Goal: Task Accomplishment & Management: Complete application form

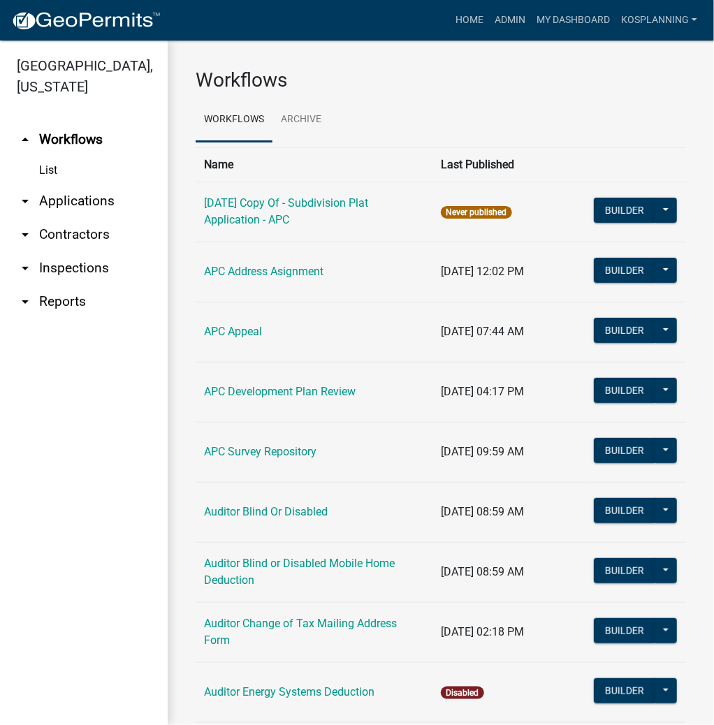
click at [80, 239] on link "arrow_drop_down Contractors" at bounding box center [84, 235] width 168 height 34
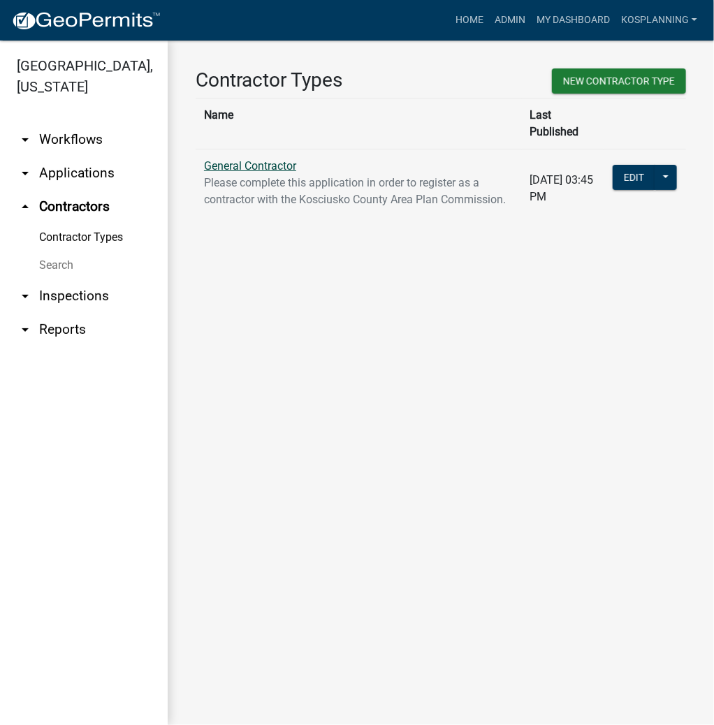
click at [279, 159] on link "General Contractor" at bounding box center [250, 165] width 92 height 13
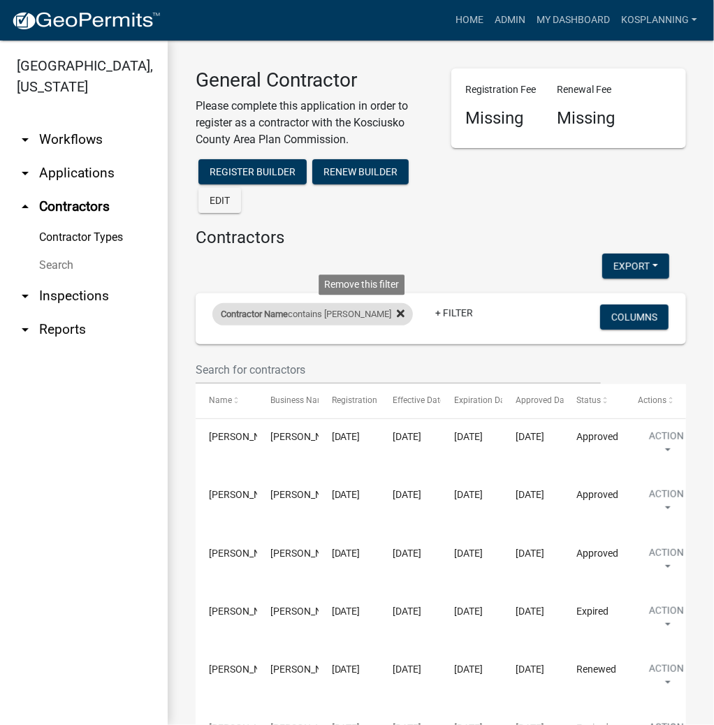
click at [397, 312] on icon at bounding box center [401, 314] width 8 height 8
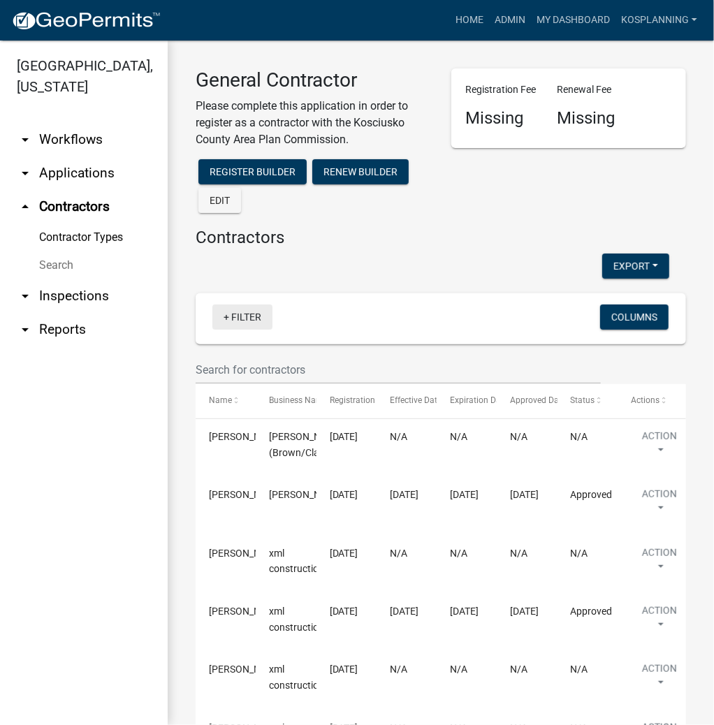
click at [244, 316] on link "+ Filter" at bounding box center [242, 317] width 60 height 25
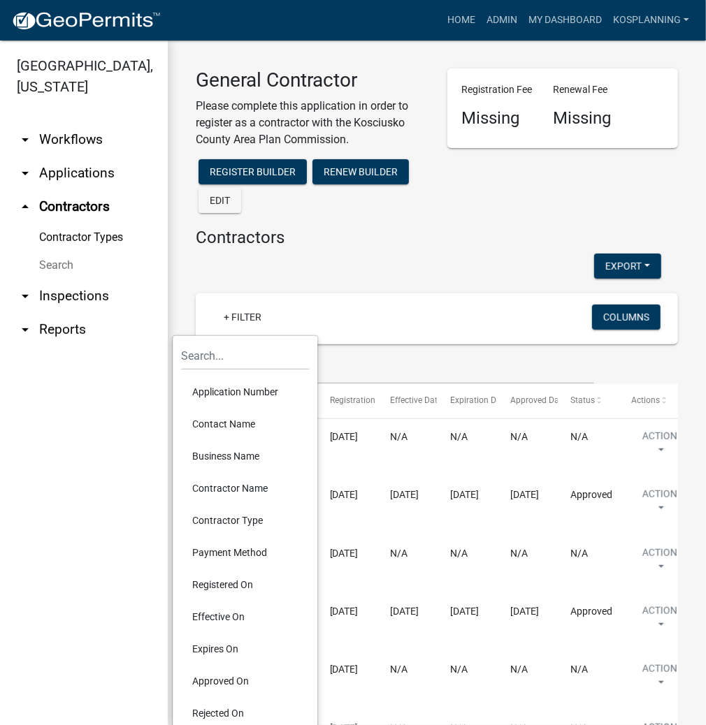
click at [233, 487] on li "Contractor Name" at bounding box center [245, 488] width 128 height 32
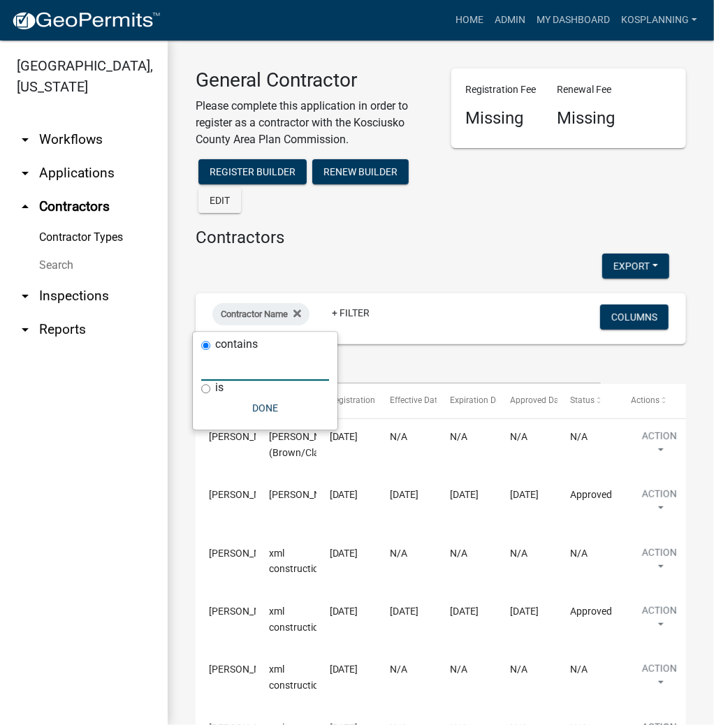
click at [262, 370] on input "text" at bounding box center [265, 366] width 128 height 29
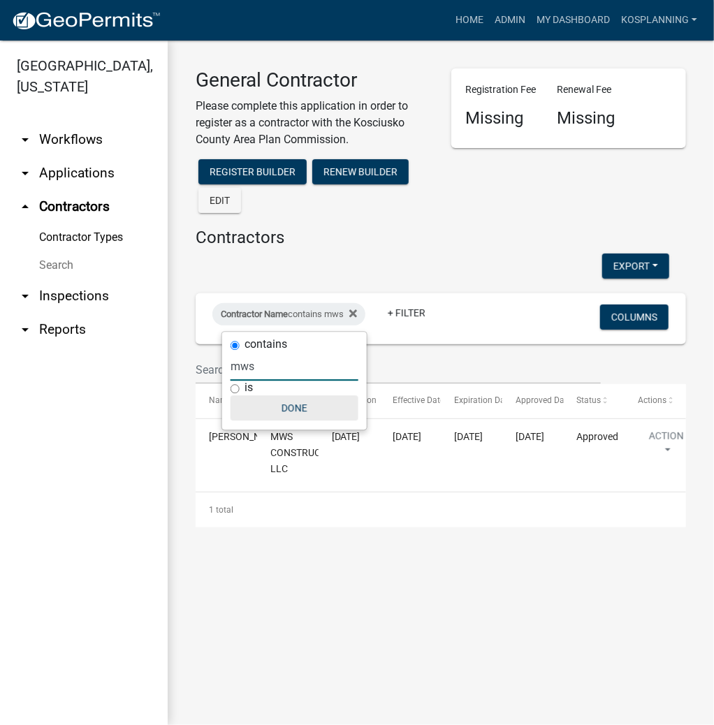
type input "mws"
click at [285, 400] on button "Done" at bounding box center [295, 407] width 128 height 25
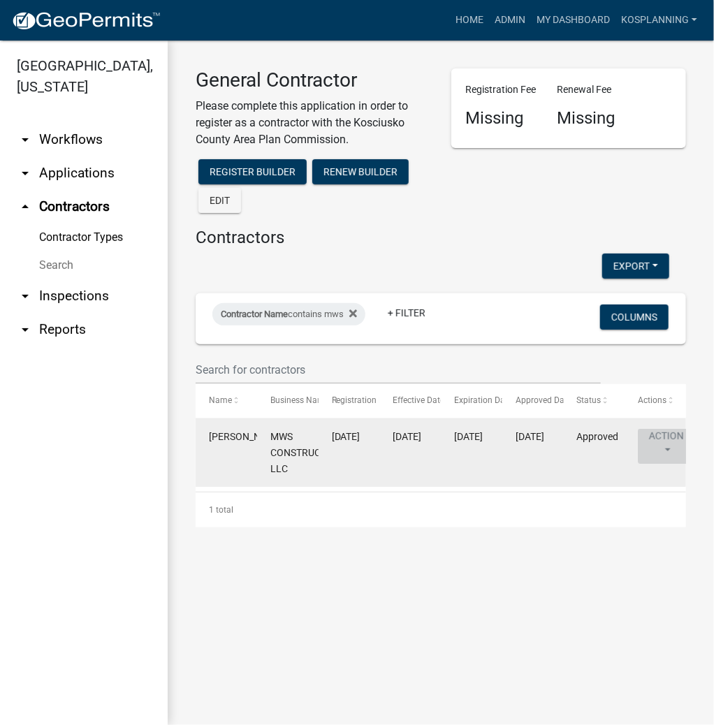
click at [671, 437] on button "Action" at bounding box center [666, 446] width 57 height 35
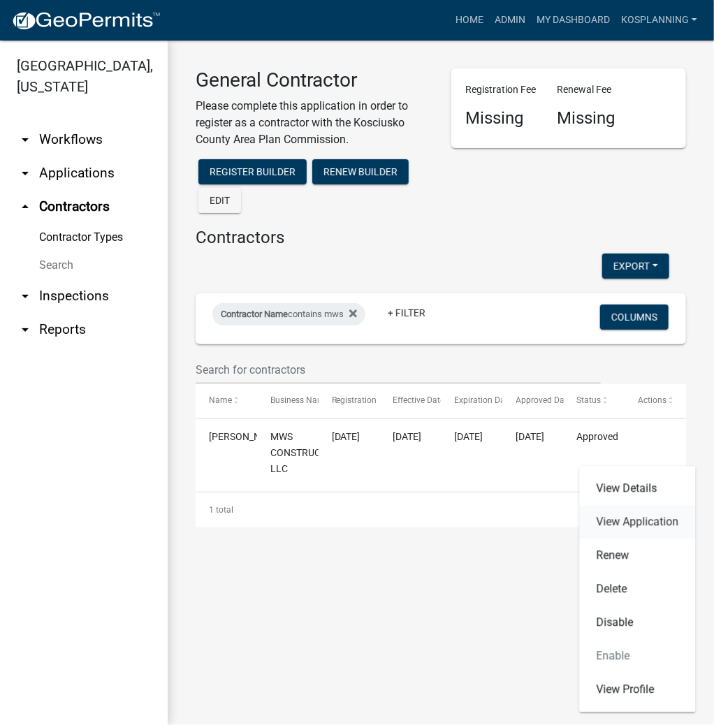
click at [615, 523] on link "View Application" at bounding box center [638, 523] width 116 height 34
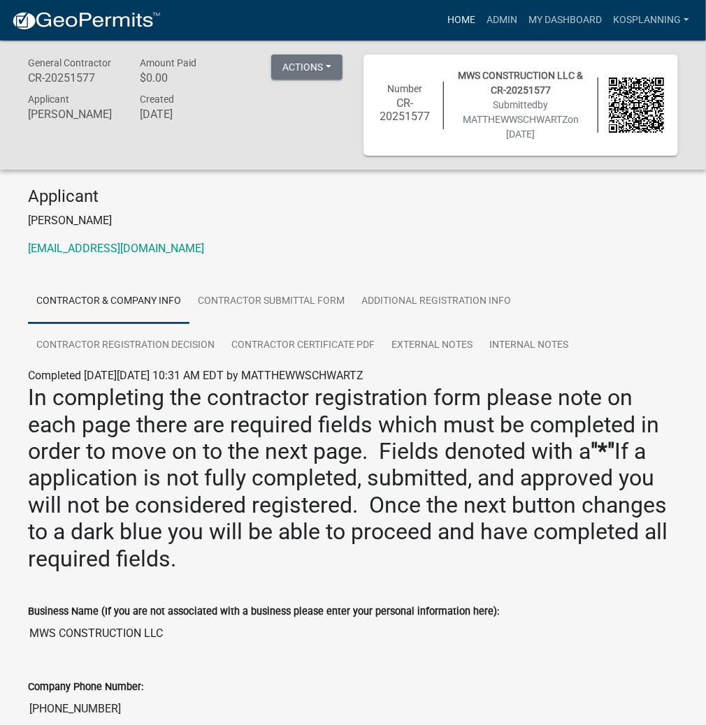
click at [464, 19] on link "Home" at bounding box center [461, 20] width 39 height 27
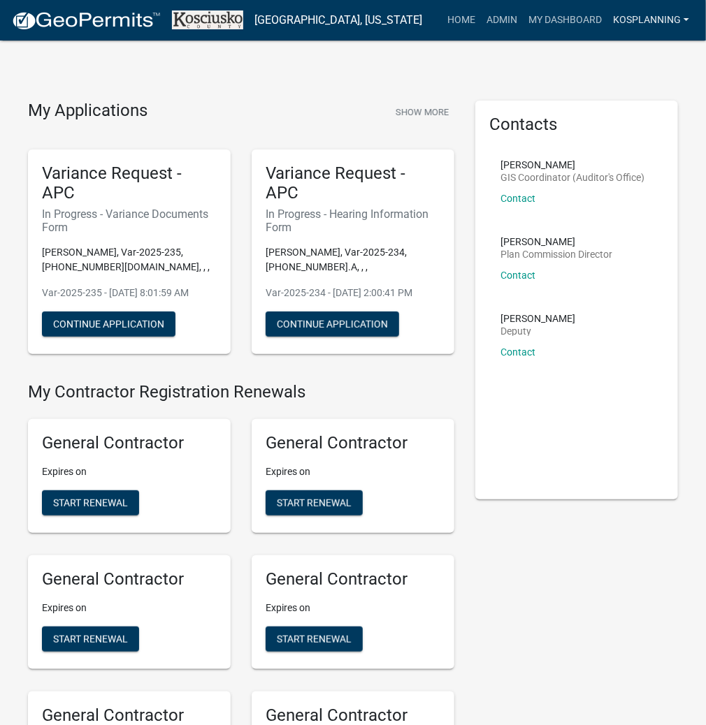
click at [628, 17] on link "kosplanning" at bounding box center [650, 20] width 87 height 27
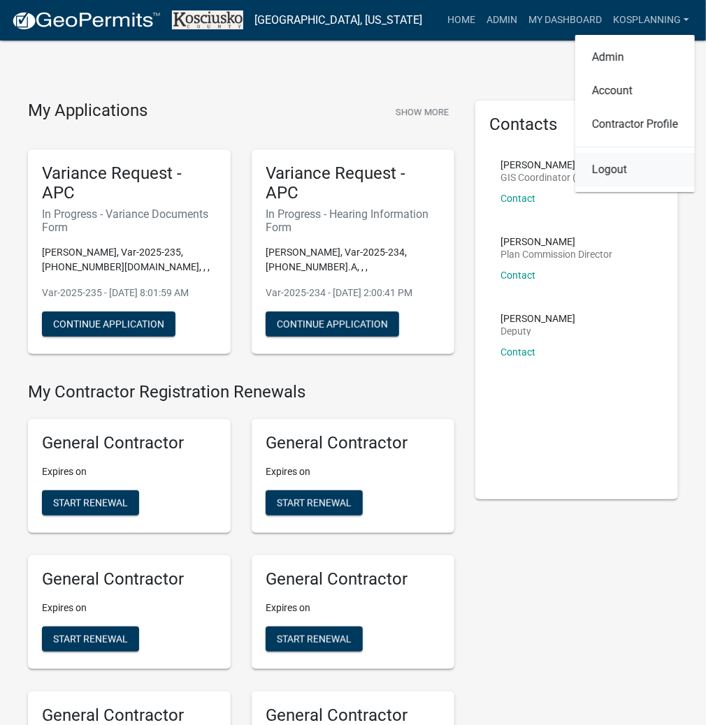
click at [609, 172] on link "Logout" at bounding box center [634, 170] width 119 height 34
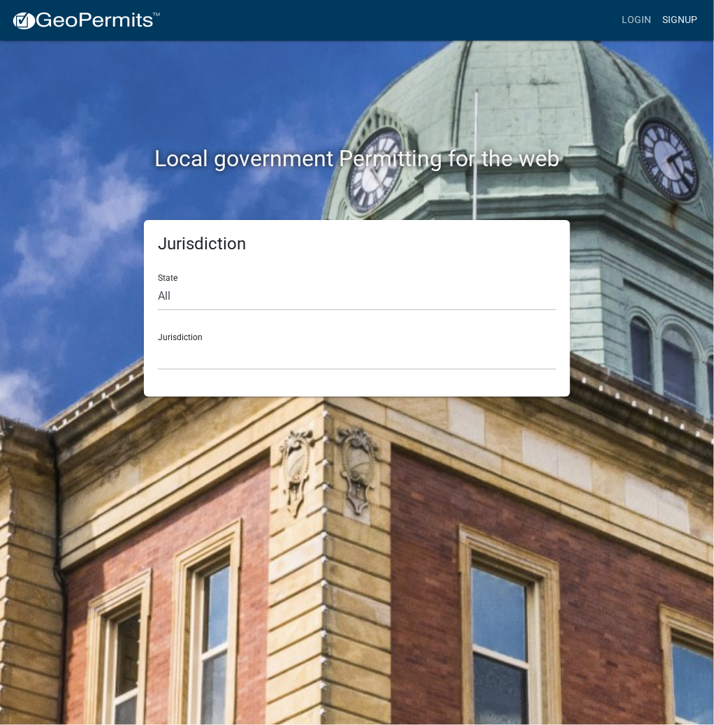
click at [673, 18] on link "Signup" at bounding box center [680, 20] width 46 height 27
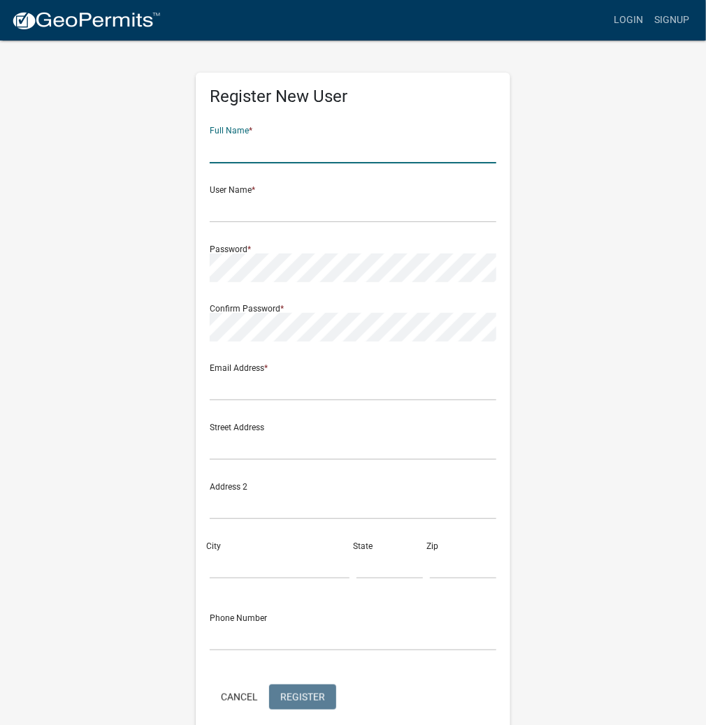
click at [319, 147] on input "text" at bounding box center [353, 149] width 286 height 29
type input "ALAN BLAHNIK"
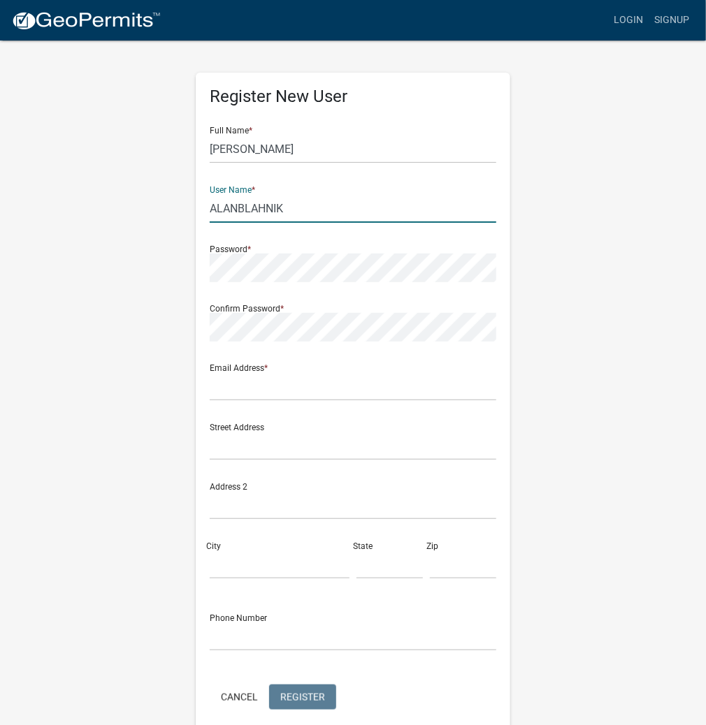
type input "ALANBLAHNIK"
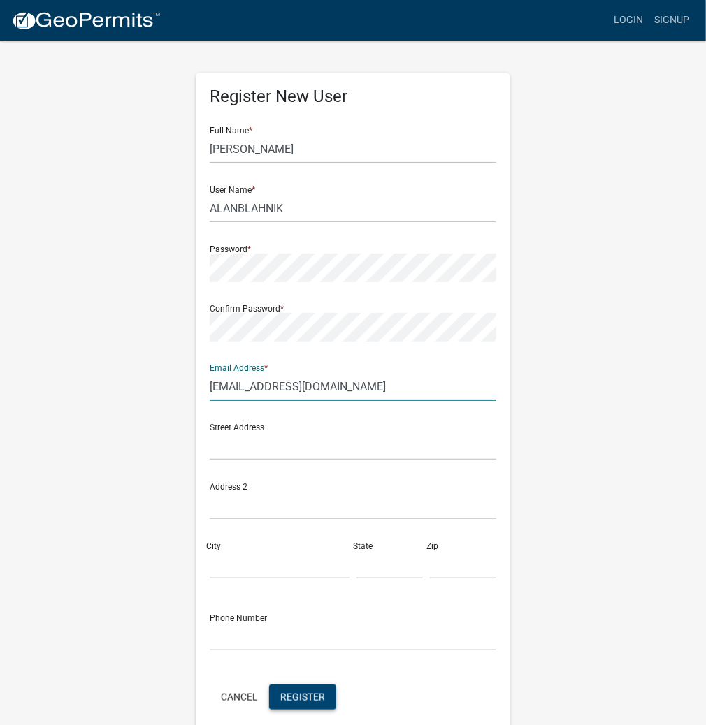
type input "areaplan@kcgov.com"
click at [298, 696] on span "Register" at bounding box center [302, 696] width 45 height 11
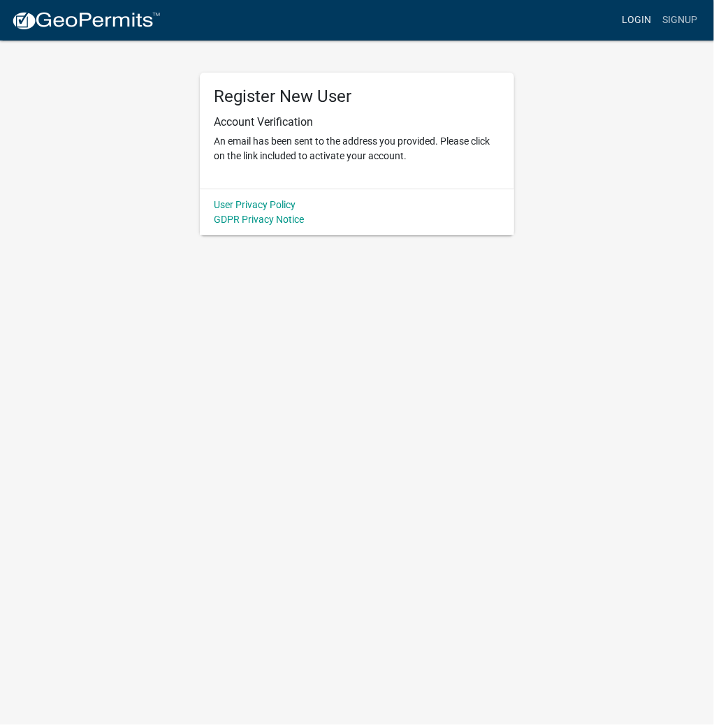
click at [638, 20] on link "Login" at bounding box center [636, 20] width 41 height 27
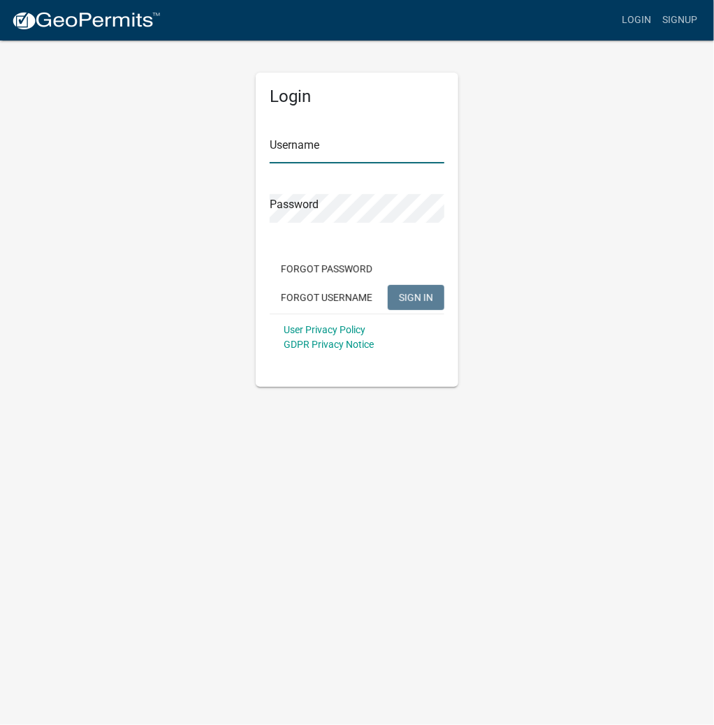
click at [342, 149] on input "Username" at bounding box center [357, 149] width 175 height 29
type input "kosplanning"
click at [388, 285] on button "SIGN IN" at bounding box center [416, 297] width 57 height 25
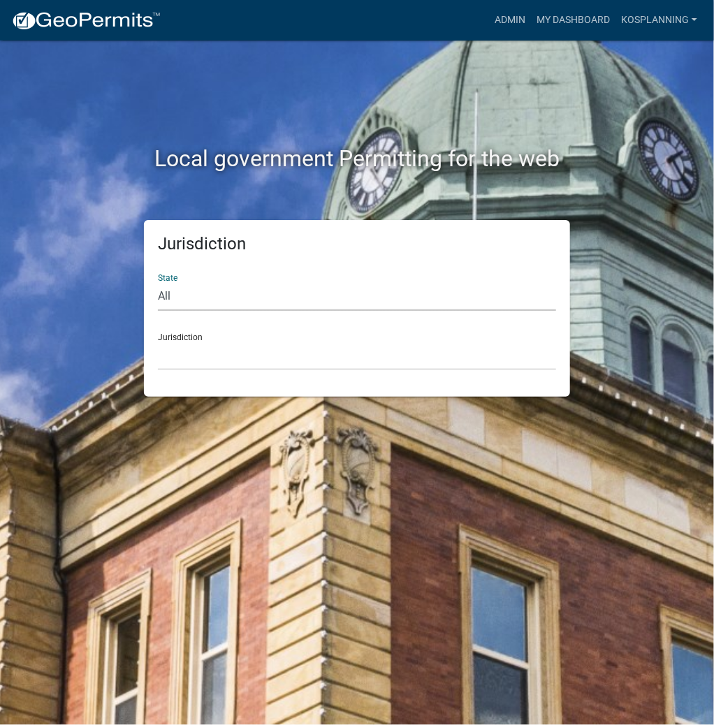
click at [286, 304] on select "All Colorado Georgia Indiana Iowa Kansas Minnesota Ohio South Carolina Wisconsin" at bounding box center [357, 296] width 398 height 29
select select "Indiana"
click at [158, 282] on select "All Colorado Georgia Indiana Iowa Kansas Minnesota Ohio South Carolina Wisconsin" at bounding box center [357, 296] width 398 height 29
click at [262, 372] on div "Jurisdiction State All Colorado Georgia Indiana Iowa Kansas Minnesota Ohio Sout…" at bounding box center [357, 308] width 426 height 177
click at [261, 365] on select "City of Charlestown, Indiana City of Jeffersonville, Indiana City of Logansport…" at bounding box center [357, 356] width 398 height 29
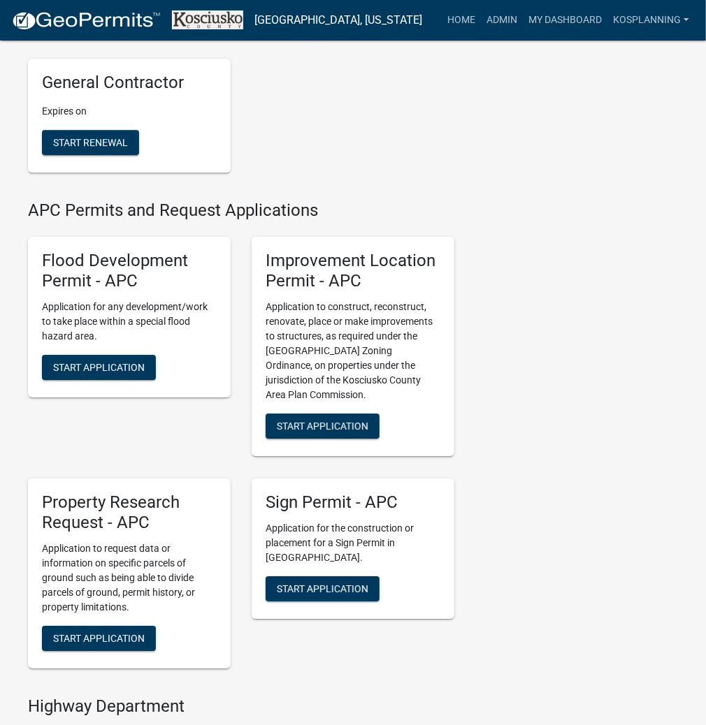
scroll to position [1341, 0]
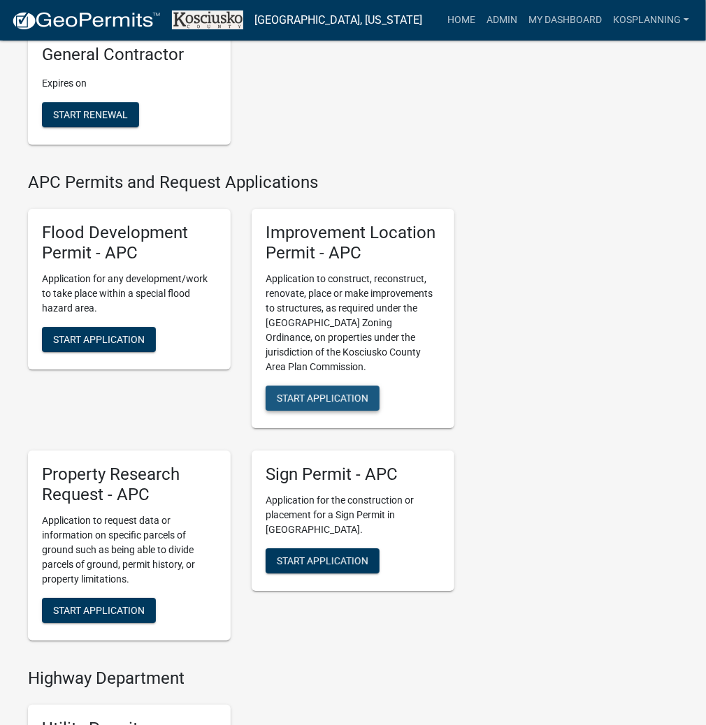
click at [313, 404] on span "Start Application" at bounding box center [323, 398] width 92 height 11
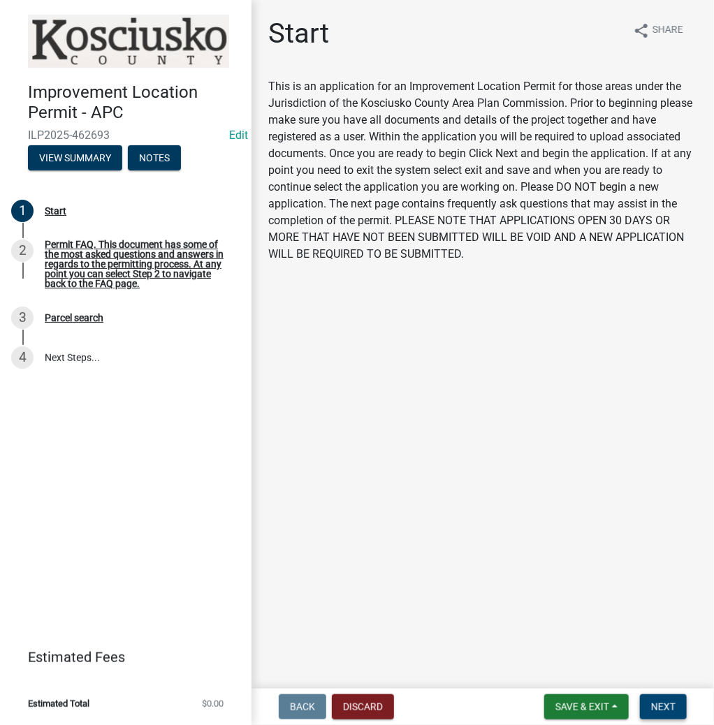
click at [667, 708] on span "Next" at bounding box center [663, 706] width 24 height 11
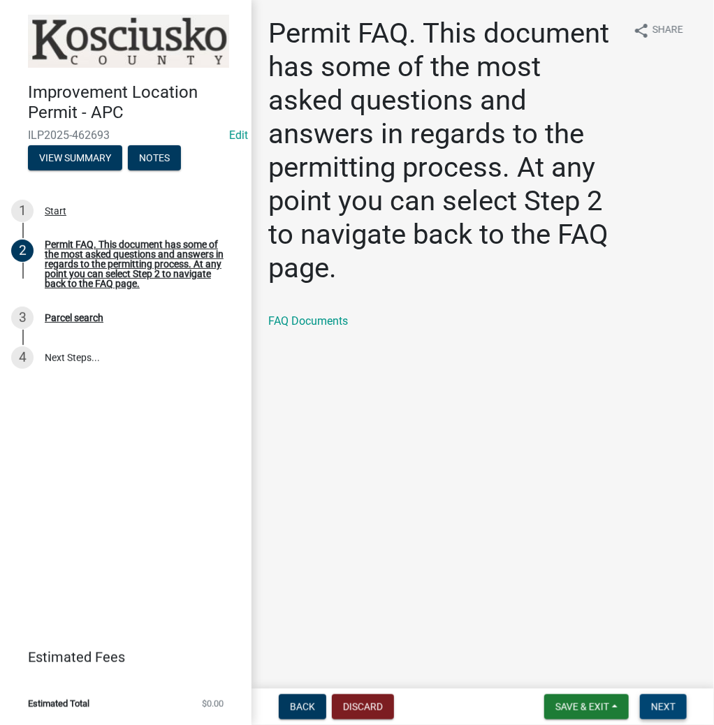
click at [667, 708] on span "Next" at bounding box center [663, 706] width 24 height 11
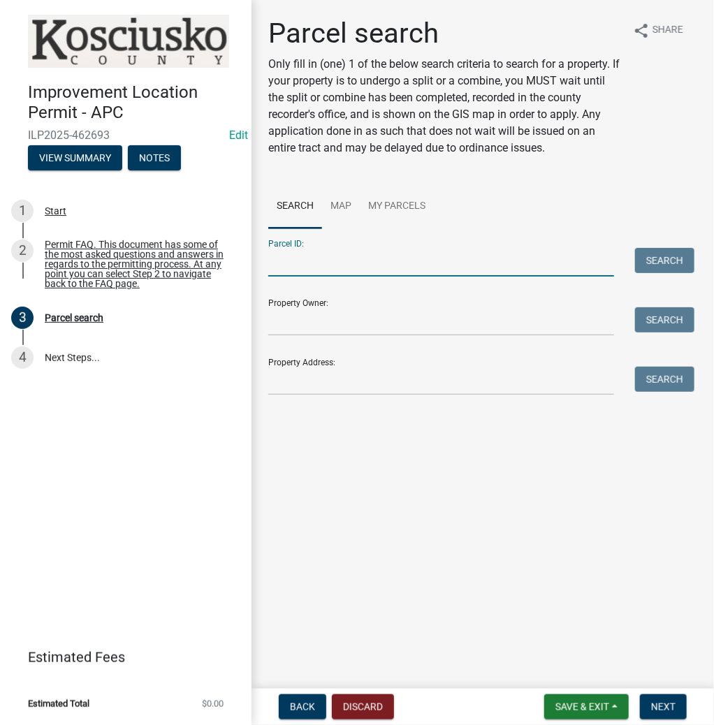
drag, startPoint x: 380, startPoint y: 257, endPoint x: 386, endPoint y: 265, distance: 9.5
click at [381, 257] on input "Parcel ID:" at bounding box center [441, 262] width 346 height 29
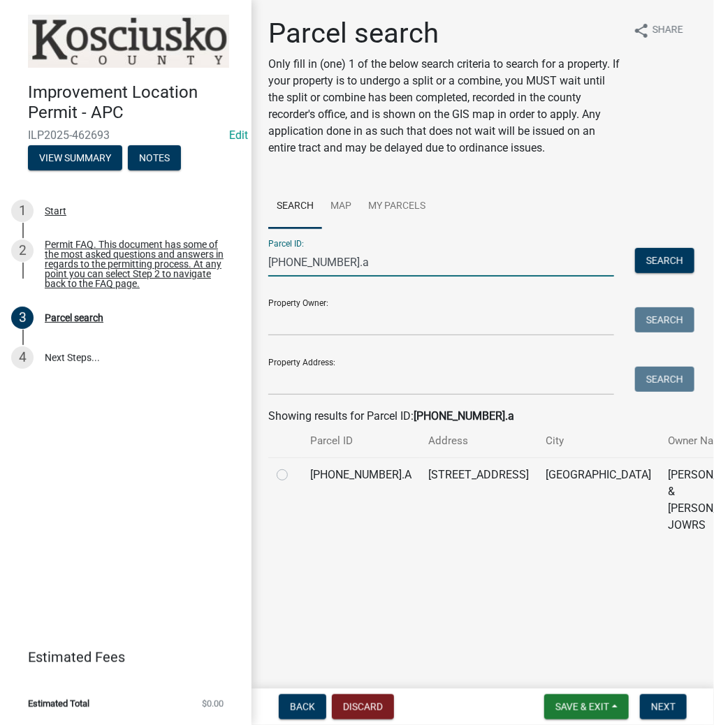
type input "007-017-044.a"
click at [293, 467] on label at bounding box center [293, 467] width 0 height 0
click at [293, 476] on input "radio" at bounding box center [297, 471] width 9 height 9
radio input "true"
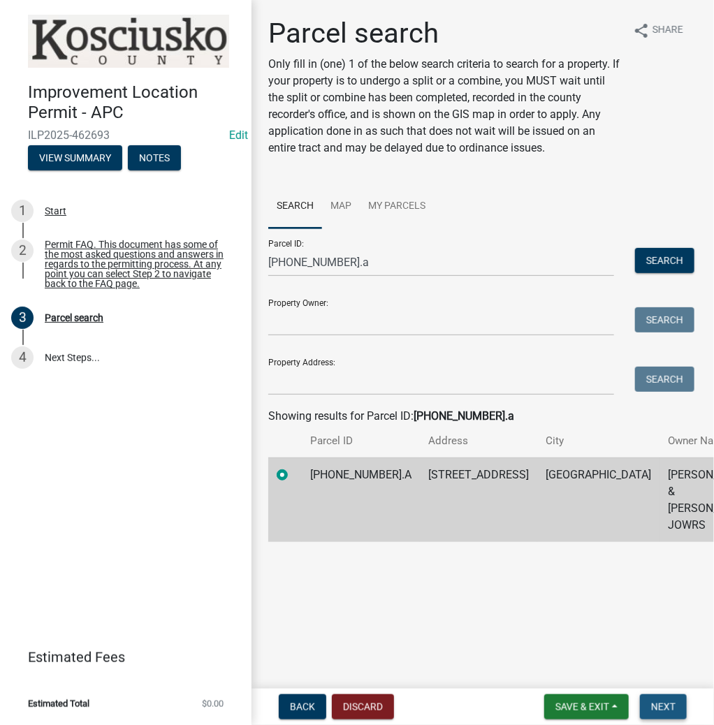
click at [665, 699] on button "Next" at bounding box center [663, 706] width 47 height 25
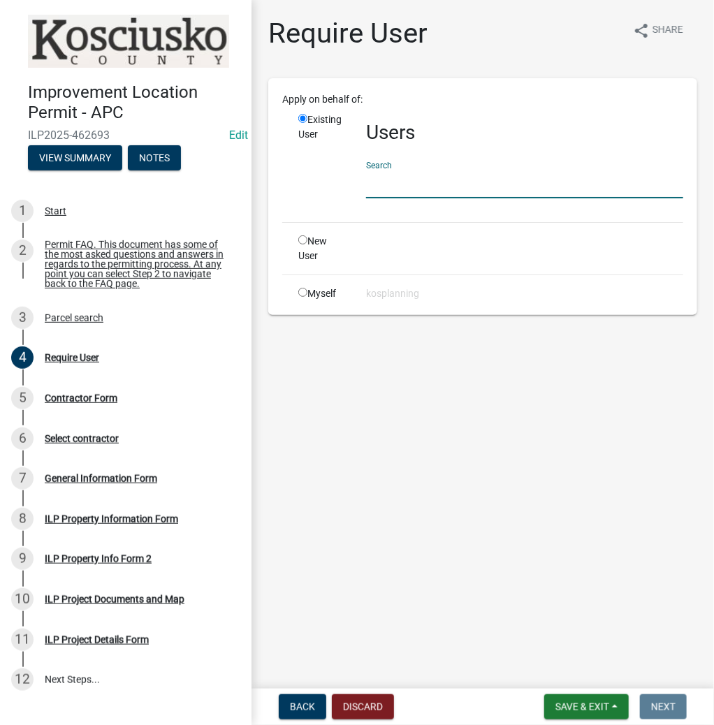
click at [470, 188] on input "text" at bounding box center [524, 184] width 317 height 29
type input "a"
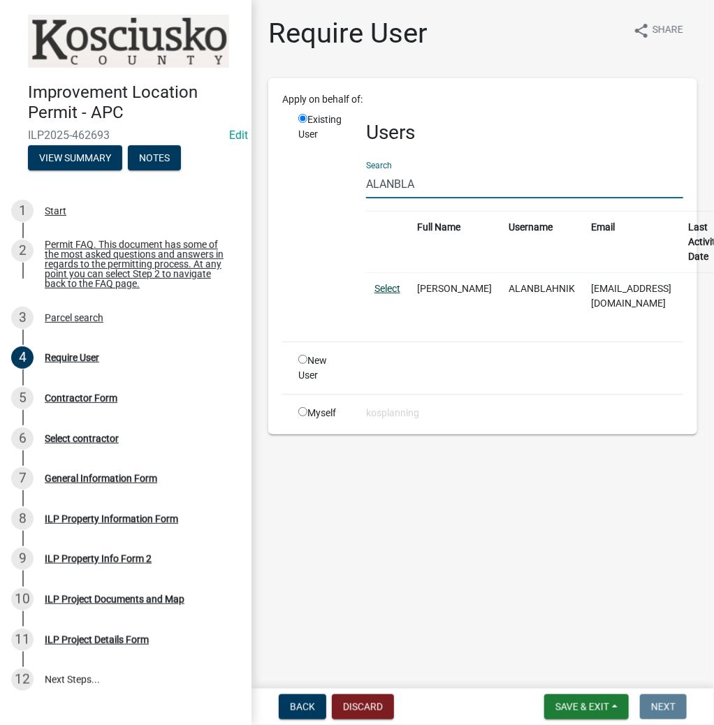
type input "ALANBLA"
click at [388, 285] on link "Select" at bounding box center [387, 288] width 26 height 11
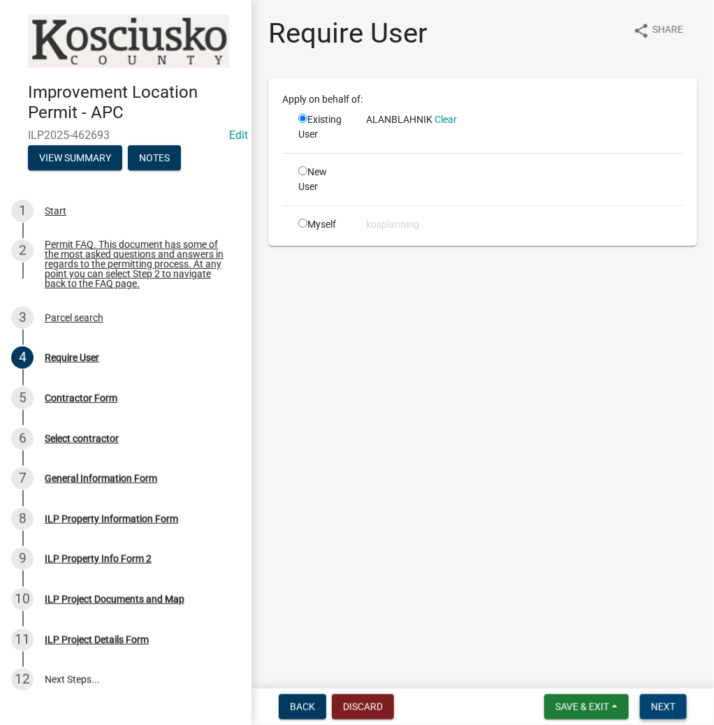
click at [673, 703] on span "Next" at bounding box center [663, 706] width 24 height 11
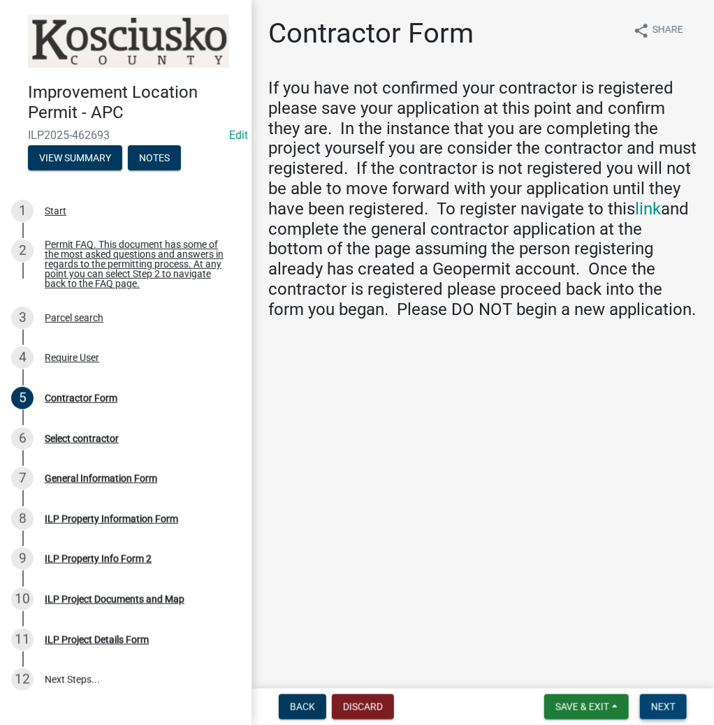
click at [666, 709] on span "Next" at bounding box center [663, 706] width 24 height 11
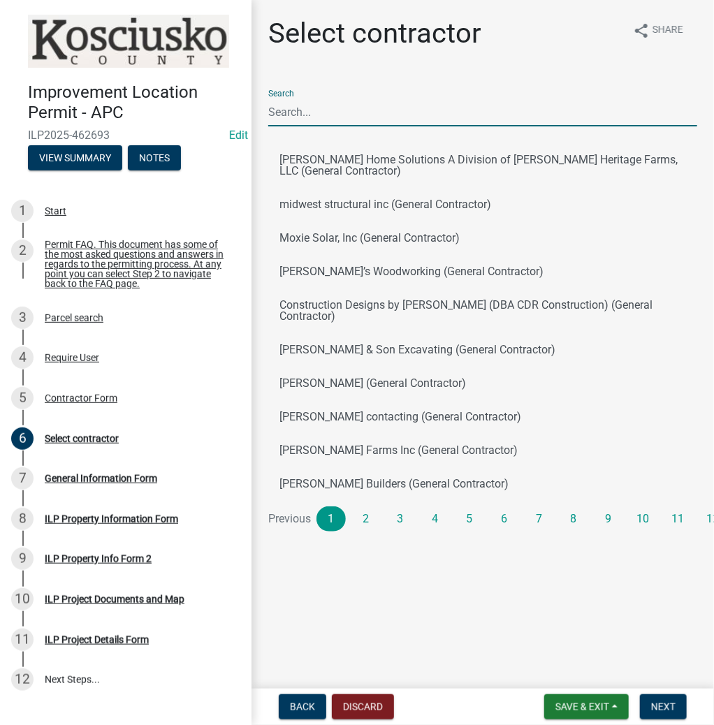
click at [366, 109] on input "Search" at bounding box center [482, 112] width 429 height 29
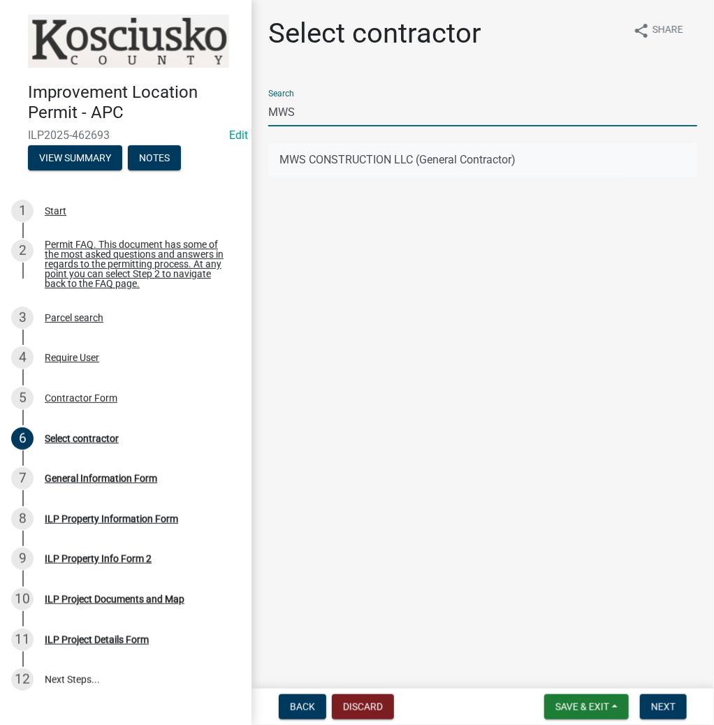
type input "MWS"
click at [290, 159] on button "MWS CONSTRUCTION LLC (General Contractor)" at bounding box center [482, 160] width 429 height 34
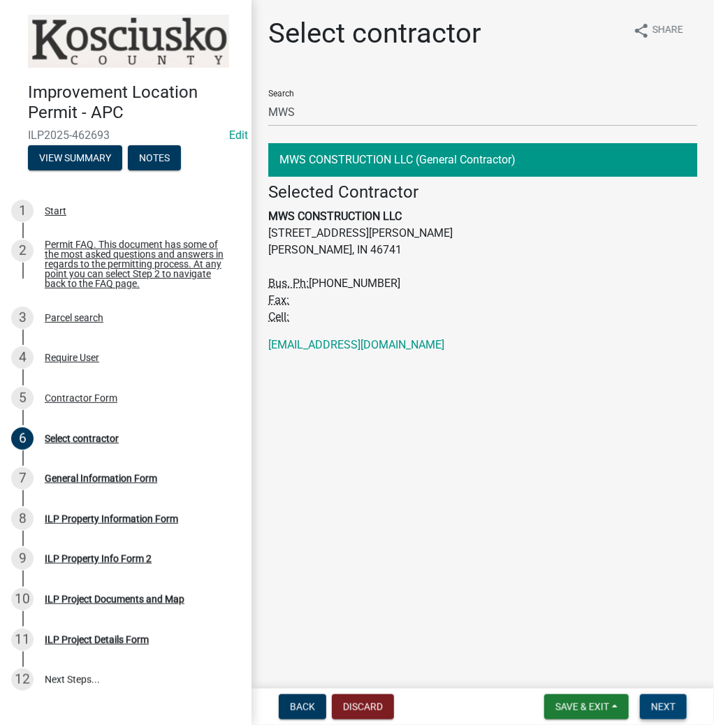
click at [662, 707] on span "Next" at bounding box center [663, 706] width 24 height 11
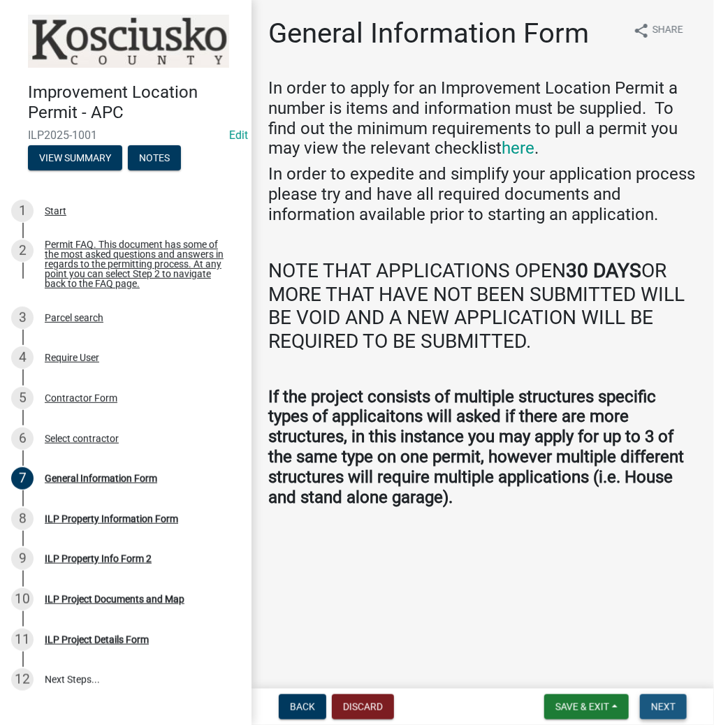
click at [660, 708] on span "Next" at bounding box center [663, 706] width 24 height 11
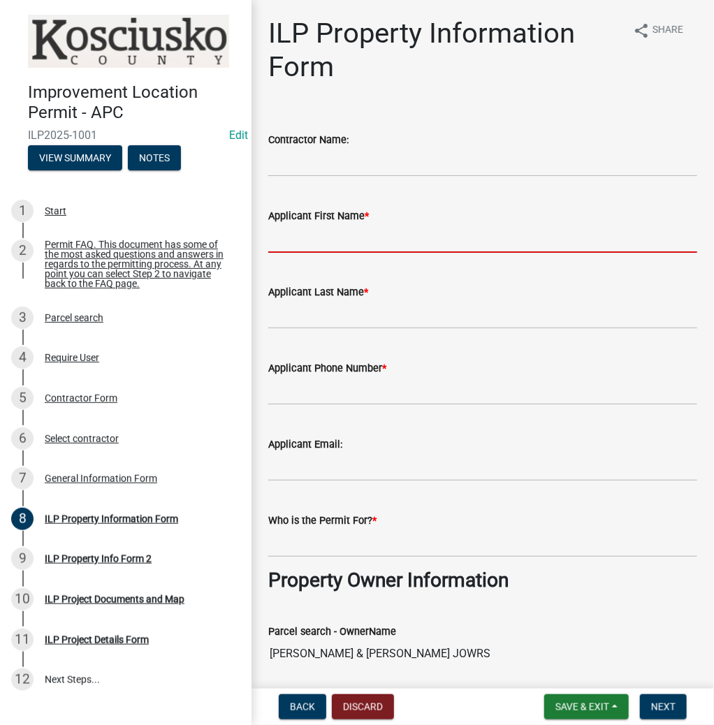
click at [344, 245] on input "Applicant First Name *" at bounding box center [482, 238] width 429 height 29
type input "ALAN"
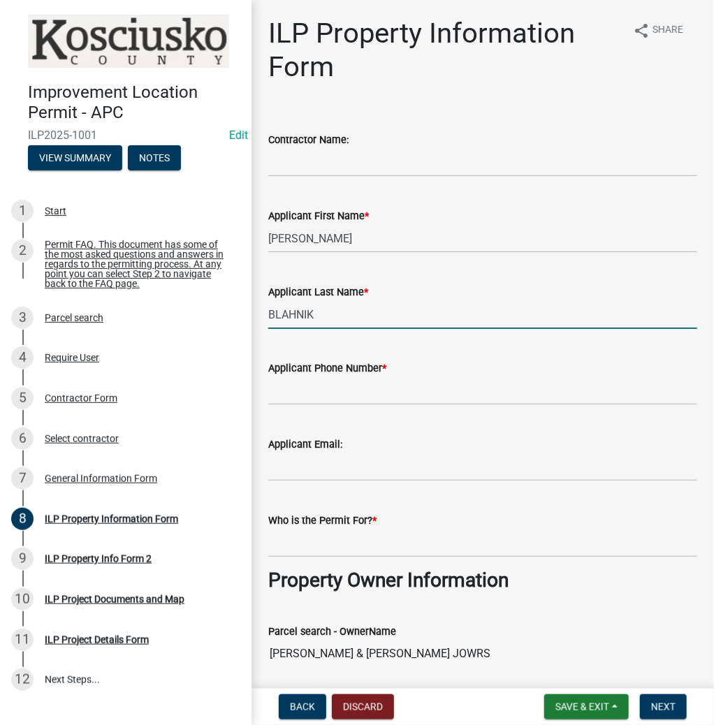
type input "BLAHNIK"
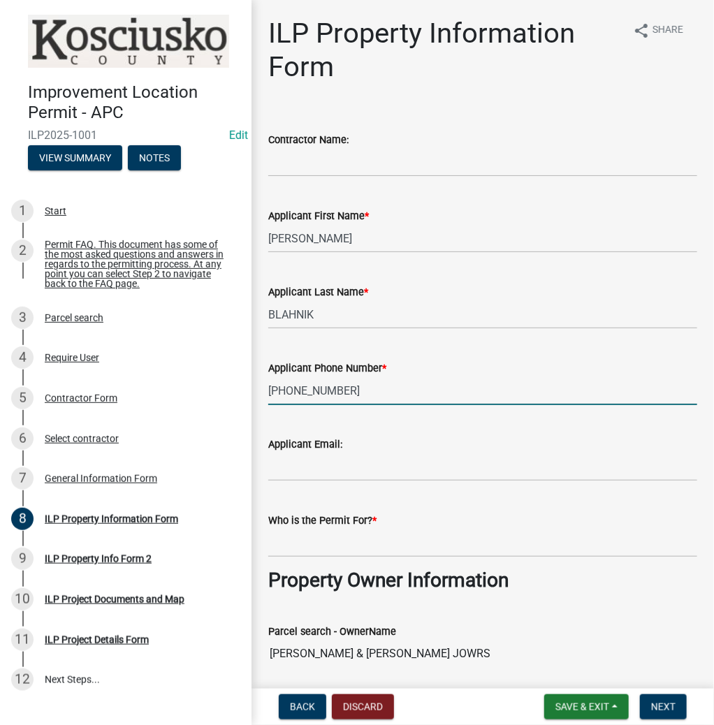
type input "630-272-1129"
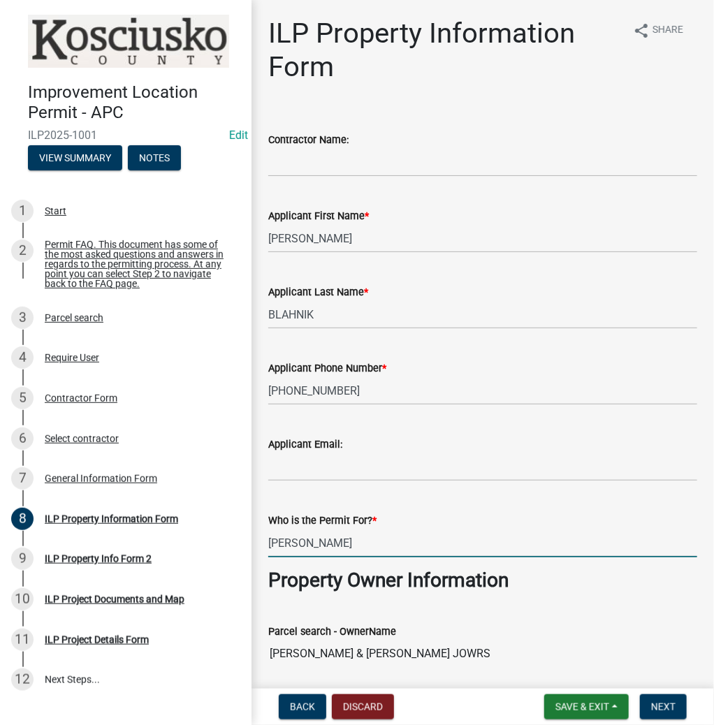
type input "ALAN BLAHNIK"
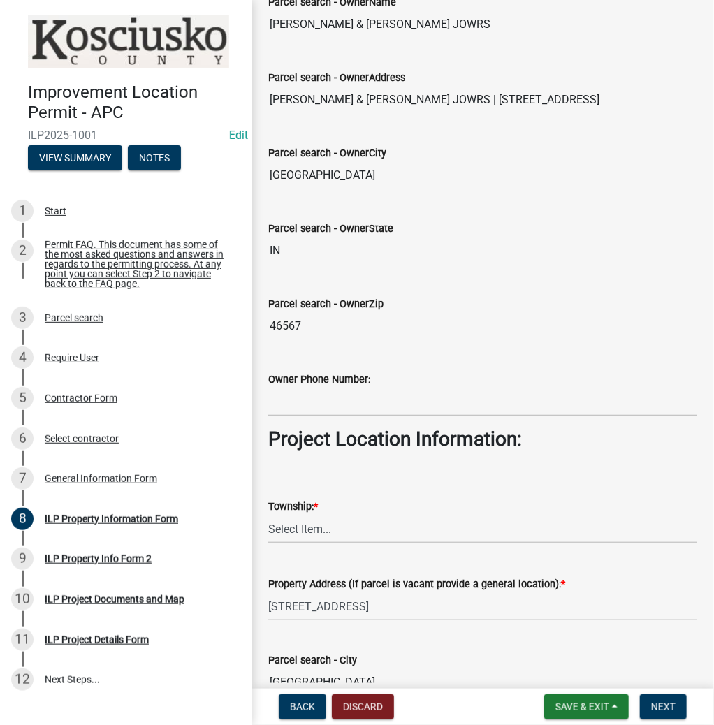
scroll to position [671, 0]
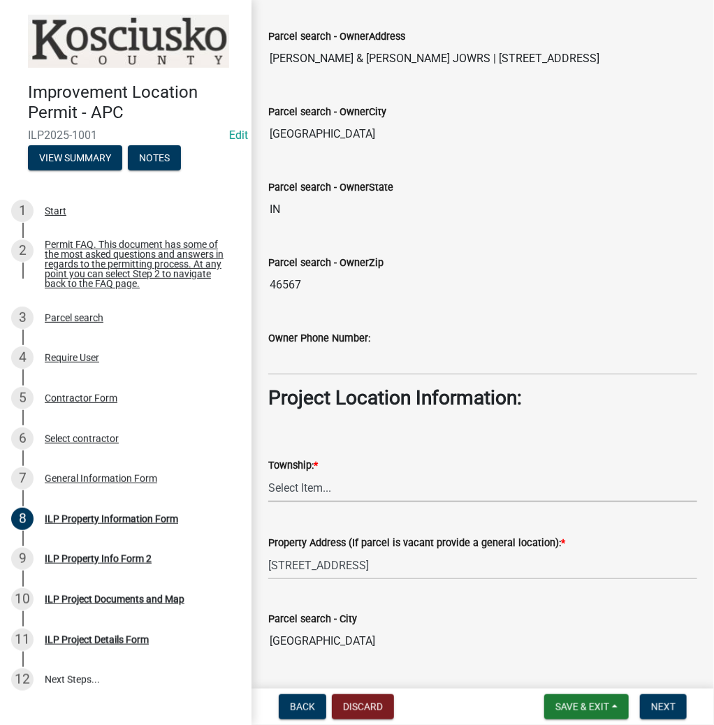
click at [357, 495] on select "Select Item... Benton - Elkhart Co Clay Etna Franklin Harrison Jackson Jefferso…" at bounding box center [482, 488] width 429 height 29
click at [268, 474] on select "Select Item... Benton - Elkhart Co Clay Etna Franklin Harrison Jackson Jefferso…" at bounding box center [482, 488] width 429 height 29
select select "57368d26-defc-477e-a8be-5a23ab554a17"
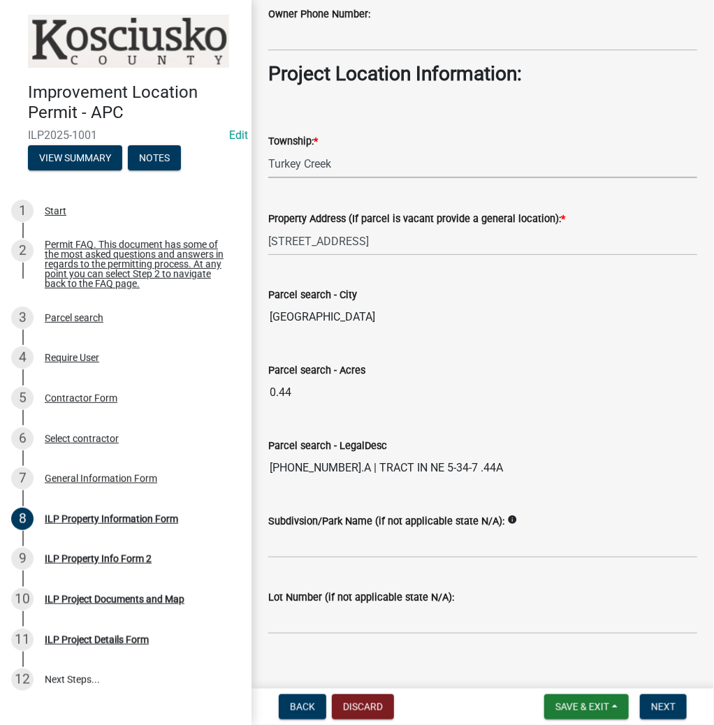
scroll to position [1010, 0]
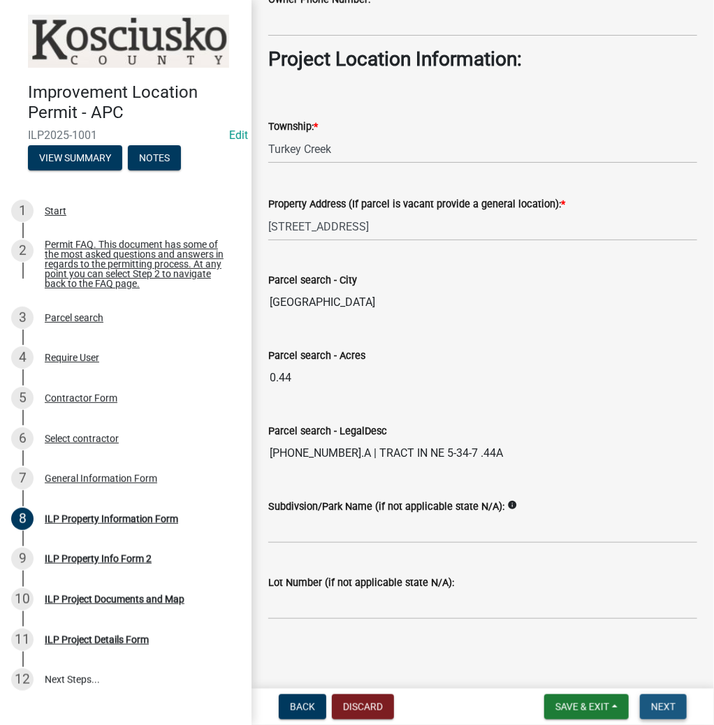
click at [660, 704] on span "Next" at bounding box center [663, 706] width 24 height 11
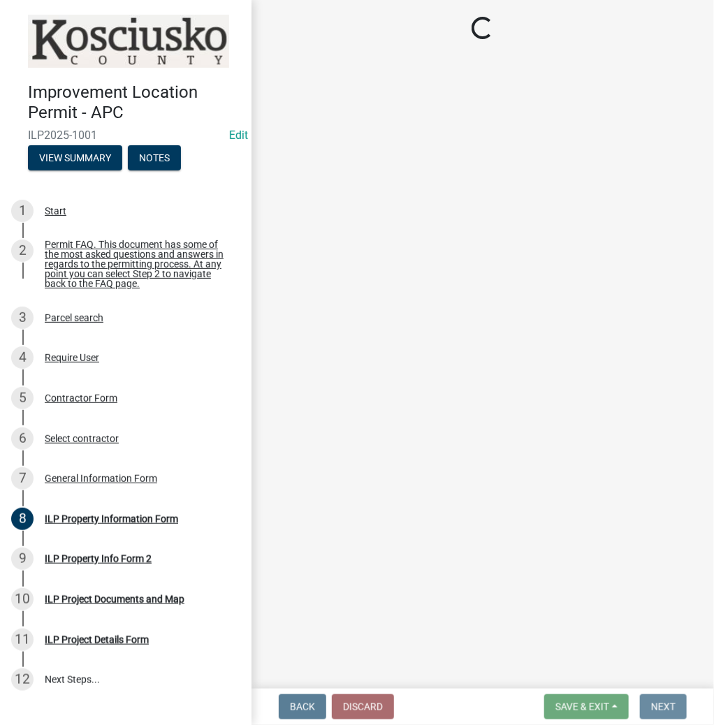
scroll to position [0, 0]
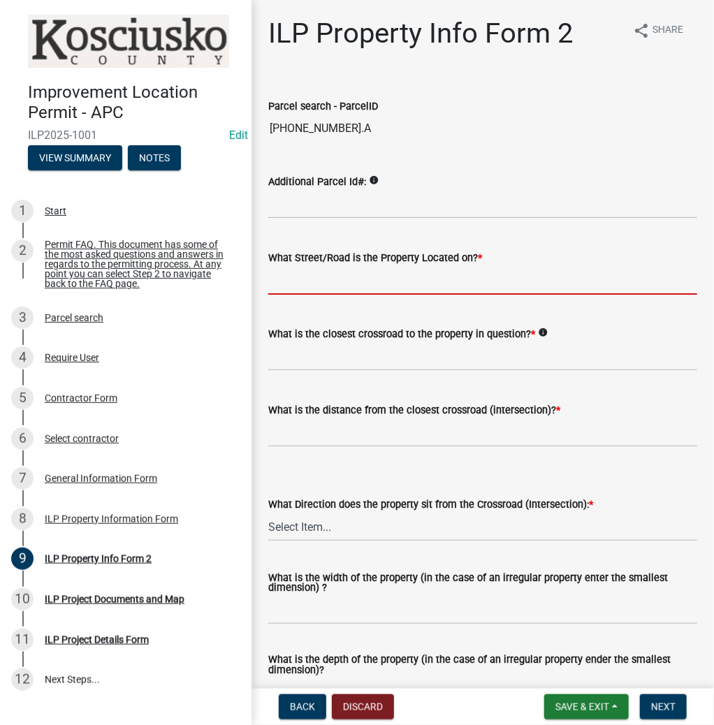
click at [345, 283] on input "What Street/Road is the Property Located on? *" at bounding box center [482, 280] width 429 height 29
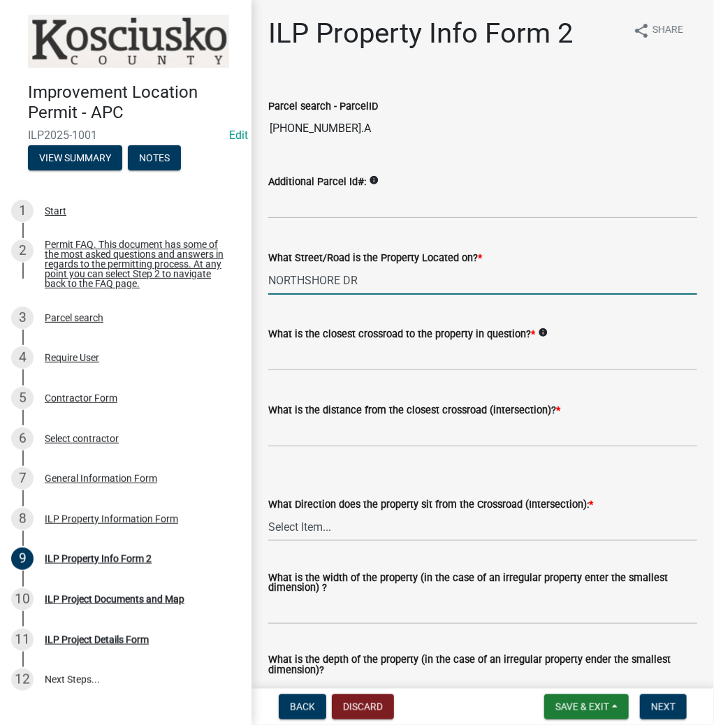
type input "NORTHSHORE DR"
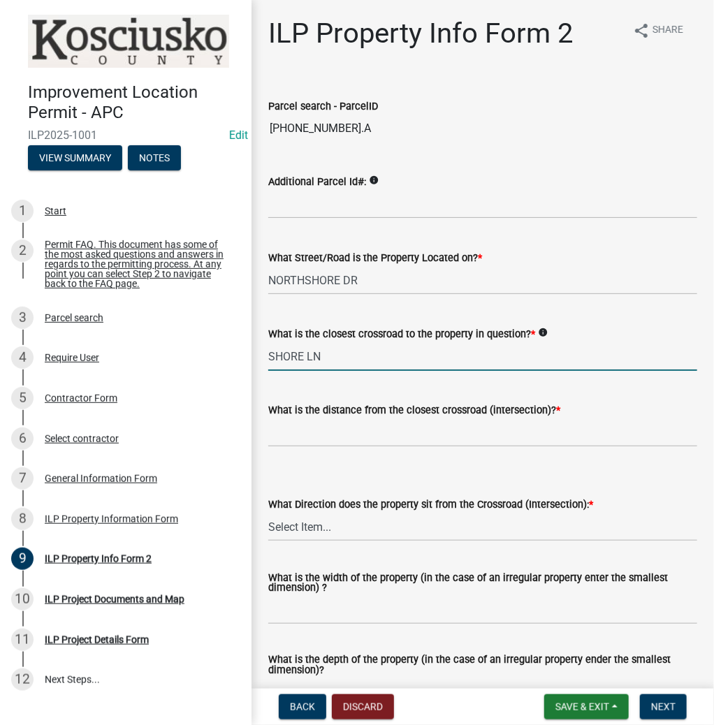
type input "SHORE LN"
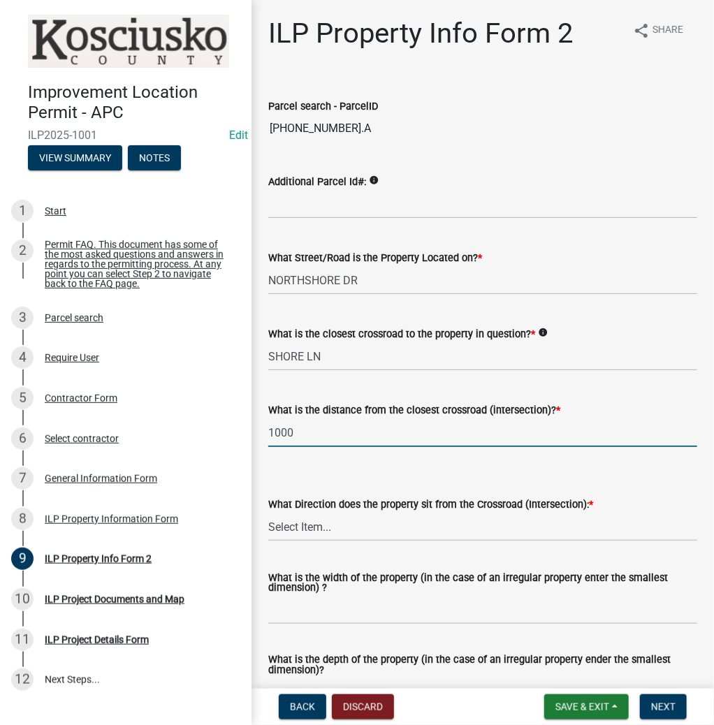
type input "1000"
select select "5d8d9a6f-68f4-4910-b8ad-905844ed2da1"
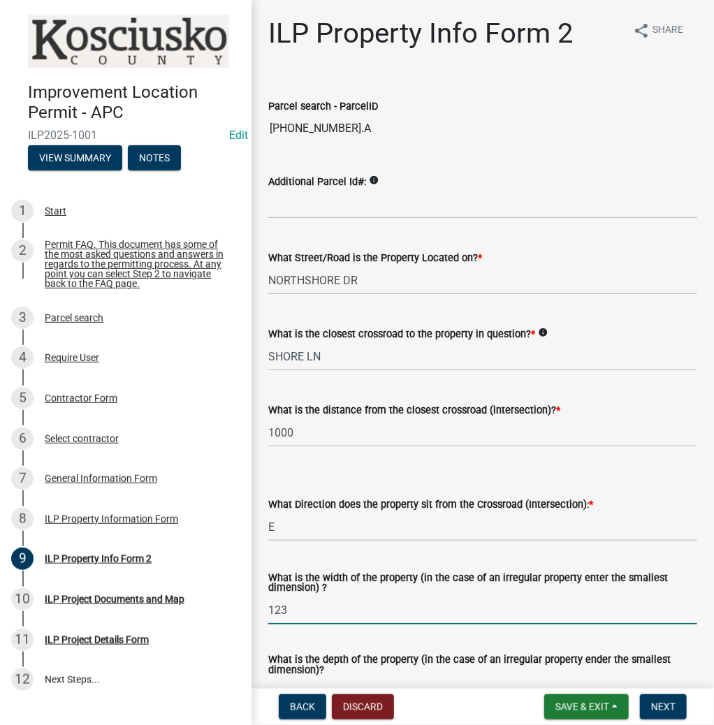
type input "123"
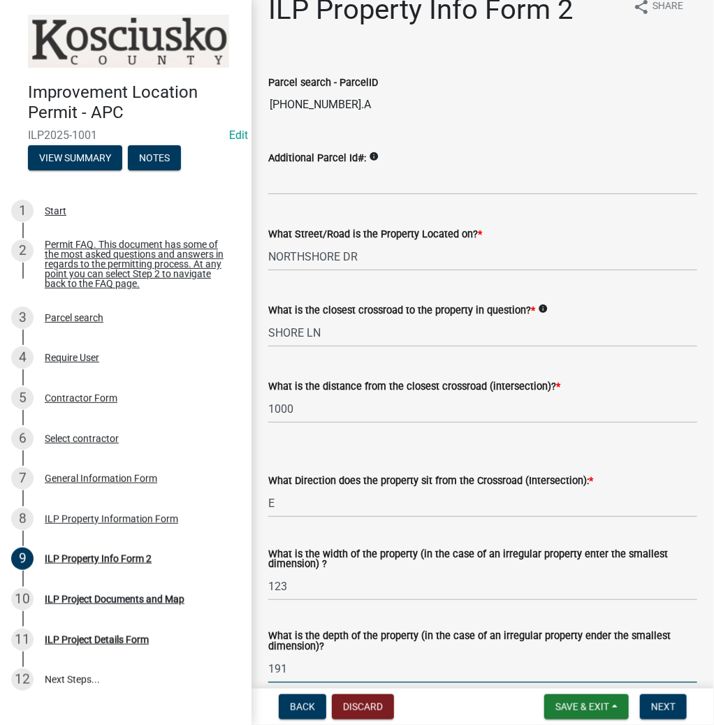
type input "191"
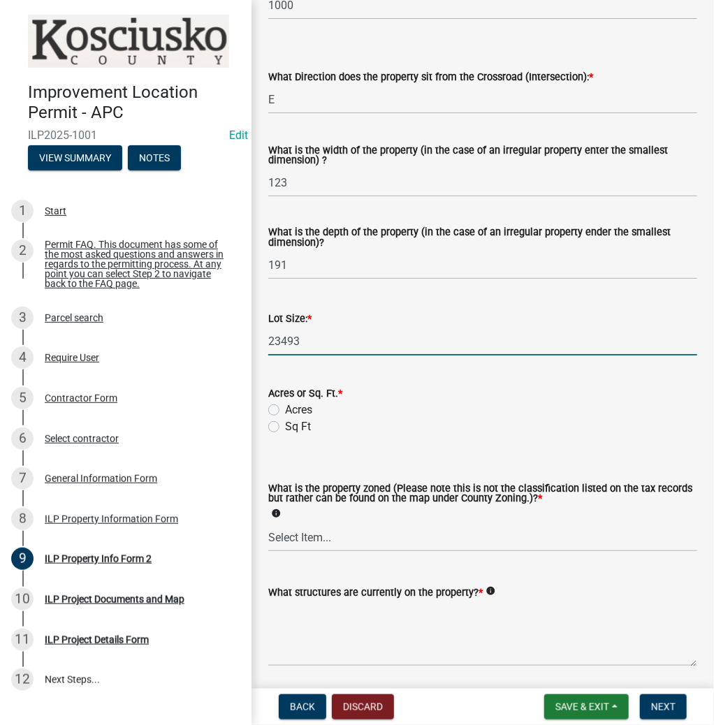
type input "23493"
click at [285, 425] on label "Sq Ft" at bounding box center [298, 426] width 26 height 17
click at [285, 425] on input "Sq Ft" at bounding box center [289, 422] width 9 height 9
radio input "true"
click at [361, 539] on select "Select Item... Agricultural Agricultural 2 Commercial Environmental Industrial …" at bounding box center [482, 537] width 429 height 29
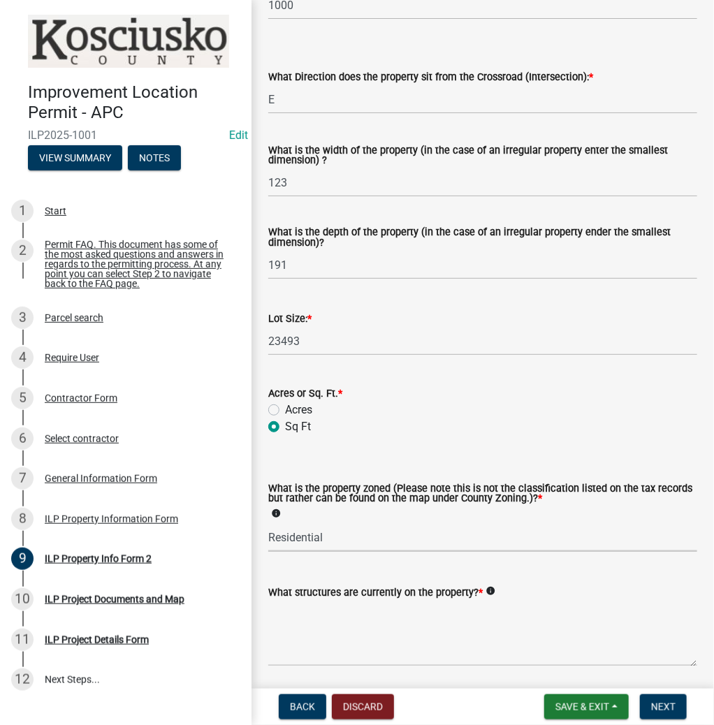
click at [268, 524] on select "Select Item... Agricultural Agricultural 2 Commercial Environmental Industrial …" at bounding box center [482, 537] width 429 height 29
select select "1146270b-2111-4e23-bf7f-74ce85cf7041"
click at [337, 643] on textarea "What structures are currently on the property? *" at bounding box center [482, 634] width 429 height 66
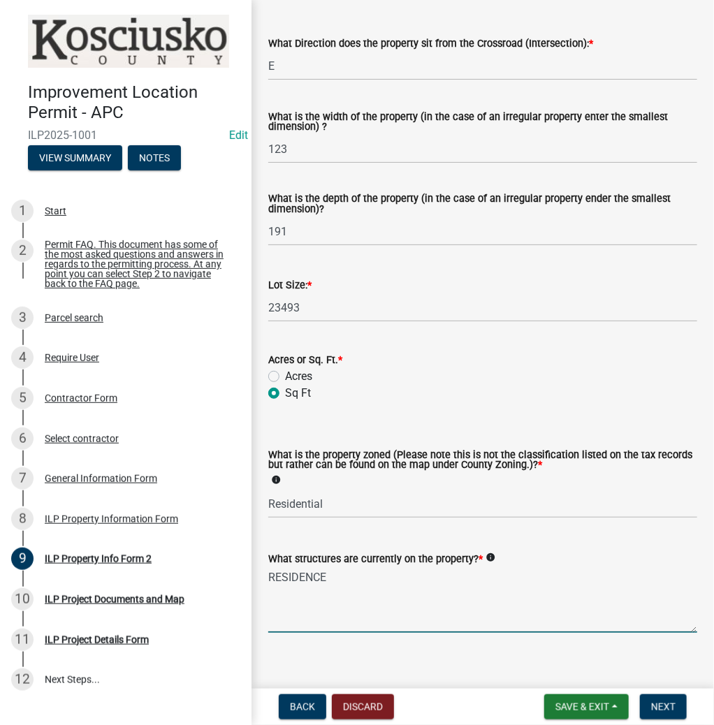
scroll to position [477, 0]
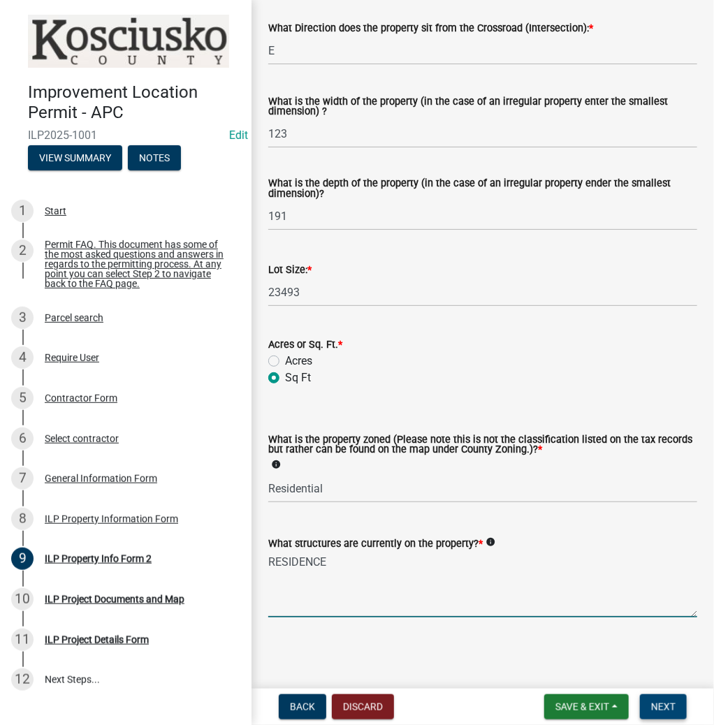
type textarea "RESIDENCE"
click at [667, 704] on span "Next" at bounding box center [663, 706] width 24 height 11
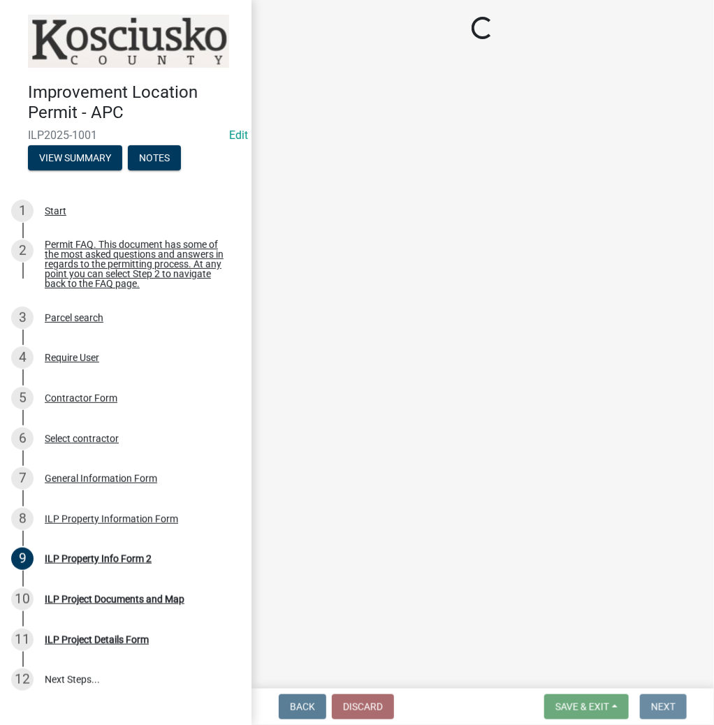
scroll to position [0, 0]
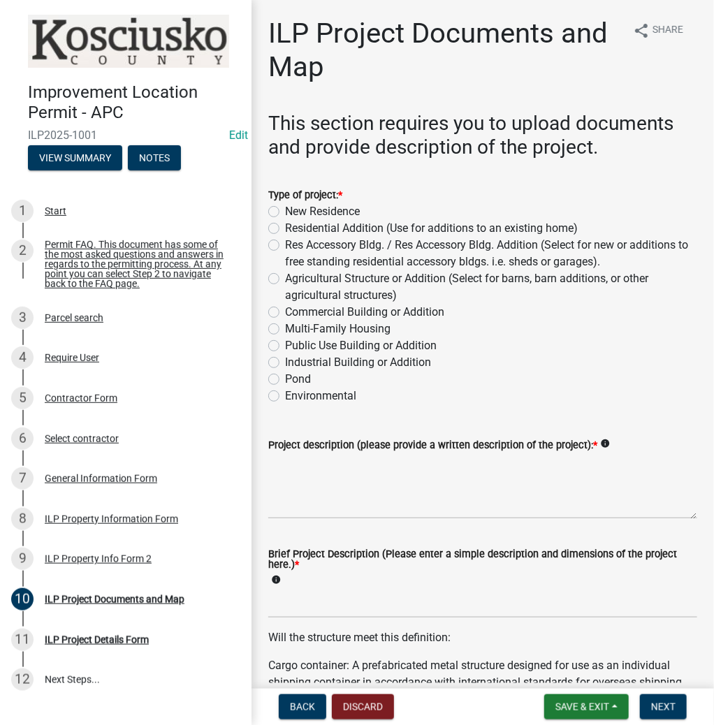
click at [285, 245] on label "Res Accessory Bldg. / Res Accessory Bldg. Addition (Select for new or additions…" at bounding box center [491, 254] width 412 height 34
click at [285, 245] on input "Res Accessory Bldg. / Res Accessory Bldg. Addition (Select for new or additions…" at bounding box center [289, 241] width 9 height 9
radio input "true"
click at [330, 489] on textarea "Project description (please provide a written description of the project): *" at bounding box center [482, 486] width 429 height 66
type textarea "GARAGE"
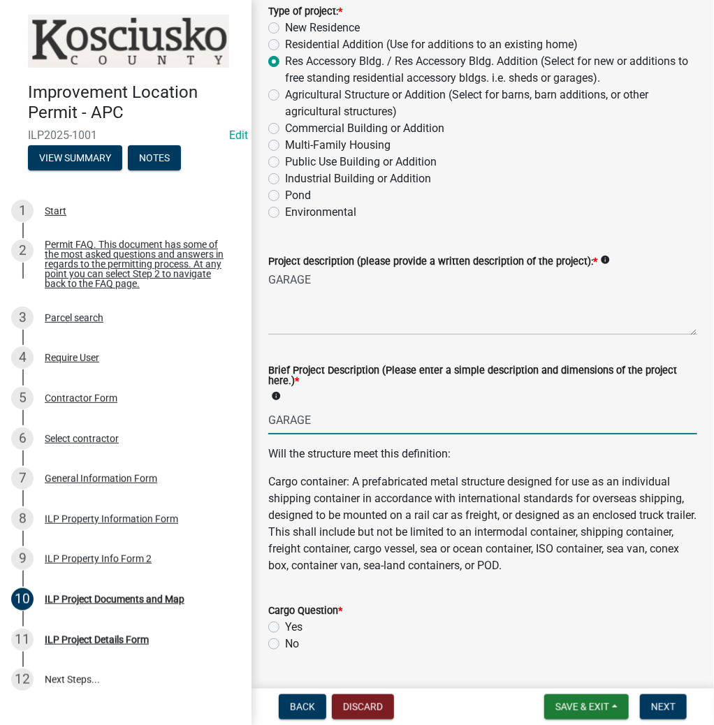
scroll to position [279, 0]
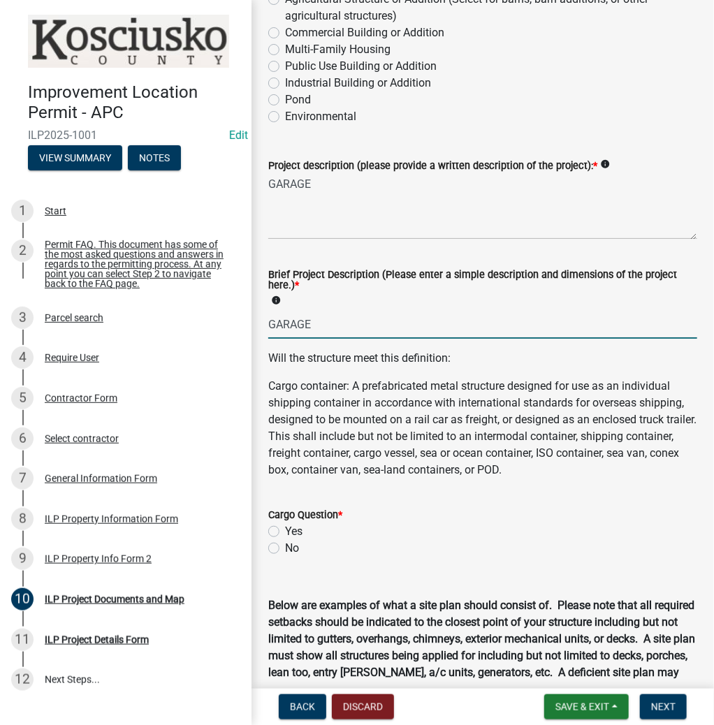
type input "GARAGE"
click at [285, 546] on label "No" at bounding box center [292, 548] width 14 height 17
click at [285, 546] on input "No" at bounding box center [289, 544] width 9 height 9
radio input "true"
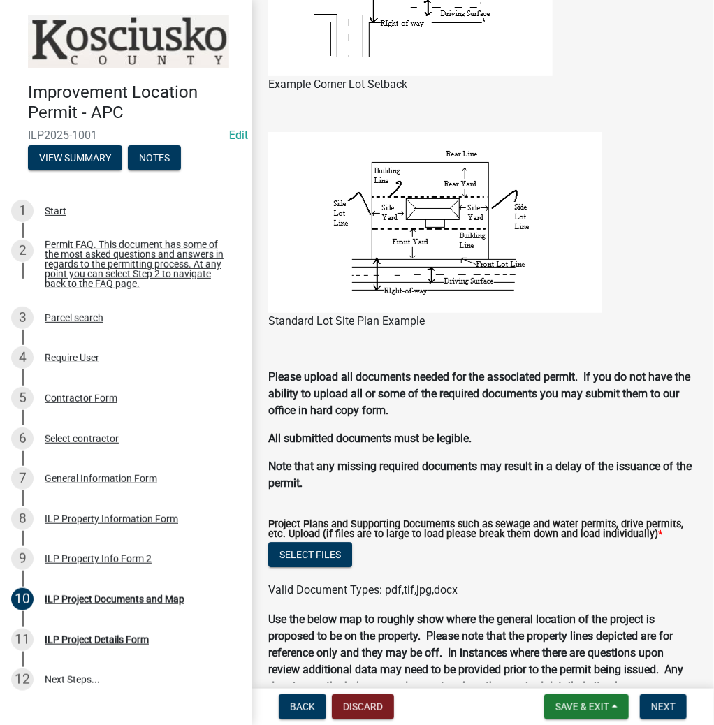
scroll to position [1286, 0]
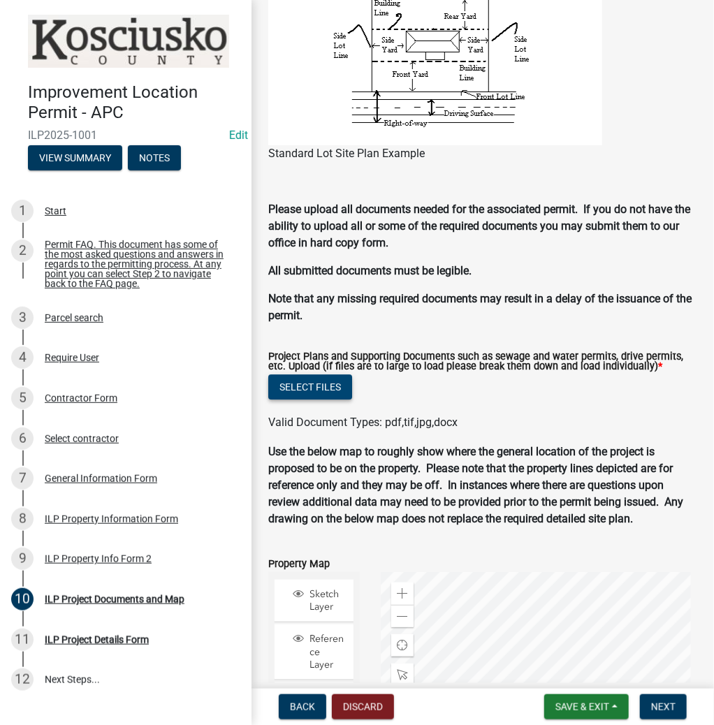
click at [305, 388] on button "Select files" at bounding box center [310, 386] width 84 height 25
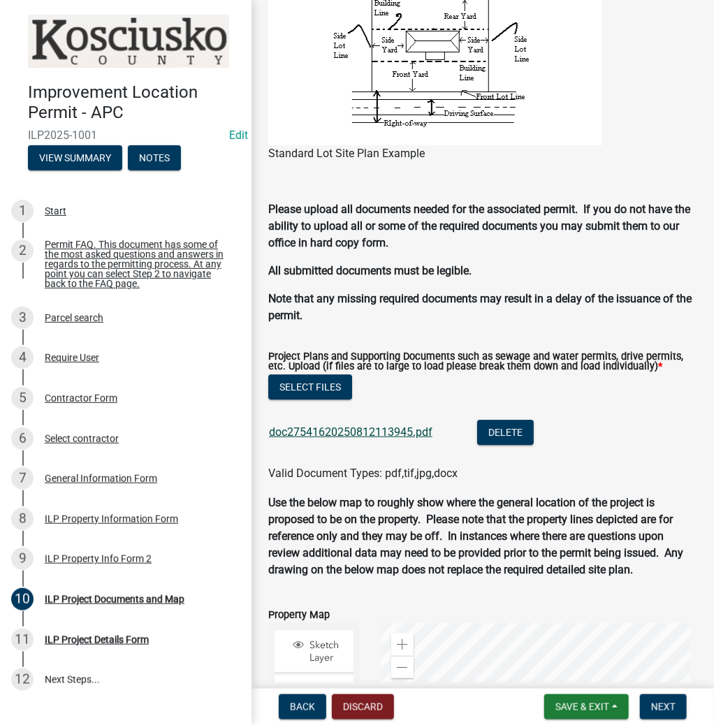
click at [333, 434] on link "doc27541620250812113945.pdf" at bounding box center [350, 431] width 163 height 13
click at [667, 704] on span "Next" at bounding box center [663, 706] width 24 height 11
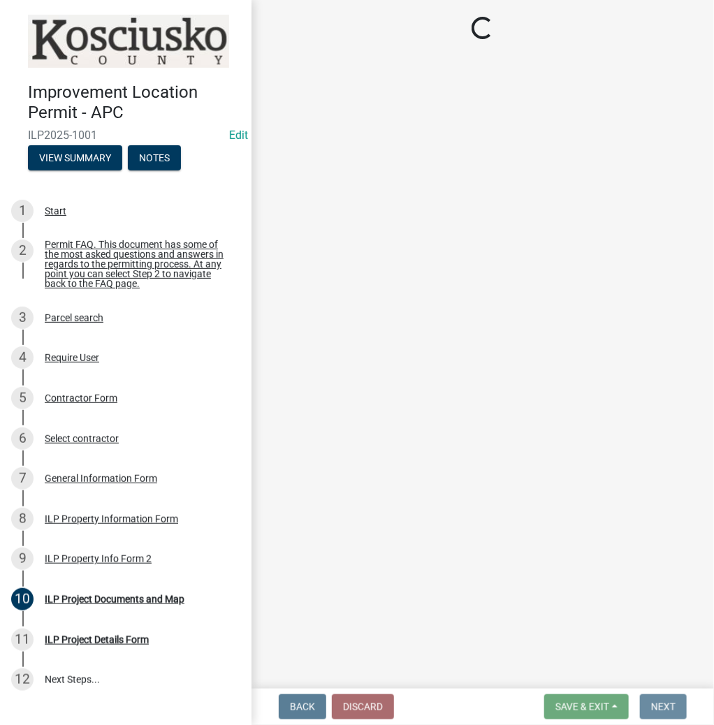
scroll to position [0, 0]
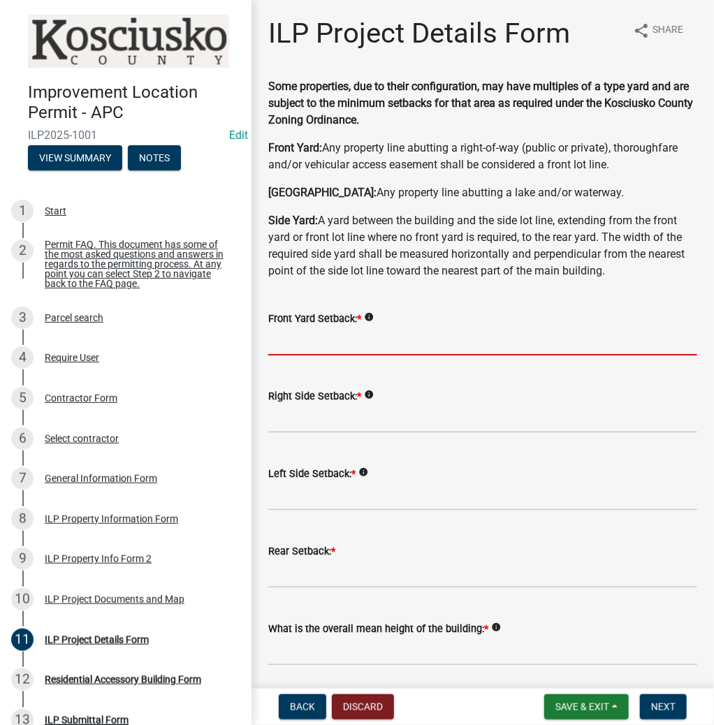
click at [374, 347] on input "text" at bounding box center [482, 341] width 429 height 29
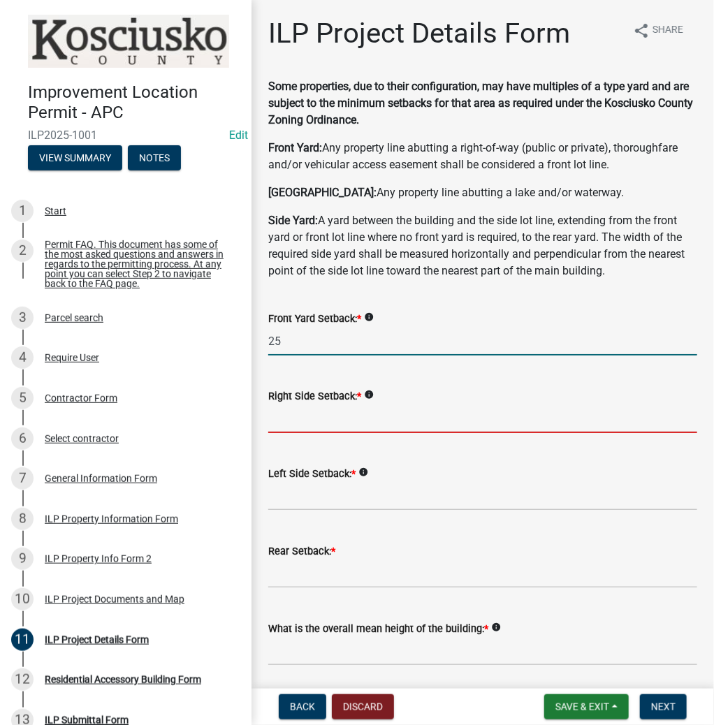
type input "25.0"
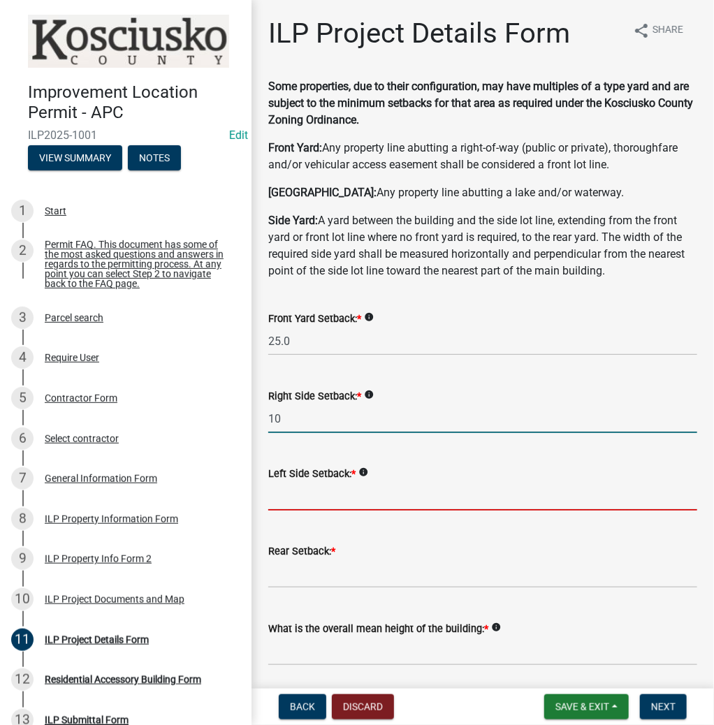
type input "10.0"
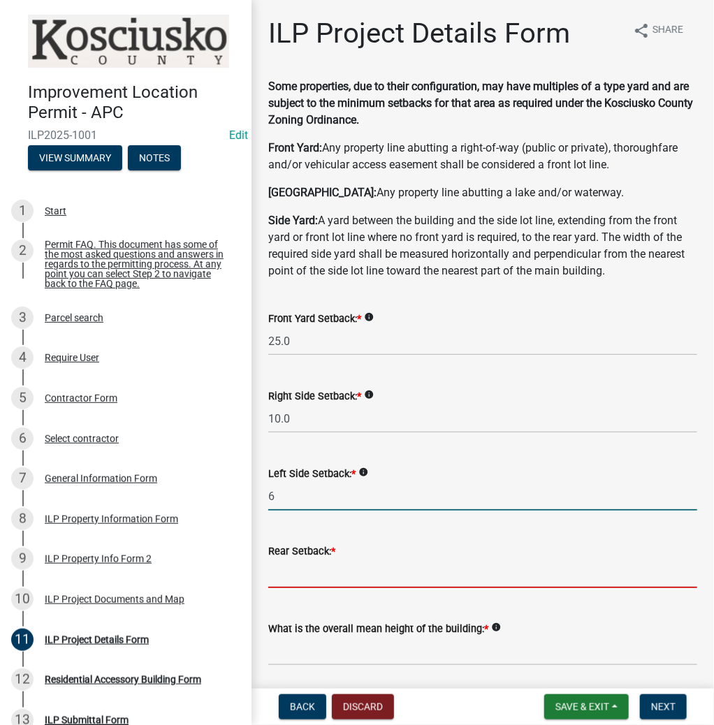
type input "6.0"
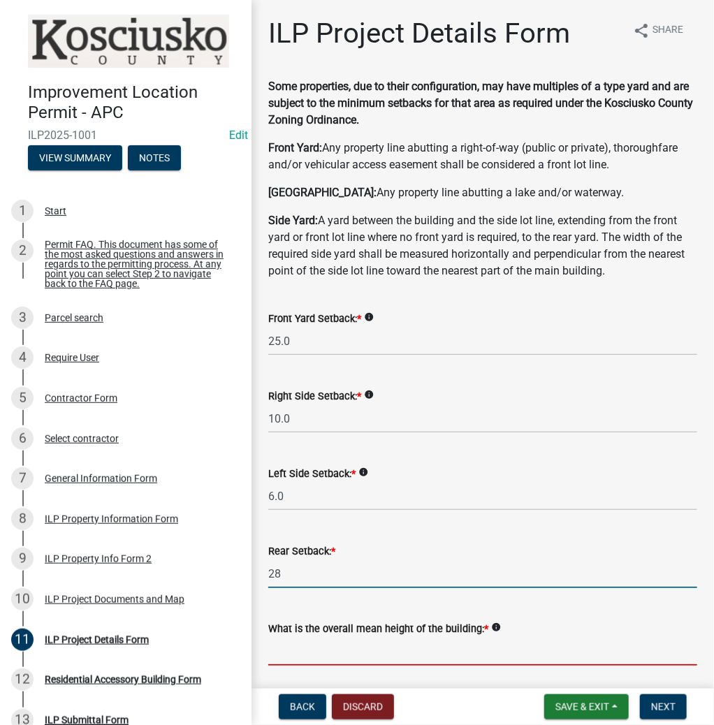
type input "28.0"
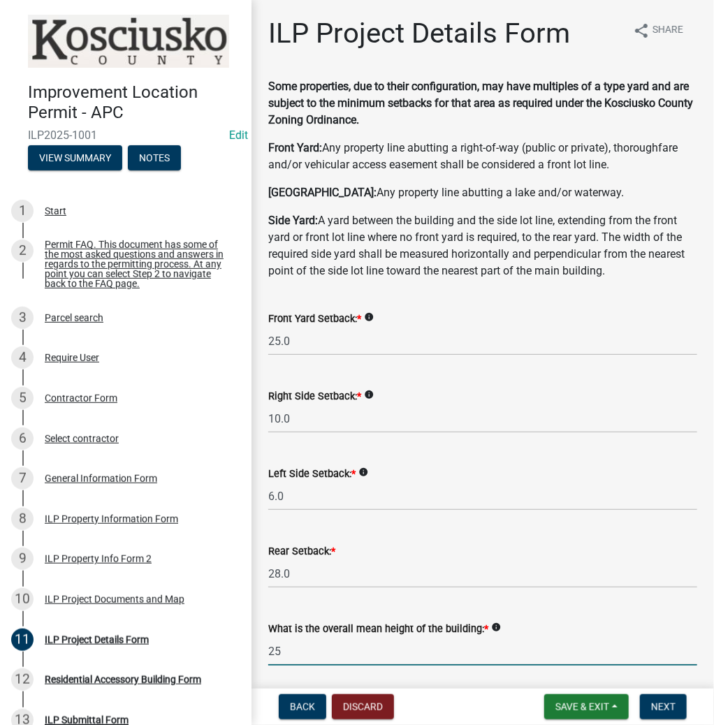
type input "25.0"
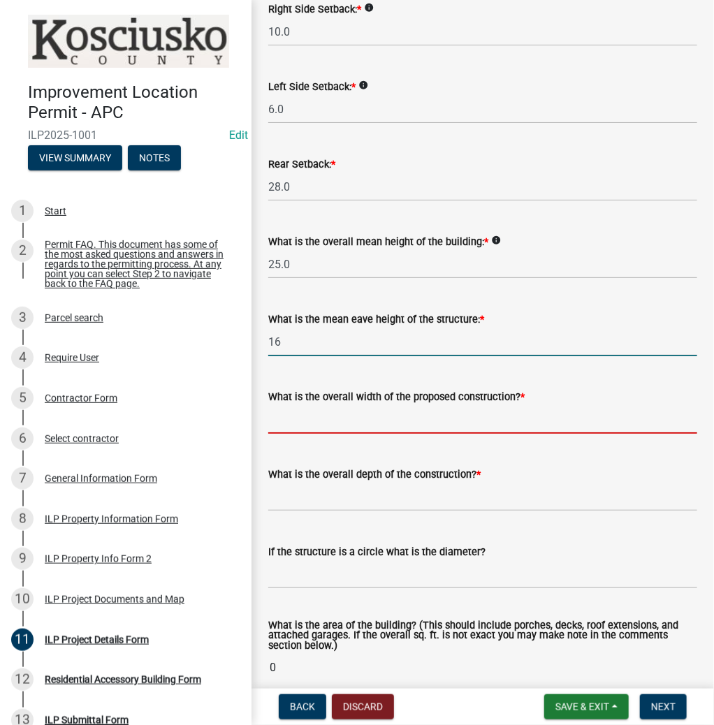
type input "16.0"
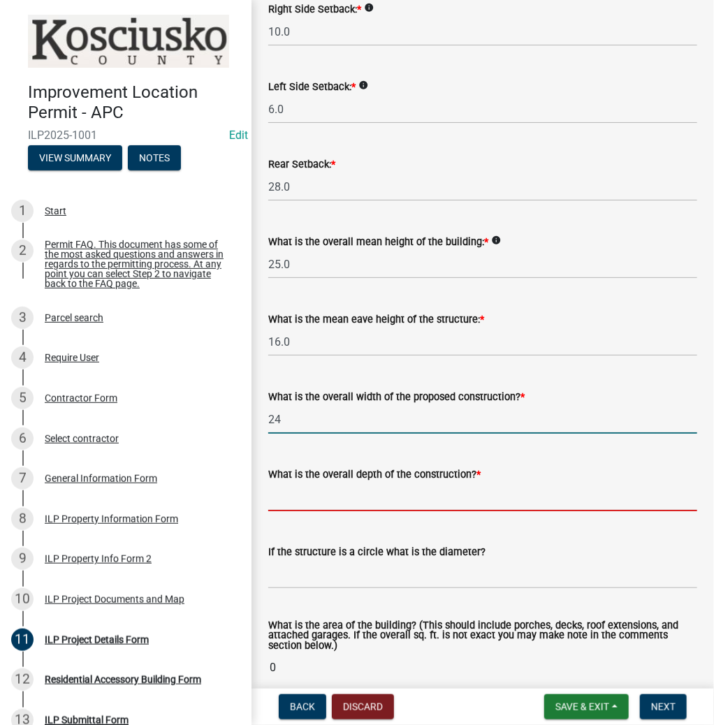
type input "24.00"
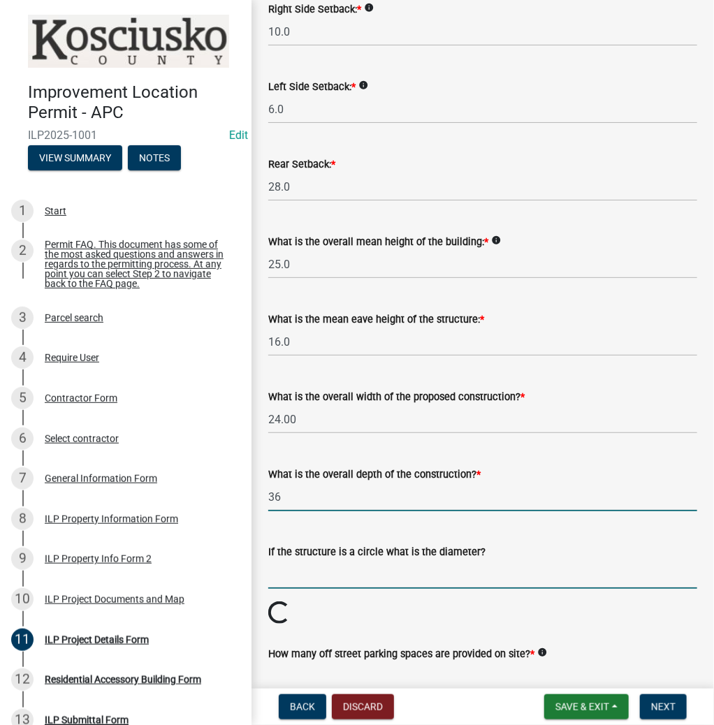
type input "36.00"
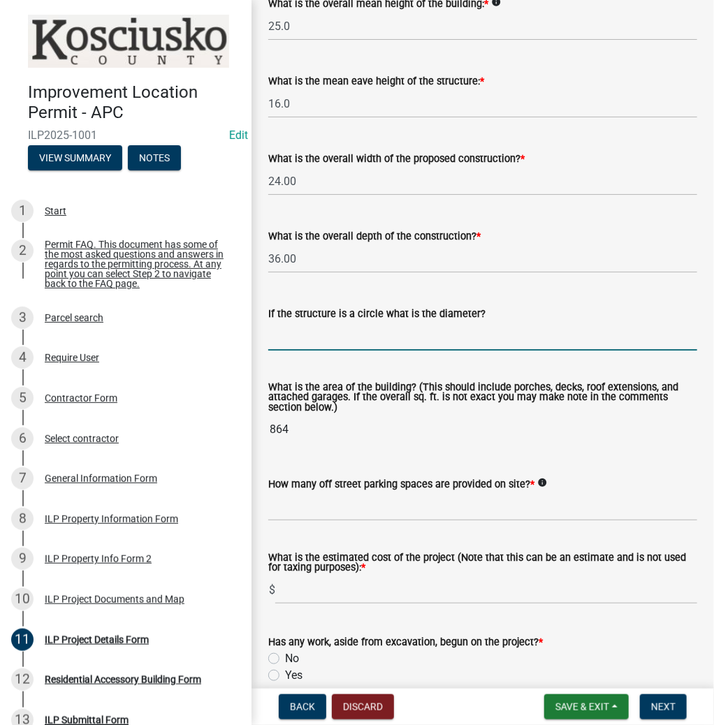
scroll to position [722, 0]
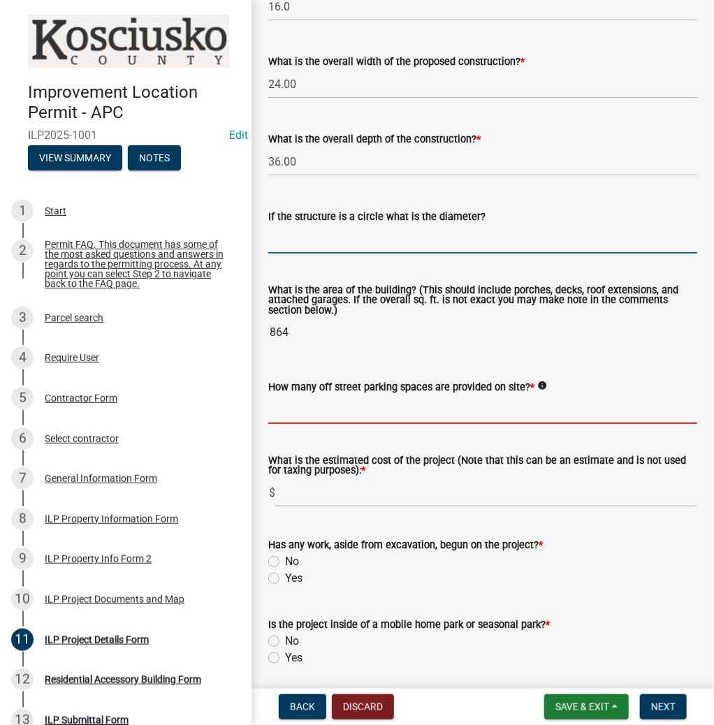
click at [354, 404] on input "text" at bounding box center [482, 409] width 429 height 29
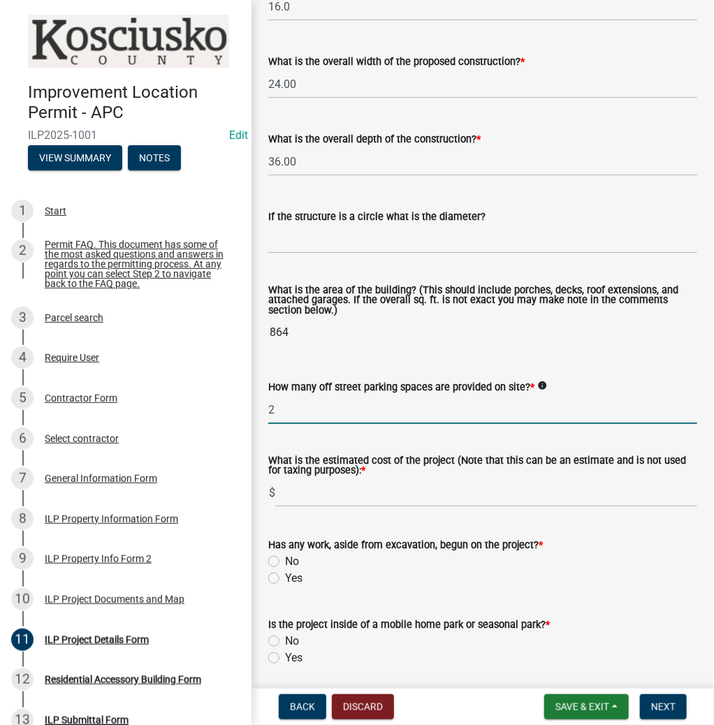
type input "2"
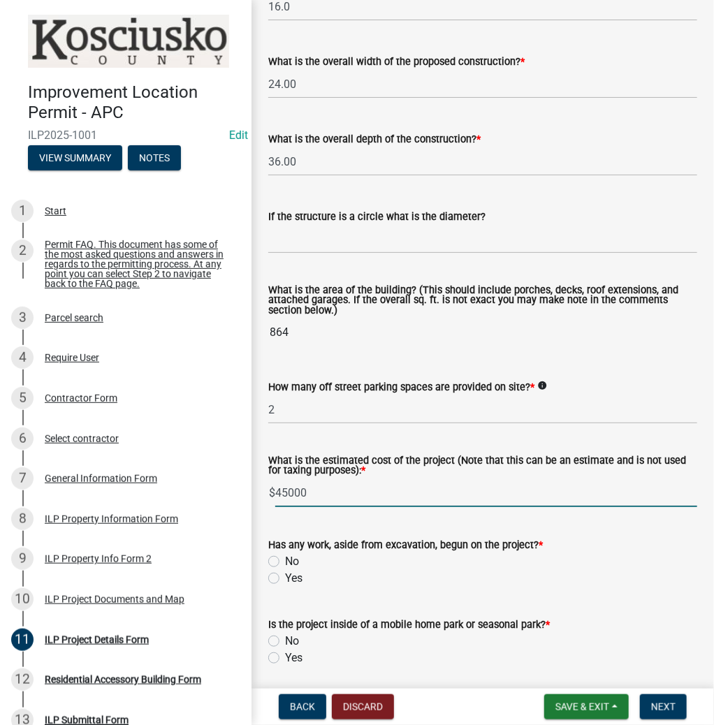
type input "45000"
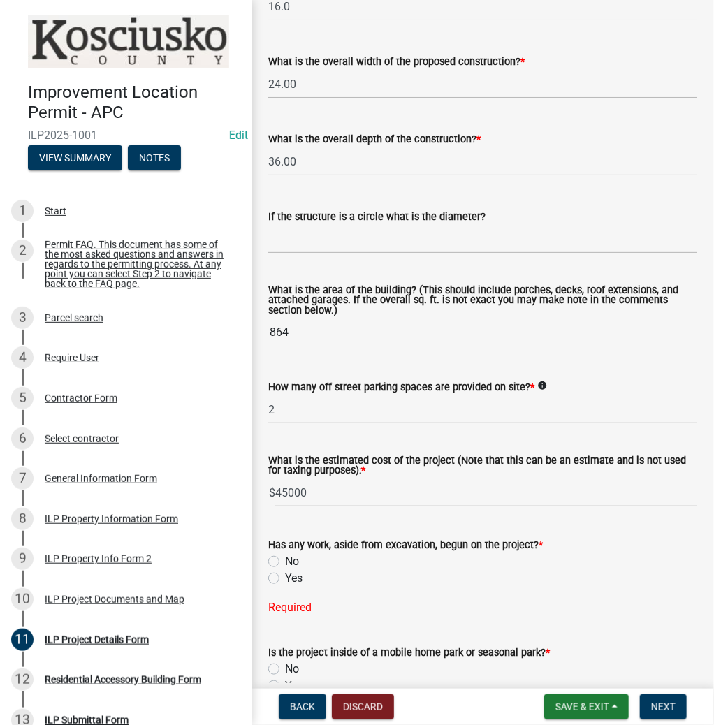
click at [285, 561] on label "No" at bounding box center [292, 561] width 14 height 17
click at [285, 561] on input "No" at bounding box center [289, 557] width 9 height 9
radio input "true"
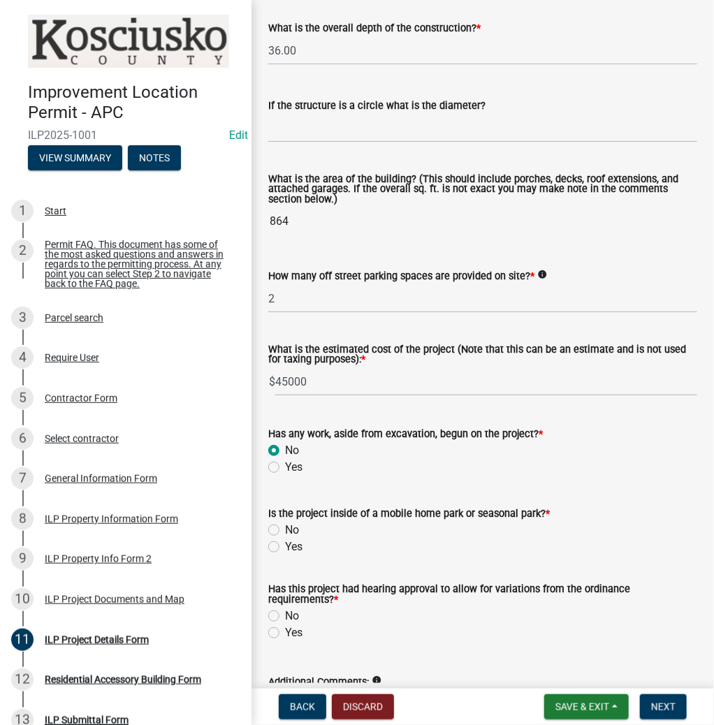
scroll to position [834, 0]
click at [285, 529] on label "No" at bounding box center [292, 529] width 14 height 17
click at [285, 529] on input "No" at bounding box center [289, 525] width 9 height 9
radio input "true"
click at [285, 632] on label "Yes" at bounding box center [293, 632] width 17 height 17
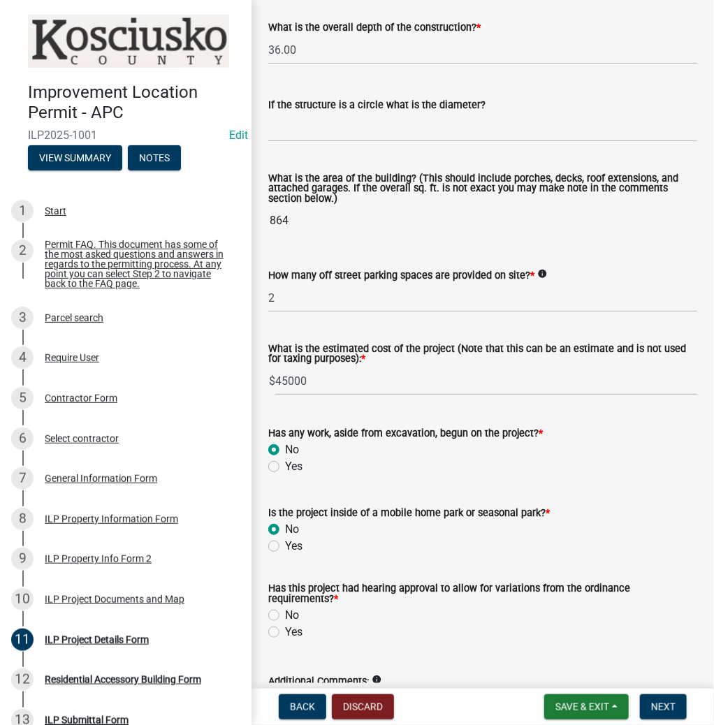
click at [285, 632] on input "Yes" at bounding box center [289, 628] width 9 height 9
radio input "true"
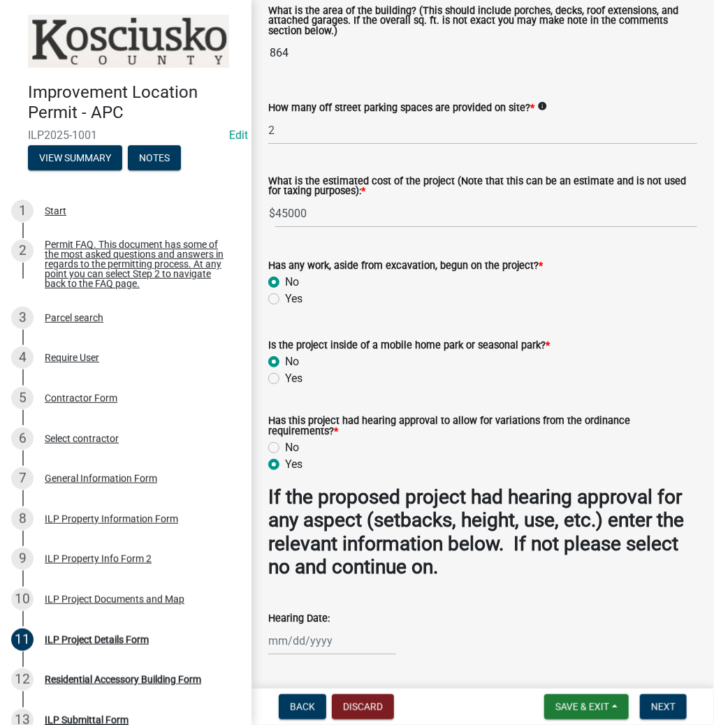
scroll to position [1114, 0]
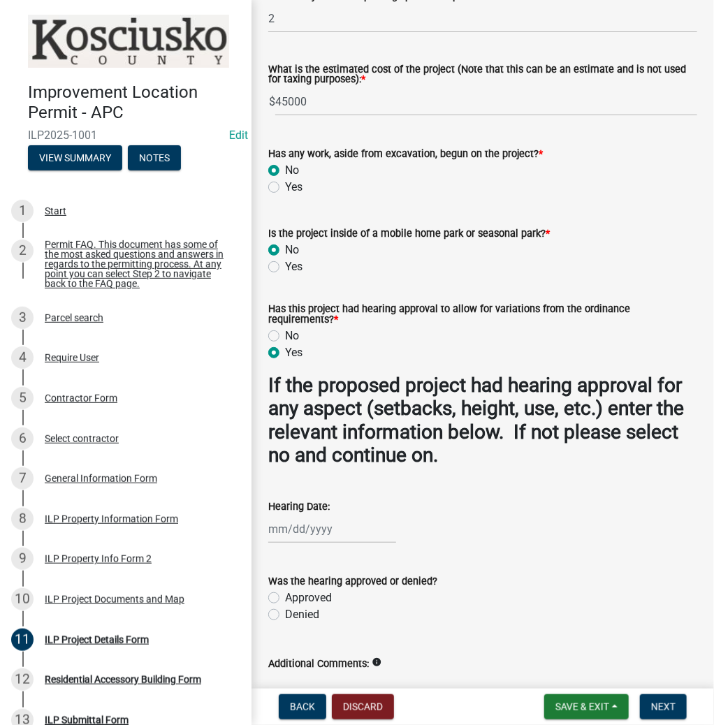
click at [345, 534] on div at bounding box center [332, 529] width 128 height 29
select select "8"
select select "2025"
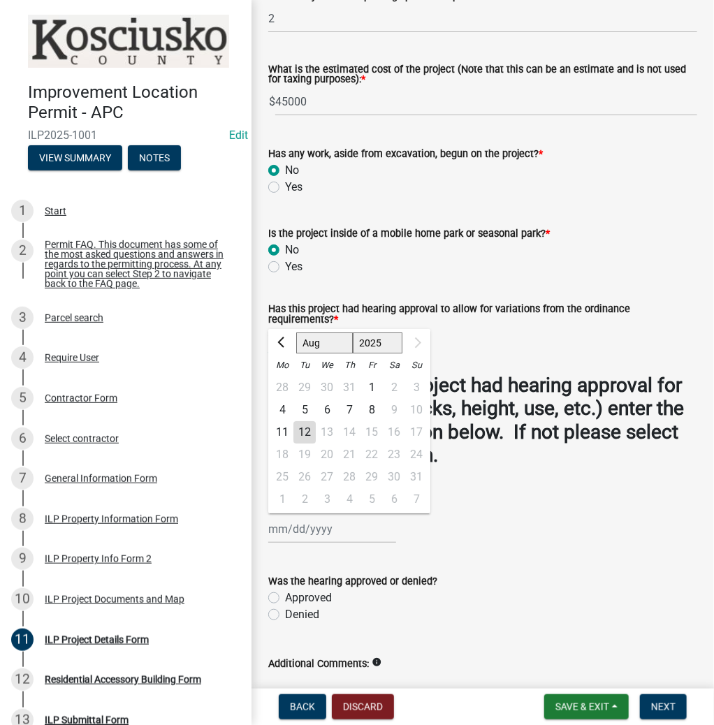
click at [285, 435] on div "11" at bounding box center [282, 432] width 22 height 22
type input "08/11/2025"
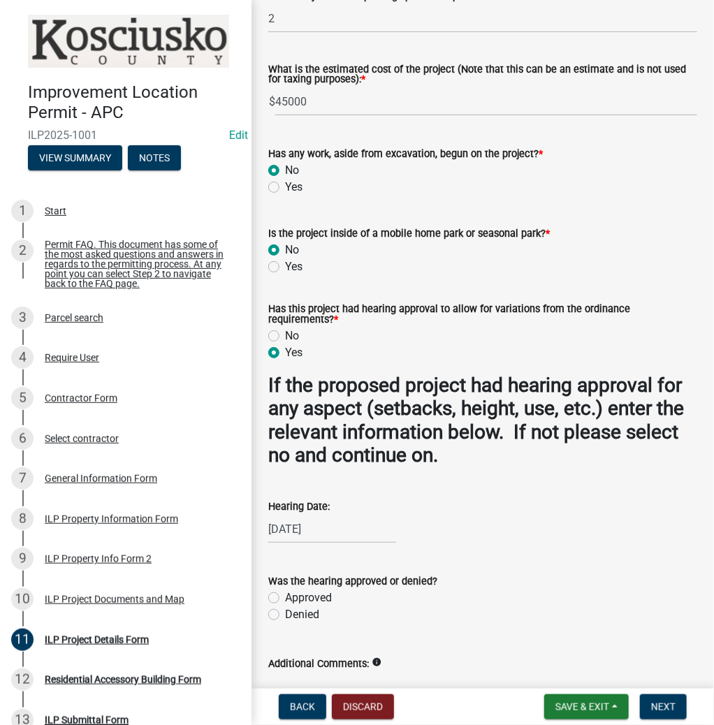
click at [285, 597] on label "Approved" at bounding box center [308, 598] width 47 height 17
click at [285, 597] on input "Approved" at bounding box center [289, 594] width 9 height 9
radio input "true"
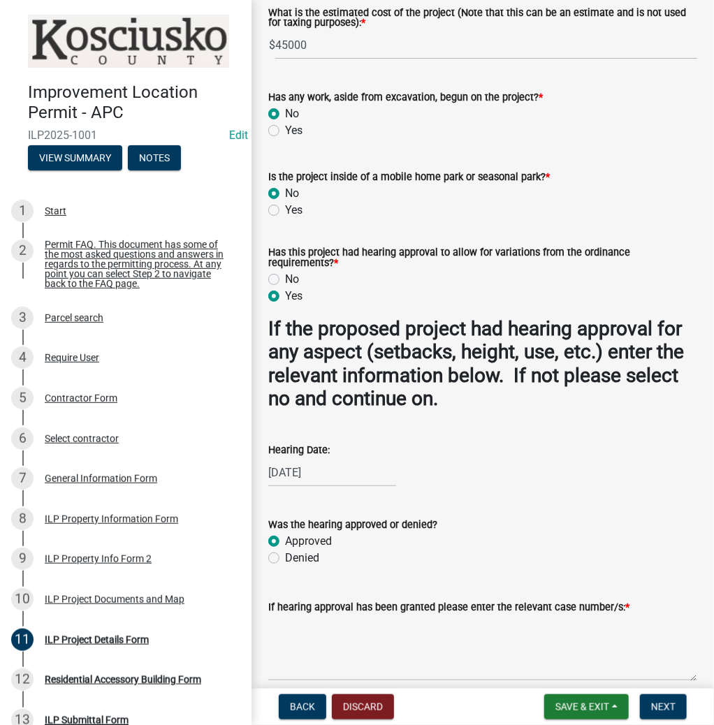
scroll to position [1281, 0]
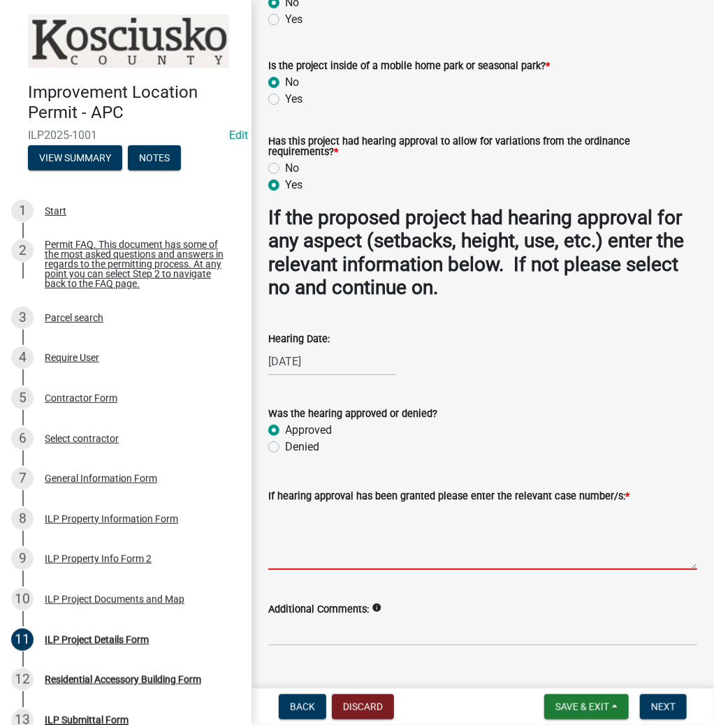
click at [358, 534] on textarea "If hearing approval has been granted please enter the relevant case number/s: *" at bounding box center [482, 537] width 429 height 66
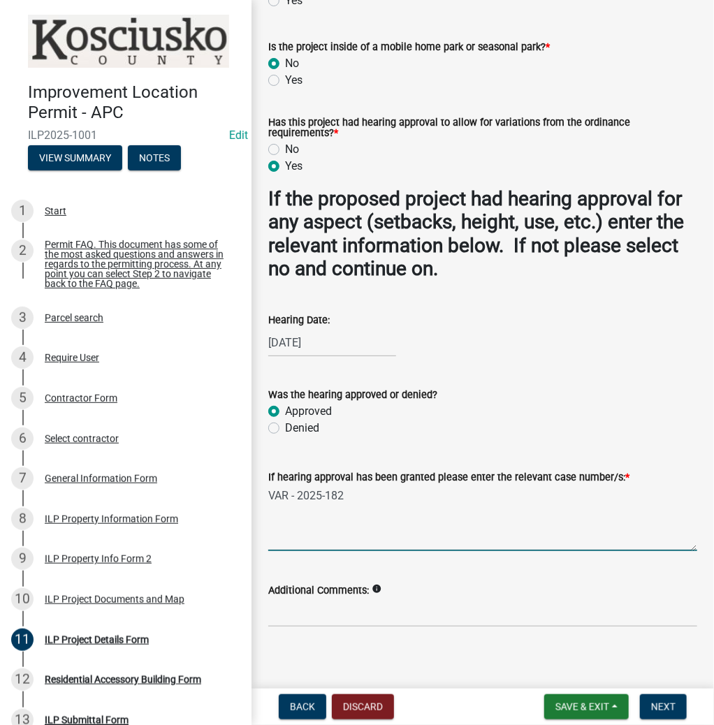
scroll to position [1311, 0]
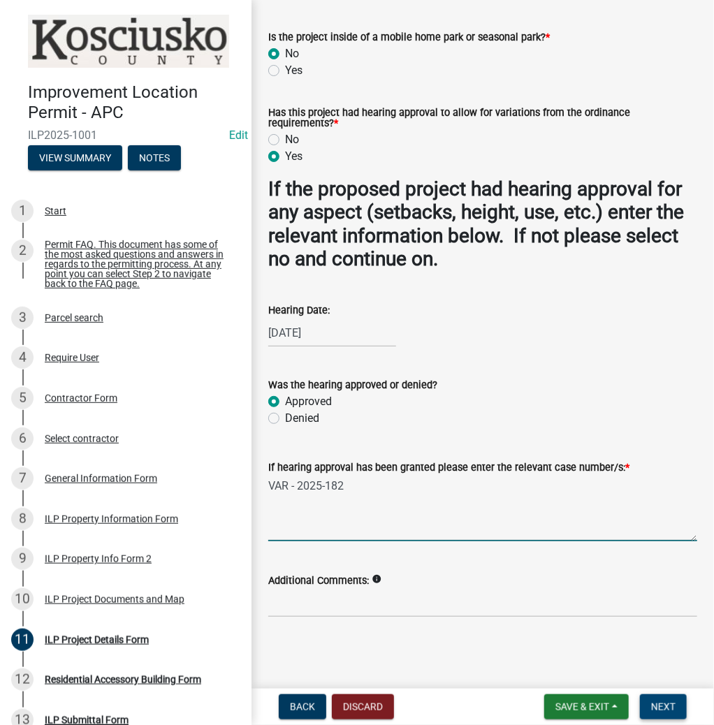
type textarea "VAR - 2025-182"
click at [662, 699] on button "Next" at bounding box center [663, 706] width 47 height 25
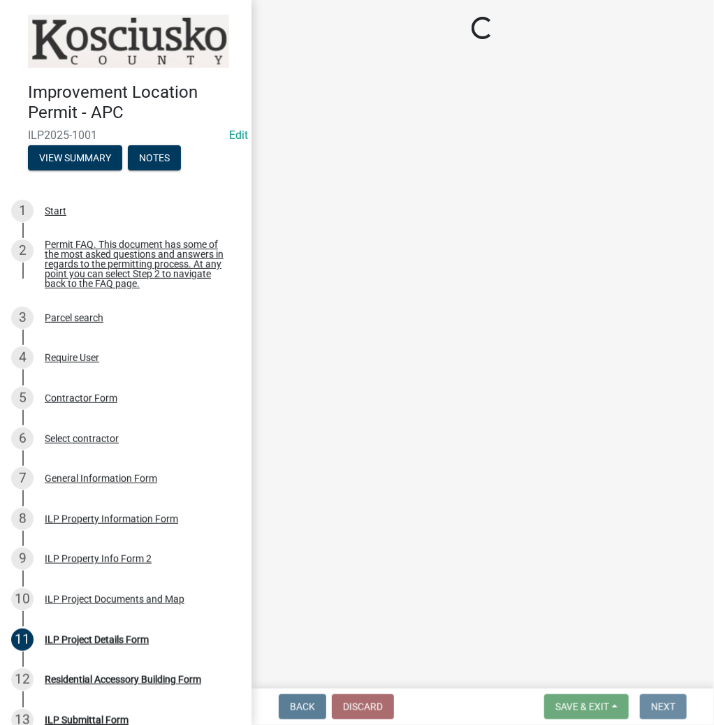
scroll to position [0, 0]
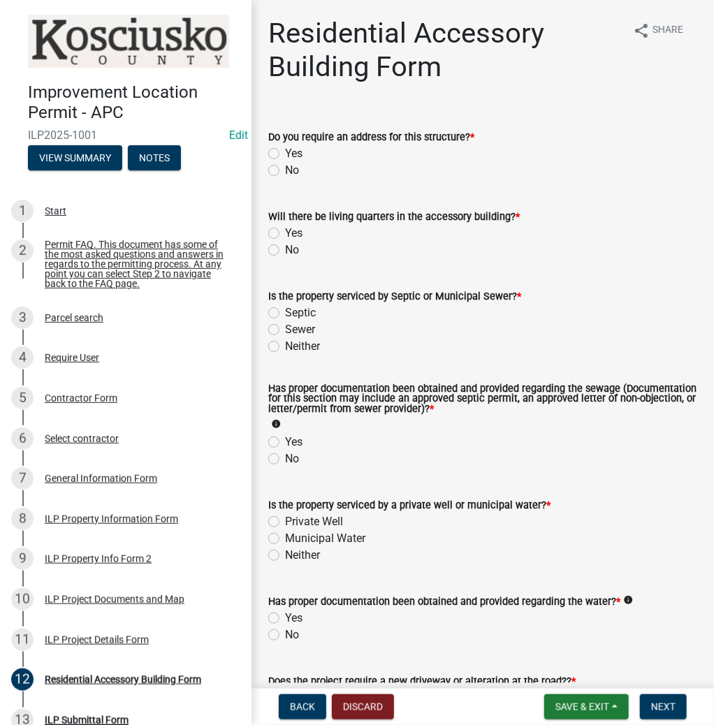
click at [285, 170] on label "No" at bounding box center [292, 170] width 14 height 17
click at [285, 170] on input "No" at bounding box center [289, 166] width 9 height 9
radio input "true"
click at [285, 249] on label "No" at bounding box center [292, 250] width 14 height 17
click at [285, 249] on input "No" at bounding box center [289, 246] width 9 height 9
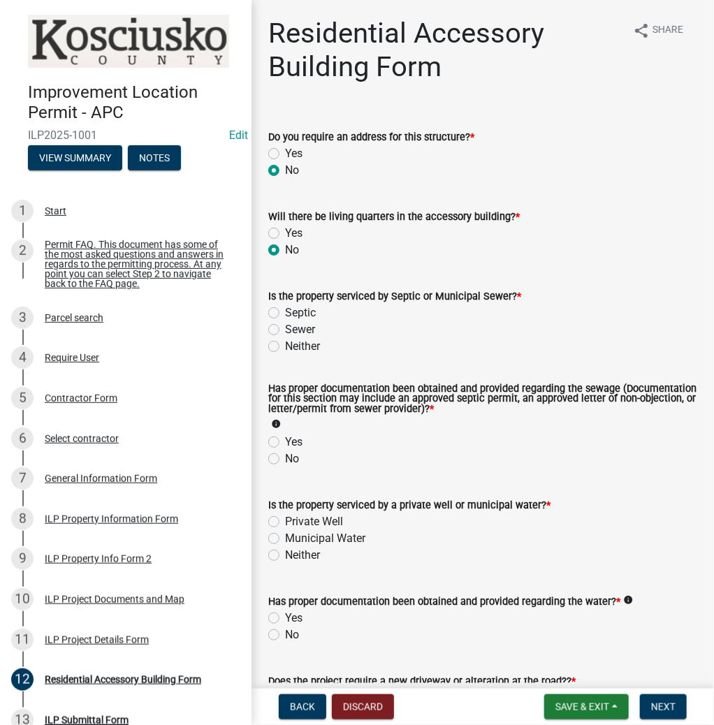
radio input "true"
click at [285, 329] on label "Sewer" at bounding box center [300, 329] width 30 height 17
click at [285, 329] on input "Sewer" at bounding box center [289, 325] width 9 height 9
radio input "true"
click at [285, 442] on label "Yes" at bounding box center [293, 442] width 17 height 17
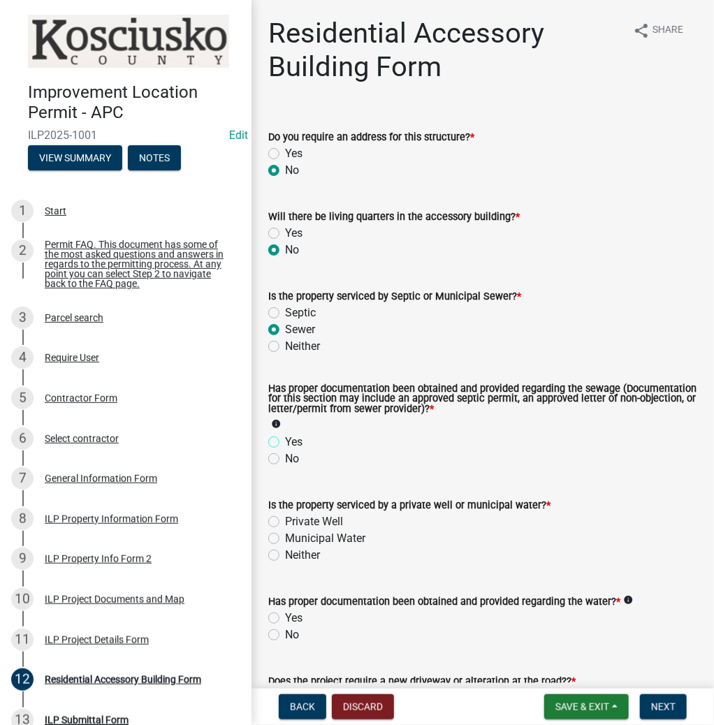
click at [285, 442] on input "Yes" at bounding box center [289, 438] width 9 height 9
radio input "true"
click at [285, 523] on label "Private Well" at bounding box center [314, 522] width 58 height 17
click at [285, 523] on input "Private Well" at bounding box center [289, 518] width 9 height 9
radio input "true"
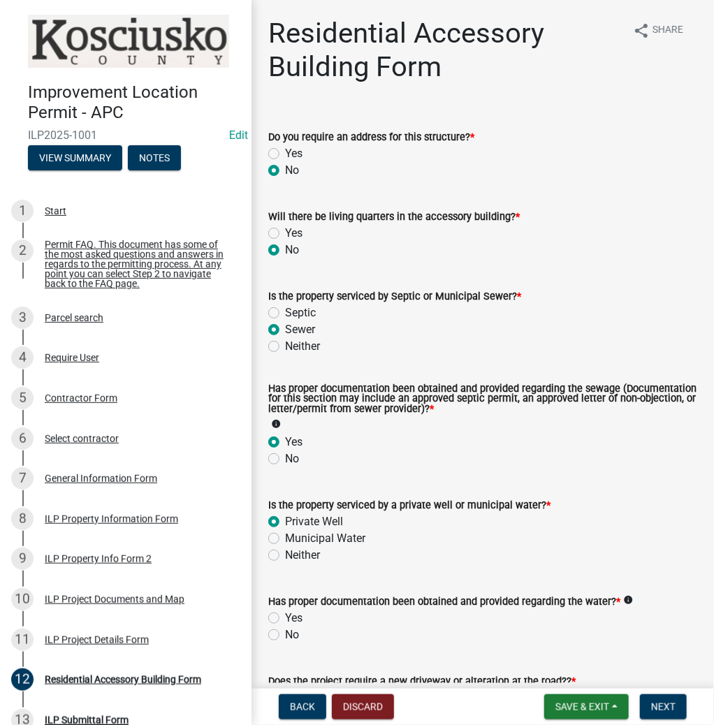
click at [285, 620] on label "Yes" at bounding box center [293, 618] width 17 height 17
click at [285, 619] on input "Yes" at bounding box center [289, 614] width 9 height 9
radio input "true"
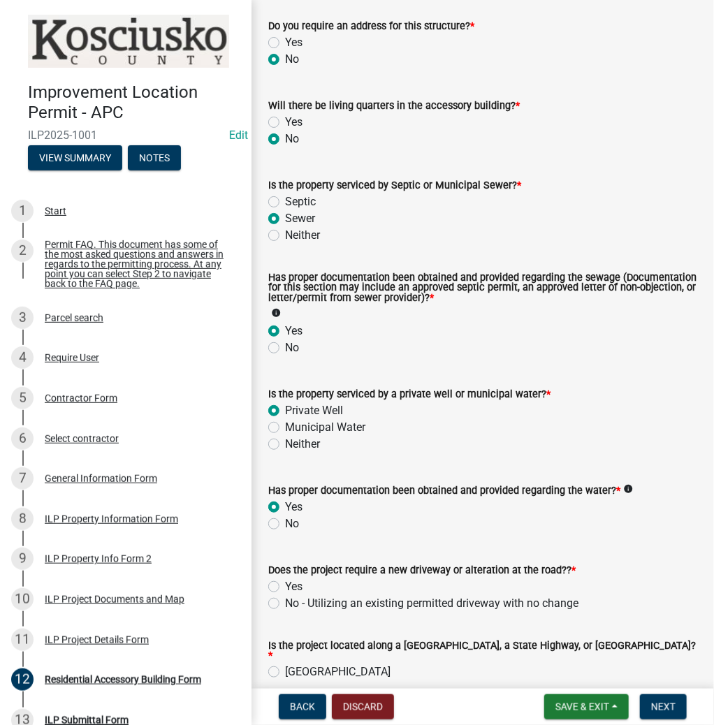
scroll to position [112, 0]
click at [285, 602] on label "No - Utilizing an existing permitted driveway with no change" at bounding box center [431, 603] width 293 height 17
click at [285, 602] on input "No - Utilizing an existing permitted driveway with no change" at bounding box center [289, 599] width 9 height 9
radio input "true"
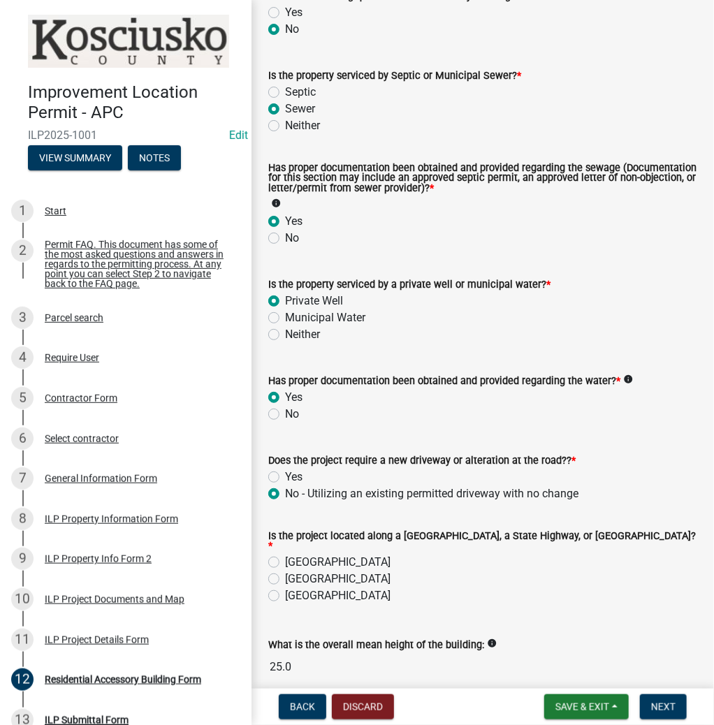
scroll to position [224, 0]
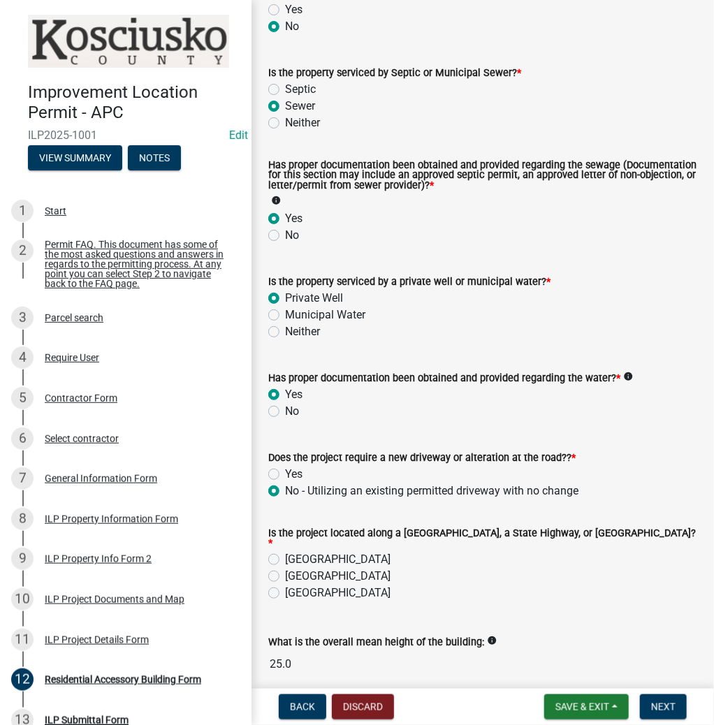
click at [285, 552] on label "County Road" at bounding box center [337, 559] width 105 height 17
click at [285, 552] on input "County Road" at bounding box center [289, 555] width 9 height 9
radio input "true"
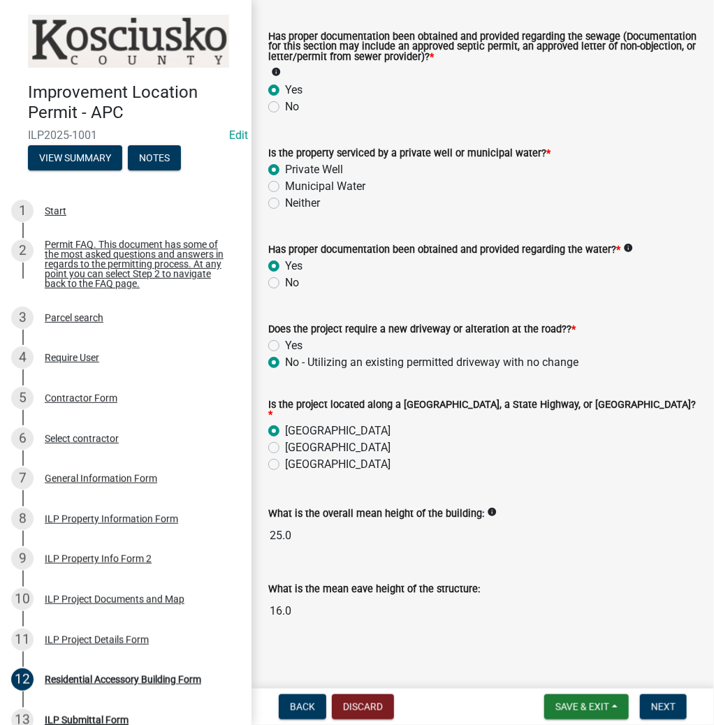
scroll to position [354, 0]
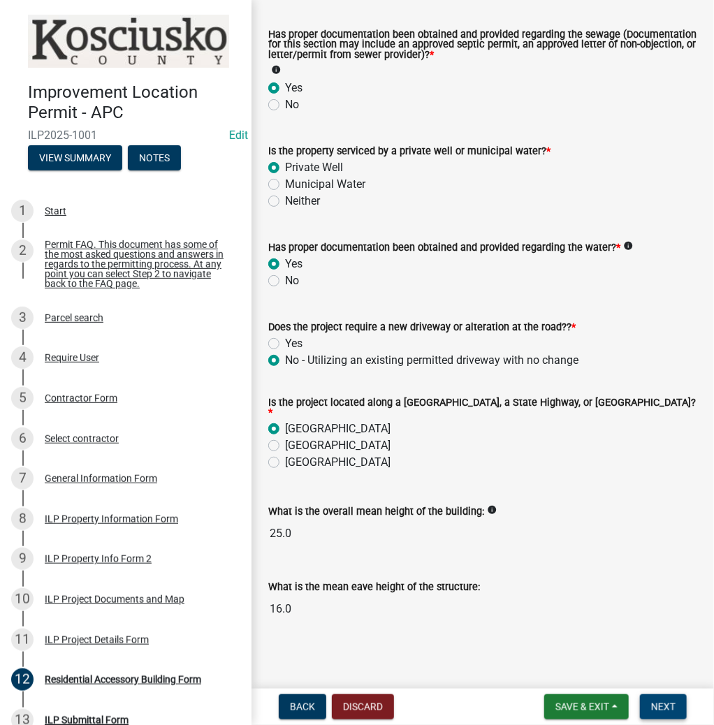
click at [661, 705] on span "Next" at bounding box center [663, 706] width 24 height 11
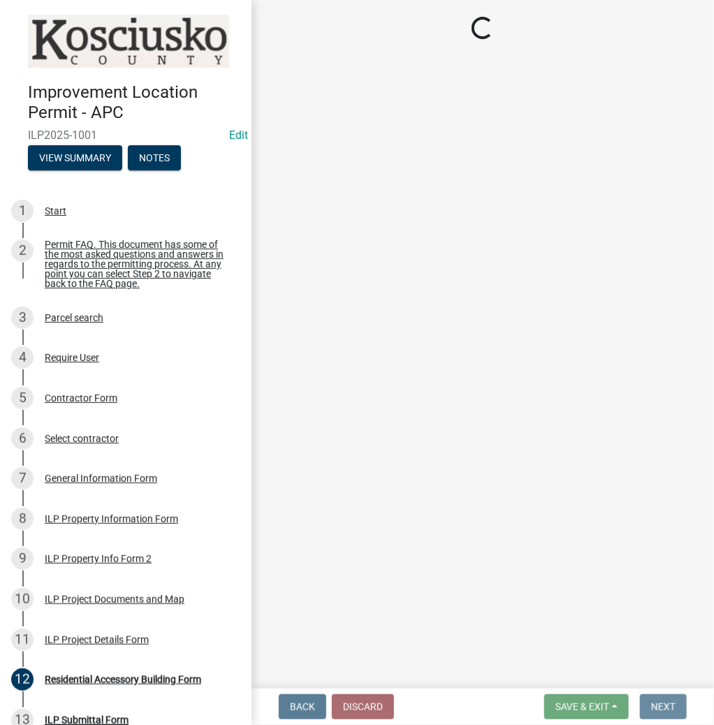
scroll to position [0, 0]
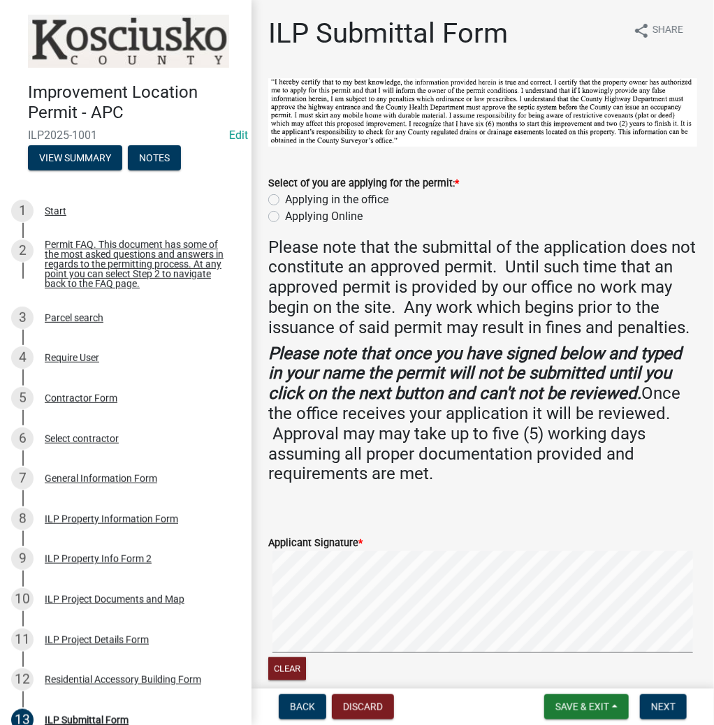
click at [285, 196] on label "Applying in the office" at bounding box center [336, 199] width 103 height 17
click at [285, 196] on input "Applying in the office" at bounding box center [289, 195] width 9 height 9
radio input "true"
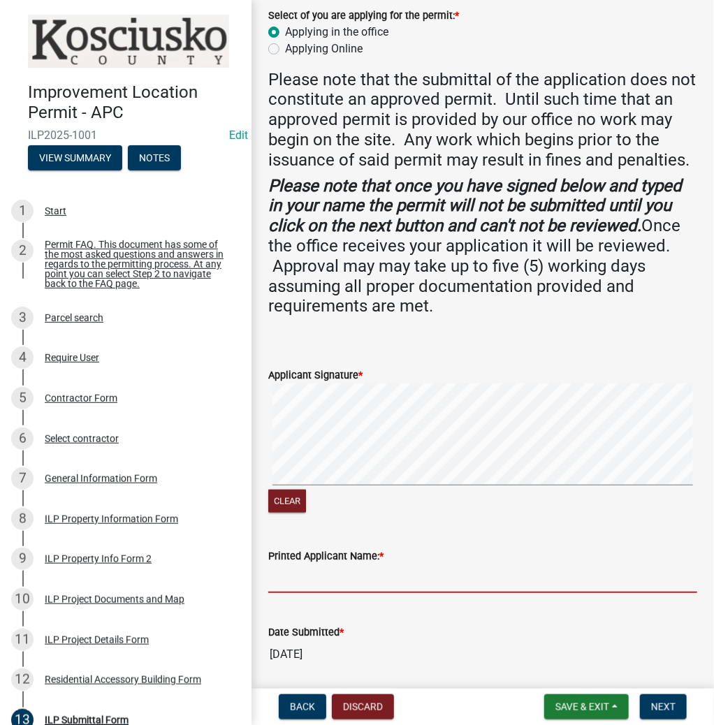
click at [372, 593] on input "Printed Applicant Name: *" at bounding box center [482, 579] width 429 height 29
type input "ALAN BLAHNIK"
click at [661, 702] on span "Next" at bounding box center [663, 706] width 24 height 11
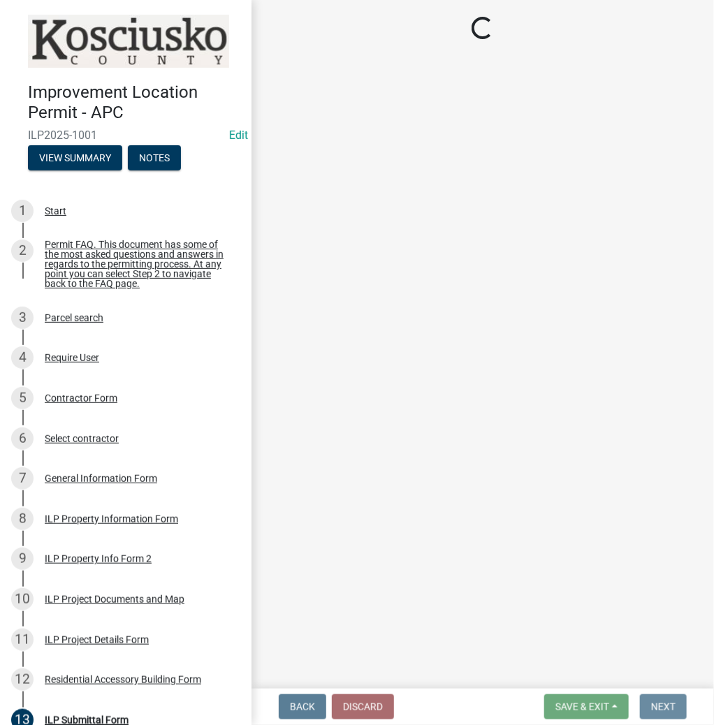
scroll to position [0, 0]
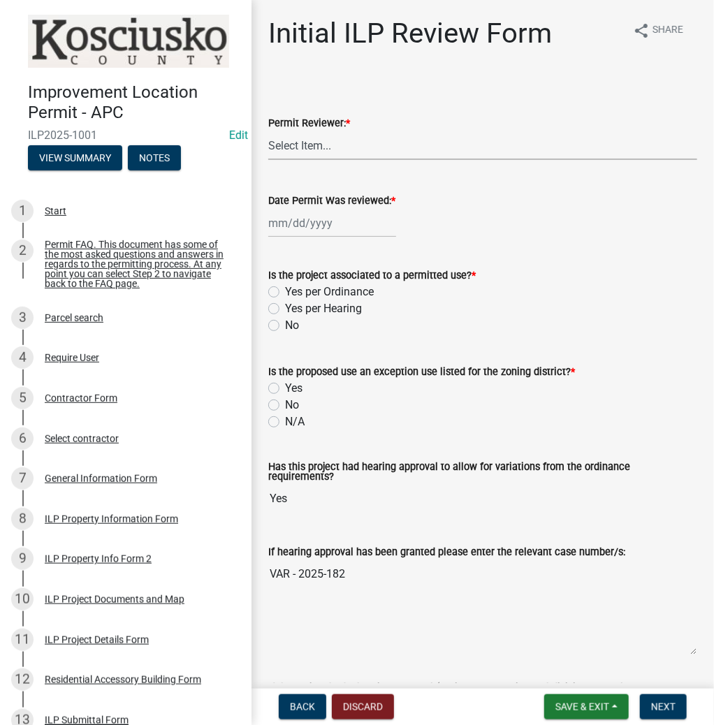
click at [326, 143] on select "Select Item... MMS LT AT CS Vacant Vacant" at bounding box center [482, 145] width 429 height 29
click at [268, 131] on select "Select Item... MMS LT AT CS Vacant Vacant" at bounding box center [482, 145] width 429 height 29
select select "d95389f4-ab5a-4603-9826-29cf73316391"
select select "8"
select select "2025"
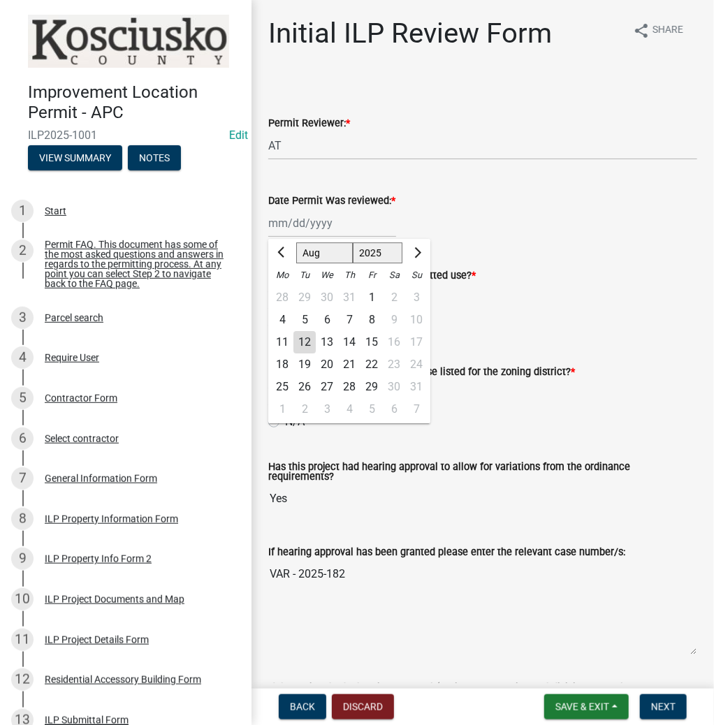
click at [303, 226] on div "Jan Feb Mar Apr May Jun Jul Aug Sep Oct Nov Dec 1525 1526 1527 1528 1529 1530 1…" at bounding box center [332, 223] width 128 height 29
click at [310, 339] on div "12" at bounding box center [304, 342] width 22 height 22
type input "08/12/2025"
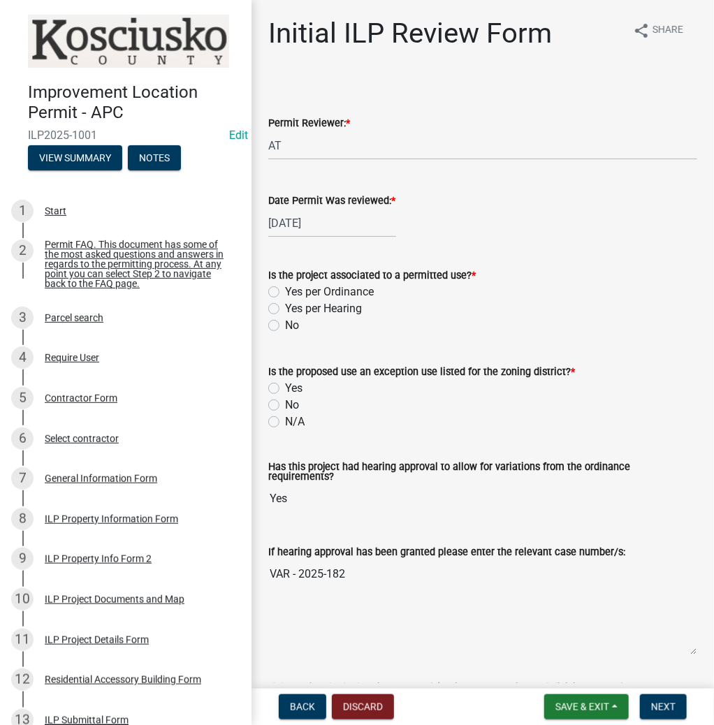
click at [279, 307] on div "Yes per Hearing" at bounding box center [482, 308] width 429 height 17
click at [285, 309] on label "Yes per Hearing" at bounding box center [323, 308] width 77 height 17
click at [285, 309] on input "Yes per Hearing" at bounding box center [289, 304] width 9 height 9
radio input "true"
click at [285, 425] on label "N/A" at bounding box center [295, 422] width 20 height 17
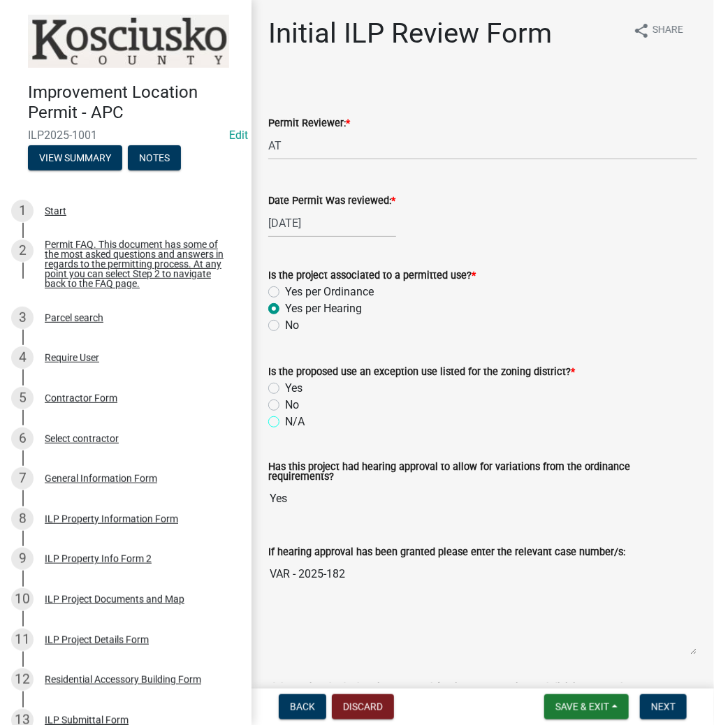
click at [285, 423] on input "N/A" at bounding box center [289, 418] width 9 height 9
radio input "true"
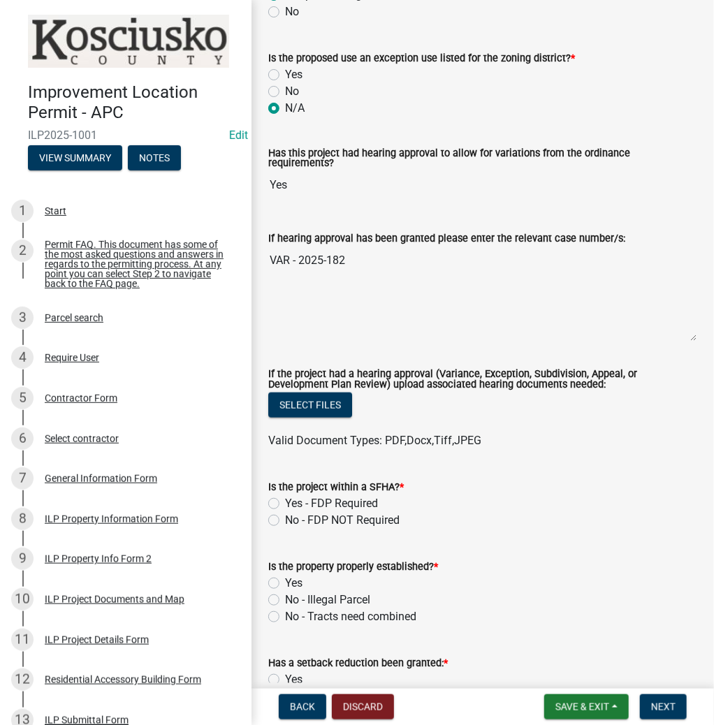
scroll to position [335, 0]
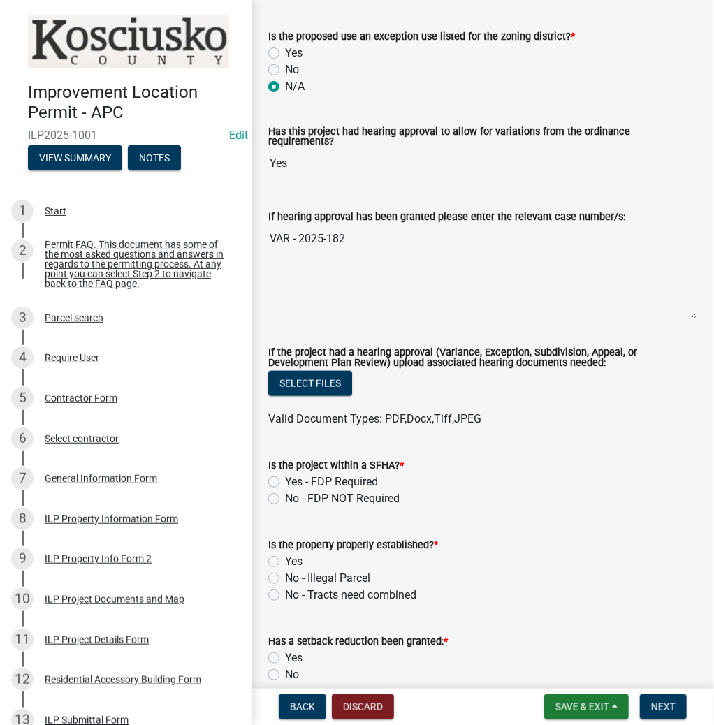
click at [285, 491] on label "No - FDP NOT Required" at bounding box center [342, 498] width 115 height 17
click at [285, 491] on input "No - FDP NOT Required" at bounding box center [289, 494] width 9 height 9
radio input "true"
click at [285, 553] on label "Yes" at bounding box center [293, 561] width 17 height 17
click at [285, 553] on input "Yes" at bounding box center [289, 557] width 9 height 9
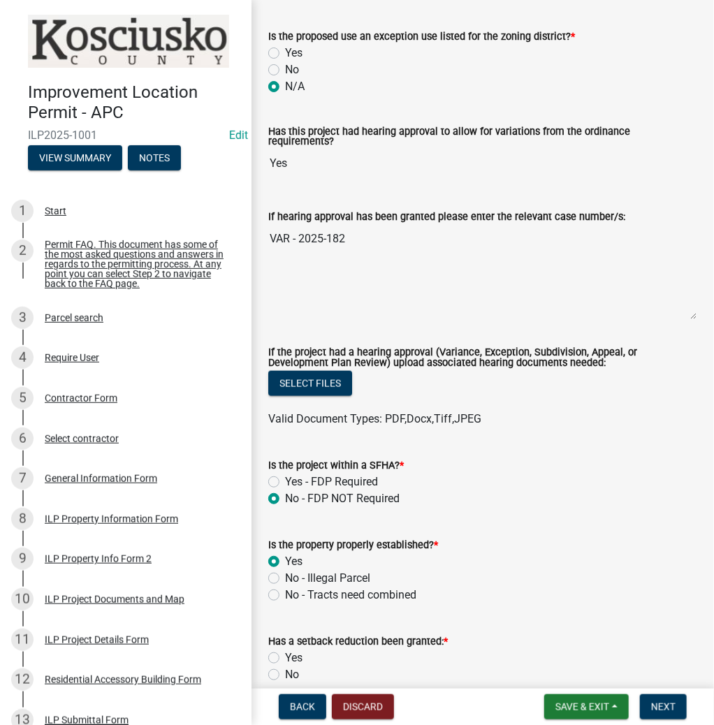
radio input "true"
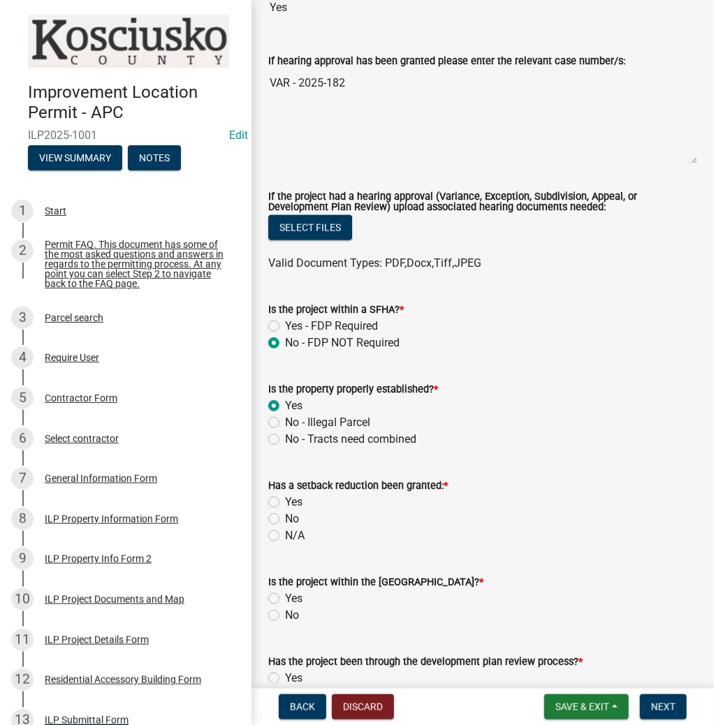
scroll to position [503, 0]
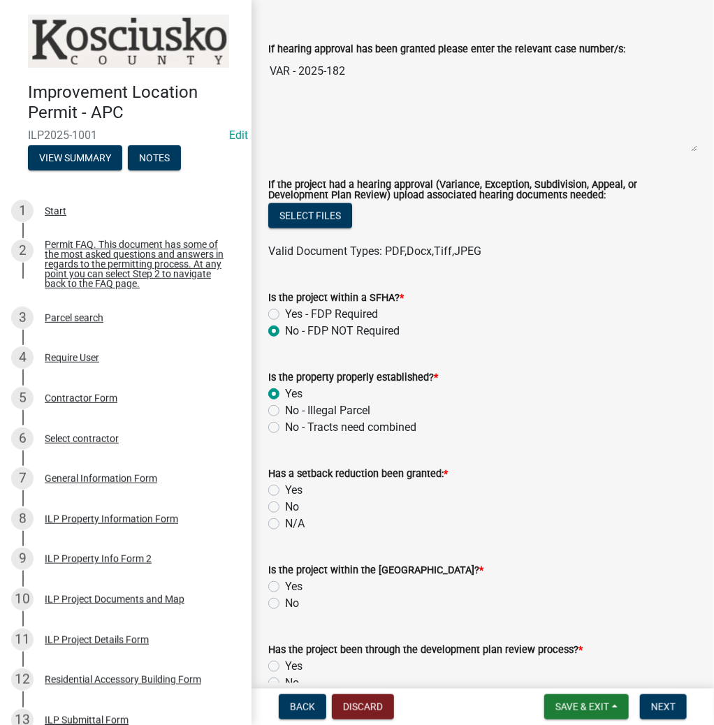
click at [285, 502] on label "No" at bounding box center [292, 507] width 14 height 17
click at [285, 502] on input "No" at bounding box center [289, 503] width 9 height 9
radio input "true"
click at [285, 596] on label "No" at bounding box center [292, 603] width 14 height 17
click at [285, 596] on input "No" at bounding box center [289, 599] width 9 height 9
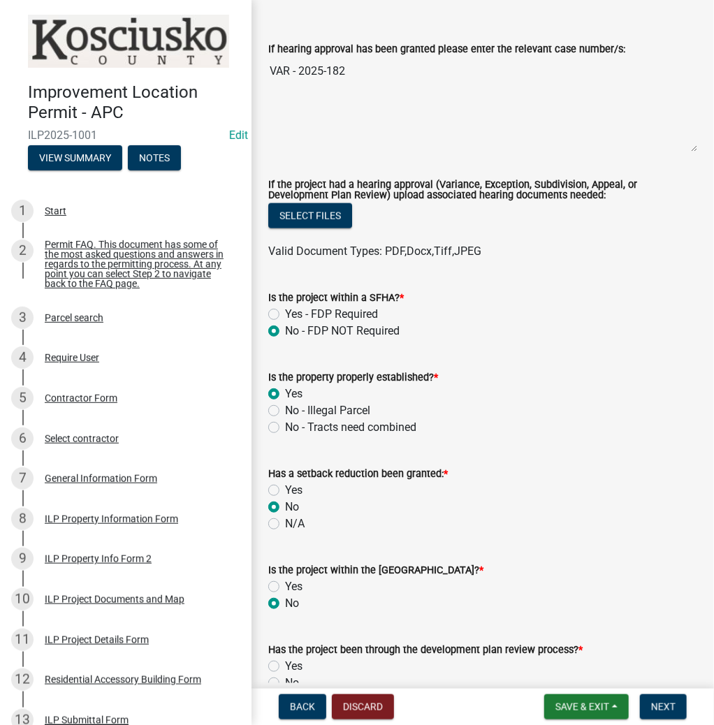
radio input "true"
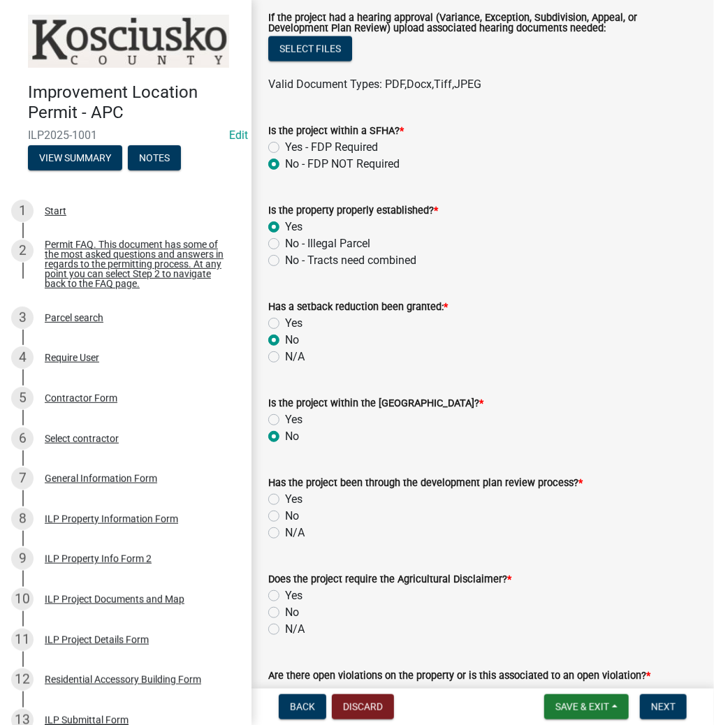
scroll to position [671, 0]
click at [285, 527] on label "N/A" at bounding box center [295, 532] width 20 height 17
click at [285, 527] on input "N/A" at bounding box center [289, 528] width 9 height 9
radio input "true"
click at [285, 606] on label "No" at bounding box center [292, 612] width 14 height 17
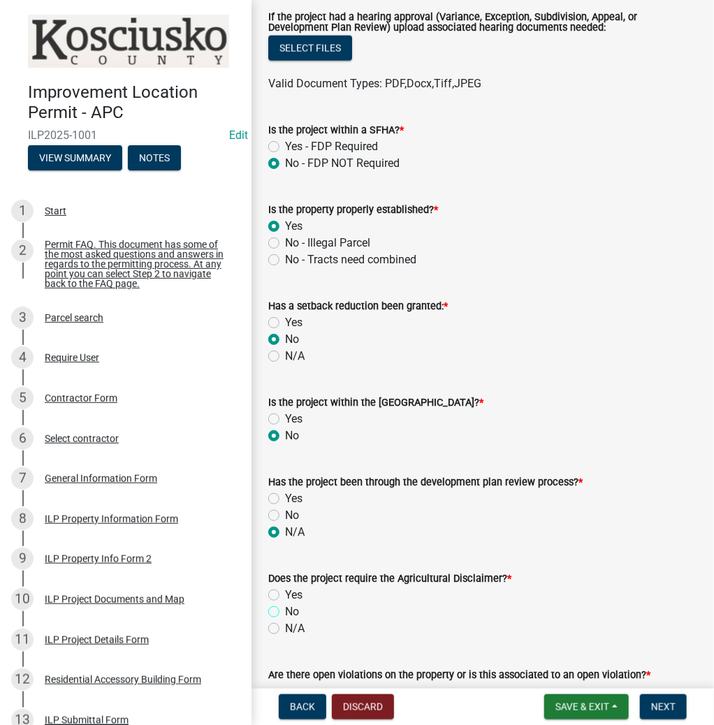
click at [285, 606] on input "No" at bounding box center [289, 608] width 9 height 9
radio input "true"
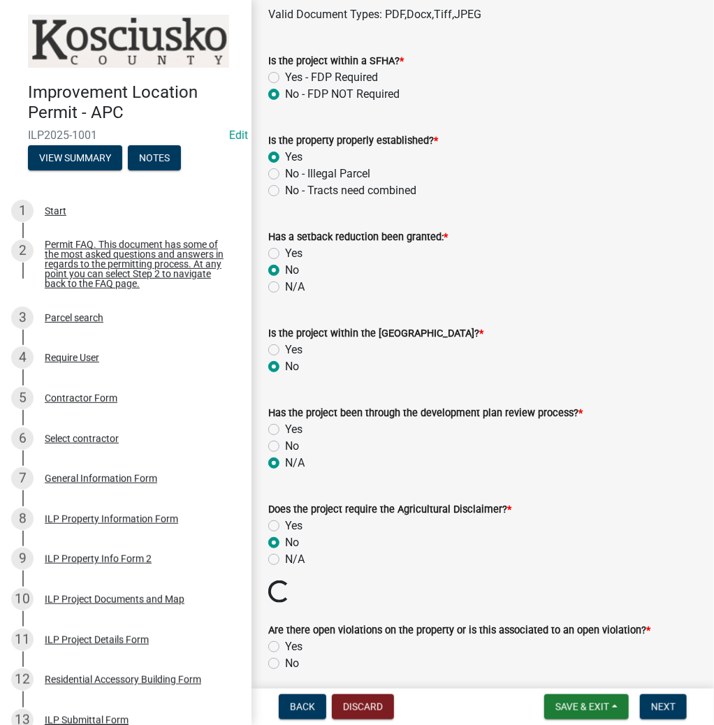
scroll to position [838, 0]
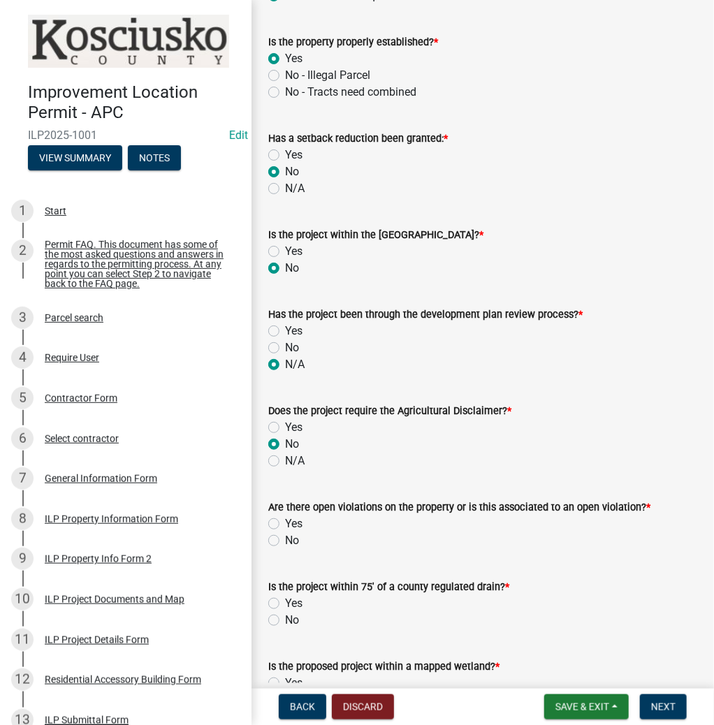
click at [285, 533] on label "No" at bounding box center [292, 540] width 14 height 17
click at [285, 533] on input "No" at bounding box center [289, 536] width 9 height 9
radio input "true"
click at [285, 612] on label "No" at bounding box center [292, 620] width 14 height 17
click at [285, 612] on input "No" at bounding box center [289, 616] width 9 height 9
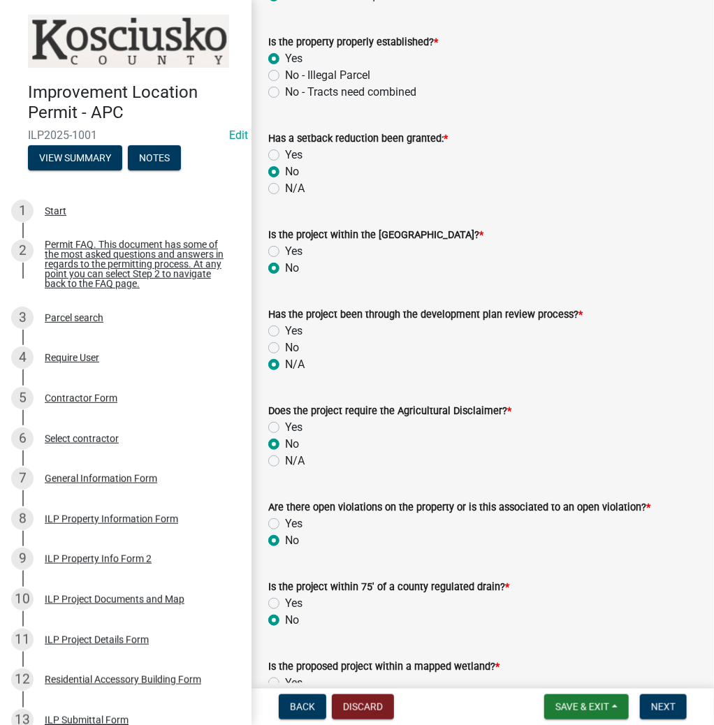
radio input "true"
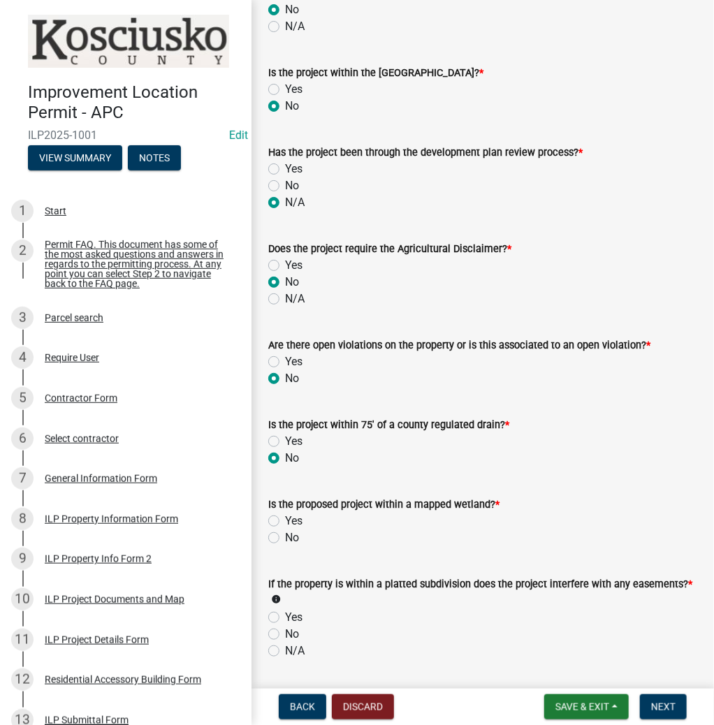
scroll to position [1006, 0]
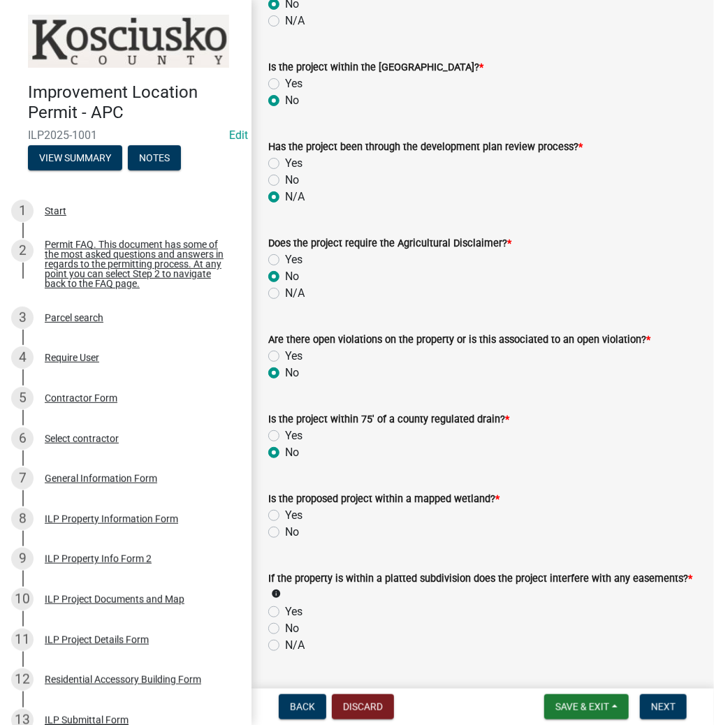
click at [285, 524] on label "No" at bounding box center [292, 532] width 14 height 17
click at [285, 524] on input "No" at bounding box center [289, 528] width 9 height 9
radio input "true"
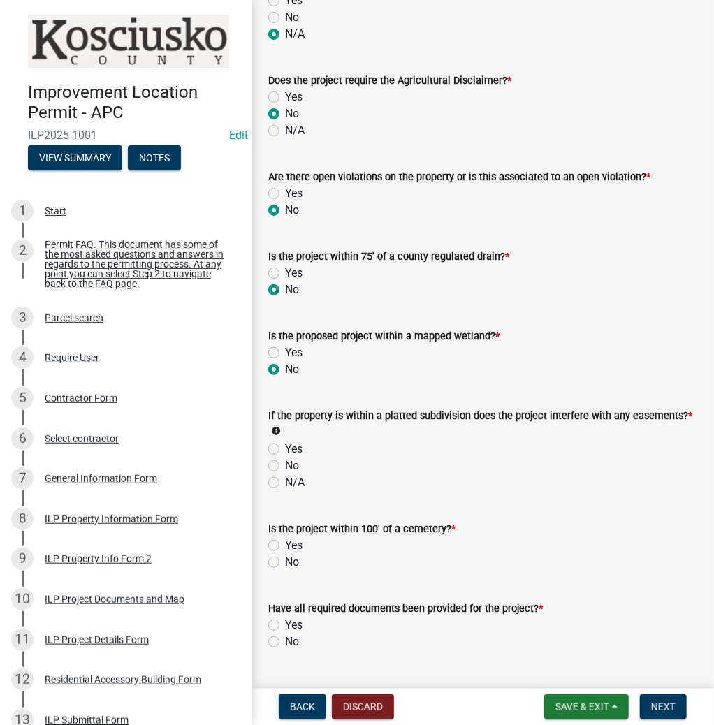
scroll to position [1174, 0]
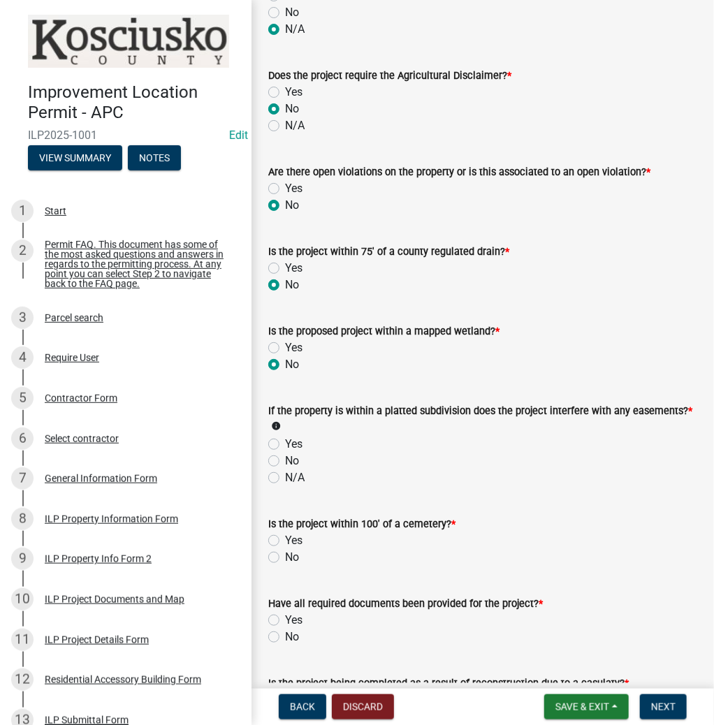
click at [285, 475] on label "N/A" at bounding box center [295, 477] width 20 height 17
click at [285, 475] on input "N/A" at bounding box center [289, 473] width 9 height 9
radio input "true"
click at [285, 550] on label "No" at bounding box center [292, 557] width 14 height 17
click at [285, 550] on input "No" at bounding box center [289, 553] width 9 height 9
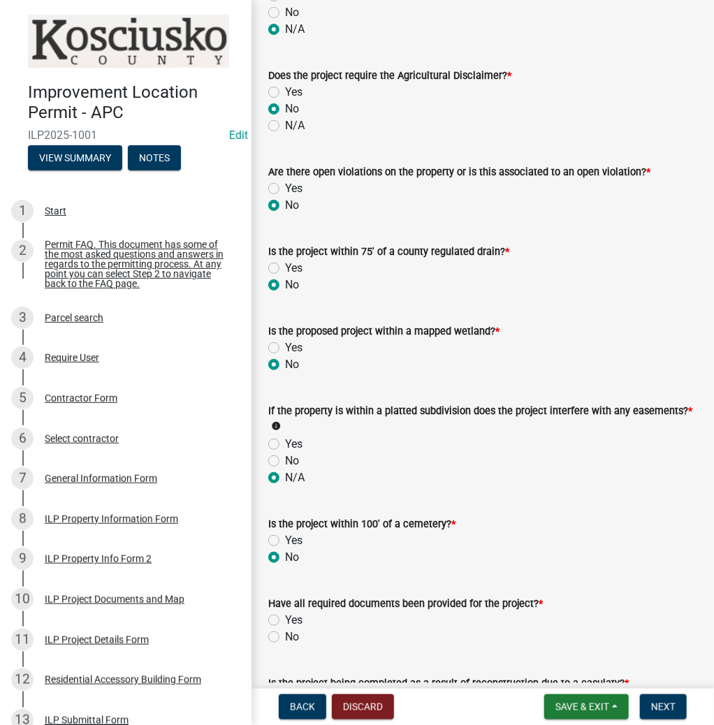
radio input "true"
click at [285, 613] on label "Yes" at bounding box center [293, 620] width 17 height 17
click at [285, 613] on input "Yes" at bounding box center [289, 616] width 9 height 9
radio input "true"
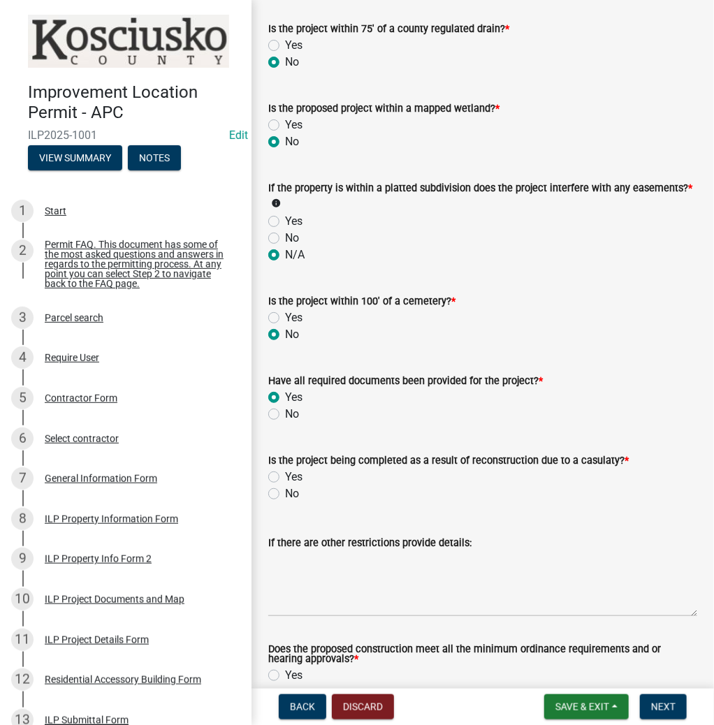
scroll to position [1397, 0]
click at [285, 485] on label "No" at bounding box center [292, 493] width 14 height 17
click at [285, 485] on input "No" at bounding box center [289, 489] width 9 height 9
radio input "true"
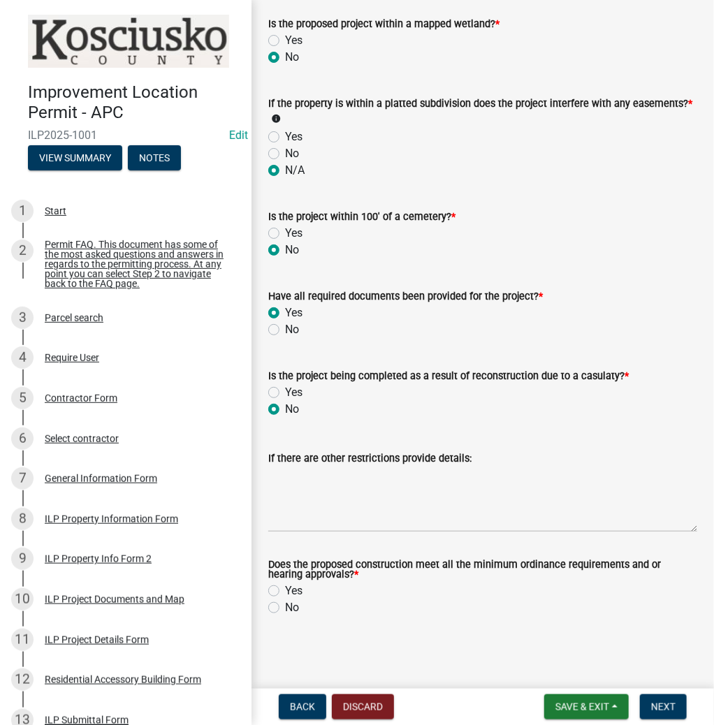
scroll to position [1476, 0]
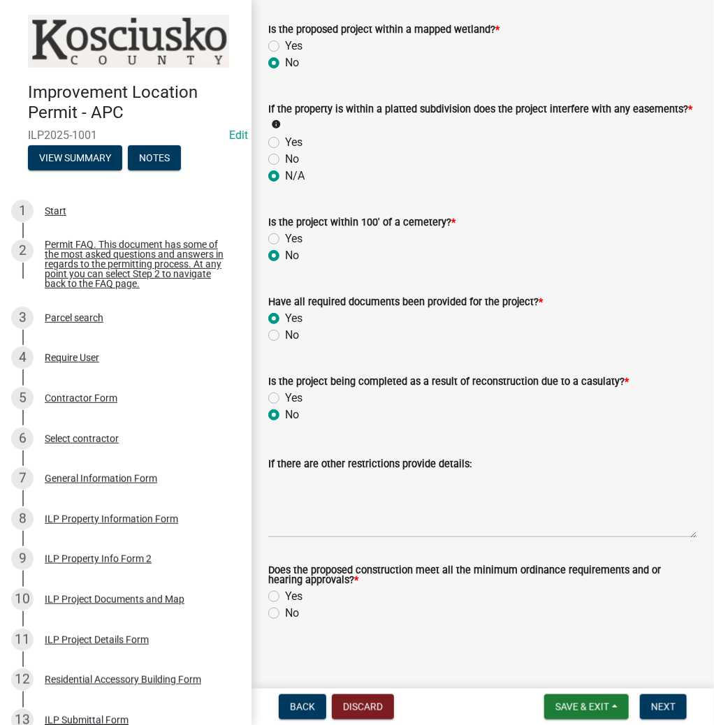
click at [285, 590] on label "Yes" at bounding box center [293, 596] width 17 height 17
click at [285, 590] on input "Yes" at bounding box center [289, 592] width 9 height 9
radio input "true"
click at [663, 706] on span "Next" at bounding box center [663, 706] width 24 height 11
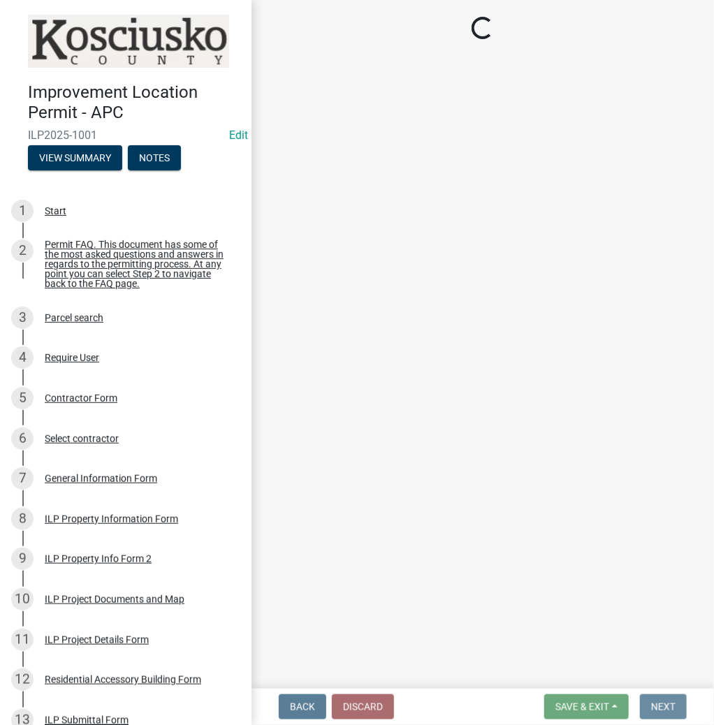
scroll to position [0, 0]
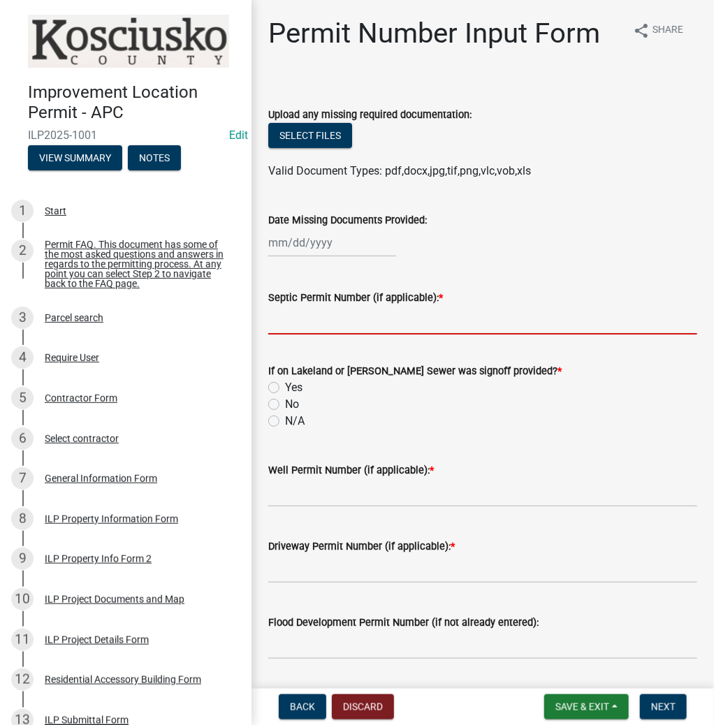
click at [365, 323] on input "Septic Permit Number (if applicable): *" at bounding box center [482, 320] width 429 height 29
type input "S"
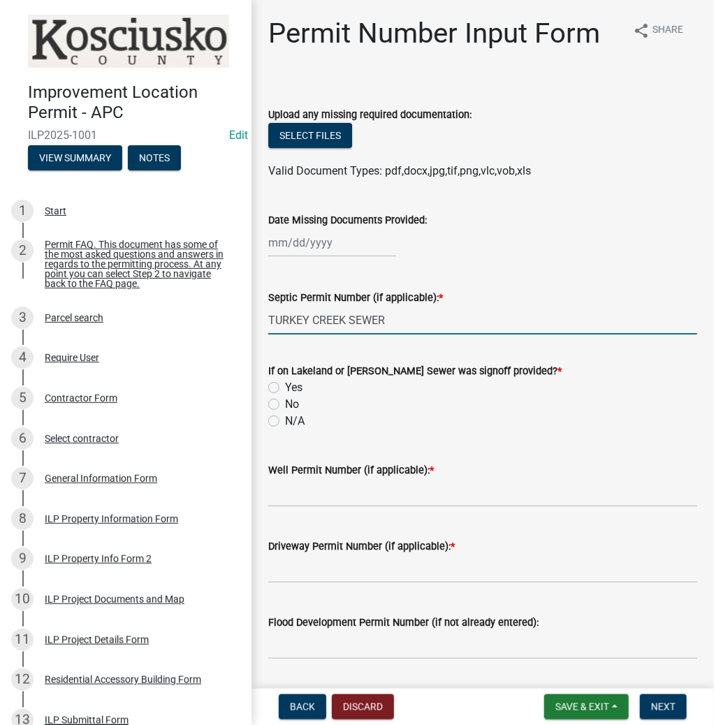
type input "TURKEY CREEK SEWER"
click at [285, 418] on label "N/A" at bounding box center [295, 421] width 20 height 17
click at [285, 418] on input "N/A" at bounding box center [289, 417] width 9 height 9
radio input "true"
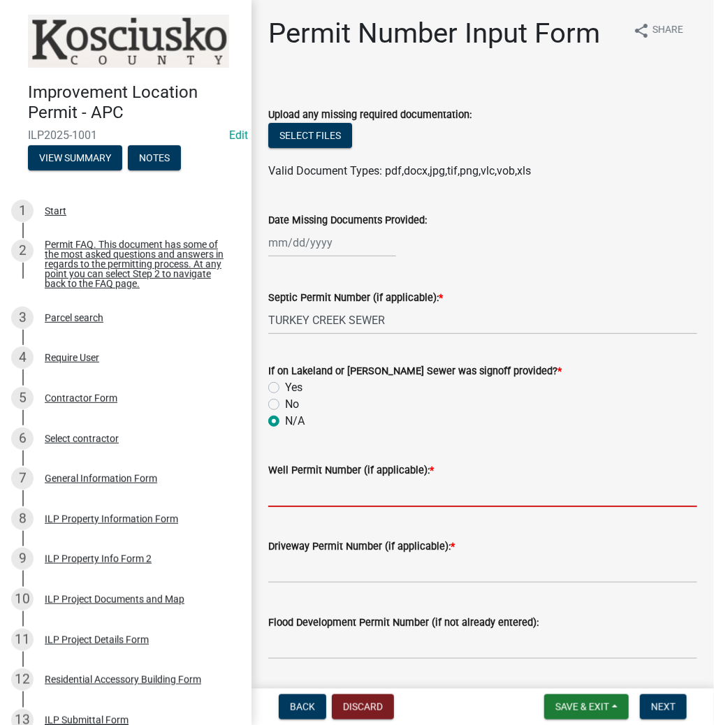
click at [319, 493] on input "Well Permit Number (if applicable): *" at bounding box center [482, 493] width 429 height 29
type input "LETTER"
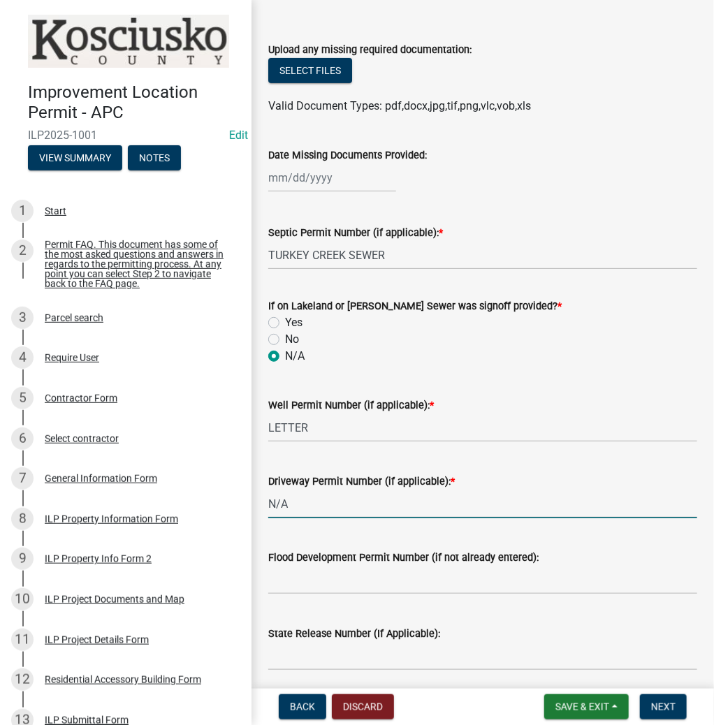
scroll to position [168, 0]
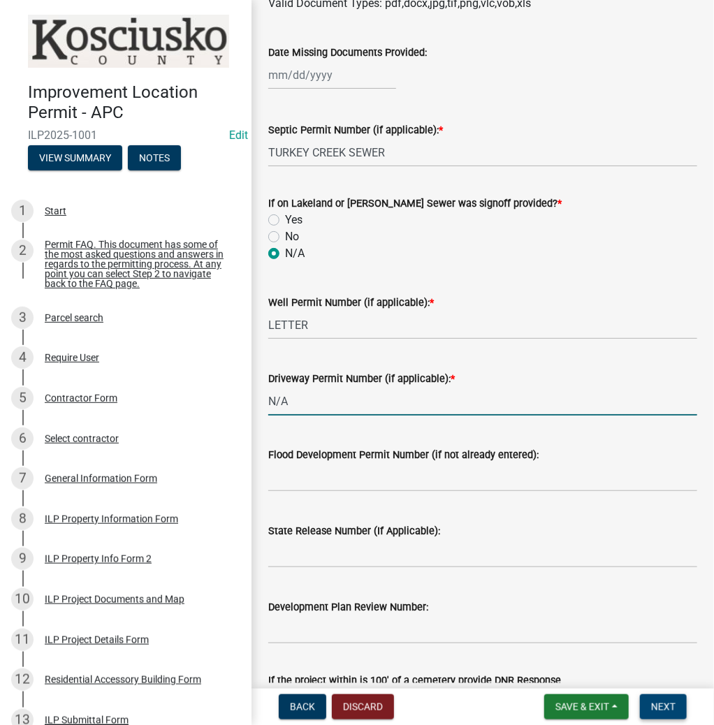
type input "N/A"
click at [662, 704] on span "Next" at bounding box center [663, 706] width 24 height 11
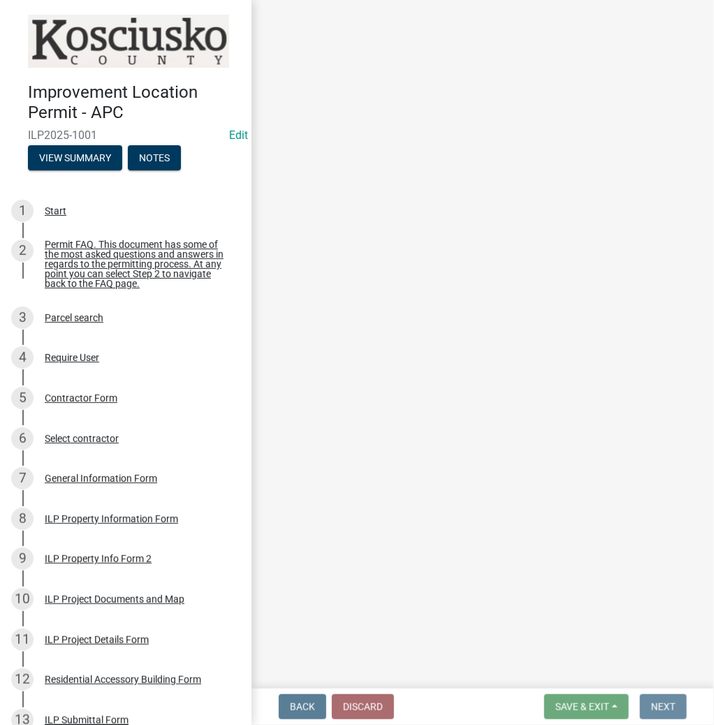
scroll to position [0, 0]
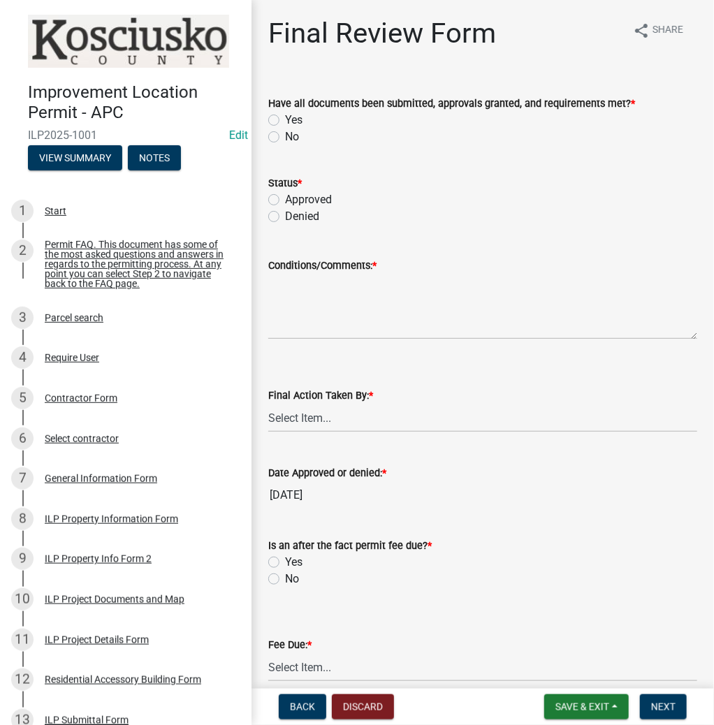
click at [285, 117] on label "Yes" at bounding box center [293, 120] width 17 height 17
click at [285, 117] on input "Yes" at bounding box center [289, 116] width 9 height 9
radio input "true"
click at [285, 196] on label "Approved" at bounding box center [308, 199] width 47 height 17
click at [285, 196] on input "Approved" at bounding box center [289, 195] width 9 height 9
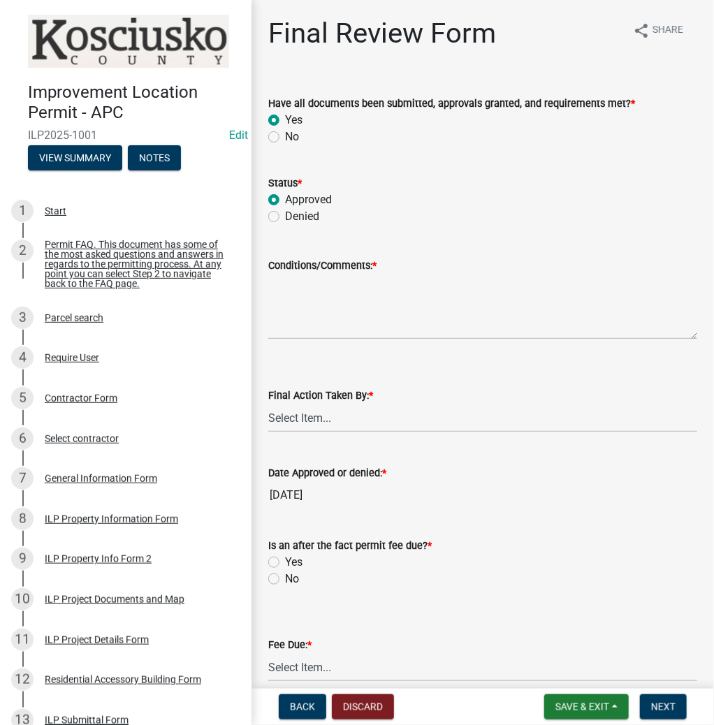
radio input "true"
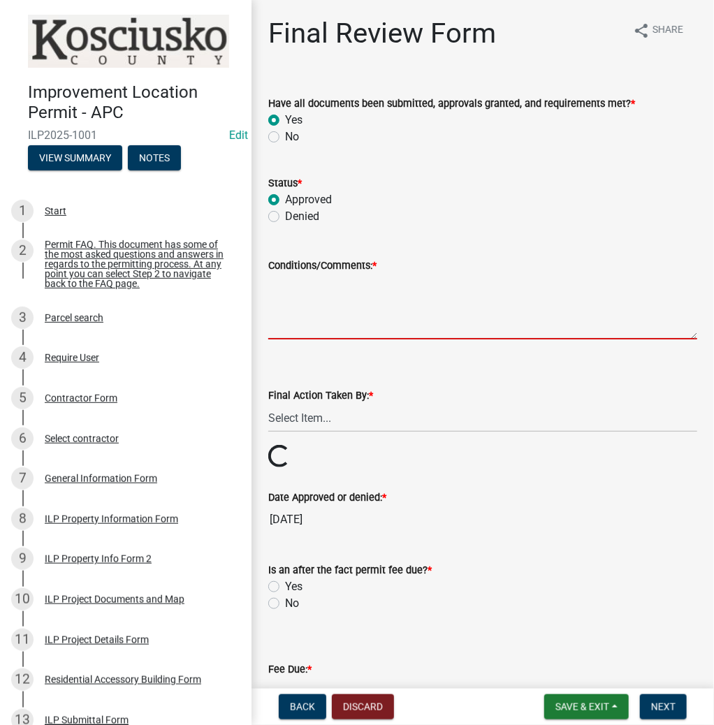
click at [344, 300] on textarea "Conditions/Comments: *" at bounding box center [482, 307] width 429 height 66
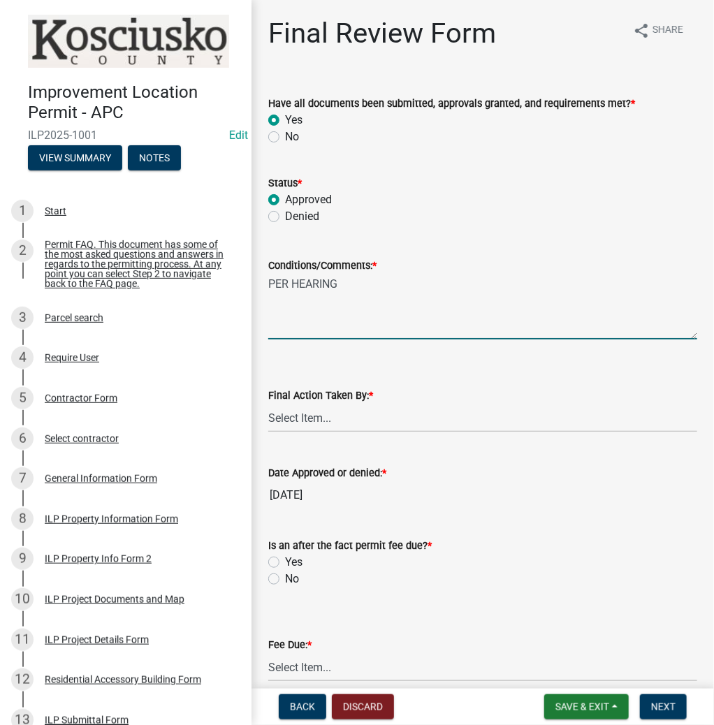
type textarea "PER HEARING"
click at [326, 419] on select "Select Item... MMS LT AT CS Vacant Vacant" at bounding box center [482, 418] width 429 height 29
click at [268, 404] on select "Select Item... MMS LT AT CS Vacant Vacant" at bounding box center [482, 418] width 429 height 29
select select "d95389f4-ab5a-4603-9826-29cf73316391"
click at [285, 578] on label "No" at bounding box center [292, 579] width 14 height 17
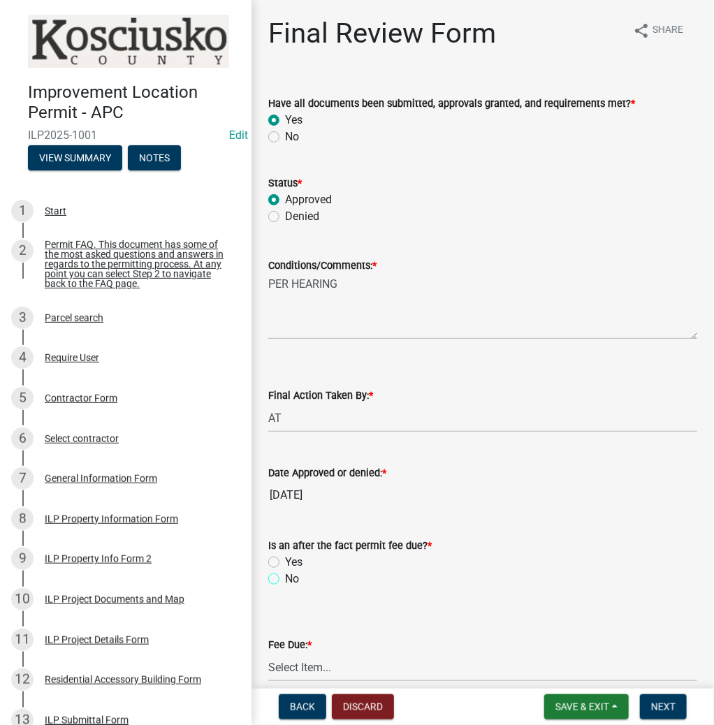
click at [285, 578] on input "No" at bounding box center [289, 575] width 9 height 9
radio input "true"
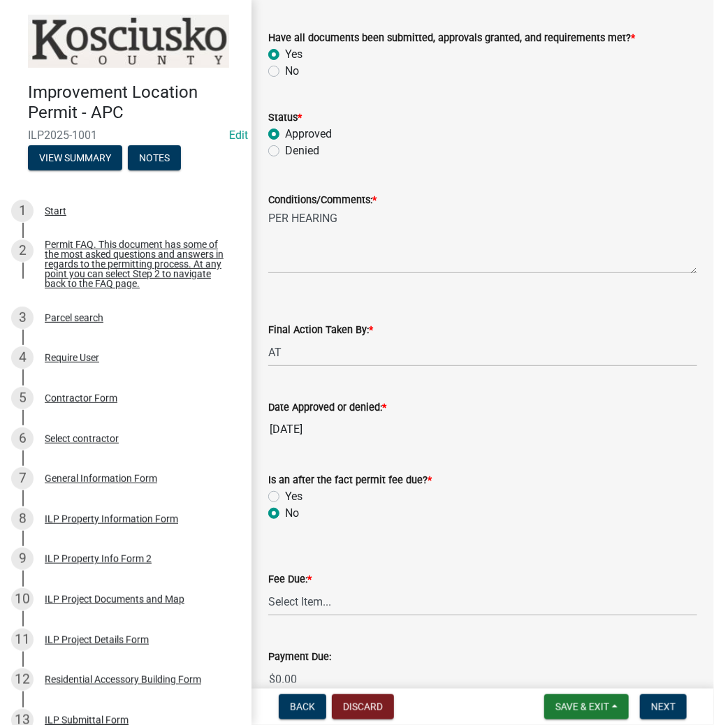
scroll to position [168, 0]
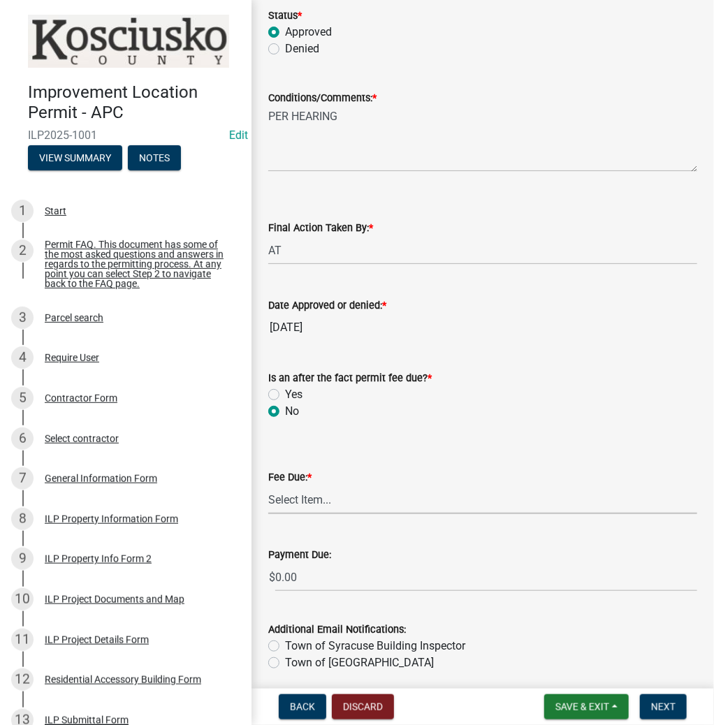
click at [352, 500] on select "Select Item... N/A $10.00 $25.00 $125.00 $250 $500 $500 + $10.00 for every 10 s…" at bounding box center [482, 500] width 429 height 29
click at [268, 507] on select "Select Item... N/A $10.00 $25.00 $125.00 $250 $500 $500 + $10.00 for every 10 s…" at bounding box center [482, 500] width 429 height 29
select select "6f482d1d-eb35-47e6-92b0-143404755581"
click at [662, 701] on span "Next" at bounding box center [663, 706] width 24 height 11
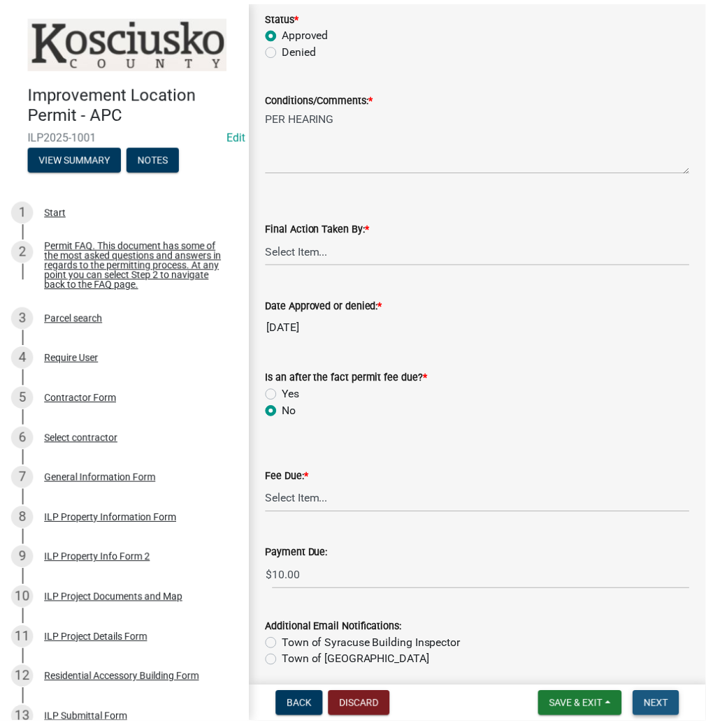
scroll to position [0, 0]
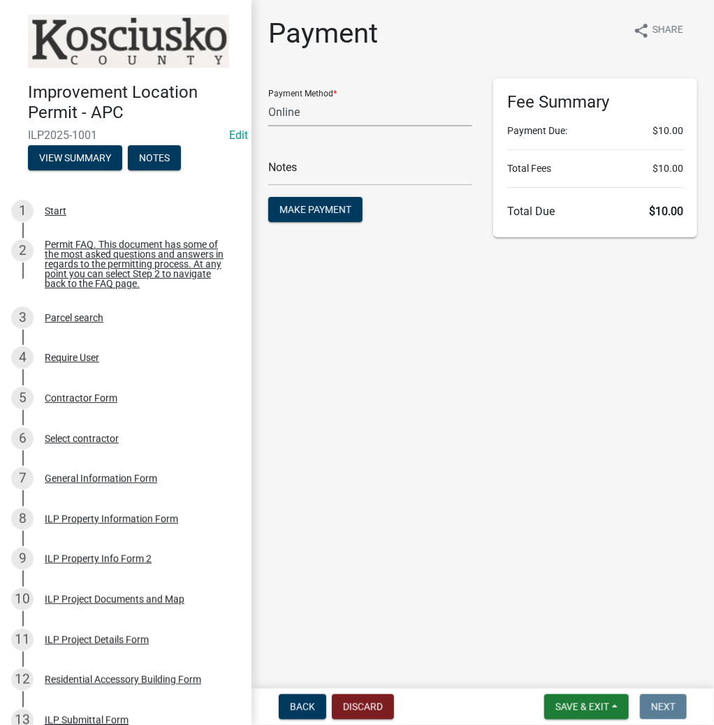
click at [355, 112] on select "Credit Card POS Check Cash Online" at bounding box center [370, 112] width 204 height 29
select select "1: 0"
click at [268, 98] on select "Credit Card POS Check Cash Online" at bounding box center [370, 112] width 204 height 29
click at [337, 177] on input "text" at bounding box center [370, 171] width 204 height 29
type input "152"
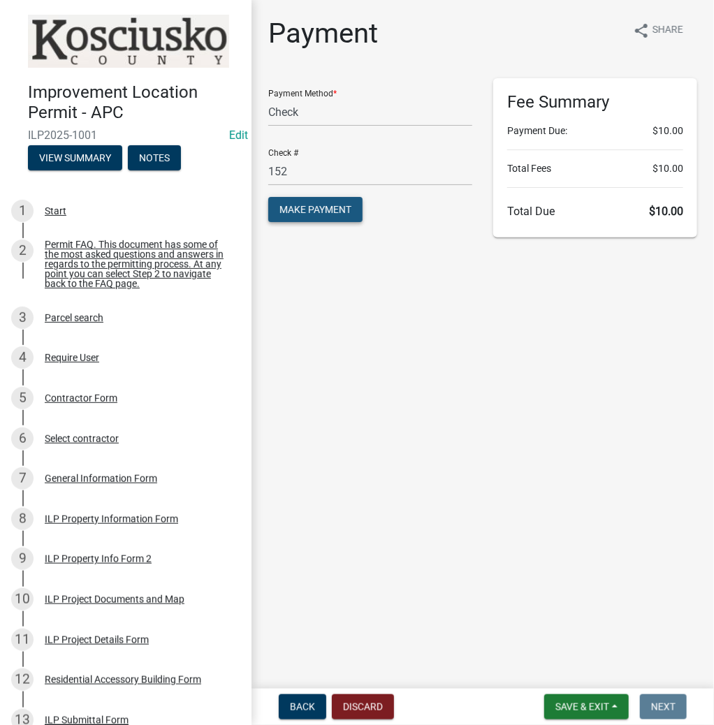
click at [311, 212] on span "Make Payment" at bounding box center [315, 209] width 72 height 11
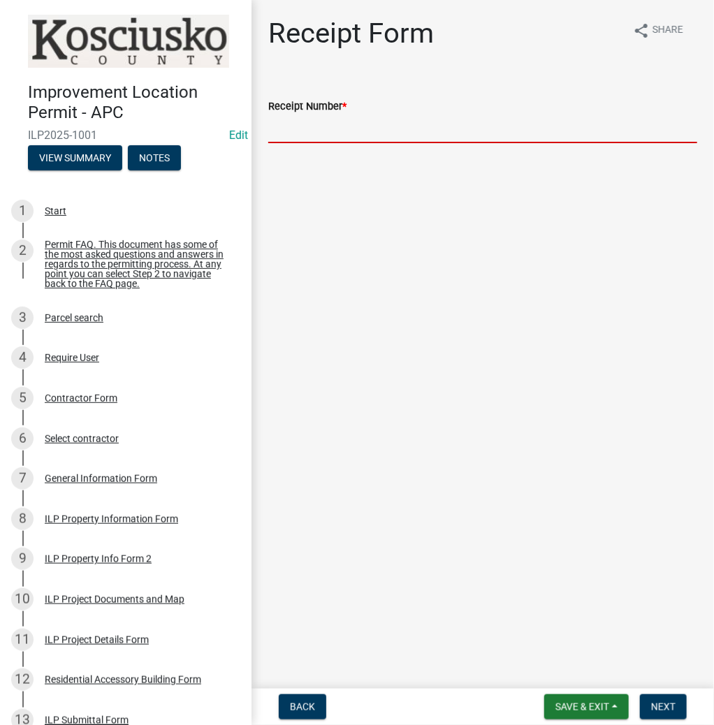
click at [328, 131] on input "Receipt Number *" at bounding box center [482, 129] width 429 height 29
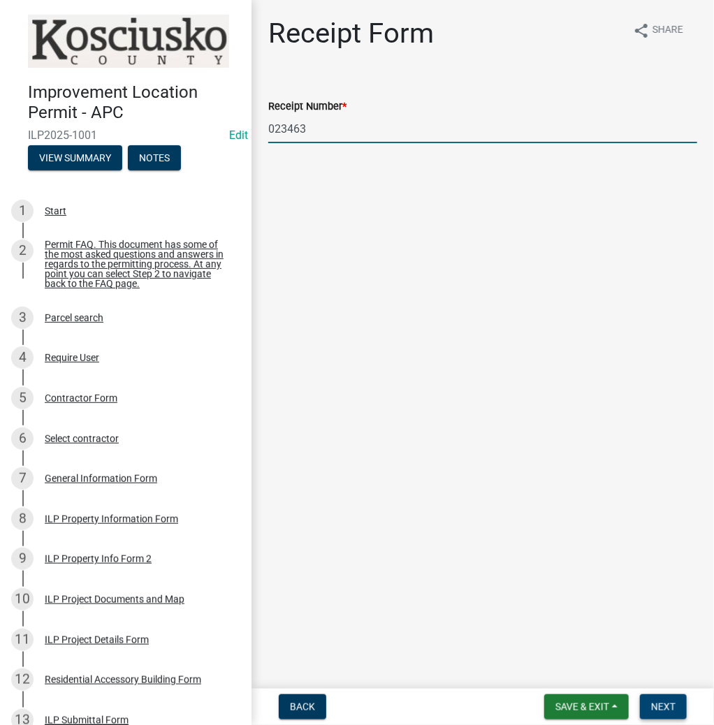
type input "023463"
click at [648, 708] on button "Next" at bounding box center [663, 706] width 47 height 25
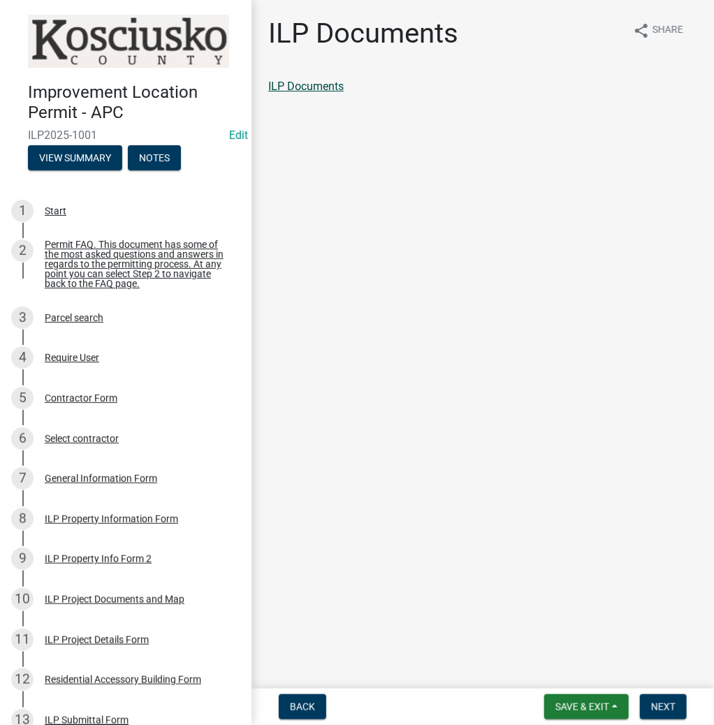
click at [298, 85] on link "ILP Documents" at bounding box center [305, 86] width 75 height 13
click at [657, 704] on span "Next" at bounding box center [663, 706] width 24 height 11
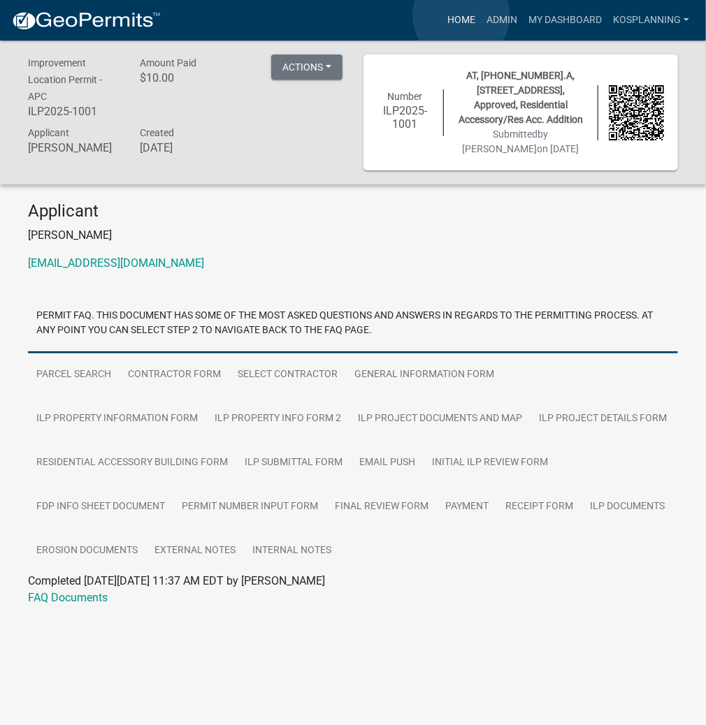
click at [461, 15] on link "Home" at bounding box center [461, 20] width 39 height 27
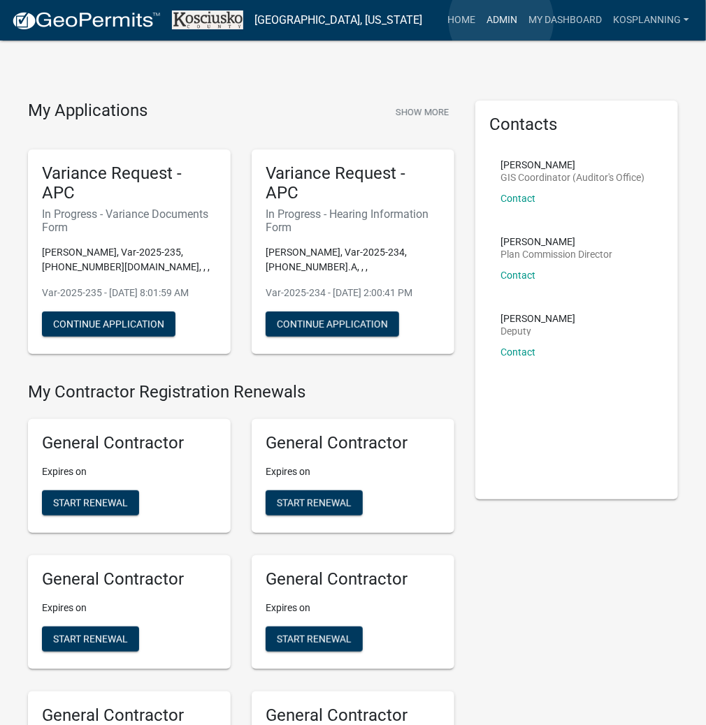
click at [501, 20] on link "Admin" at bounding box center [502, 20] width 42 height 27
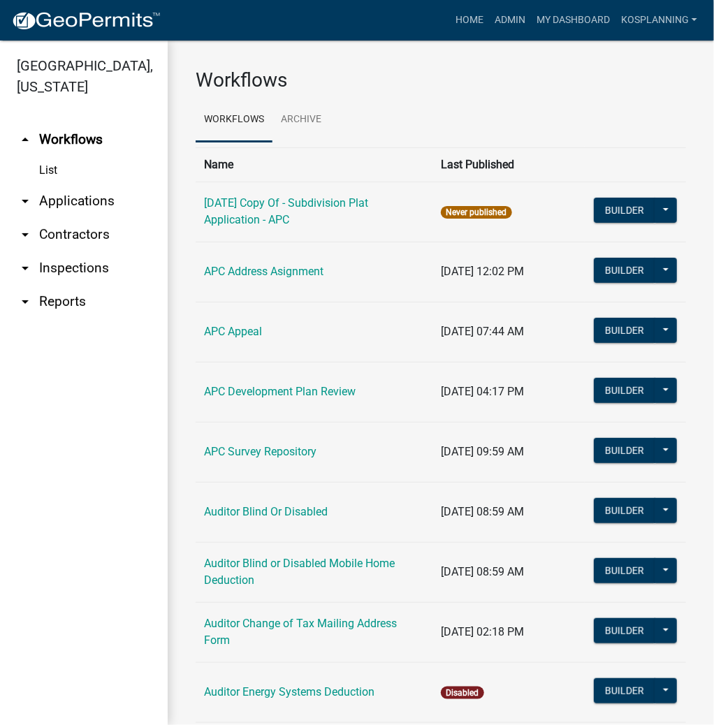
drag, startPoint x: 84, startPoint y: 202, endPoint x: 81, endPoint y: 194, distance: 8.2
click at [83, 201] on link "arrow_drop_down Applications" at bounding box center [84, 201] width 168 height 34
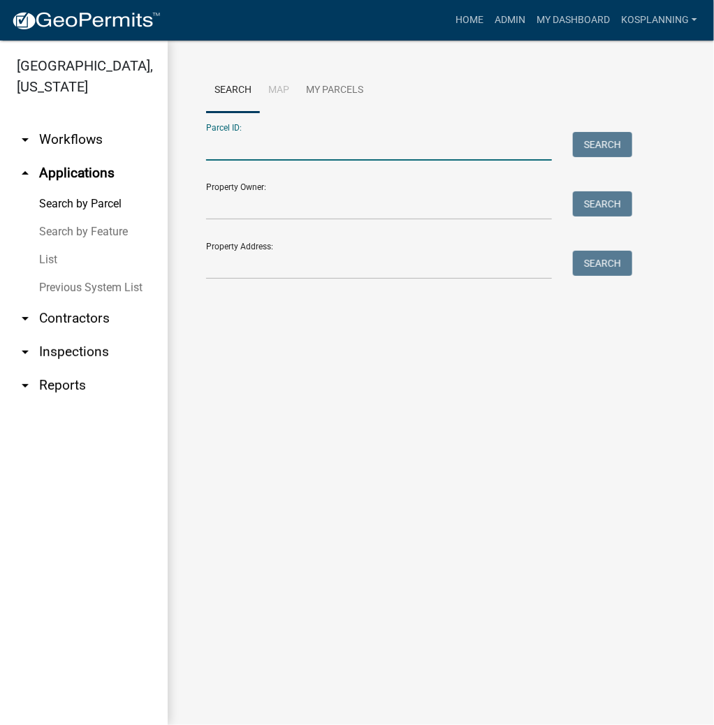
click at [277, 158] on input "Parcel ID:" at bounding box center [379, 146] width 346 height 29
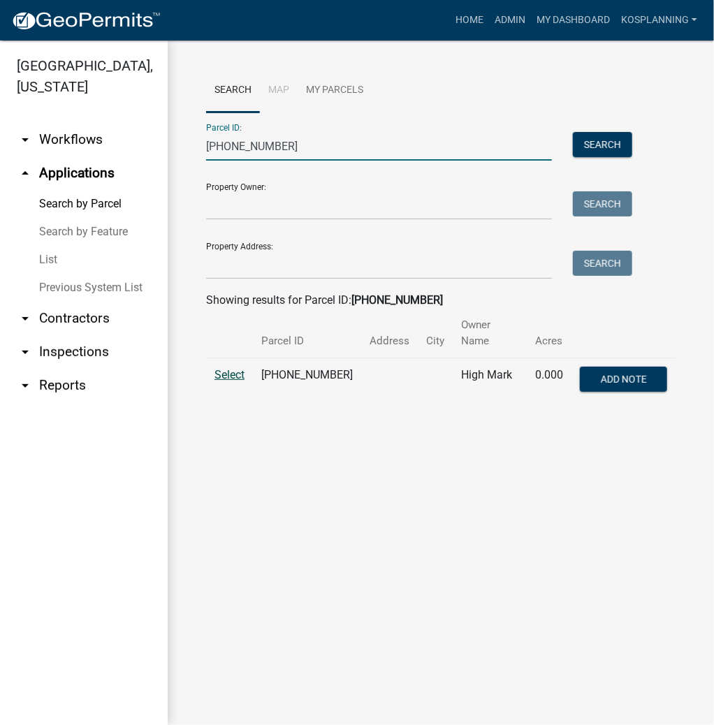
type input "025-075-129"
click at [226, 368] on span "Select" at bounding box center [229, 374] width 30 height 13
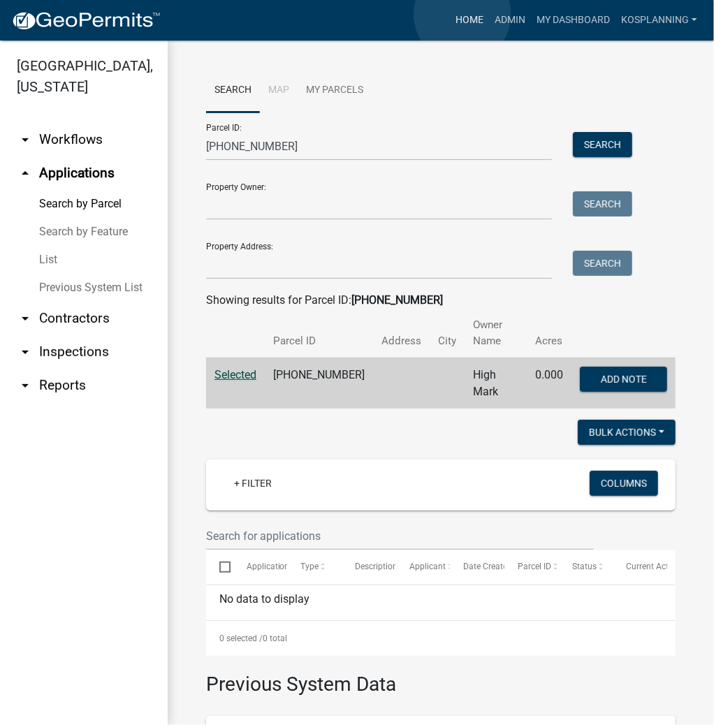
click at [463, 15] on link "Home" at bounding box center [469, 20] width 39 height 27
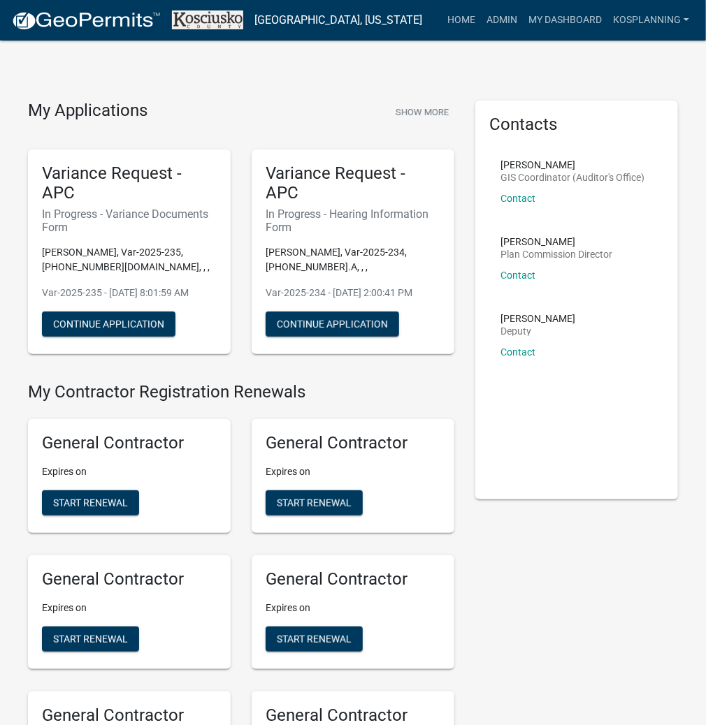
scroll to position [3632, 0]
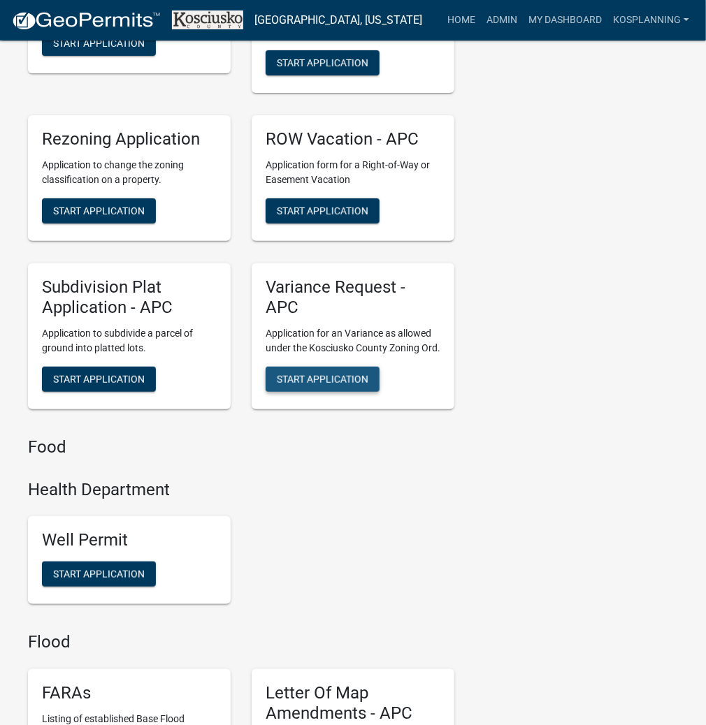
click at [315, 392] on button "Start Application" at bounding box center [322, 379] width 114 height 25
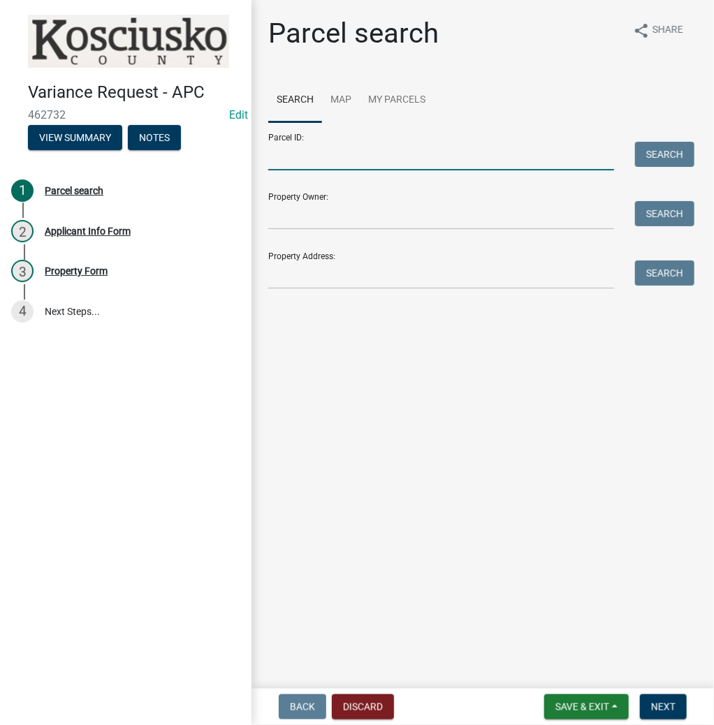
click at [316, 165] on input "Parcel ID:" at bounding box center [441, 156] width 346 height 29
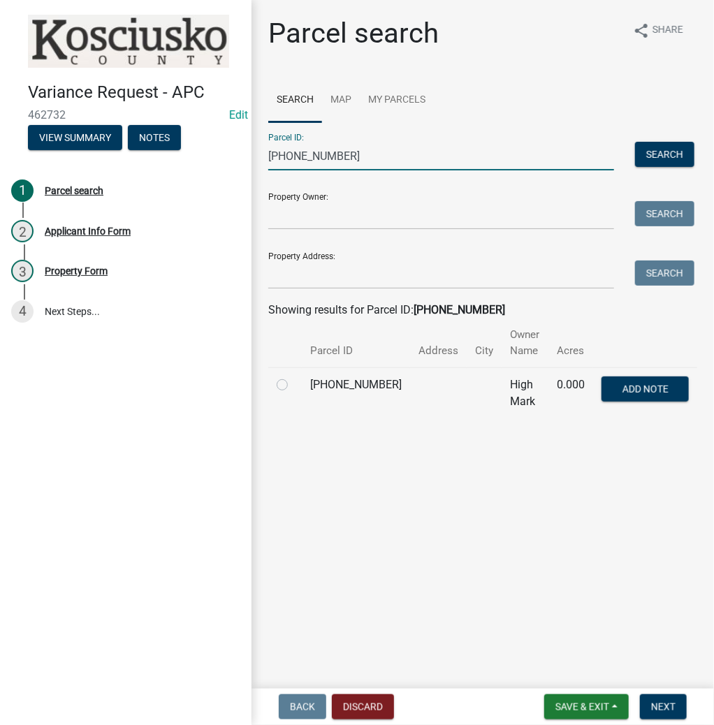
type input "025-075-129"
click at [293, 377] on label at bounding box center [293, 377] width 0 height 0
click at [293, 386] on input "radio" at bounding box center [297, 381] width 9 height 9
radio input "true"
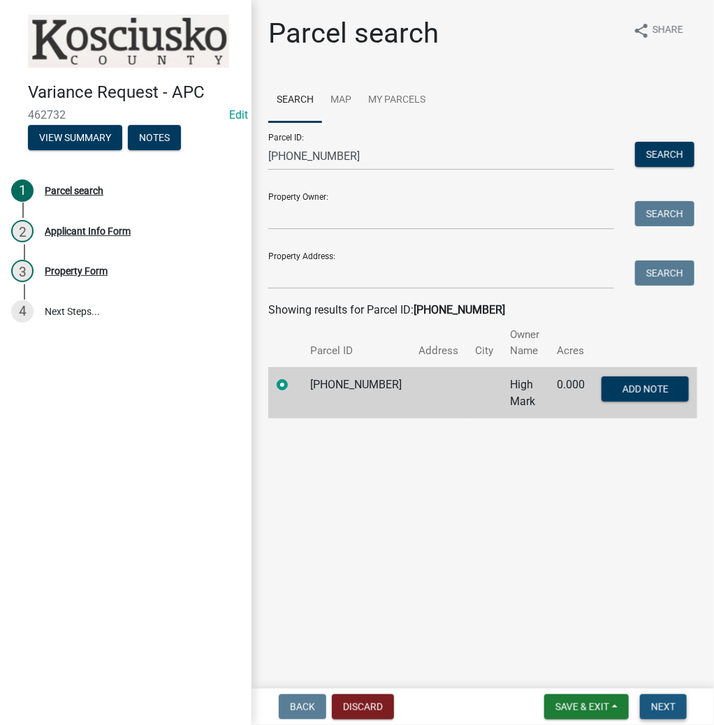
click at [660, 710] on span "Next" at bounding box center [663, 706] width 24 height 11
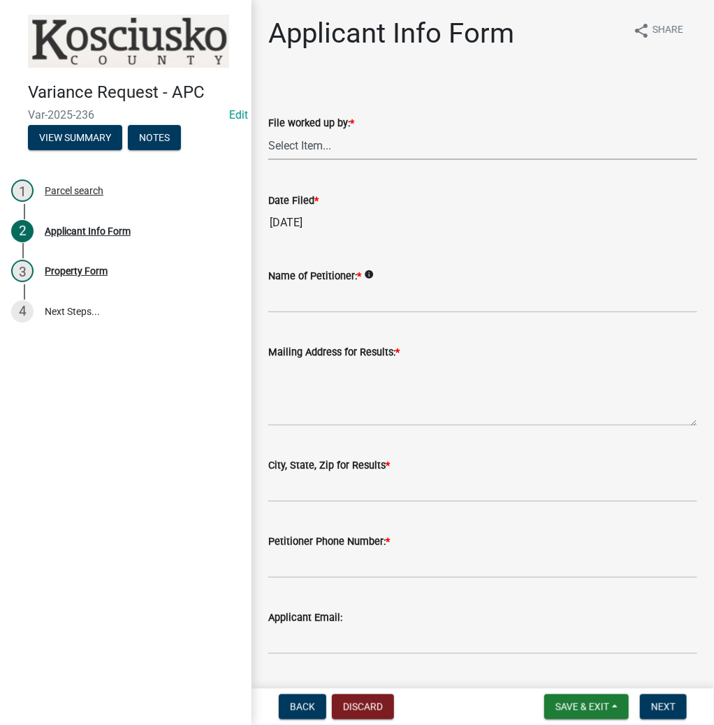
click at [352, 151] on select "Select Item... MMS LT AT CS Vacant Vacant" at bounding box center [482, 145] width 429 height 29
click at [268, 131] on select "Select Item... MMS LT AT CS Vacant Vacant" at bounding box center [482, 145] width 429 height 29
select select "fc758b50-acba-4166-9f24-5248f0f78016"
click at [319, 299] on input "Name of Petitioner: *" at bounding box center [482, 298] width 429 height 29
type input "MARK HIGH"
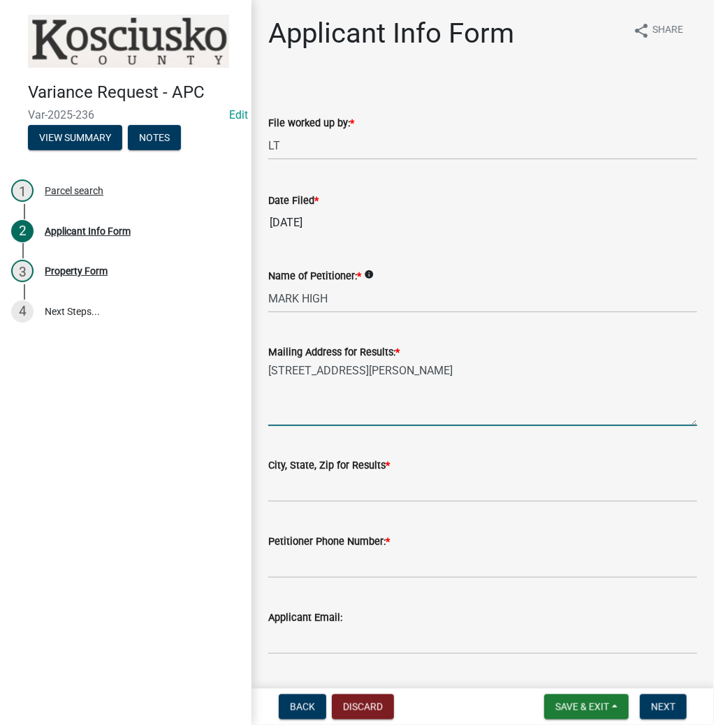
type textarea "6849 W YANT ST"
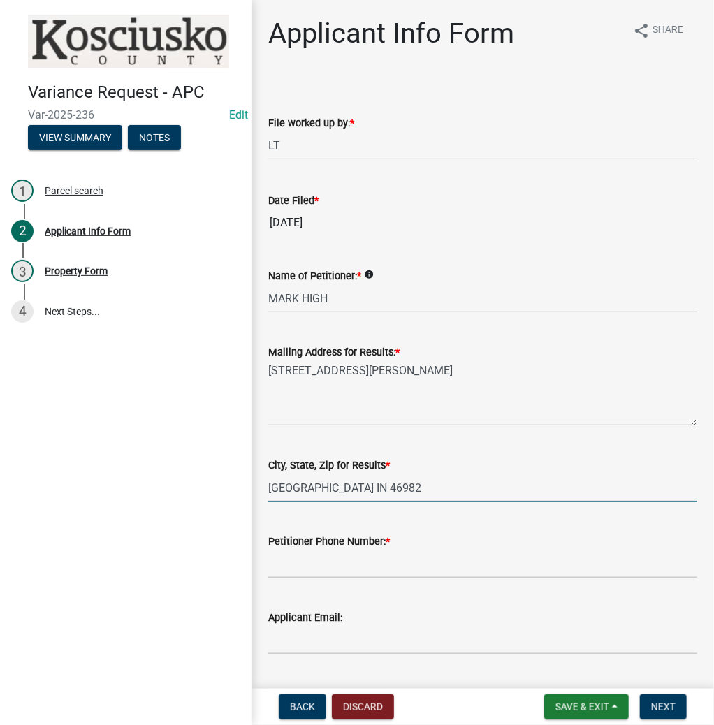
type input "SILVER LAKE IN 46982"
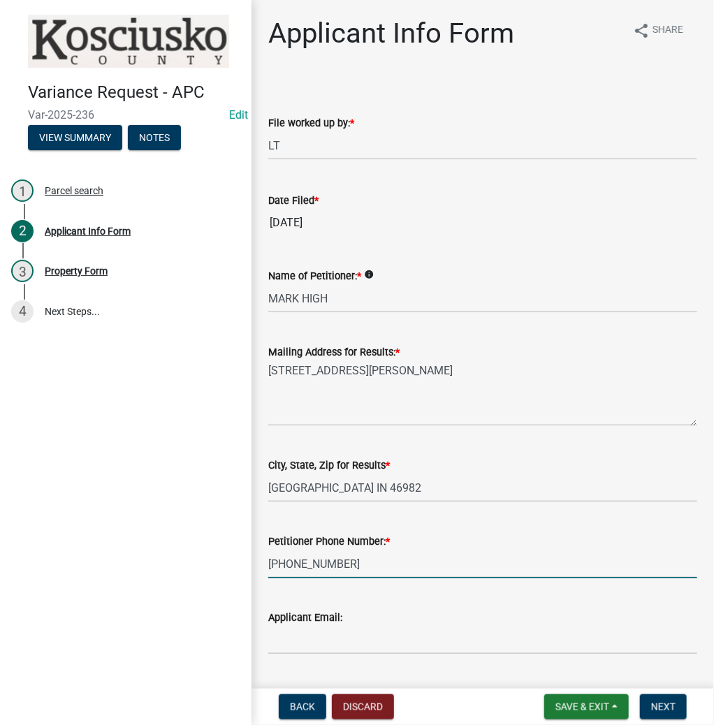
type input "574-377-8043"
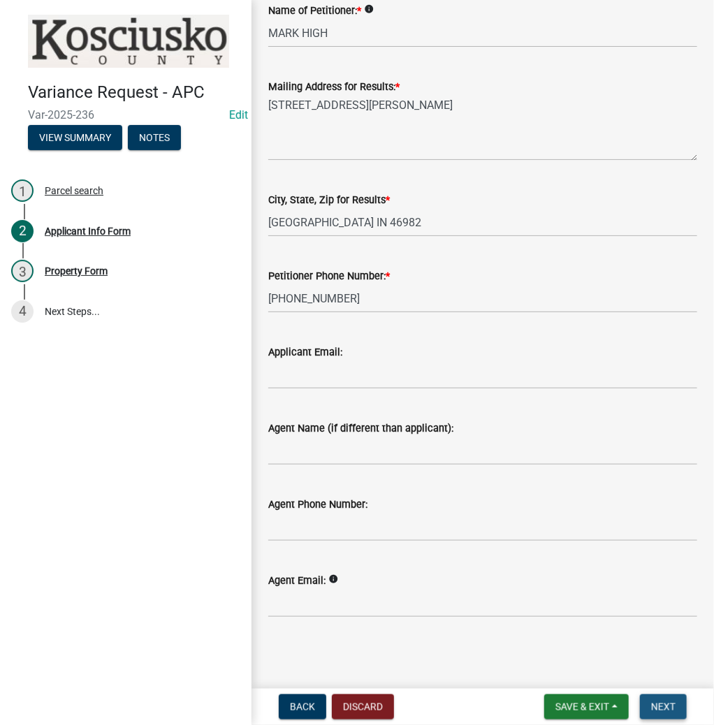
click at [664, 704] on span "Next" at bounding box center [663, 706] width 24 height 11
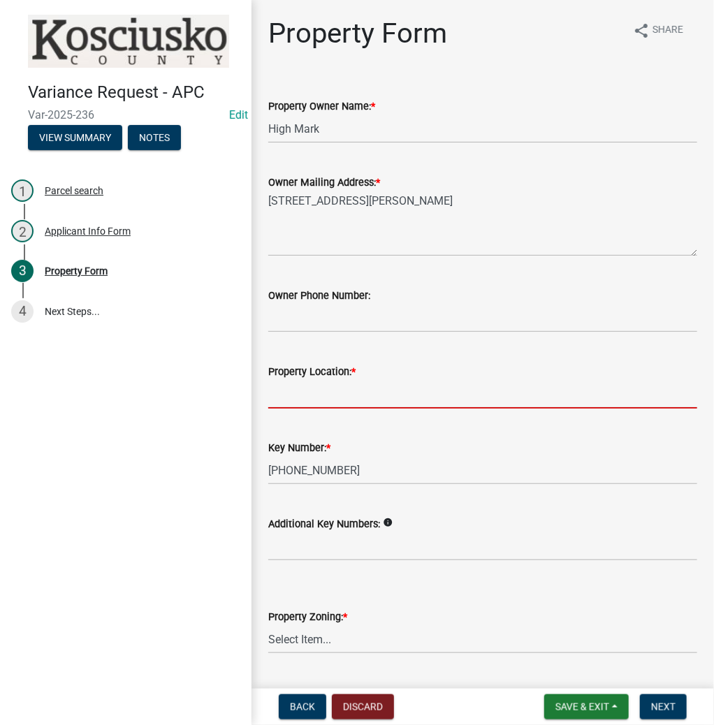
click at [298, 404] on input "Property Location: *" at bounding box center [482, 394] width 429 height 29
type input "T"
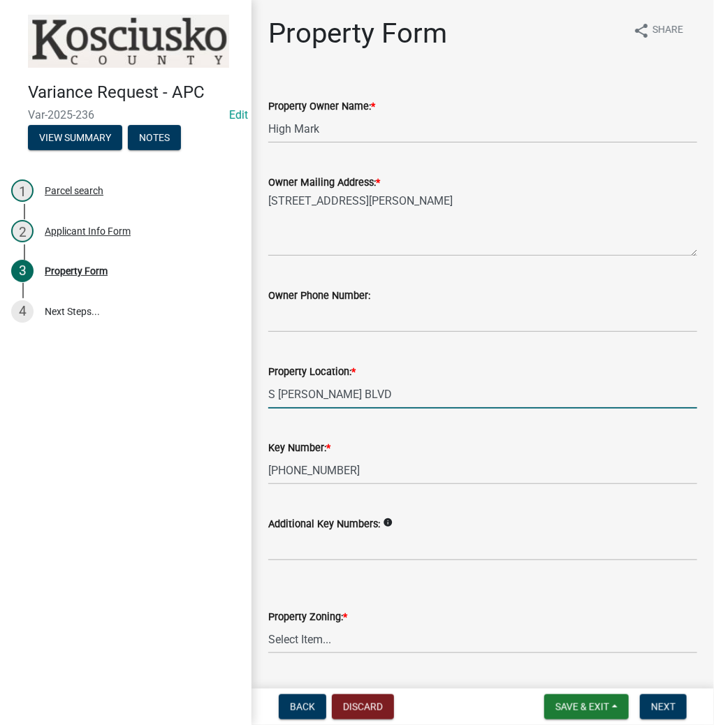
type input "S NELLIE BLVD"
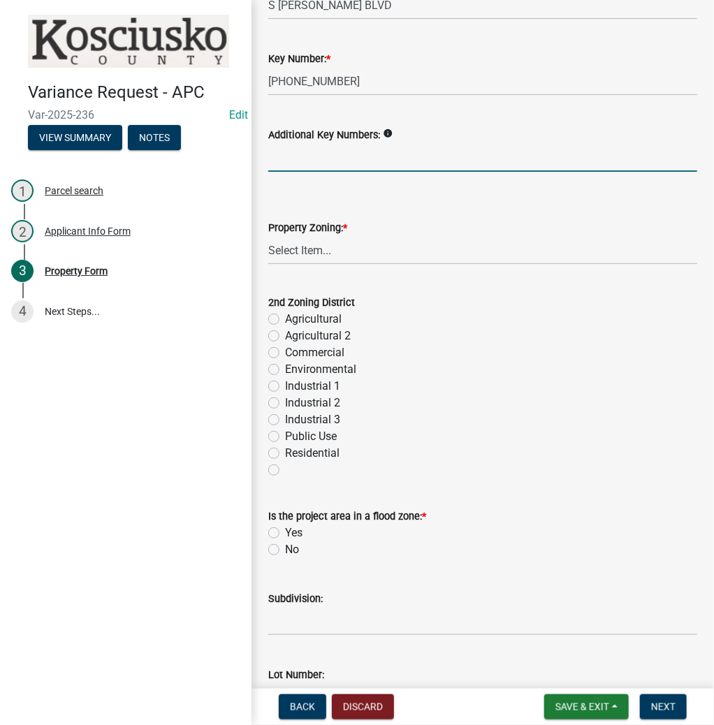
scroll to position [391, 0]
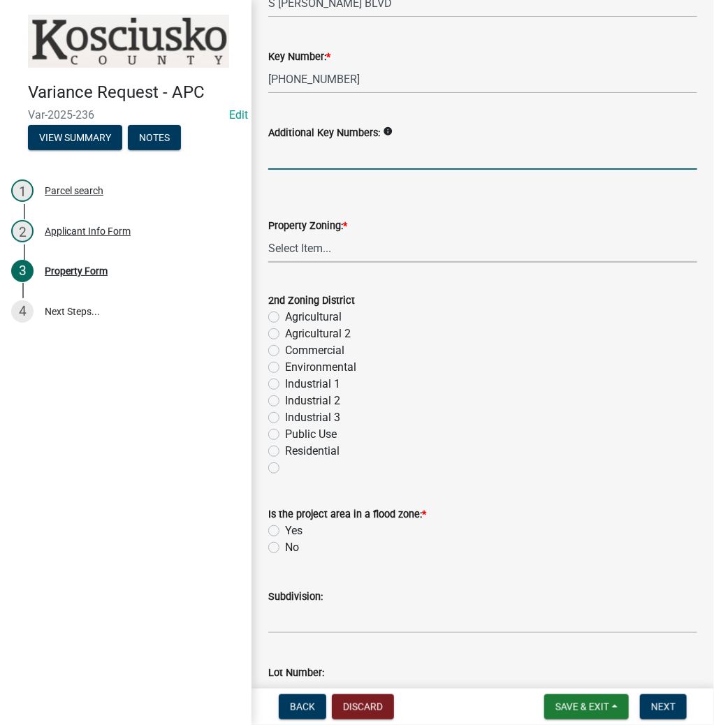
click at [313, 252] on select "Select Item... Agricultural Agricultural 2 Commercial Environmental Industrial …" at bounding box center [482, 248] width 429 height 29
click at [268, 234] on select "Select Item... Agricultural Agricultural 2 Commercial Environmental Industrial …" at bounding box center [482, 248] width 429 height 29
select select "1146270b-2111-4e23-bf7f-74ce85cf7041"
click at [285, 548] on label "No" at bounding box center [292, 547] width 14 height 17
click at [285, 548] on input "No" at bounding box center [289, 543] width 9 height 9
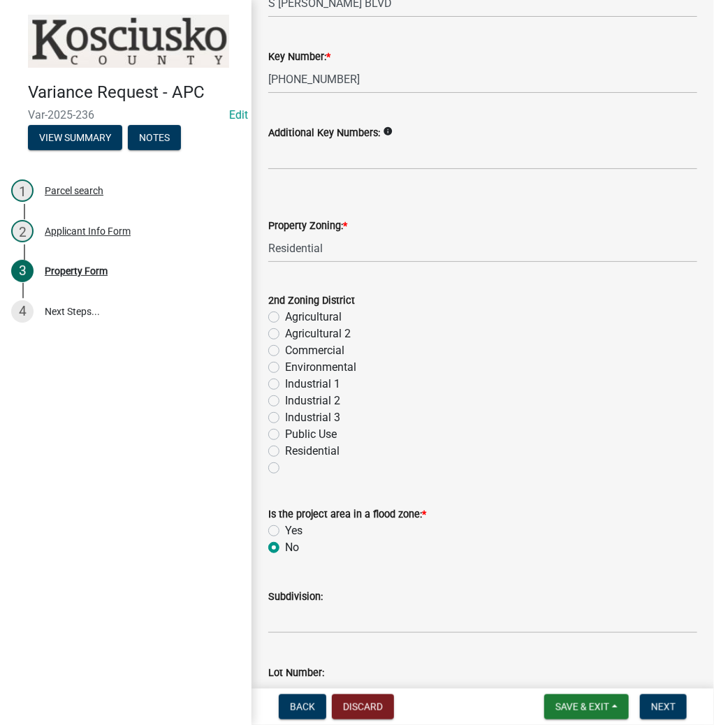
radio input "true"
click at [333, 632] on input "Subdivision:" at bounding box center [482, 619] width 429 height 29
type input "VALENTINE SD"
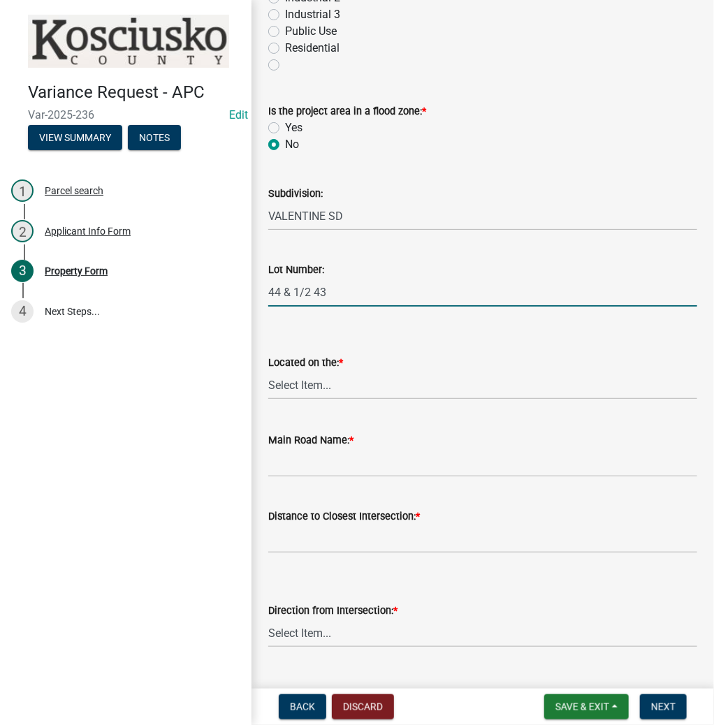
scroll to position [809, 0]
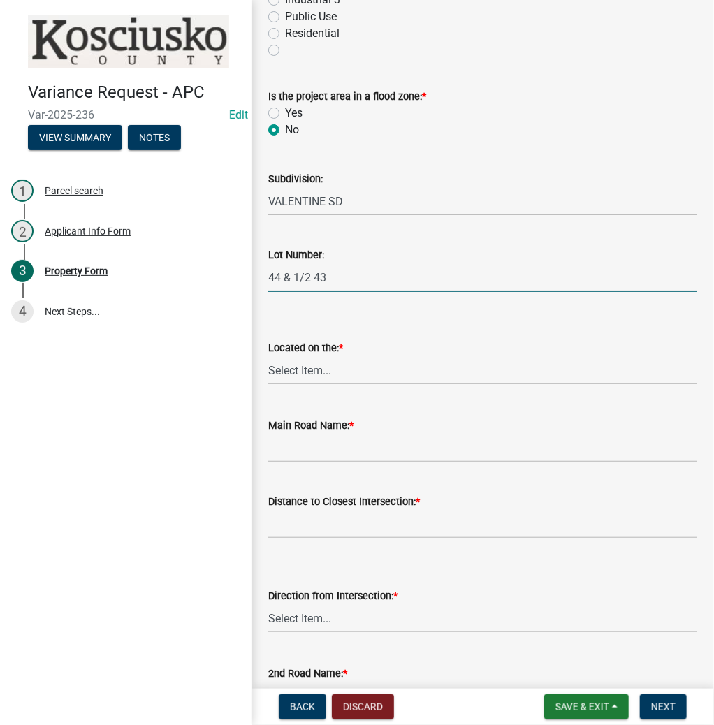
type input "44 & 1/2 43"
click at [363, 372] on select "Select Item... North Northeast Northwest South Southeast Southwest West East" at bounding box center [482, 370] width 429 height 29
click at [268, 356] on select "Select Item... North Northeast Northwest South Southeast Southwest West East" at bounding box center [482, 370] width 429 height 29
select select "659087aa-417e-424e-9111-bed556ed72cb"
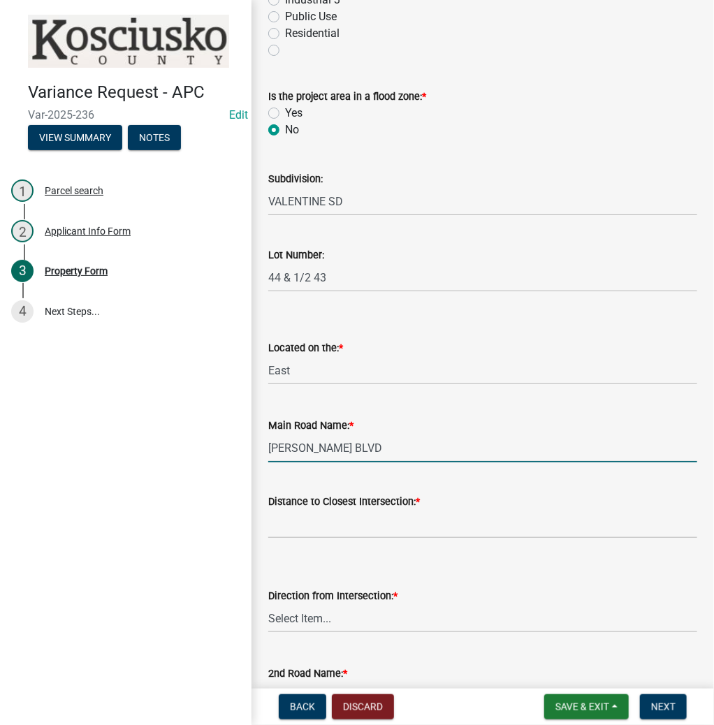
type input "NELLIE BLVD"
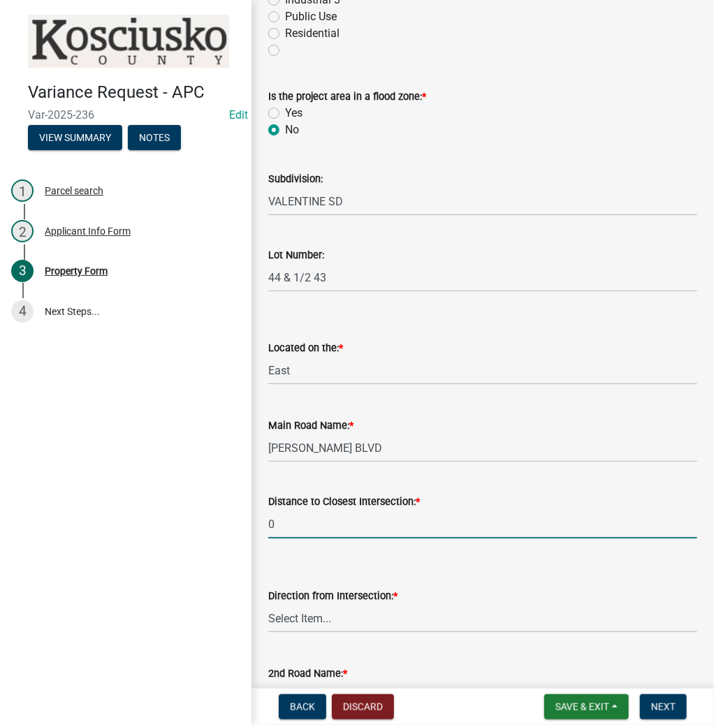
type input "0"
select select "8c3b6099-7925-4df4-a459-01e50184b84c"
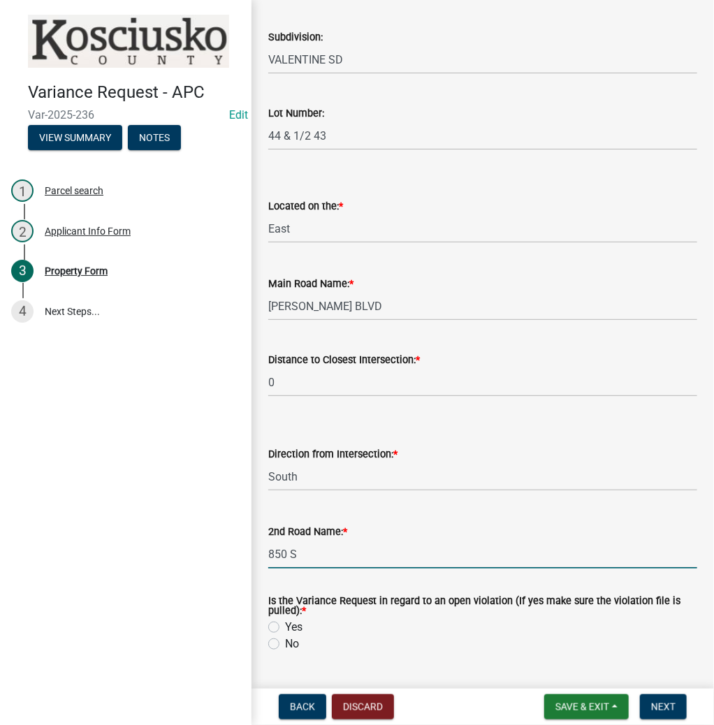
scroll to position [988, 0]
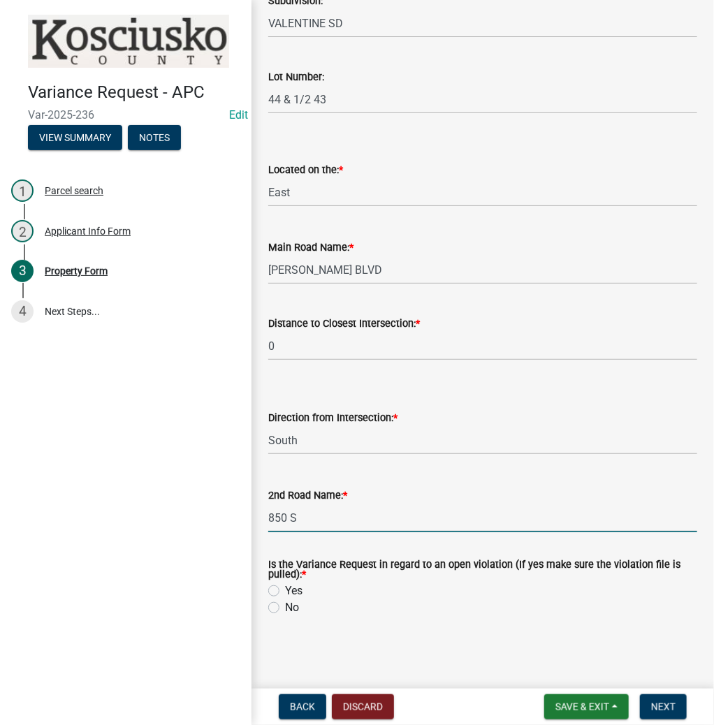
type input "850 S"
click at [285, 605] on label "No" at bounding box center [292, 607] width 14 height 17
click at [285, 605] on input "No" at bounding box center [289, 603] width 9 height 9
radio input "true"
click at [673, 707] on span "Next" at bounding box center [663, 706] width 24 height 11
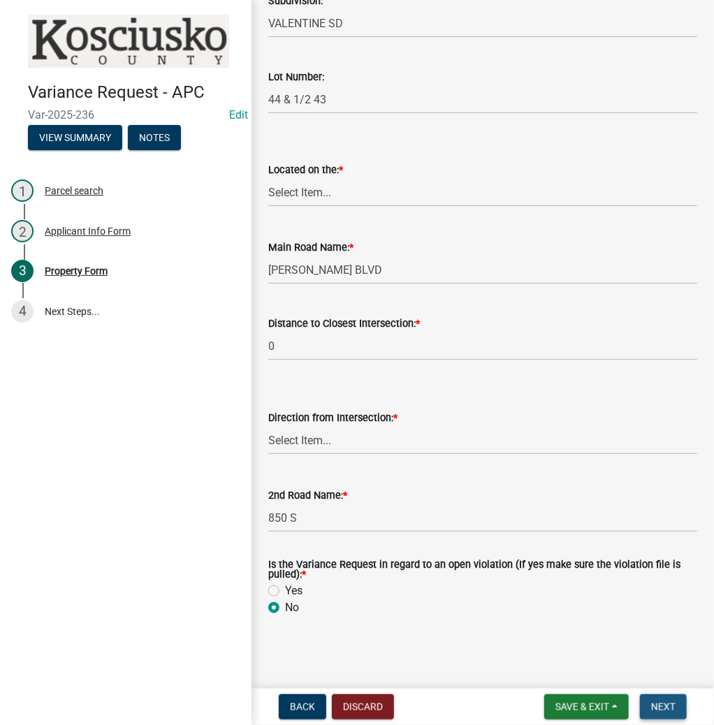
scroll to position [0, 0]
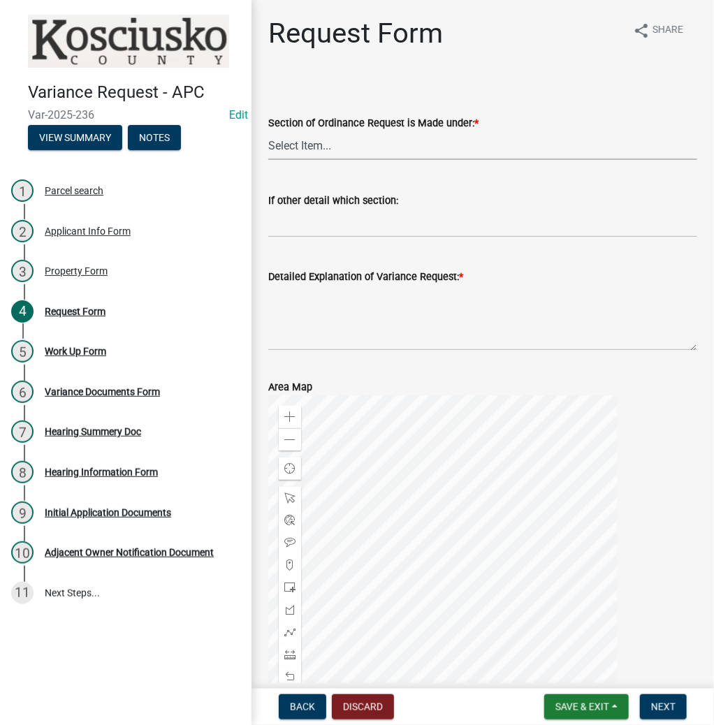
click at [305, 156] on select "Select Item... 2.10 I1 Criteria 2.11 I2 Criteria I3 Criteria 2.15 Lot and Yard …" at bounding box center [482, 145] width 429 height 29
click at [268, 131] on select "Select Item... 2.10 I1 Criteria 2.11 I2 Criteria I3 Criteria 2.15 Lot and Yard …" at bounding box center [482, 145] width 429 height 29
select select "77eb12f8-2a64-4a31-bfec-9b00716b2165"
drag, startPoint x: 315, startPoint y: 321, endPoint x: 309, endPoint y: 312, distance: 10.5
click at [313, 318] on textarea "Detailed Explanation of Variance Request: *" at bounding box center [482, 318] width 429 height 66
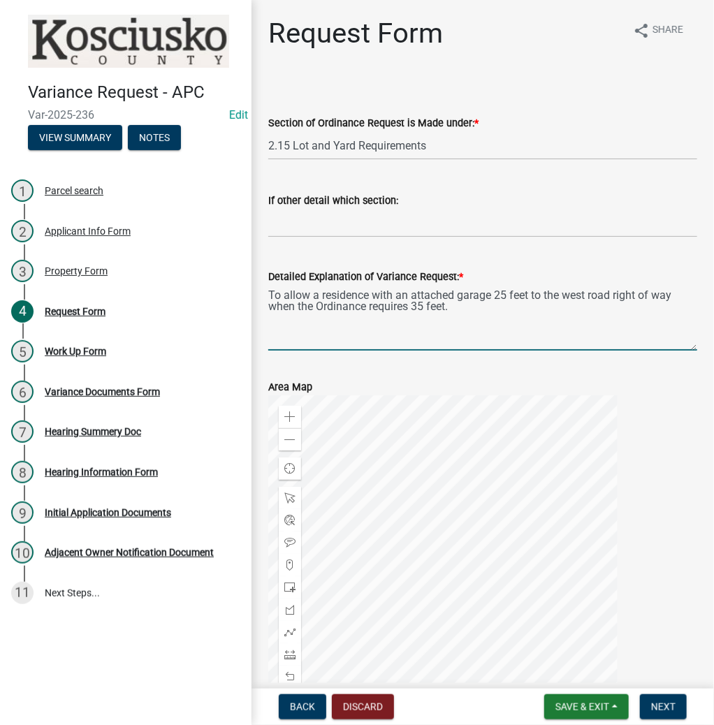
scroll to position [129, 0]
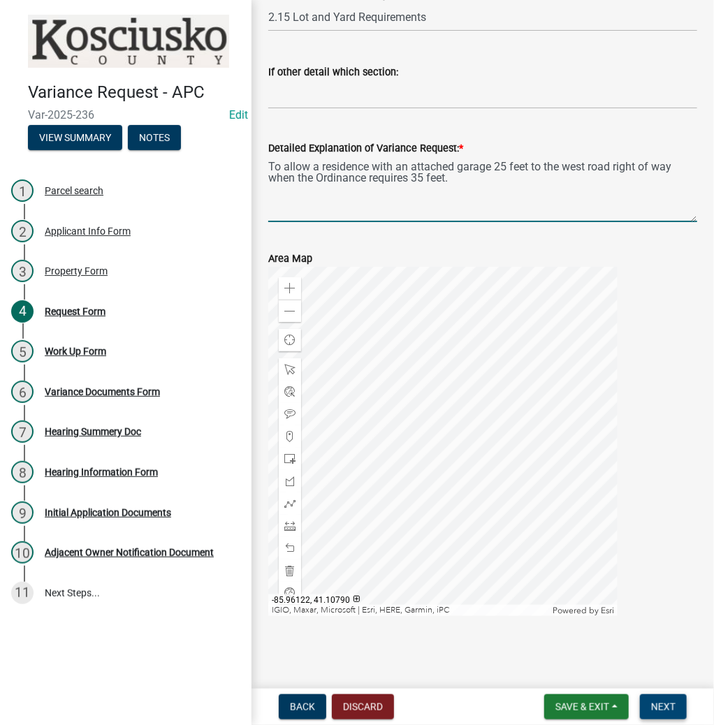
type textarea "To allow a residence with an attached garage 25 feet to the west road right of …"
click at [664, 711] on span "Next" at bounding box center [663, 706] width 24 height 11
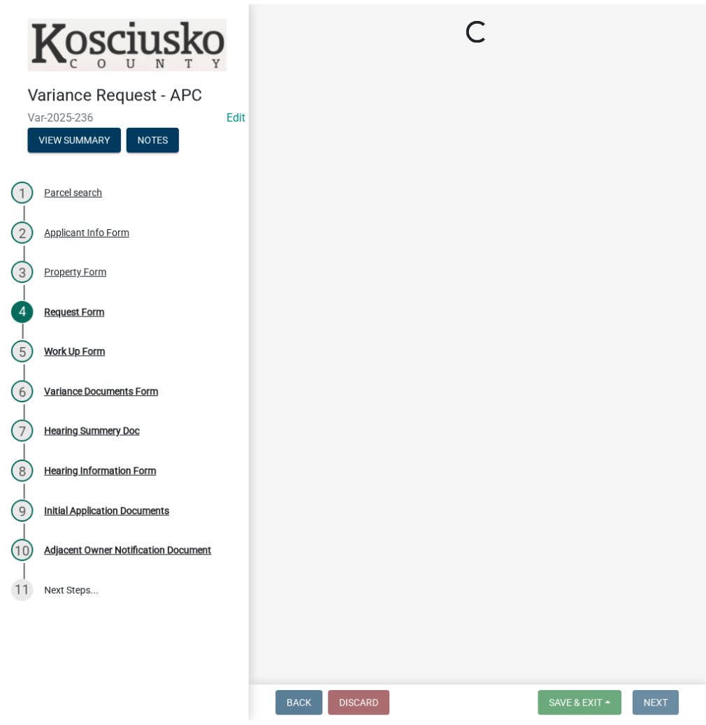
scroll to position [0, 0]
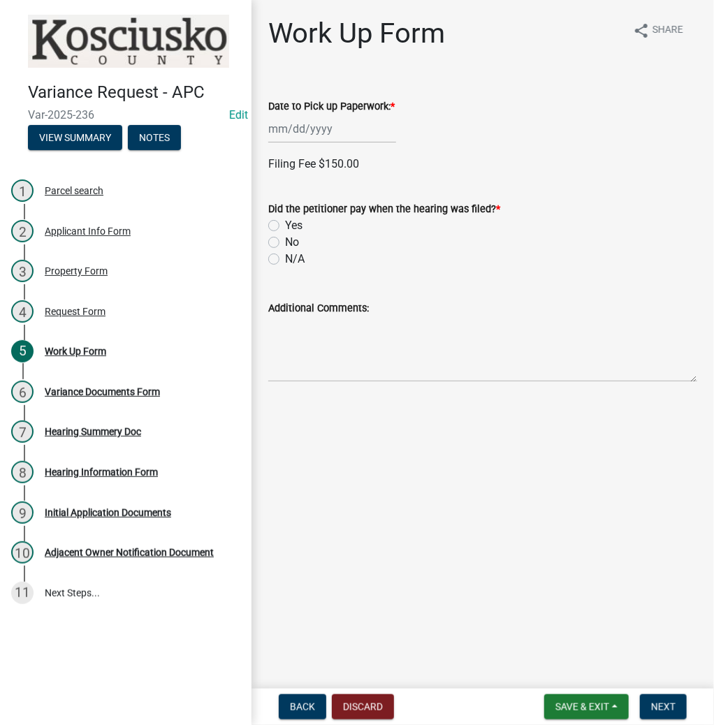
click at [326, 131] on div at bounding box center [332, 129] width 128 height 29
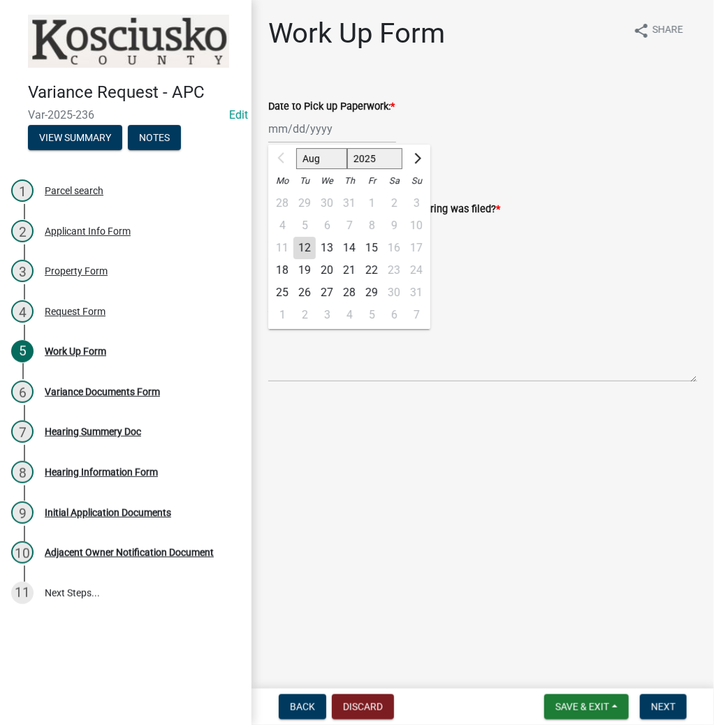
drag, startPoint x: 288, startPoint y: 268, endPoint x: 281, endPoint y: 263, distance: 8.5
click at [285, 266] on div "18" at bounding box center [282, 270] width 22 height 22
type input "08/18/2025"
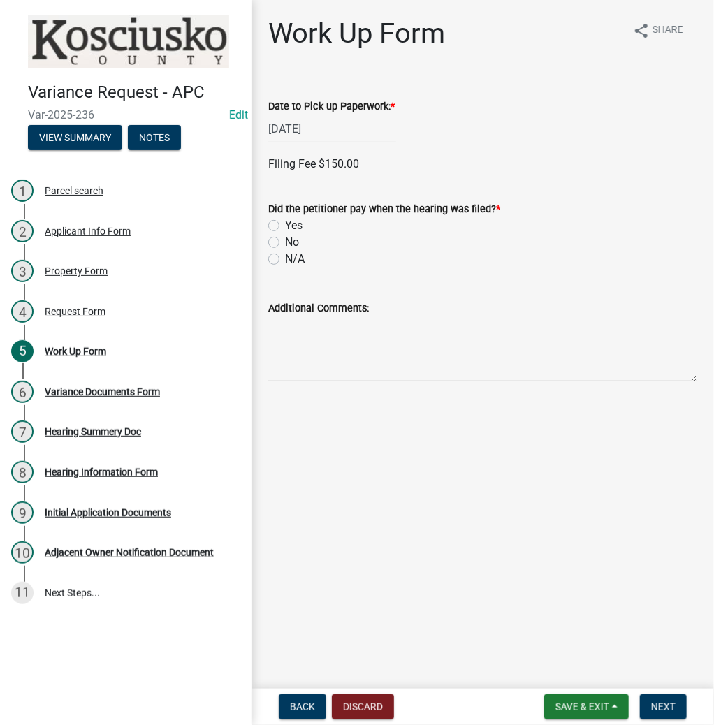
click at [285, 226] on label "Yes" at bounding box center [293, 225] width 17 height 17
click at [285, 226] on input "Yes" at bounding box center [289, 221] width 9 height 9
radio input "true"
click at [274, 346] on div "Cash" at bounding box center [482, 338] width 429 height 17
click at [285, 338] on label "Cash" at bounding box center [297, 338] width 25 height 17
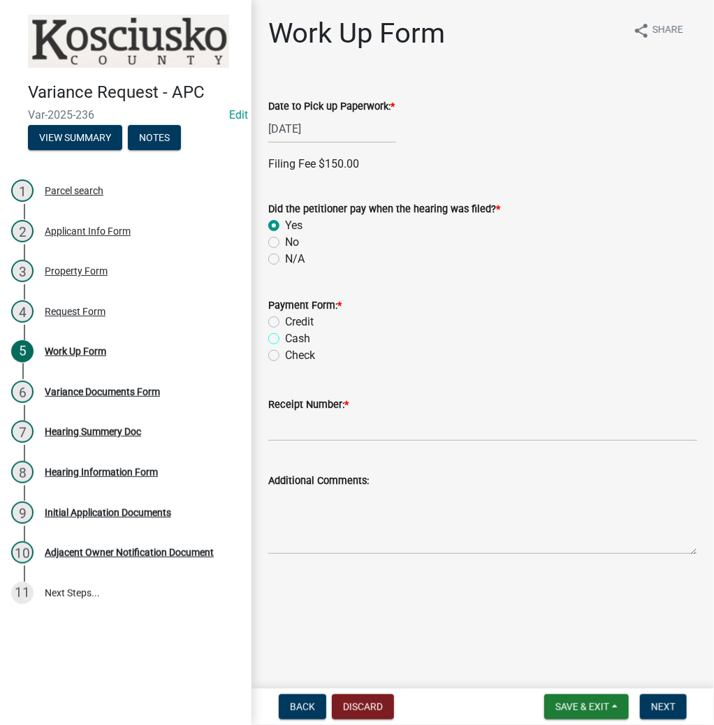
click at [285, 338] on input "Cash" at bounding box center [289, 334] width 9 height 9
radio input "true"
click at [303, 511] on textarea "Additional Comments:" at bounding box center [482, 522] width 429 height 66
type textarea "ck 2320"
click at [319, 425] on input "Receipt Number: *" at bounding box center [482, 427] width 429 height 29
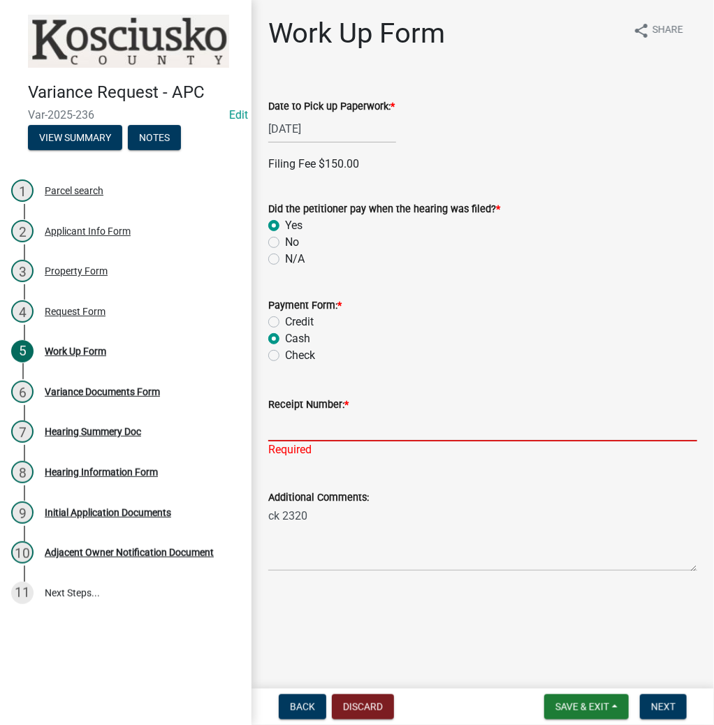
click at [324, 421] on input "Receipt Number: *" at bounding box center [482, 427] width 429 height 29
type input "023466"
click at [670, 701] on span "Next" at bounding box center [663, 706] width 24 height 11
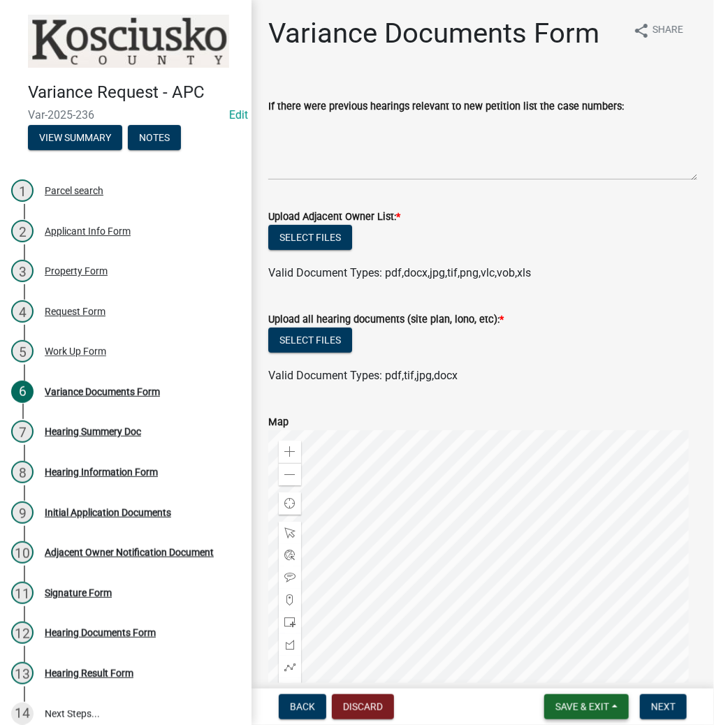
click at [576, 705] on span "Save & Exit" at bounding box center [582, 706] width 54 height 11
click at [581, 673] on button "Save & Exit" at bounding box center [573, 671] width 112 height 34
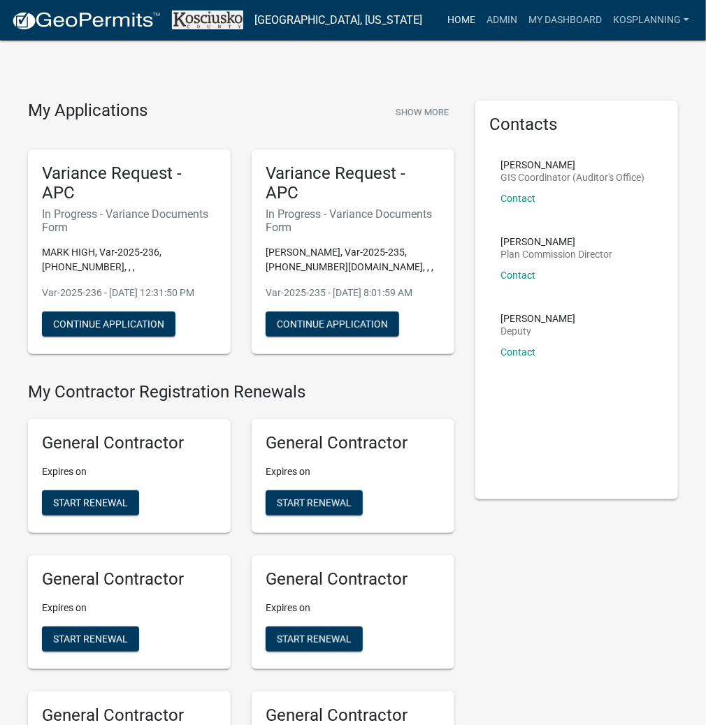
click at [458, 22] on link "Home" at bounding box center [461, 20] width 39 height 27
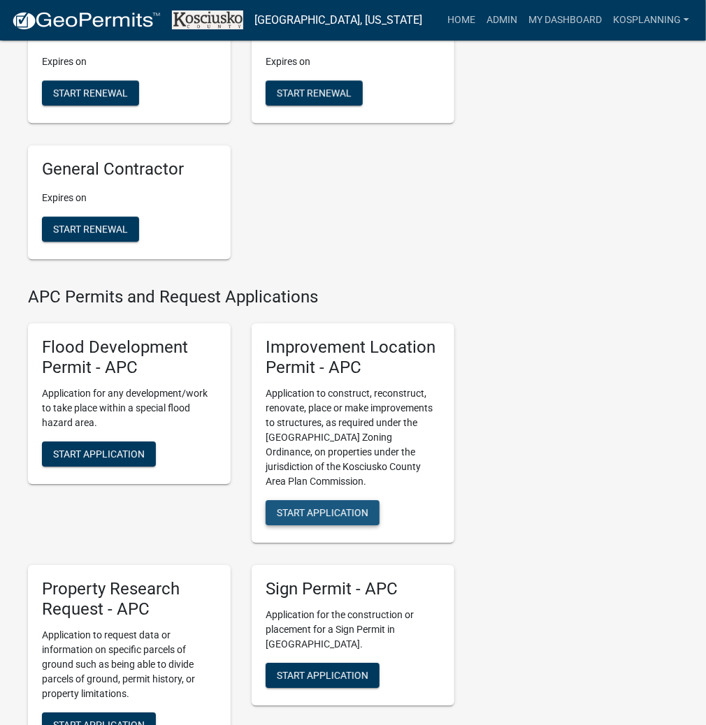
click at [328, 518] on span "Start Application" at bounding box center [323, 512] width 92 height 11
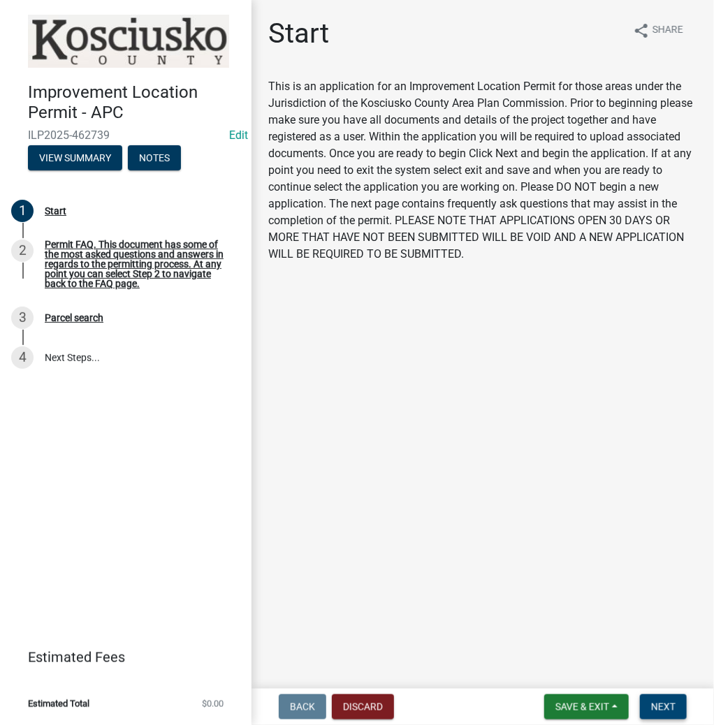
click at [658, 703] on span "Next" at bounding box center [663, 706] width 24 height 11
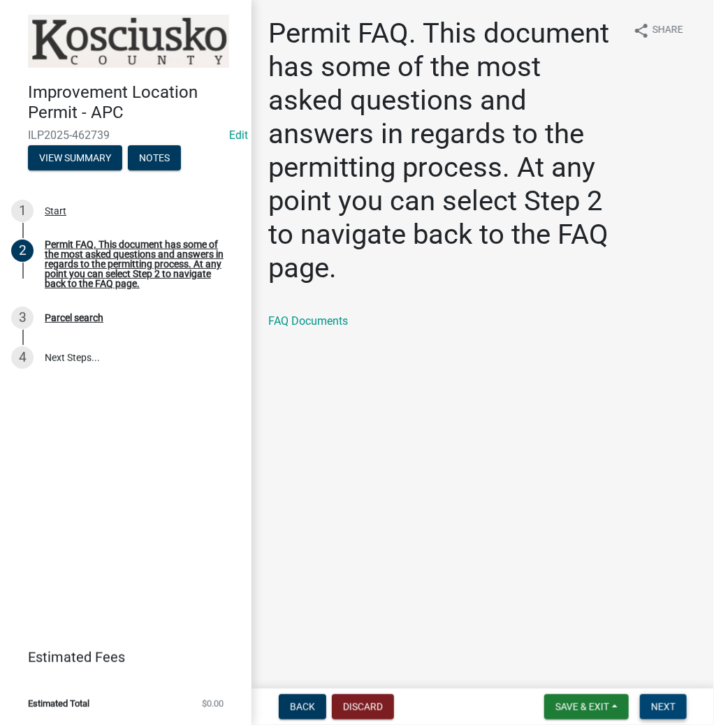
click at [670, 701] on span "Next" at bounding box center [663, 706] width 24 height 11
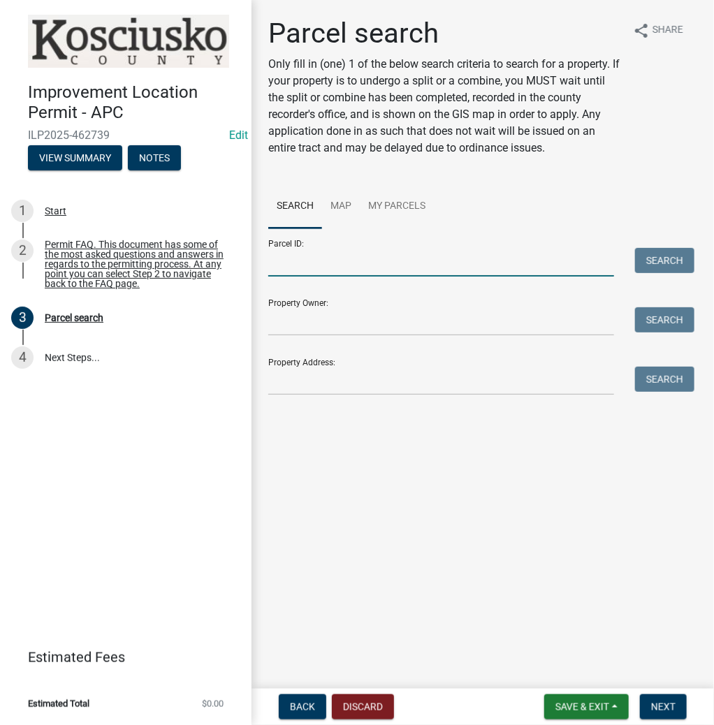
click at [289, 272] on input "Parcel ID:" at bounding box center [441, 262] width 346 height 29
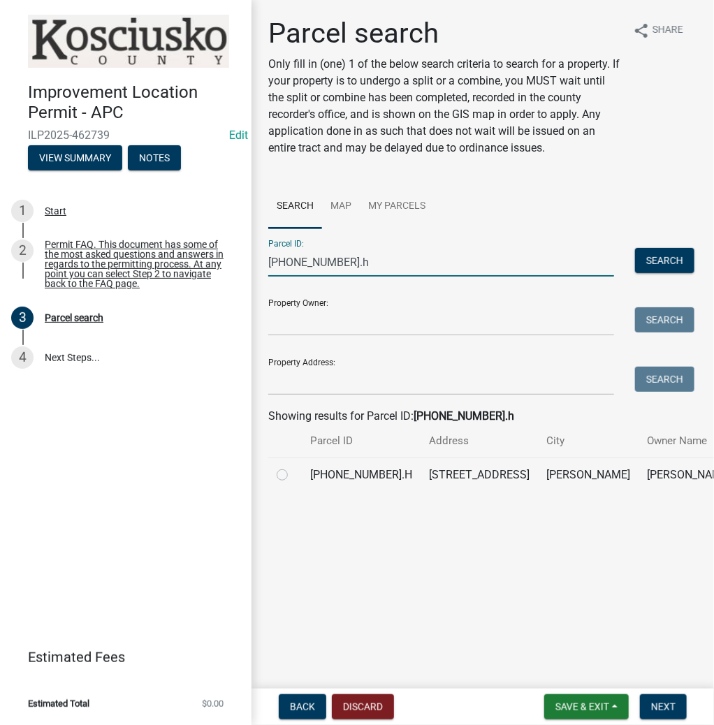
type input "001-074-006.h"
click at [293, 467] on label at bounding box center [293, 467] width 0 height 0
click at [293, 476] on input "radio" at bounding box center [297, 471] width 9 height 9
radio input "true"
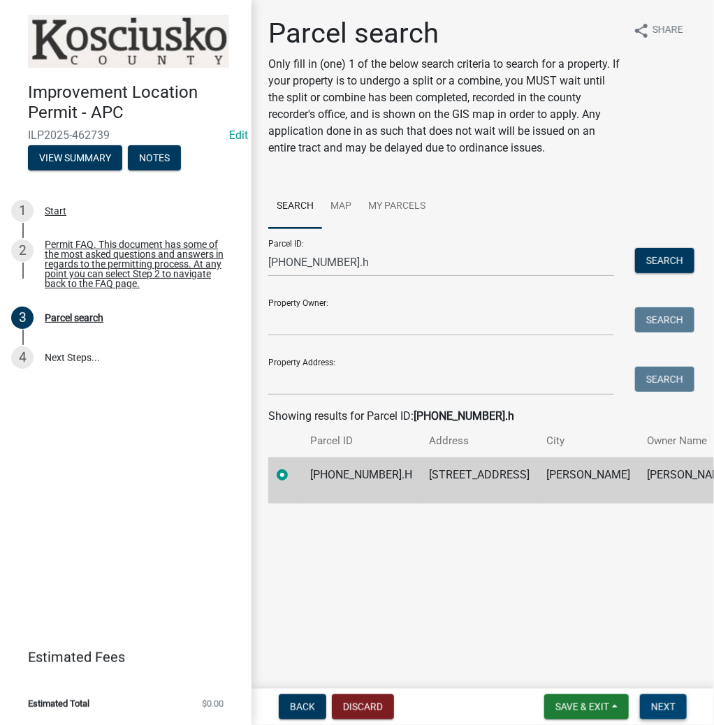
click at [665, 704] on span "Next" at bounding box center [663, 706] width 24 height 11
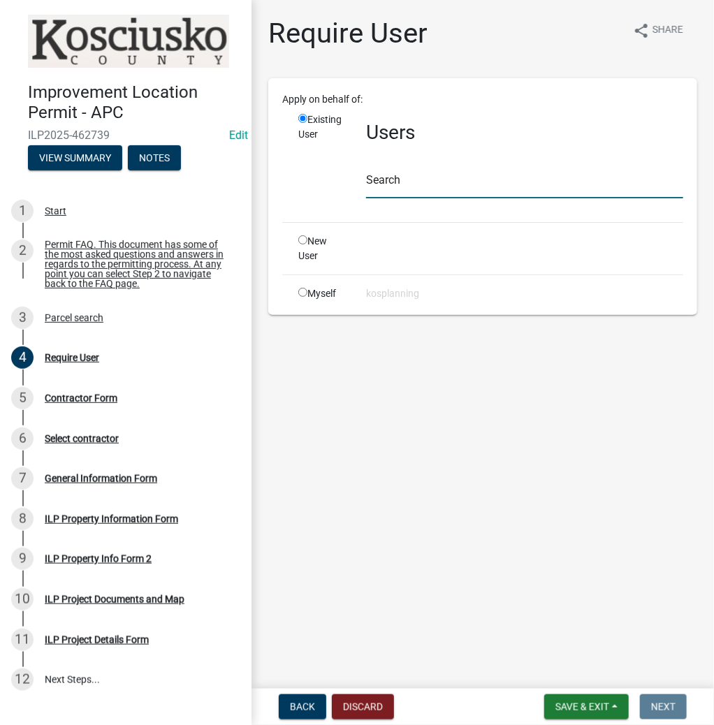
click at [408, 182] on input "text" at bounding box center [524, 184] width 317 height 29
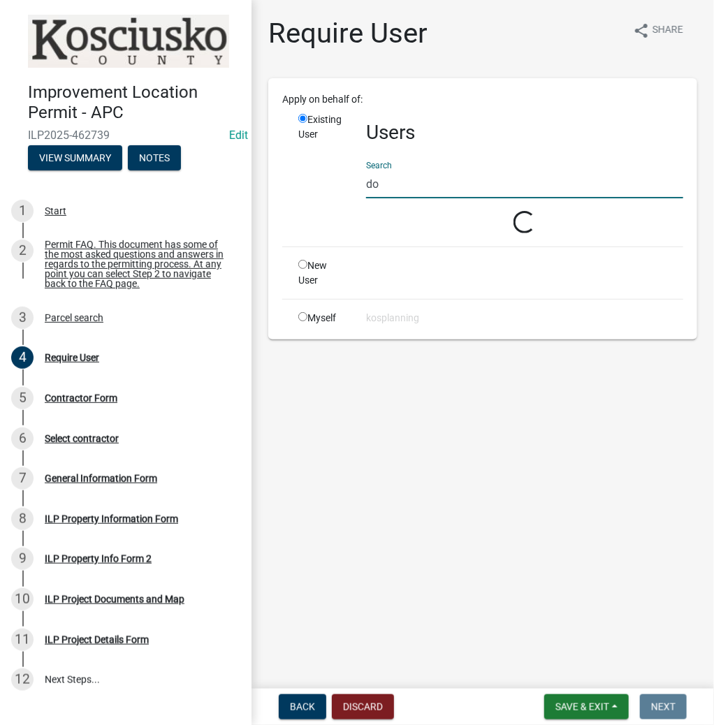
type input "d"
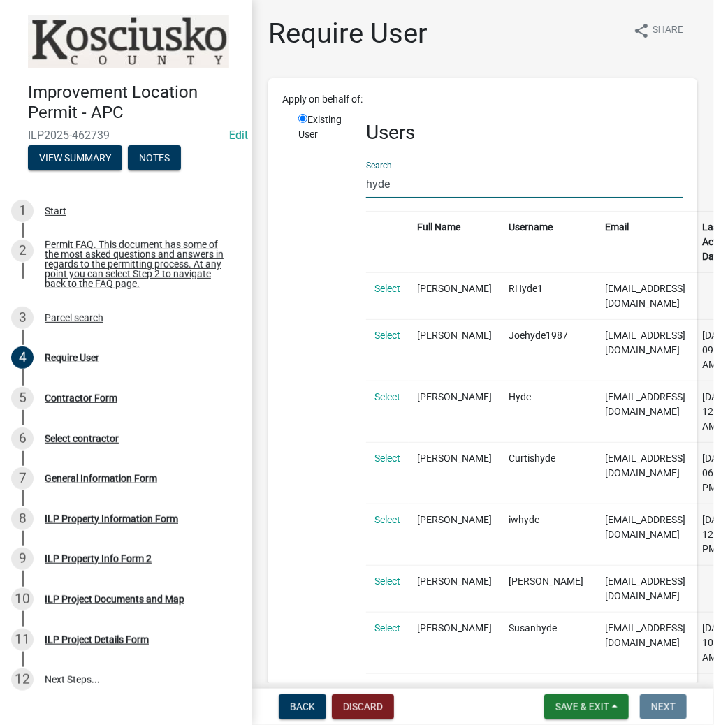
click at [366, 189] on input "hyde" at bounding box center [524, 184] width 317 height 29
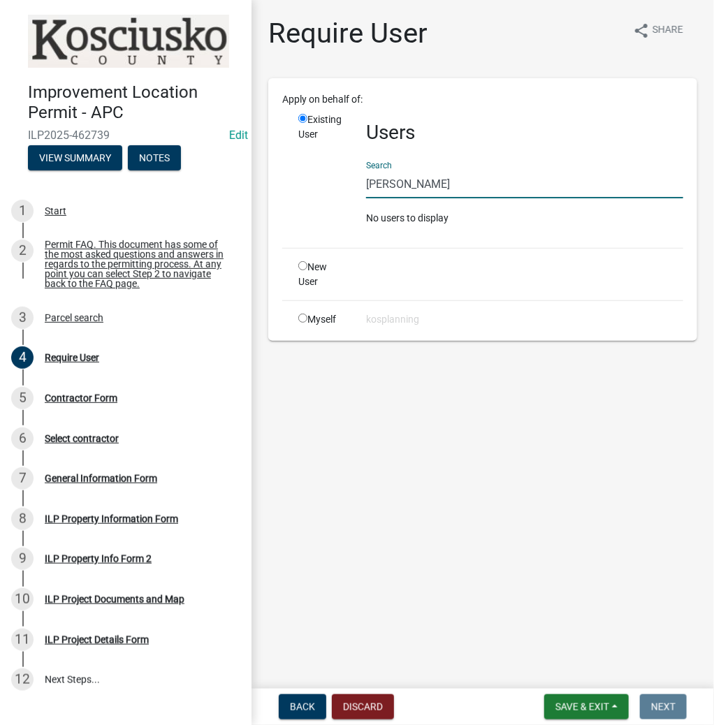
click at [392, 180] on input "don hyde" at bounding box center [524, 184] width 317 height 29
type input "donaldhyde"
click at [297, 264] on div "New User" at bounding box center [322, 274] width 68 height 29
click at [300, 265] on input "radio" at bounding box center [302, 265] width 9 height 9
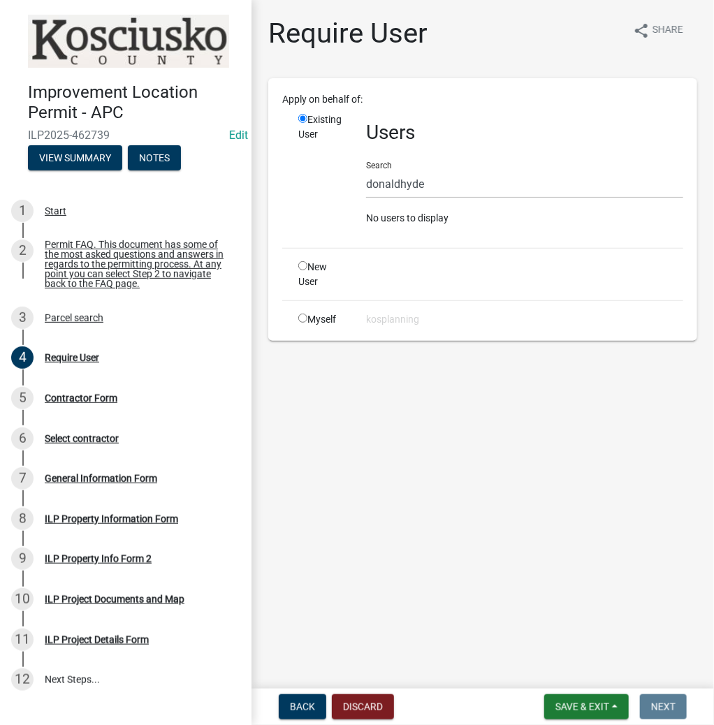
radio input "true"
radio input "false"
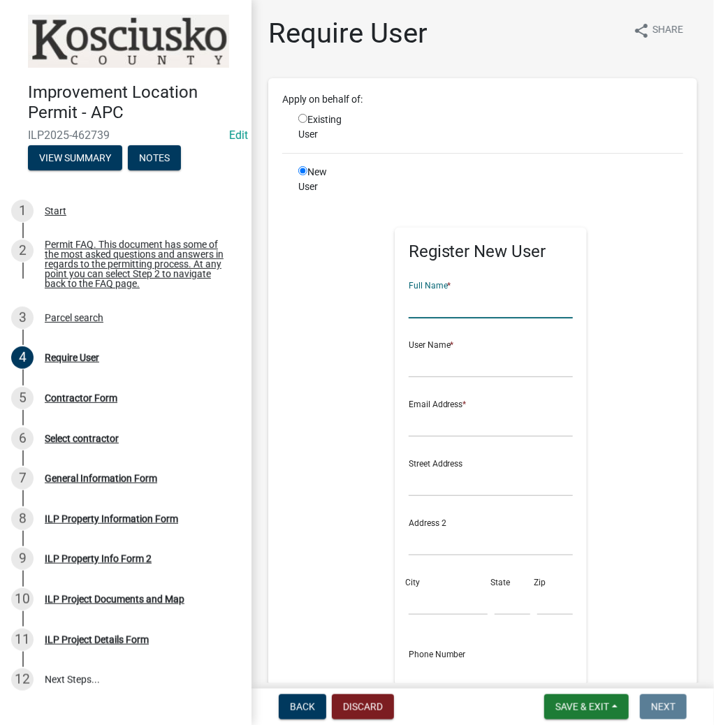
click at [470, 313] on input "text" at bounding box center [491, 304] width 165 height 29
type input "DONALD"
type input "HYDE"
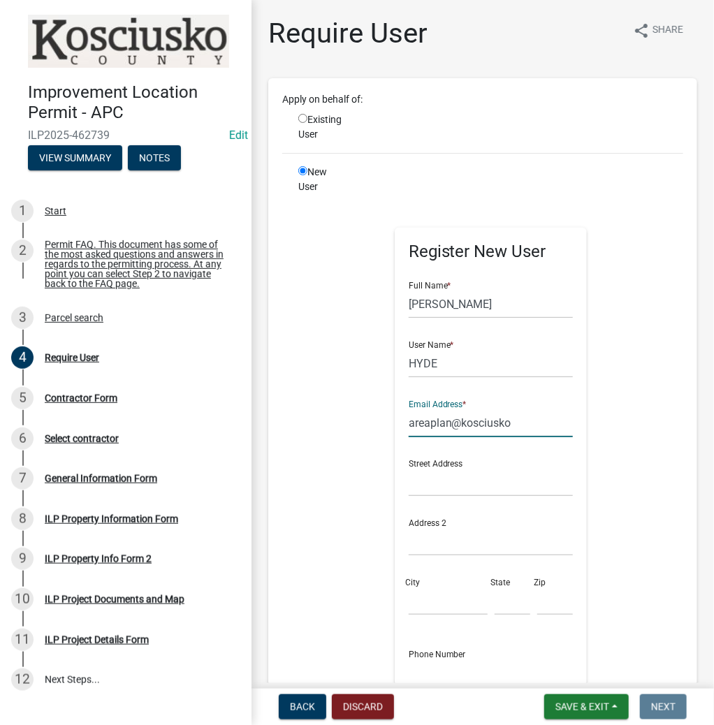
type input "areaplan@kosciusko.in.gov"
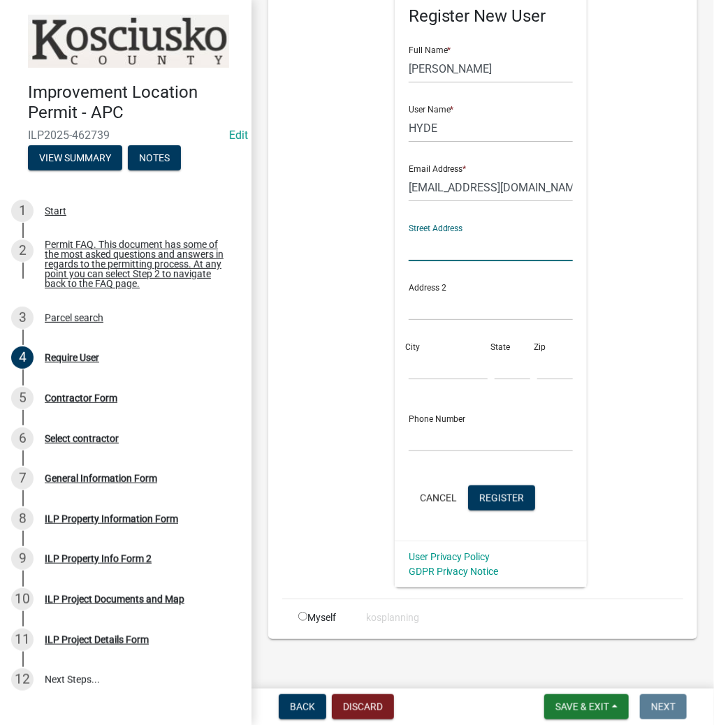
scroll to position [260, 0]
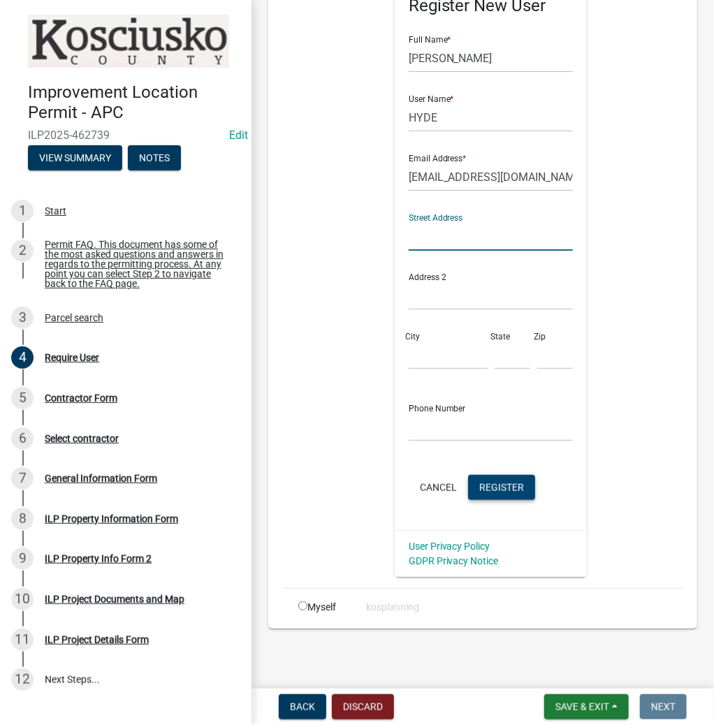
click at [500, 490] on span "Register" at bounding box center [501, 486] width 45 height 11
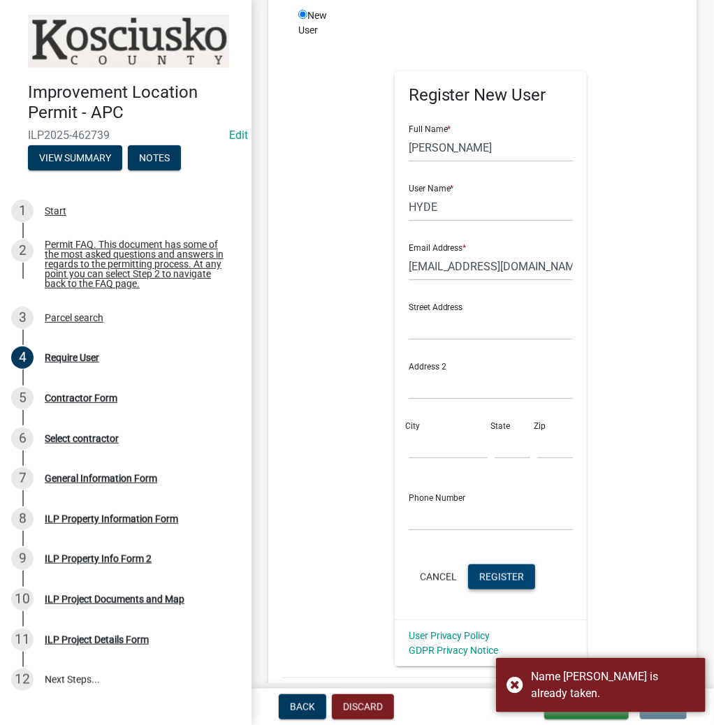
scroll to position [0, 0]
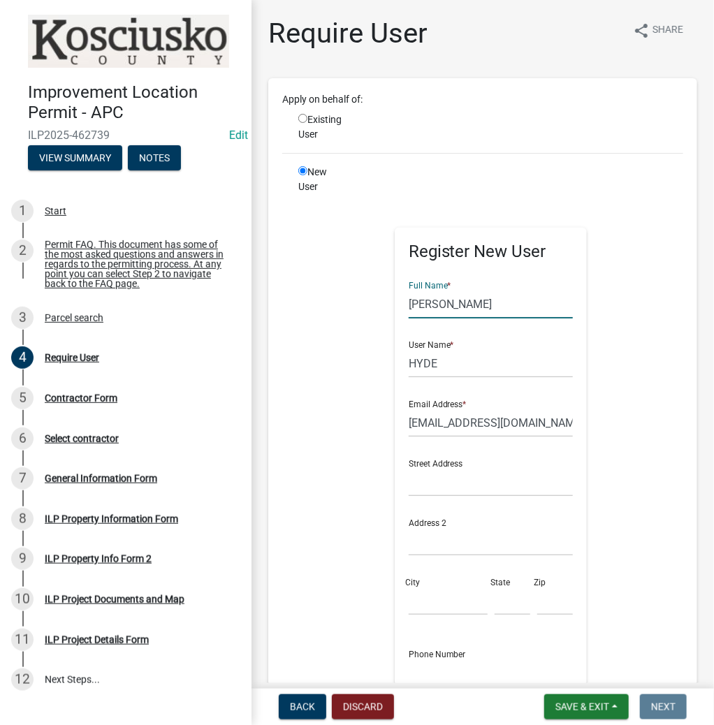
click at [483, 312] on input "DONALD" at bounding box center [491, 304] width 165 height 29
type input "DONALD HYDE"
click at [409, 378] on input "HYDE" at bounding box center [491, 363] width 165 height 29
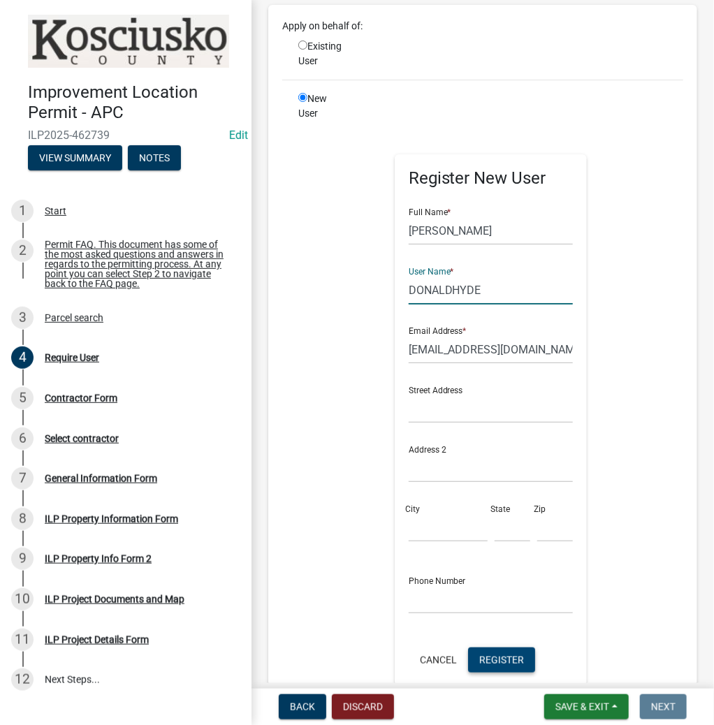
scroll to position [260, 0]
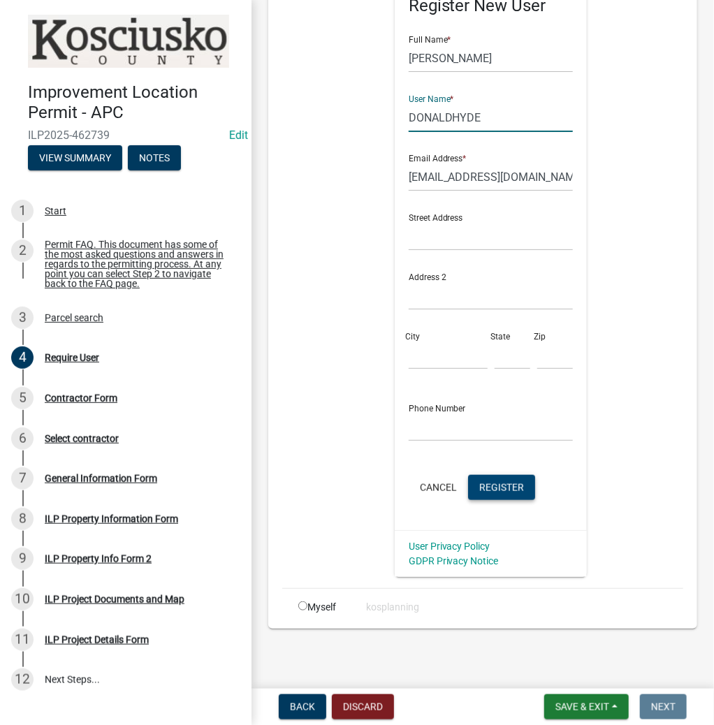
type input "DONALDHYDE"
click at [509, 492] on span "Register" at bounding box center [501, 486] width 45 height 11
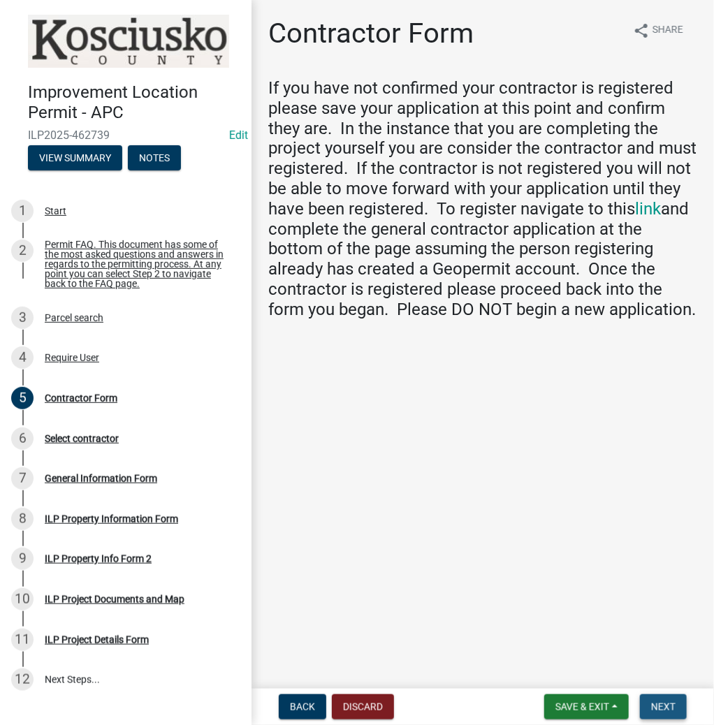
click at [664, 710] on span "Next" at bounding box center [663, 706] width 24 height 11
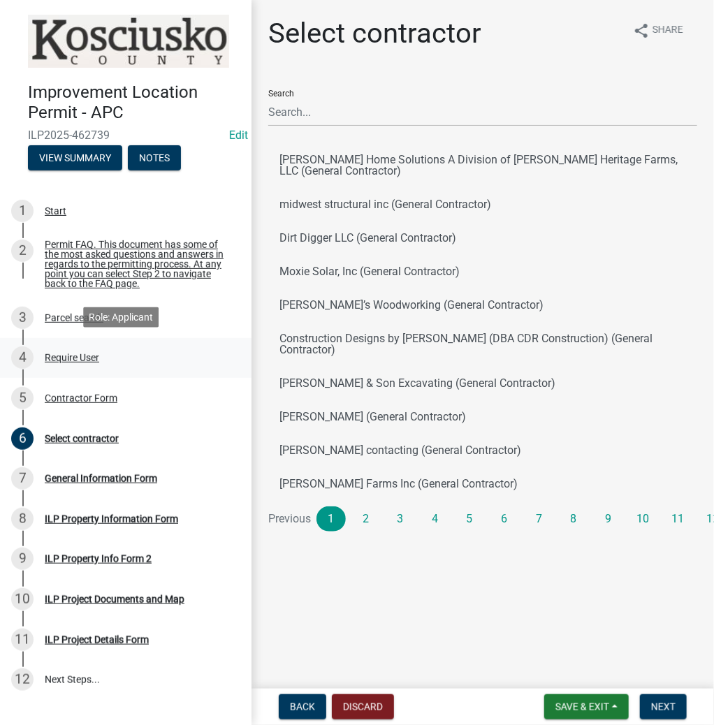
click at [76, 355] on div "Require User" at bounding box center [72, 358] width 54 height 10
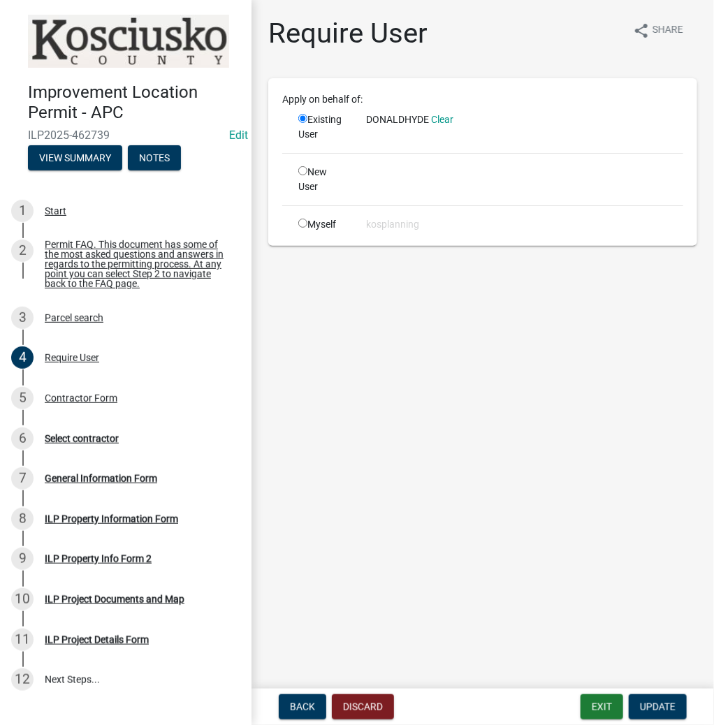
click at [395, 120] on span "DONALDHYDE" at bounding box center [397, 119] width 63 height 11
click at [439, 122] on div "DONALDHYDE Clear" at bounding box center [524, 119] width 317 height 15
click at [442, 117] on link "Clear" at bounding box center [442, 119] width 22 height 11
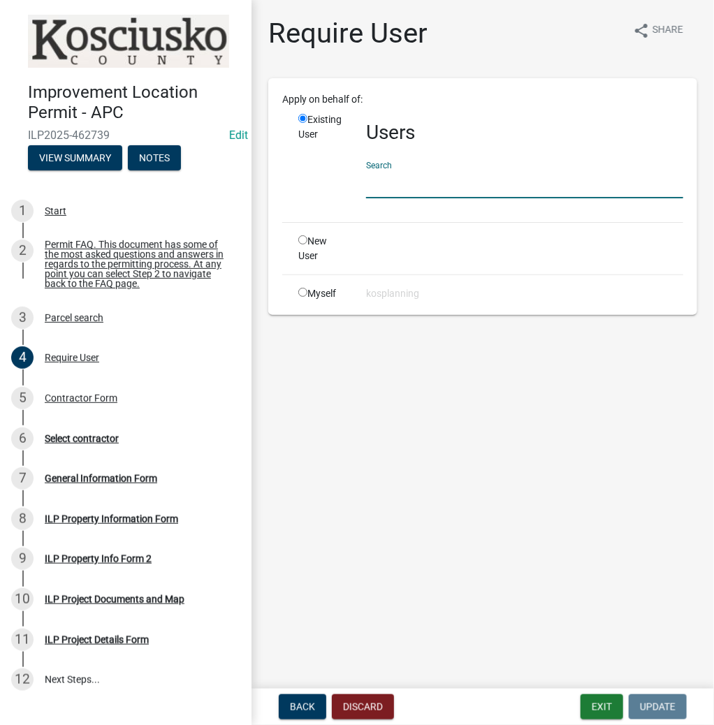
paste input "DONALDHYDE"
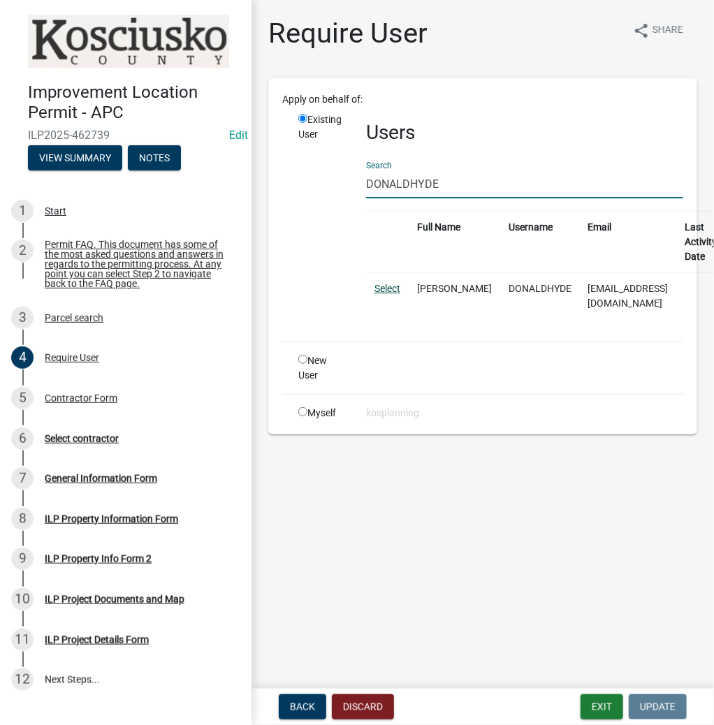
type input "DONALDHYDE"
click at [391, 285] on link "Select" at bounding box center [387, 288] width 26 height 11
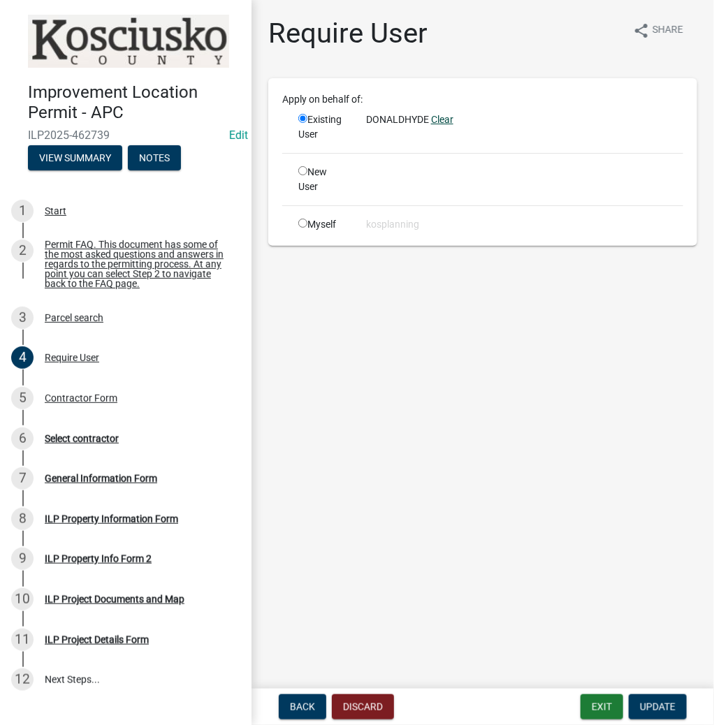
click at [433, 119] on link "Clear" at bounding box center [442, 119] width 22 height 11
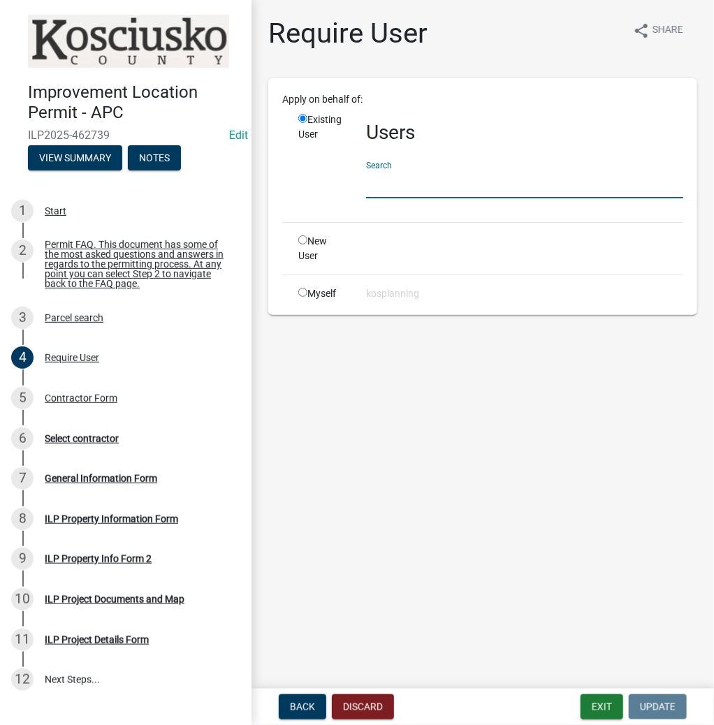
paste input "DONALDHYDE"
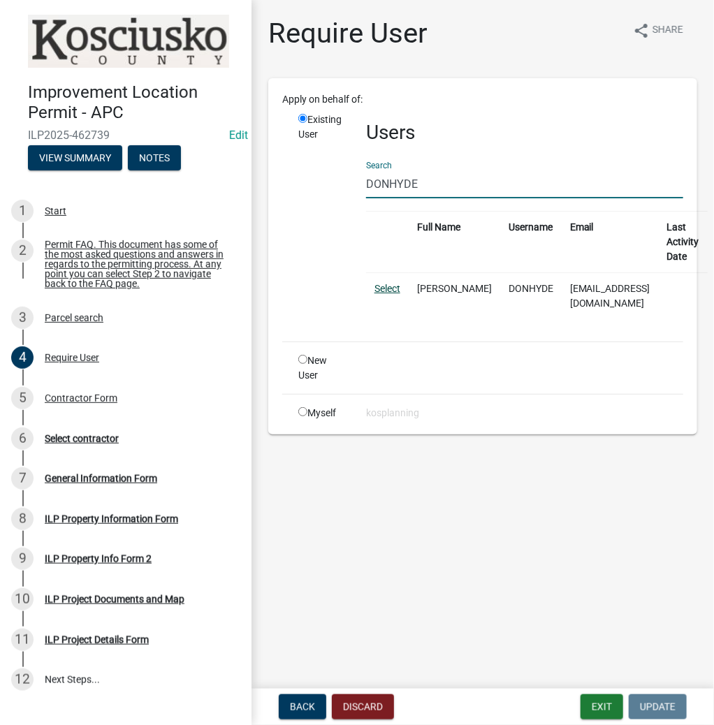
type input "DONHYDE"
click at [392, 285] on link "Select" at bounding box center [387, 288] width 26 height 11
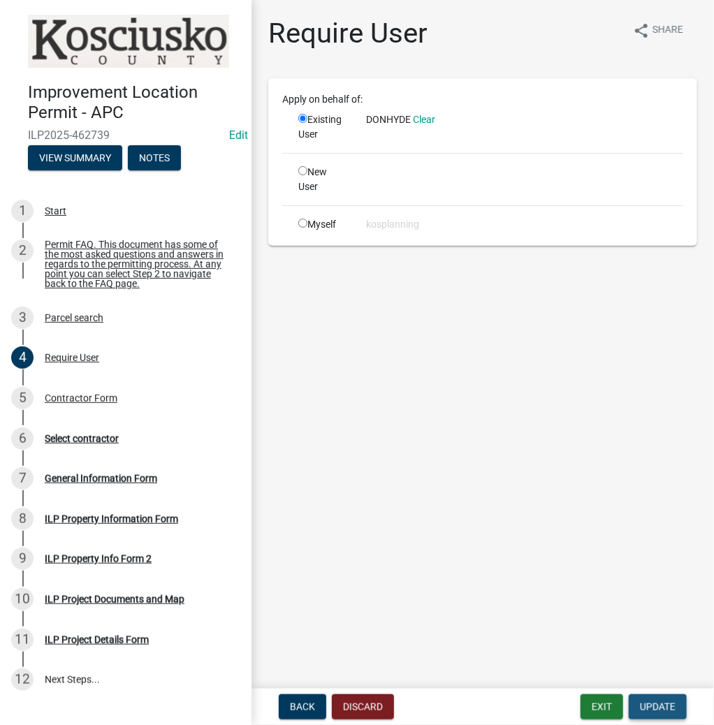
click at [660, 703] on span "Update" at bounding box center [658, 706] width 36 height 11
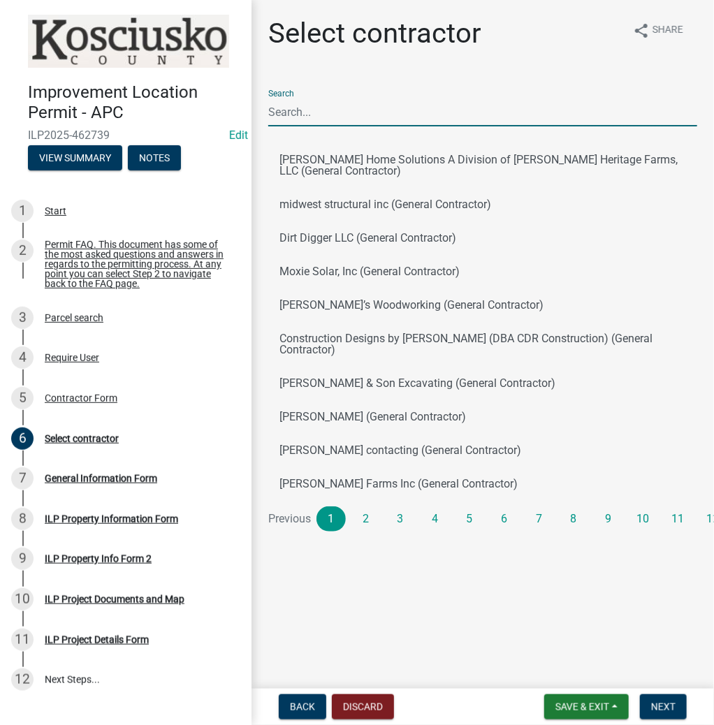
paste input "DONALDHYDE"
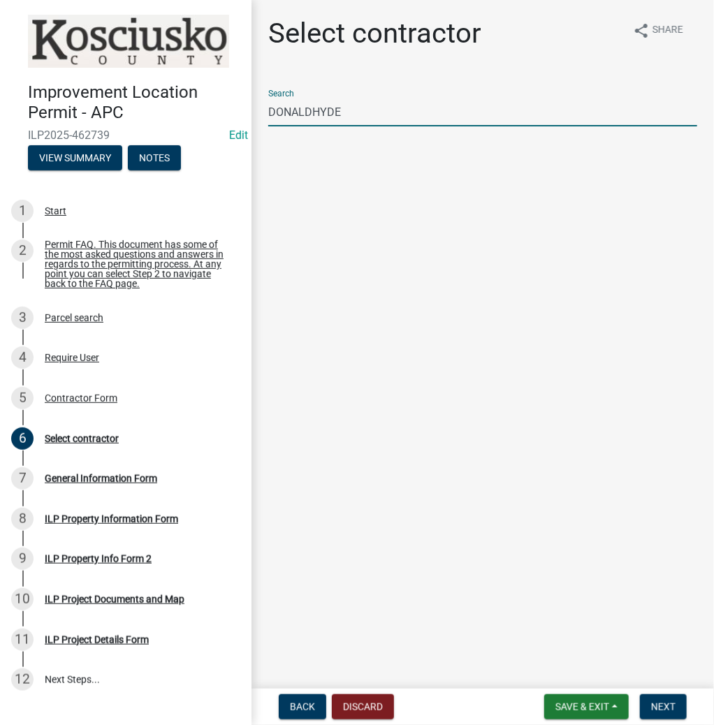
click at [312, 117] on input "DONALDHYDE" at bounding box center [482, 112] width 429 height 29
type input "DONALD HYDE"
drag, startPoint x: 354, startPoint y: 166, endPoint x: 347, endPoint y: 157, distance: 11.5
click at [354, 166] on button "DONALD HYDE (General Contractor)" at bounding box center [482, 160] width 429 height 34
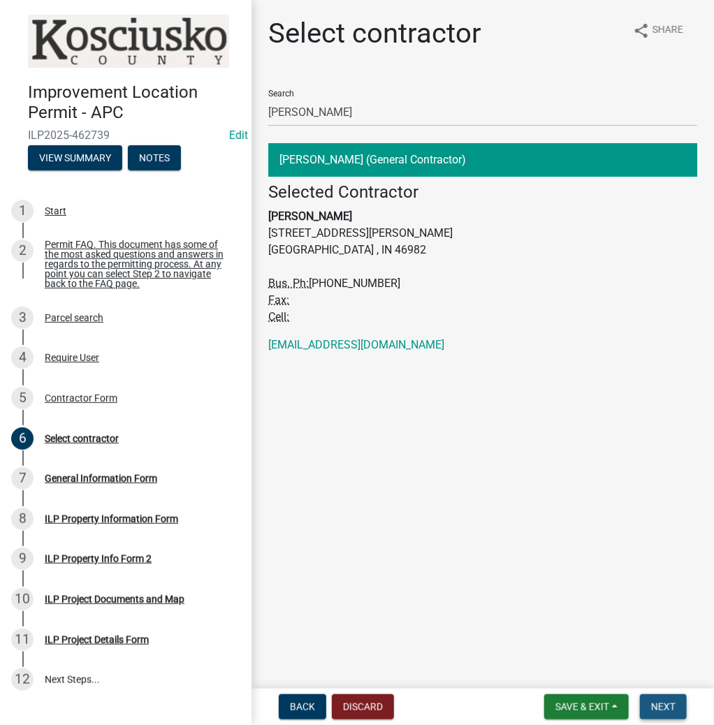
click at [664, 703] on span "Next" at bounding box center [663, 706] width 24 height 11
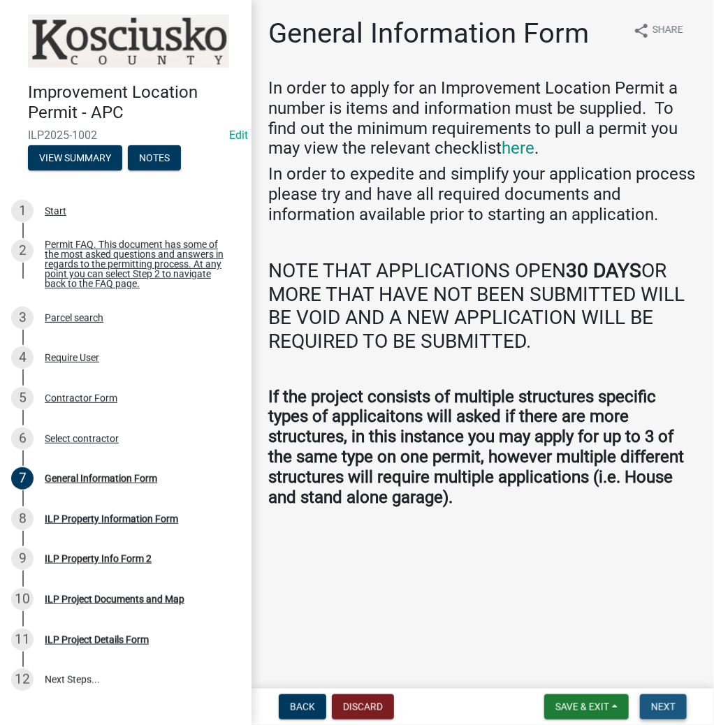
click at [661, 701] on span "Next" at bounding box center [663, 706] width 24 height 11
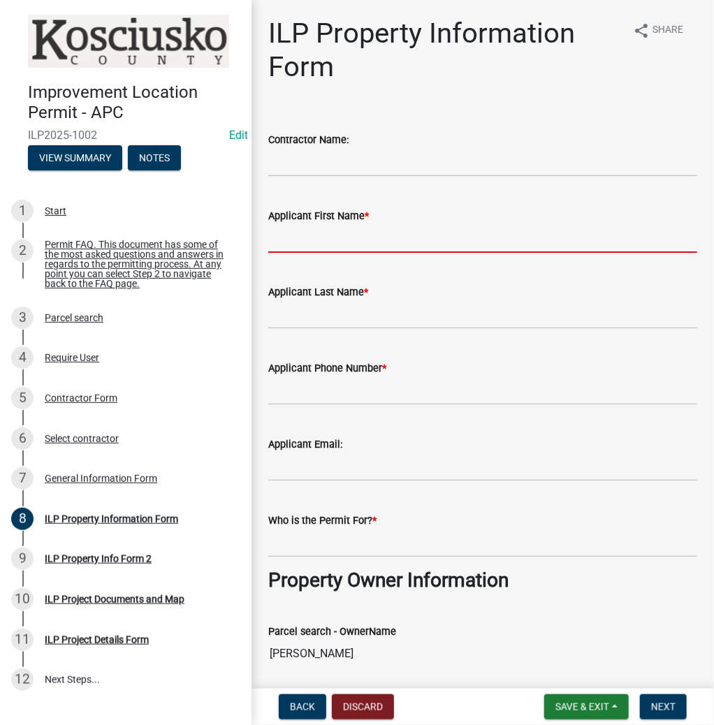
click at [294, 246] on input "Applicant First Name *" at bounding box center [482, 238] width 429 height 29
type input "DON"
type input "HYDE"
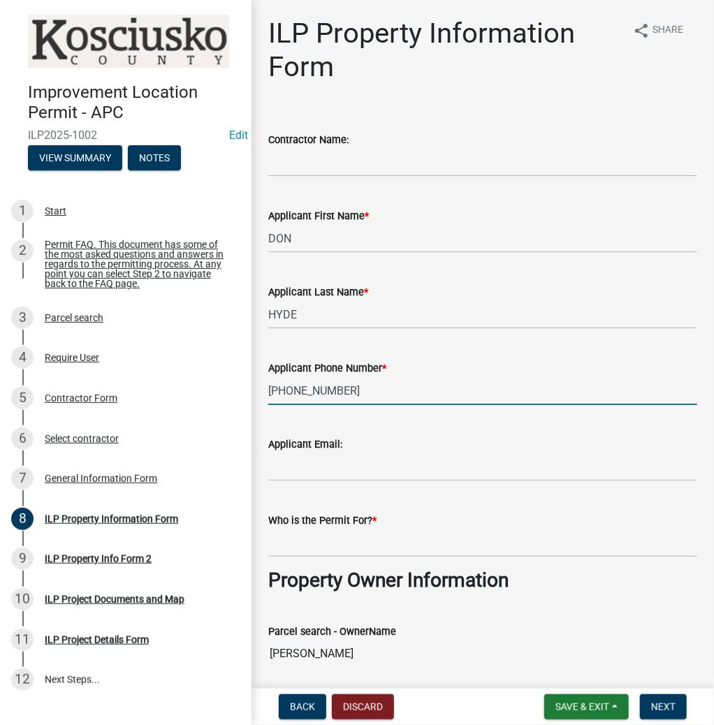
type input "260-802-1258"
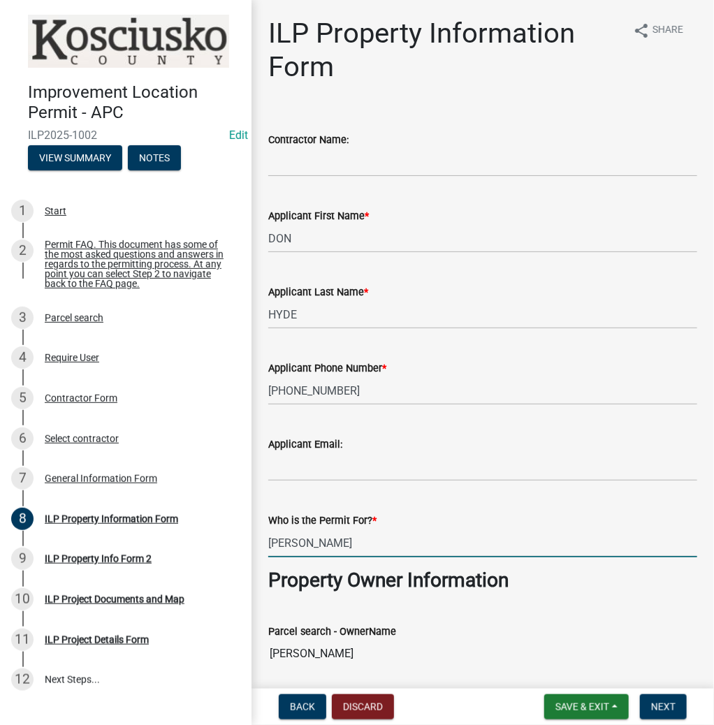
type input "DON HYDE"
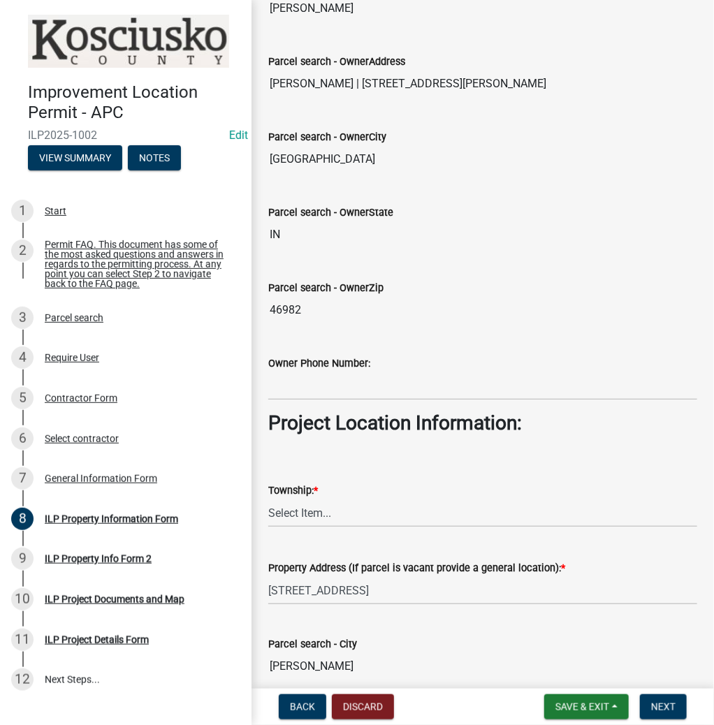
scroll to position [727, 0]
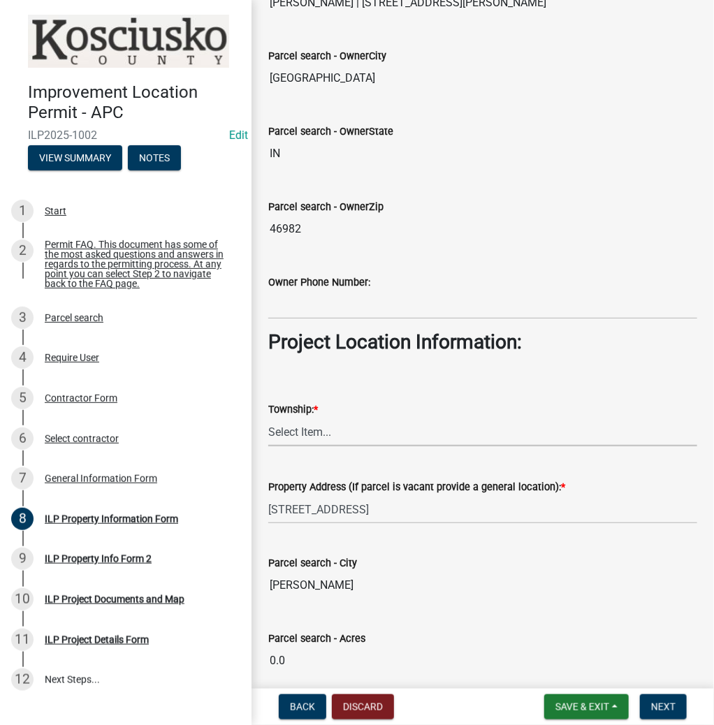
click at [324, 435] on select "Select Item... Benton - Elkhart Co Clay Etna Franklin Harrison Jackson Jefferso…" at bounding box center [482, 432] width 429 height 29
click at [268, 418] on select "Select Item... Benton - Elkhart Co Clay Etna Franklin Harrison Jackson Jefferso…" at bounding box center [482, 432] width 429 height 29
select select "1ba6d0a1-8334-4cec-a782-4148eced6037"
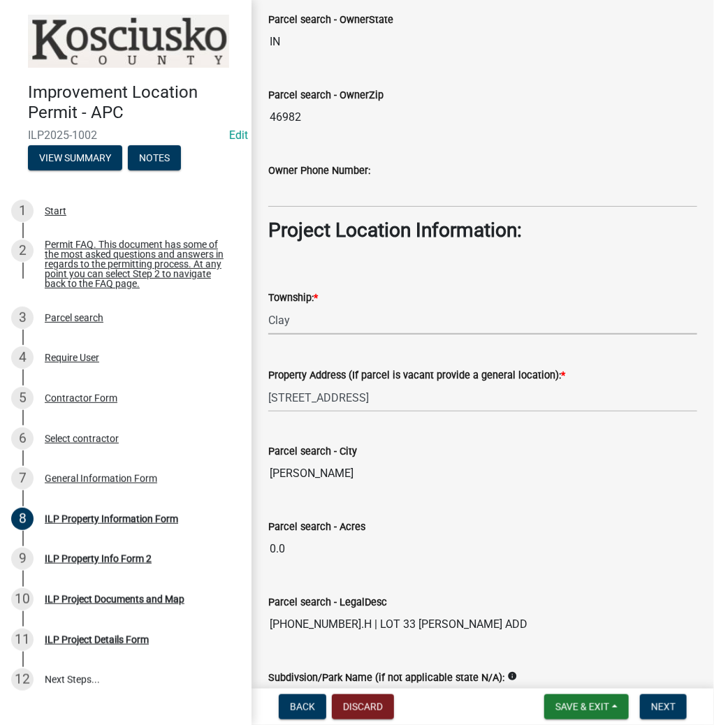
scroll to position [1010, 0]
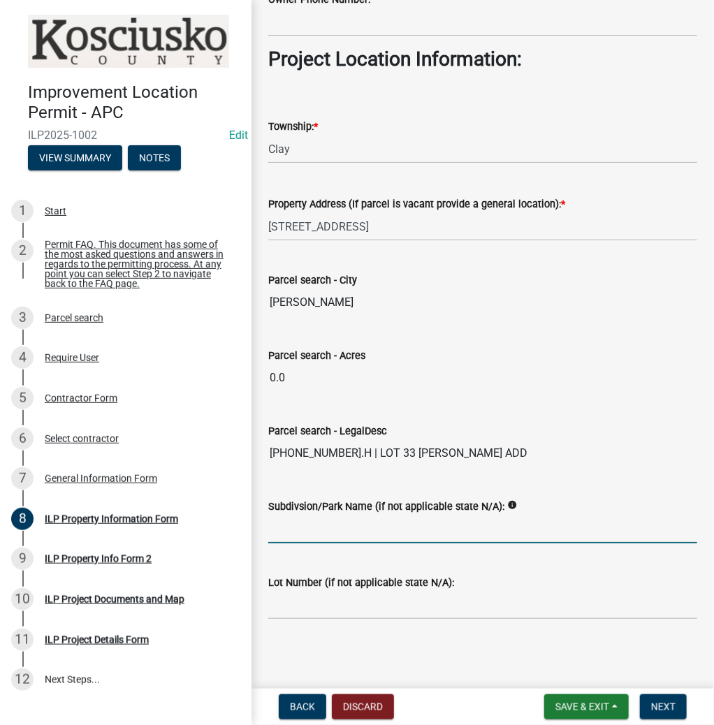
click at [298, 535] on input "Subdivsion/Park Name (if not applicable state N/A):" at bounding box center [482, 529] width 429 height 29
type input "CALDWELL LK ADD"
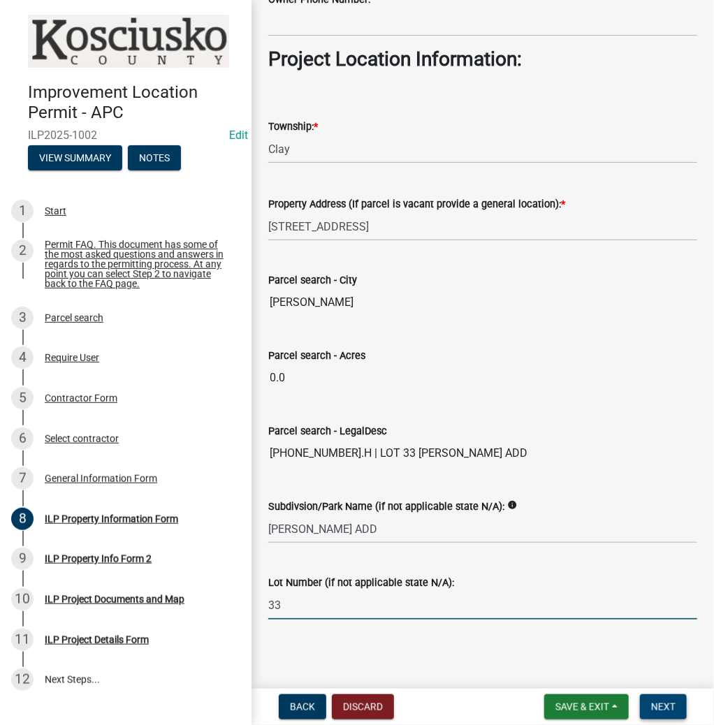
type input "33"
click at [662, 696] on button "Next" at bounding box center [663, 706] width 47 height 25
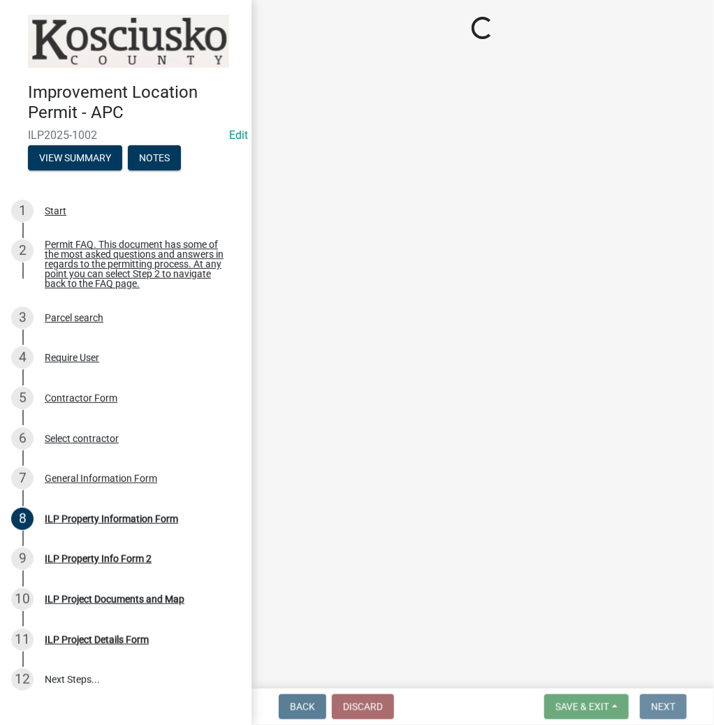
scroll to position [0, 0]
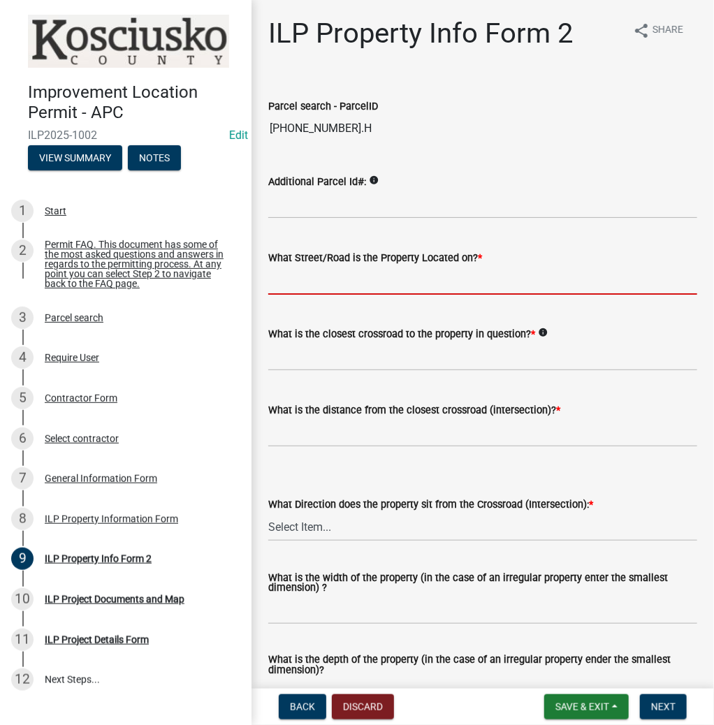
click at [311, 280] on input "What Street/Road is the Property Located on? *" at bounding box center [482, 280] width 429 height 29
type input "TERRACE DR"
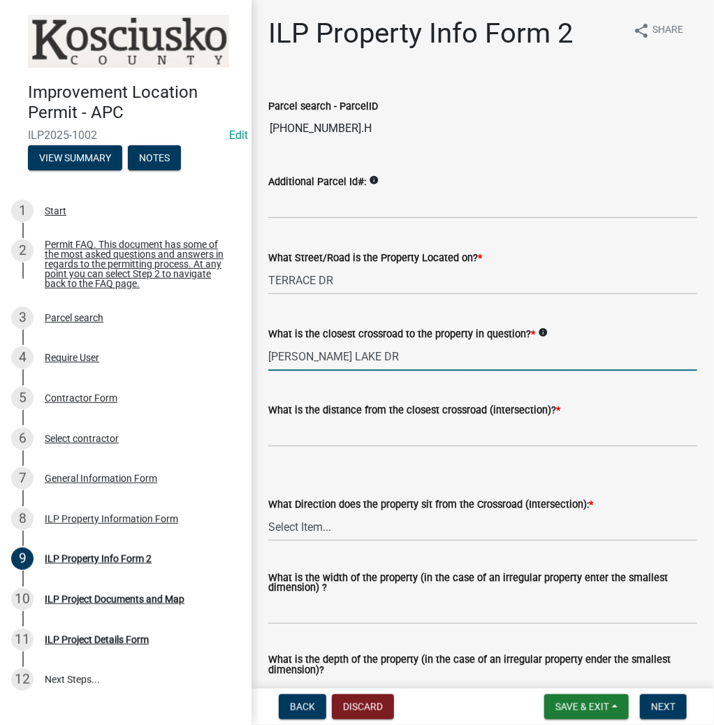
type input "CALDWELL LAKE DR"
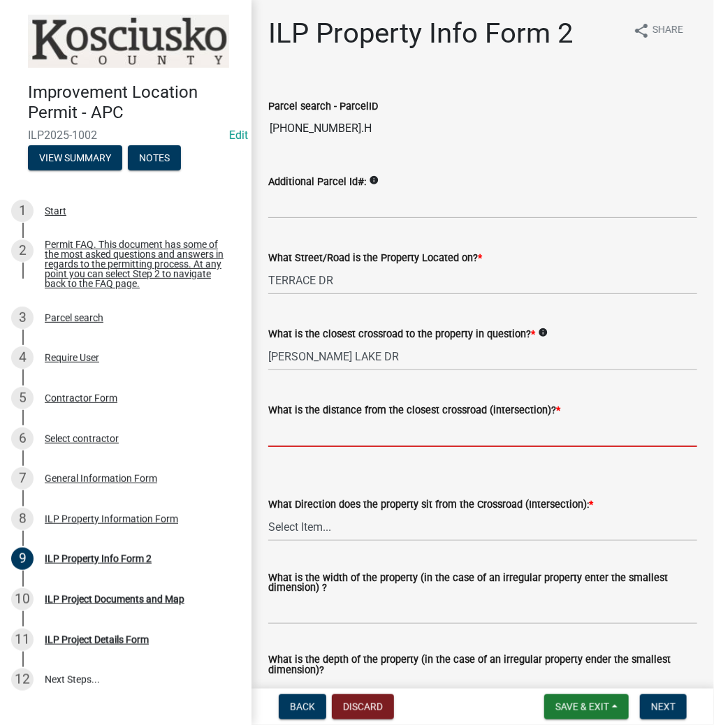
click at [340, 423] on input "text" at bounding box center [482, 432] width 429 height 29
type input "82"
select select "d1e29b26-5d4c-45d9-9a17-32724f9b6679"
click at [302, 625] on wm-data-entity-input "What is the width of the property (in the case of an irregular property enter t…" at bounding box center [482, 595] width 429 height 82
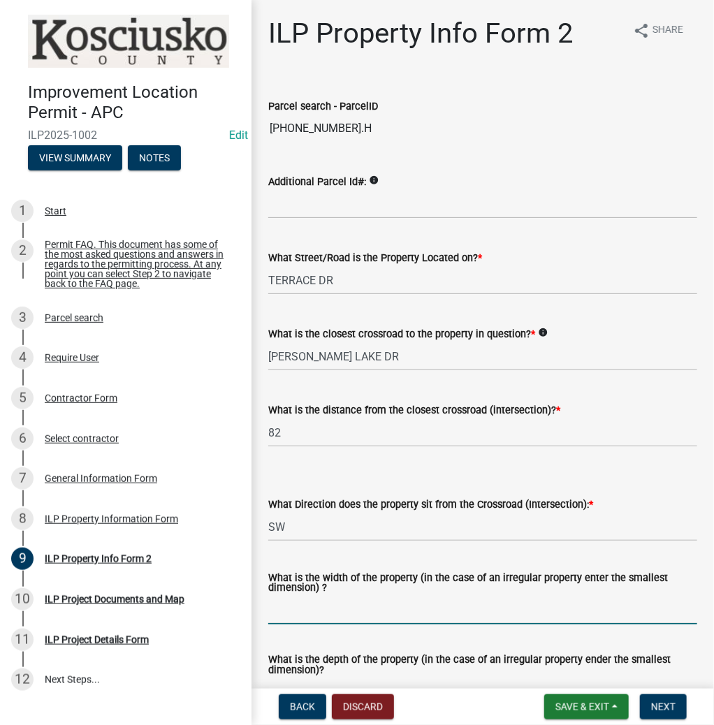
click at [296, 606] on input "What is the width of the property (in the case of an irregular property enter t…" at bounding box center [482, 610] width 429 height 29
type input "74"
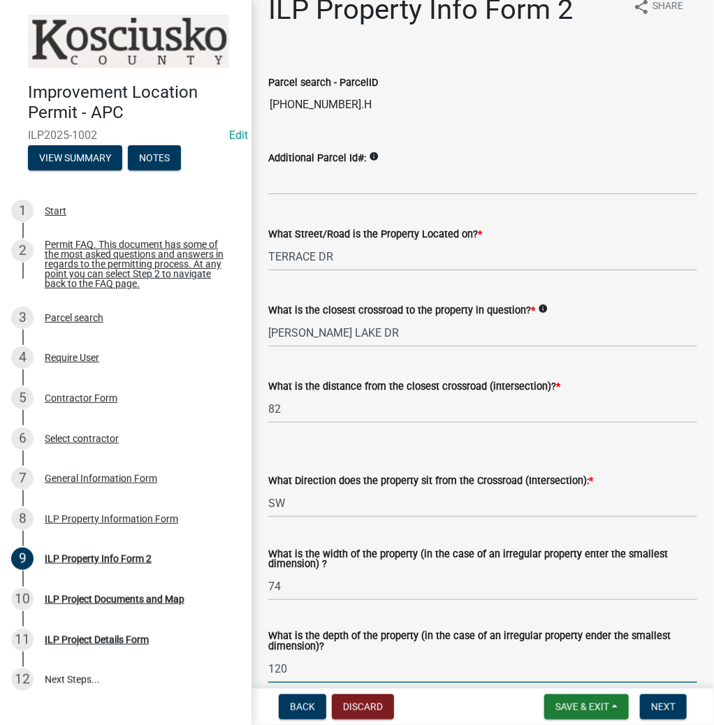
type input "120"
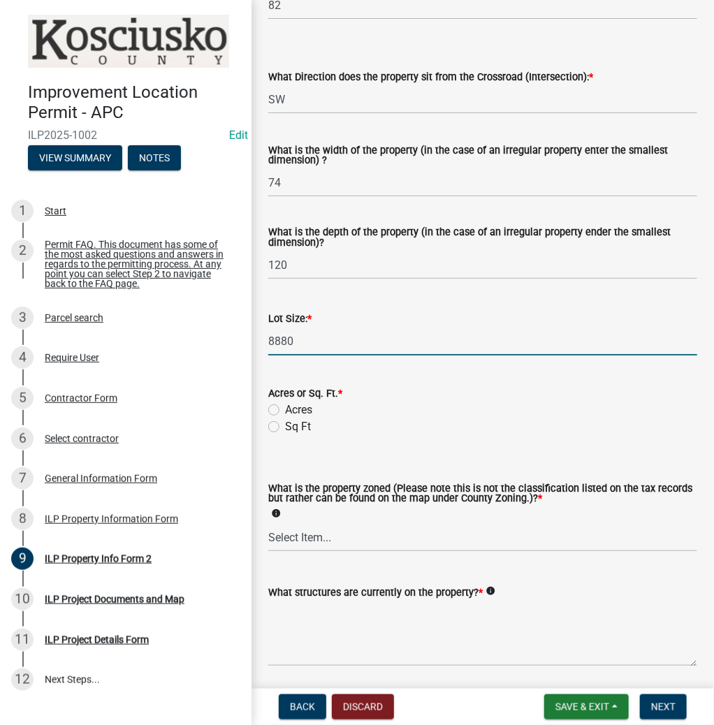
type input "8880"
click at [285, 418] on input "Sq Ft" at bounding box center [289, 422] width 9 height 9
radio input "true"
select select "1146270b-2111-4e23-bf7f-74ce85cf7041"
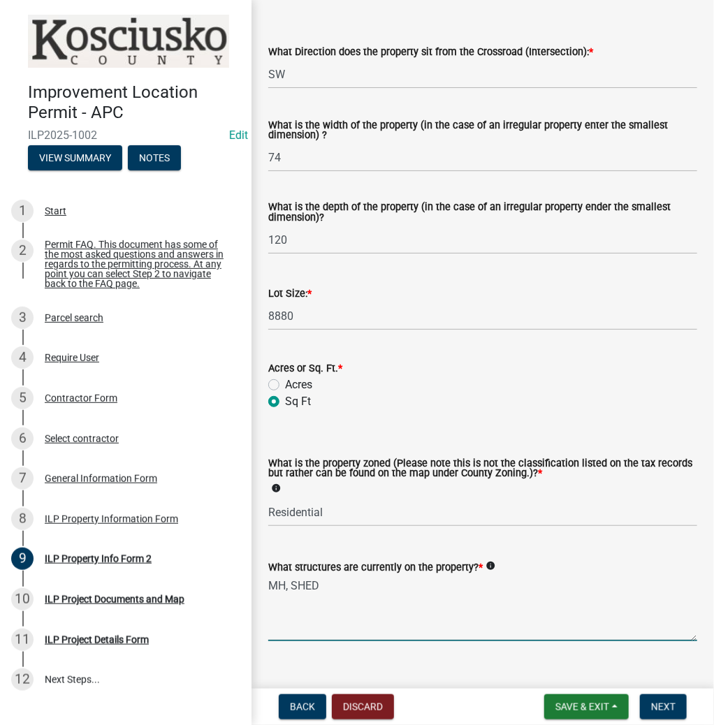
scroll to position [477, 0]
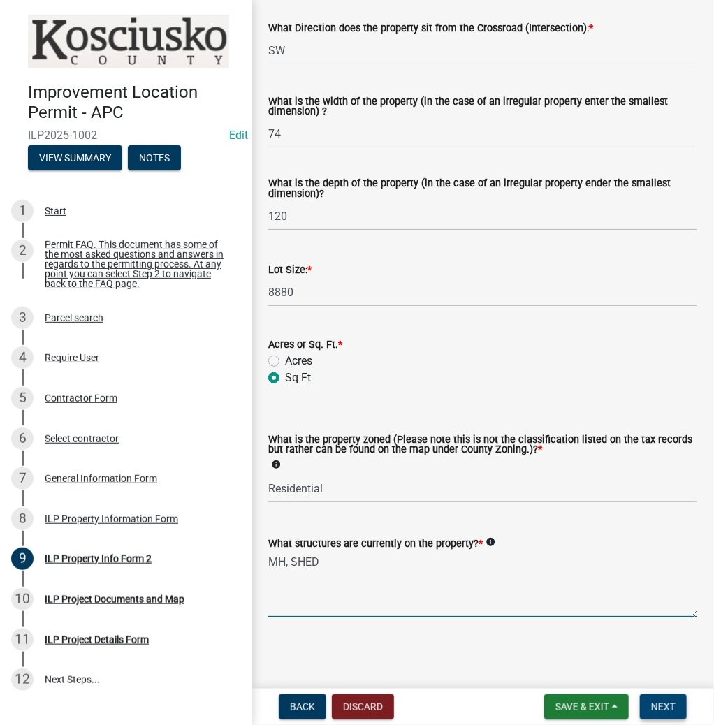
type textarea "MH, SHED"
click at [666, 704] on span "Next" at bounding box center [663, 706] width 24 height 11
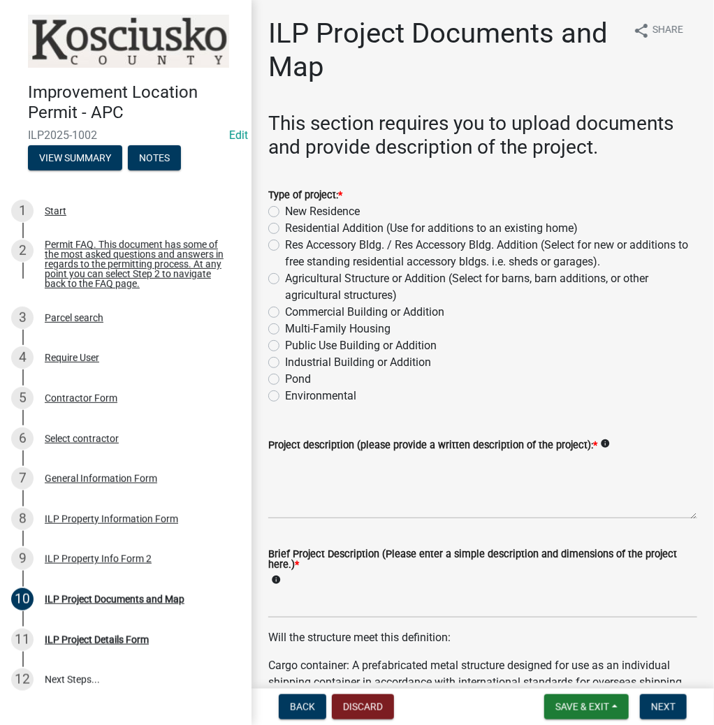
click at [285, 229] on label "Residential Addition (Use for additions to an existing home)" at bounding box center [431, 228] width 293 height 17
click at [285, 229] on input "Residential Addition (Use for additions to an existing home)" at bounding box center [289, 224] width 9 height 9
radio input "true"
click at [391, 473] on textarea "Project description (please provide a written description of the project): *" at bounding box center [482, 486] width 429 height 66
type textarea "DECK"
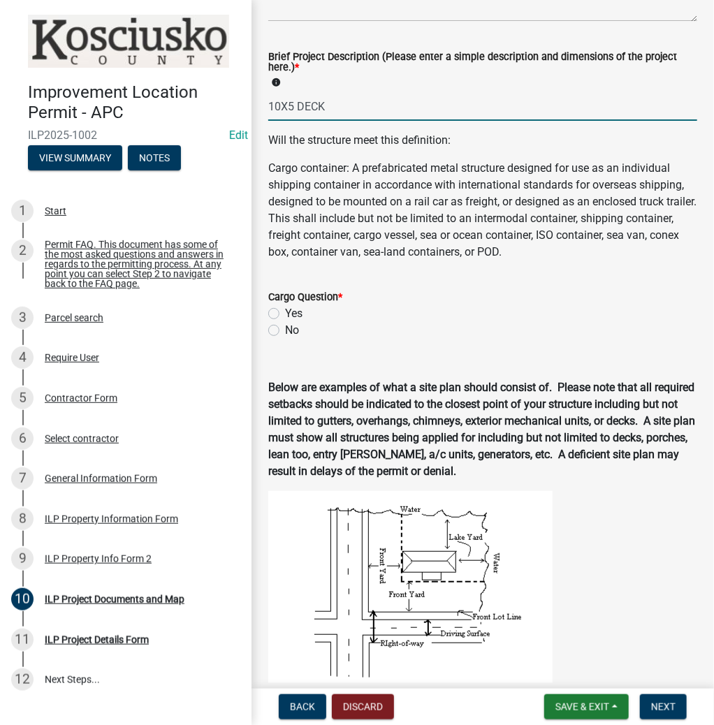
scroll to position [503, 0]
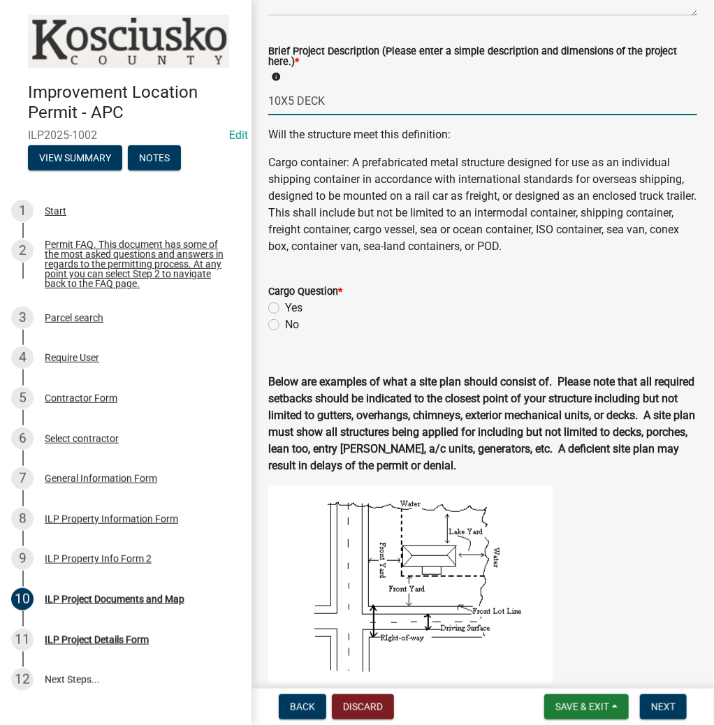
type input "10X5 DECK"
click at [285, 327] on label "No" at bounding box center [292, 324] width 14 height 17
click at [285, 326] on input "No" at bounding box center [289, 320] width 9 height 9
radio input "true"
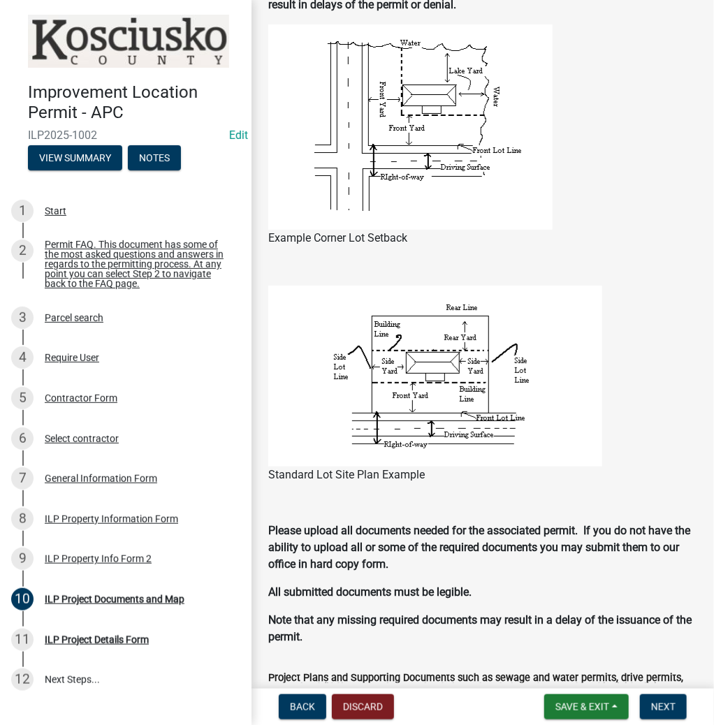
scroll to position [1205, 0]
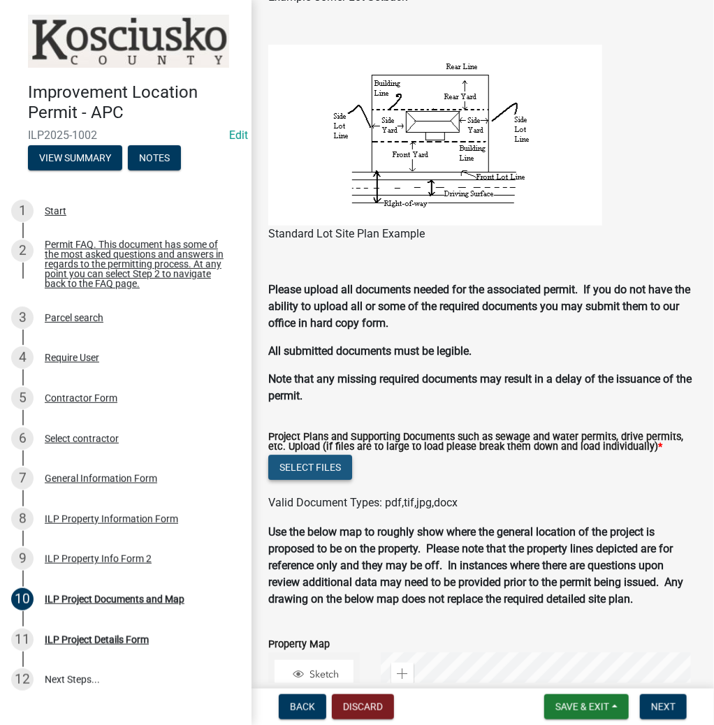
click at [310, 466] on button "Select files" at bounding box center [310, 467] width 84 height 25
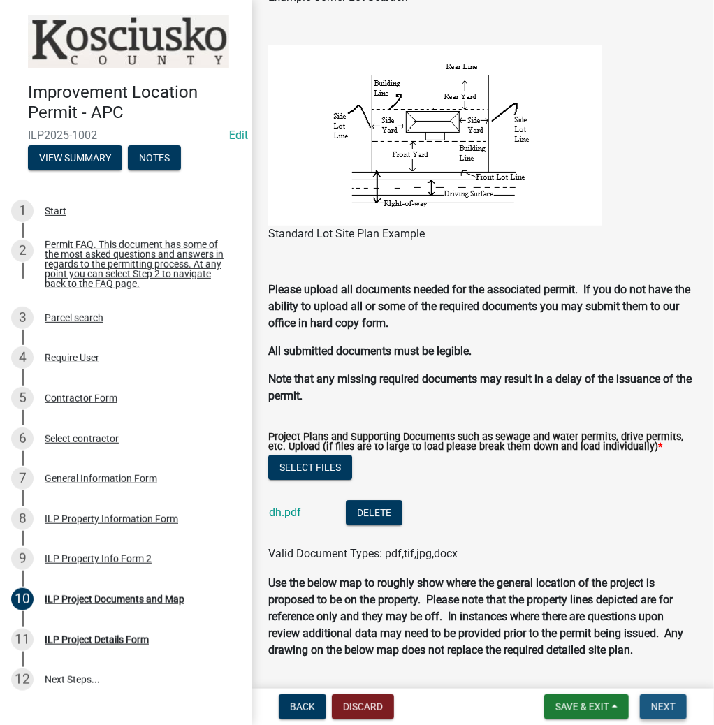
click at [662, 712] on span "Next" at bounding box center [663, 706] width 24 height 11
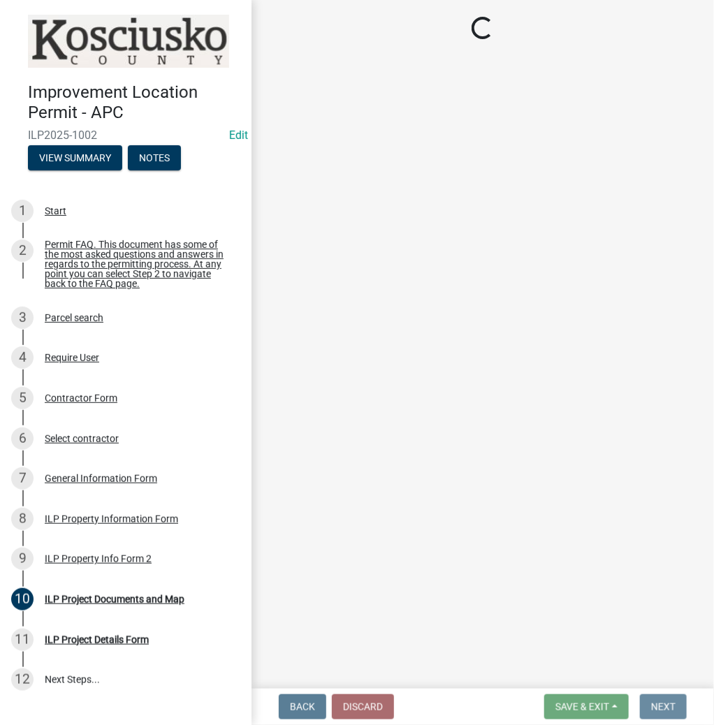
scroll to position [0, 0]
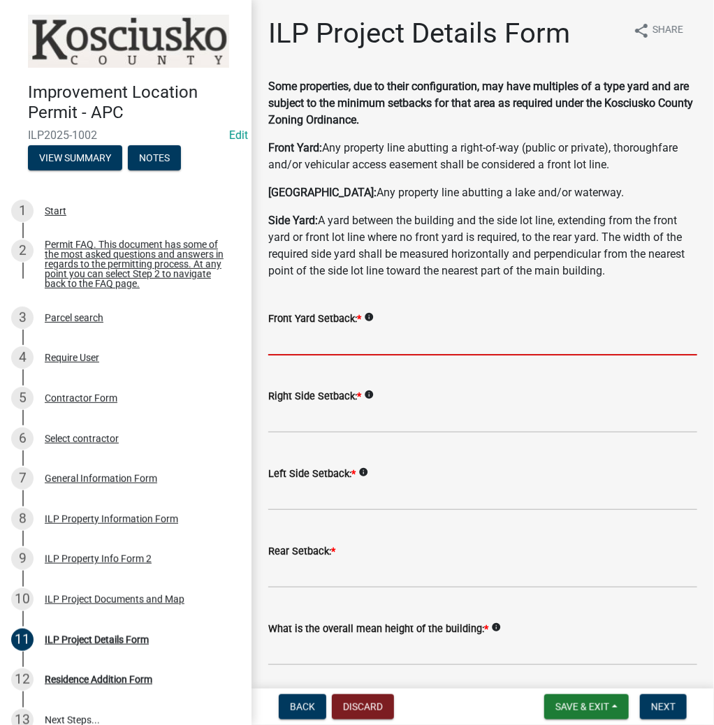
click at [315, 348] on input "text" at bounding box center [482, 341] width 429 height 29
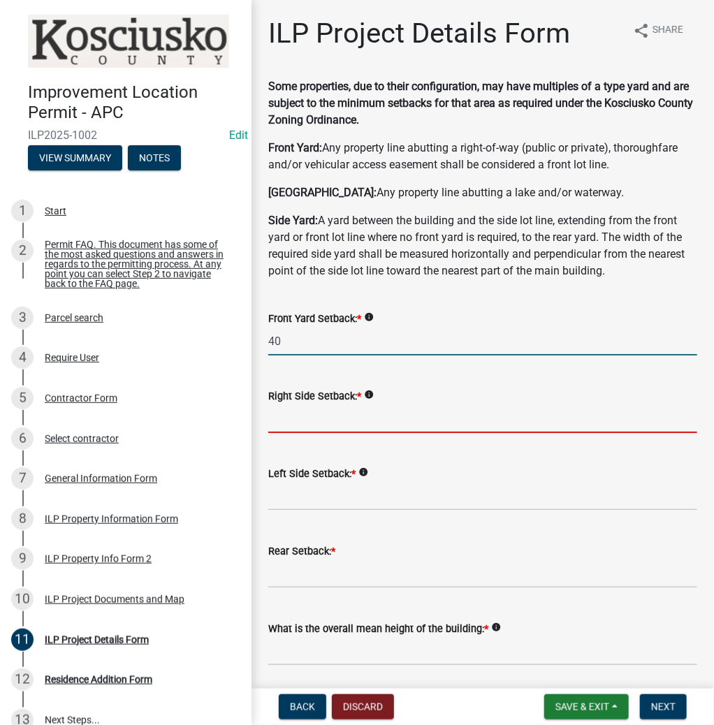
type input "40.0"
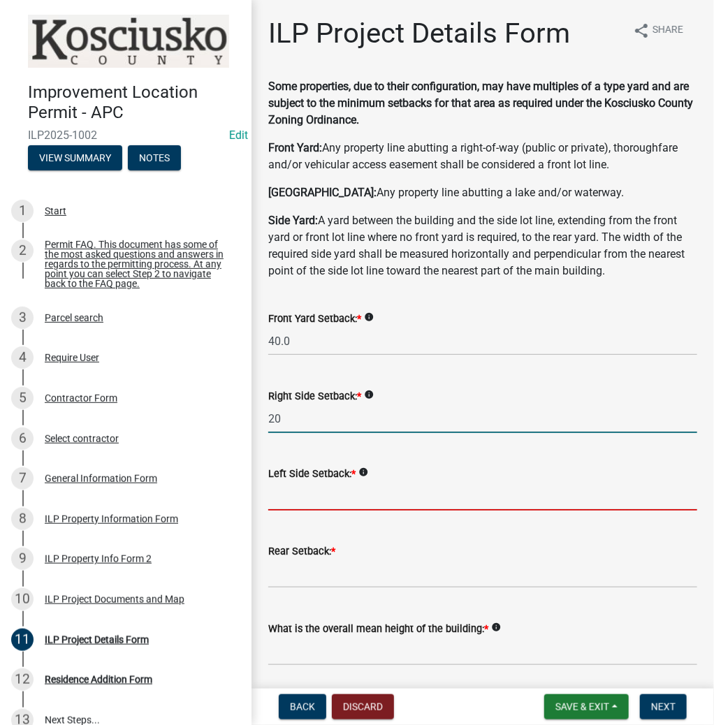
type input "20.0"
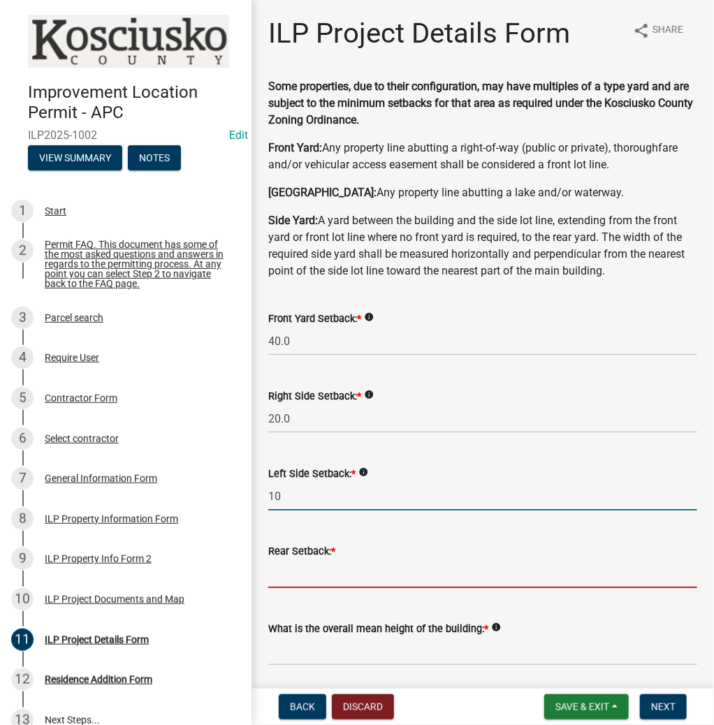
type input "10.0"
type input "1"
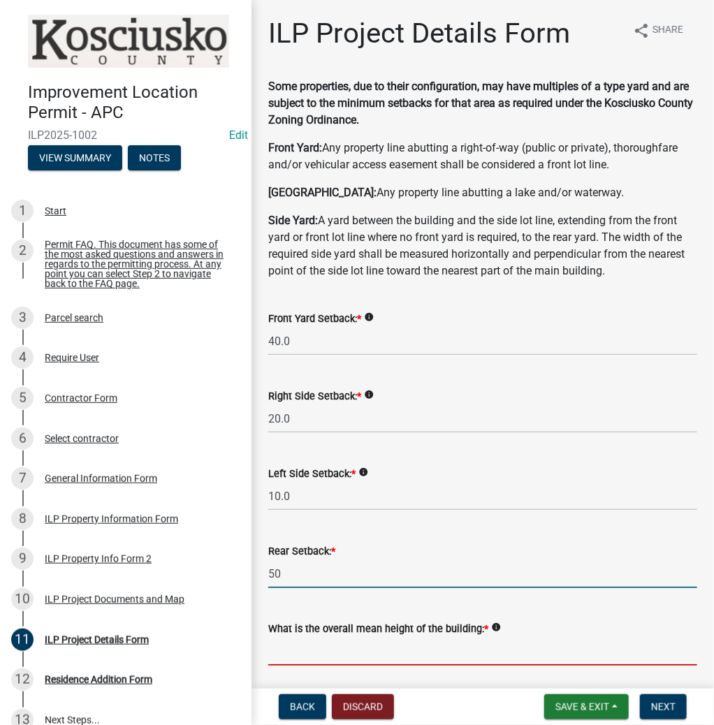
type input "50.0"
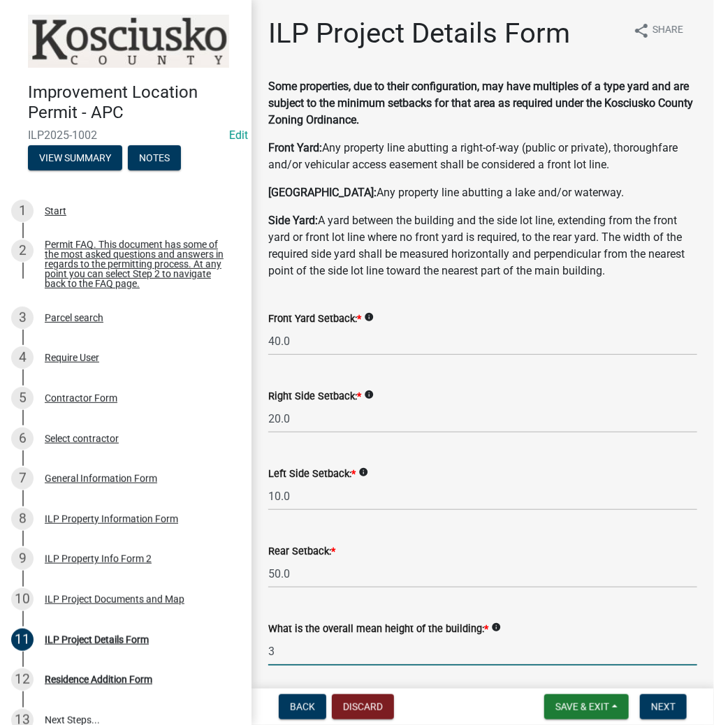
type input "3.0"
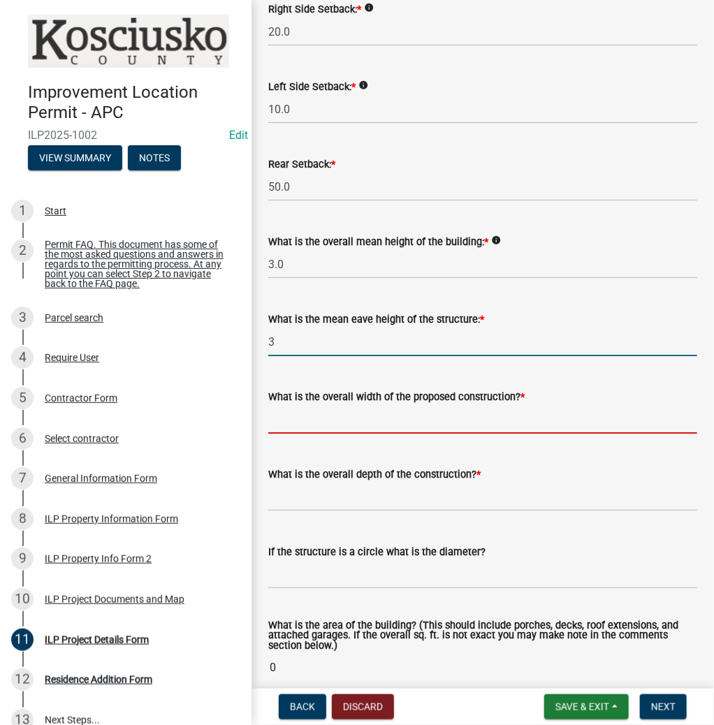
type input "3.0"
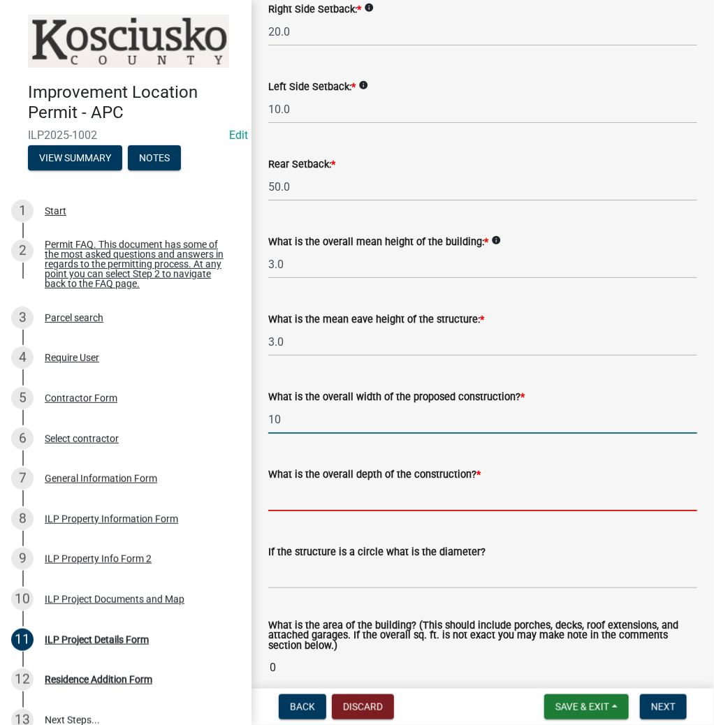
type input "10.00"
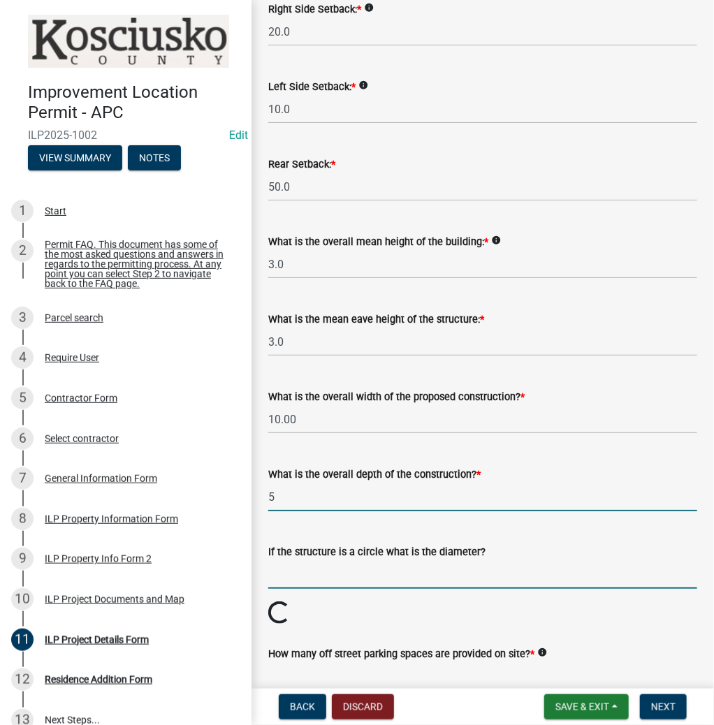
type input "5.00"
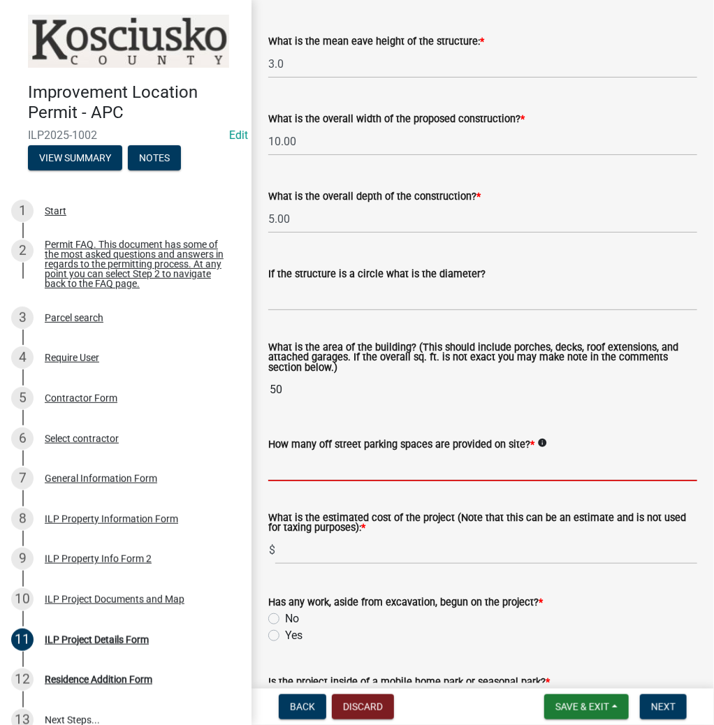
scroll to position [673, 0]
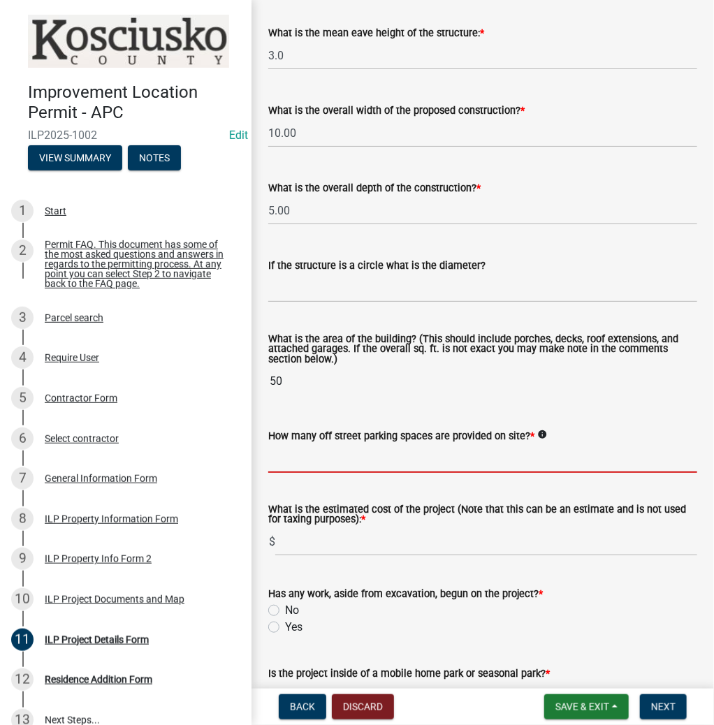
click at [333, 447] on input "text" at bounding box center [482, 458] width 429 height 29
type input "2"
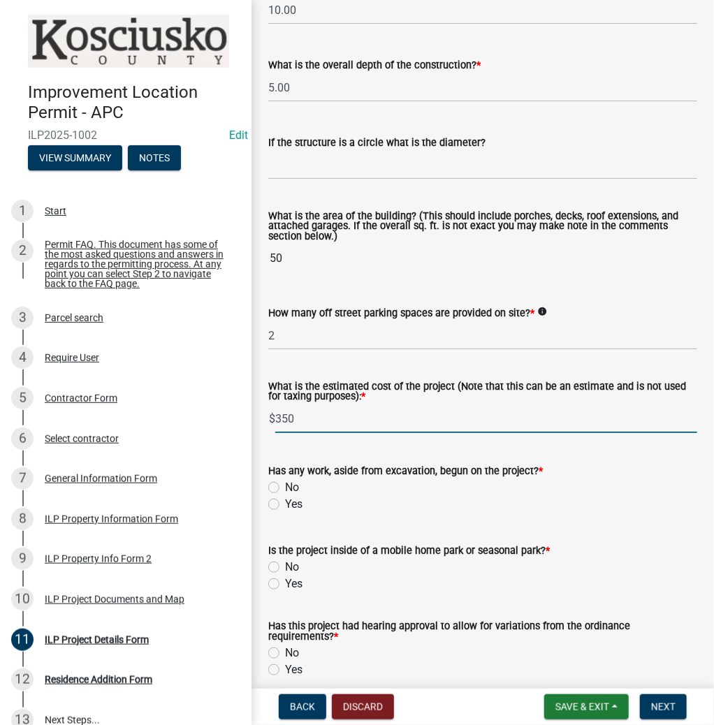
scroll to position [841, 0]
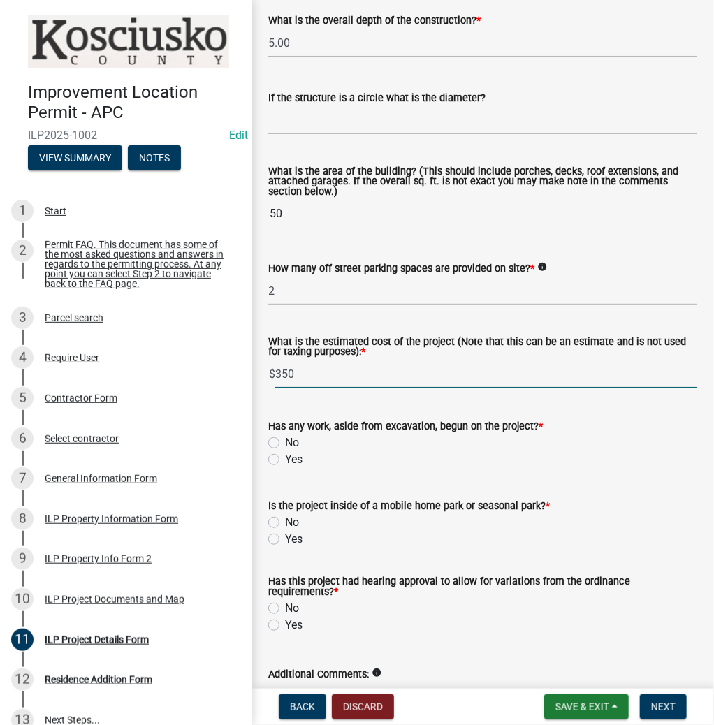
type input "350"
click at [285, 442] on label "No" at bounding box center [292, 443] width 14 height 17
click at [285, 442] on input "No" at bounding box center [289, 439] width 9 height 9
radio input "true"
click at [285, 521] on label "No" at bounding box center [292, 522] width 14 height 17
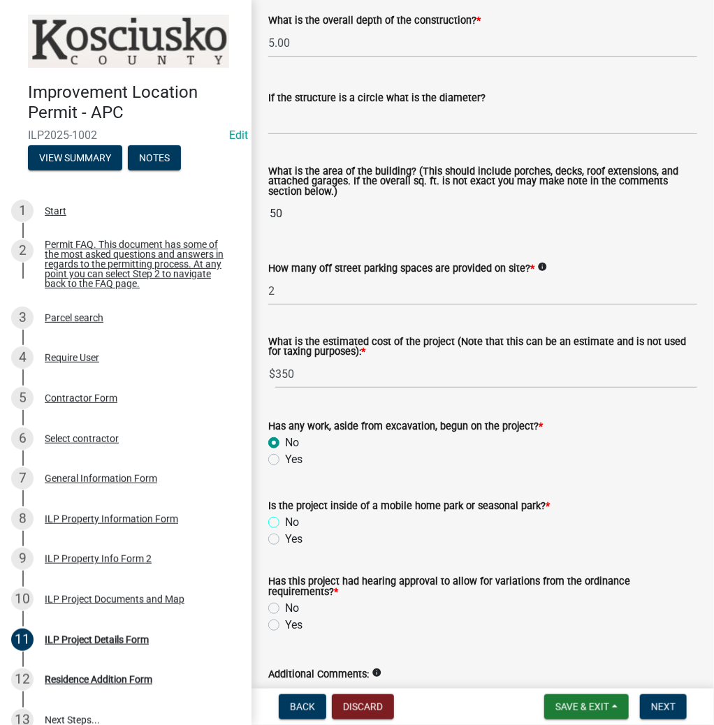
click at [285, 521] on input "No" at bounding box center [289, 518] width 9 height 9
radio input "true"
click at [334, 594] on span "*" at bounding box center [336, 592] width 4 height 12
click at [285, 607] on label "No" at bounding box center [292, 608] width 14 height 17
click at [285, 607] on input "No" at bounding box center [289, 604] width 9 height 9
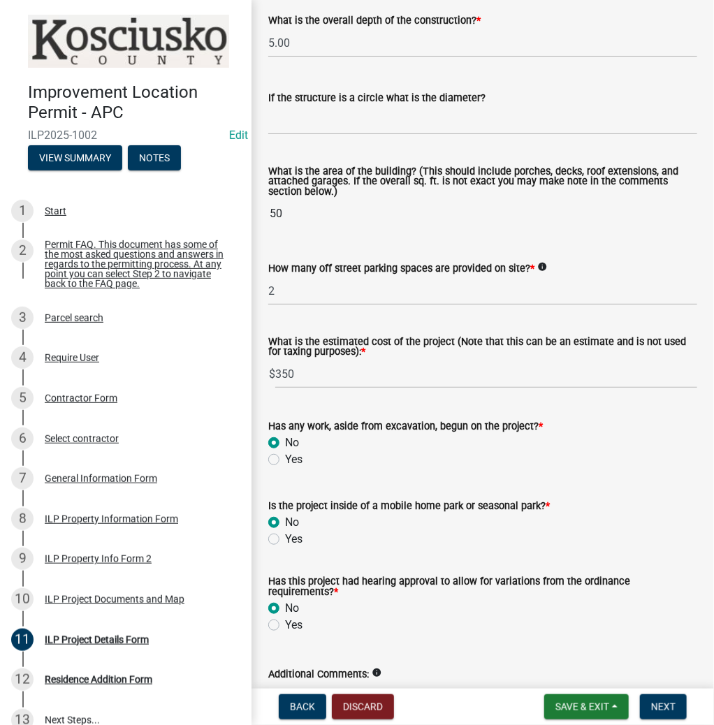
radio input "true"
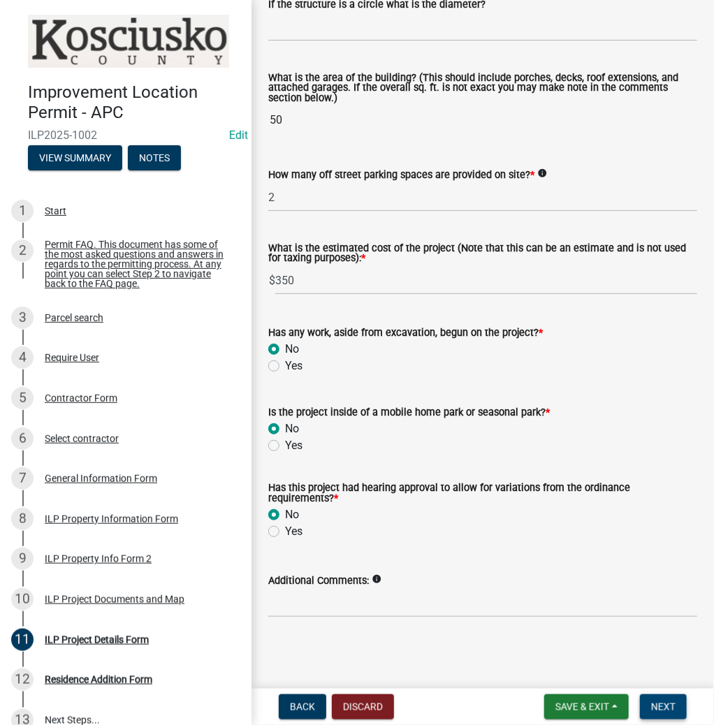
scroll to position [935, 0]
click at [657, 705] on span "Next" at bounding box center [663, 706] width 24 height 11
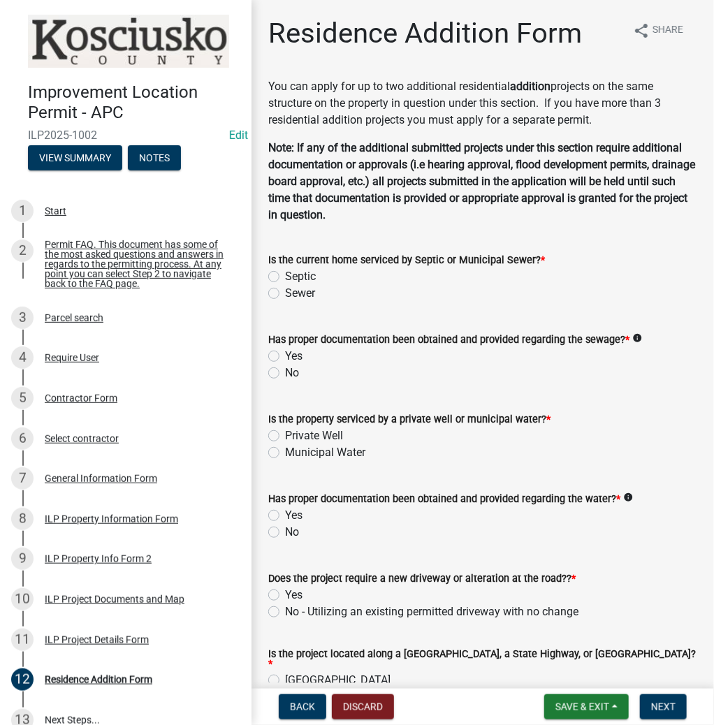
click at [285, 275] on label "Septic" at bounding box center [300, 276] width 31 height 17
click at [285, 275] on input "Septic" at bounding box center [289, 272] width 9 height 9
radio input "true"
click at [285, 356] on label "Yes" at bounding box center [293, 356] width 17 height 17
click at [285, 356] on input "Yes" at bounding box center [289, 352] width 9 height 9
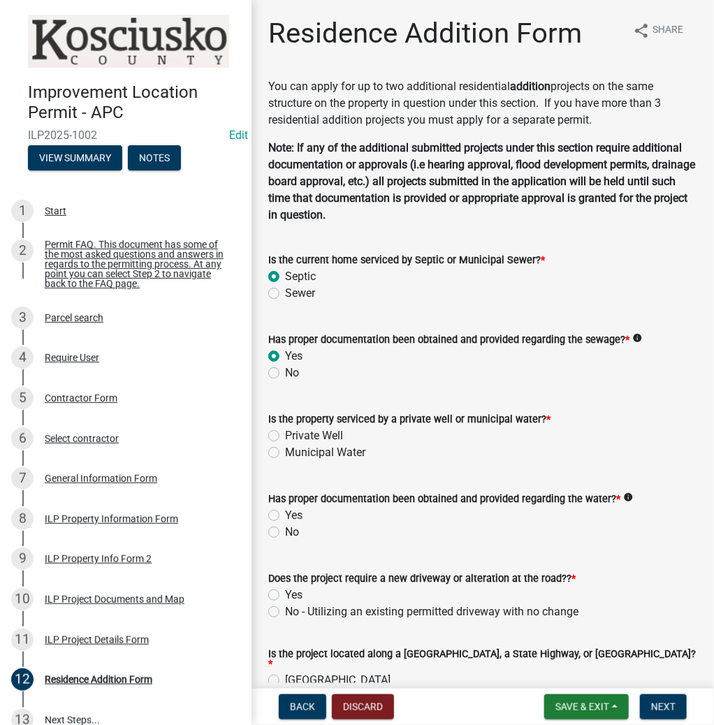
radio input "true"
click at [285, 438] on label "Private Well" at bounding box center [314, 436] width 58 height 17
click at [285, 437] on input "Private Well" at bounding box center [289, 432] width 9 height 9
radio input "true"
click at [285, 515] on label "Yes" at bounding box center [293, 515] width 17 height 17
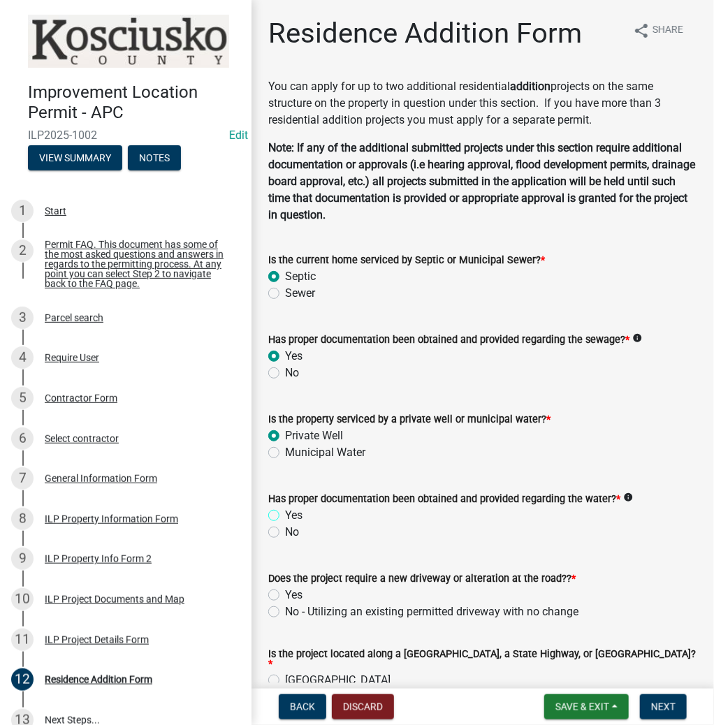
click at [285, 515] on input "Yes" at bounding box center [289, 511] width 9 height 9
radio input "true"
click at [285, 597] on label "Yes" at bounding box center [293, 595] width 17 height 17
click at [285, 596] on input "Yes" at bounding box center [289, 591] width 9 height 9
radio input "true"
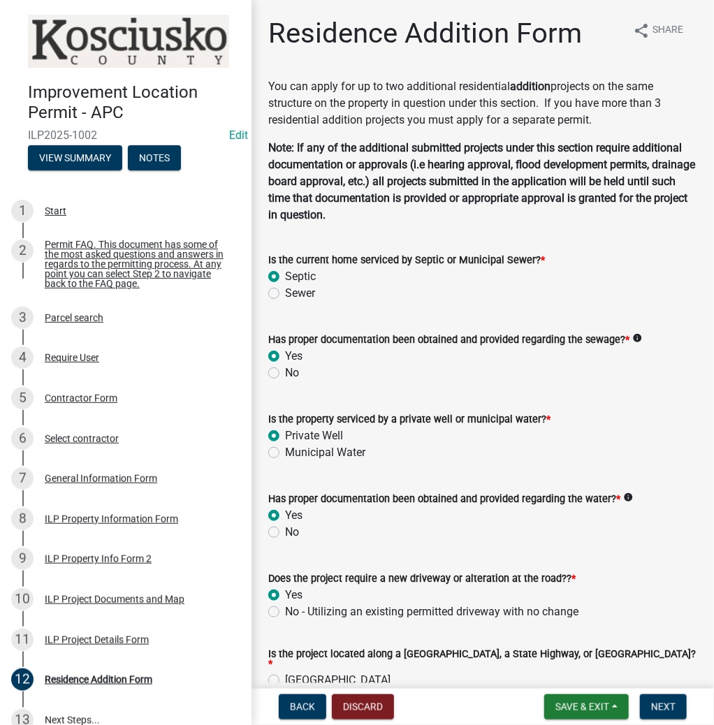
click at [279, 617] on div "No - Utilizing an existing permitted driveway with no change" at bounding box center [482, 612] width 429 height 17
click at [285, 616] on label "No - Utilizing an existing permitted driveway with no change" at bounding box center [431, 612] width 293 height 17
click at [285, 613] on input "No - Utilizing an existing permitted driveway with no change" at bounding box center [289, 608] width 9 height 9
radio input "true"
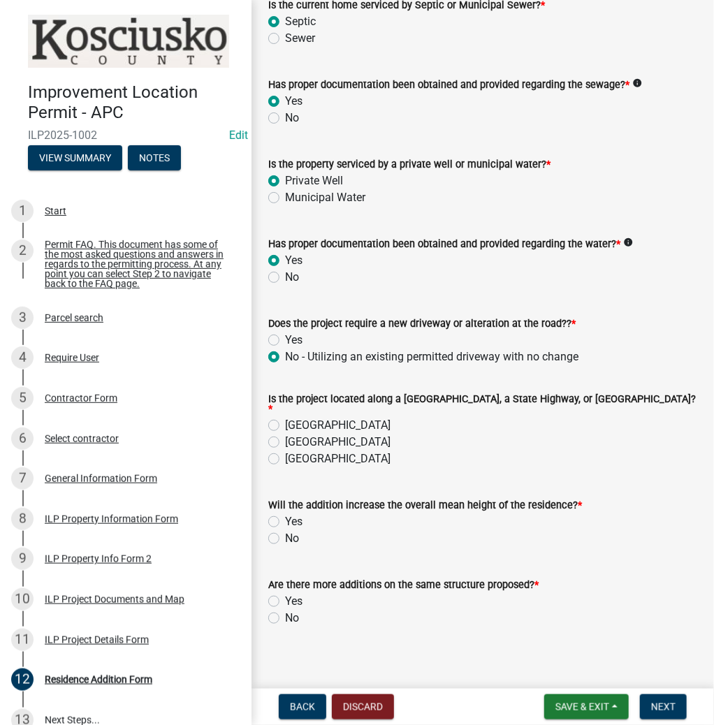
scroll to position [260, 0]
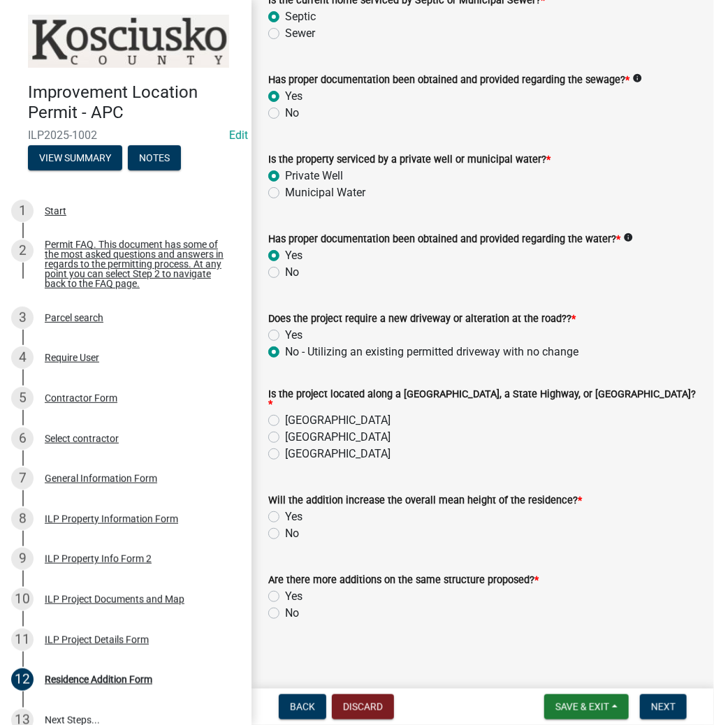
click at [285, 414] on label "County Road" at bounding box center [337, 420] width 105 height 17
click at [285, 414] on input "County Road" at bounding box center [289, 416] width 9 height 9
radio input "true"
click at [285, 532] on label "No" at bounding box center [292, 533] width 14 height 17
click at [285, 532] on input "No" at bounding box center [289, 529] width 9 height 9
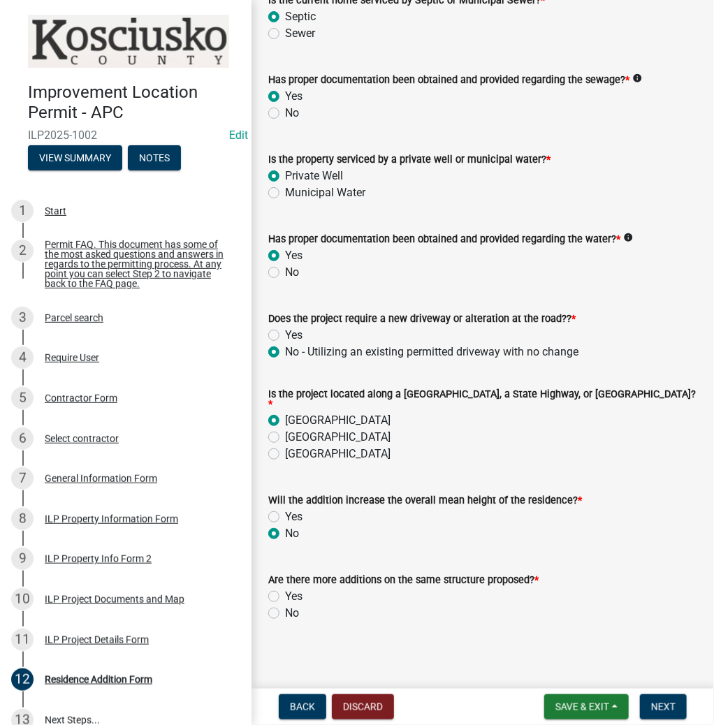
radio input "true"
click at [285, 609] on label "No" at bounding box center [292, 613] width 14 height 17
click at [285, 609] on input "No" at bounding box center [289, 609] width 9 height 9
radio input "true"
click at [662, 710] on span "Next" at bounding box center [663, 706] width 24 height 11
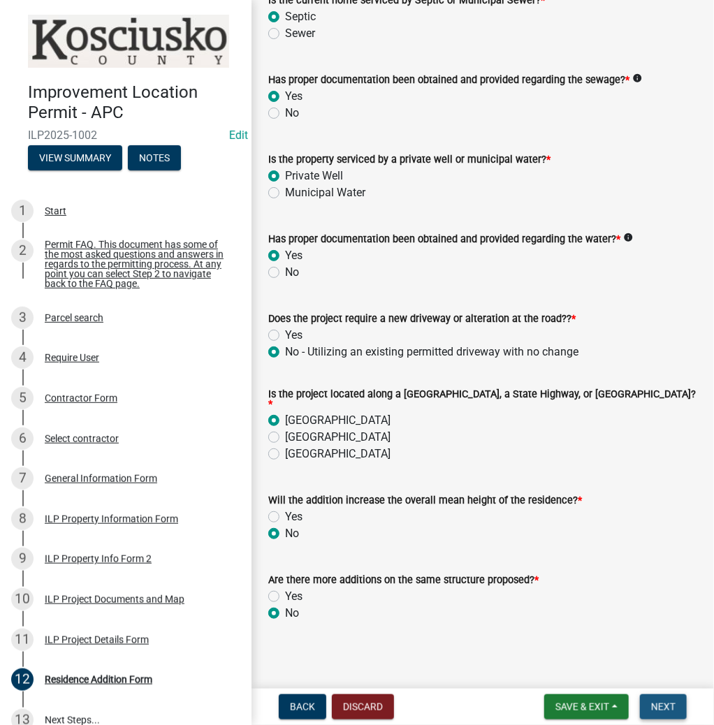
scroll to position [0, 0]
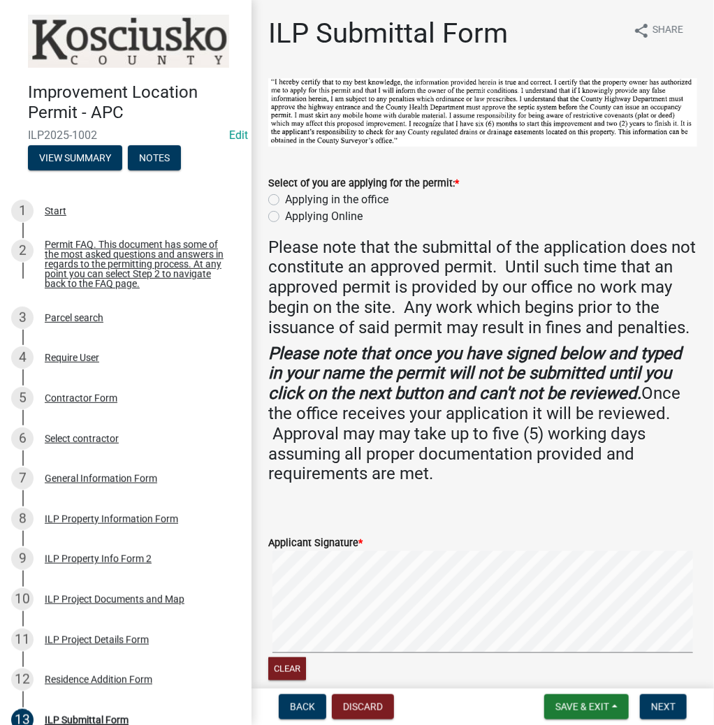
click at [285, 199] on label "Applying in the office" at bounding box center [336, 199] width 103 height 17
click at [285, 199] on input "Applying in the office" at bounding box center [289, 195] width 9 height 9
radio input "true"
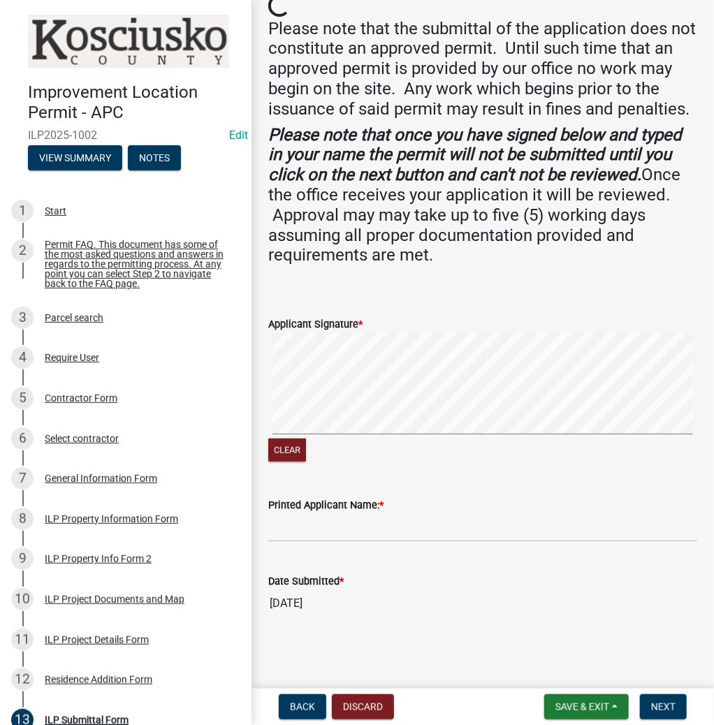
scroll to position [238, 0]
paste input "DONALDHYDE"
click at [309, 527] on input "DONALDHYDE" at bounding box center [482, 528] width 429 height 29
type input "DONALD HYDE"
click at [665, 705] on span "Next" at bounding box center [663, 706] width 24 height 11
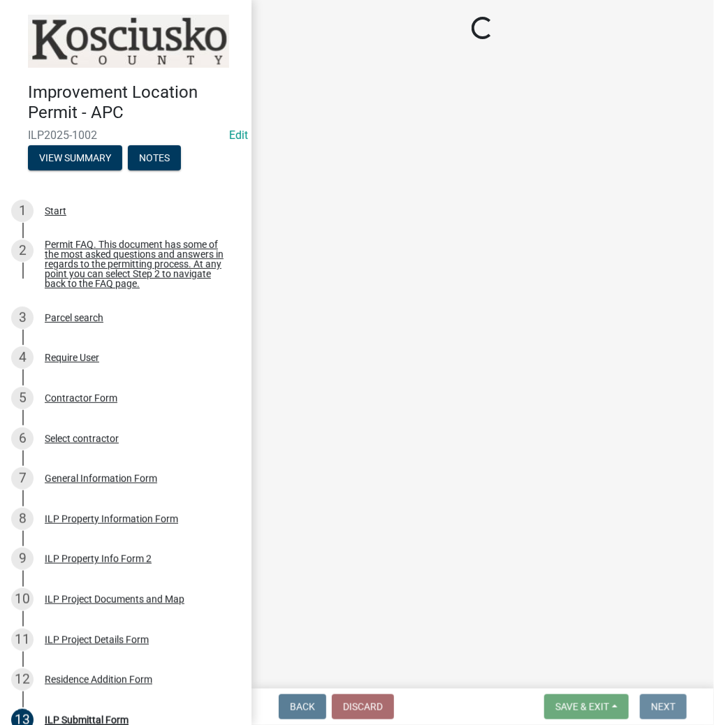
scroll to position [0, 0]
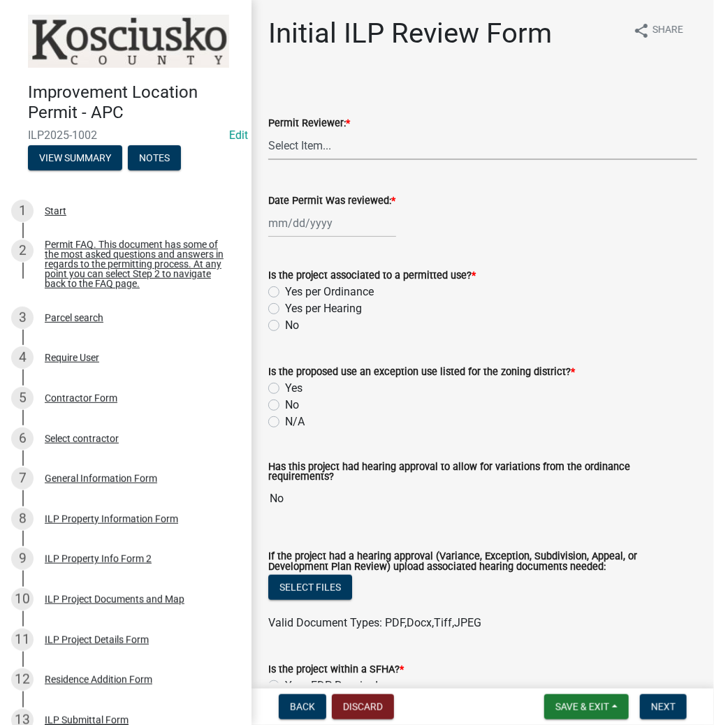
click at [330, 155] on select "Select Item... MMS LT AT CS Vacant Vacant" at bounding box center [482, 145] width 429 height 29
click at [268, 131] on select "Select Item... MMS LT AT CS Vacant Vacant" at bounding box center [482, 145] width 429 height 29
select select "fc758b50-acba-4166-9f24-5248f0f78016"
click at [296, 239] on wm-data-entity-input "Date Permit Was reviewed: *" at bounding box center [482, 212] width 429 height 78
click at [298, 218] on div at bounding box center [332, 223] width 128 height 29
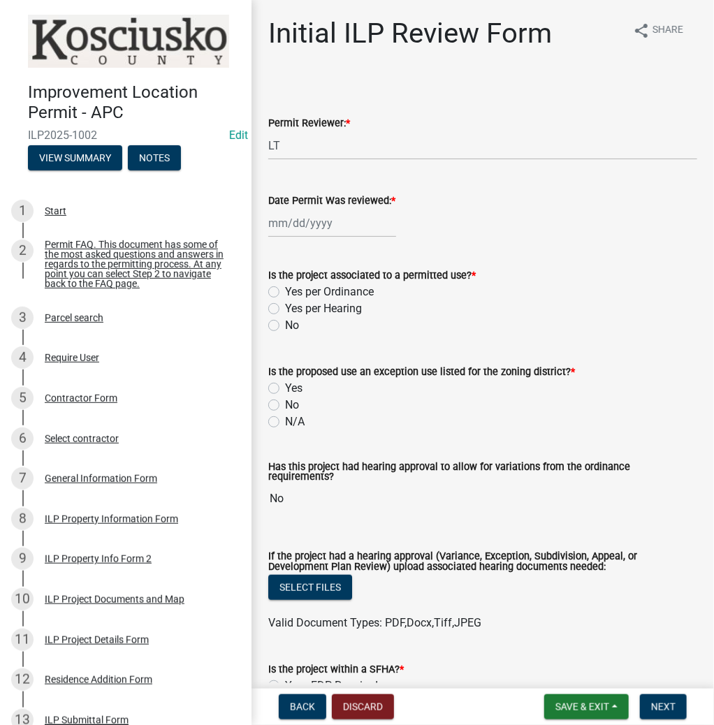
select select "8"
select select "2025"
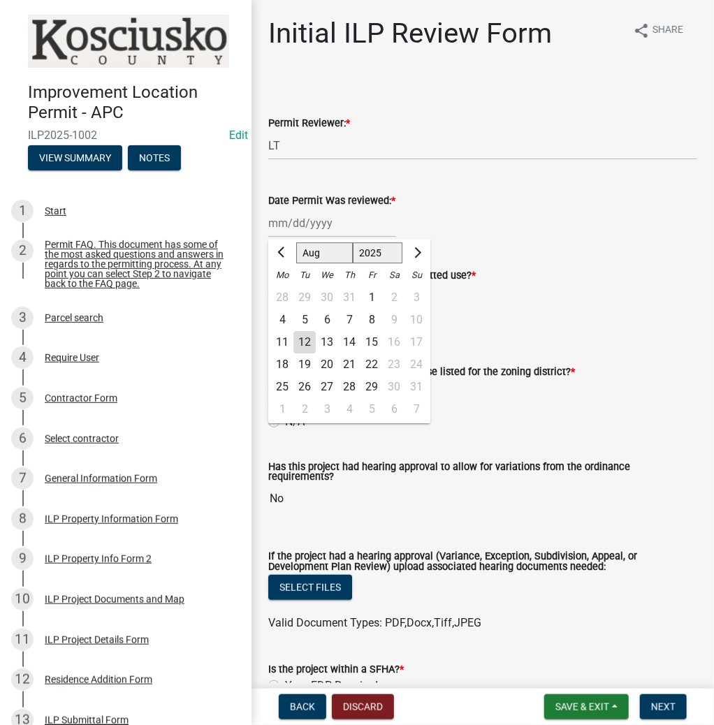
click at [311, 338] on div "12" at bounding box center [304, 342] width 22 height 22
type input "08/12/2025"
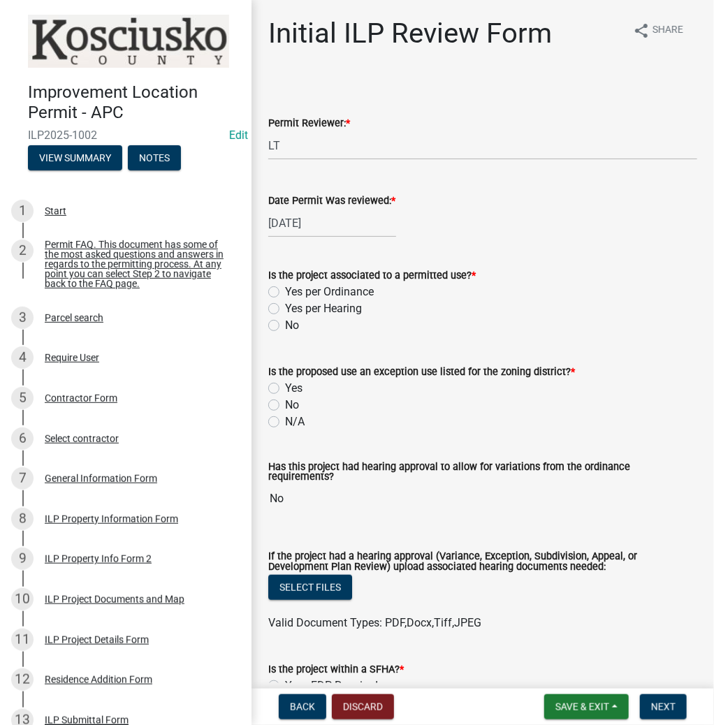
click at [285, 291] on label "Yes per Ordinance" at bounding box center [329, 292] width 89 height 17
click at [285, 291] on input "Yes per Ordinance" at bounding box center [289, 288] width 9 height 9
radio input "true"
click at [285, 400] on label "No" at bounding box center [292, 405] width 14 height 17
click at [285, 400] on input "No" at bounding box center [289, 401] width 9 height 9
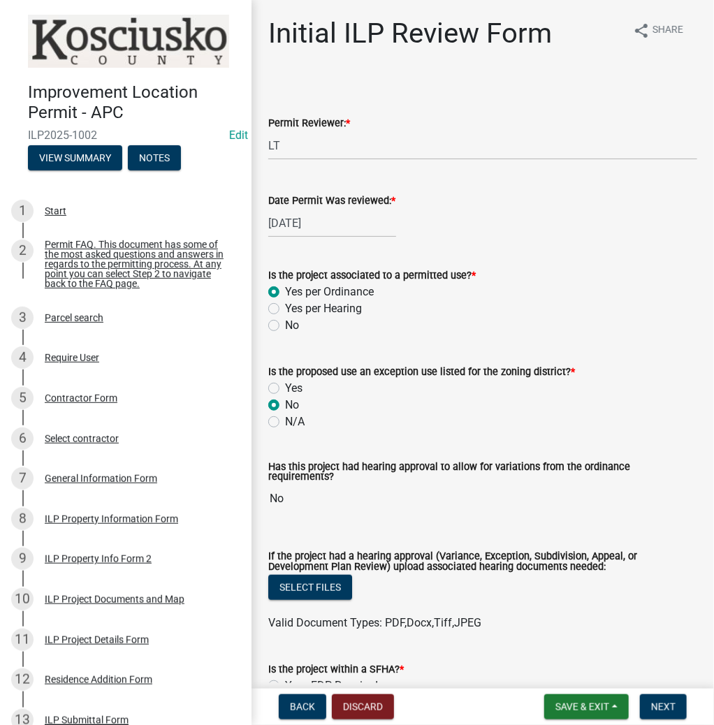
radio input "true"
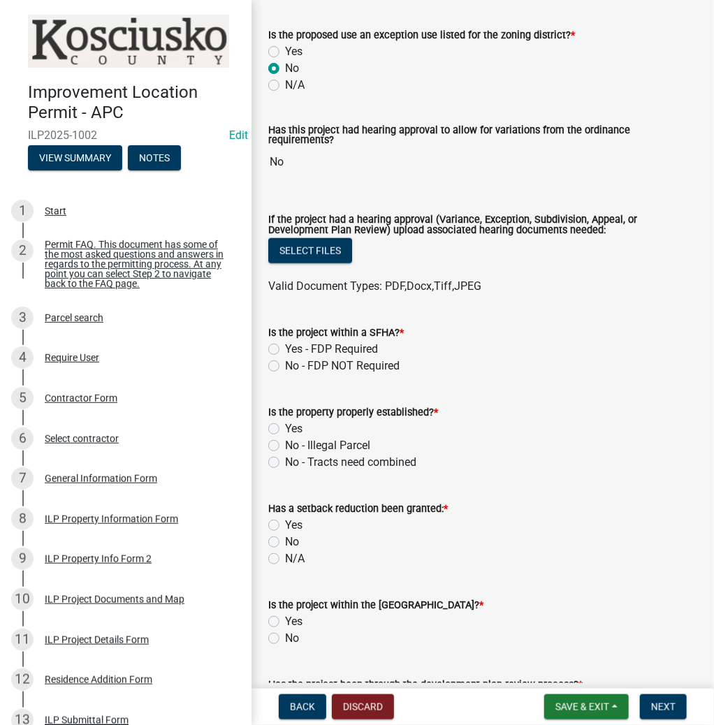
scroll to position [391, 0]
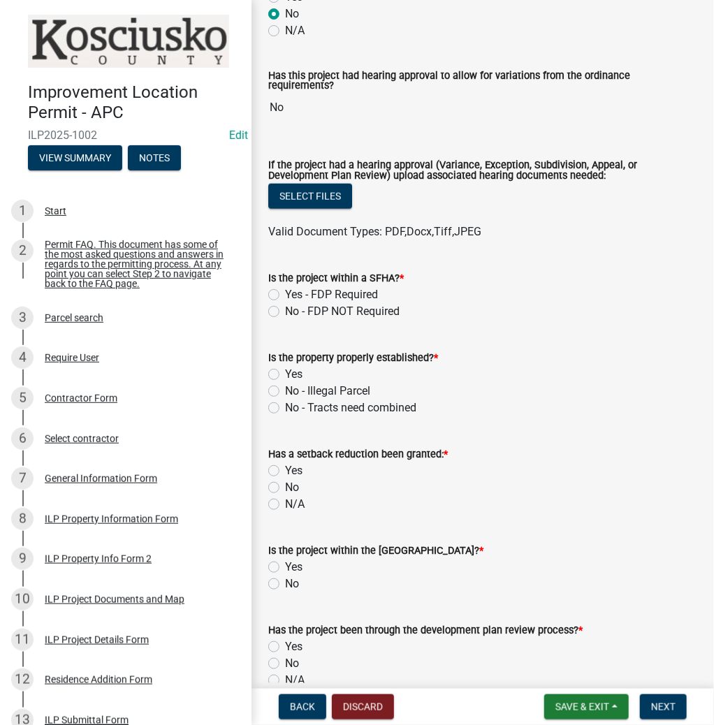
click at [285, 305] on label "No - FDP NOT Required" at bounding box center [342, 311] width 115 height 17
click at [285, 305] on input "No - FDP NOT Required" at bounding box center [289, 307] width 9 height 9
radio input "true"
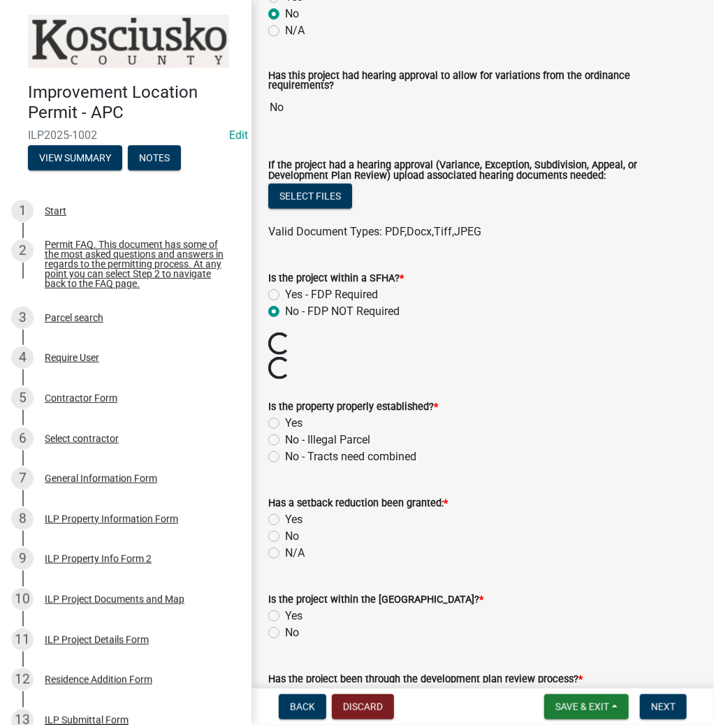
click at [276, 415] on wm-data-entity-input "Is the property properly established? * Yes No - Illegal Parcel No - Tracts nee…" at bounding box center [482, 429] width 429 height 96
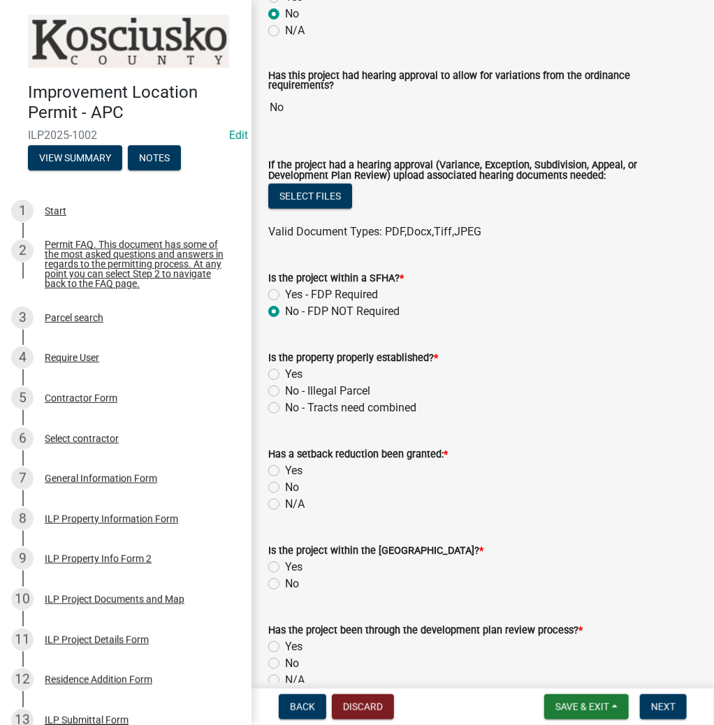
click at [285, 371] on label "Yes" at bounding box center [293, 374] width 17 height 17
click at [285, 371] on input "Yes" at bounding box center [289, 370] width 9 height 9
radio input "true"
click at [285, 502] on label "N/A" at bounding box center [295, 504] width 20 height 17
click at [285, 502] on input "N/A" at bounding box center [289, 500] width 9 height 9
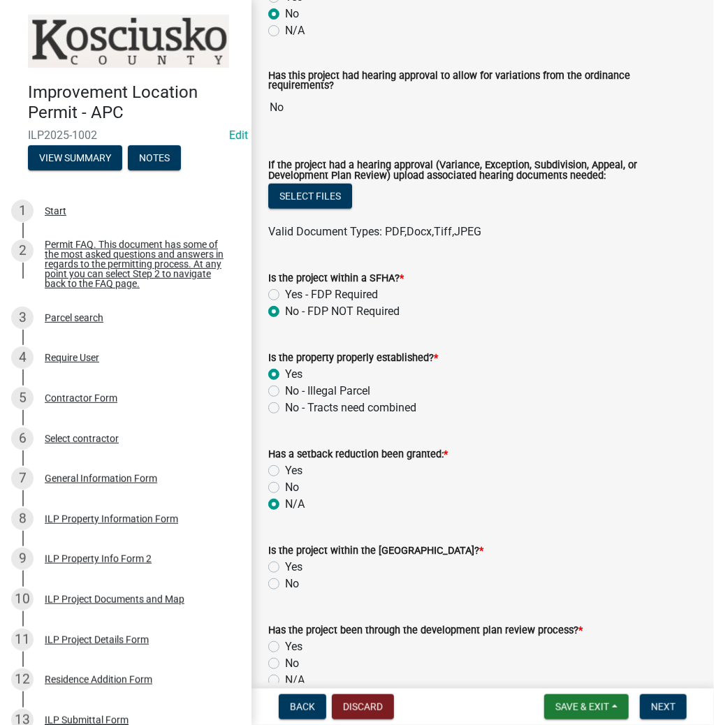
radio input "true"
click at [285, 580] on label "No" at bounding box center [292, 584] width 14 height 17
click at [285, 580] on input "No" at bounding box center [289, 580] width 9 height 9
radio input "true"
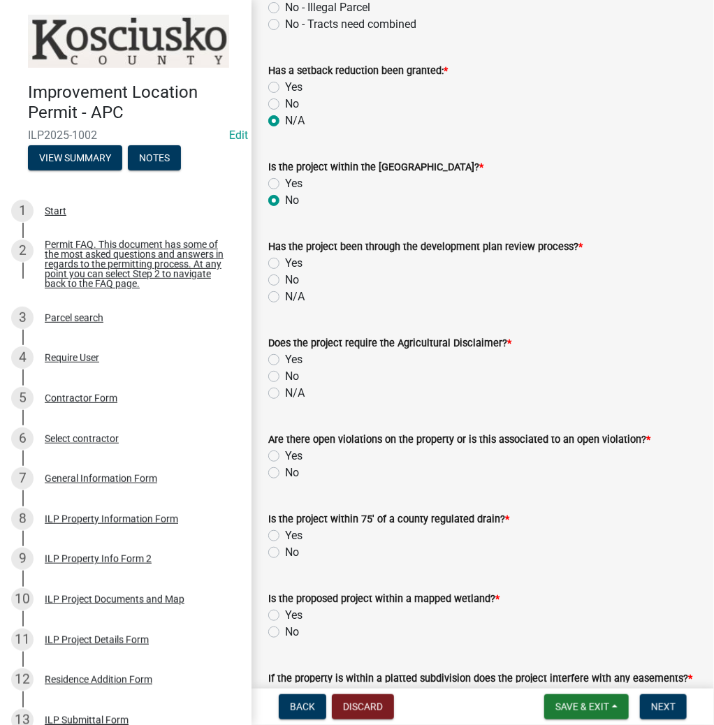
scroll to position [782, 0]
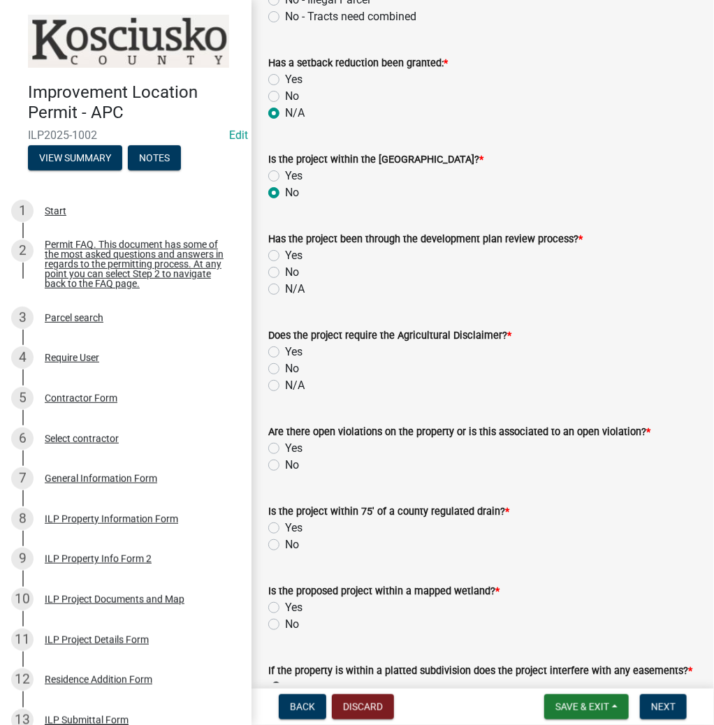
click at [285, 283] on label "N/A" at bounding box center [295, 289] width 20 height 17
click at [285, 283] on input "N/A" at bounding box center [289, 285] width 9 height 9
radio input "true"
click at [285, 383] on label "N/A" at bounding box center [295, 385] width 20 height 17
click at [285, 383] on input "N/A" at bounding box center [289, 381] width 9 height 9
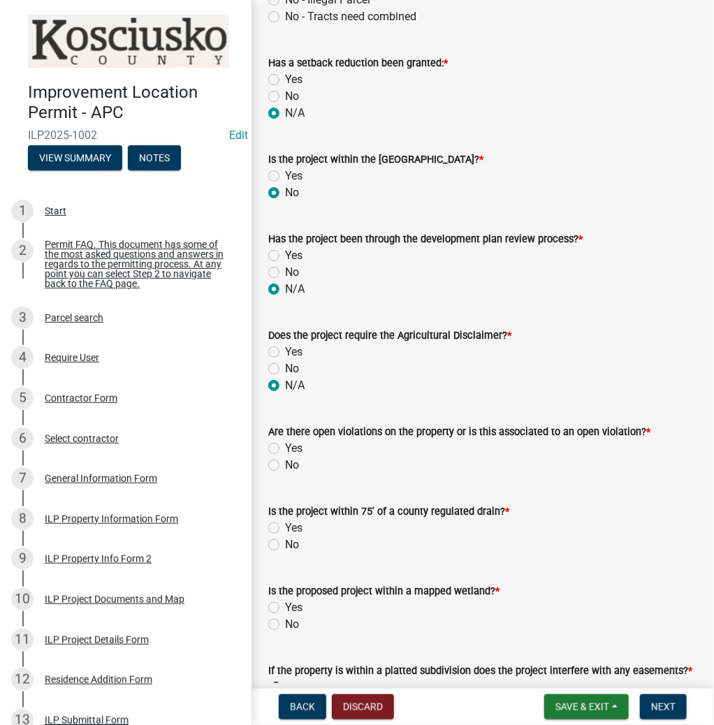
radio input "true"
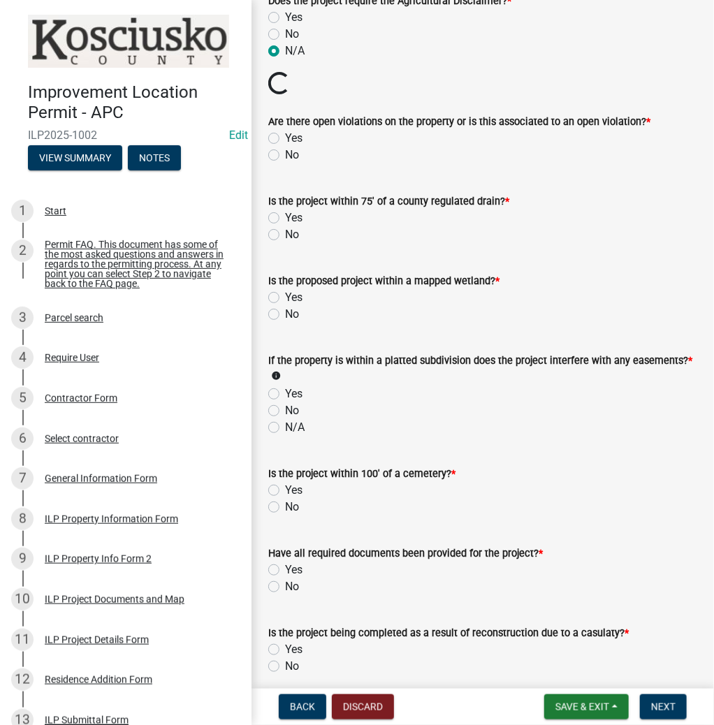
scroll to position [1118, 0]
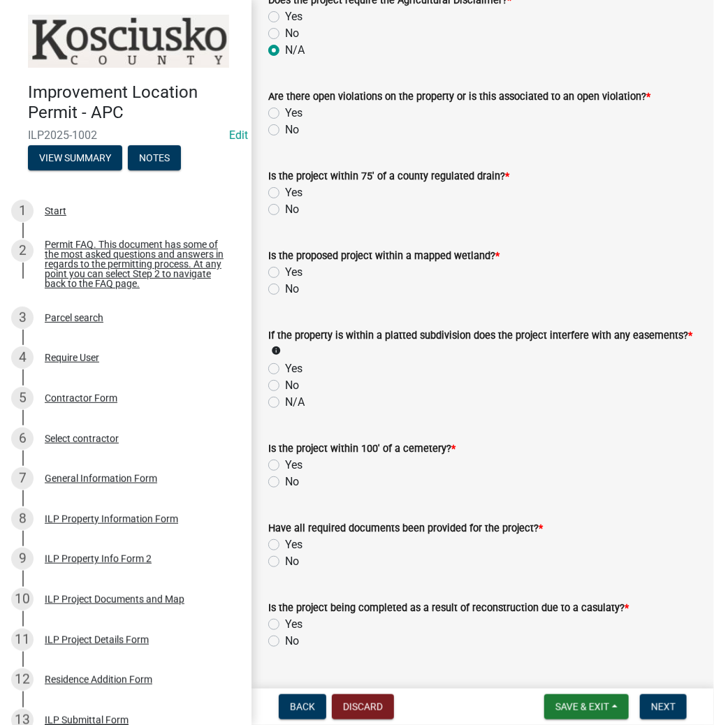
click at [285, 123] on label "No" at bounding box center [292, 130] width 14 height 17
click at [285, 123] on input "No" at bounding box center [289, 126] width 9 height 9
radio input "true"
click at [285, 201] on label "No" at bounding box center [292, 209] width 14 height 17
click at [285, 201] on input "No" at bounding box center [289, 205] width 9 height 9
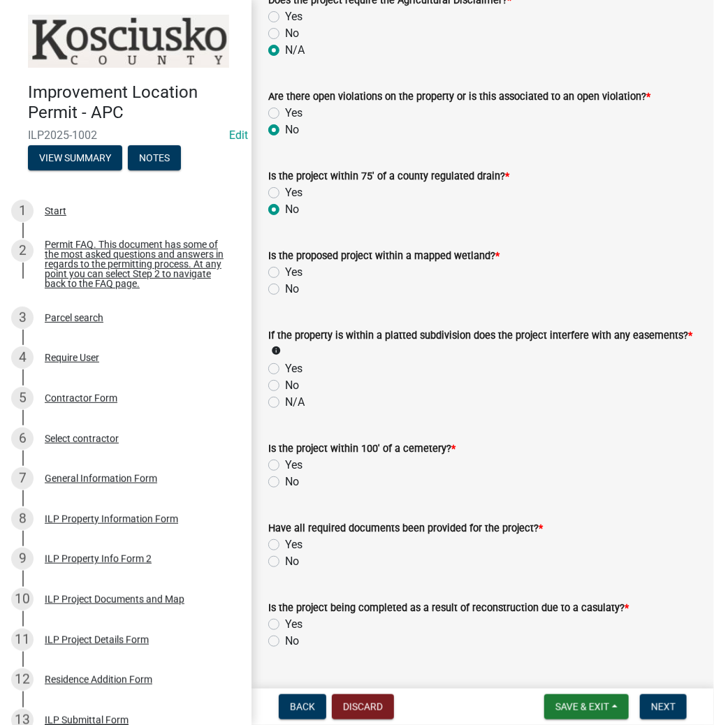
radio input "true"
click at [285, 281] on label "No" at bounding box center [292, 289] width 14 height 17
click at [285, 281] on input "No" at bounding box center [289, 285] width 9 height 9
radio input "true"
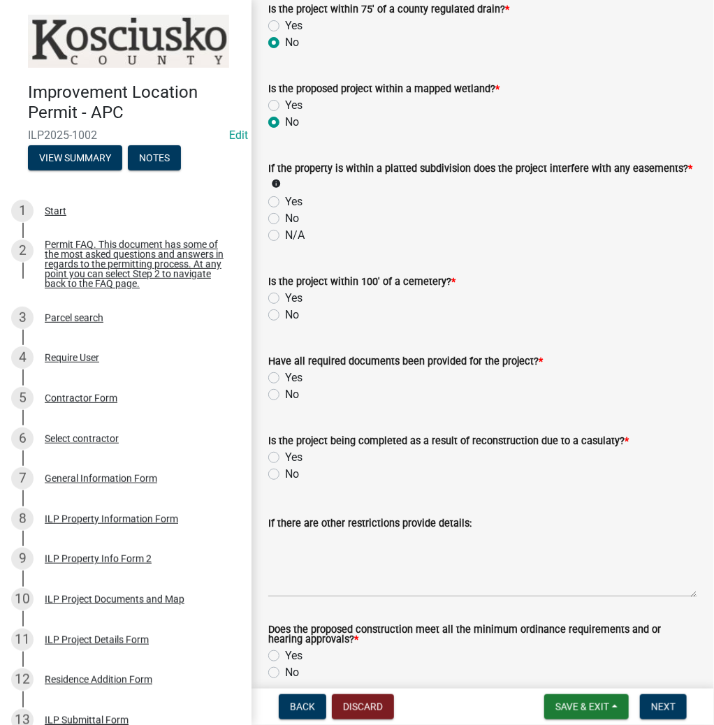
scroll to position [1286, 0]
click at [285, 210] on label "No" at bounding box center [292, 218] width 14 height 17
click at [285, 210] on input "No" at bounding box center [289, 214] width 9 height 9
radio input "true"
click at [285, 310] on label "No" at bounding box center [292, 314] width 14 height 17
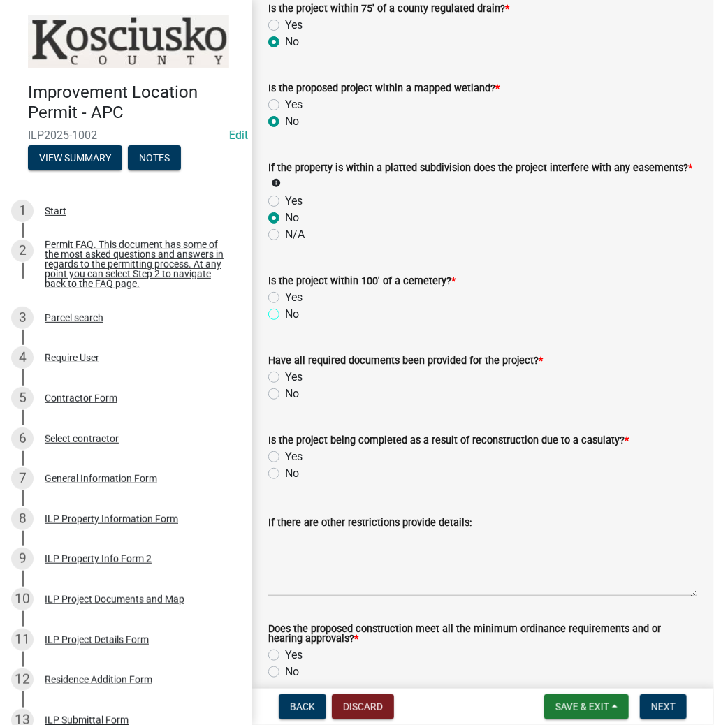
click at [285, 310] on input "No" at bounding box center [289, 310] width 9 height 9
radio input "true"
click at [285, 369] on label "Yes" at bounding box center [293, 377] width 17 height 17
click at [285, 369] on input "Yes" at bounding box center [289, 373] width 9 height 9
radio input "true"
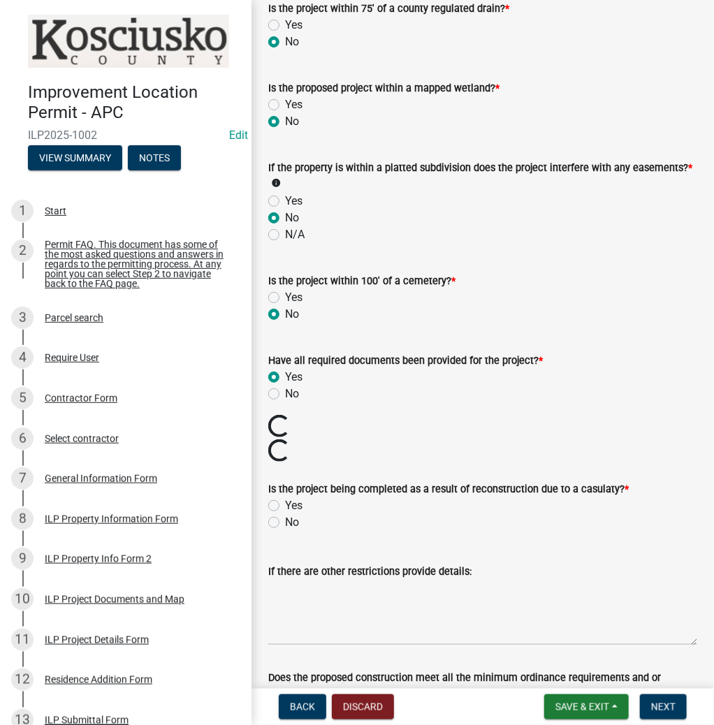
click at [285, 514] on label "No" at bounding box center [292, 522] width 14 height 17
click at [285, 514] on input "No" at bounding box center [289, 518] width 9 height 9
radio input "true"
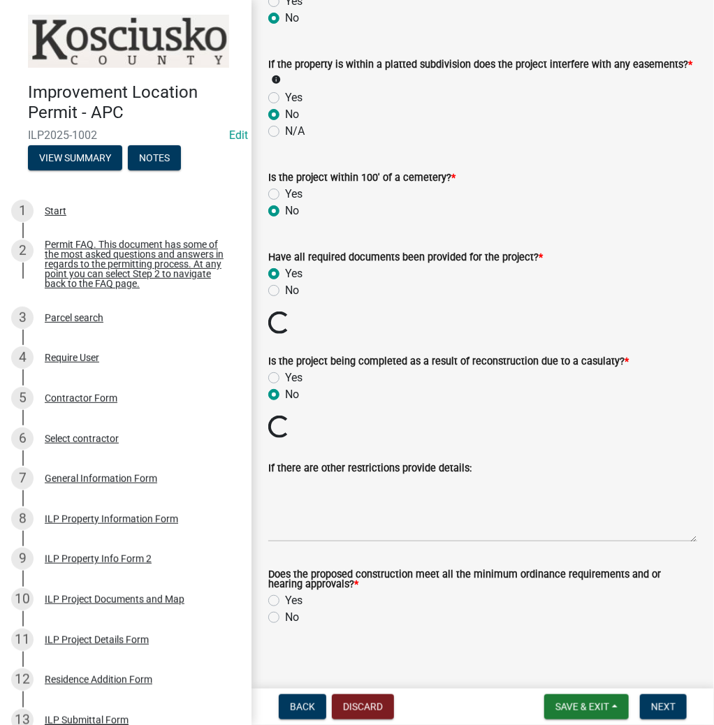
scroll to position [1392, 0]
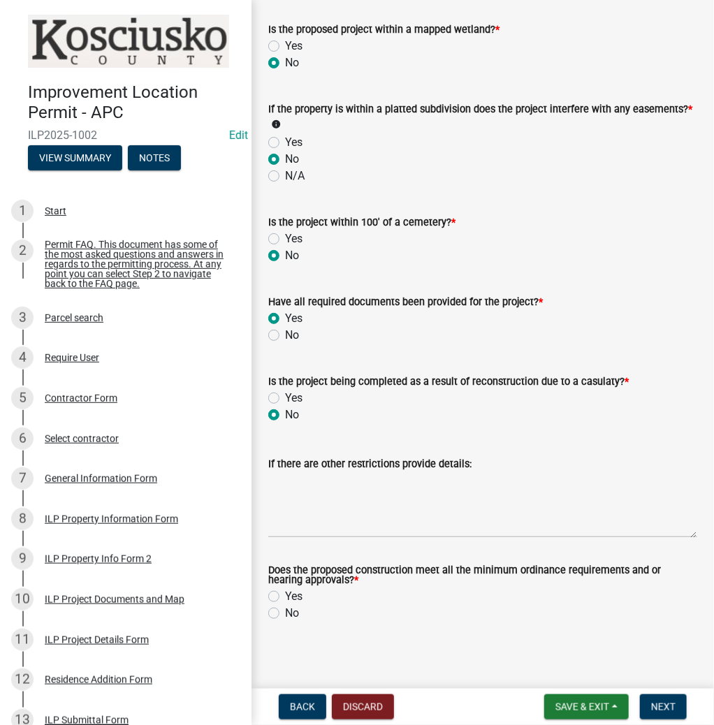
click at [285, 592] on label "Yes" at bounding box center [293, 596] width 17 height 17
click at [285, 592] on input "Yes" at bounding box center [289, 592] width 9 height 9
radio input "true"
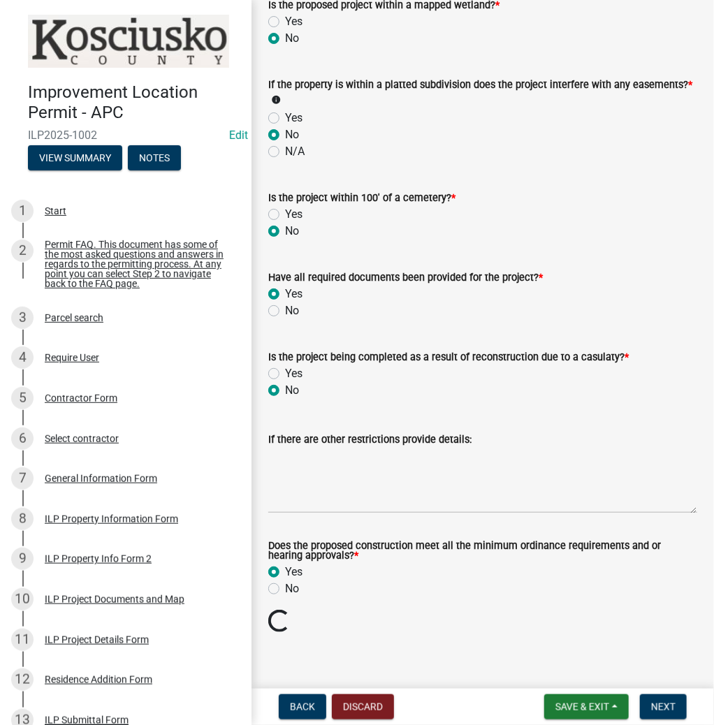
scroll to position [1344, 0]
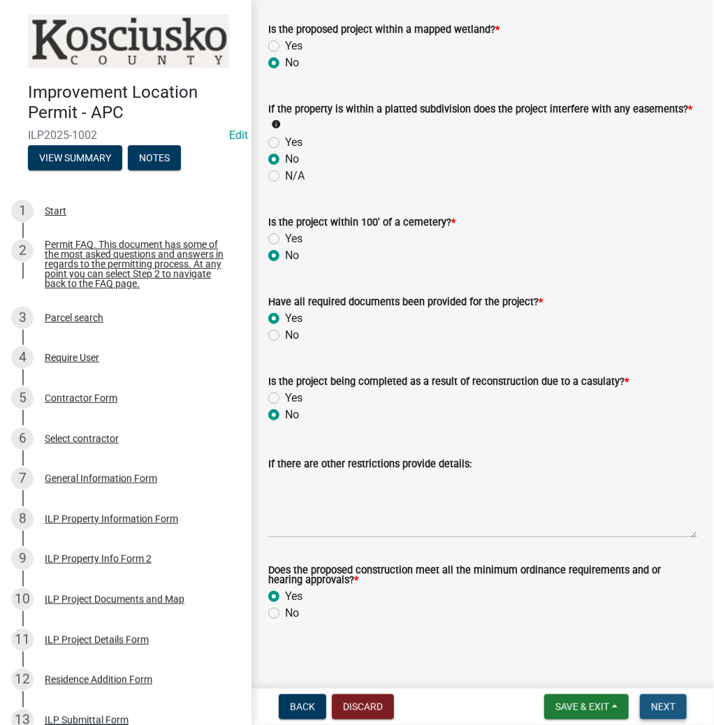
click at [662, 710] on span "Next" at bounding box center [663, 706] width 24 height 11
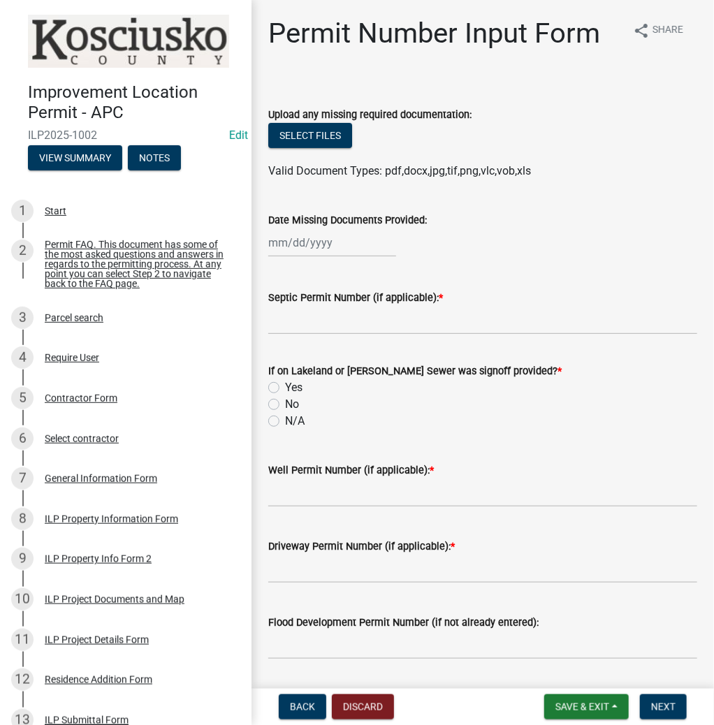
click at [267, 316] on div "Septic Permit Number (if applicable): *" at bounding box center [483, 302] width 450 height 65
click at [307, 324] on input "Septic Permit Number (if applicable): *" at bounding box center [482, 320] width 429 height 29
type input "LONO"
click at [285, 396] on input "No" at bounding box center [289, 400] width 9 height 9
click at [285, 413] on input "N/A" at bounding box center [289, 417] width 9 height 9
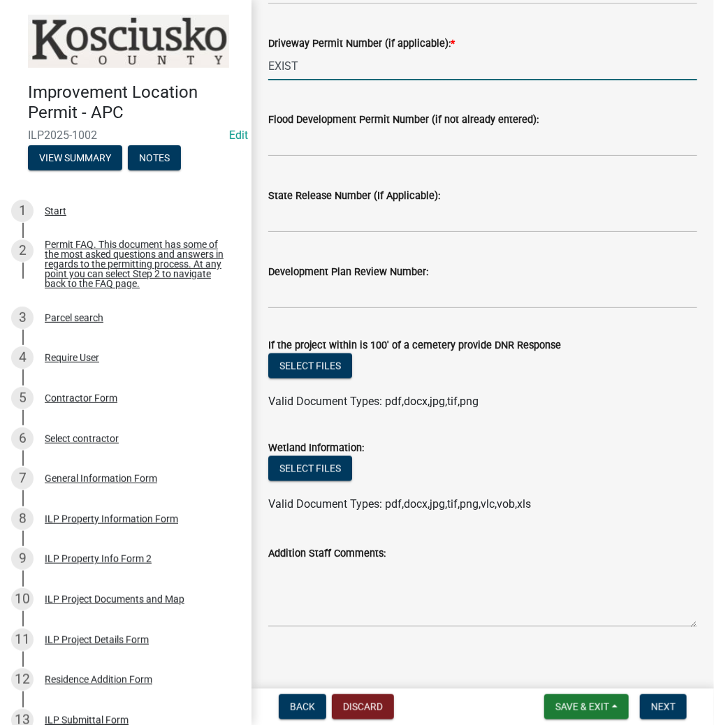
scroll to position [513, 0]
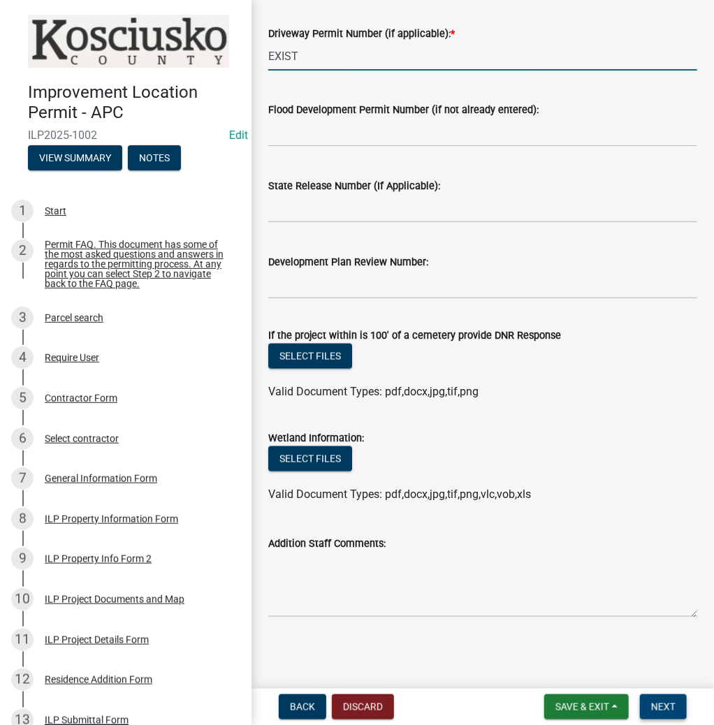
click at [662, 707] on span "Next" at bounding box center [663, 706] width 24 height 11
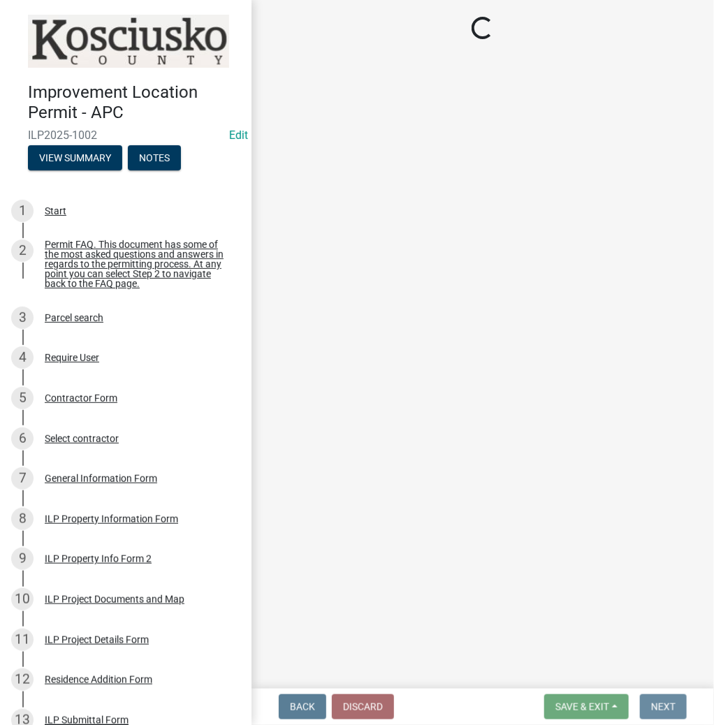
scroll to position [0, 0]
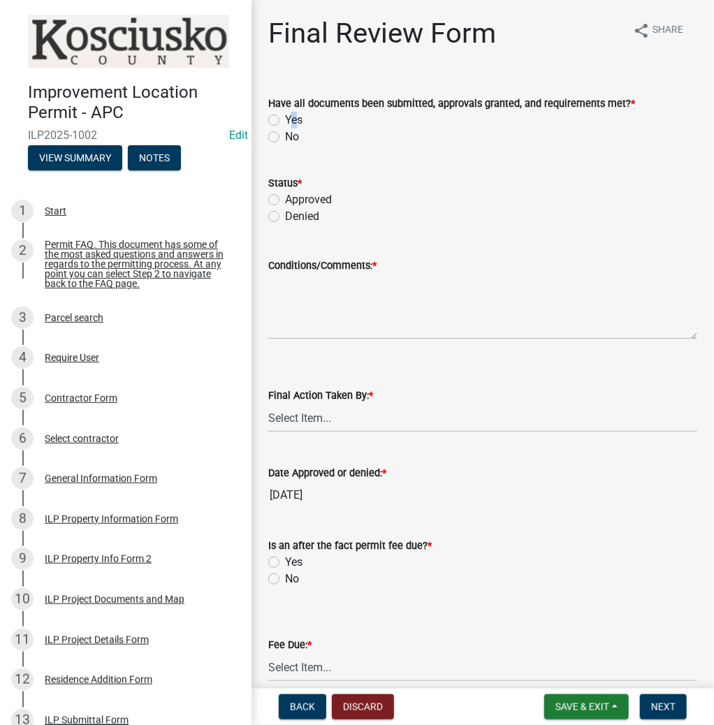
click at [288, 114] on label "Yes" at bounding box center [293, 120] width 17 height 17
click at [285, 122] on label "Yes" at bounding box center [293, 120] width 17 height 17
click at [285, 121] on input "Yes" at bounding box center [289, 116] width 9 height 9
click at [285, 201] on label "Approved" at bounding box center [308, 199] width 47 height 17
click at [285, 201] on input "Approved" at bounding box center [289, 195] width 9 height 9
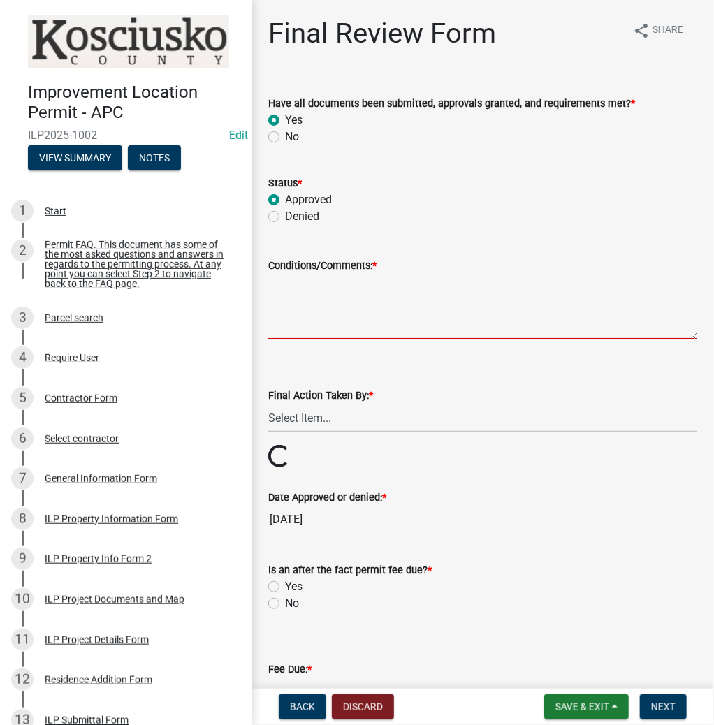
click at [373, 296] on textarea "Conditions/Comments: *" at bounding box center [482, 307] width 429 height 66
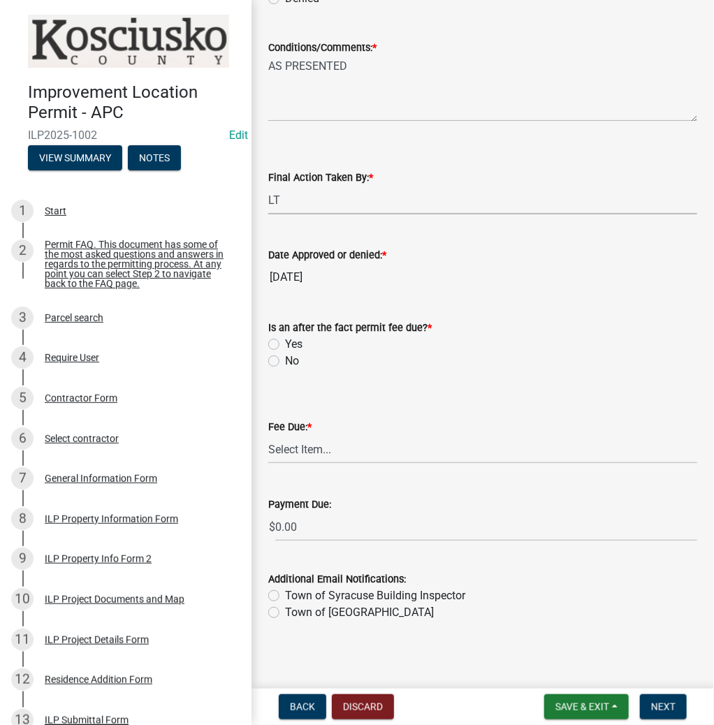
scroll to position [223, 0]
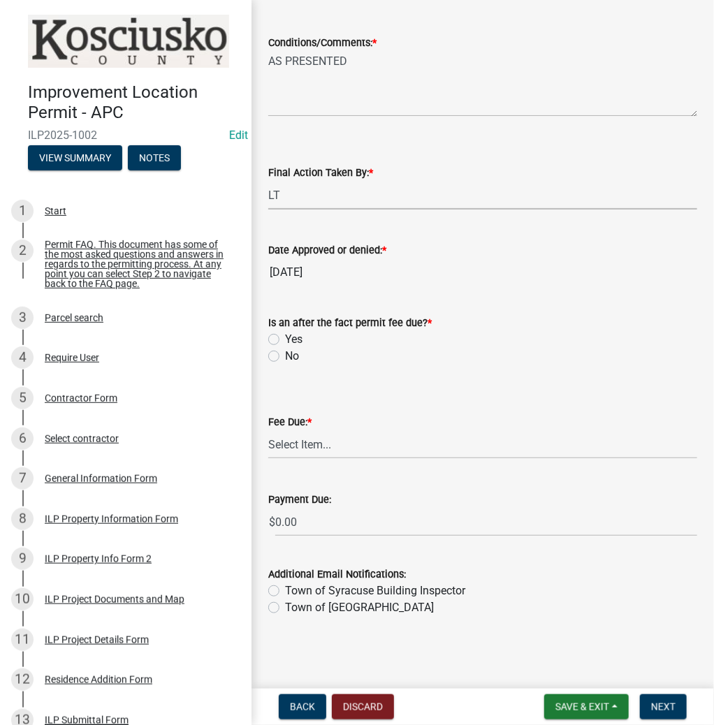
click at [285, 359] on label "No" at bounding box center [292, 356] width 14 height 17
click at [285, 357] on input "No" at bounding box center [289, 352] width 9 height 9
click at [291, 444] on select "Select Item... N/A $10.00 $25.00 $125.00 $250 $500 $500 + $10.00 for every 10 s…" at bounding box center [482, 444] width 429 height 29
click at [268, 459] on select "Select Item... N/A $10.00 $25.00 $125.00 $250 $500 $500 + $10.00 for every 10 s…" at bounding box center [482, 444] width 429 height 29
click at [662, 701] on span "Next" at bounding box center [663, 706] width 24 height 11
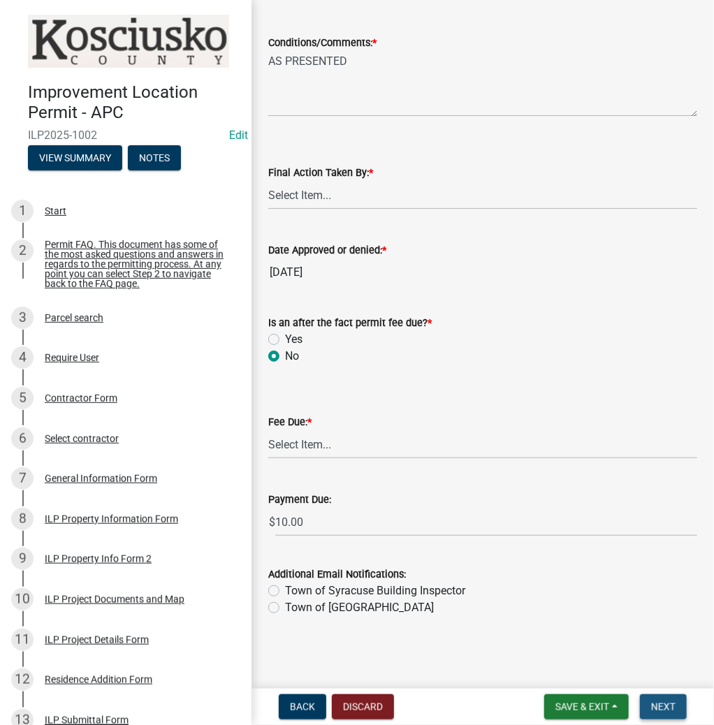
scroll to position [0, 0]
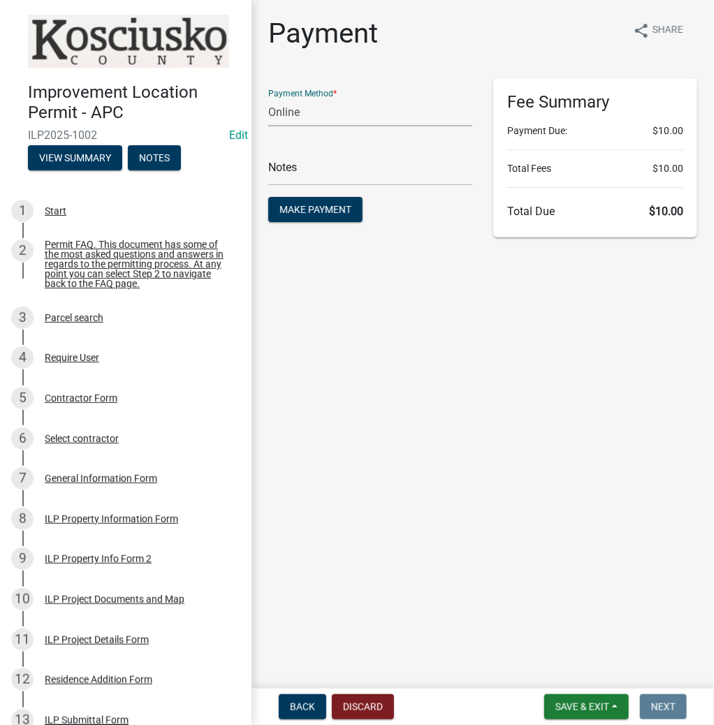
click at [306, 115] on select "Credit Card POS Check Cash Online" at bounding box center [370, 112] width 204 height 29
click at [268, 98] on select "Credit Card POS Check Cash Online" at bounding box center [370, 112] width 204 height 29
click at [313, 204] on span "Make Payment" at bounding box center [315, 209] width 72 height 11
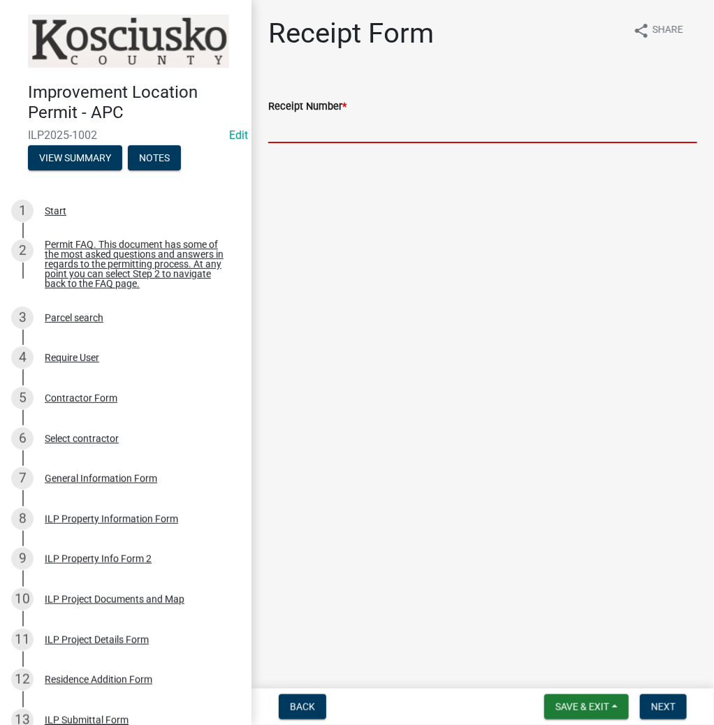
click at [385, 136] on input "Receipt Number *" at bounding box center [482, 129] width 429 height 29
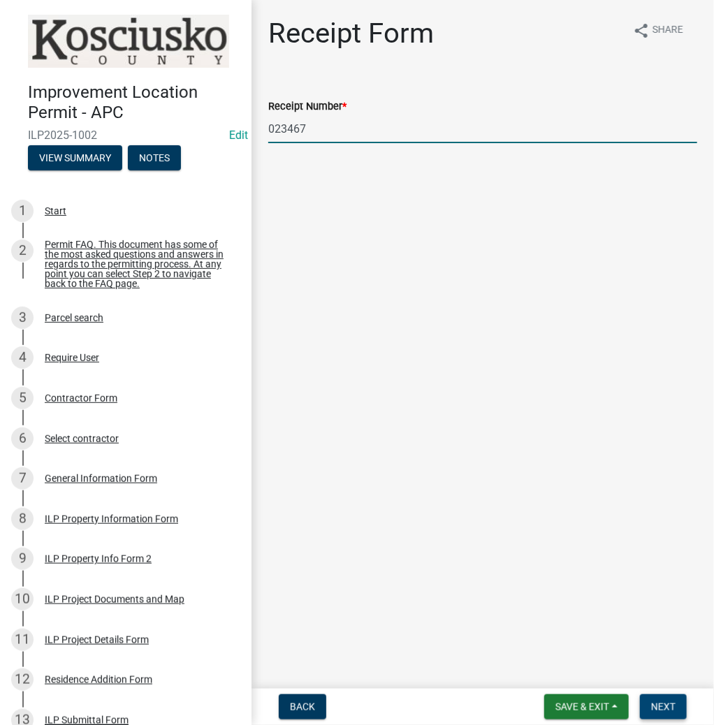
click at [671, 706] on span "Next" at bounding box center [663, 706] width 24 height 11
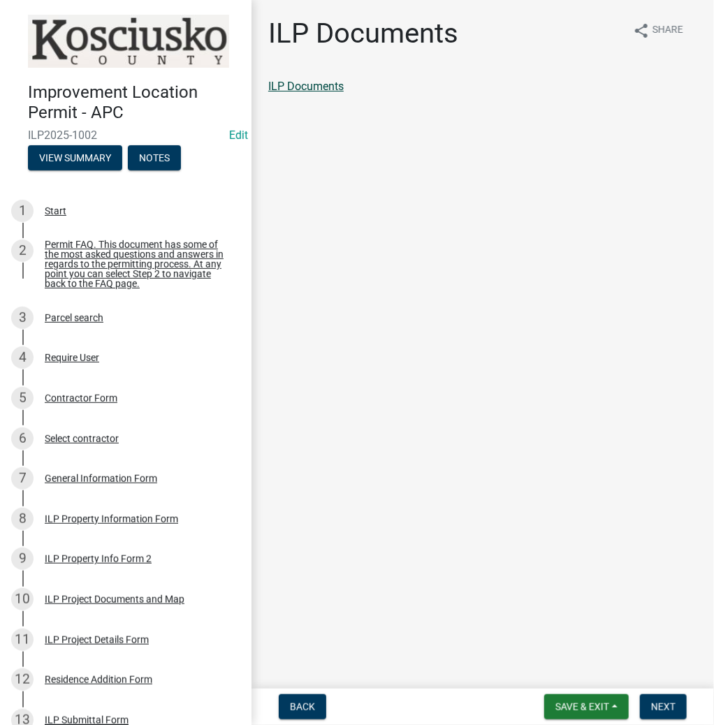
click at [338, 81] on link "ILP Documents" at bounding box center [305, 86] width 75 height 13
click at [668, 701] on span "Next" at bounding box center [663, 706] width 24 height 11
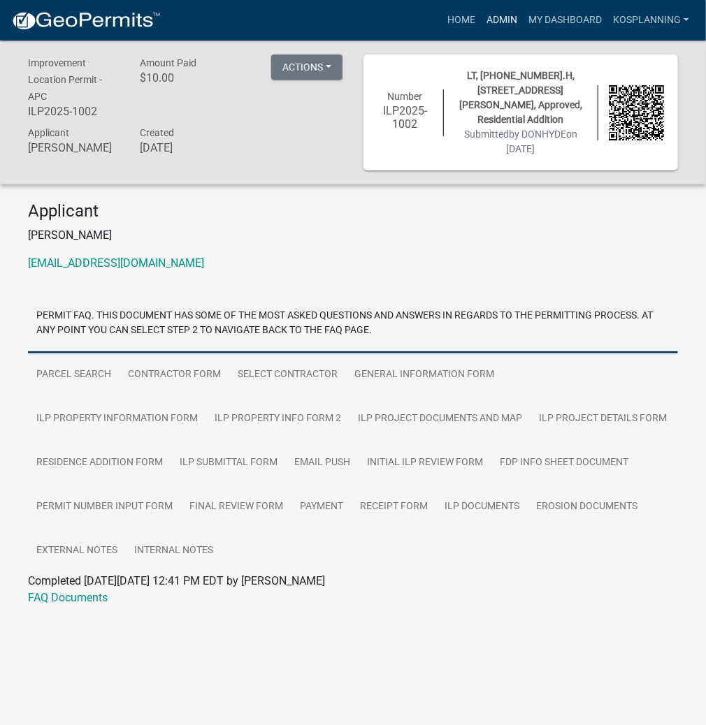
drag, startPoint x: 510, startPoint y: 20, endPoint x: 481, endPoint y: 27, distance: 29.7
click at [510, 20] on link "Admin" at bounding box center [502, 20] width 42 height 27
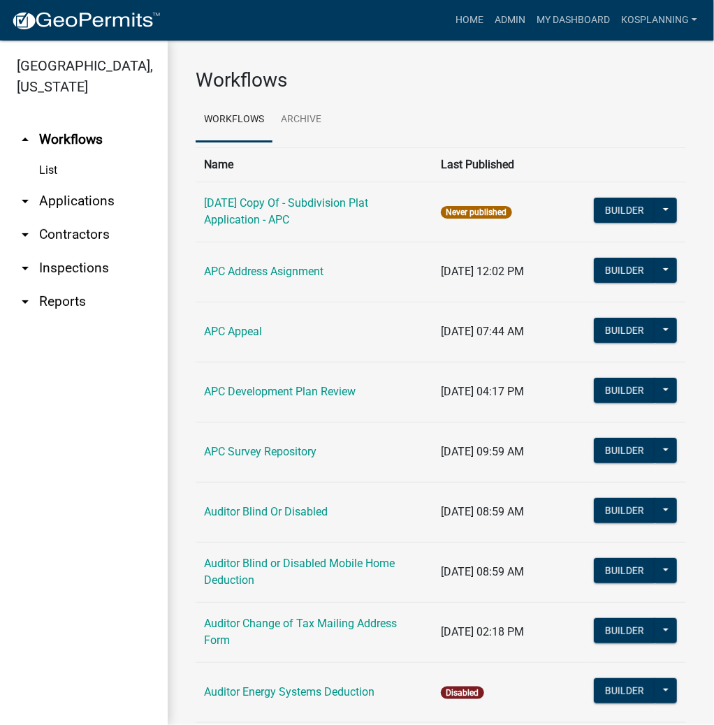
drag, startPoint x: 50, startPoint y: 199, endPoint x: 75, endPoint y: 194, distance: 26.3
click at [50, 199] on link "arrow_drop_down Applications" at bounding box center [84, 201] width 168 height 34
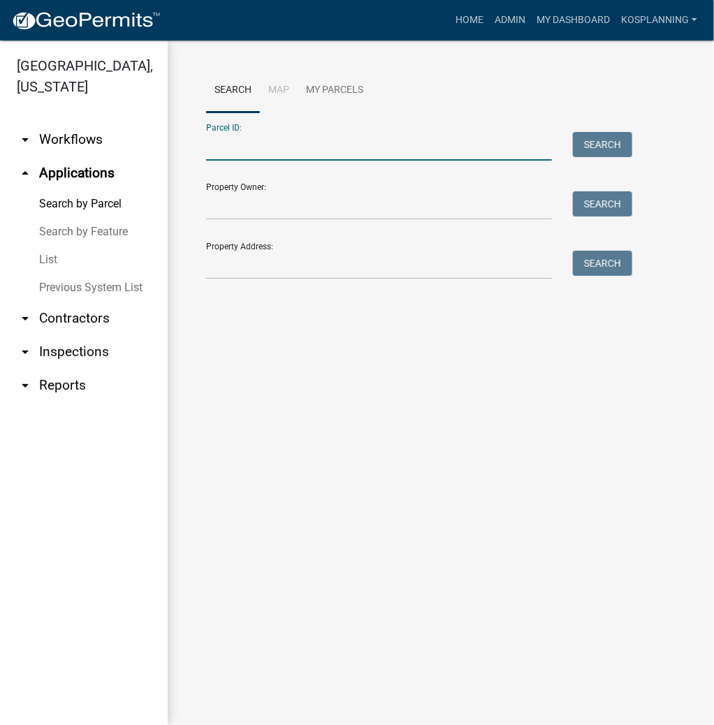
click at [228, 147] on input "Parcel ID:" at bounding box center [379, 146] width 346 height 29
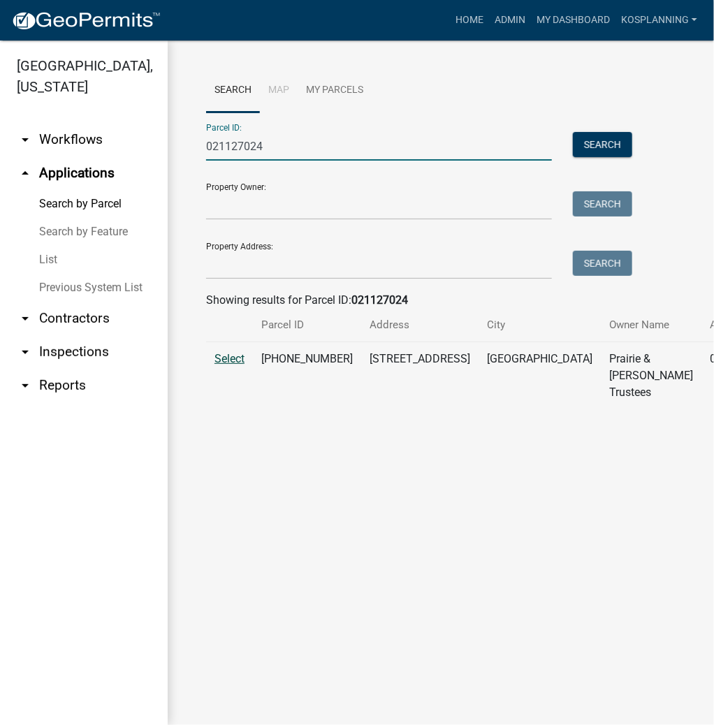
click at [235, 365] on span "Select" at bounding box center [229, 358] width 30 height 13
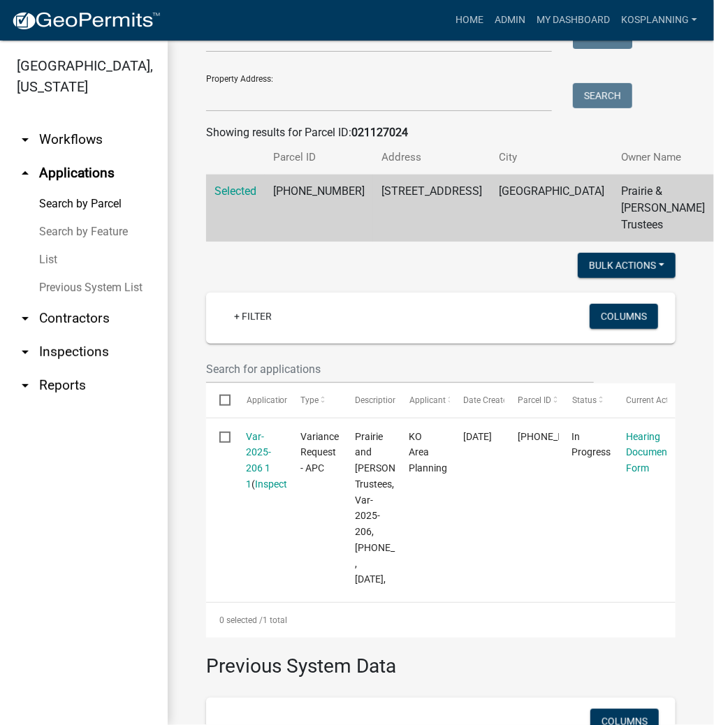
scroll to position [279, 0]
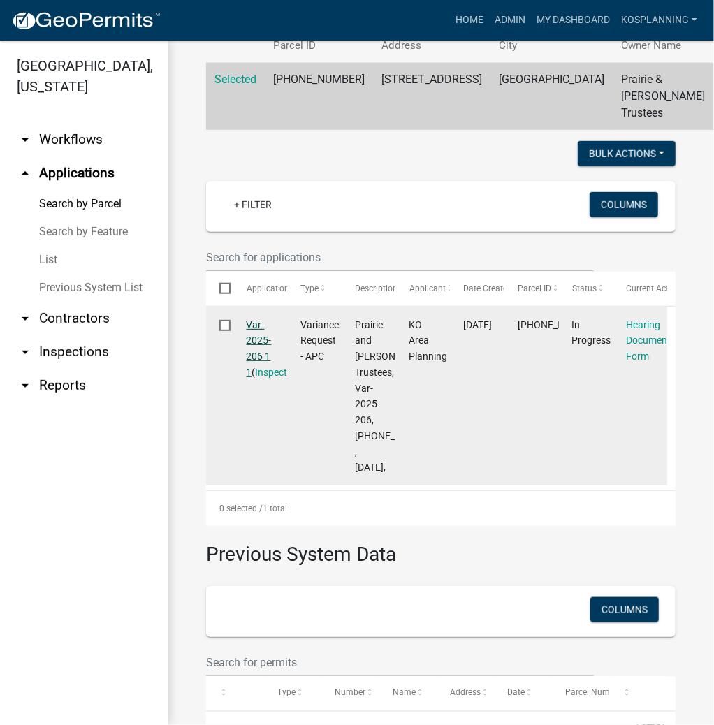
click at [254, 344] on link "Var-2025-206 1 1" at bounding box center [259, 348] width 25 height 59
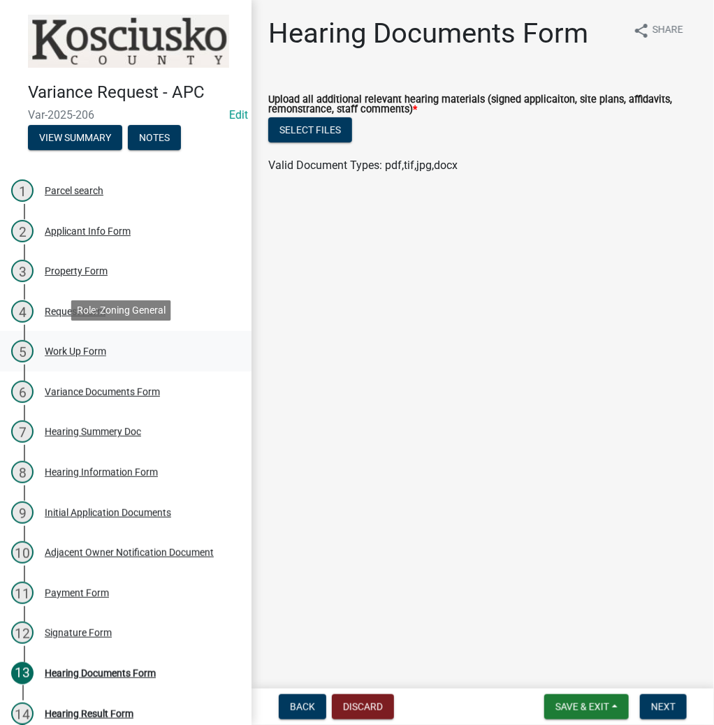
click at [67, 347] on div "Work Up Form" at bounding box center [75, 352] width 61 height 10
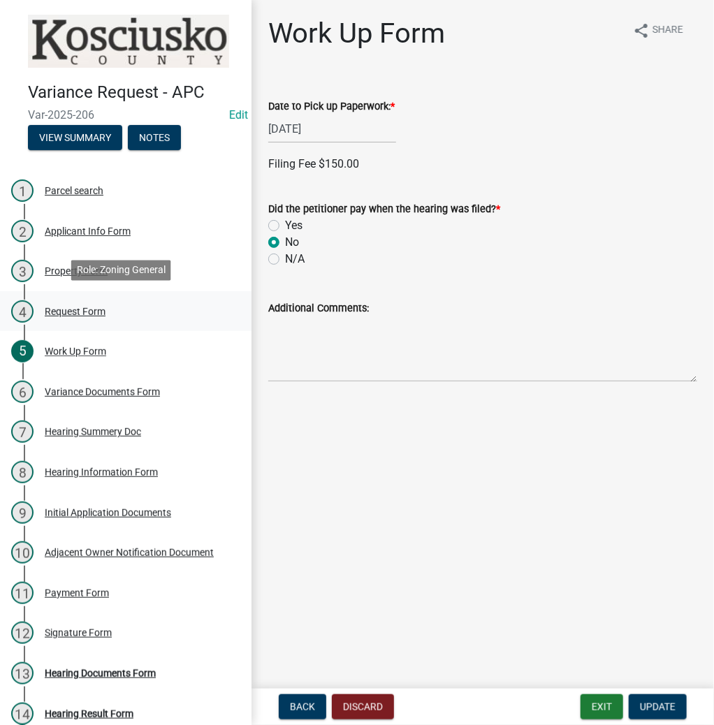
click at [63, 307] on div "Request Form" at bounding box center [75, 312] width 61 height 10
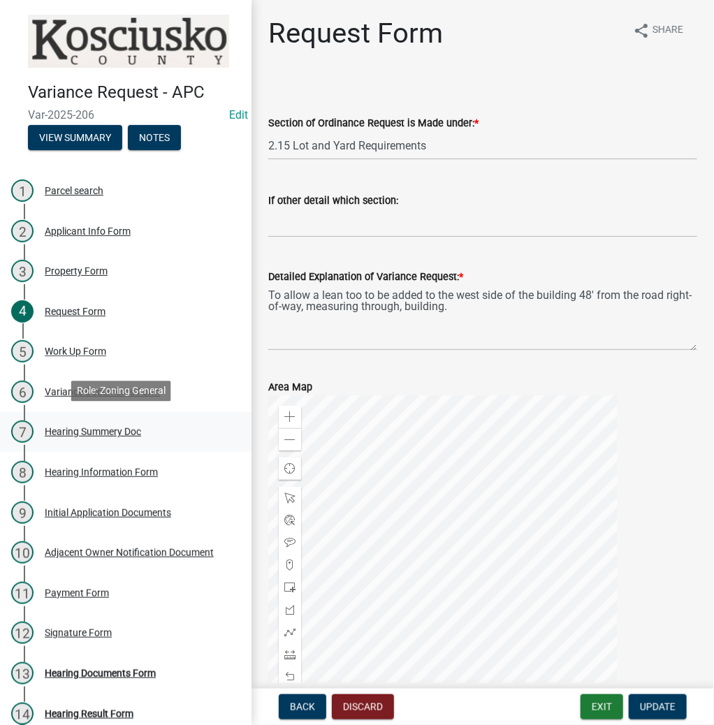
click at [99, 431] on div "Hearing Summery Doc" at bounding box center [93, 432] width 96 height 10
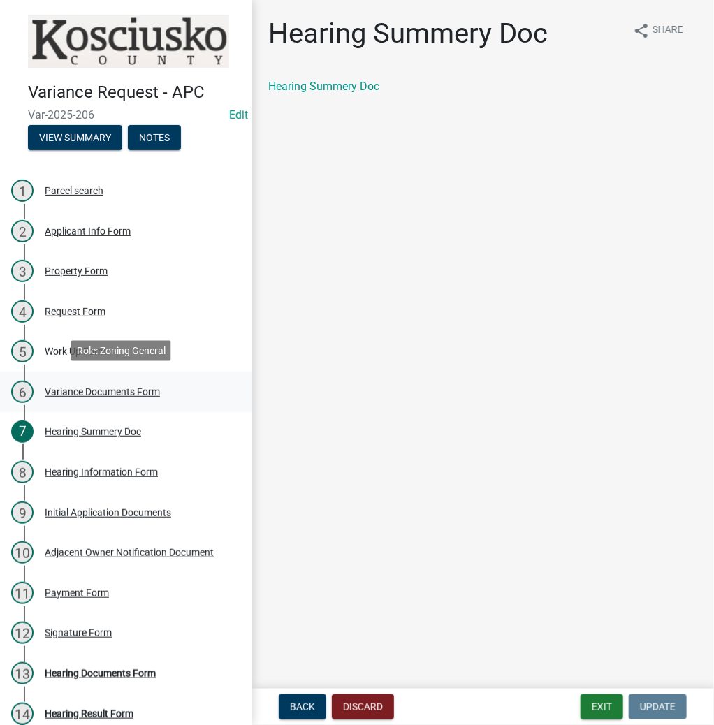
click at [82, 390] on div "Variance Documents Form" at bounding box center [102, 392] width 115 height 10
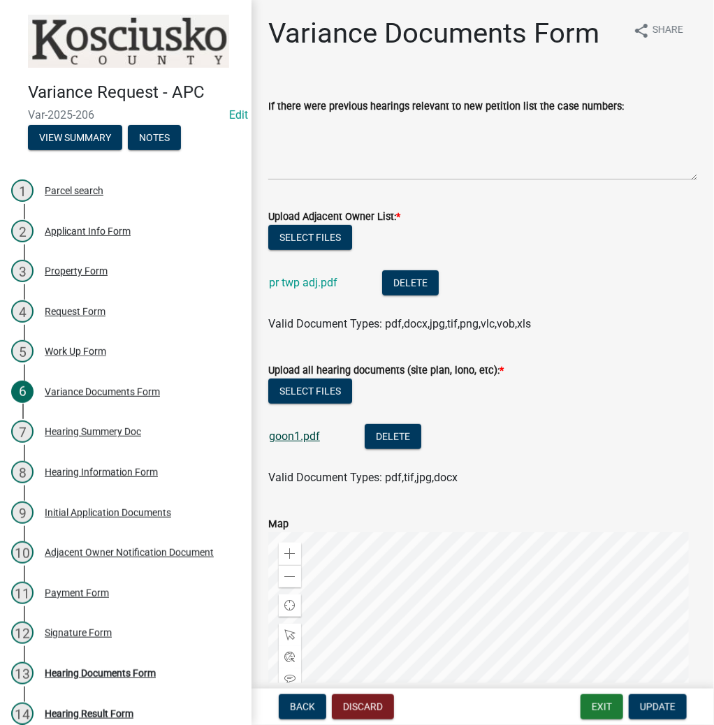
click at [300, 435] on link "goon1.pdf" at bounding box center [294, 436] width 51 height 13
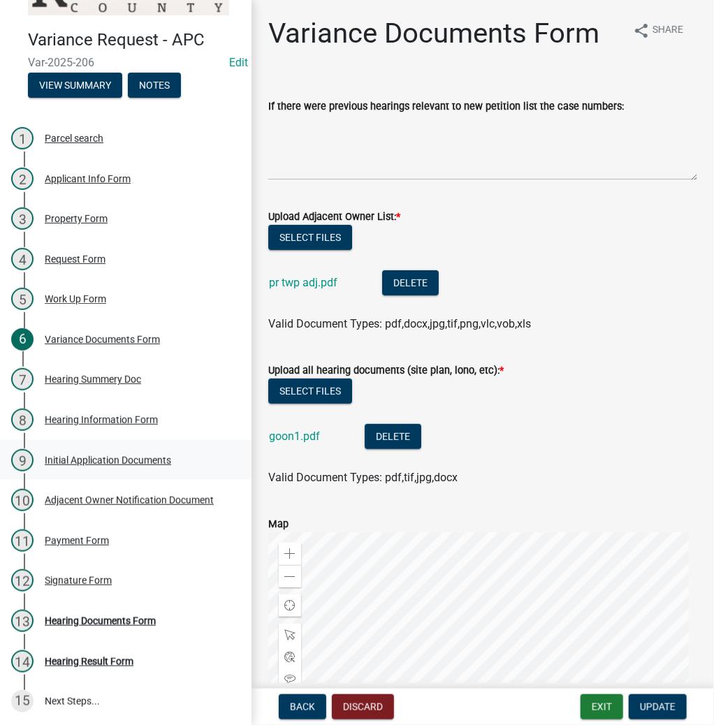
click at [98, 456] on div "Initial Application Documents" at bounding box center [108, 461] width 126 height 10
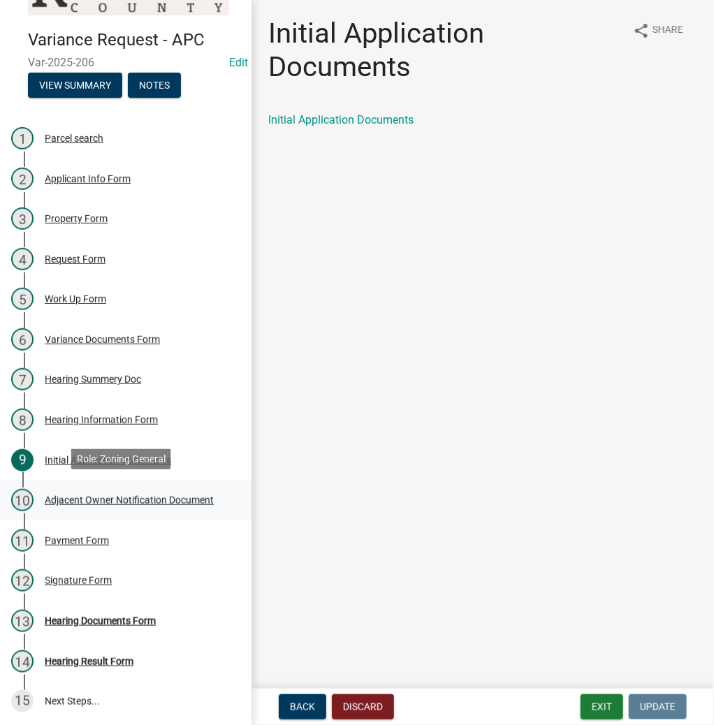
click at [112, 495] on div "Adjacent Owner Notification Document" at bounding box center [129, 500] width 169 height 10
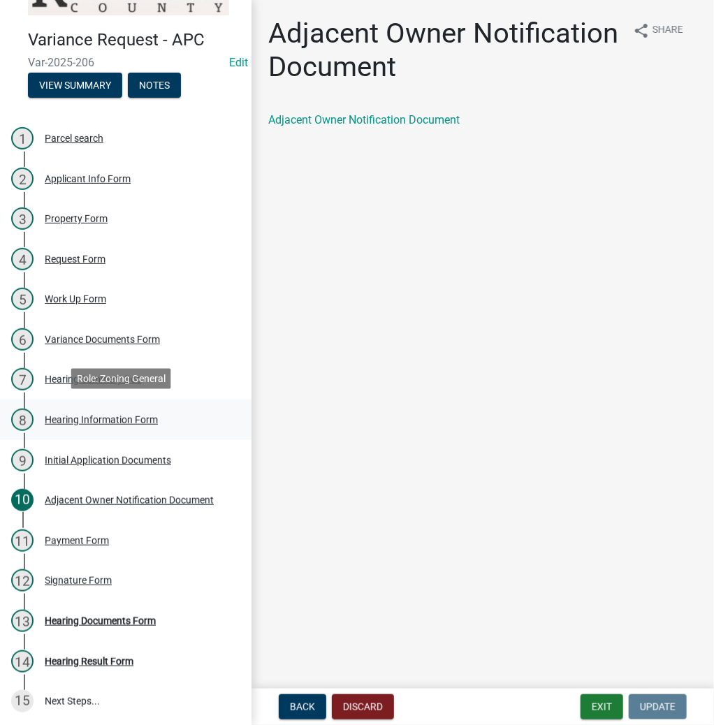
click at [82, 415] on div "Hearing Information Form" at bounding box center [101, 420] width 113 height 10
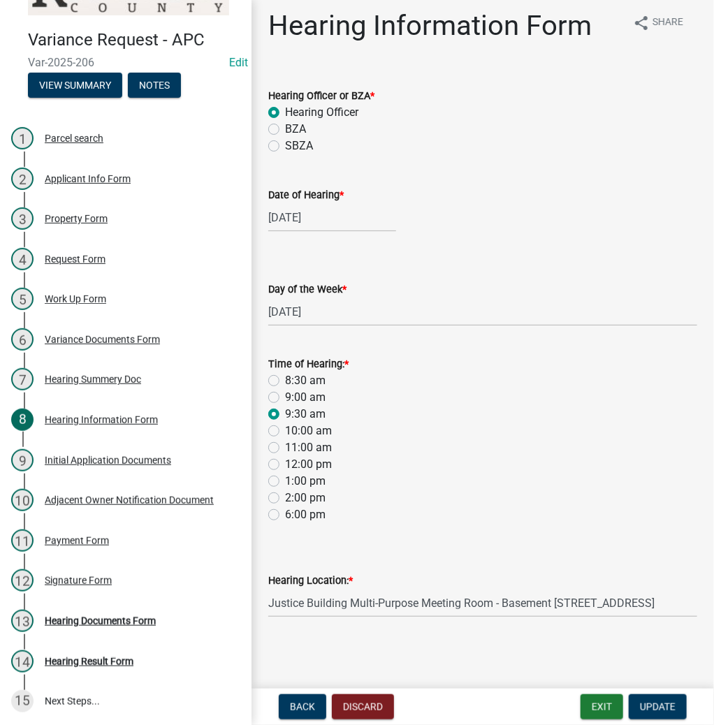
scroll to position [9, 0]
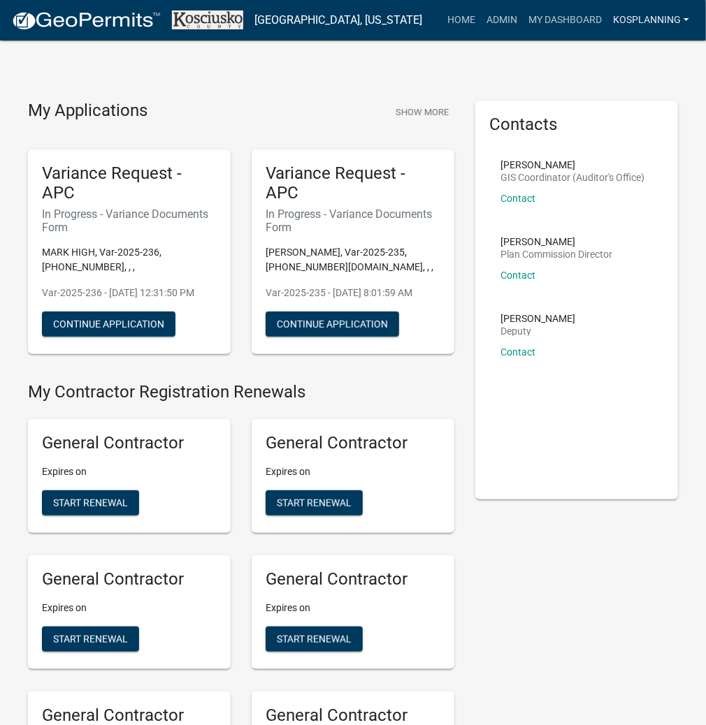
click at [639, 24] on link "kosplanning" at bounding box center [650, 20] width 87 height 27
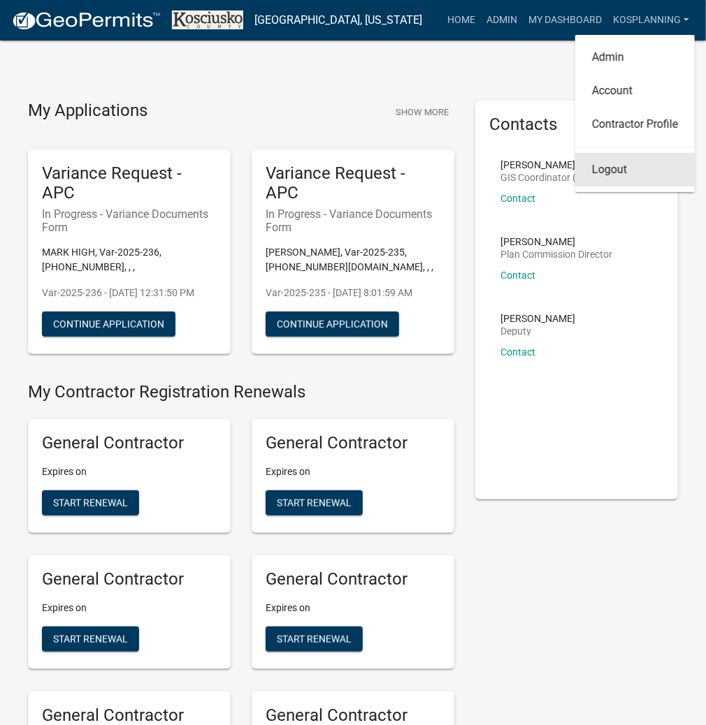
drag, startPoint x: 626, startPoint y: 169, endPoint x: 626, endPoint y: 156, distance: 12.6
click at [626, 169] on link "Logout" at bounding box center [634, 170] width 119 height 34
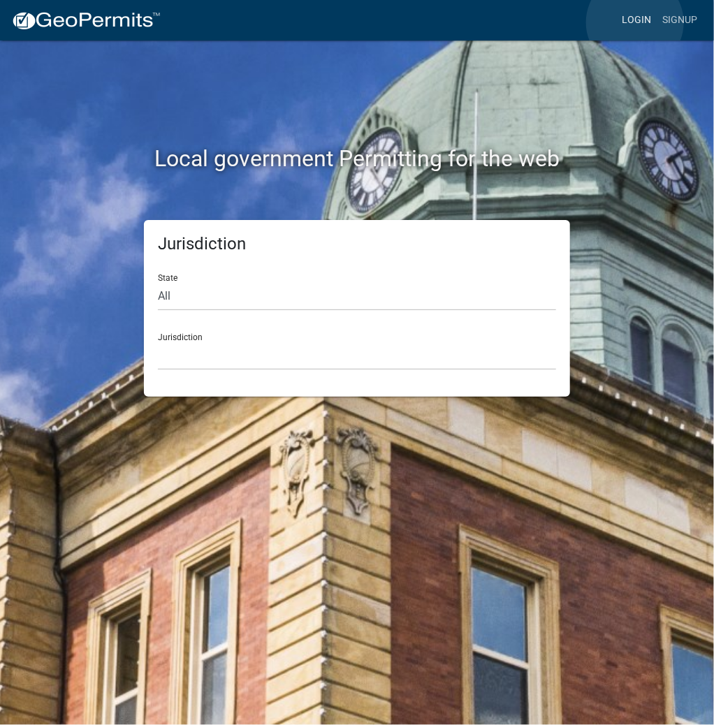
click at [635, 22] on link "Login" at bounding box center [636, 20] width 41 height 27
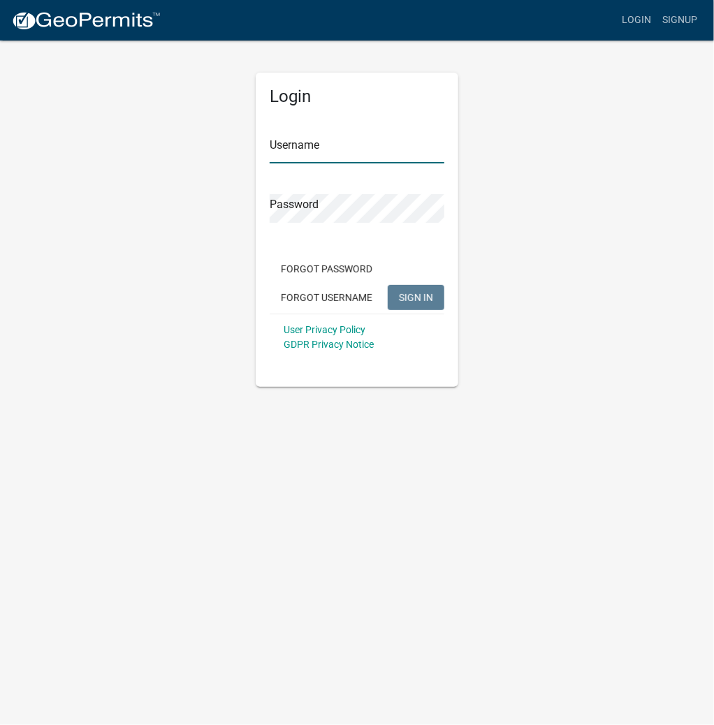
click at [383, 145] on input "Username" at bounding box center [357, 149] width 175 height 29
drag, startPoint x: 385, startPoint y: 145, endPoint x: 277, endPoint y: 149, distance: 107.7
click at [217, 137] on div "Login Username DONALDHYDE Password Forgot Password Forgot Username SIGN IN User…" at bounding box center [357, 213] width 671 height 348
type input "DONALDHYDE"
click at [410, 301] on span "SIGN IN" at bounding box center [416, 296] width 34 height 11
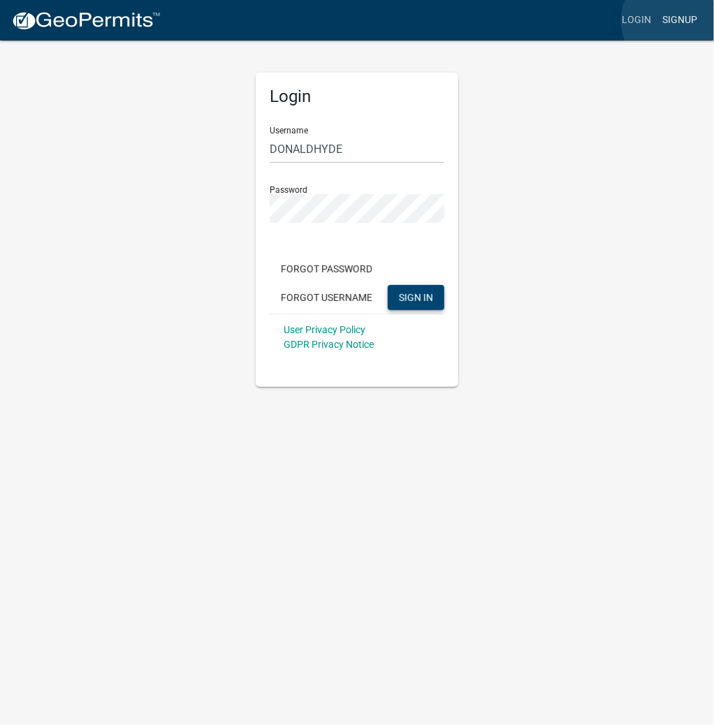
click at [678, 21] on link "Signup" at bounding box center [680, 20] width 46 height 27
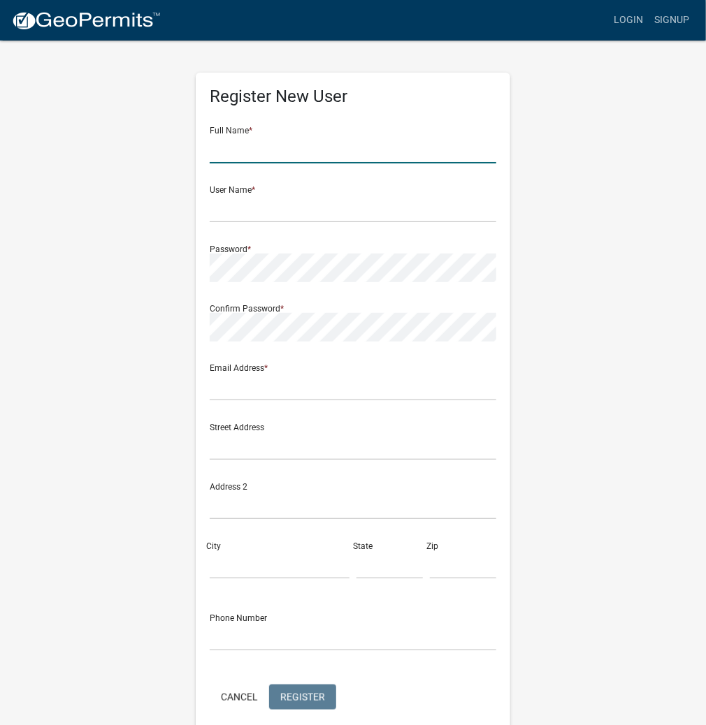
click at [289, 155] on input "text" at bounding box center [353, 149] width 286 height 29
paste input "DONALDHYDE"
click at [252, 149] on input "DONALDHYDE" at bounding box center [353, 149] width 286 height 29
type input "[PERSON_NAME]"
paste input "DONALDHYDE"
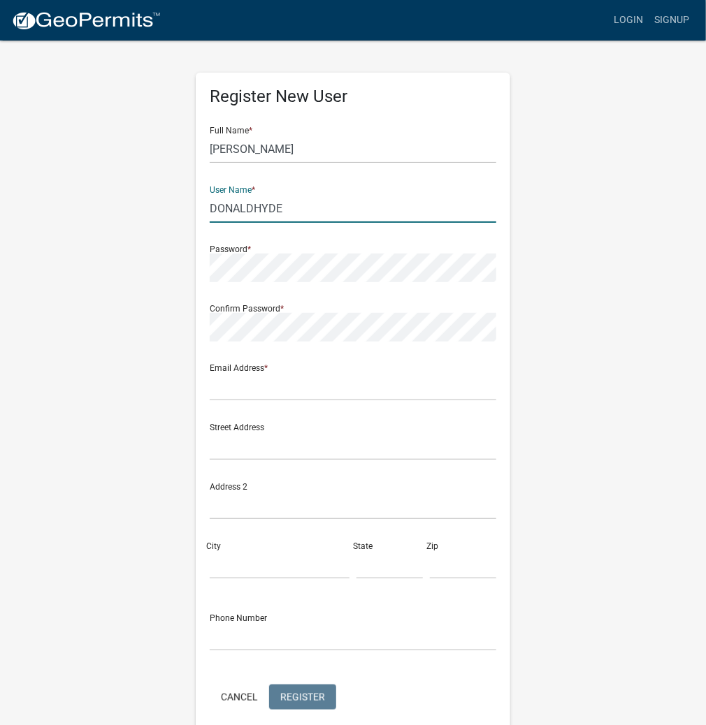
type input "DONALDHYDE"
click at [232, 388] on input "text" at bounding box center [353, 386] width 286 height 29
type input "areaplan@kosciusko.in.gov"
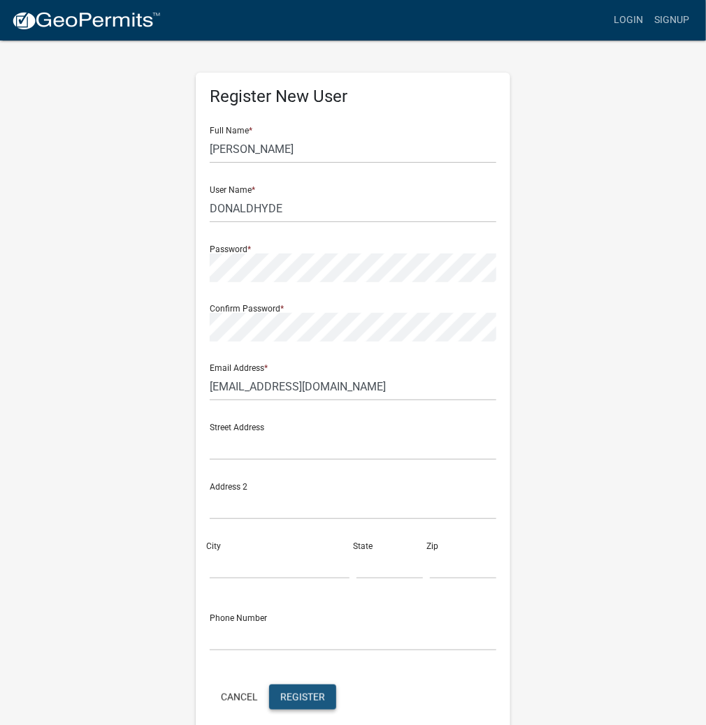
drag, startPoint x: 300, startPoint y: 694, endPoint x: 298, endPoint y: 686, distance: 8.8
click at [298, 687] on button "Register" at bounding box center [302, 697] width 67 height 25
click at [238, 147] on input "DONALD HYDE" at bounding box center [353, 149] width 286 height 29
type input "DON HYDE"
click button "Cancel" at bounding box center [239, 697] width 59 height 25
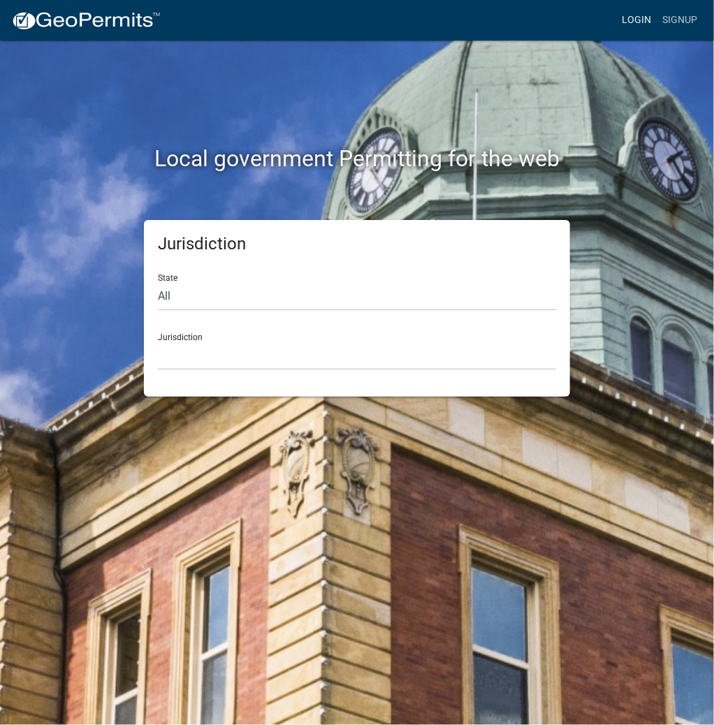
click at [623, 10] on link "Login" at bounding box center [636, 20] width 41 height 27
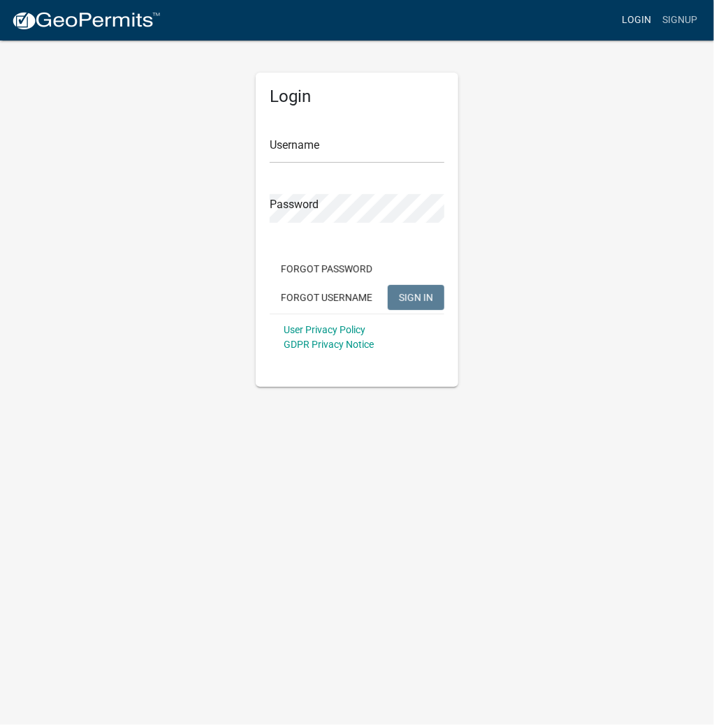
click at [634, 23] on link "Login" at bounding box center [636, 20] width 41 height 27
paste input "DONALDHYDE"
type input "DONALDHYDE"
drag, startPoint x: 349, startPoint y: 191, endPoint x: 205, endPoint y: 409, distance: 260.6
click at [205, 409] on body "Internet Explorer does NOT work with GeoPermits. Get a new browser for more sec…" at bounding box center [357, 362] width 714 height 725
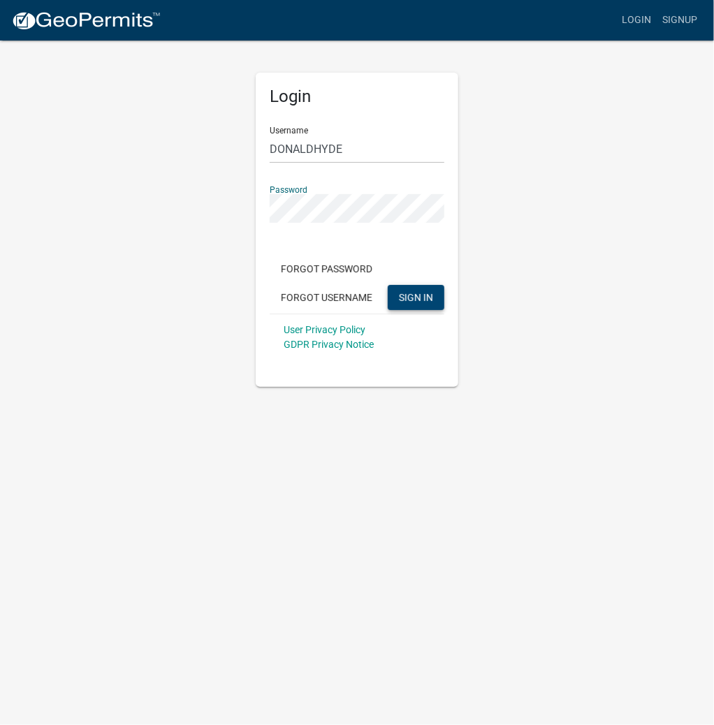
click at [422, 297] on span "SIGN IN" at bounding box center [416, 296] width 34 height 11
click at [690, 17] on link "Signup" at bounding box center [680, 20] width 46 height 27
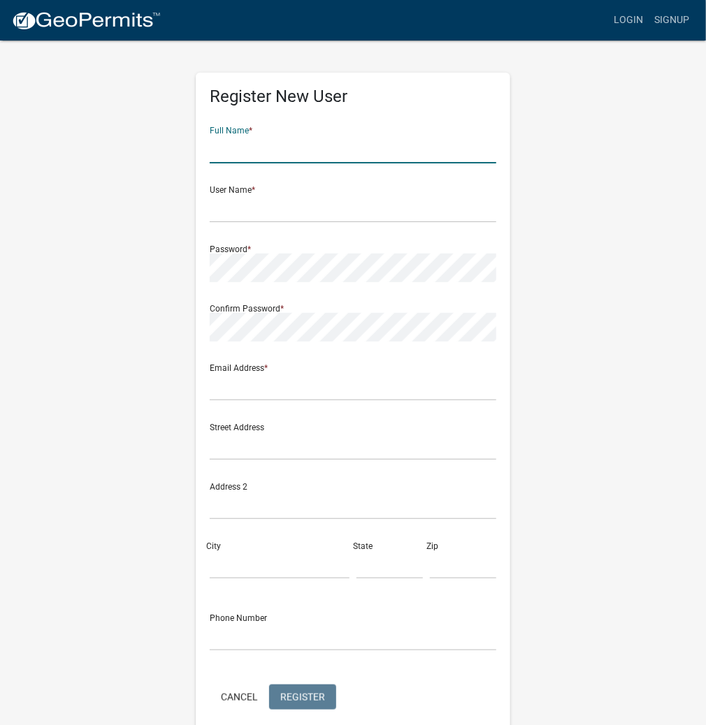
paste input "DONALDHYDE"
click at [250, 151] on input "DONALDHYDE" at bounding box center [353, 149] width 286 height 29
type input "[PERSON_NAME]"
click at [254, 214] on input "text" at bounding box center [353, 208] width 286 height 29
paste input "DONALDHYDE"
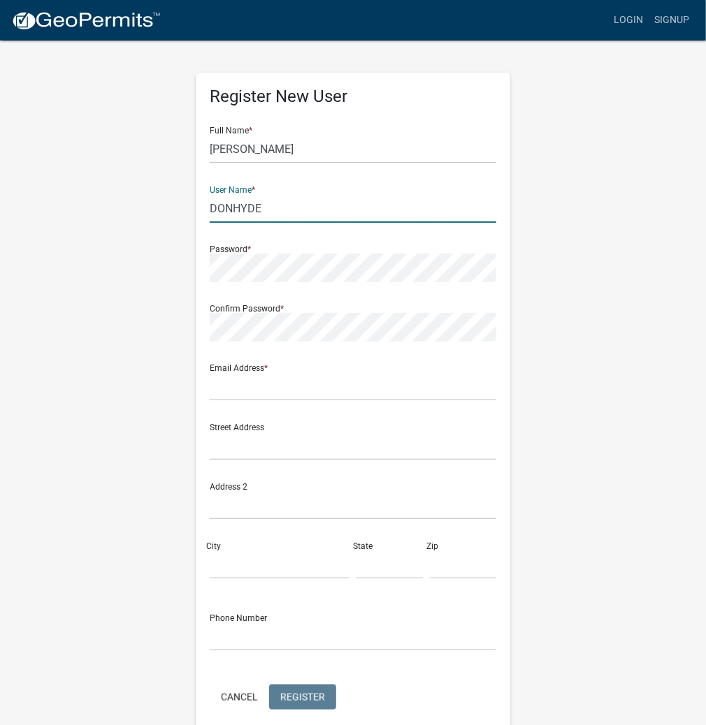
type input "DONHYDE"
type input "[EMAIL_ADDRESS][DOMAIN_NAME]"
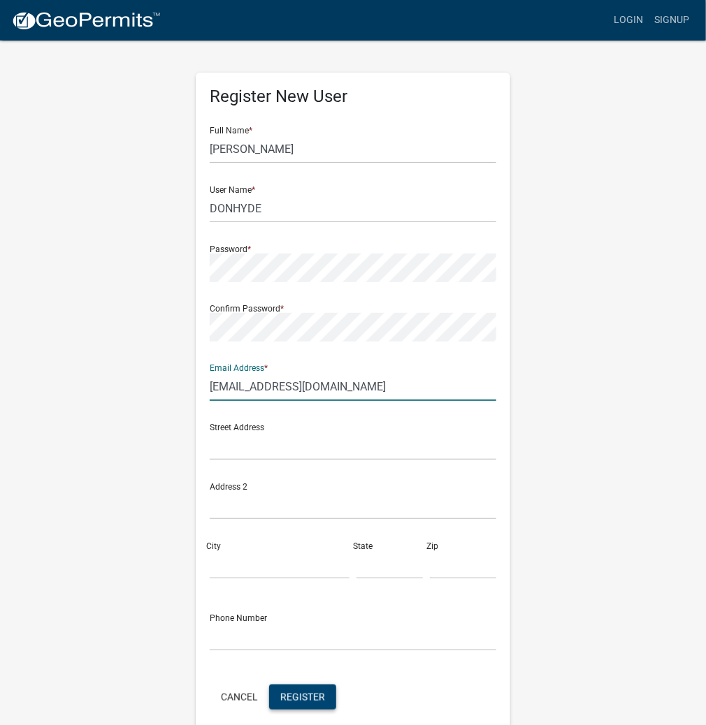
click at [296, 703] on button "Register" at bounding box center [302, 697] width 67 height 25
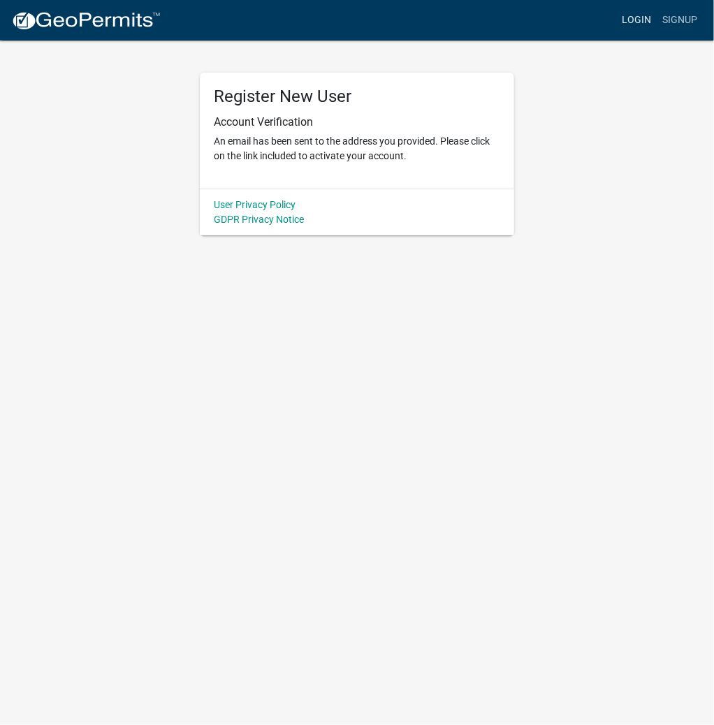
click at [634, 14] on link "Login" at bounding box center [636, 20] width 41 height 27
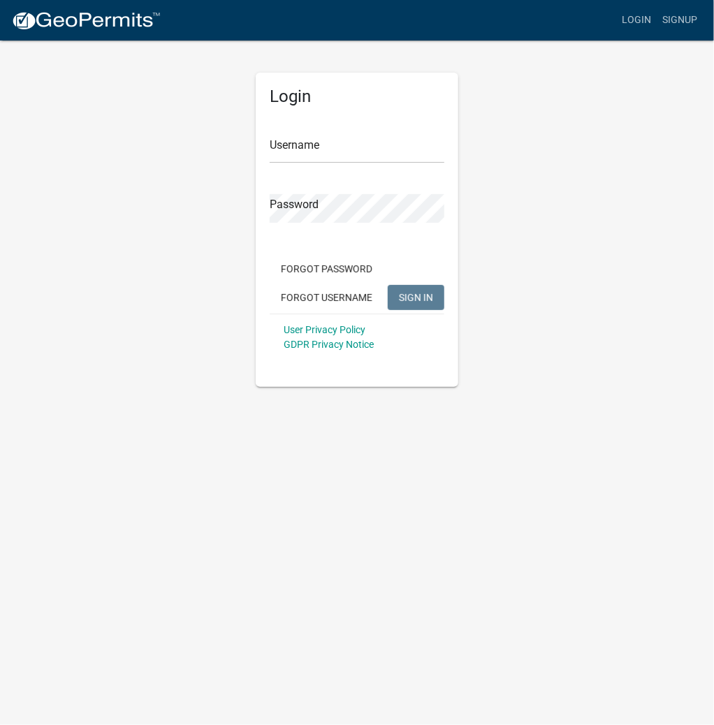
click at [341, 138] on div "Username" at bounding box center [357, 139] width 175 height 48
click at [324, 154] on input "Username" at bounding box center [357, 149] width 175 height 29
type input "kosplanning"
click at [388, 285] on button "SIGN IN" at bounding box center [416, 297] width 57 height 25
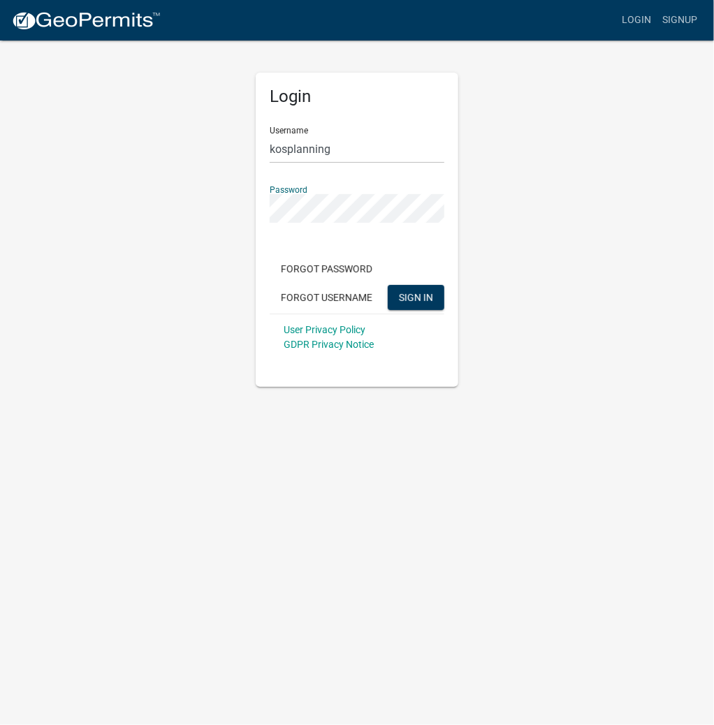
click at [388, 285] on button "SIGN IN" at bounding box center [416, 297] width 57 height 25
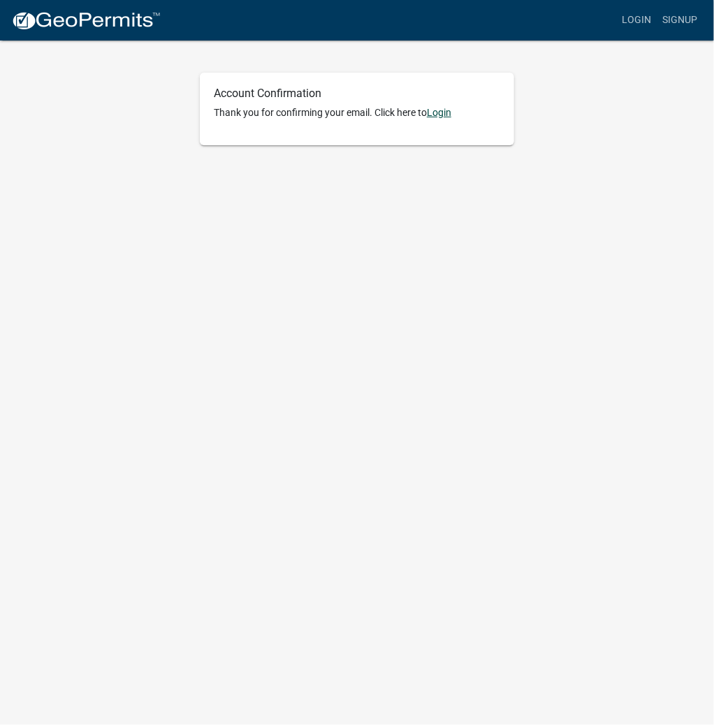
click at [447, 113] on link "Login" at bounding box center [439, 112] width 24 height 11
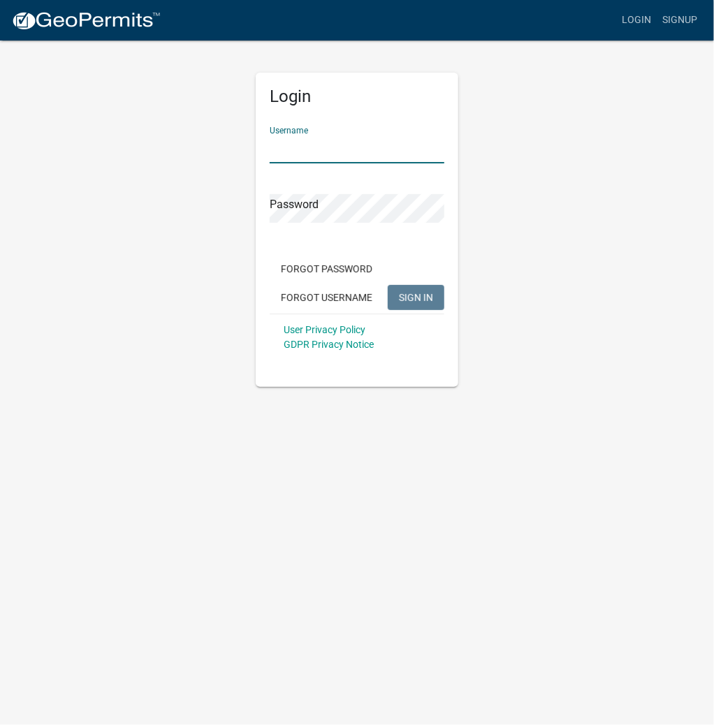
paste input "DONALDHYDE"
click at [408, 305] on button "SIGN IN" at bounding box center [416, 297] width 57 height 25
click at [297, 150] on input "DONALDHYDE" at bounding box center [357, 149] width 175 height 29
drag, startPoint x: 366, startPoint y: 145, endPoint x: -2, endPoint y: 154, distance: 368.3
click at [0, 154] on html "Internet Explorer does NOT work with GeoPermits. Get a new browser for more sec…" at bounding box center [357, 362] width 714 height 725
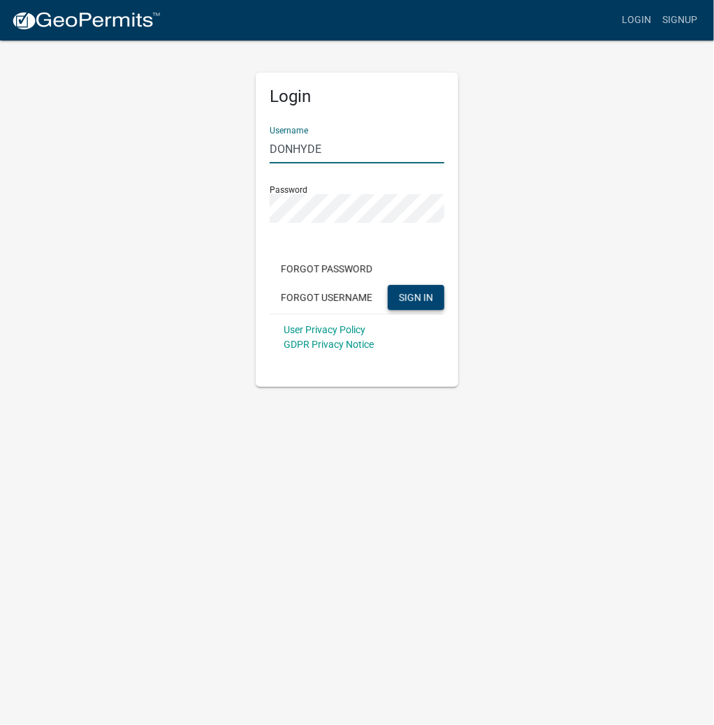
type input "DONHYDE"
click at [427, 291] on button "SIGN IN" at bounding box center [416, 297] width 57 height 25
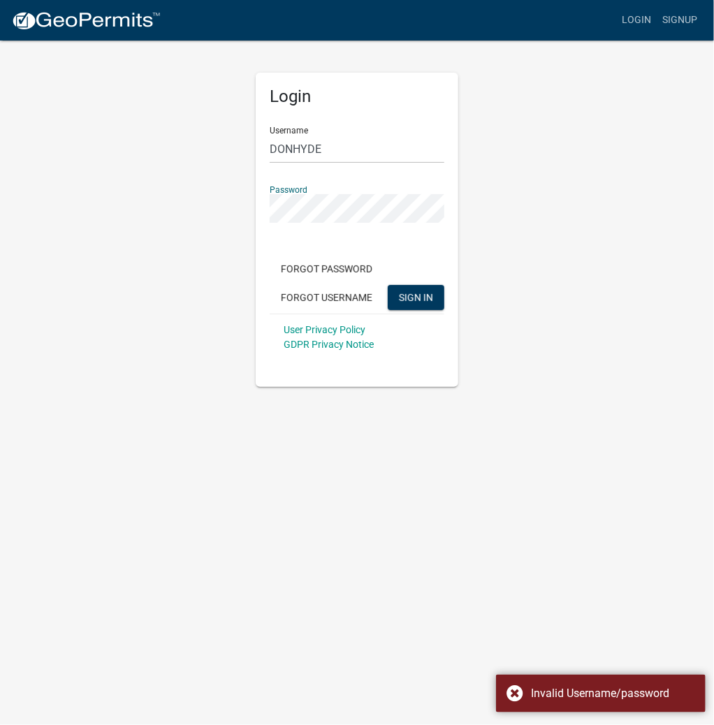
click at [388, 285] on button "SIGN IN" at bounding box center [416, 297] width 57 height 25
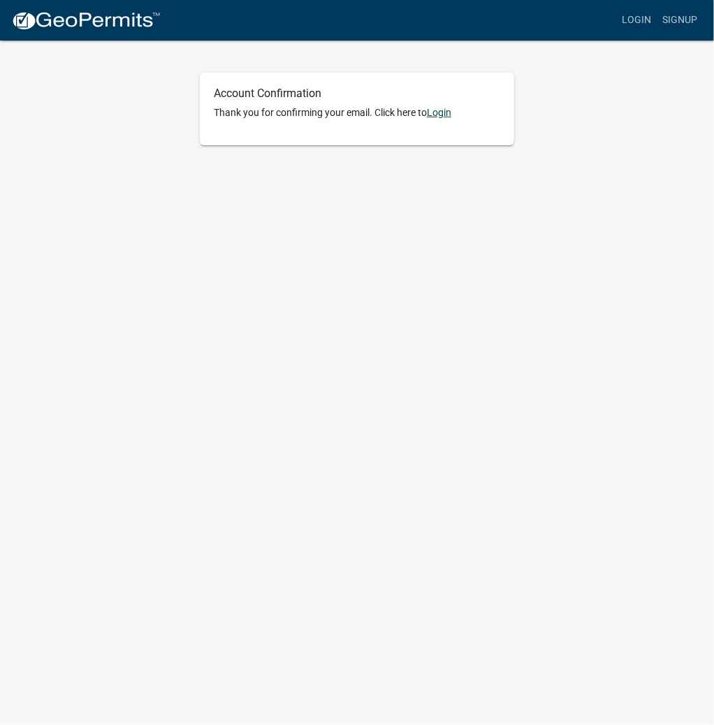
click at [442, 117] on link "Login" at bounding box center [439, 112] width 24 height 11
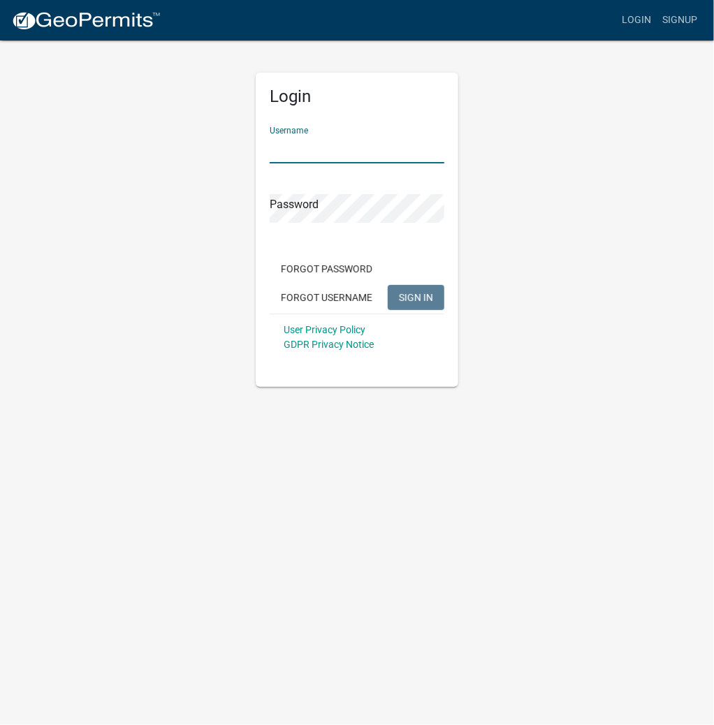
paste input "DONALDHYDE"
type input "DONALDHYDE"
click at [419, 296] on span "SIGN IN" at bounding box center [416, 296] width 34 height 11
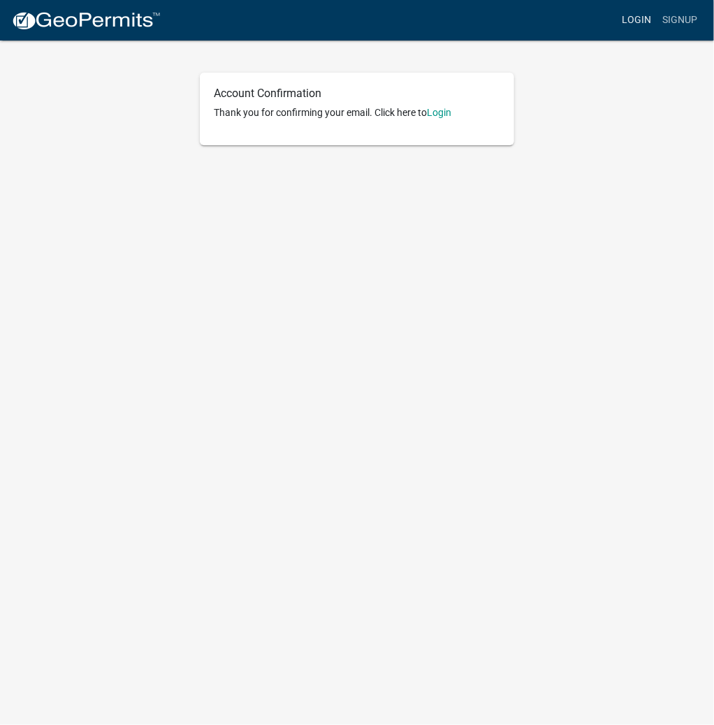
click at [653, 21] on link "Login" at bounding box center [636, 20] width 41 height 27
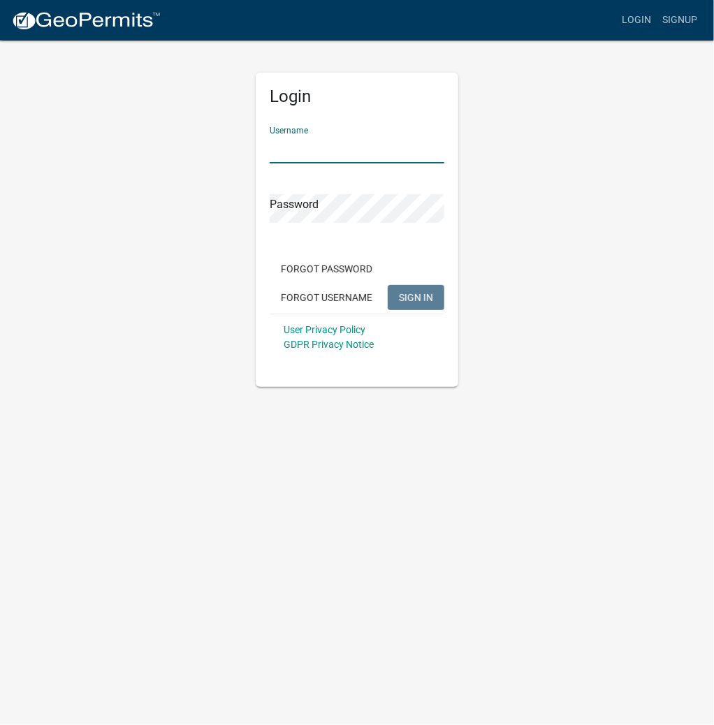
click at [352, 145] on input "Username" at bounding box center [357, 149] width 175 height 29
type input "DONHYDE"
click at [388, 285] on button "SIGN IN" at bounding box center [416, 297] width 57 height 25
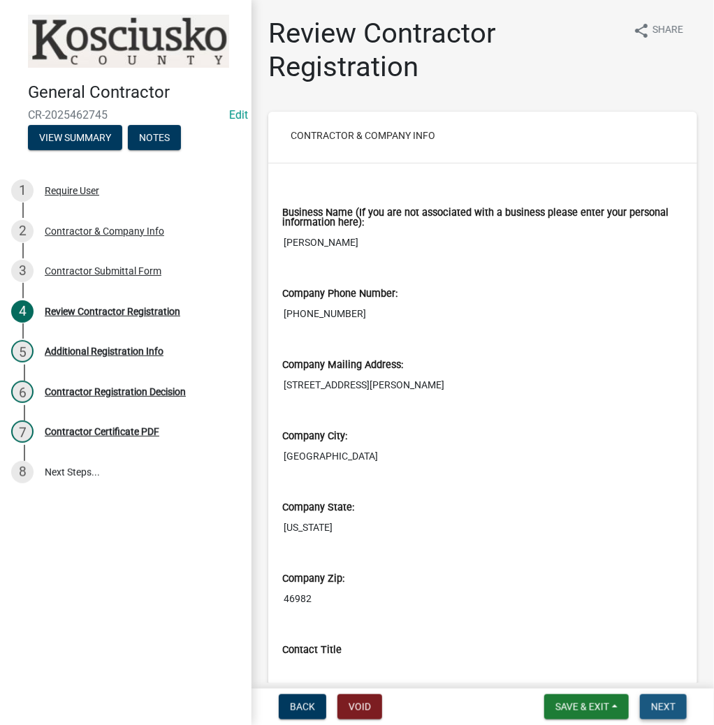
click at [655, 708] on span "Next" at bounding box center [663, 706] width 24 height 11
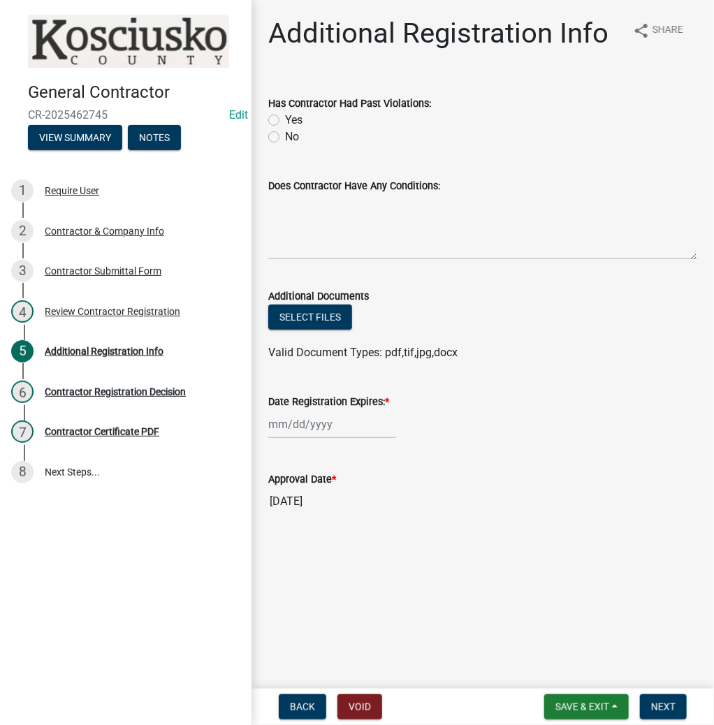
click at [285, 134] on label "No" at bounding box center [292, 137] width 14 height 17
click at [285, 134] on input "No" at bounding box center [289, 133] width 9 height 9
radio input "true"
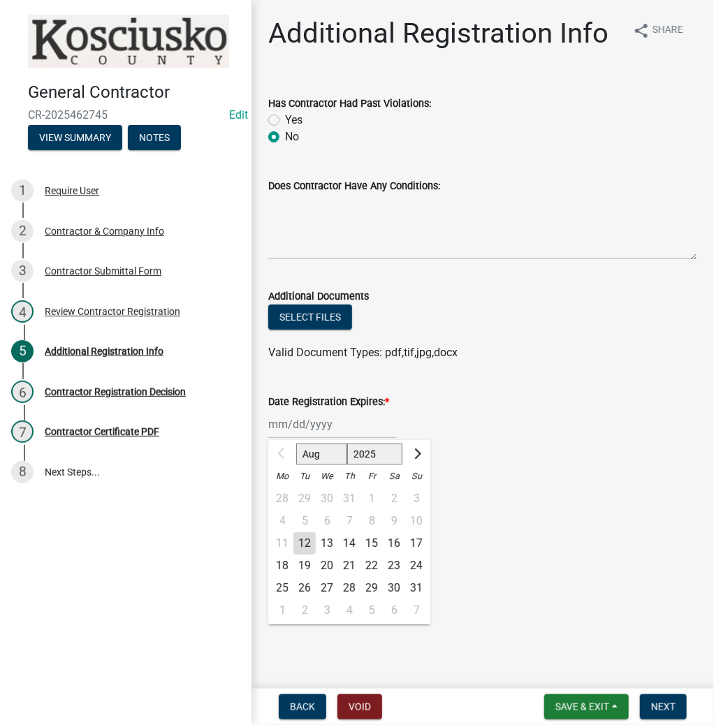
click at [294, 429] on div "Aug Sep Oct Nov Dec 2025 2026 2027 2028 2029 2030 2031 2032 2033 2034 2035 2036…" at bounding box center [332, 424] width 128 height 29
click at [367, 453] on select "2025 2026 2027 2028 2029 2030 2031 2032 2033 2034 2035 2036 2037 2038 2039 2040…" at bounding box center [375, 454] width 56 height 21
select select "2026"
click at [347, 444] on select "2025 2026 2027 2028 2029 2030 2031 2032 2033 2034 2035 2036 2037 2038 2039 2040…" at bounding box center [375, 454] width 56 height 21
click at [333, 542] on div "12" at bounding box center [327, 543] width 22 height 22
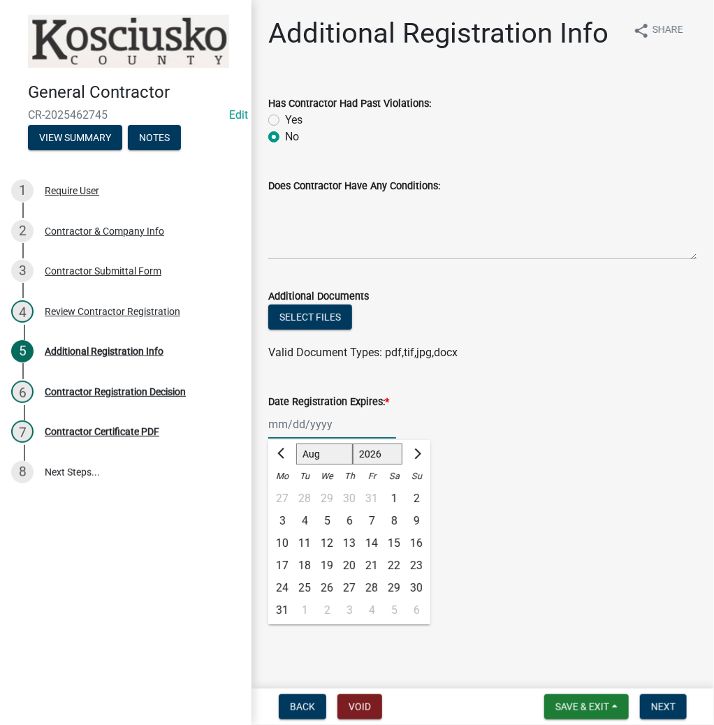
type input "08/12/2026"
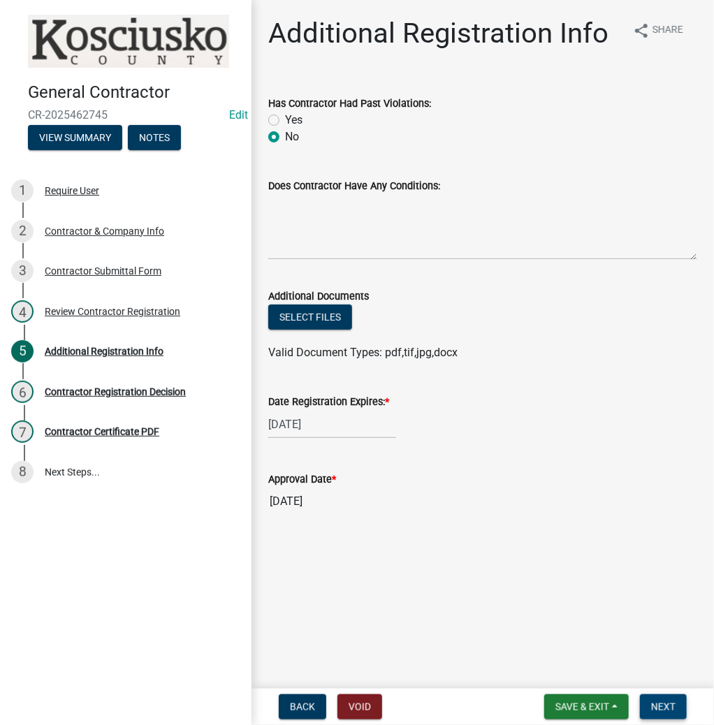
click at [659, 704] on span "Next" at bounding box center [663, 706] width 24 height 11
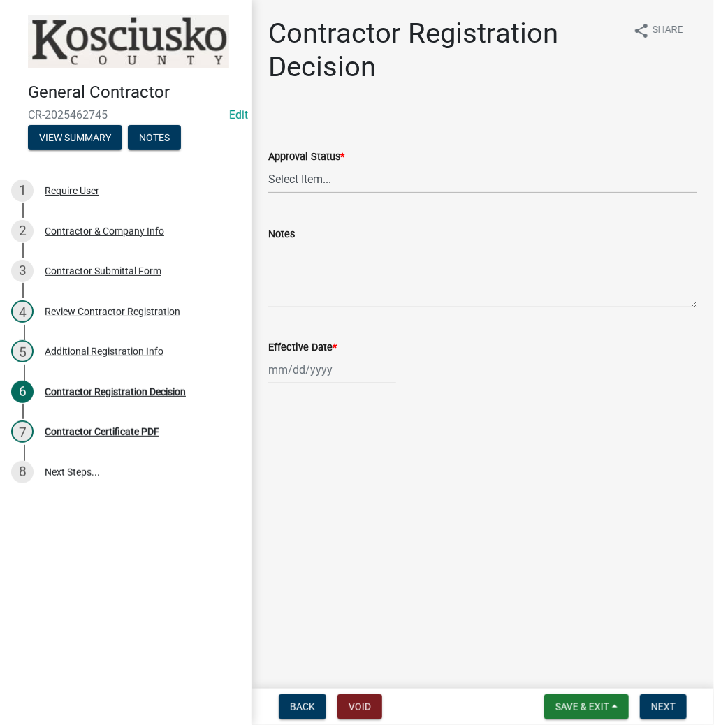
click at [291, 180] on select "Select Item... Approved Denied" at bounding box center [482, 179] width 429 height 29
click at [268, 165] on select "Select Item... Approved Denied" at bounding box center [482, 179] width 429 height 29
select select "8e4351d7-4ebf-4714-a7c9-c8187f00e083"
click at [302, 377] on div at bounding box center [332, 370] width 128 height 29
select select "8"
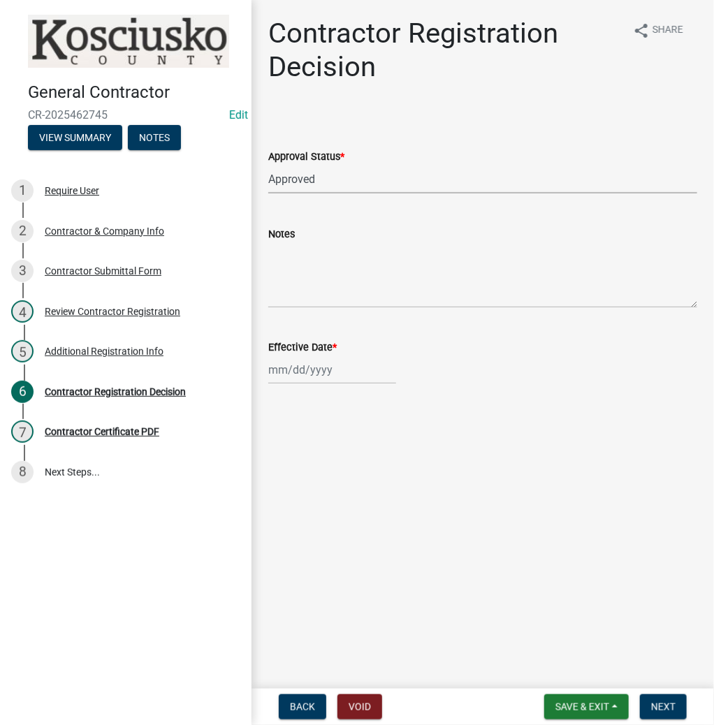
select select "2025"
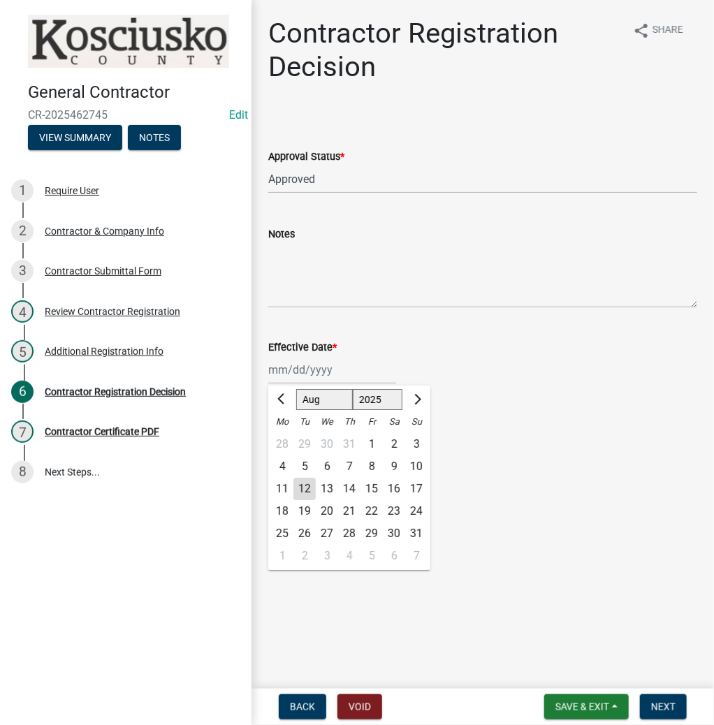
click at [297, 487] on div "12" at bounding box center [304, 489] width 22 height 22
type input "08/12/2025"
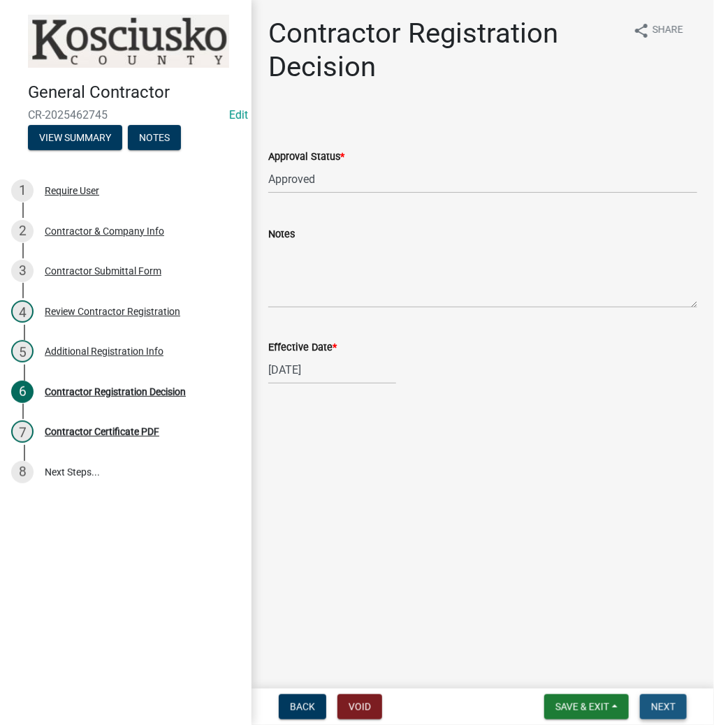
click at [669, 709] on span "Next" at bounding box center [663, 706] width 24 height 11
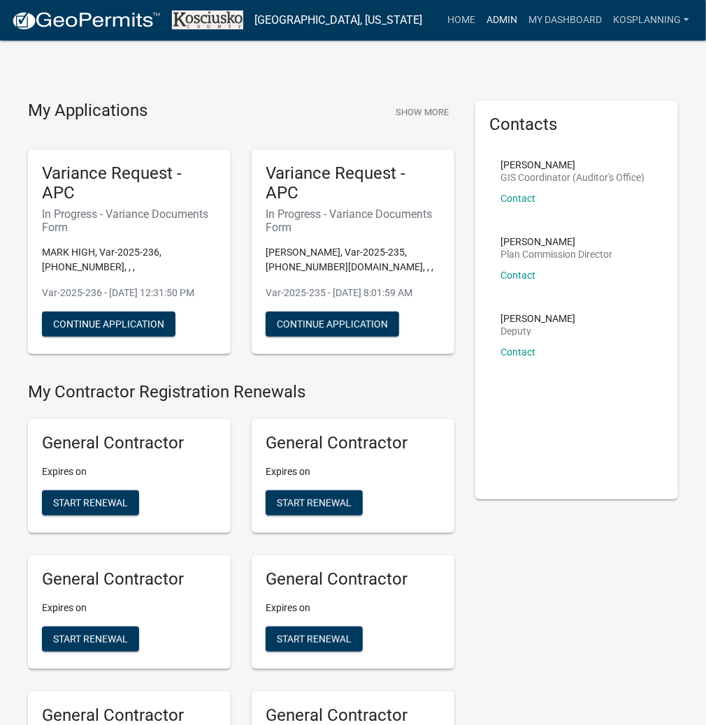
click at [496, 25] on link "Admin" at bounding box center [502, 20] width 42 height 27
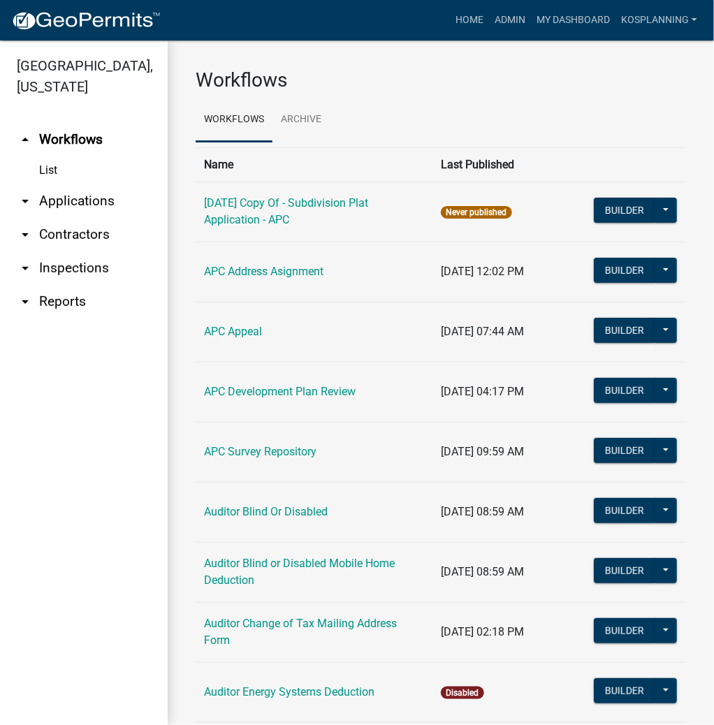
click at [80, 198] on link "arrow_drop_down Applications" at bounding box center [84, 201] width 168 height 34
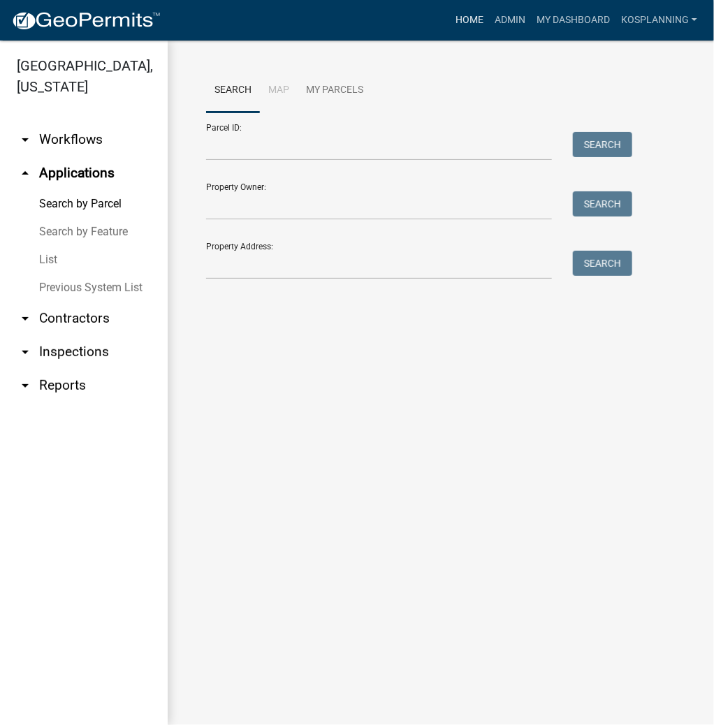
click at [469, 16] on link "Home" at bounding box center [469, 20] width 39 height 27
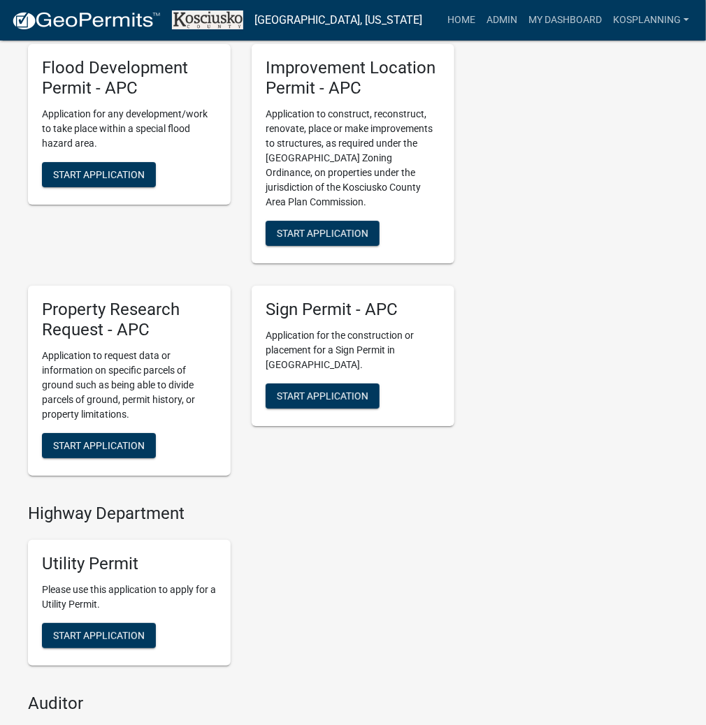
scroll to position [1509, 0]
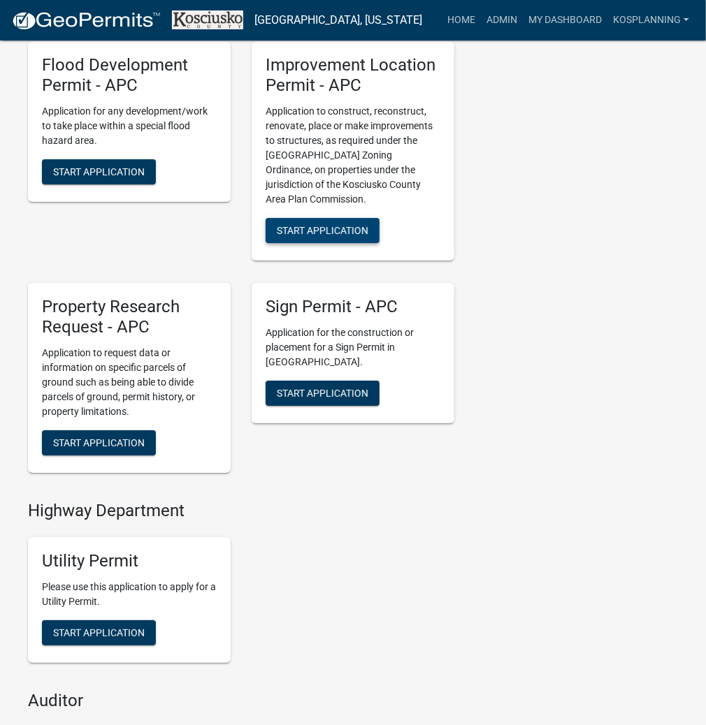
click at [320, 236] on span "Start Application" at bounding box center [323, 230] width 92 height 11
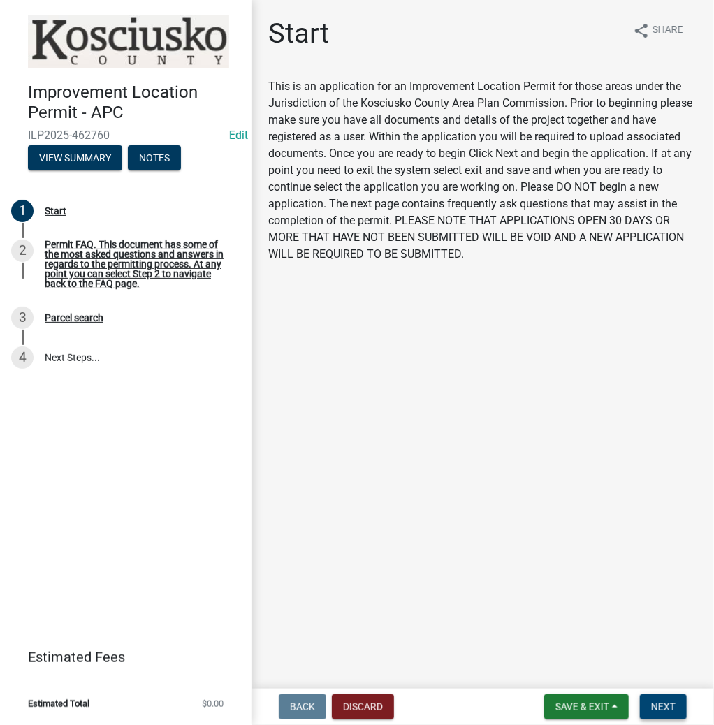
click at [663, 710] on span "Next" at bounding box center [663, 706] width 24 height 11
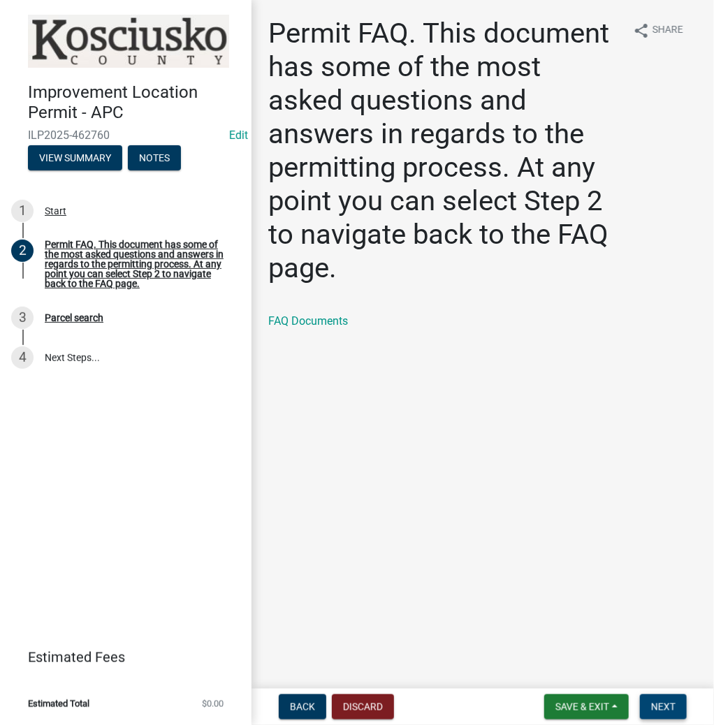
click at [668, 704] on span "Next" at bounding box center [663, 706] width 24 height 11
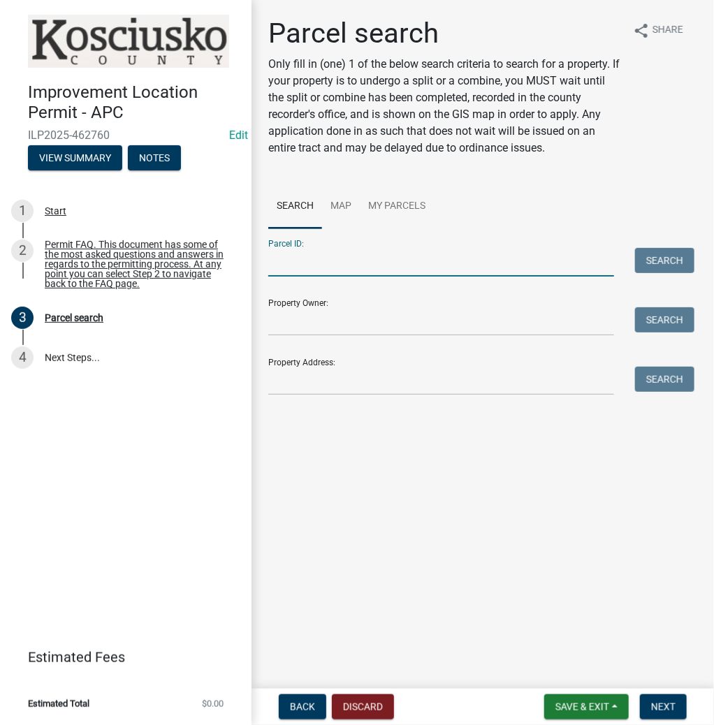
click at [307, 263] on input "Parcel ID:" at bounding box center [441, 262] width 346 height 29
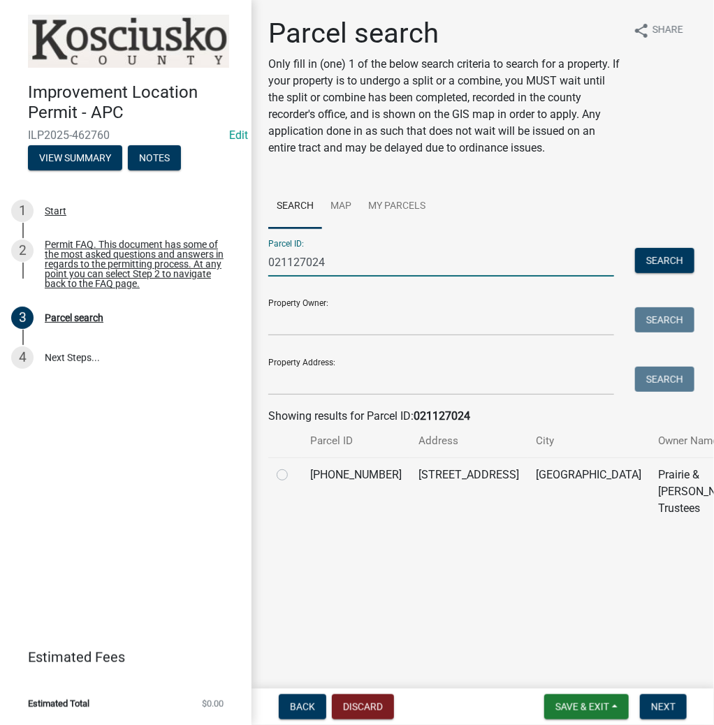
type input "021127024"
click at [291, 483] on div at bounding box center [285, 475] width 17 height 17
click at [293, 467] on label at bounding box center [293, 467] width 0 height 0
click at [293, 476] on input "radio" at bounding box center [297, 471] width 9 height 9
radio input "true"
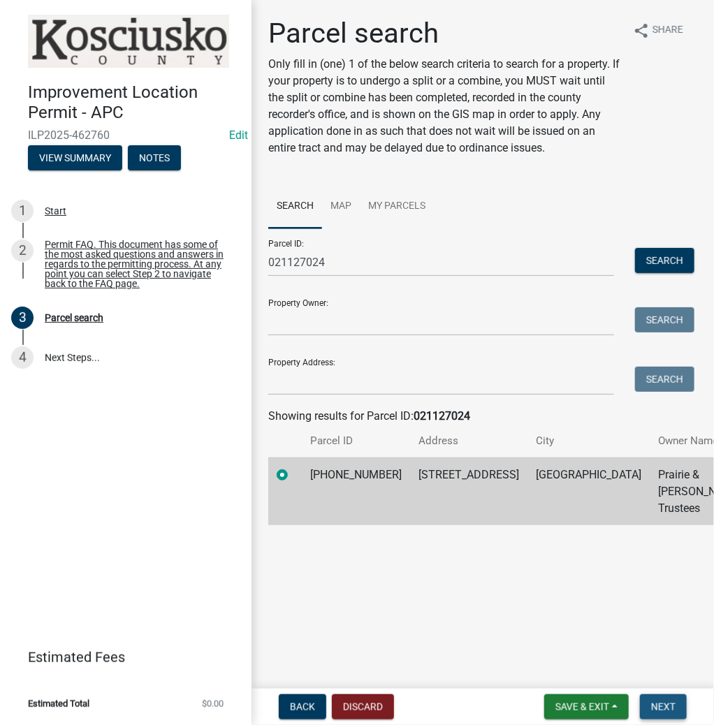
click at [656, 705] on span "Next" at bounding box center [663, 706] width 24 height 11
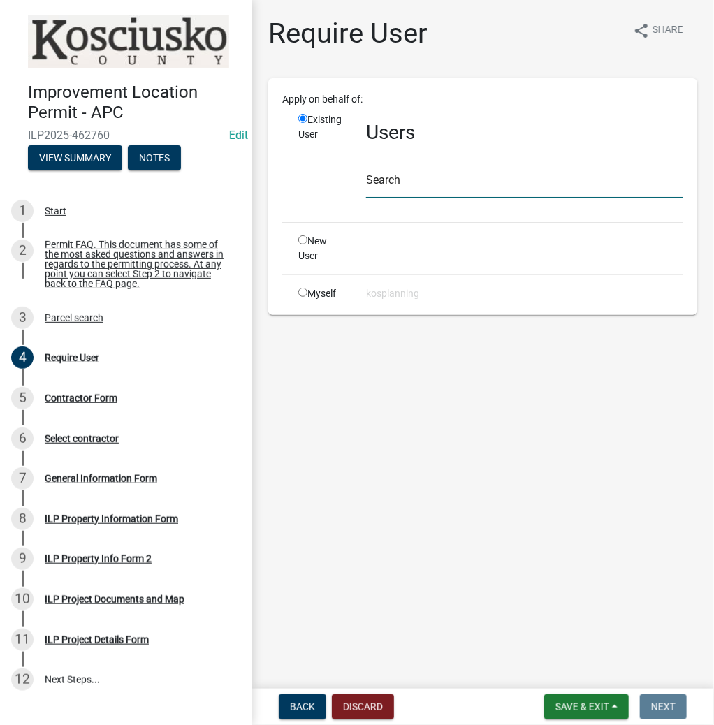
click at [396, 175] on input "text" at bounding box center [524, 184] width 317 height 29
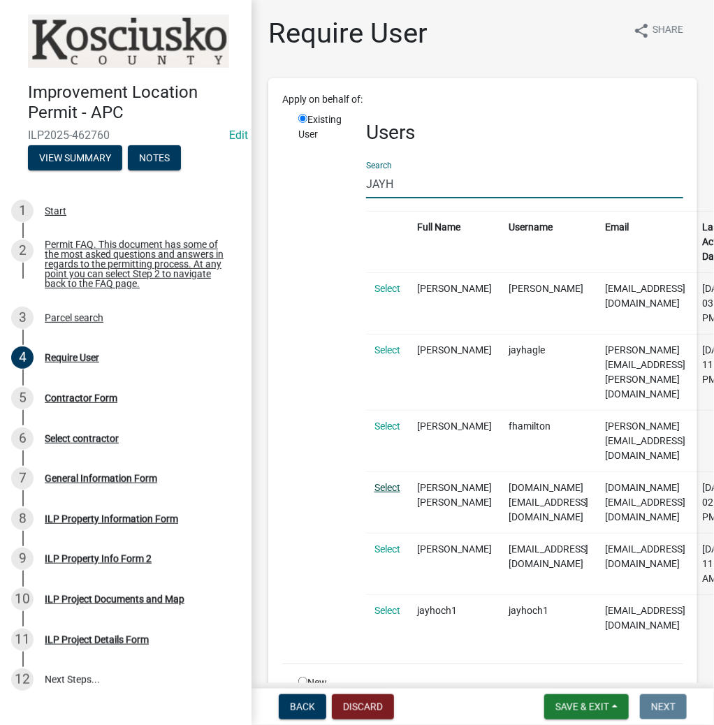
type input "JAYH"
click at [385, 482] on link "Select" at bounding box center [387, 487] width 26 height 11
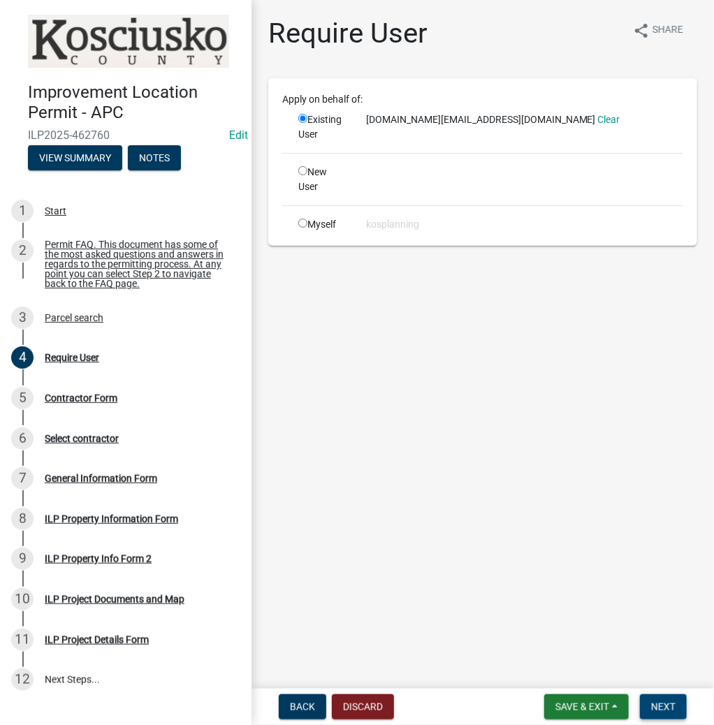
click at [657, 708] on span "Next" at bounding box center [663, 706] width 24 height 11
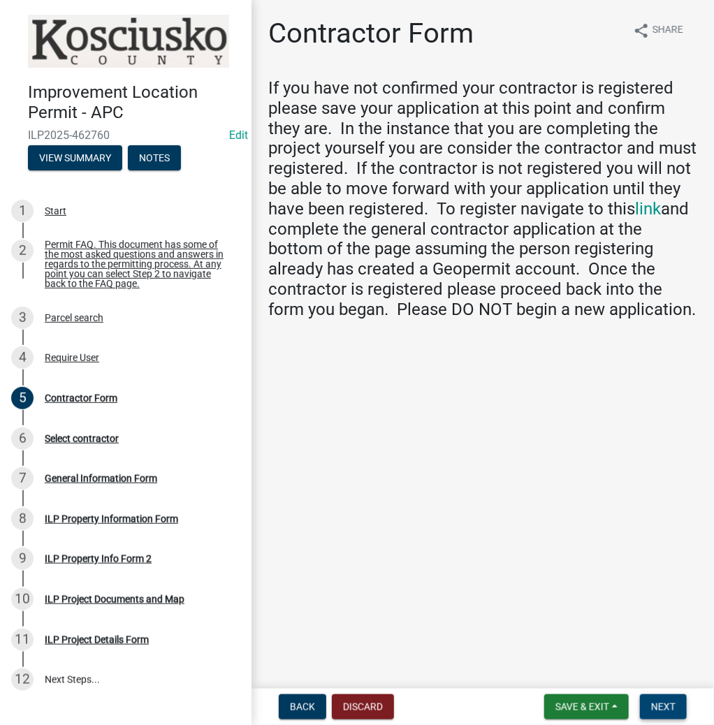
click at [659, 710] on span "Next" at bounding box center [663, 706] width 24 height 11
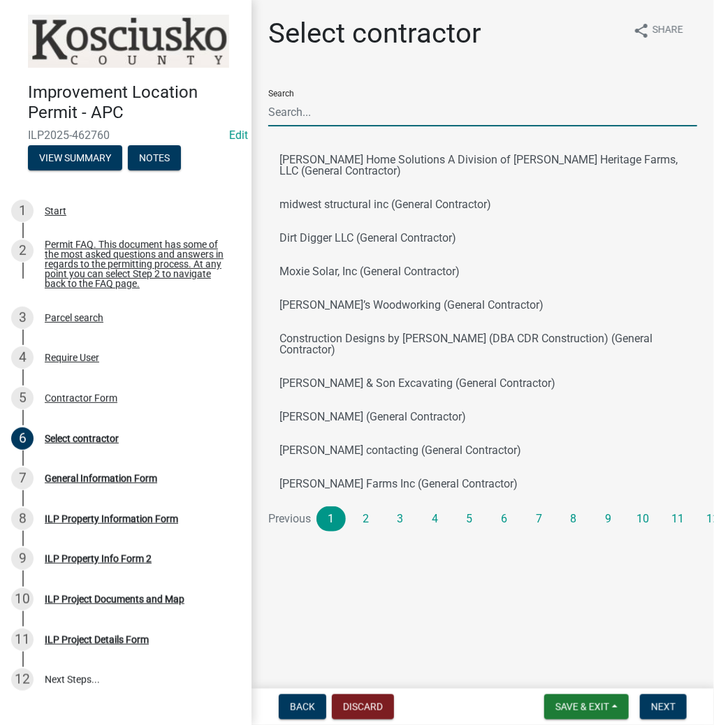
click at [314, 109] on input "Search" at bounding box center [482, 112] width 429 height 29
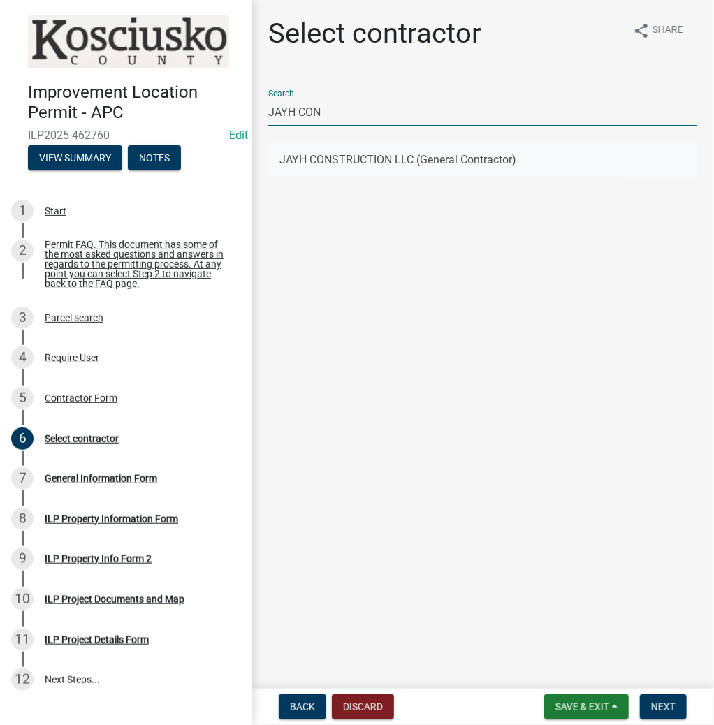
type input "JAYH CON"
click at [328, 160] on button "JAYH CONSTRUCTION LLC (General Contractor)" at bounding box center [482, 160] width 429 height 34
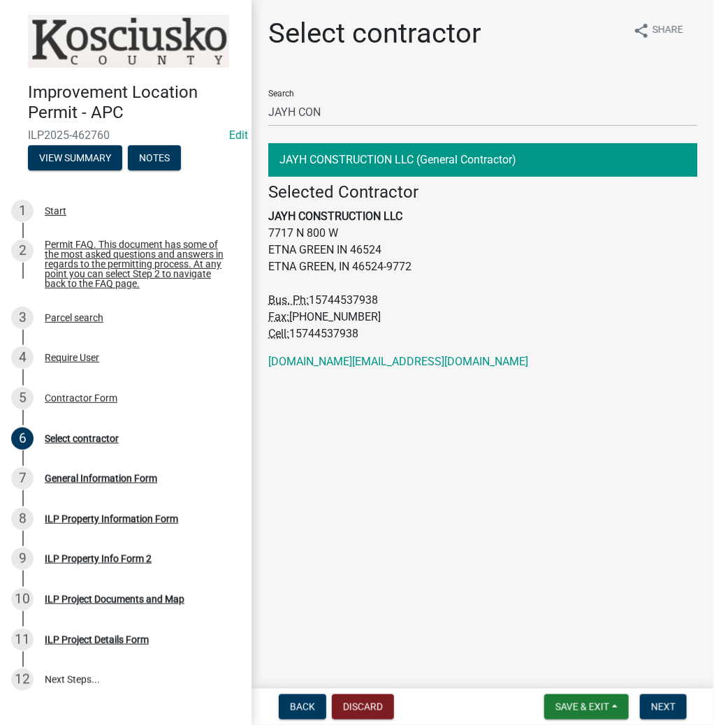
drag, startPoint x: 293, startPoint y: 331, endPoint x: 368, endPoint y: 328, distance: 75.5
click at [368, 328] on address "Selected Contractor JAYH CONSTRUCTION LLC [STREET_ADDRESS] Bus. Ph: [PHONE_NUMB…" at bounding box center [482, 262] width 429 height 160
copy span "15744537938"
click at [657, 705] on span "Next" at bounding box center [663, 706] width 24 height 11
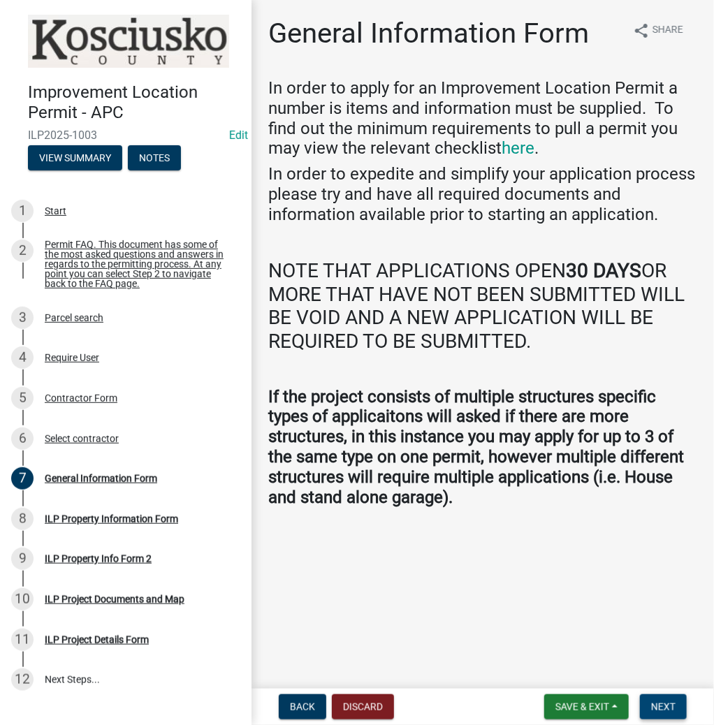
click at [660, 701] on span "Next" at bounding box center [663, 706] width 24 height 11
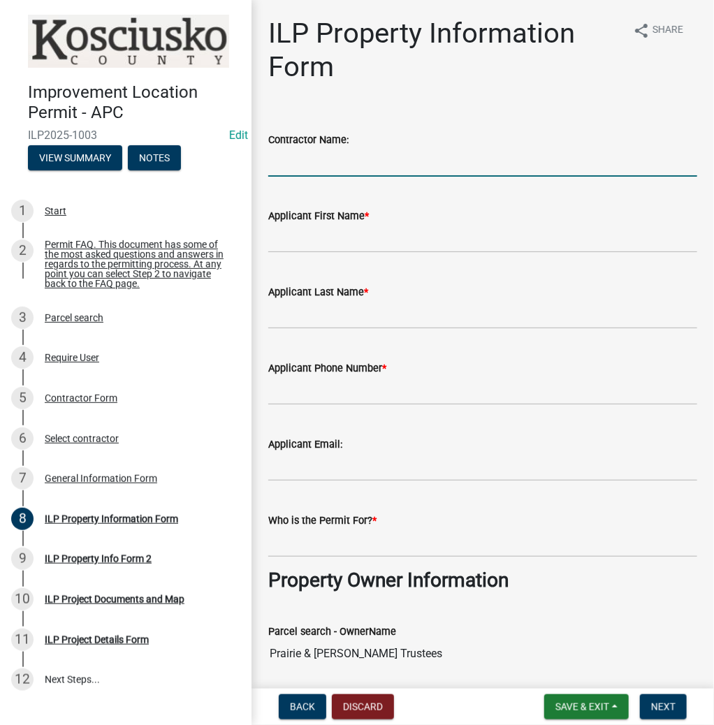
click at [300, 158] on input "Contractor Name:" at bounding box center [482, 162] width 429 height 29
type input "JAYH CONSTRUCTION"
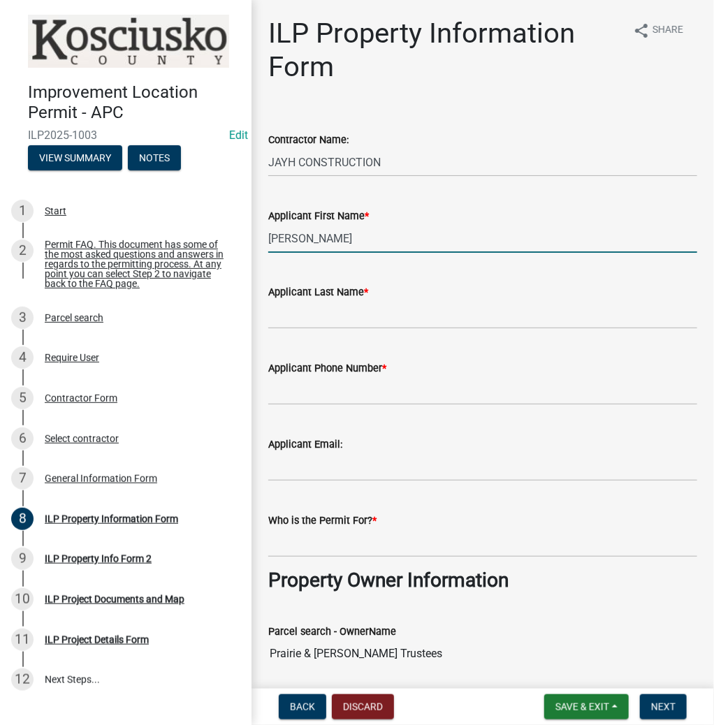
type input "[PERSON_NAME]"
type input "GOON"
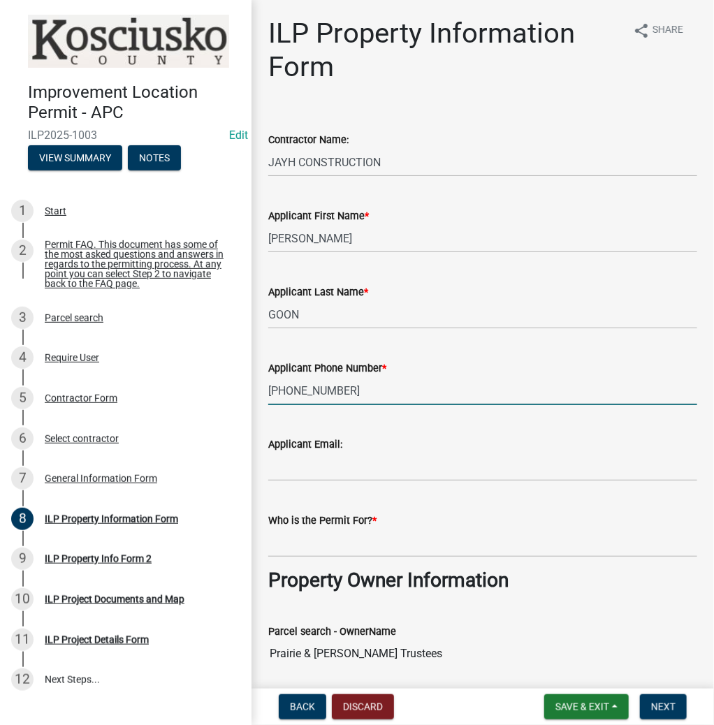
type input "[PHONE_NUMBER]"
click at [276, 542] on input "Who is the Permit For? *" at bounding box center [482, 543] width 429 height 29
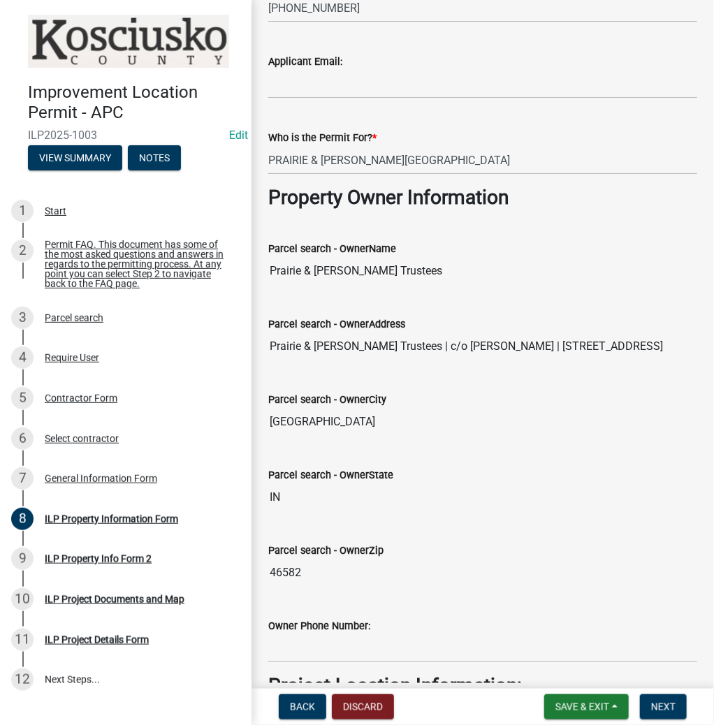
scroll to position [447, 0]
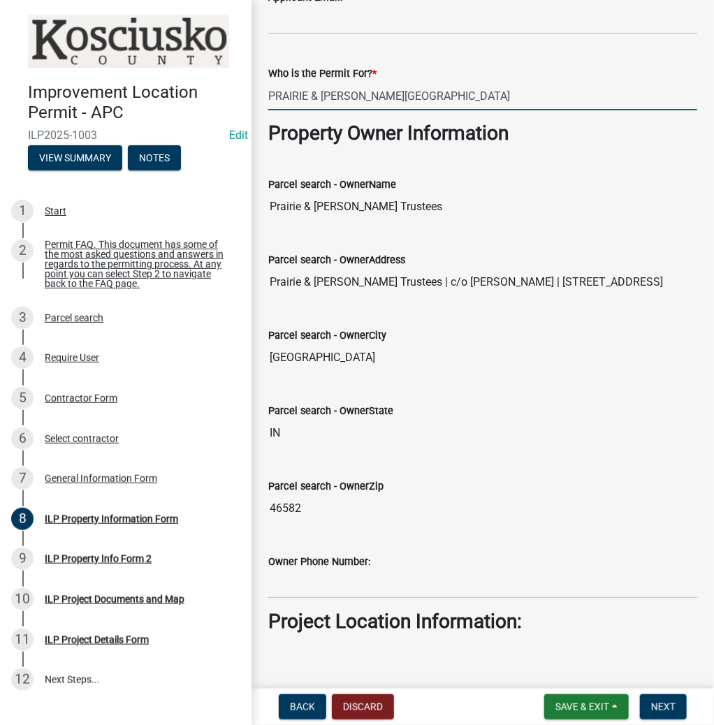
click at [455, 96] on input "PRAIRIE & [PERSON_NAME][GEOGRAPHIC_DATA]" at bounding box center [482, 96] width 429 height 29
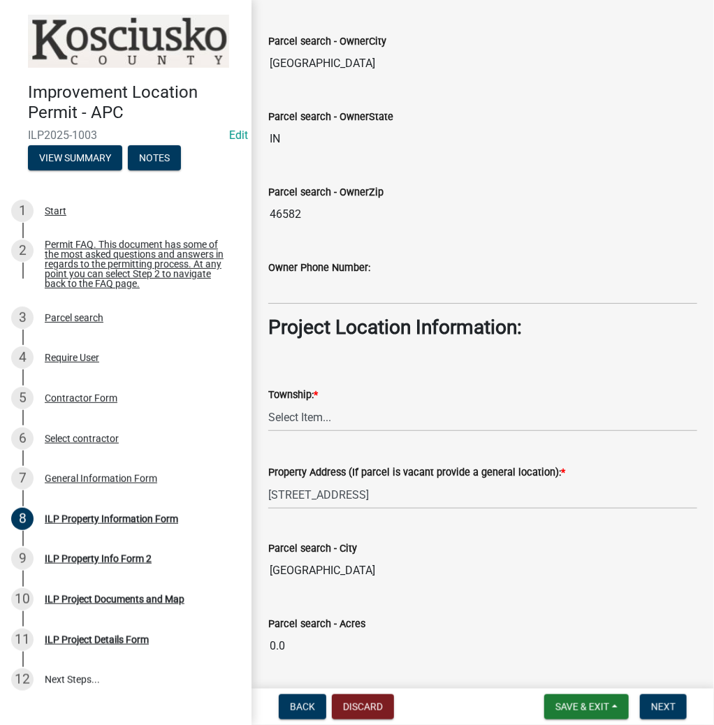
scroll to position [894, 0]
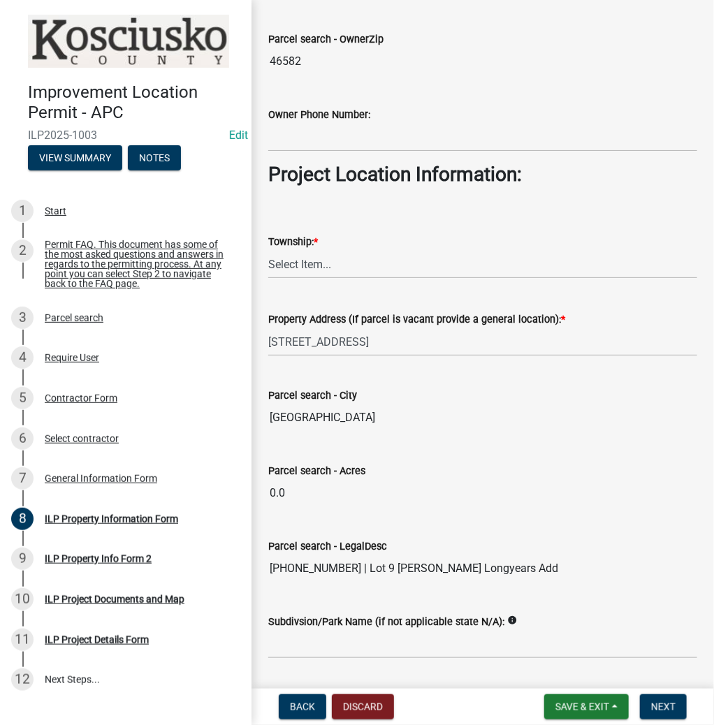
type input "PRAIRIE & [PERSON_NAME] TRUSTEES"
click at [297, 254] on select "Select Item... [PERSON_NAME] - Elkhart Co Clay Etna [GEOGRAPHIC_DATA][PERSON_NA…" at bounding box center [482, 264] width 429 height 29
click at [268, 250] on select "Select Item... [PERSON_NAME] - Elkhart Co Clay Etna [GEOGRAPHIC_DATA][PERSON_NA…" at bounding box center [482, 264] width 429 height 29
select select "623f0b17-7363-4465-a52b-804bbc121c6a"
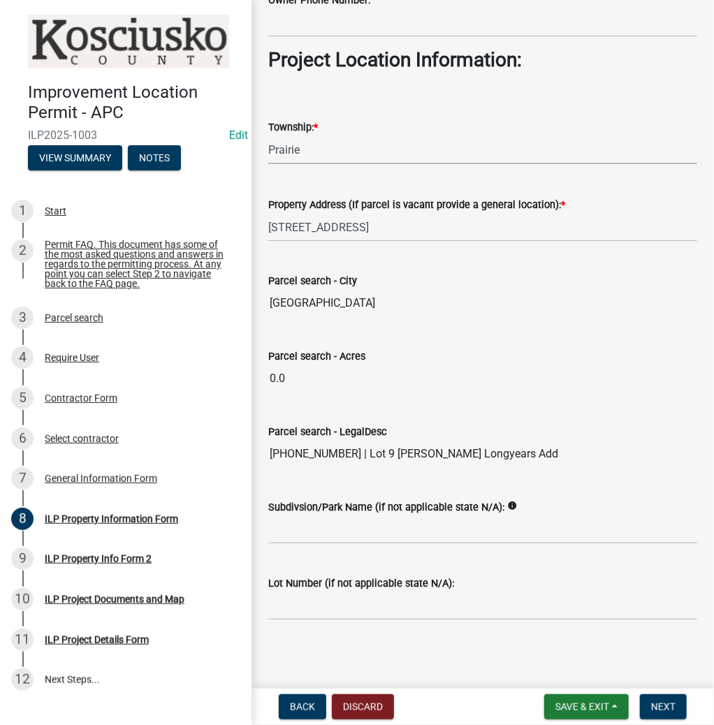
scroll to position [1010, 0]
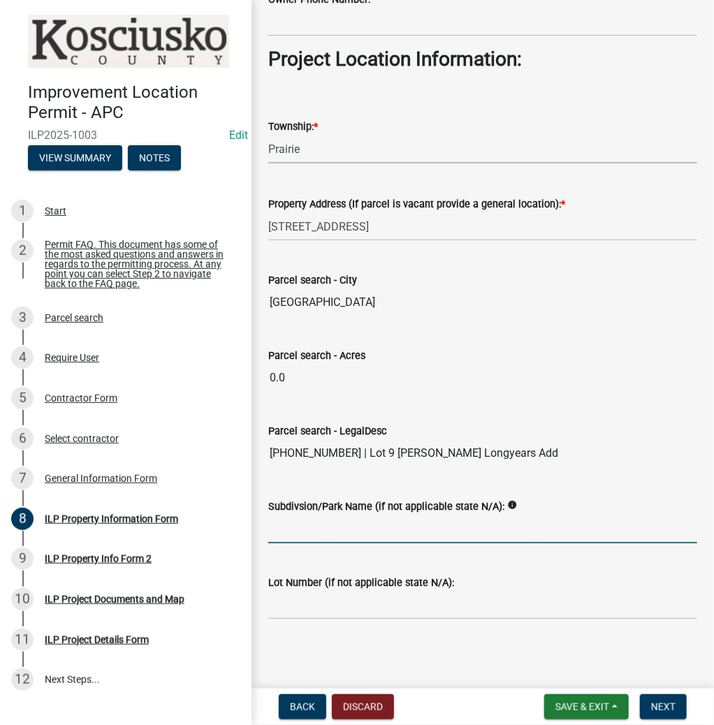
click at [327, 520] on input "Subdivsion/Park Name (if not applicable state N/A):" at bounding box center [482, 529] width 429 height 29
type input "[PERSON_NAME] LONGYEARS ADD"
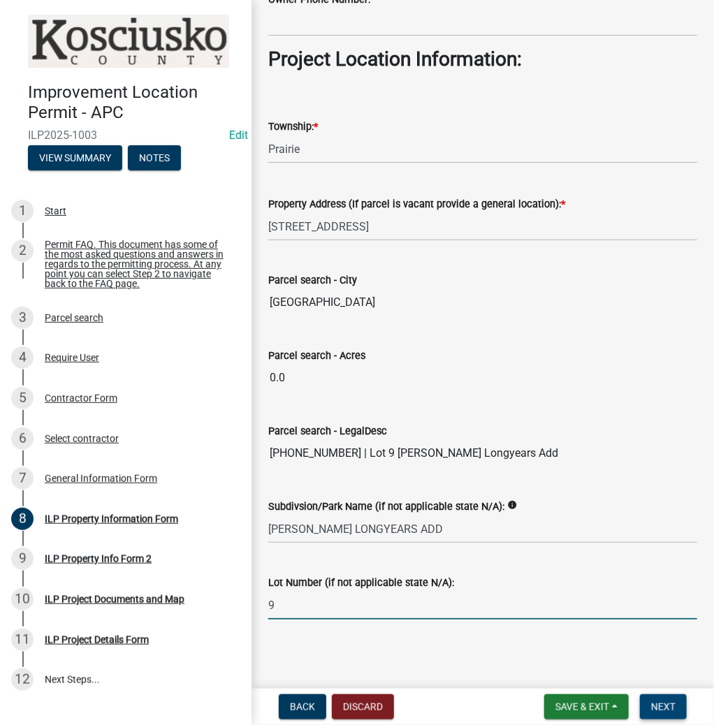
type input "9"
click at [657, 706] on span "Next" at bounding box center [663, 706] width 24 height 11
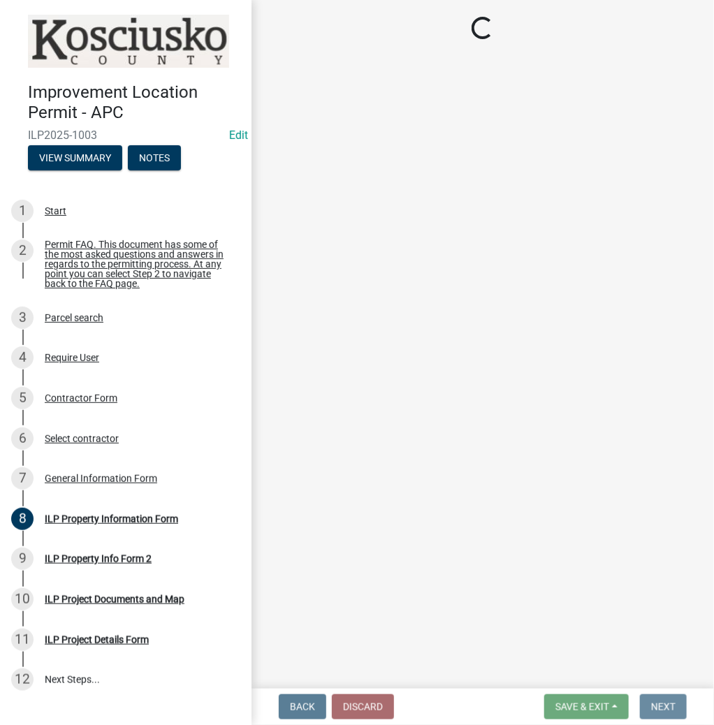
scroll to position [0, 0]
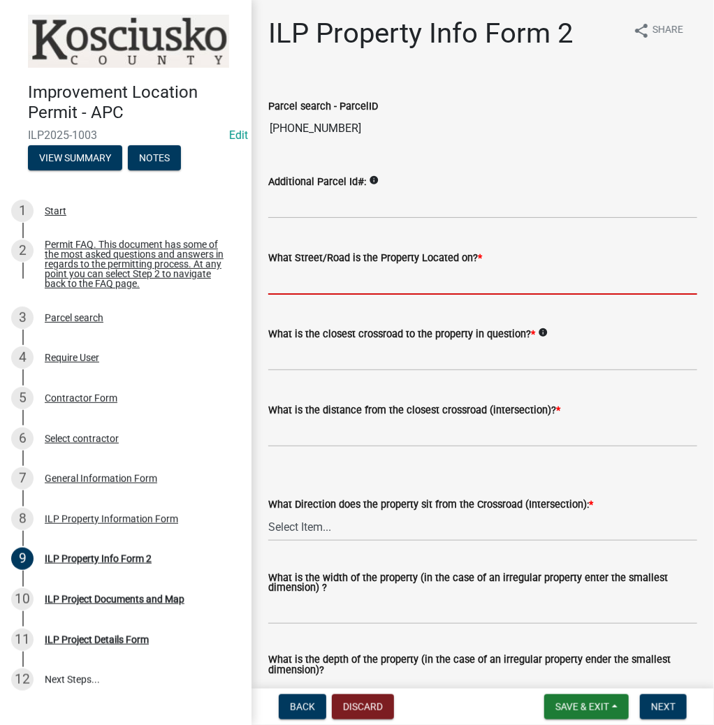
click at [319, 276] on input "What Street/Road is the Property Located on? *" at bounding box center [482, 280] width 429 height 29
type input "PRAIRIE ST"
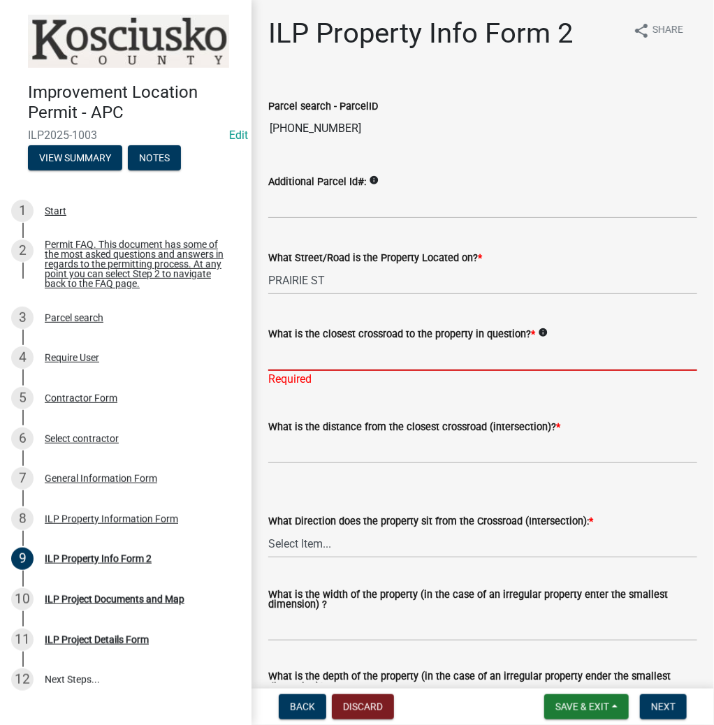
click at [319, 364] on input "What is the closest crossroad to the property in question? *" at bounding box center [482, 356] width 429 height 29
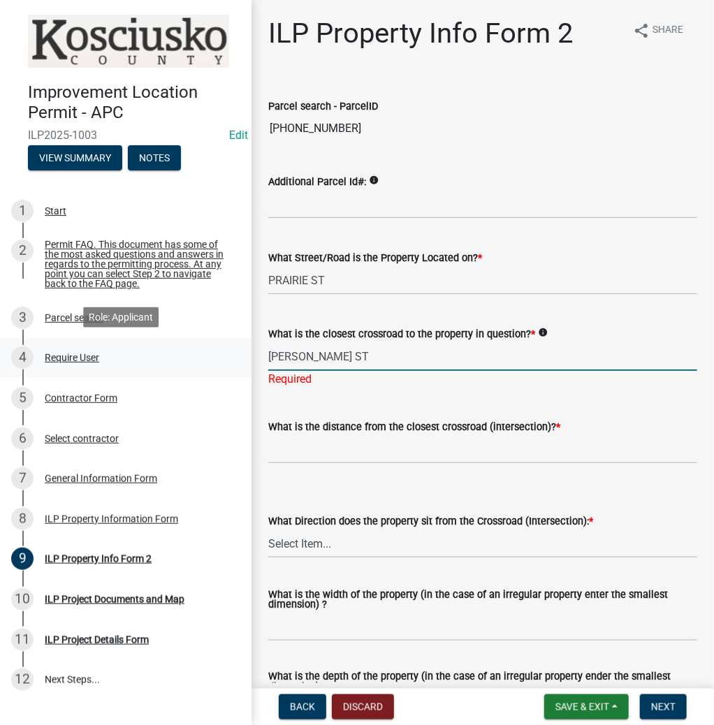
type input "[PERSON_NAME] ST"
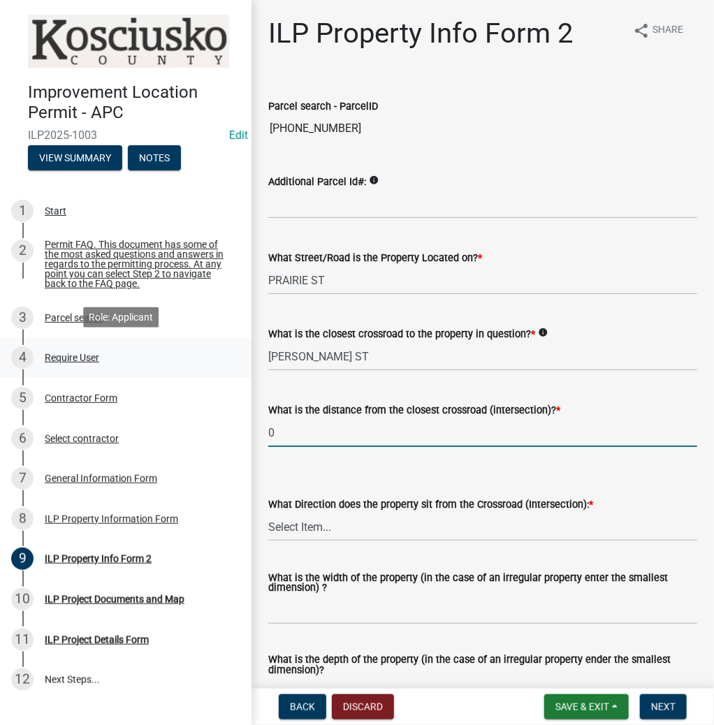
type input "0"
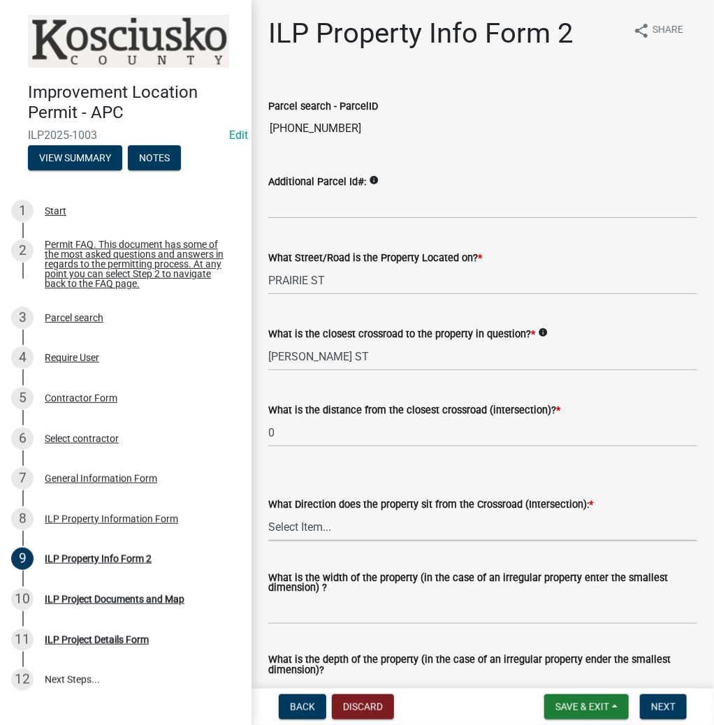
click at [332, 520] on select "Select Item... N NE NW S SE SW E W" at bounding box center [482, 527] width 429 height 29
click at [268, 513] on select "Select Item... N NE NW S SE SW E W" at bounding box center [482, 527] width 429 height 29
select select "30cad654-0079-4cbe-a349-097ae71a5774"
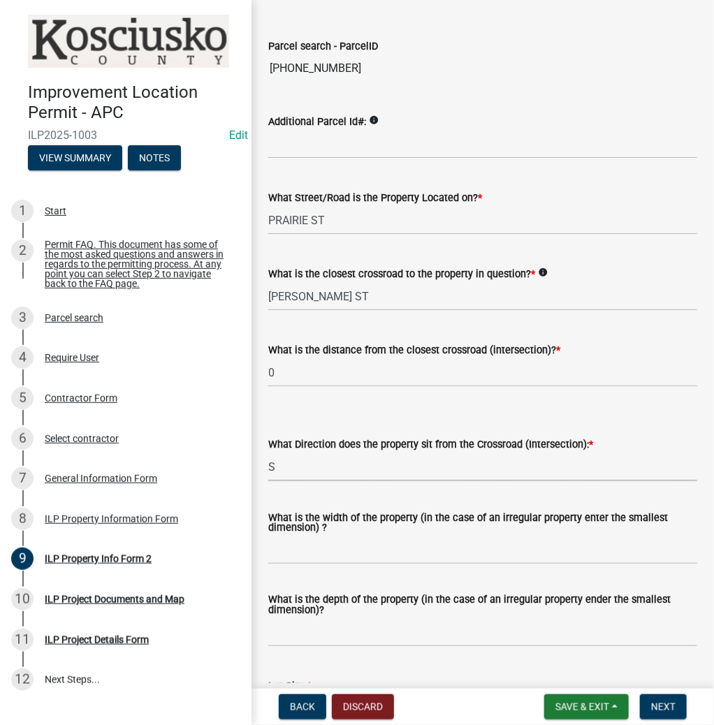
scroll to position [168, 0]
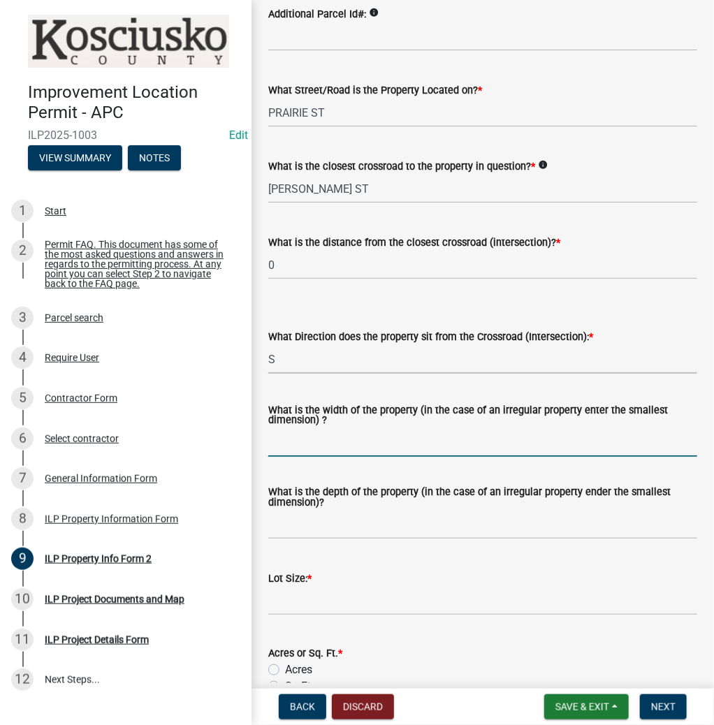
click at [313, 446] on input "What is the width of the property (in the case of an irregular property enter t…" at bounding box center [482, 442] width 429 height 29
click at [313, 437] on input "What is the width of the property (in the case of an irregular property enter t…" at bounding box center [482, 442] width 429 height 29
type input "82.50"
type input "132"
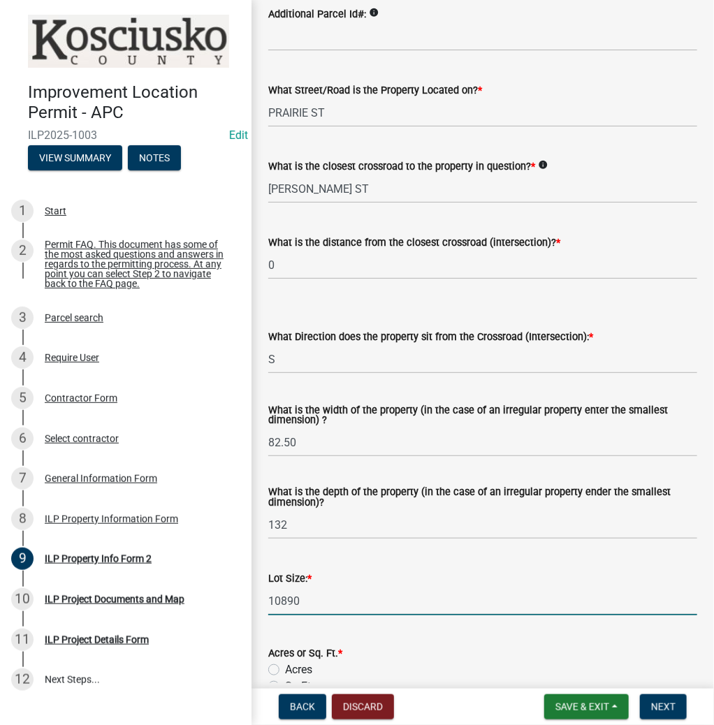
type input "10890"
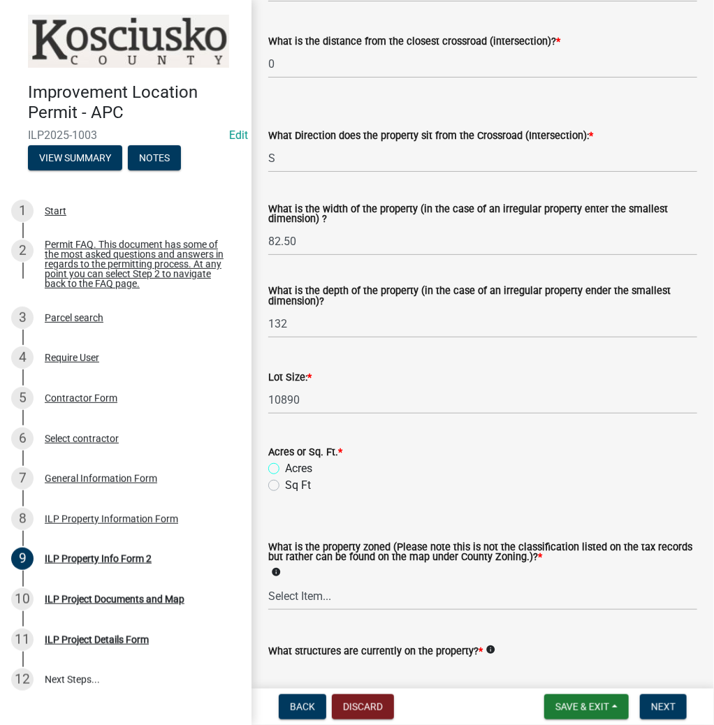
scroll to position [391, 0]
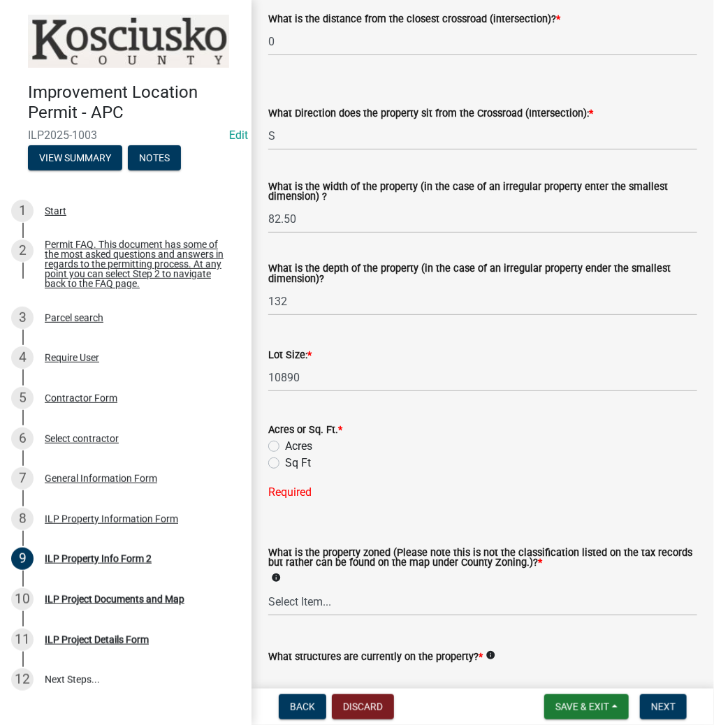
click at [285, 458] on label "Sq Ft" at bounding box center [298, 463] width 26 height 17
click at [285, 458] on input "Sq Ft" at bounding box center [289, 459] width 9 height 9
radio input "true"
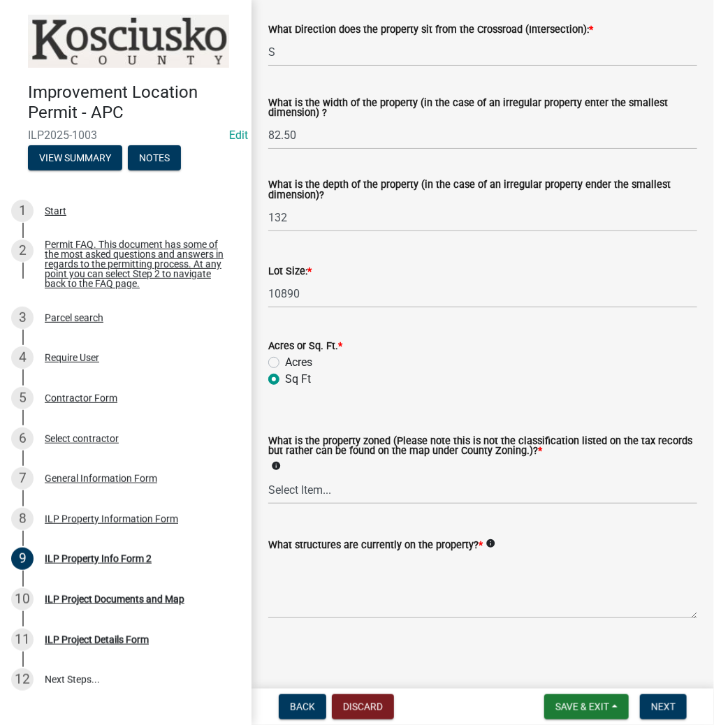
scroll to position [477, 0]
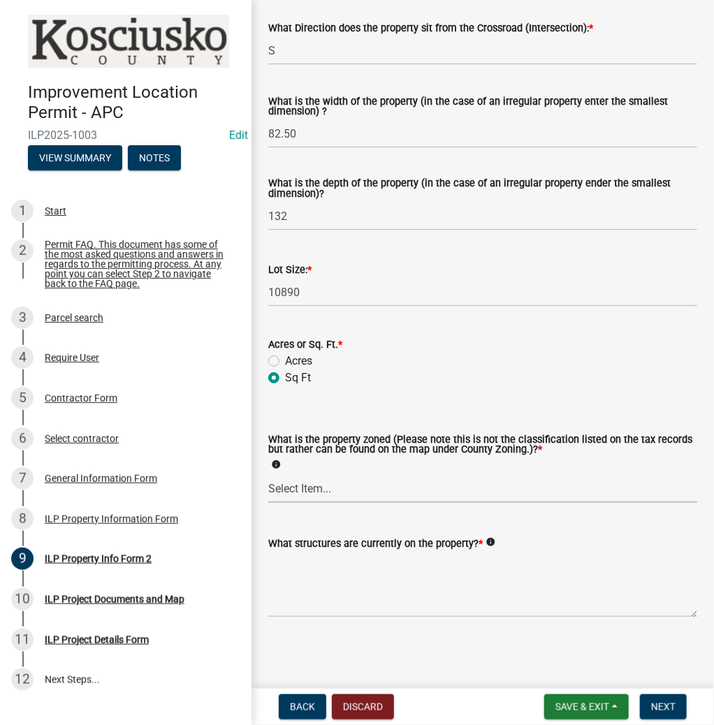
click at [303, 492] on select "Select Item... Agricultural Agricultural 2 Commercial Environmental Industrial …" at bounding box center [482, 488] width 429 height 29
click at [268, 474] on select "Select Item... Agricultural Agricultural 2 Commercial Environmental Industrial …" at bounding box center [482, 488] width 429 height 29
select select "0083427e-87ed-4232-9a7a-bf0aed6c587d"
click at [312, 565] on textarea "What structures are currently on the property? *" at bounding box center [482, 585] width 429 height 66
type textarea "F"
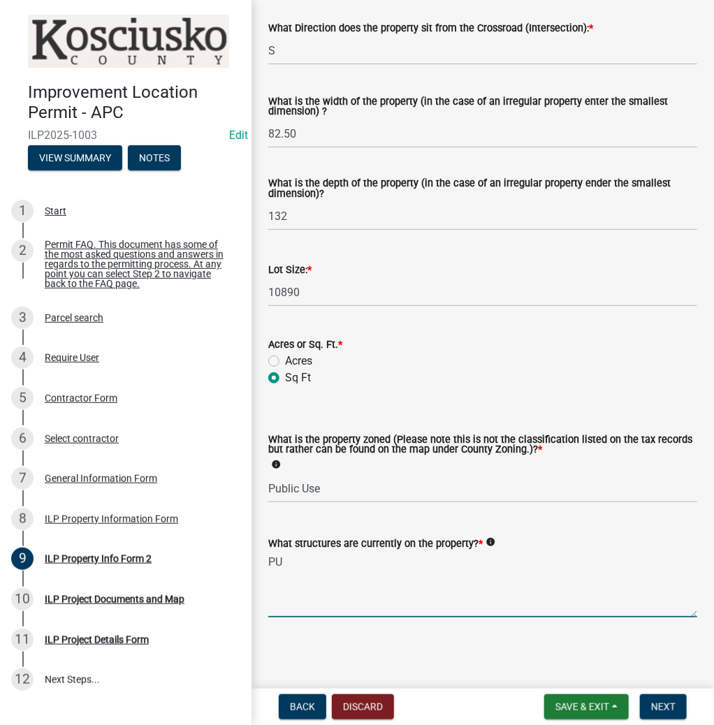
type textarea "P"
type textarea "FIRE STATION"
click at [647, 696] on button "Next" at bounding box center [663, 706] width 47 height 25
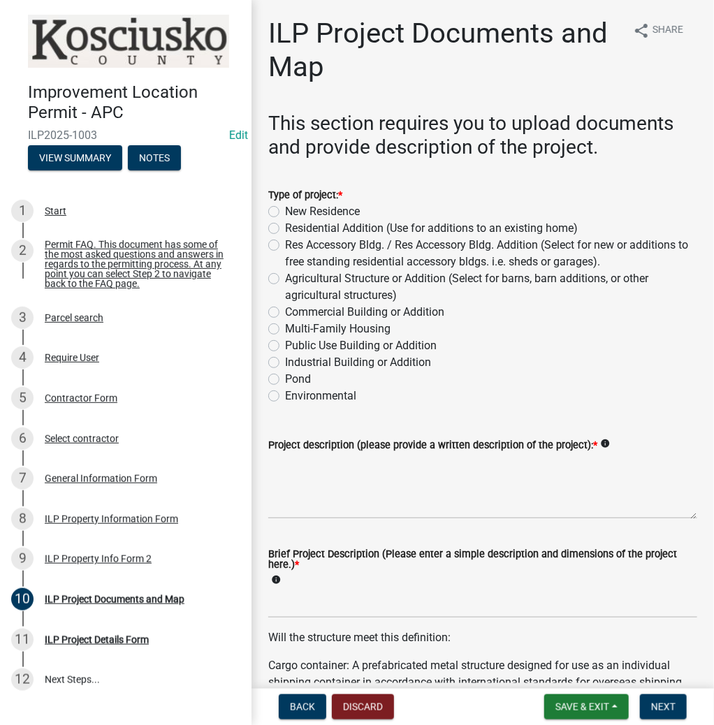
click at [285, 344] on label "Public Use Building or Addition" at bounding box center [361, 345] width 152 height 17
click at [285, 344] on input "Public Use Building or Addition" at bounding box center [289, 341] width 9 height 9
radio input "true"
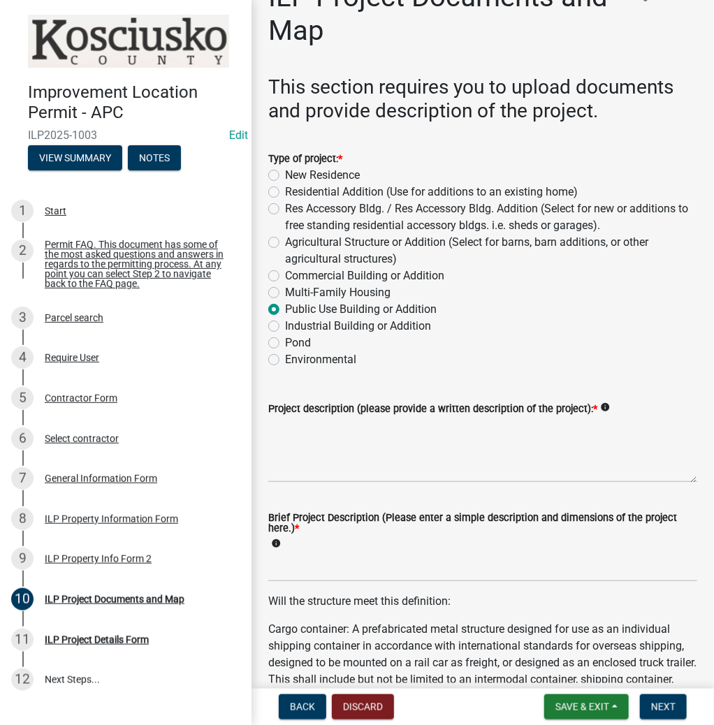
scroll to position [56, 0]
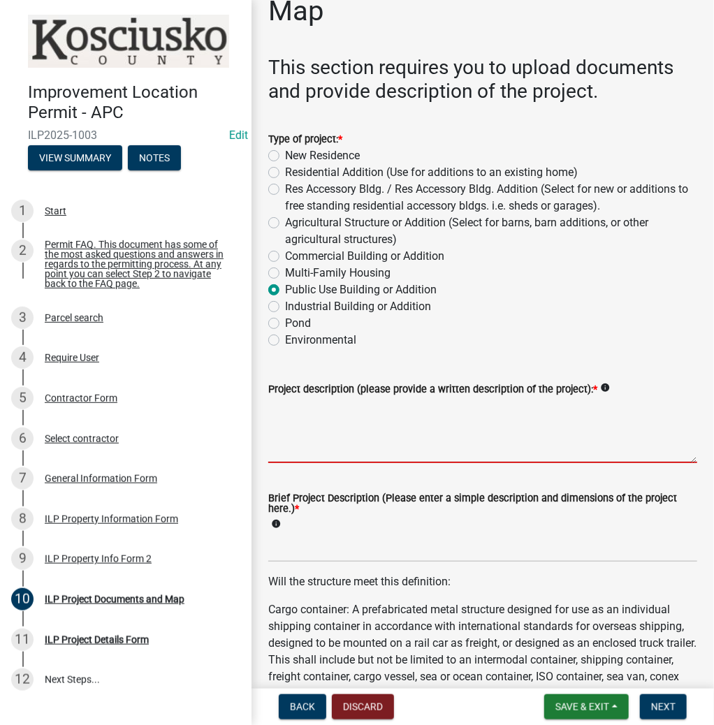
click at [289, 421] on textarea "Project description (please provide a written description of the project): *" at bounding box center [482, 431] width 429 height 66
type textarea "LEANTO"
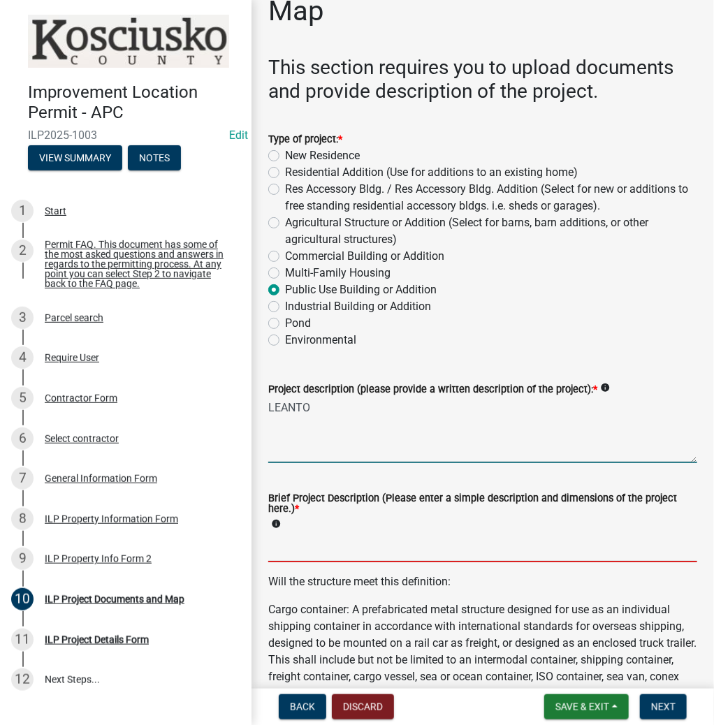
click at [296, 545] on input "Brief Project Description (Please enter a simple description and dimensions of …" at bounding box center [482, 548] width 429 height 29
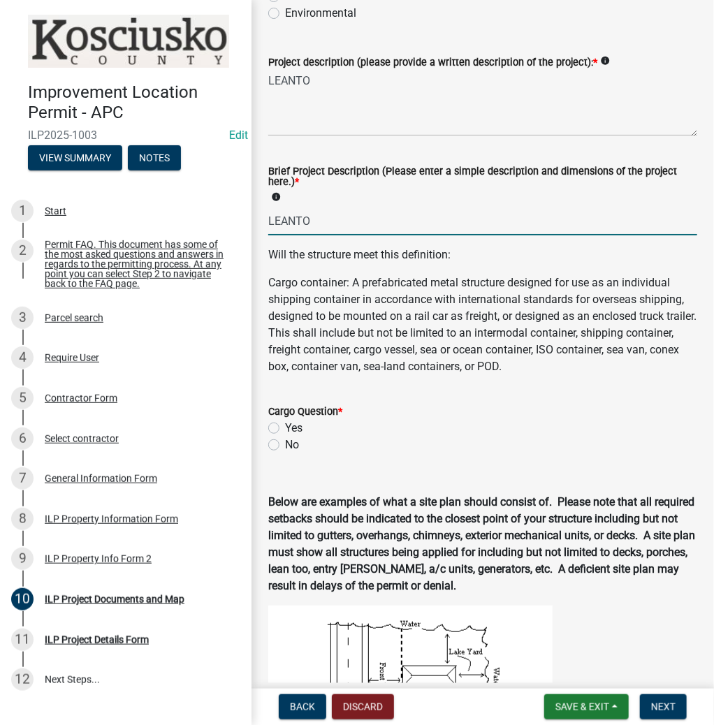
scroll to position [503, 0]
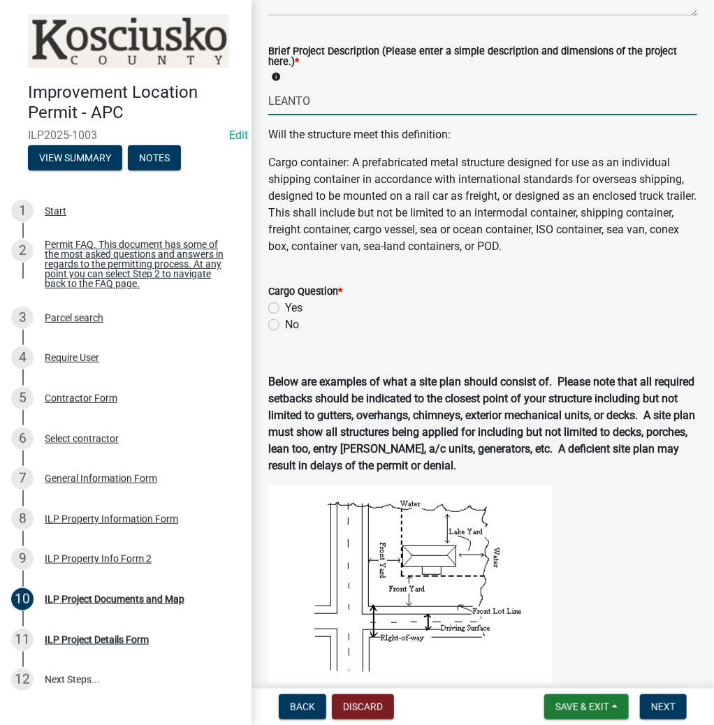
type input "LEANTO"
click at [285, 328] on label "No" at bounding box center [292, 324] width 14 height 17
click at [285, 326] on input "No" at bounding box center [289, 320] width 9 height 9
radio input "true"
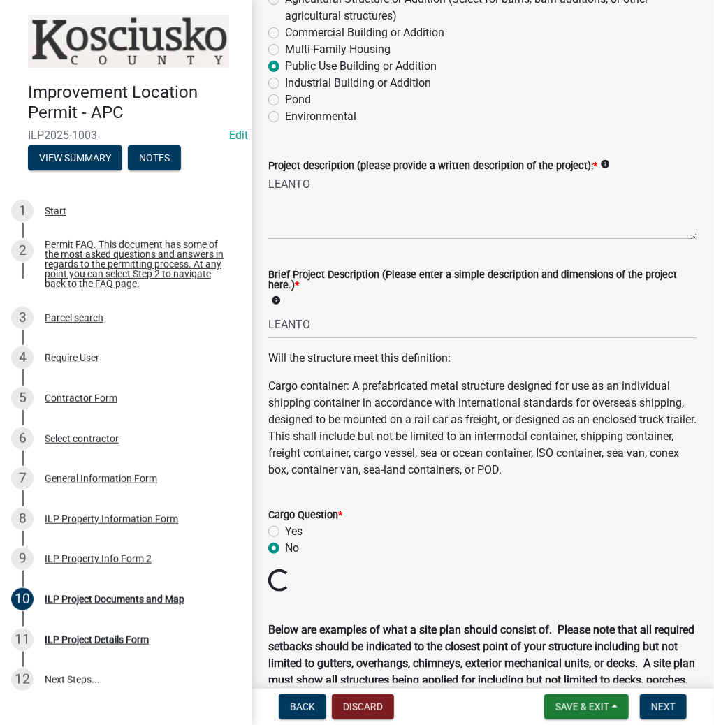
scroll to position [112, 0]
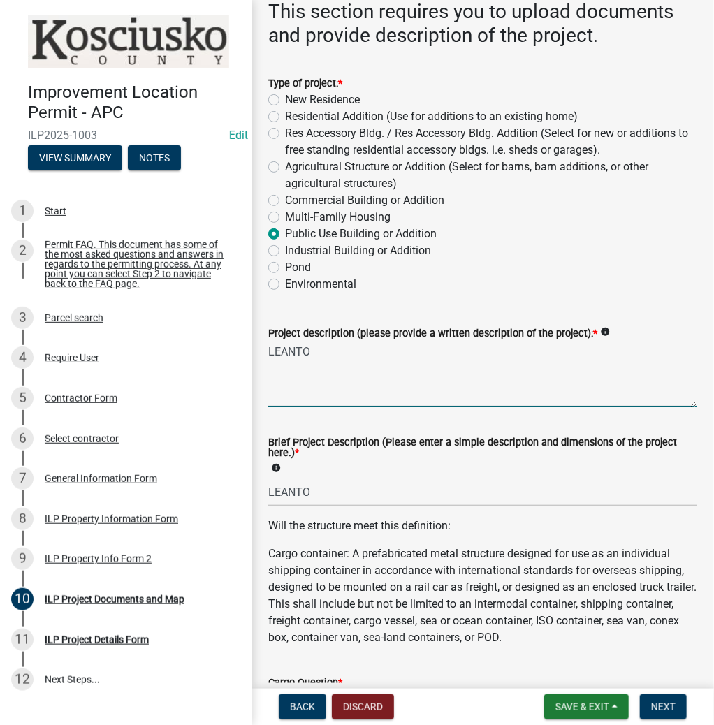
click at [269, 352] on textarea "LEANTO" at bounding box center [482, 375] width 429 height 66
click at [265, 354] on div "Project description (please provide a written description of the project): * in…" at bounding box center [483, 356] width 450 height 102
click at [269, 344] on textarea "LEANTO" at bounding box center [482, 375] width 429 height 66
type textarea "8X12 LEANTO"
click at [264, 490] on div "Brief Project Description (Please enter a simple description and dimensions of …" at bounding box center [483, 461] width 450 height 87
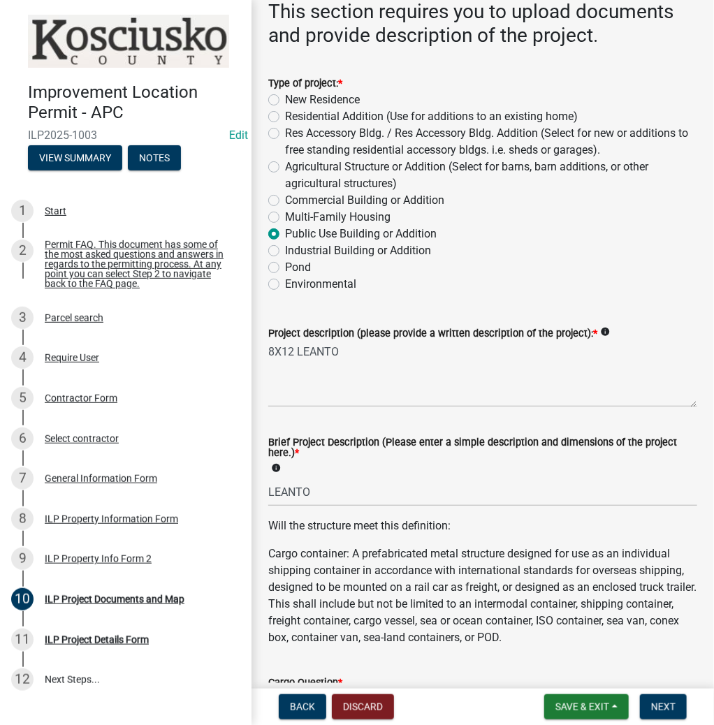
click at [265, 489] on div "Brief Project Description (Please enter a simple description and dimensions of …" at bounding box center [483, 461] width 450 height 87
click at [268, 492] on div "Brief Project Description (Please enter a simple description and dimensions of …" at bounding box center [483, 461] width 450 height 87
click at [267, 493] on div "Brief Project Description (Please enter a simple description and dimensions of …" at bounding box center [483, 461] width 450 height 87
click at [268, 491] on input "LEANTO" at bounding box center [482, 492] width 429 height 29
type input "8X12 LEANTO"
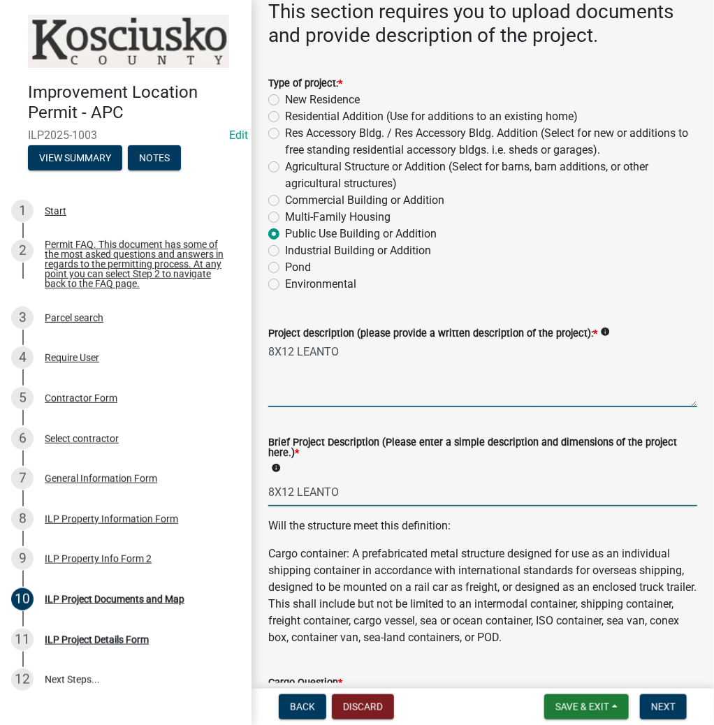
click at [388, 355] on textarea "8X12 LEANTO" at bounding box center [482, 375] width 429 height 66
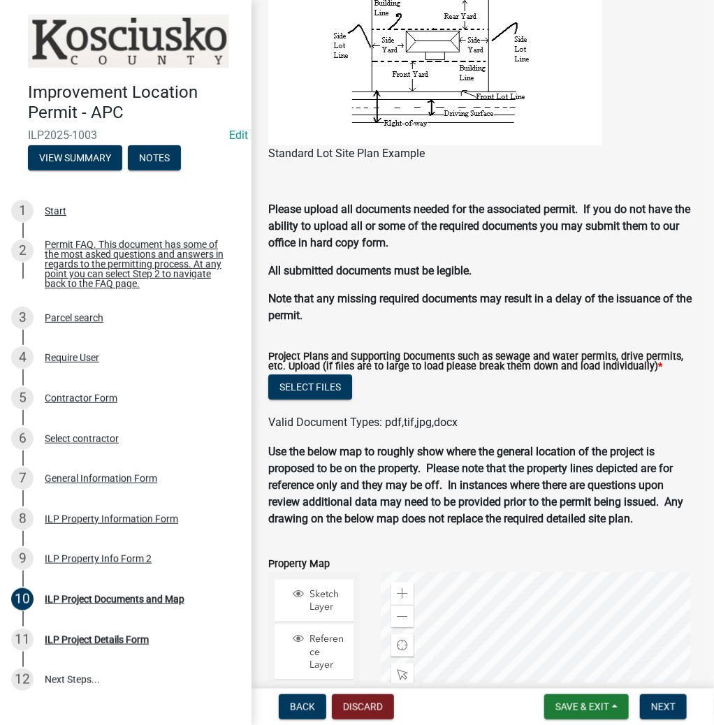
scroll to position [1341, 0]
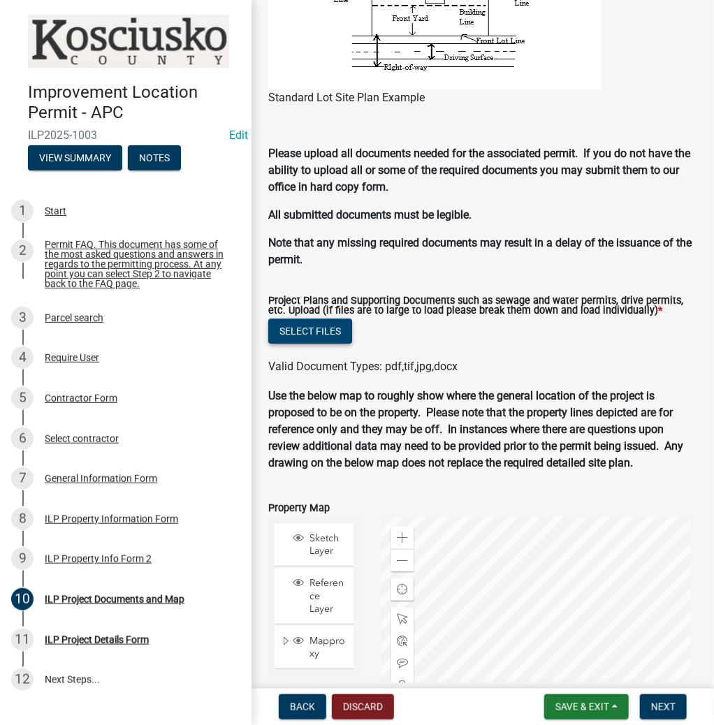
type textarea "8X12 LEANTO TO COVER GENERATOR"
click at [338, 328] on button "Select files" at bounding box center [310, 331] width 84 height 25
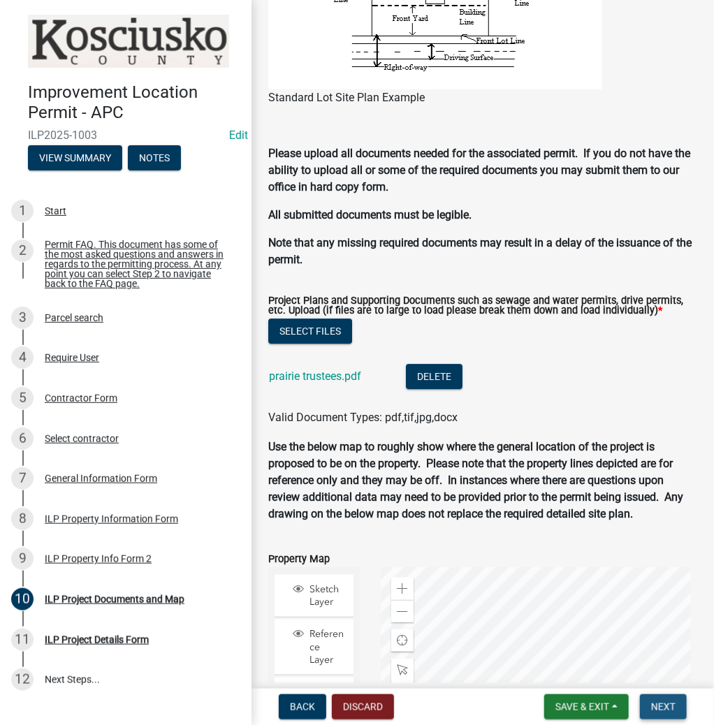
click at [671, 707] on span "Next" at bounding box center [663, 706] width 24 height 11
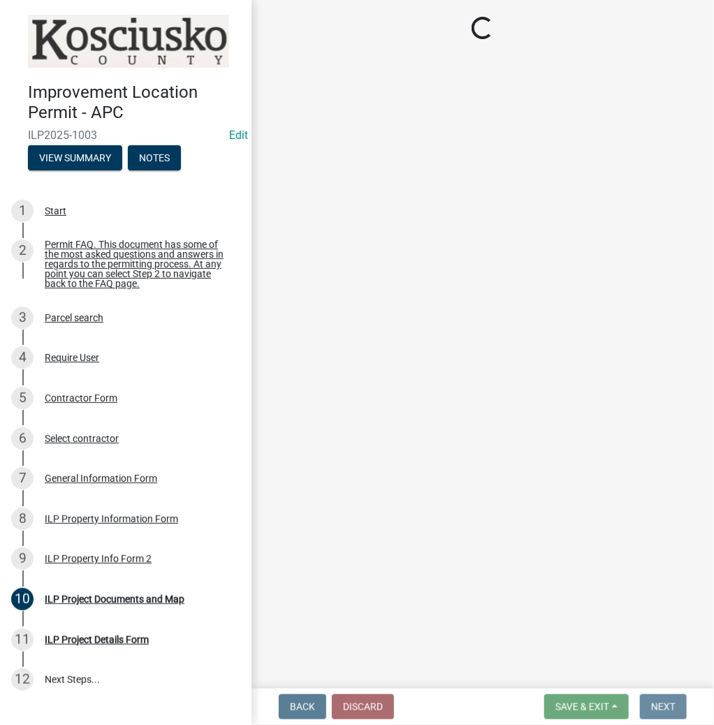
scroll to position [0, 0]
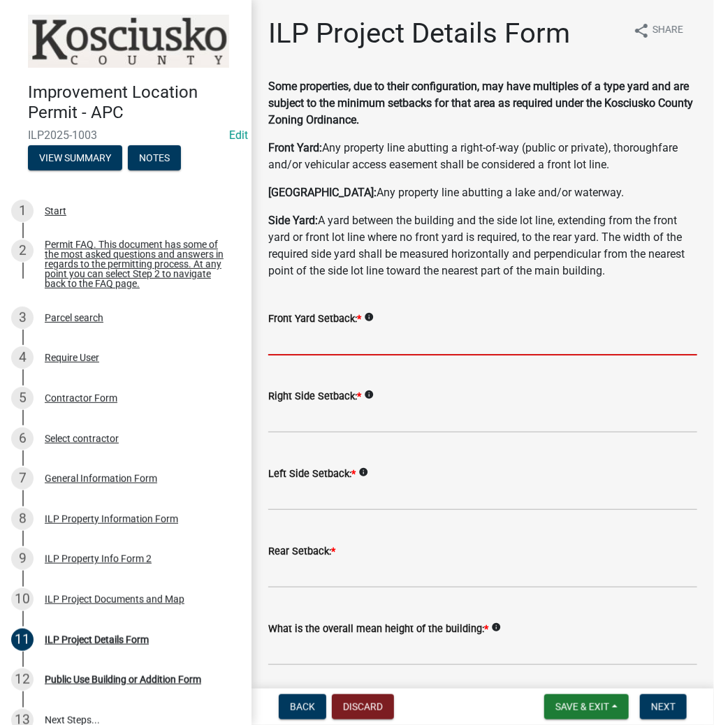
click at [282, 341] on input "text" at bounding box center [482, 341] width 429 height 29
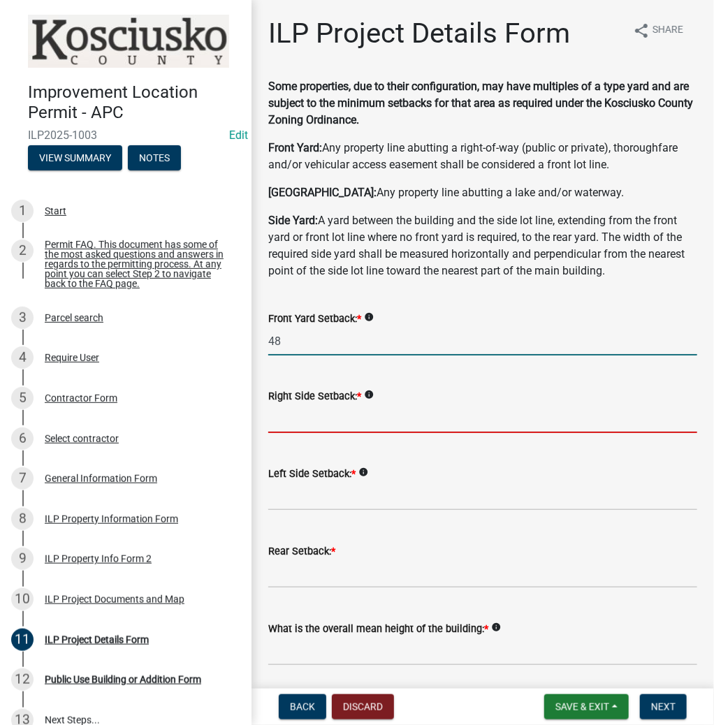
type input "48.0"
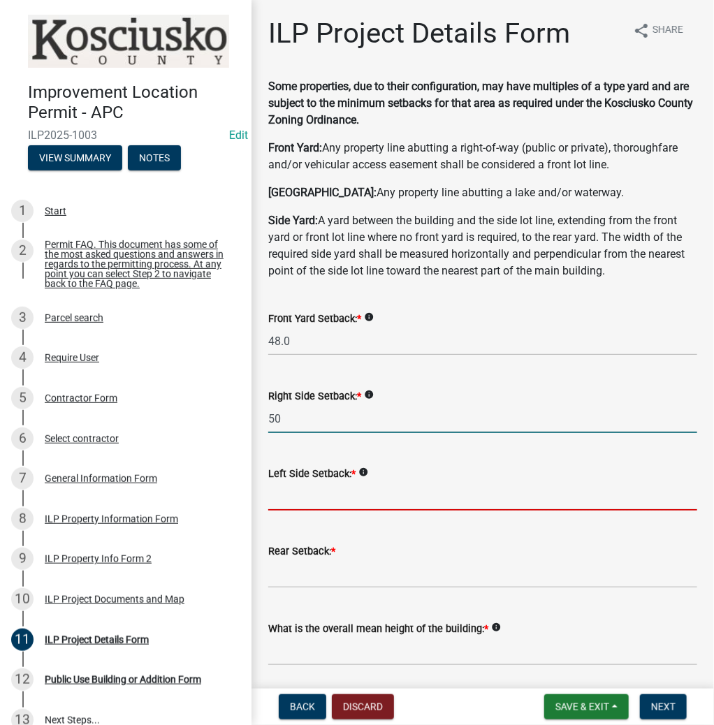
type input "50.0"
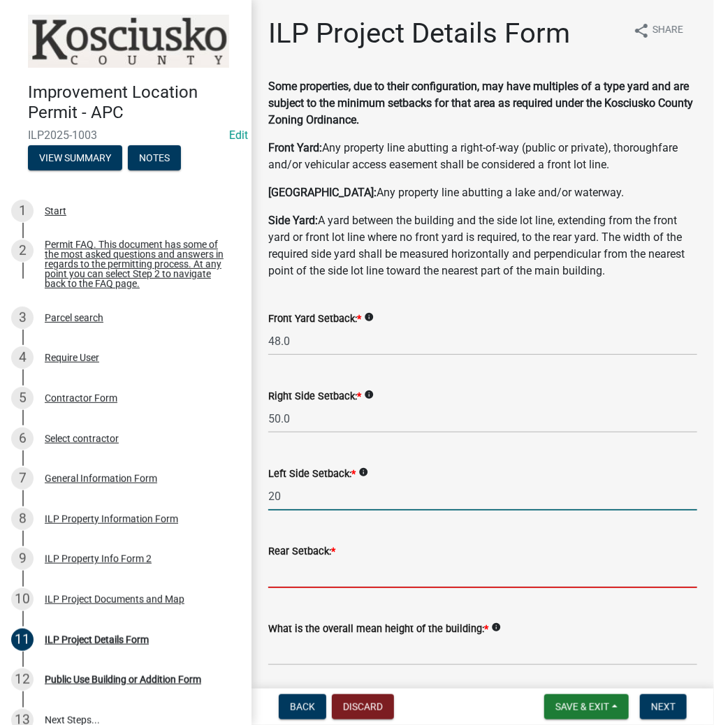
type input "20.0"
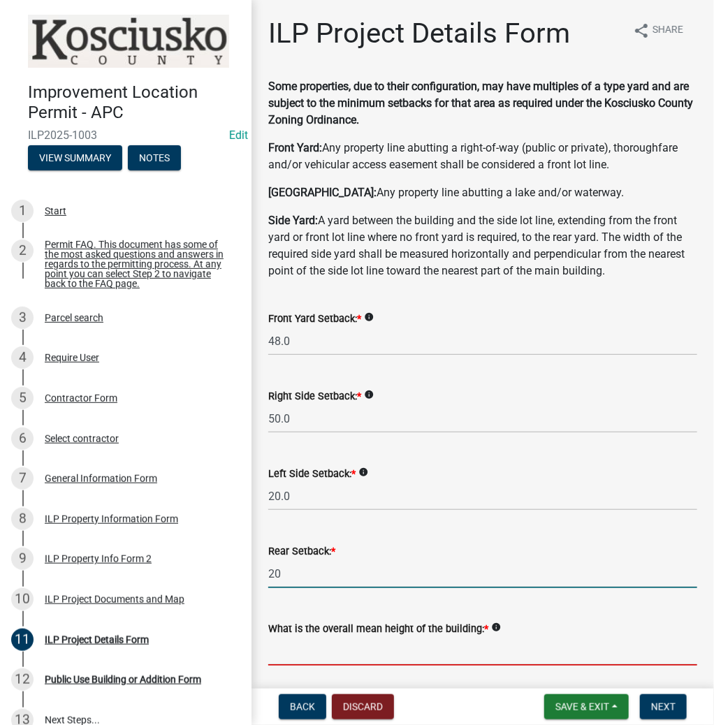
type input "20.0"
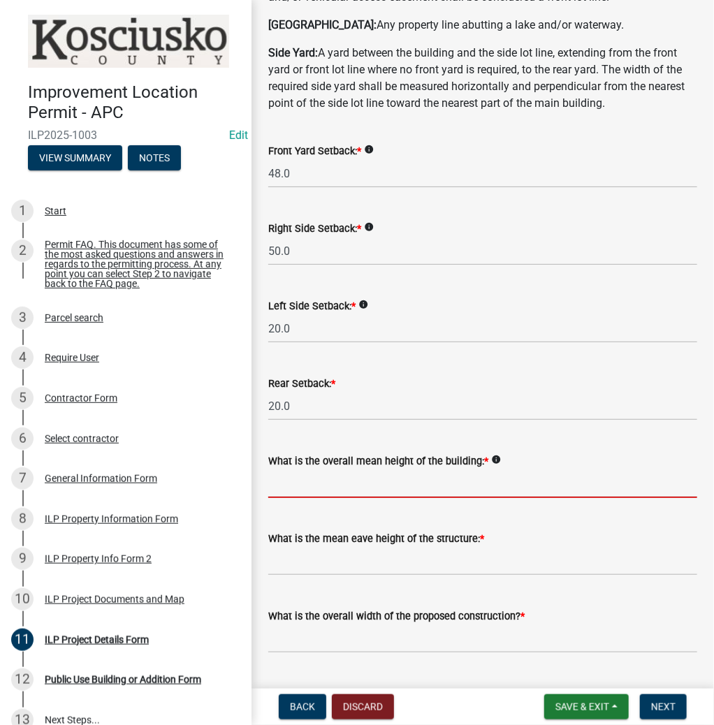
scroll to position [279, 0]
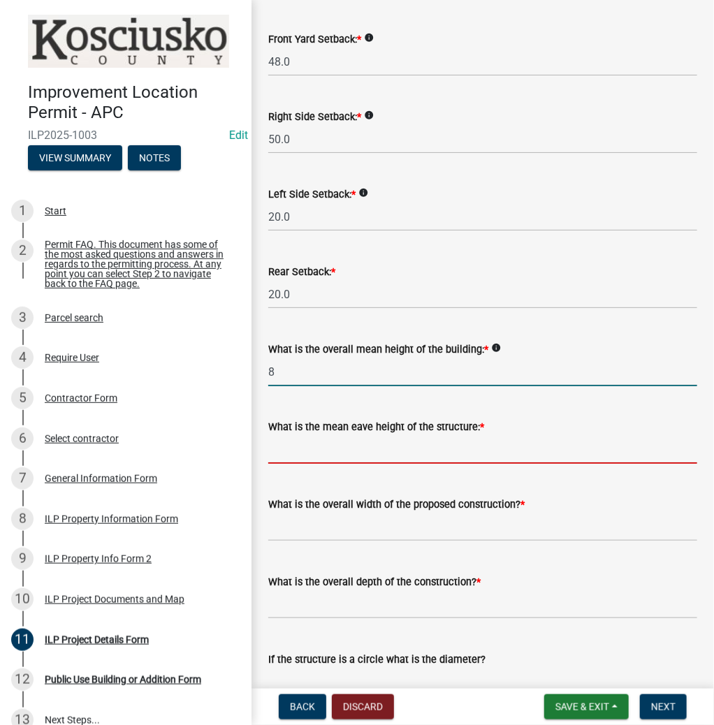
type input "8.0"
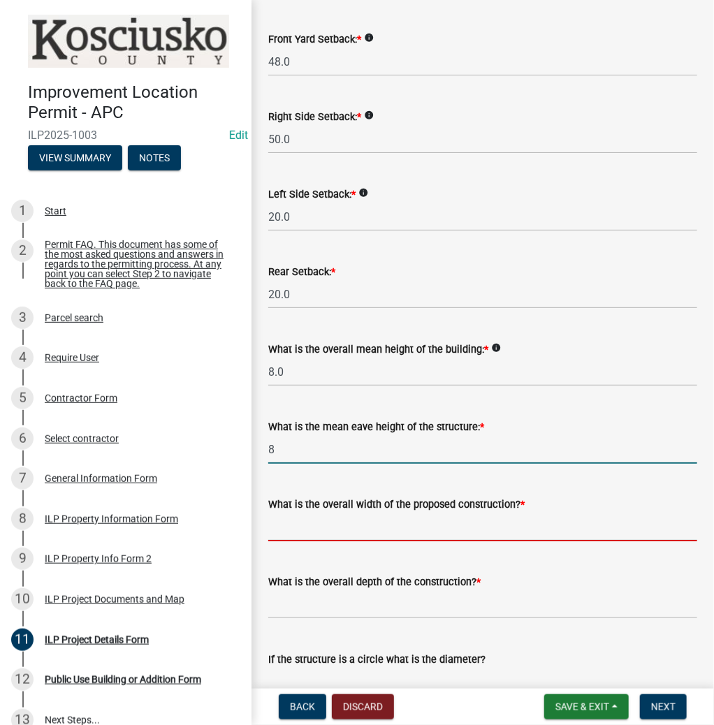
type input "8.0"
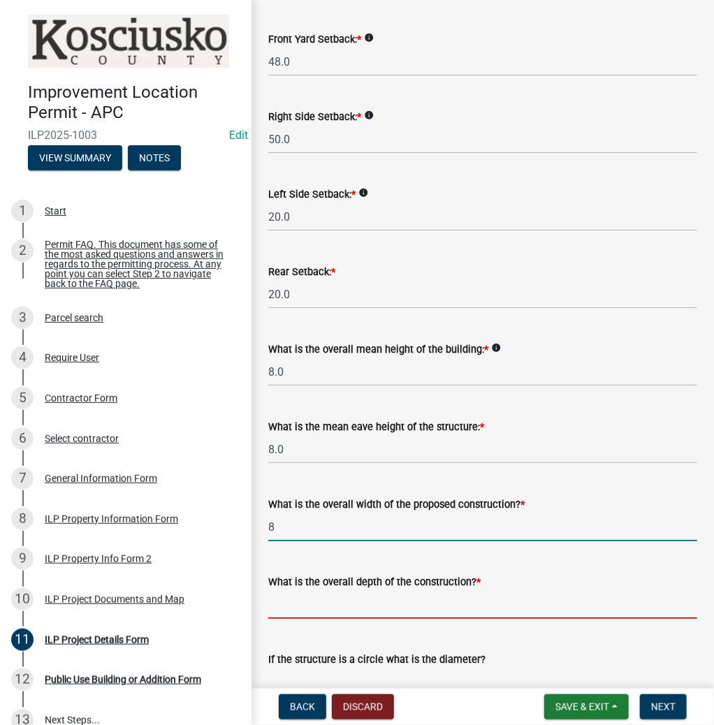
type input "8.00"
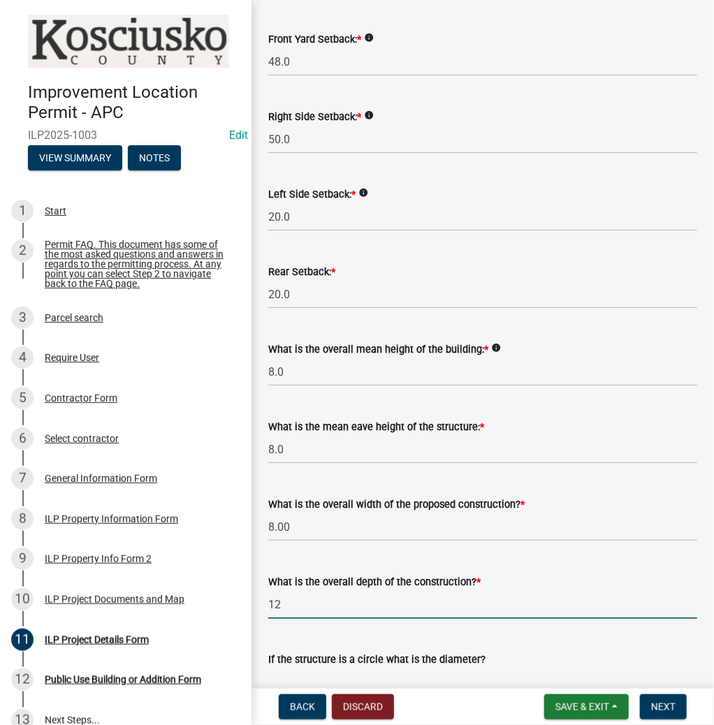
type input "12.00"
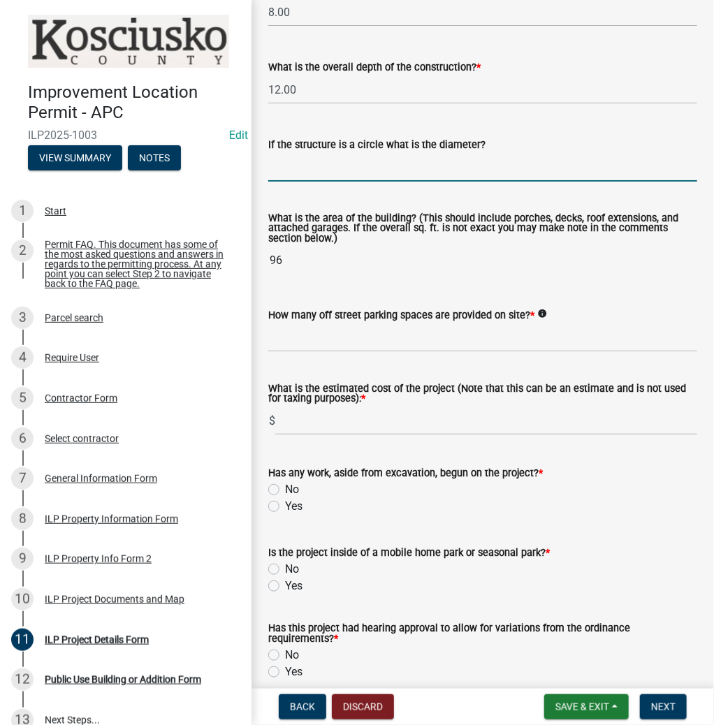
scroll to position [796, 0]
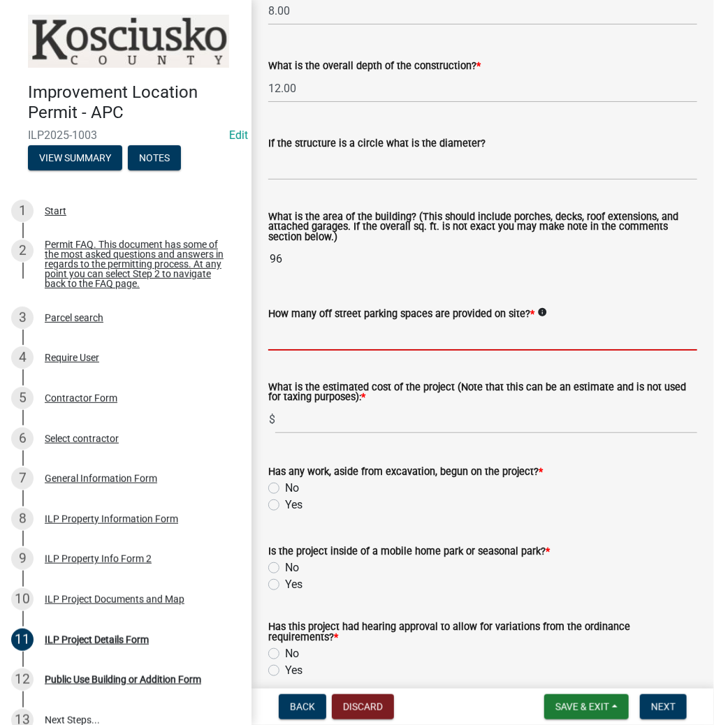
type input "2"
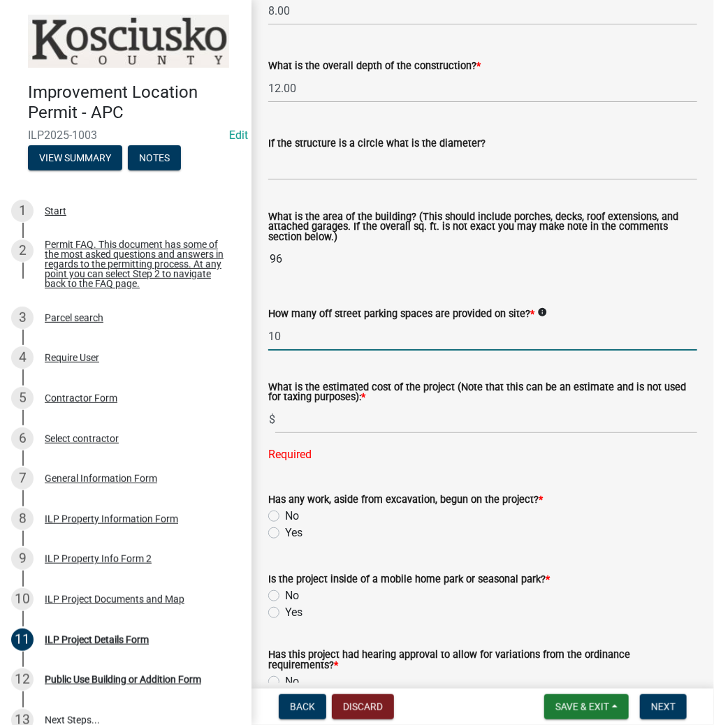
drag, startPoint x: 293, startPoint y: 336, endPoint x: 254, endPoint y: 332, distance: 40.0
click at [254, 332] on div "ILP Project Details Form share Share Some properties, due to their configuratio…" at bounding box center [483, 14] width 463 height 1587
drag, startPoint x: 286, startPoint y: 337, endPoint x: 161, endPoint y: 327, distance: 125.5
click at [161, 327] on div "Improvement Location Permit - APC ILP2025-1003 Edit View Summary Notes 1 Start …" at bounding box center [357, 362] width 714 height 725
type input "4"
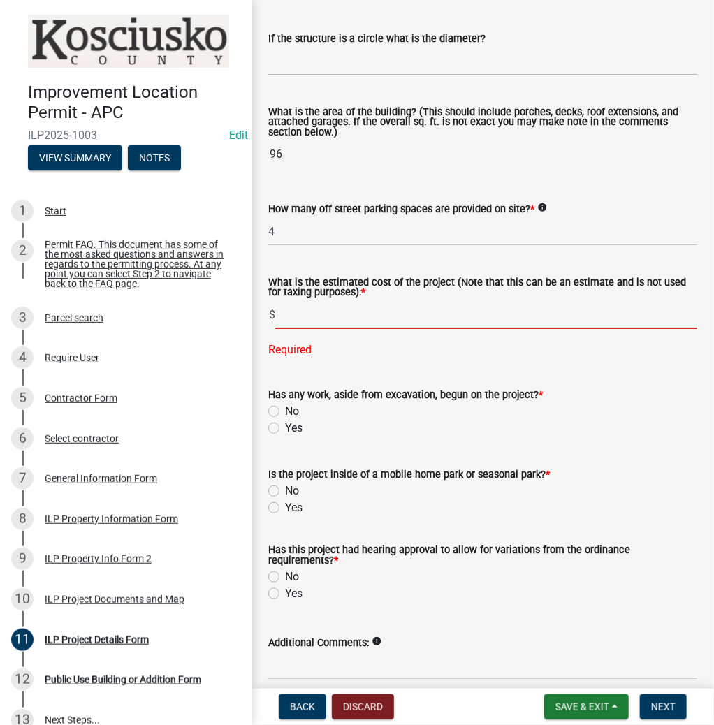
scroll to position [908, 0]
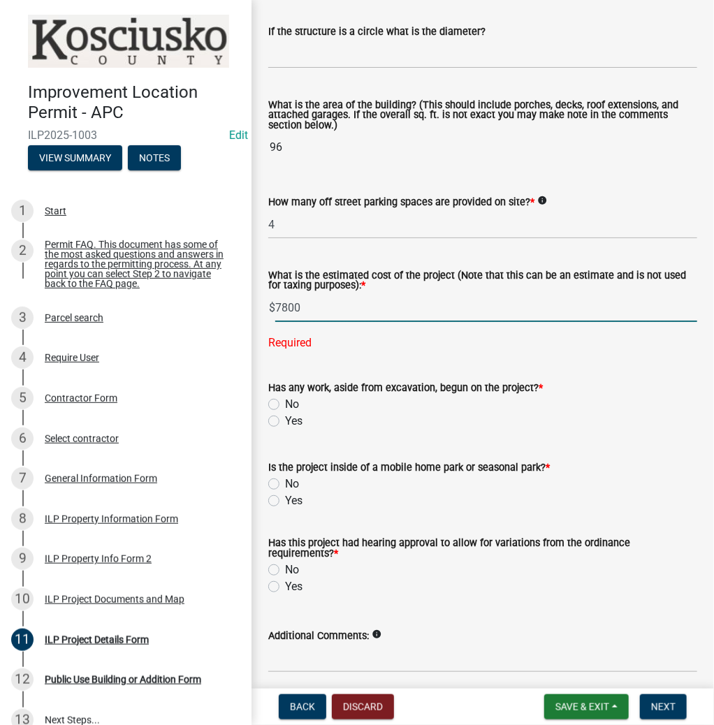
type input "7800"
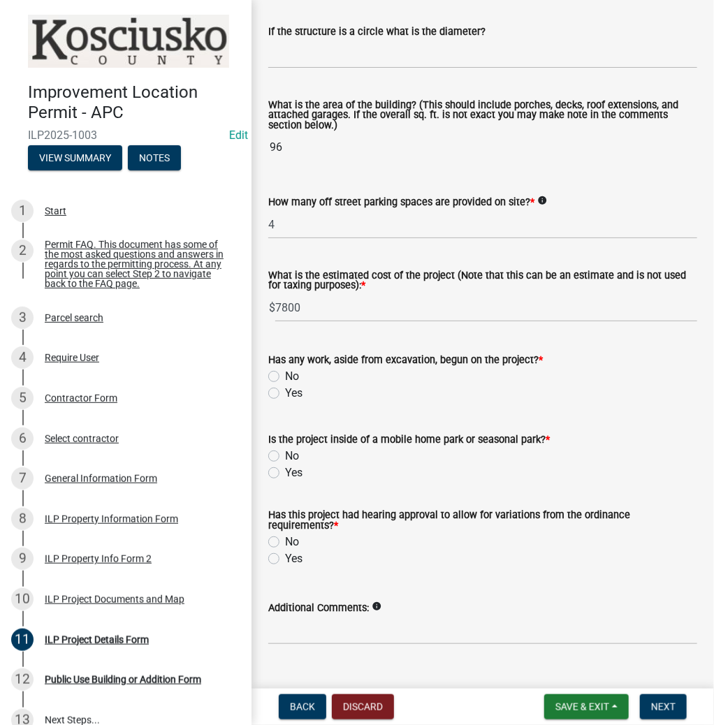
click at [285, 392] on label "Yes" at bounding box center [293, 393] width 17 height 17
click at [285, 392] on input "Yes" at bounding box center [289, 389] width 9 height 9
radio input "true"
click at [285, 455] on label "No" at bounding box center [292, 456] width 14 height 17
click at [285, 455] on input "No" at bounding box center [289, 452] width 9 height 9
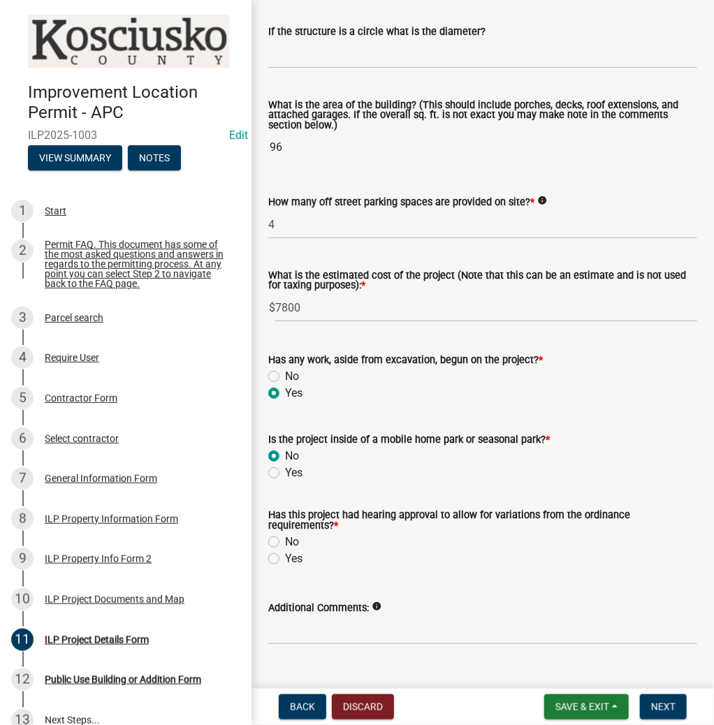
radio input "true"
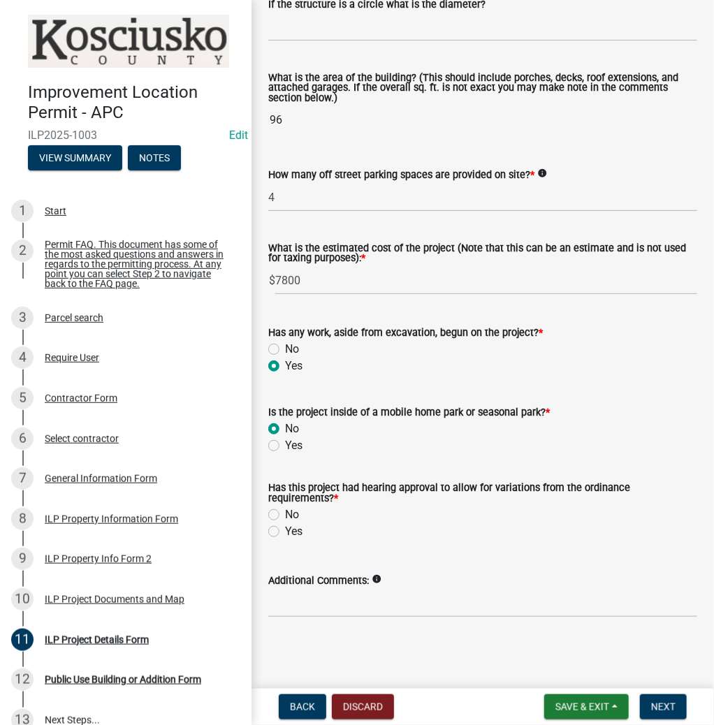
click at [285, 528] on label "Yes" at bounding box center [293, 531] width 17 height 17
click at [285, 528] on input "Yes" at bounding box center [289, 527] width 9 height 9
radio input "true"
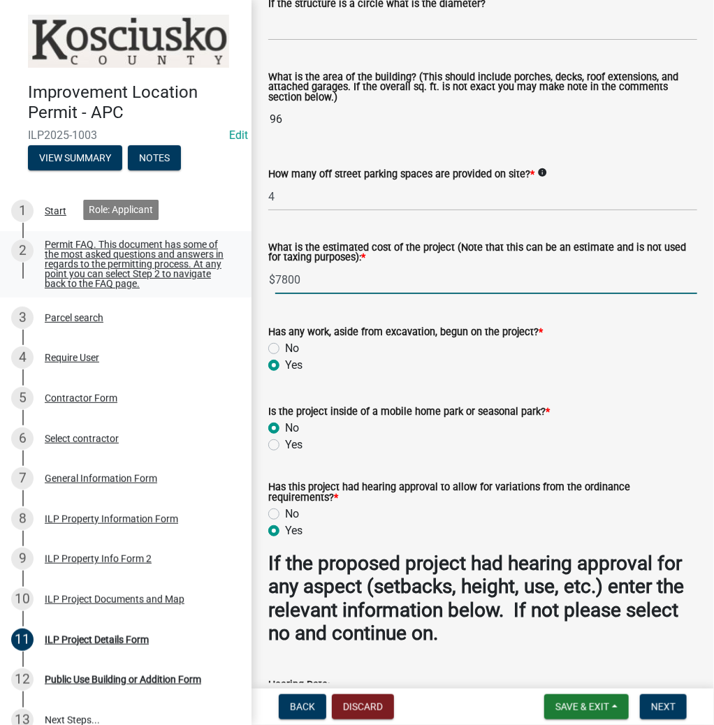
drag, startPoint x: 291, startPoint y: 287, endPoint x: 238, endPoint y: 291, distance: 53.9
click at [238, 291] on div "Improvement Location Permit - APC ILP2025-1003 Edit View Summary Notes 1 Start …" at bounding box center [357, 362] width 714 height 725
type input "5100"
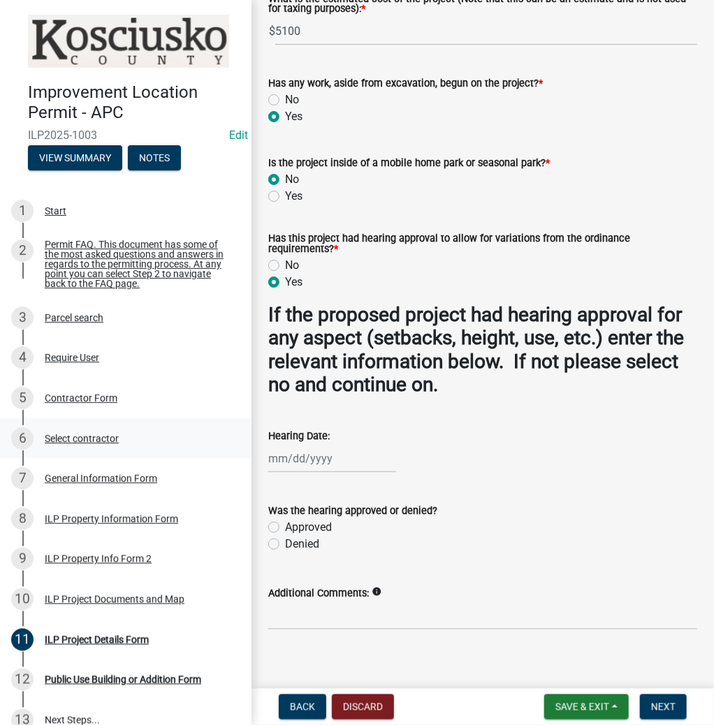
scroll to position [1197, 0]
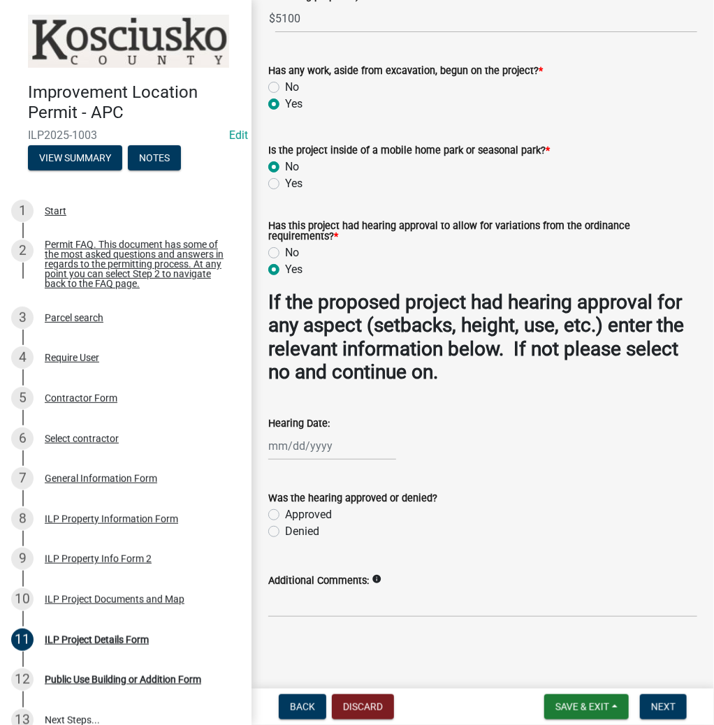
select select "8"
select select "2025"
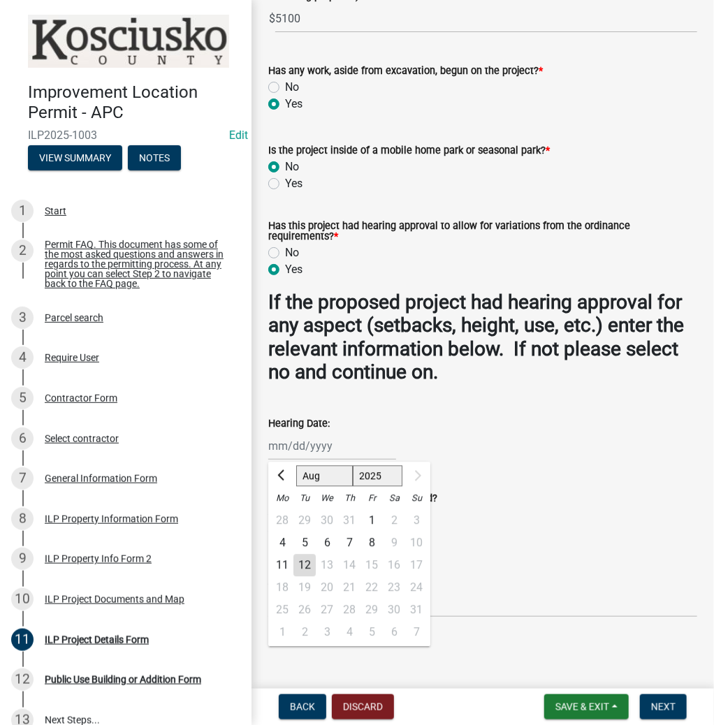
click at [298, 449] on div "Jan Feb Mar Apr May Jun Jul Aug 1525 1526 1527 1528 1529 1530 1531 1532 1533 15…" at bounding box center [332, 446] width 128 height 29
click at [279, 562] on div "11" at bounding box center [282, 565] width 22 height 22
type input "08/11/2025"
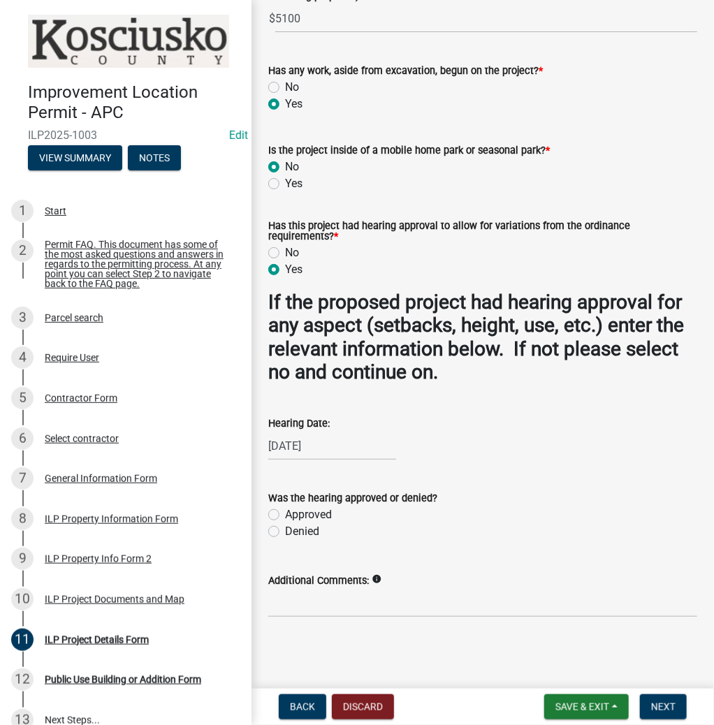
click at [285, 512] on label "Approved" at bounding box center [308, 515] width 47 height 17
click at [285, 512] on input "Approved" at bounding box center [289, 511] width 9 height 9
radio input "true"
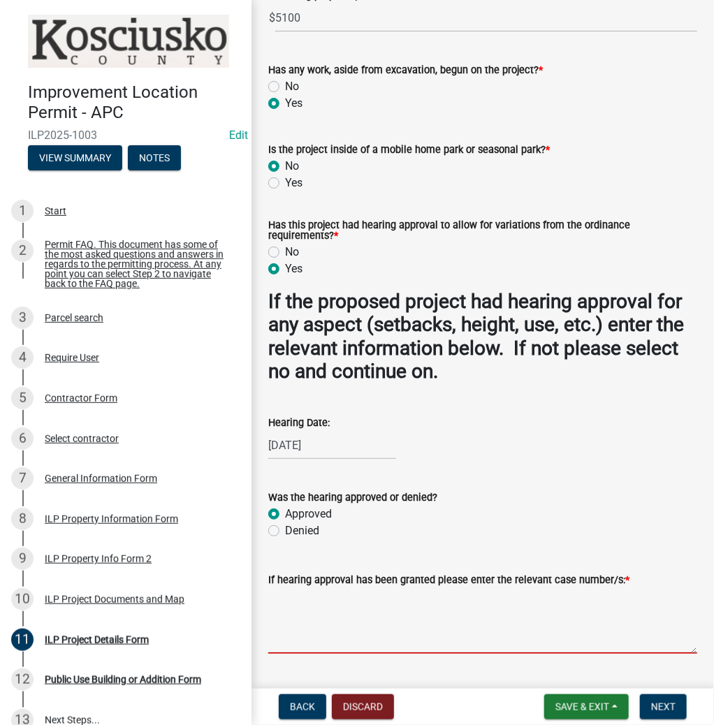
click at [324, 612] on textarea "If hearing approval has been granted please enter the relevant case number/s: *" at bounding box center [482, 621] width 429 height 66
type textarea "VAR2025-206"
click at [668, 706] on span "Next" at bounding box center [663, 706] width 24 height 11
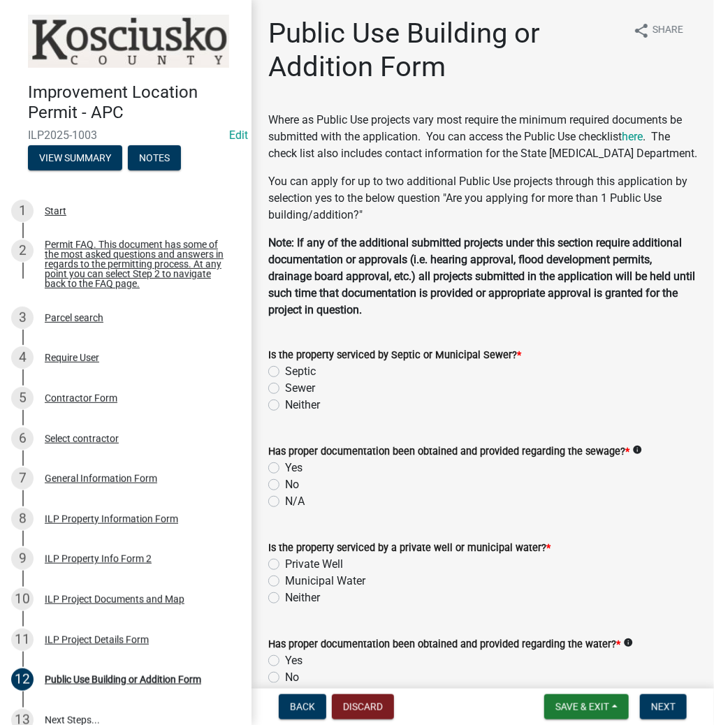
click at [285, 397] on label "Sewer" at bounding box center [300, 388] width 30 height 17
click at [285, 389] on input "Sewer" at bounding box center [289, 384] width 9 height 9
radio input "true"
click at [285, 476] on label "Yes" at bounding box center [293, 468] width 17 height 17
click at [285, 469] on input "Yes" at bounding box center [289, 464] width 9 height 9
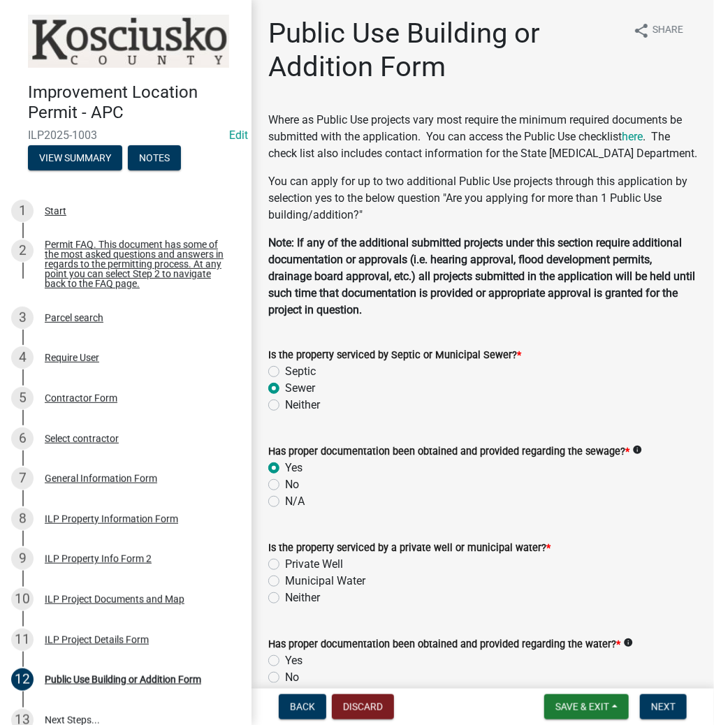
radio input "true"
click at [285, 573] on label "Private Well" at bounding box center [314, 564] width 58 height 17
click at [285, 565] on input "Private Well" at bounding box center [289, 560] width 9 height 9
radio input "true"
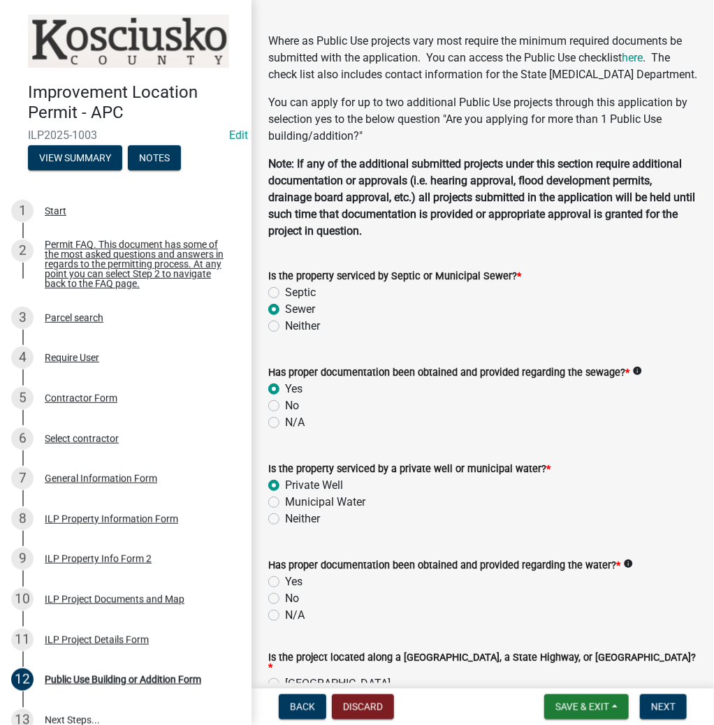
scroll to position [168, 0]
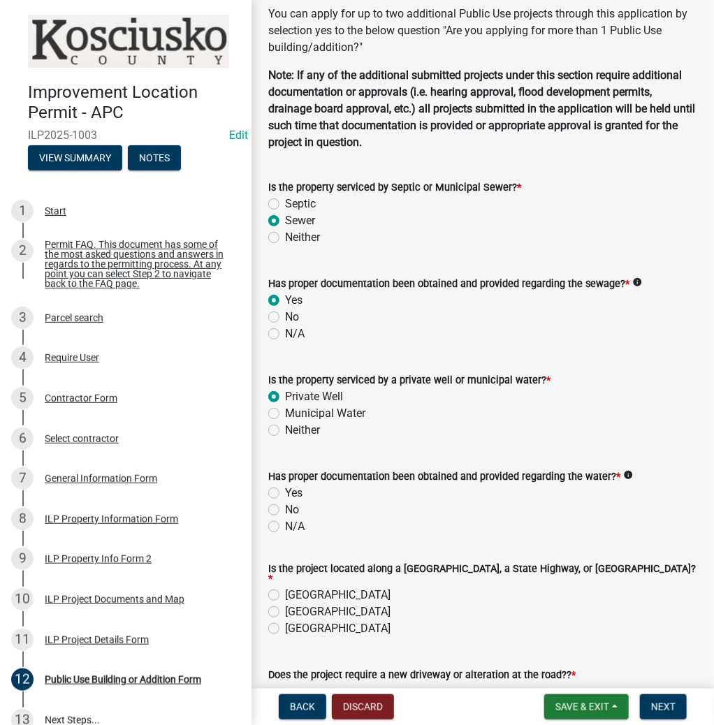
click at [285, 502] on label "Yes" at bounding box center [293, 493] width 17 height 17
click at [285, 494] on input "Yes" at bounding box center [289, 489] width 9 height 9
radio input "true"
click at [285, 212] on label "Septic" at bounding box center [300, 204] width 31 height 17
click at [285, 205] on input "Septic" at bounding box center [289, 200] width 9 height 9
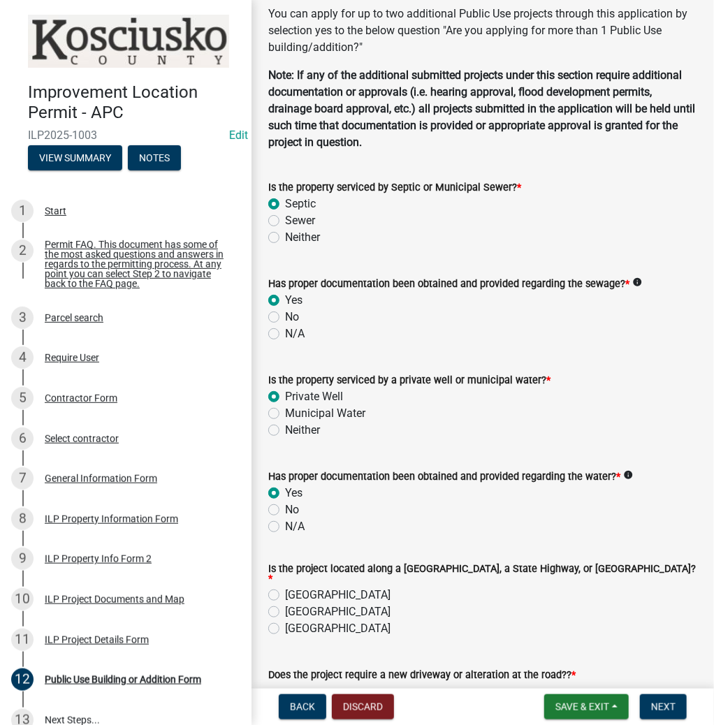
radio input "true"
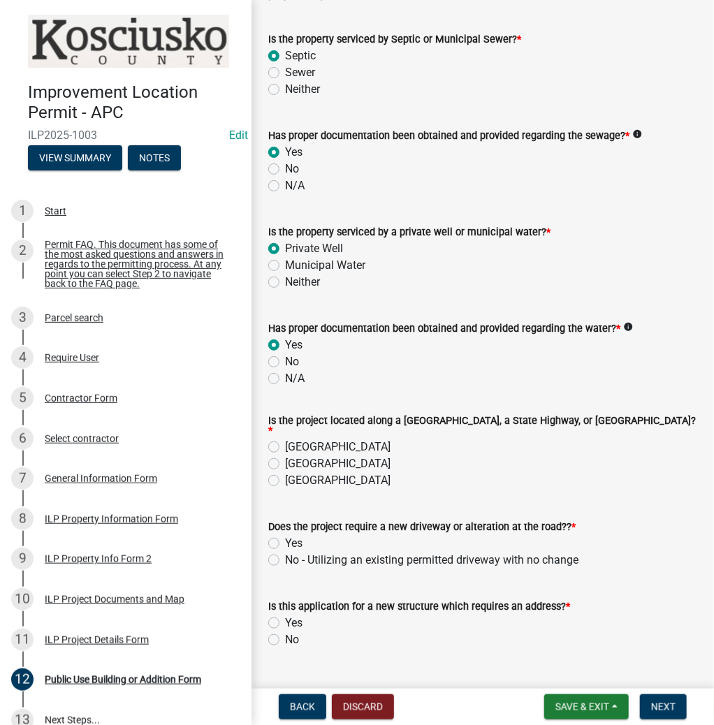
scroll to position [335, 0]
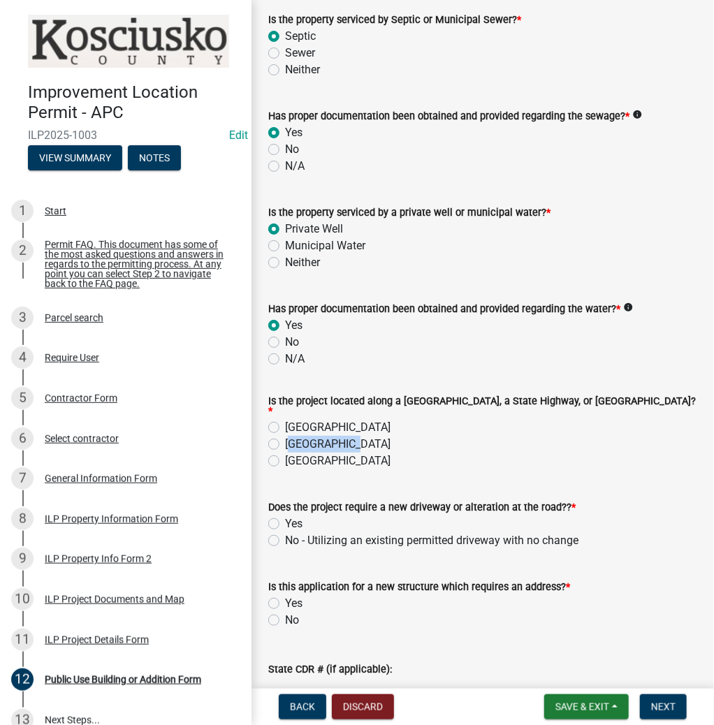
click at [273, 450] on div "Town Street" at bounding box center [482, 444] width 429 height 17
click at [272, 449] on div "Town Street" at bounding box center [482, 444] width 429 height 17
click at [285, 453] on label "Town Street" at bounding box center [337, 444] width 105 height 17
click at [285, 445] on input "Town Street" at bounding box center [289, 440] width 9 height 9
radio input "true"
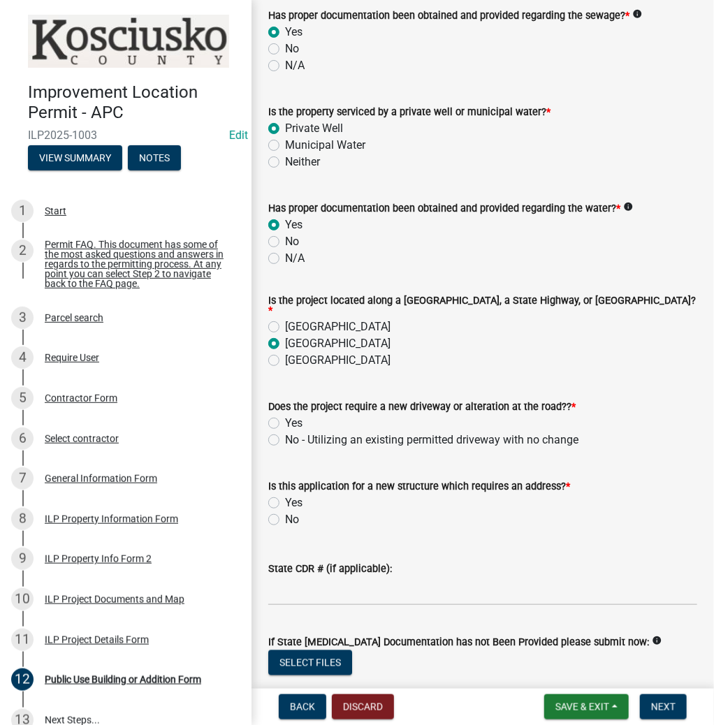
scroll to position [447, 0]
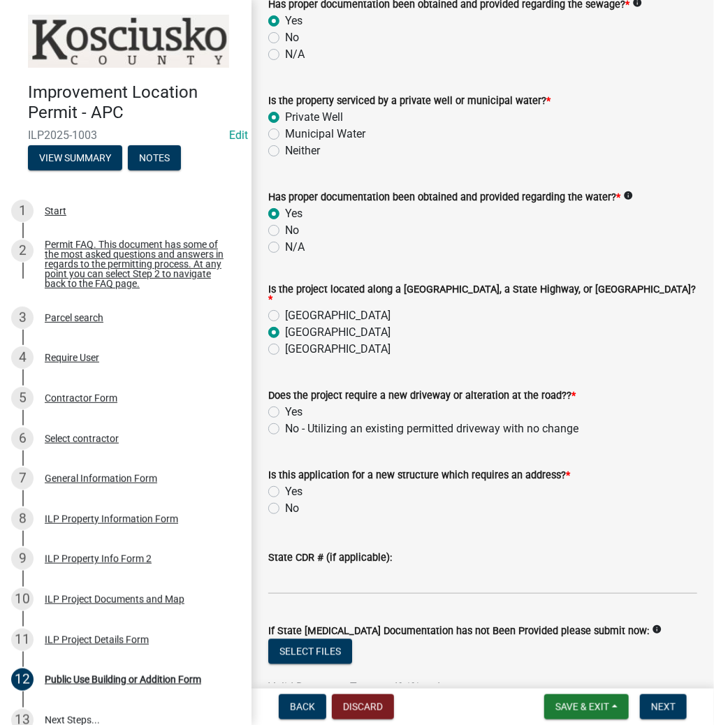
click at [285, 436] on label "No - Utilizing an existing permitted driveway with no change" at bounding box center [431, 429] width 293 height 17
click at [285, 430] on input "No - Utilizing an existing permitted driveway with no change" at bounding box center [289, 425] width 9 height 9
radio input "true"
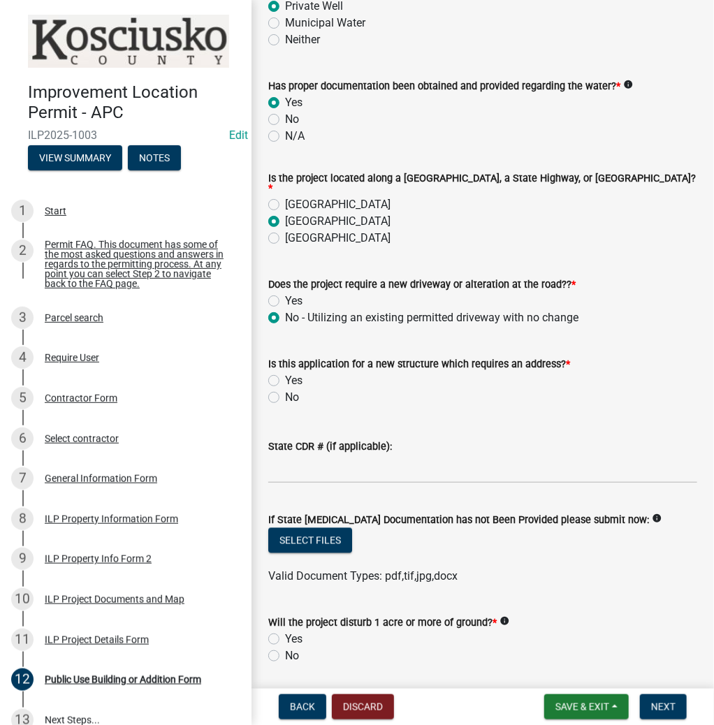
scroll to position [559, 0]
click at [285, 403] on label "No" at bounding box center [292, 396] width 14 height 17
click at [285, 398] on input "No" at bounding box center [289, 392] width 9 height 9
radio input "true"
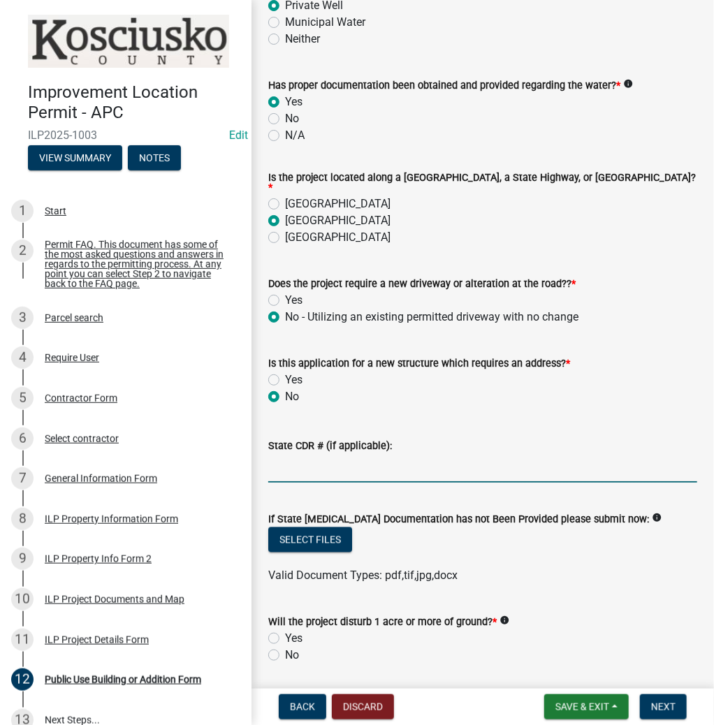
click at [291, 478] on input "State CDR # (if applicable):" at bounding box center [482, 468] width 429 height 29
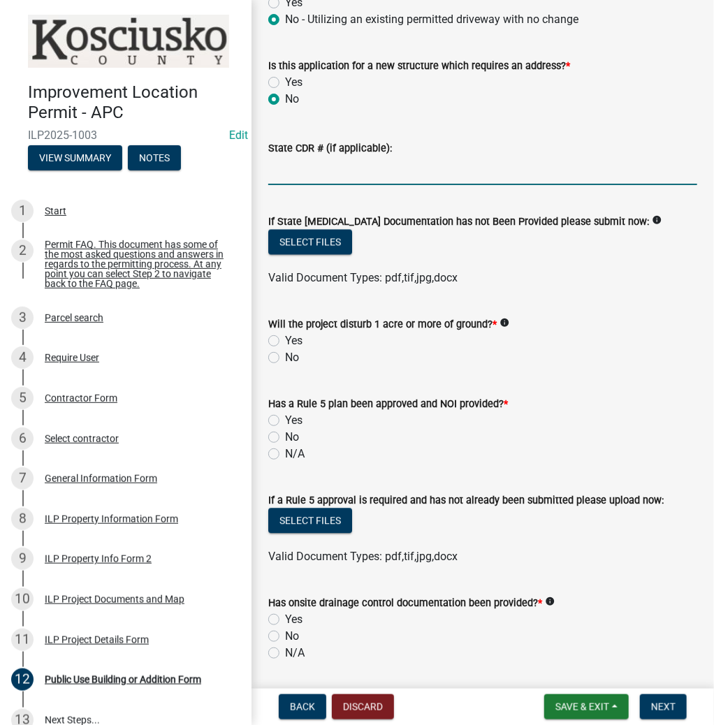
scroll to position [894, 0]
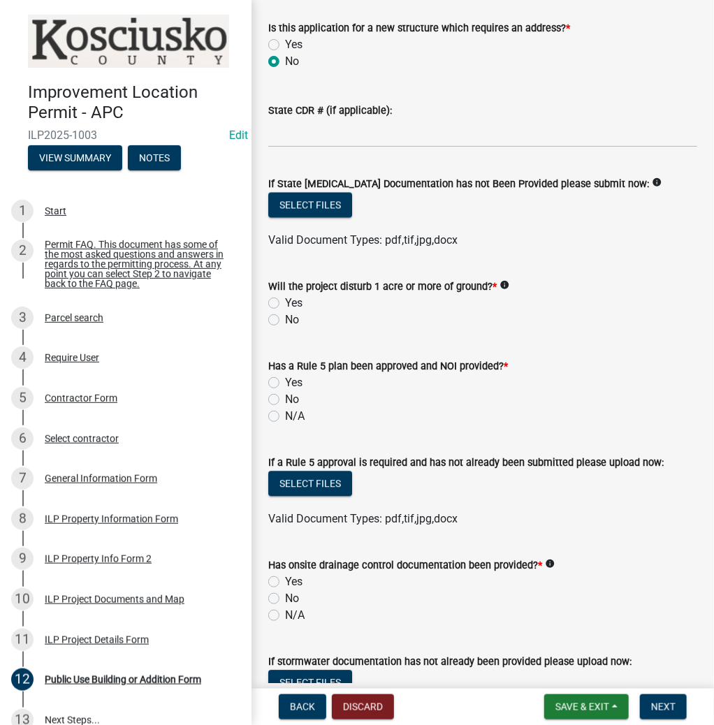
click at [285, 328] on label "No" at bounding box center [292, 320] width 14 height 17
click at [285, 321] on input "No" at bounding box center [289, 316] width 9 height 9
radio input "true"
click at [285, 407] on label "No" at bounding box center [292, 399] width 14 height 17
click at [285, 400] on input "No" at bounding box center [289, 395] width 9 height 9
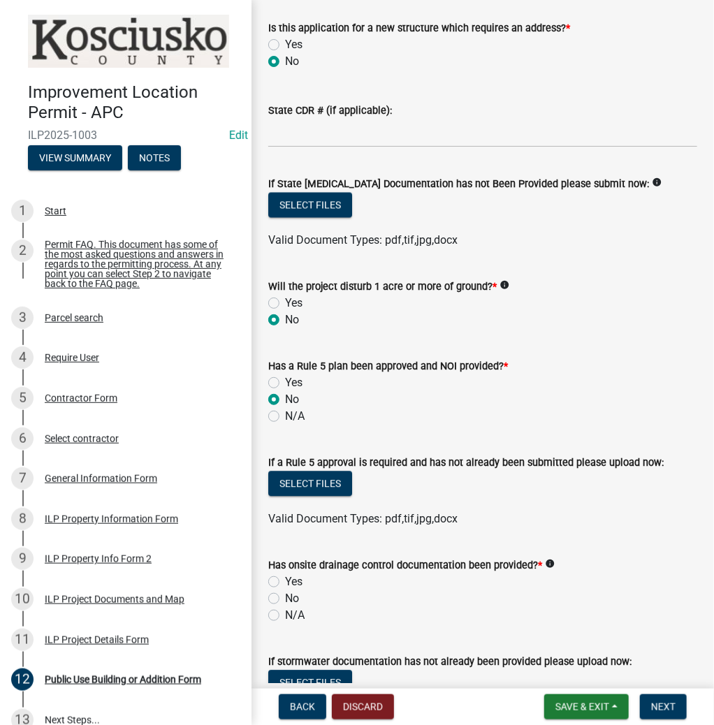
radio input "true"
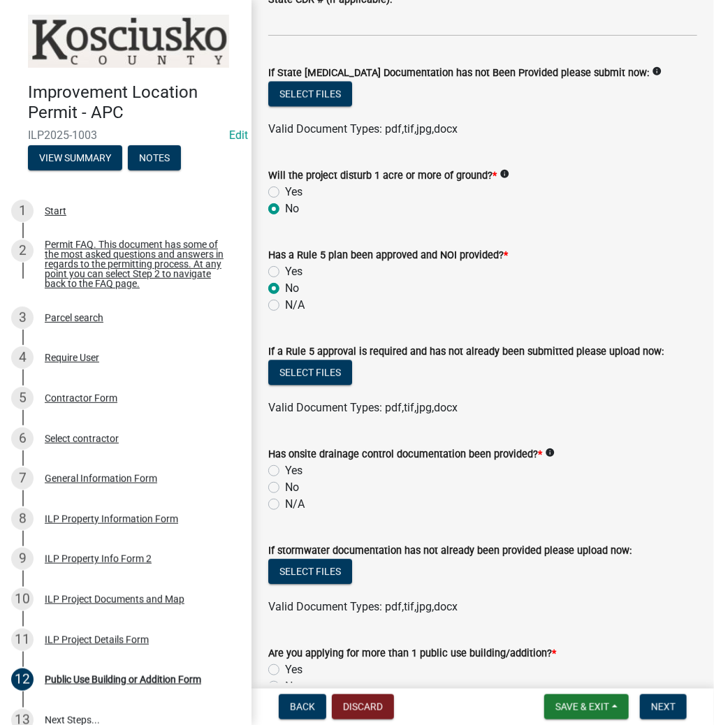
scroll to position [1006, 0]
click at [285, 512] on label "N/A" at bounding box center [295, 503] width 20 height 17
click at [285, 504] on input "N/A" at bounding box center [289, 499] width 9 height 9
radio input "true"
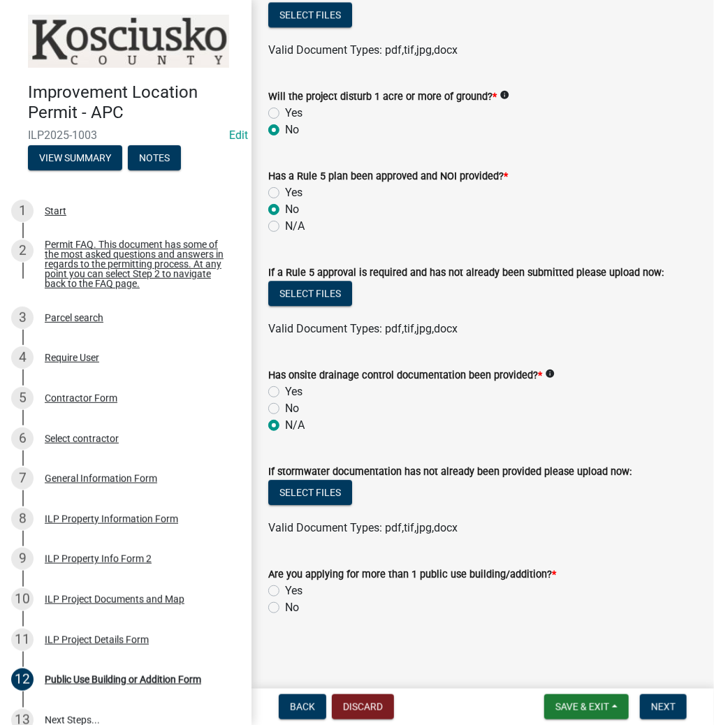
scroll to position [1095, 0]
click at [285, 606] on label "No" at bounding box center [292, 607] width 14 height 17
click at [285, 606] on input "No" at bounding box center [289, 603] width 9 height 9
radio input "true"
click at [654, 712] on span "Next" at bounding box center [663, 706] width 24 height 11
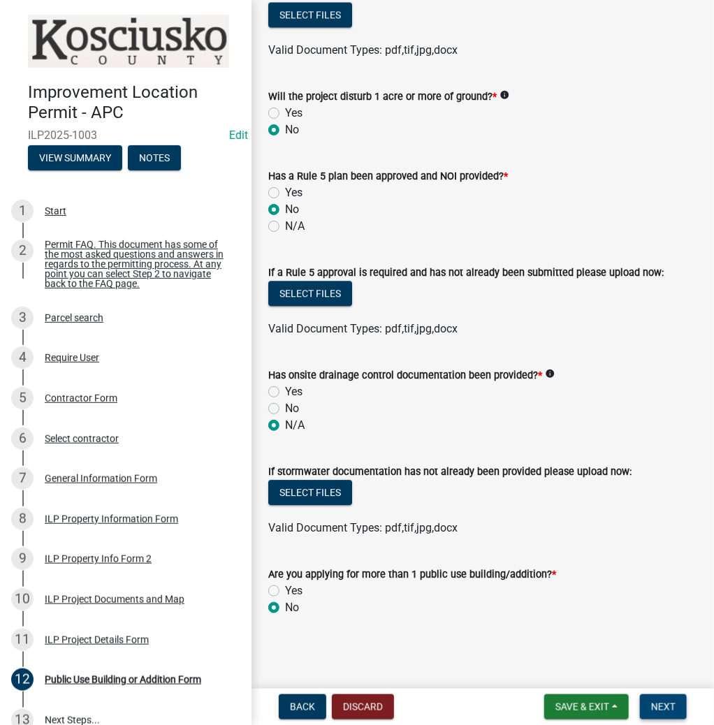
scroll to position [0, 0]
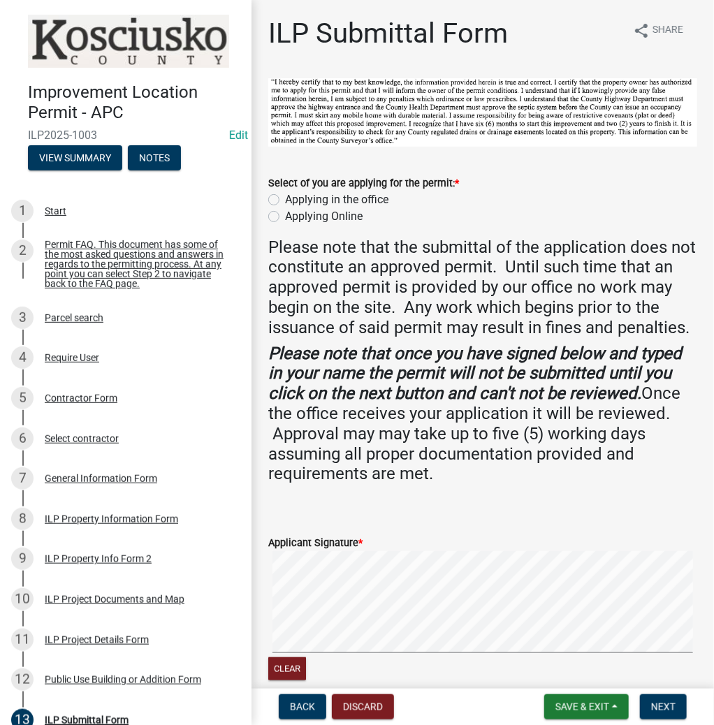
click at [285, 197] on label "Applying in the office" at bounding box center [336, 199] width 103 height 17
click at [285, 197] on input "Applying in the office" at bounding box center [289, 195] width 9 height 9
radio input "true"
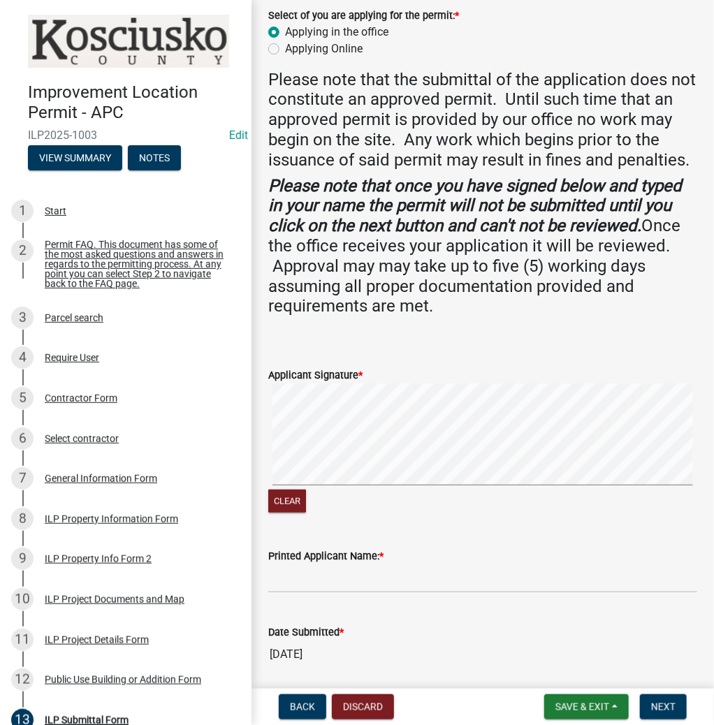
scroll to position [238, 0]
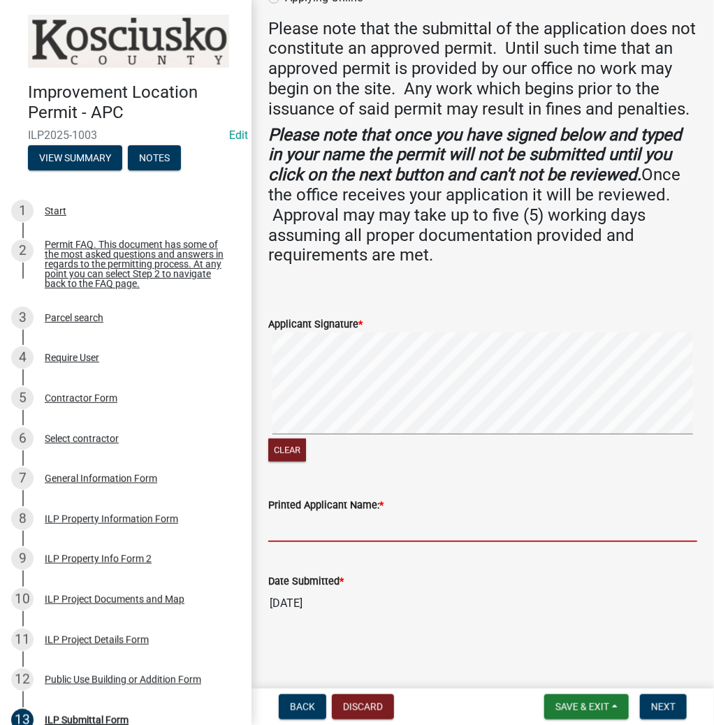
click at [310, 525] on input "Printed Applicant Name: *" at bounding box center [482, 528] width 429 height 29
type input "JULIE GOON"
click at [655, 704] on span "Next" at bounding box center [663, 706] width 24 height 11
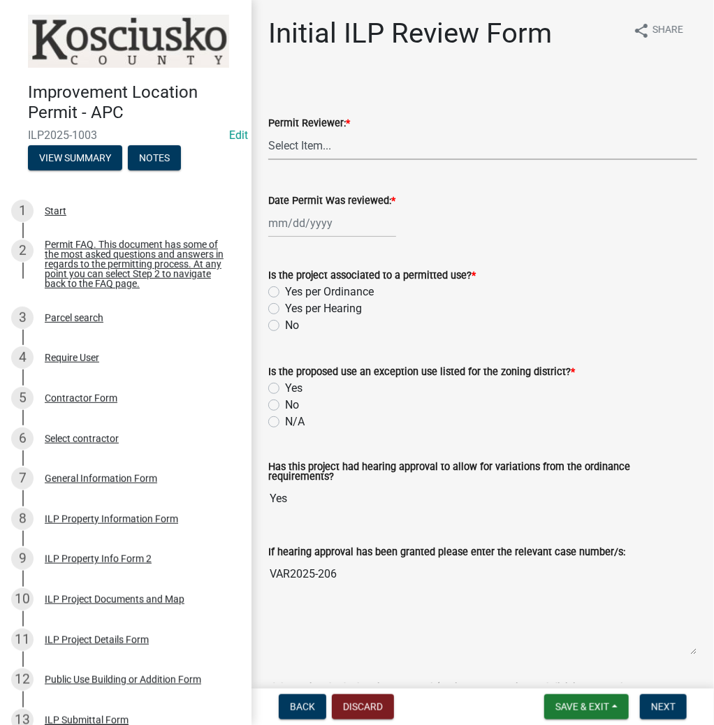
click at [320, 135] on select "Select Item... MMS LT AT CS Vacant Vacant" at bounding box center [482, 145] width 429 height 29
click at [268, 131] on select "Select Item... MMS LT AT CS Vacant Vacant" at bounding box center [482, 145] width 429 height 29
select select "c872cdc8-ca01-49f1-a213-e4b05fa58cd2"
click at [303, 221] on div at bounding box center [332, 223] width 128 height 29
select select "8"
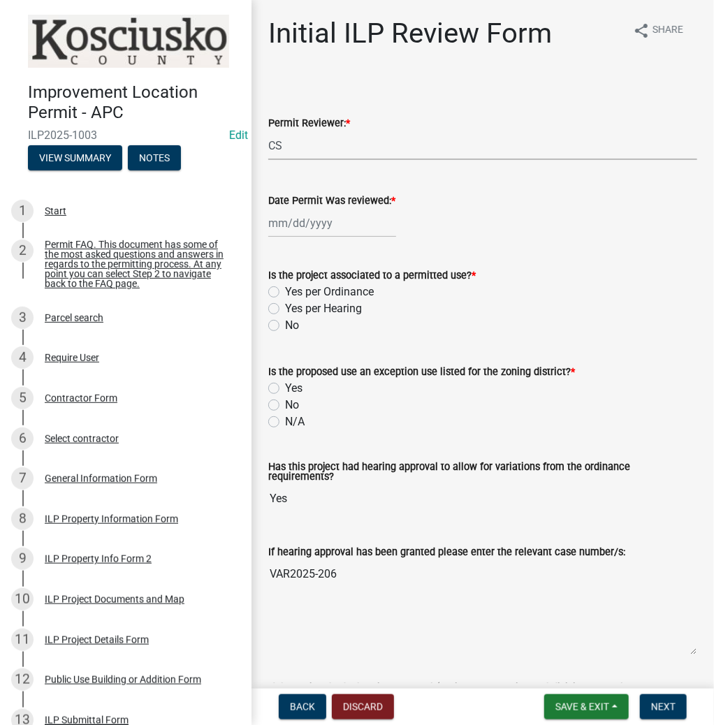
select select "2025"
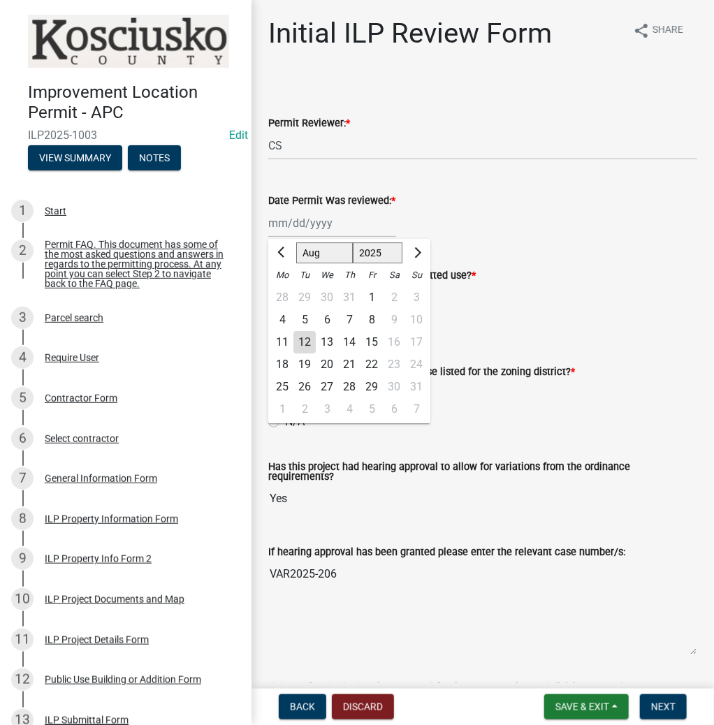
click at [302, 338] on div "12" at bounding box center [304, 342] width 22 height 22
type input "08/12/2025"
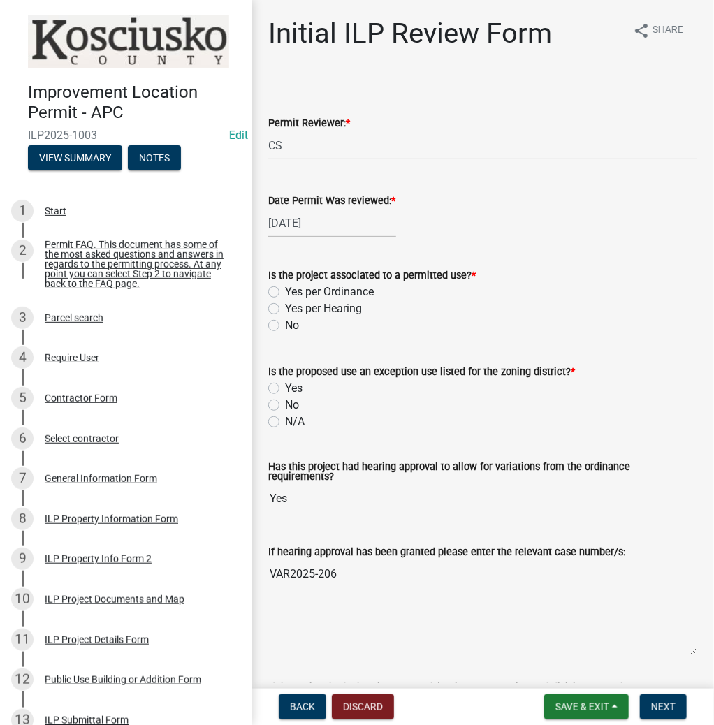
click at [285, 311] on label "Yes per Hearing" at bounding box center [323, 308] width 77 height 17
click at [285, 310] on input "Yes per Hearing" at bounding box center [289, 304] width 9 height 9
radio input "true"
click at [285, 402] on label "No" at bounding box center [292, 405] width 14 height 17
click at [285, 402] on input "No" at bounding box center [289, 401] width 9 height 9
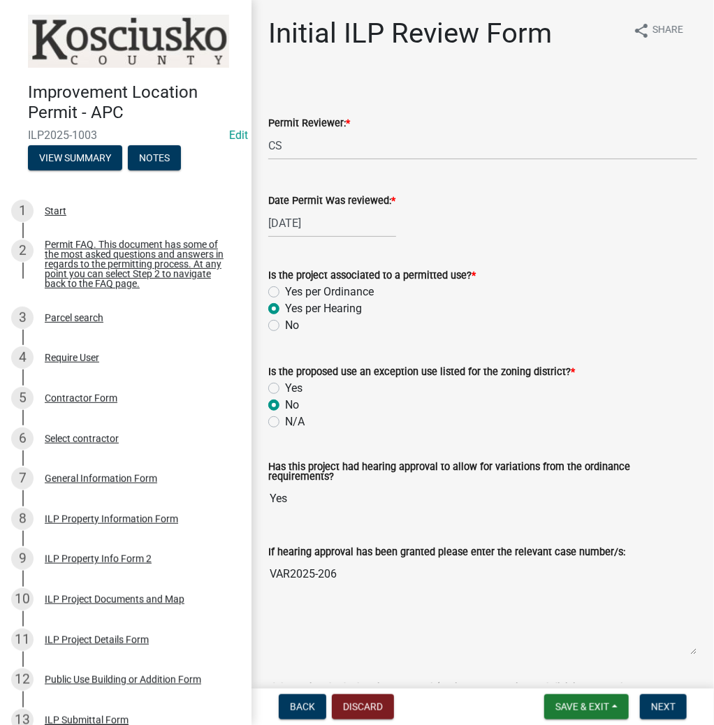
radio input "true"
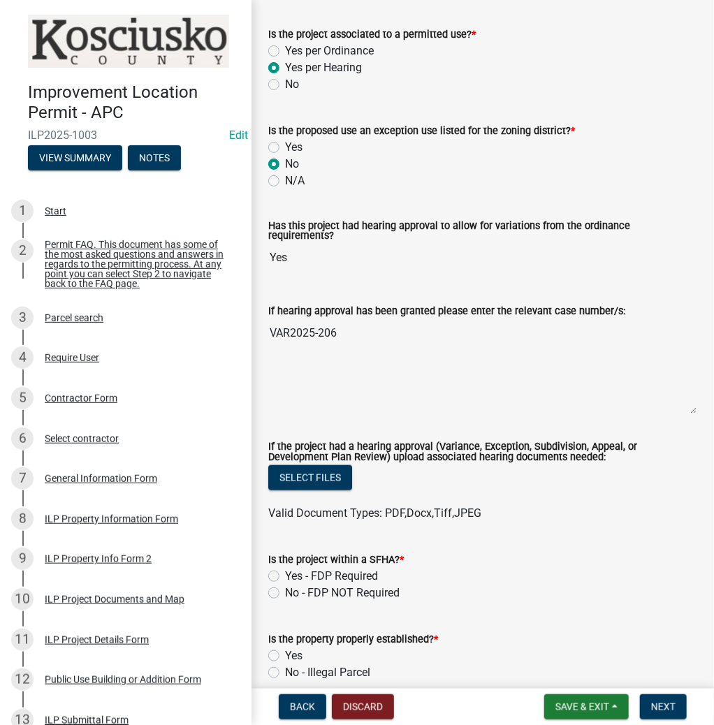
scroll to position [335, 0]
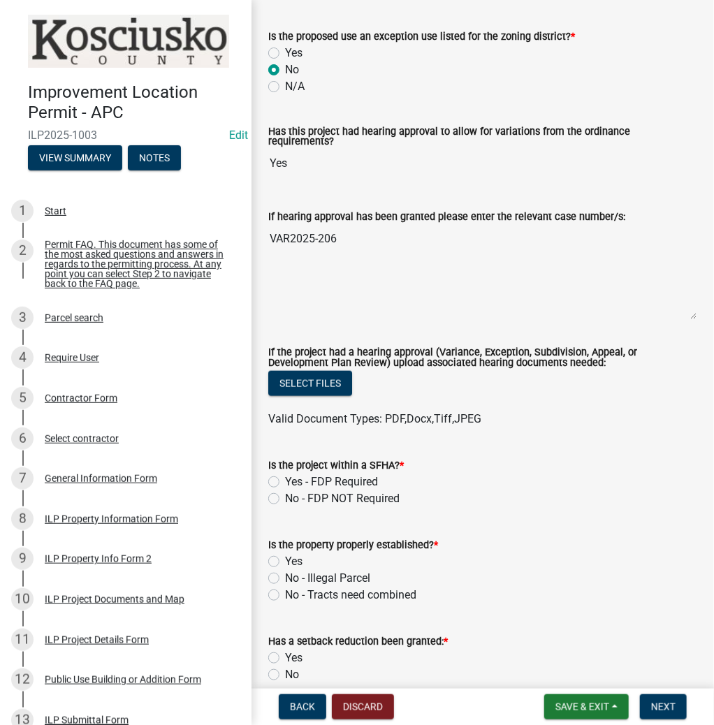
click at [285, 494] on label "No - FDP NOT Required" at bounding box center [342, 498] width 115 height 17
click at [285, 494] on input "No - FDP NOT Required" at bounding box center [289, 494] width 9 height 9
radio input "true"
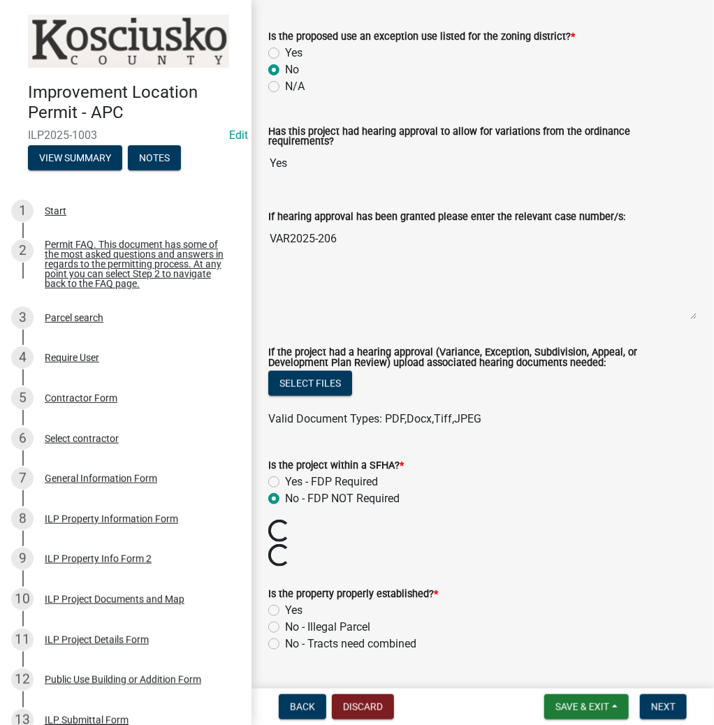
scroll to position [447, 0]
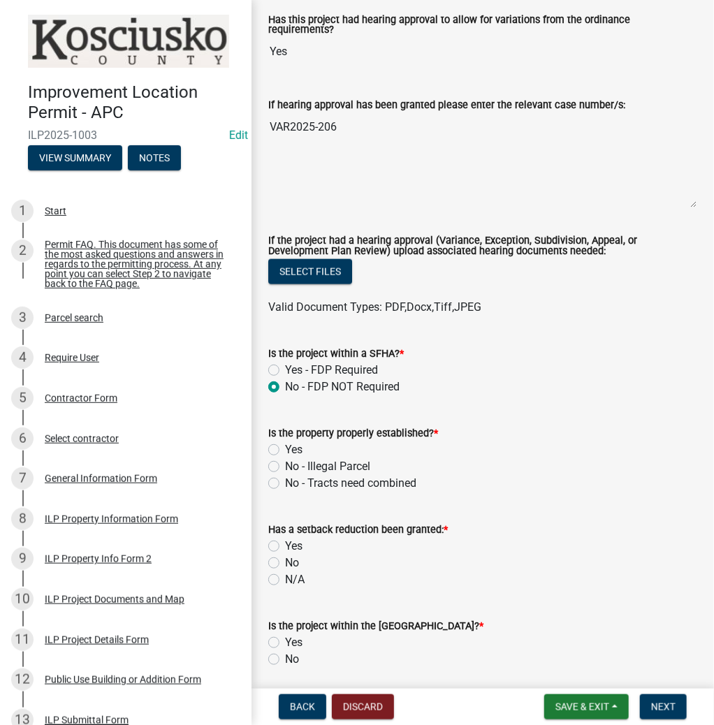
click at [285, 442] on label "Yes" at bounding box center [293, 450] width 17 height 17
click at [285, 442] on input "Yes" at bounding box center [289, 446] width 9 height 9
radio input "true"
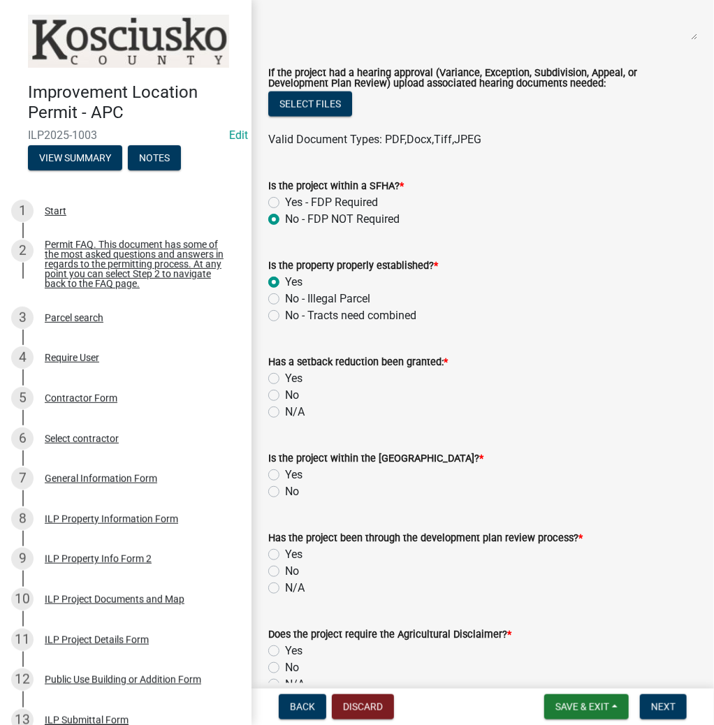
click at [285, 387] on label "No" at bounding box center [292, 395] width 14 height 17
click at [285, 387] on input "No" at bounding box center [289, 391] width 9 height 9
radio input "true"
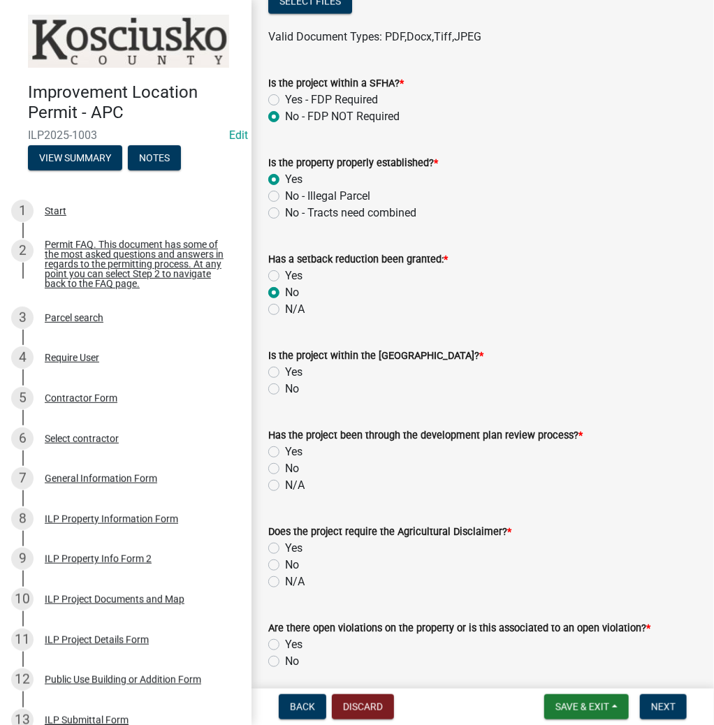
scroll to position [727, 0]
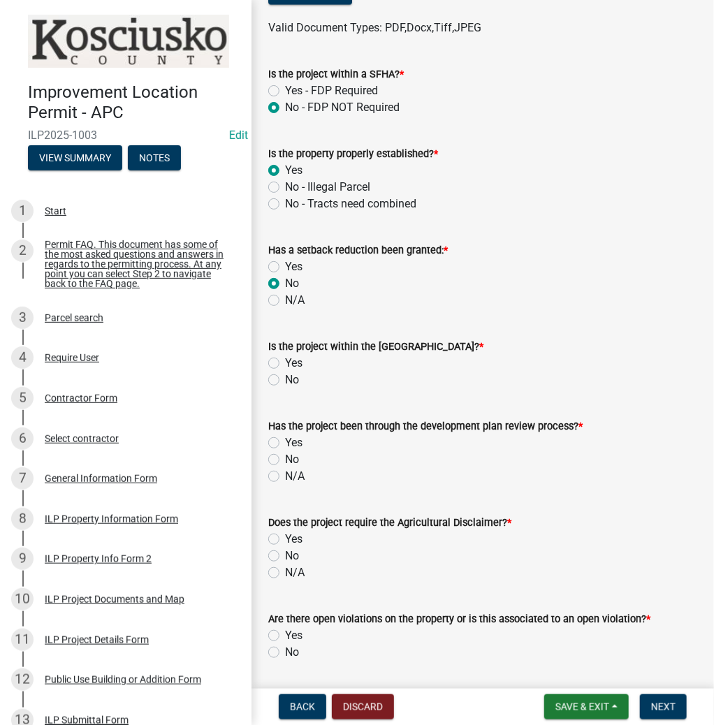
click at [285, 374] on label "No" at bounding box center [292, 380] width 14 height 17
click at [285, 374] on input "No" at bounding box center [289, 376] width 9 height 9
radio input "true"
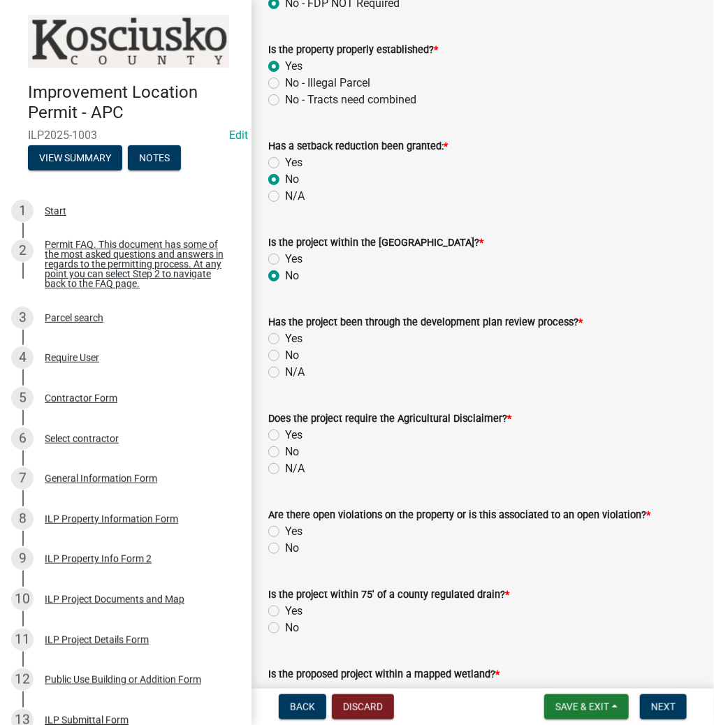
scroll to position [838, 0]
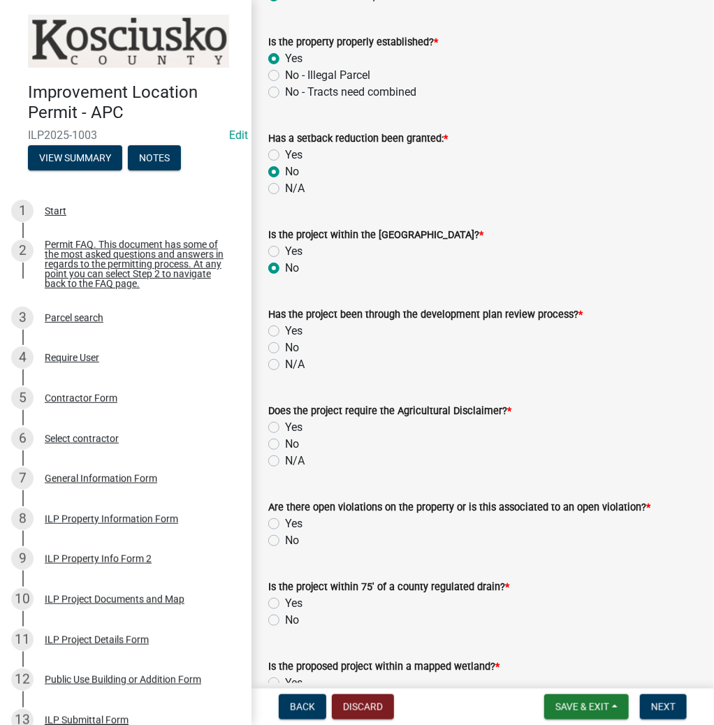
click at [285, 342] on label "No" at bounding box center [292, 348] width 14 height 17
click at [285, 342] on input "No" at bounding box center [289, 344] width 9 height 9
radio input "true"
click at [285, 439] on label "No" at bounding box center [292, 444] width 14 height 17
click at [285, 439] on input "No" at bounding box center [289, 440] width 9 height 9
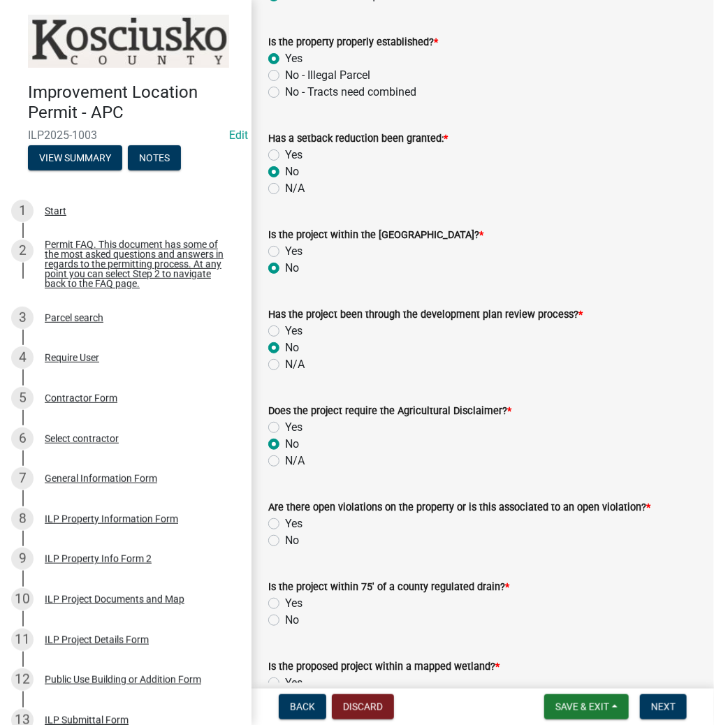
radio input "true"
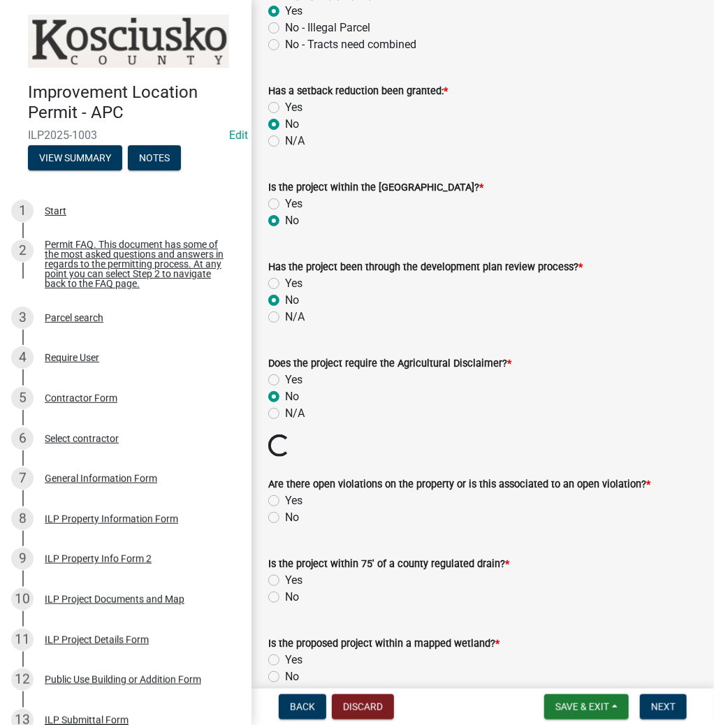
scroll to position [1006, 0]
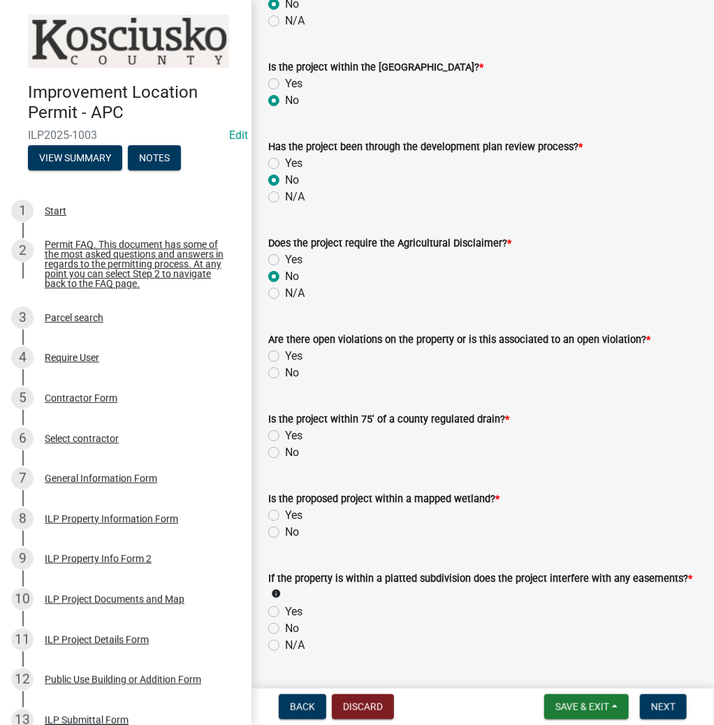
click at [285, 365] on label "No" at bounding box center [292, 373] width 14 height 17
click at [285, 365] on input "No" at bounding box center [289, 369] width 9 height 9
radio input "true"
click at [285, 428] on label "Yes" at bounding box center [293, 436] width 17 height 17
click at [285, 428] on input "Yes" at bounding box center [289, 432] width 9 height 9
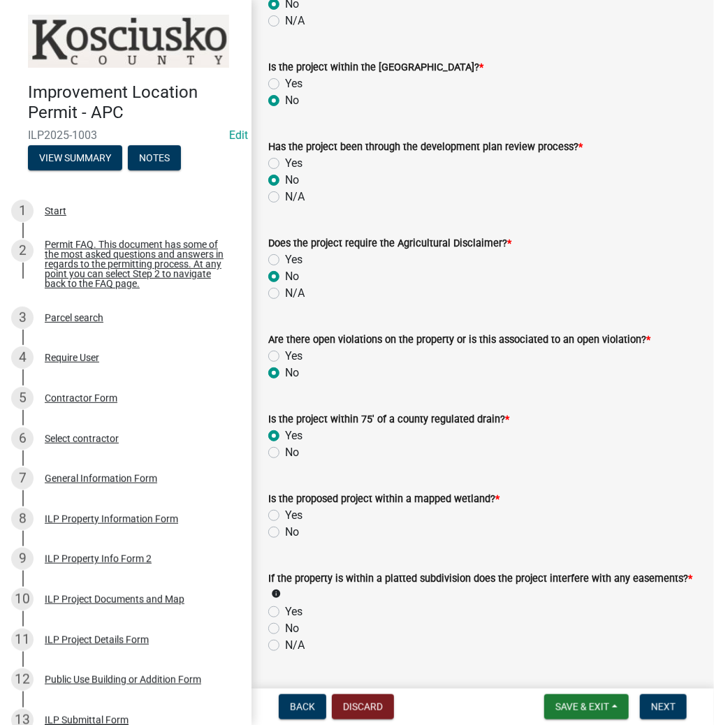
radio input "true"
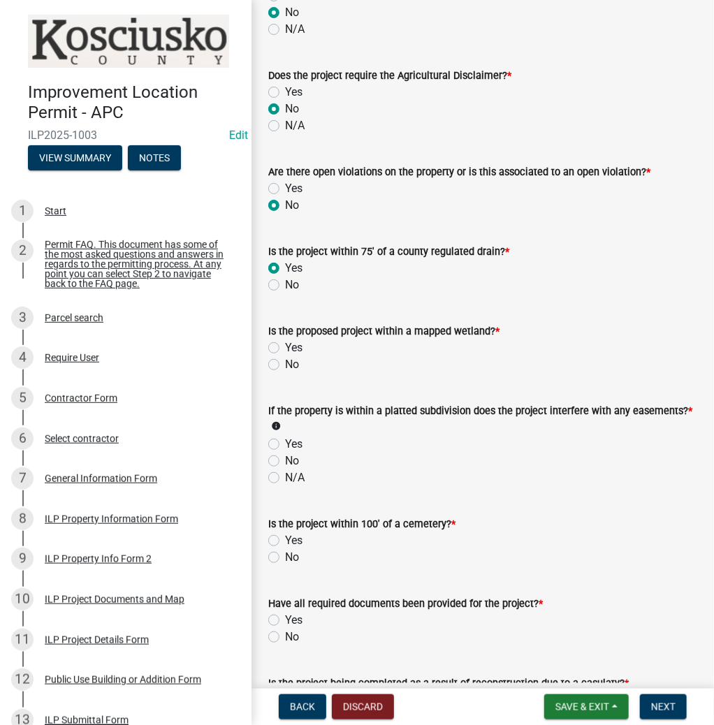
click at [285, 356] on label "No" at bounding box center [292, 364] width 14 height 17
click at [285, 356] on input "No" at bounding box center [289, 360] width 9 height 9
radio input "true"
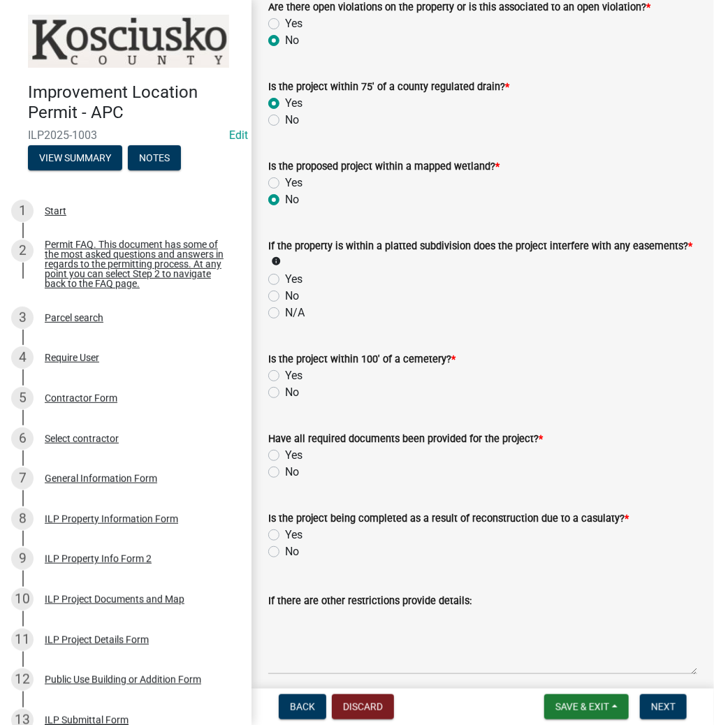
scroll to position [1341, 0]
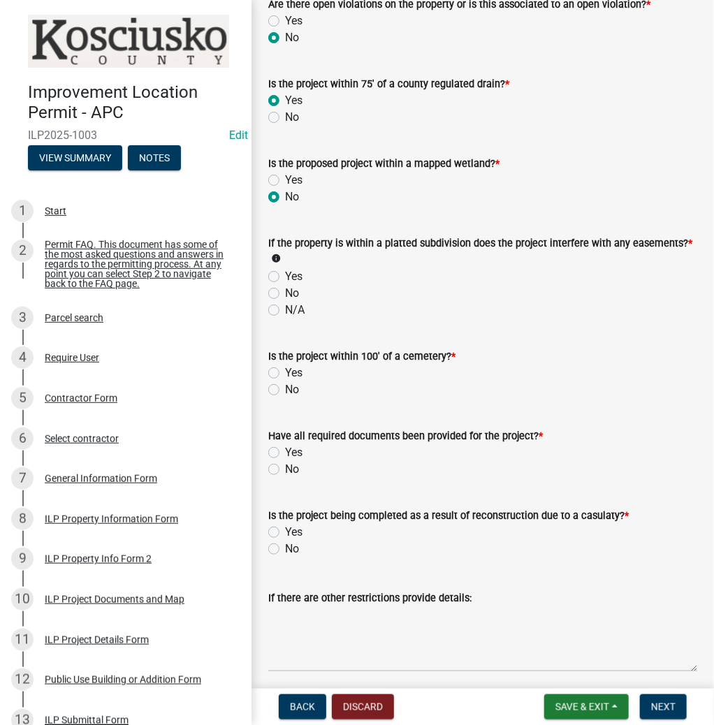
click at [285, 285] on label "No" at bounding box center [292, 293] width 14 height 17
click at [285, 285] on input "No" at bounding box center [289, 289] width 9 height 9
radio input "true"
click at [285, 381] on label "No" at bounding box center [292, 389] width 14 height 17
click at [285, 381] on input "No" at bounding box center [289, 385] width 9 height 9
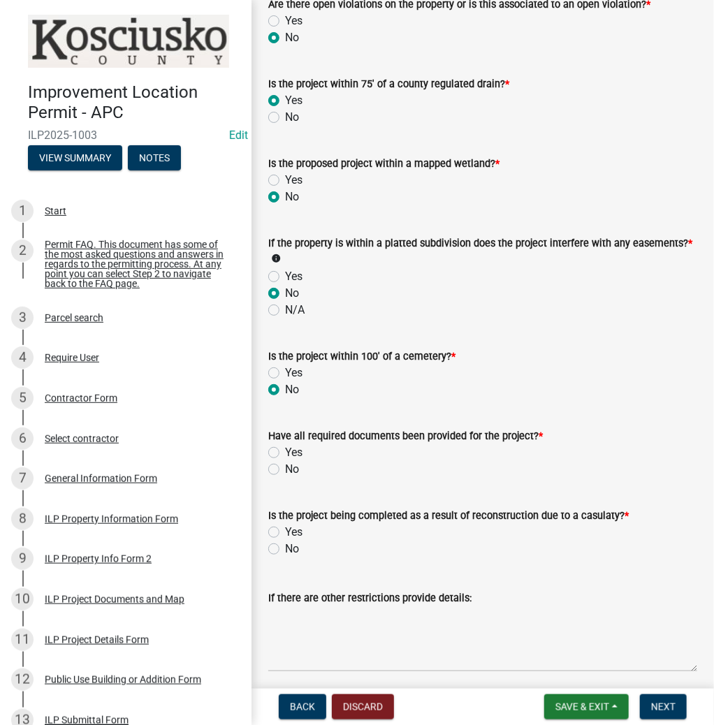
radio input "true"
click at [285, 447] on label "Yes" at bounding box center [293, 452] width 17 height 17
click at [285, 447] on input "Yes" at bounding box center [289, 448] width 9 height 9
radio input "true"
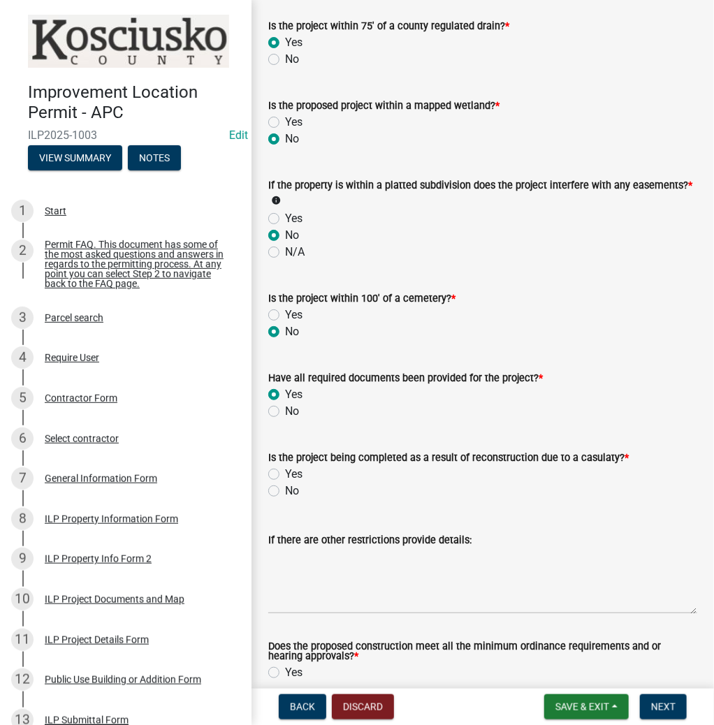
scroll to position [1453, 0]
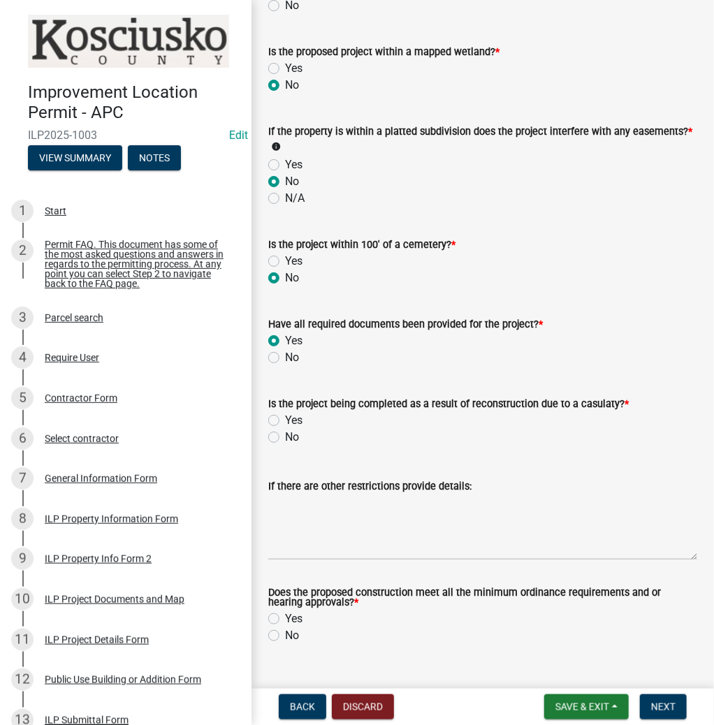
click at [285, 429] on label "No" at bounding box center [292, 437] width 14 height 17
click at [285, 429] on input "No" at bounding box center [289, 433] width 9 height 9
radio input "true"
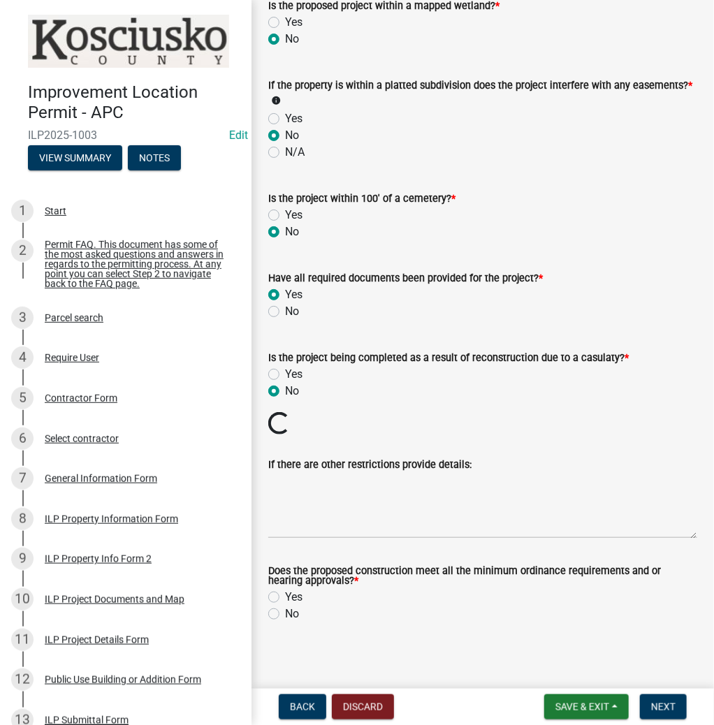
scroll to position [1476, 0]
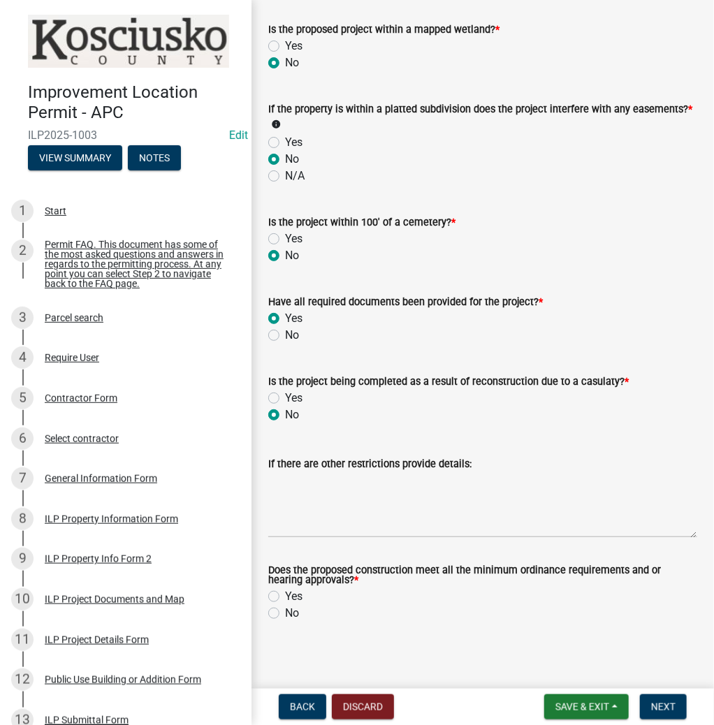
click at [285, 588] on label "Yes" at bounding box center [293, 596] width 17 height 17
click at [285, 588] on input "Yes" at bounding box center [289, 592] width 9 height 9
radio input "true"
click at [670, 704] on span "Next" at bounding box center [663, 706] width 24 height 11
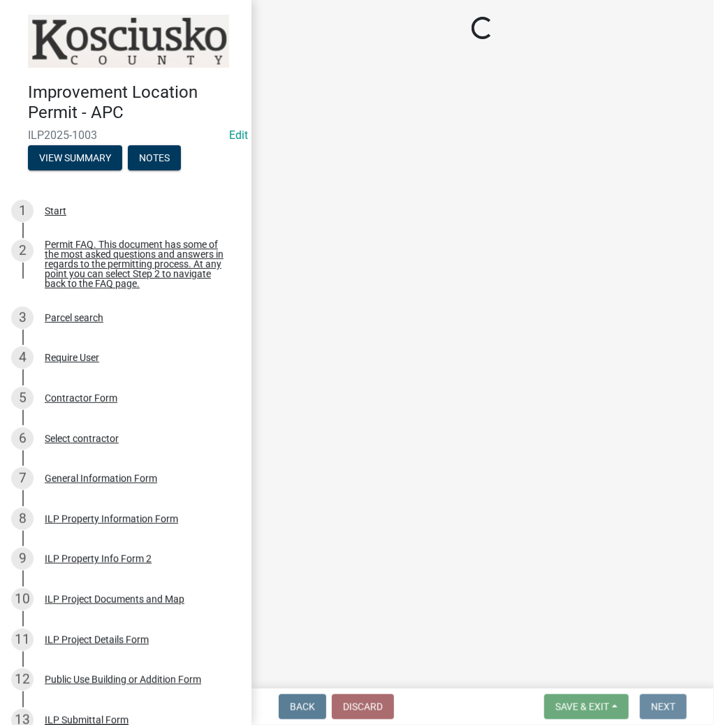
scroll to position [0, 0]
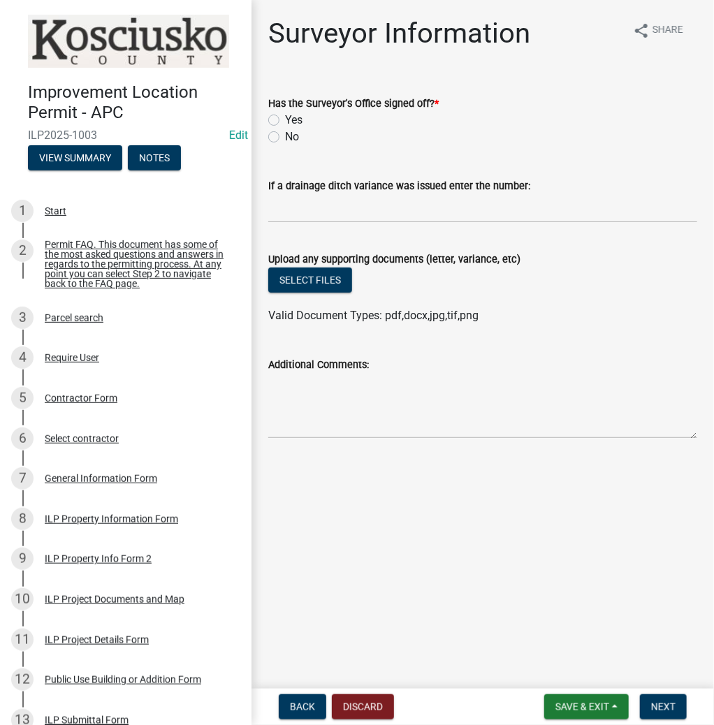
drag, startPoint x: 271, startPoint y: 119, endPoint x: 293, endPoint y: 154, distance: 40.9
click at [285, 119] on label "Yes" at bounding box center [293, 120] width 17 height 17
click at [285, 119] on input "Yes" at bounding box center [289, 116] width 9 height 9
radio input "true"
click at [327, 268] on button "Select files" at bounding box center [310, 280] width 84 height 25
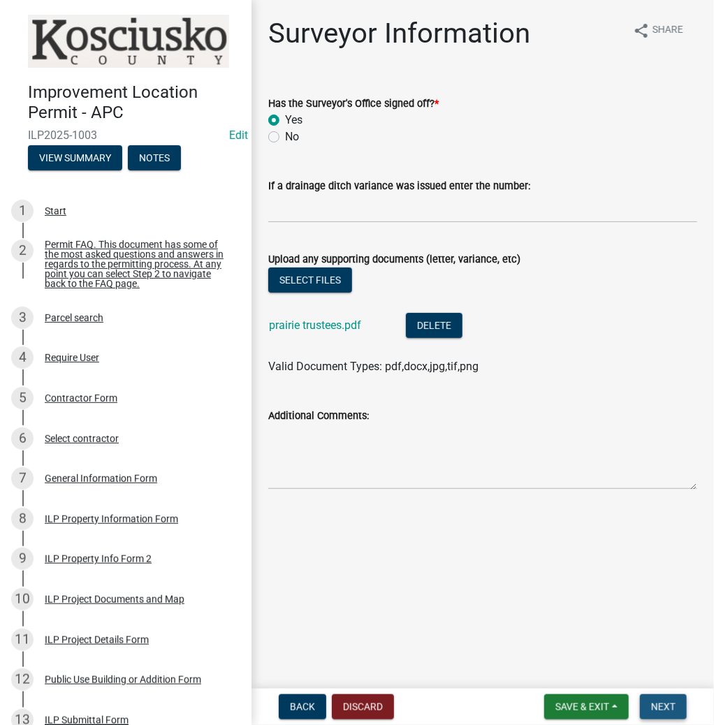
click at [665, 715] on button "Next" at bounding box center [663, 706] width 47 height 25
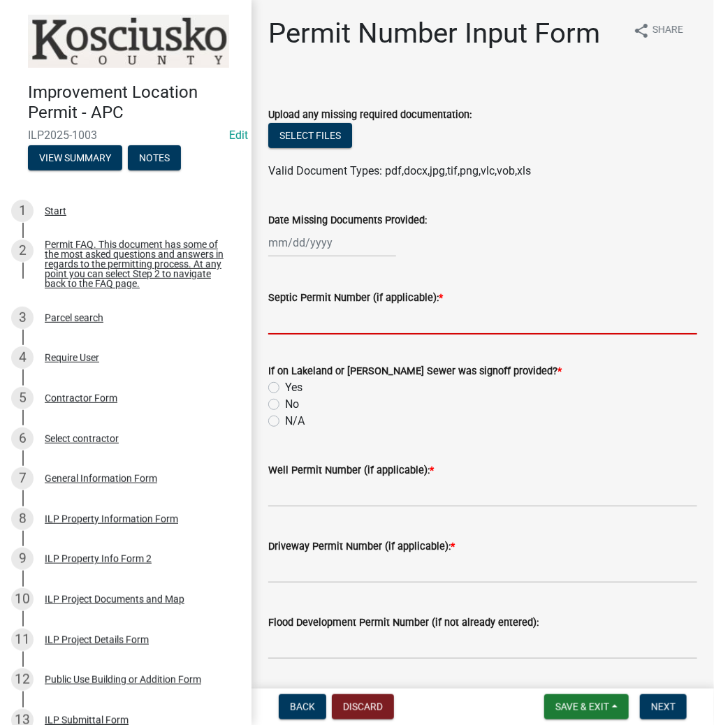
click at [309, 320] on input "Septic Permit Number (if applicable): *" at bounding box center [482, 320] width 429 height 29
type input "LONO"
click at [285, 404] on label "No" at bounding box center [292, 404] width 14 height 17
click at [285, 404] on input "No" at bounding box center [289, 400] width 9 height 9
radio input "true"
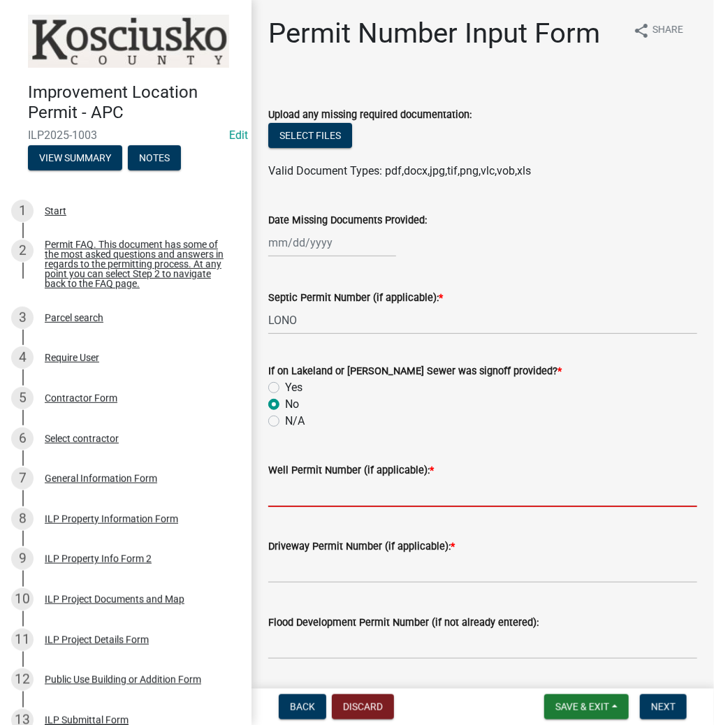
click at [276, 486] on input "Well Permit Number (if applicable): *" at bounding box center [482, 493] width 429 height 29
type input "LONO"
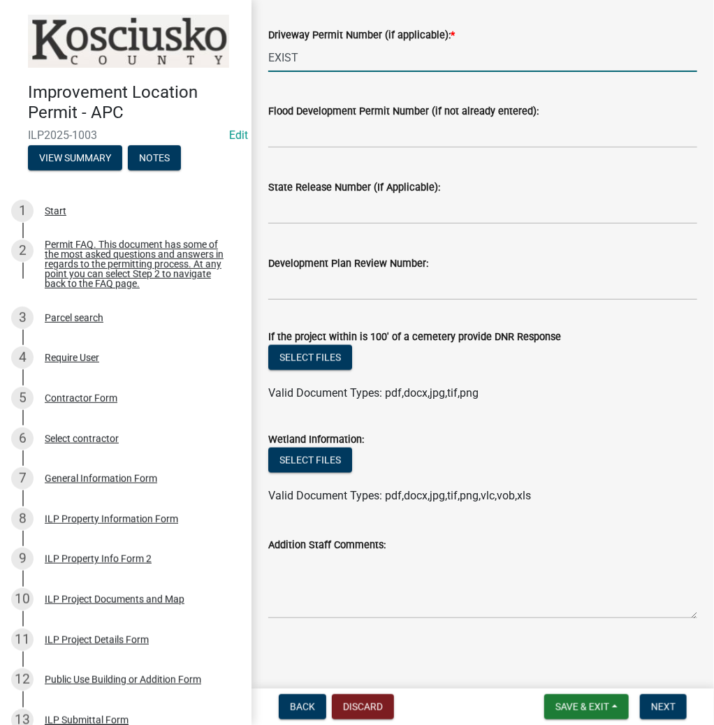
scroll to position [513, 0]
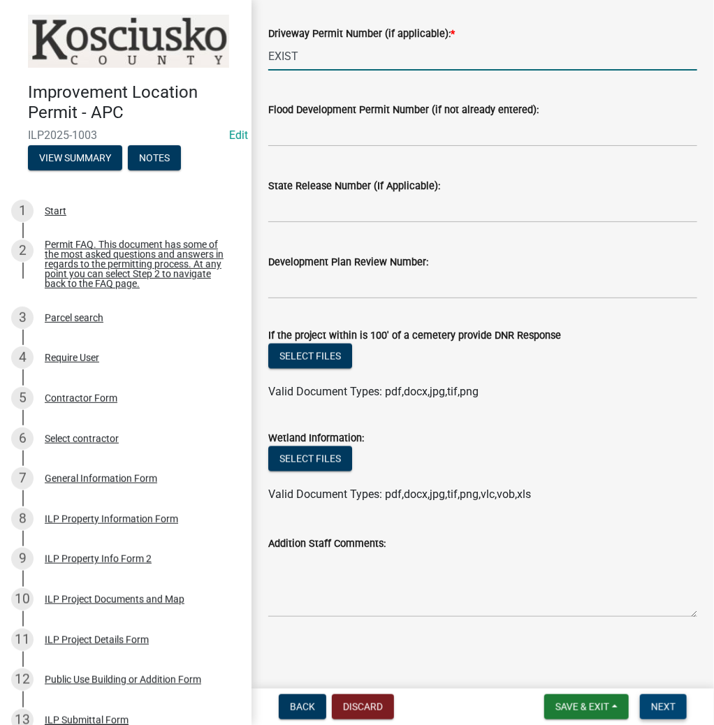
type input "EXIST"
click at [671, 699] on button "Next" at bounding box center [663, 706] width 47 height 25
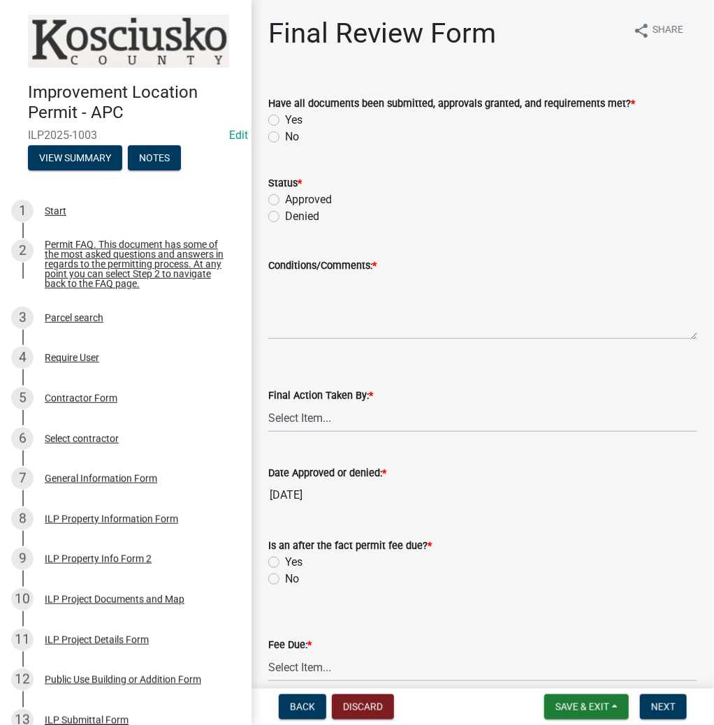
click at [271, 112] on div "Yes" at bounding box center [482, 120] width 429 height 17
click at [285, 115] on label "Yes" at bounding box center [293, 120] width 17 height 17
click at [285, 115] on input "Yes" at bounding box center [289, 116] width 9 height 9
radio input "true"
click at [285, 197] on label "Approved" at bounding box center [308, 199] width 47 height 17
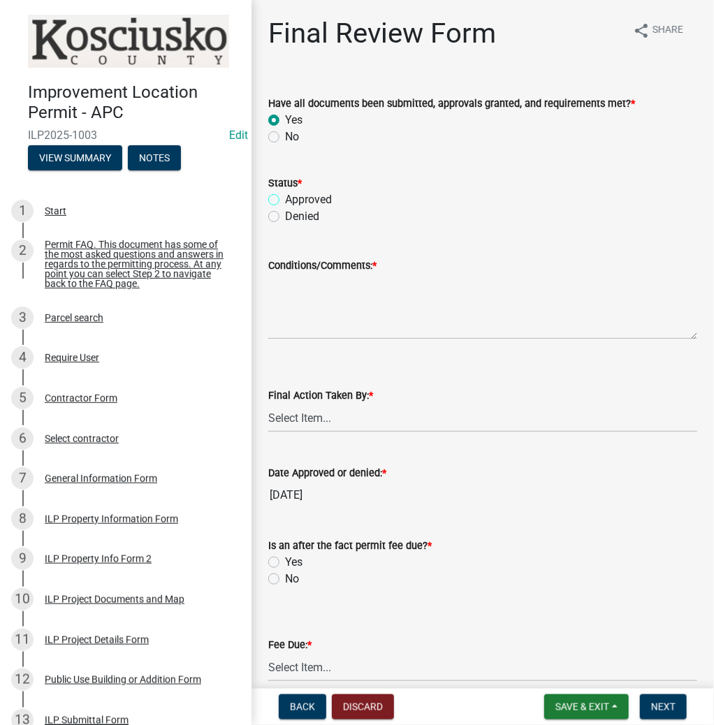
click at [285, 197] on input "Approved" at bounding box center [289, 195] width 9 height 9
radio input "true"
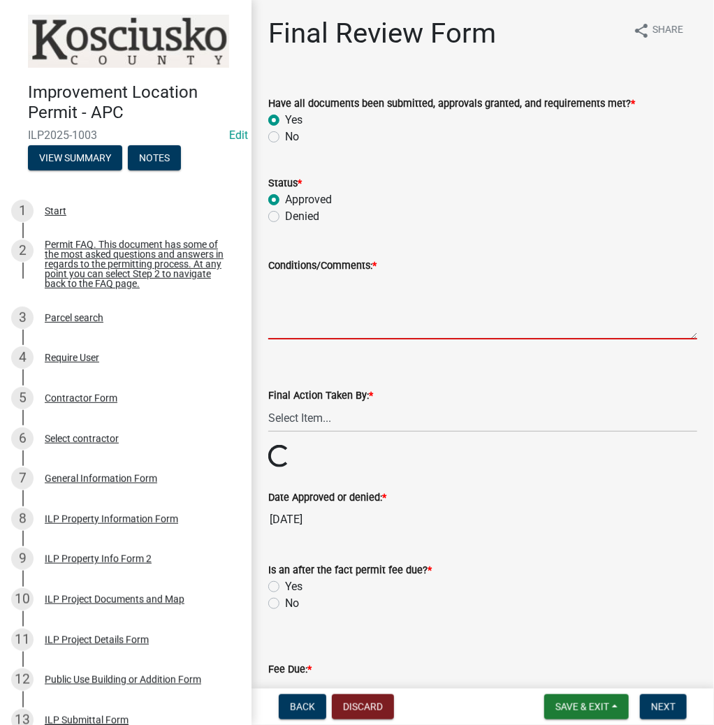
click at [293, 305] on textarea "Conditions/Comments: *" at bounding box center [482, 307] width 429 height 66
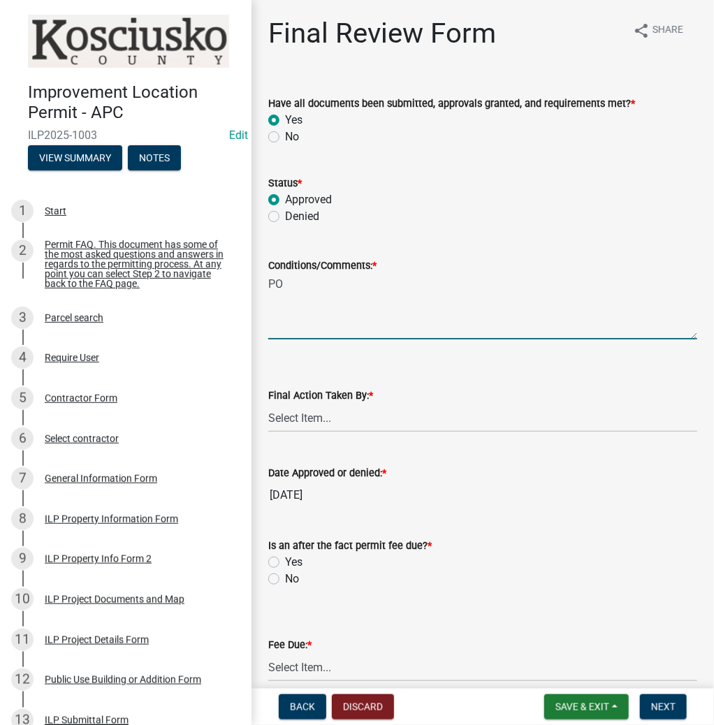
type textarea "P"
type textarea "PER HEARING VAR 2025-206"
click at [296, 408] on select "Select Item... MMS LT AT CS Vacant Vacant" at bounding box center [482, 418] width 429 height 29
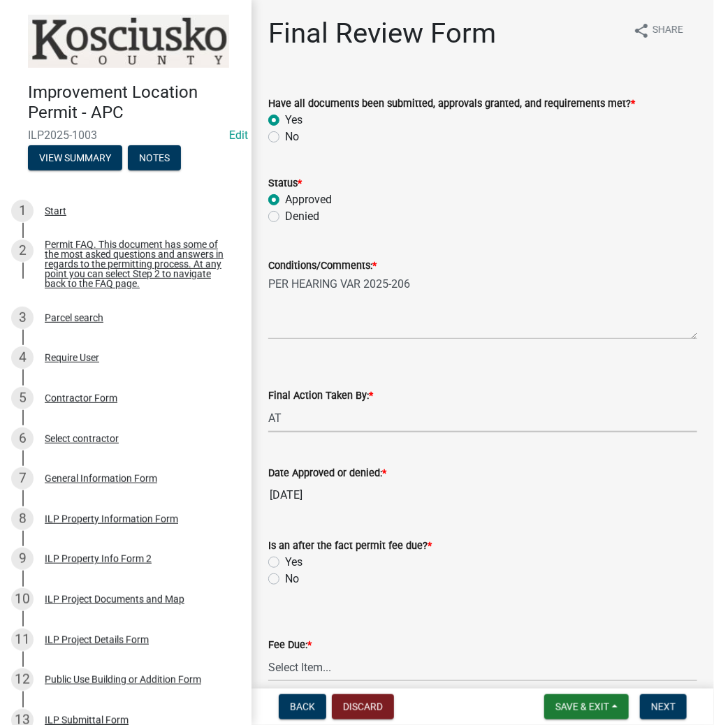
click at [268, 404] on select "Select Item... MMS LT AT CS Vacant Vacant" at bounding box center [482, 418] width 429 height 29
click at [306, 416] on select "Select Item... MMS LT AT CS Vacant Vacant" at bounding box center [482, 418] width 429 height 29
click at [268, 404] on select "Select Item... MMS LT AT CS Vacant Vacant" at bounding box center [482, 418] width 429 height 29
select select "c872cdc8-ca01-49f1-a213-e4b05fa58cd2"
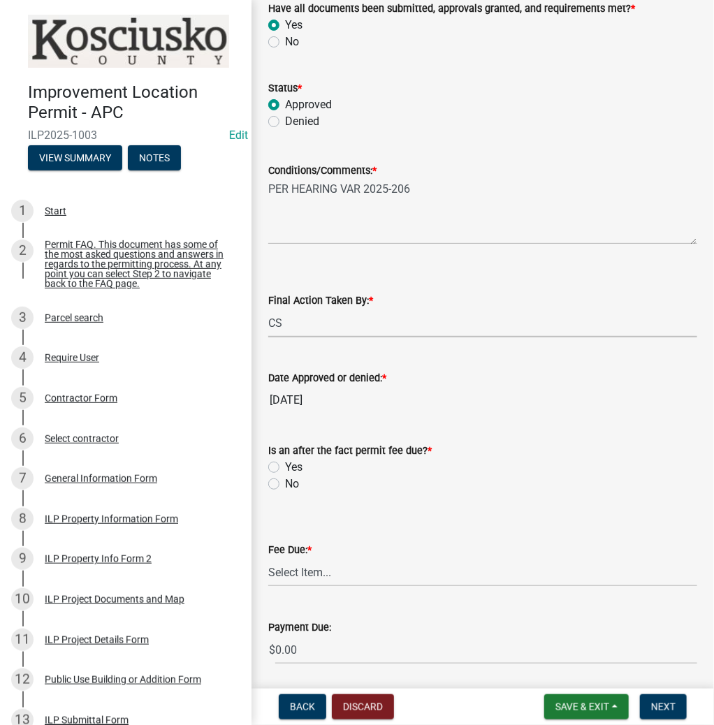
scroll to position [168, 0]
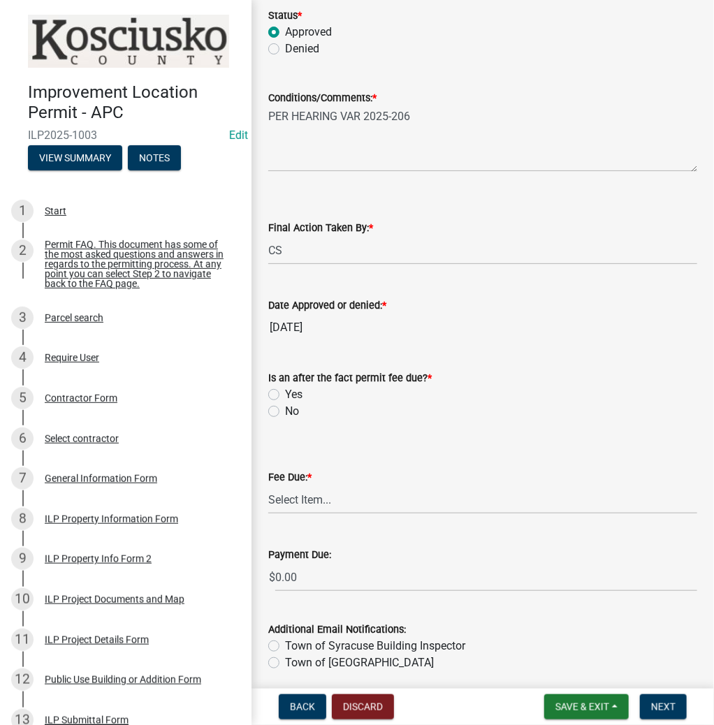
click at [285, 391] on label "Yes" at bounding box center [293, 394] width 17 height 17
click at [285, 391] on input "Yes" at bounding box center [289, 390] width 9 height 9
radio input "true"
click at [293, 503] on select "Select Item... N/A $10.00 $25.00 $125.00 $250 $500 $500 + $10.00 for every 10 s…" at bounding box center [482, 500] width 429 height 29
click at [268, 507] on select "Select Item... N/A $10.00 $25.00 $125.00 $250 $500 $500 + $10.00 for every 10 s…" at bounding box center [482, 500] width 429 height 29
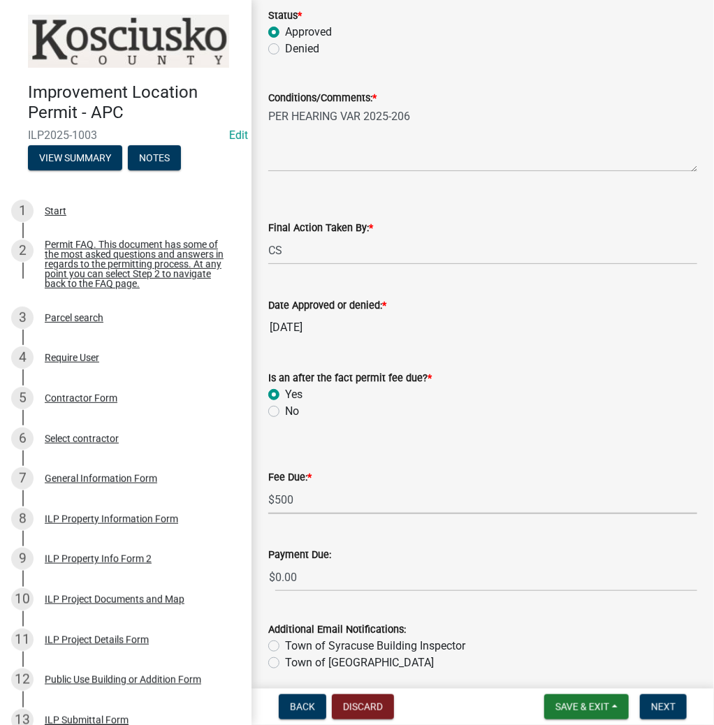
select select "6fbf8733-b42f-4780-a6e0-2154506baf0f"
click at [661, 708] on span "Next" at bounding box center [663, 706] width 24 height 11
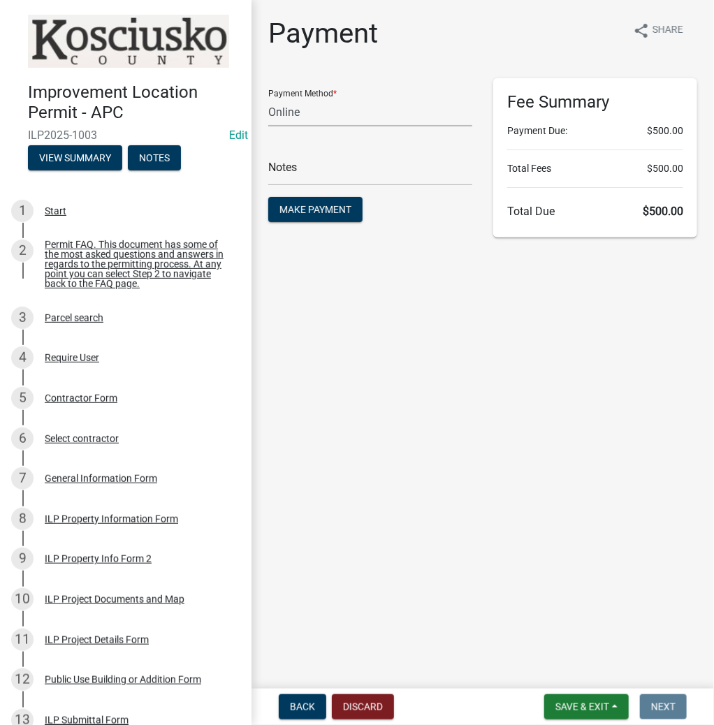
click at [288, 111] on select "Credit Card POS Check Cash Online" at bounding box center [370, 112] width 204 height 29
select select "1: 0"
click at [268, 98] on select "Credit Card POS Check Cash Online" at bounding box center [370, 112] width 204 height 29
click at [299, 170] on input "text" at bounding box center [370, 171] width 204 height 29
type input "6815"
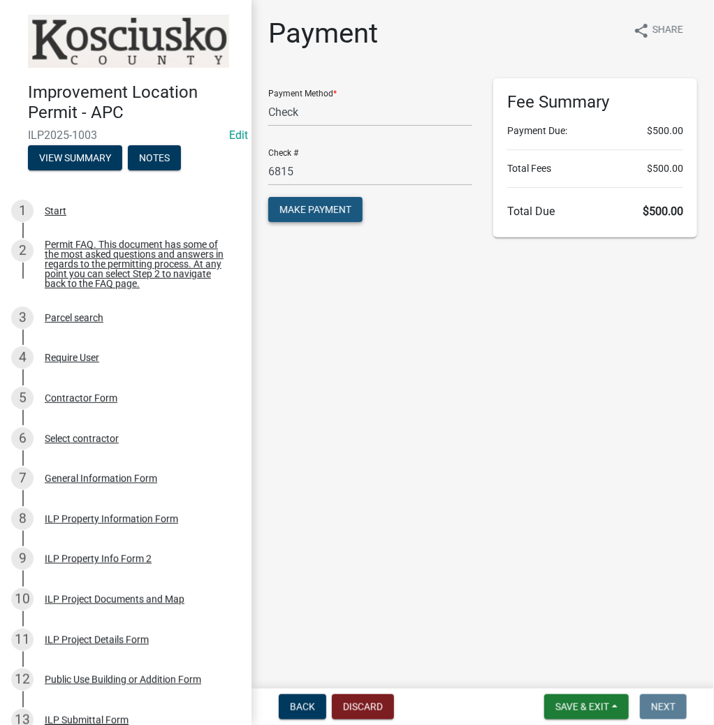
click at [331, 210] on span "Make Payment" at bounding box center [315, 209] width 72 height 11
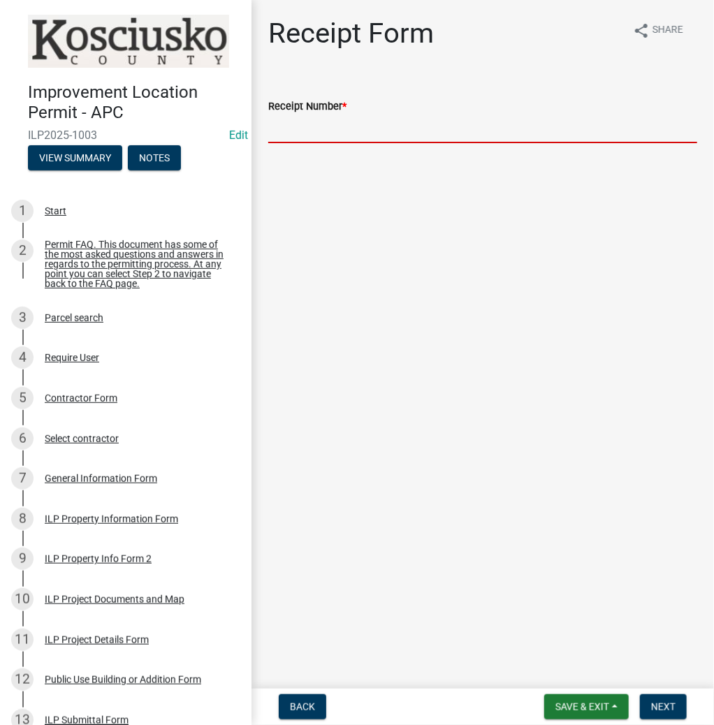
click at [291, 122] on input "Receipt Number *" at bounding box center [482, 129] width 429 height 29
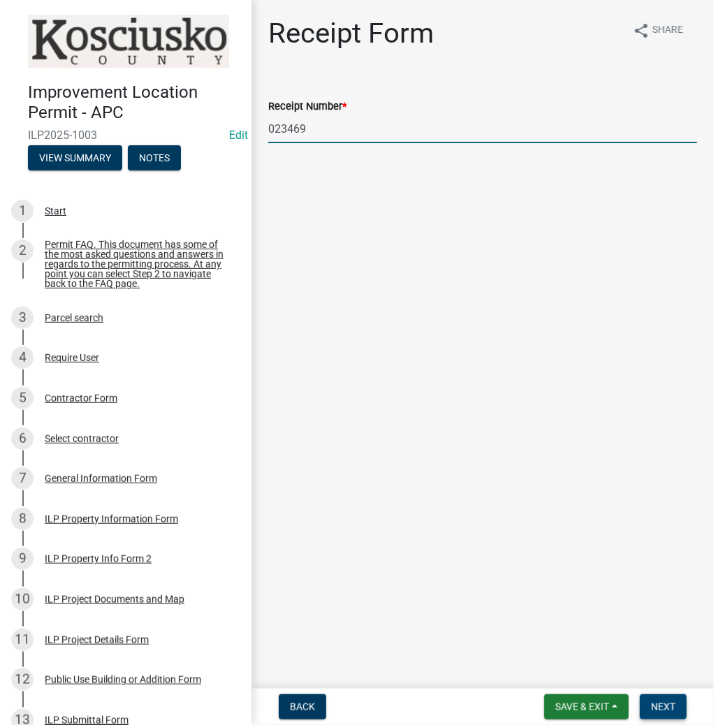
type input "023469"
click at [670, 706] on span "Next" at bounding box center [663, 706] width 24 height 11
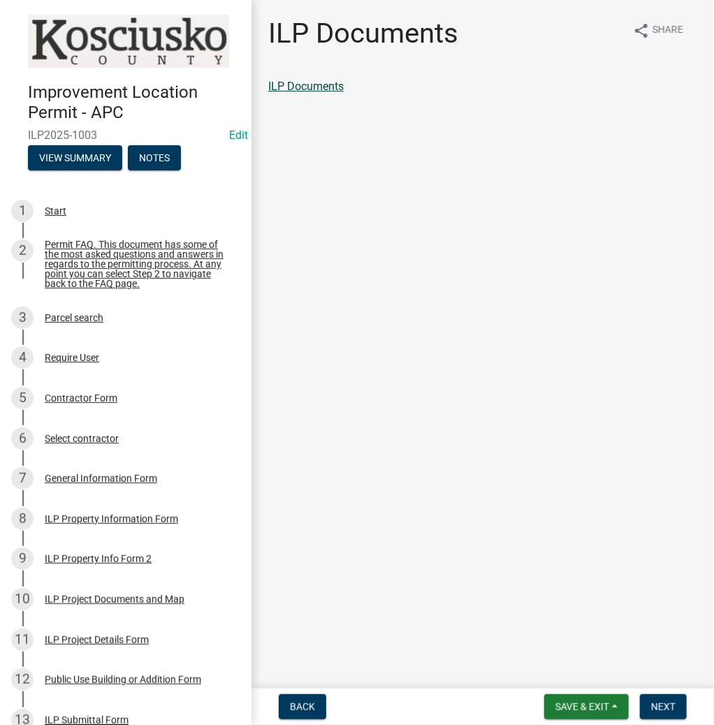
click at [325, 84] on link "ILP Documents" at bounding box center [305, 86] width 75 height 13
click at [676, 704] on button "Next" at bounding box center [663, 706] width 47 height 25
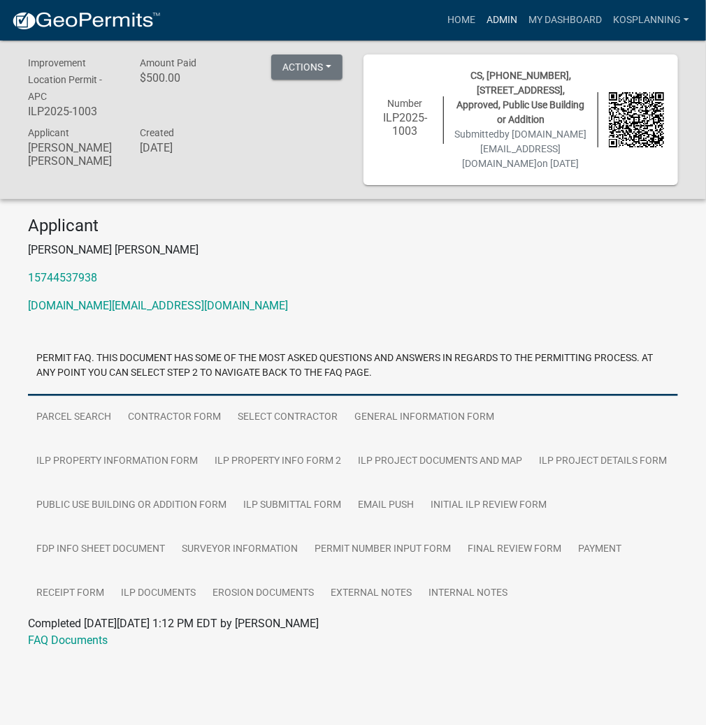
click at [505, 16] on link "Admin" at bounding box center [502, 20] width 42 height 27
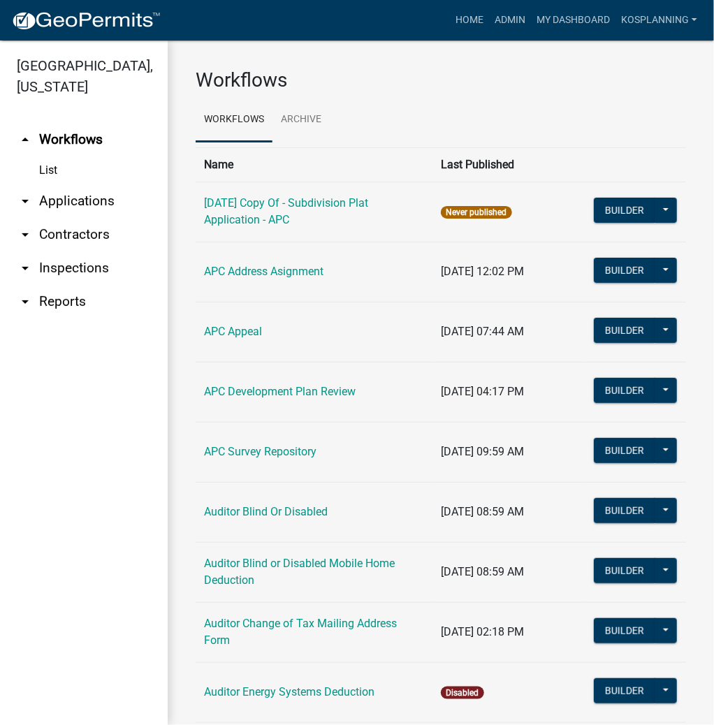
click at [81, 198] on link "arrow_drop_down Applications" at bounding box center [84, 201] width 168 height 34
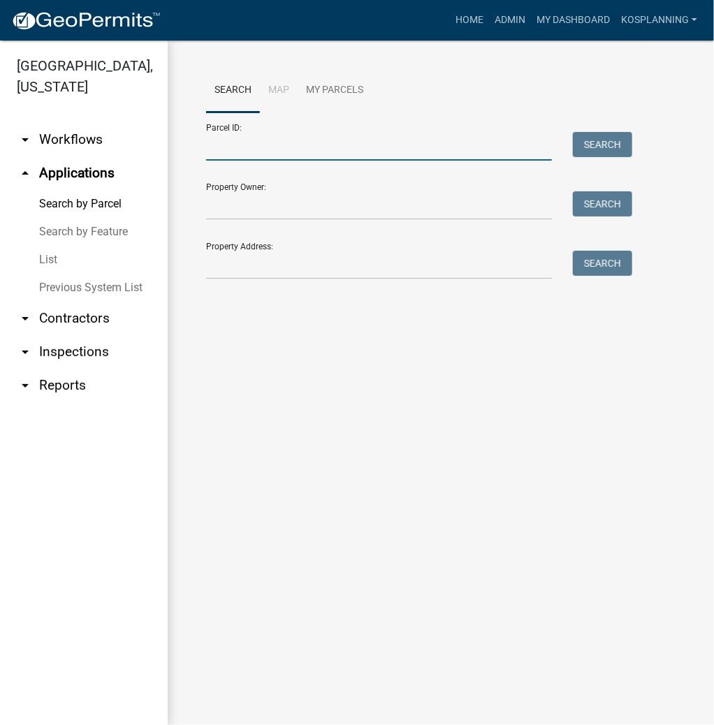
click at [321, 135] on input "Parcel ID:" at bounding box center [379, 146] width 346 height 29
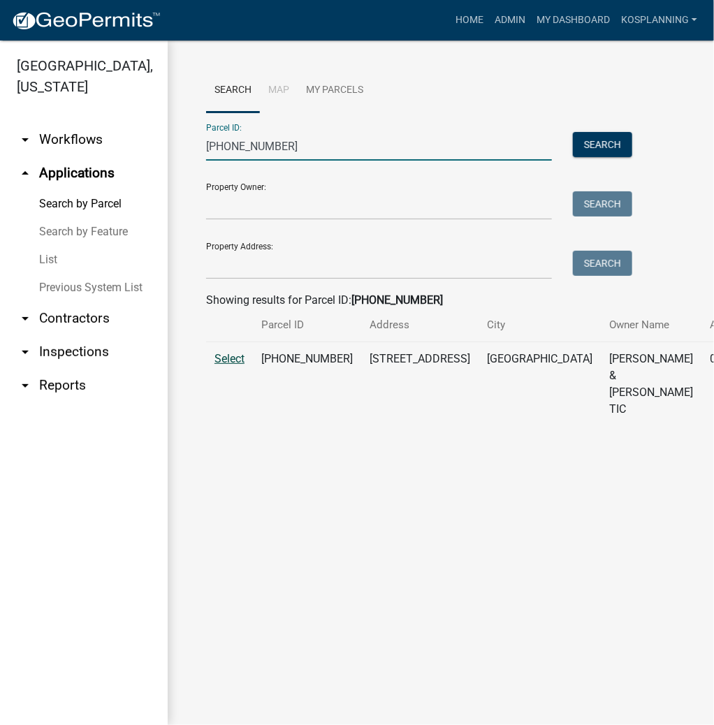
type input "007-101-190"
click at [221, 365] on span "Select" at bounding box center [229, 358] width 30 height 13
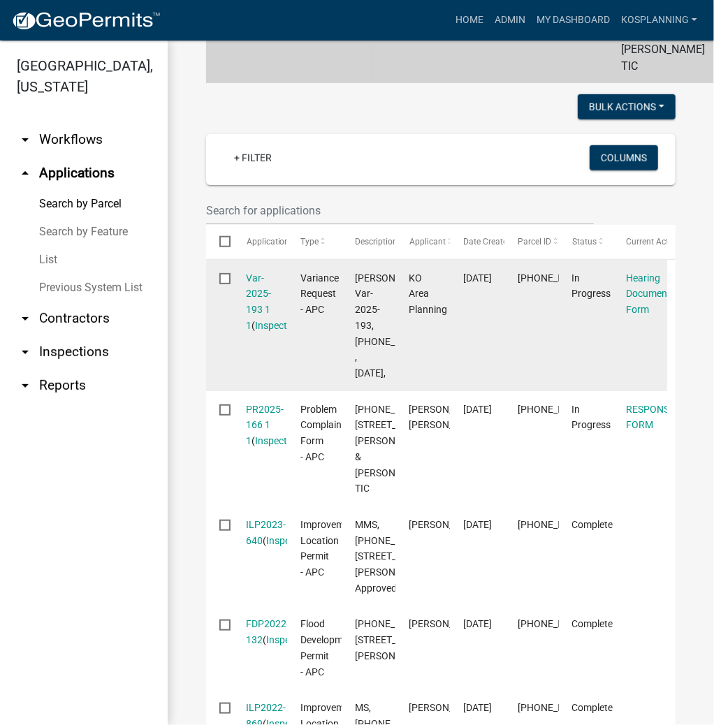
scroll to position [435, 0]
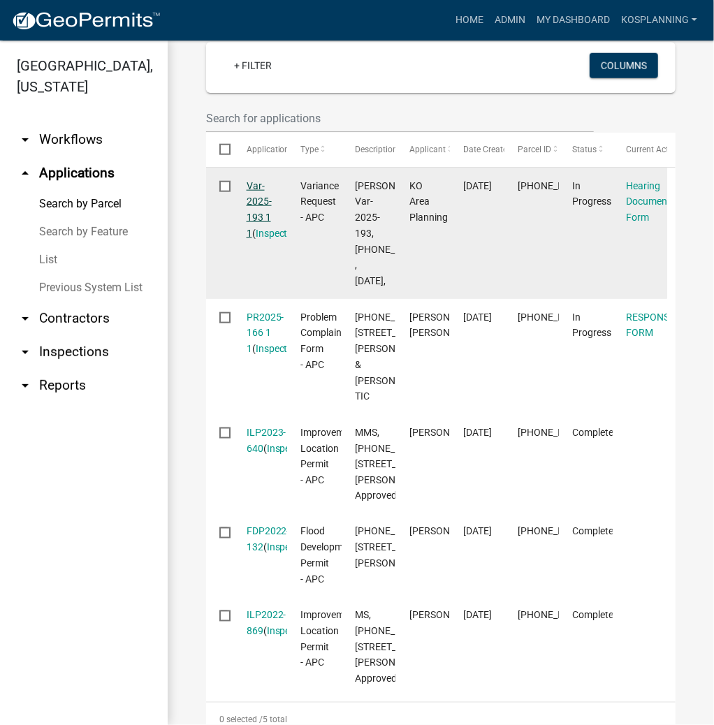
click at [259, 239] on link "Var-2025-193 1 1" at bounding box center [259, 209] width 25 height 59
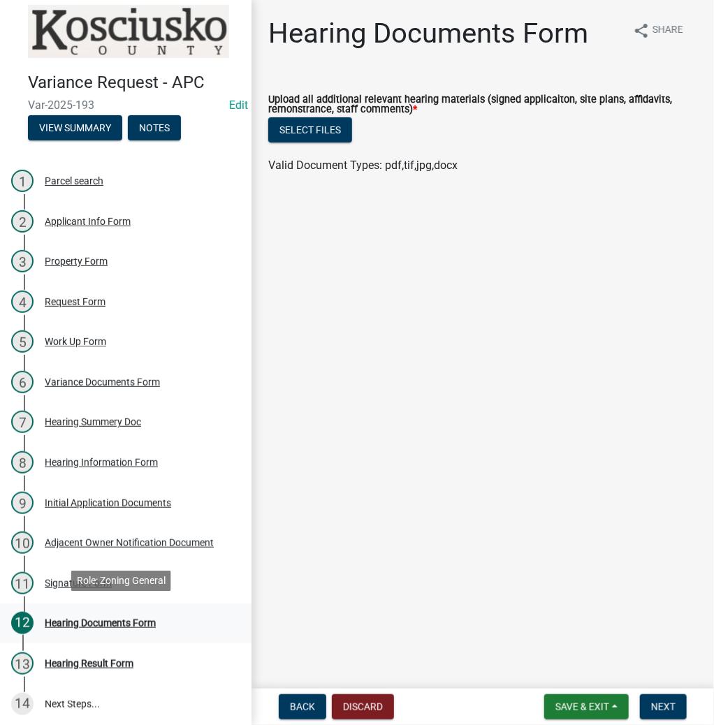
scroll to position [12, 0]
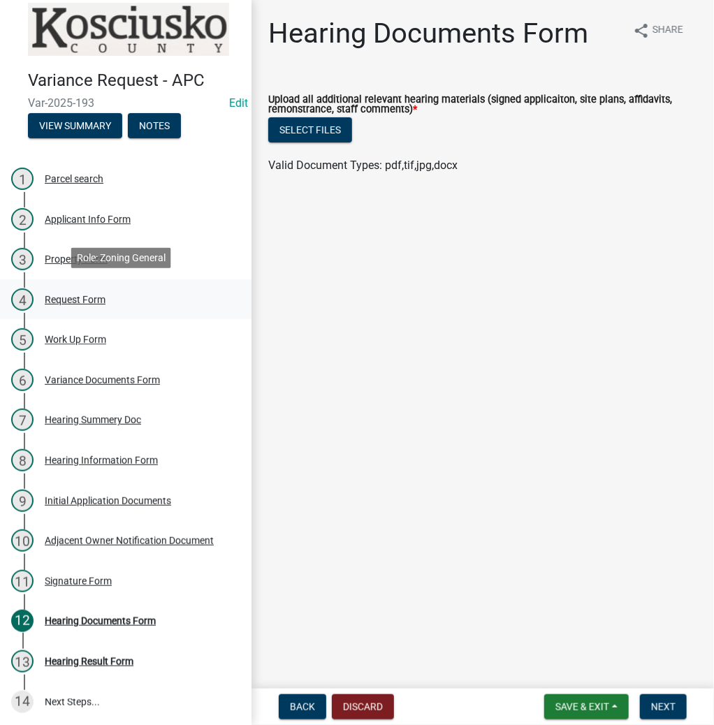
click at [91, 298] on div "Request Form" at bounding box center [75, 300] width 61 height 10
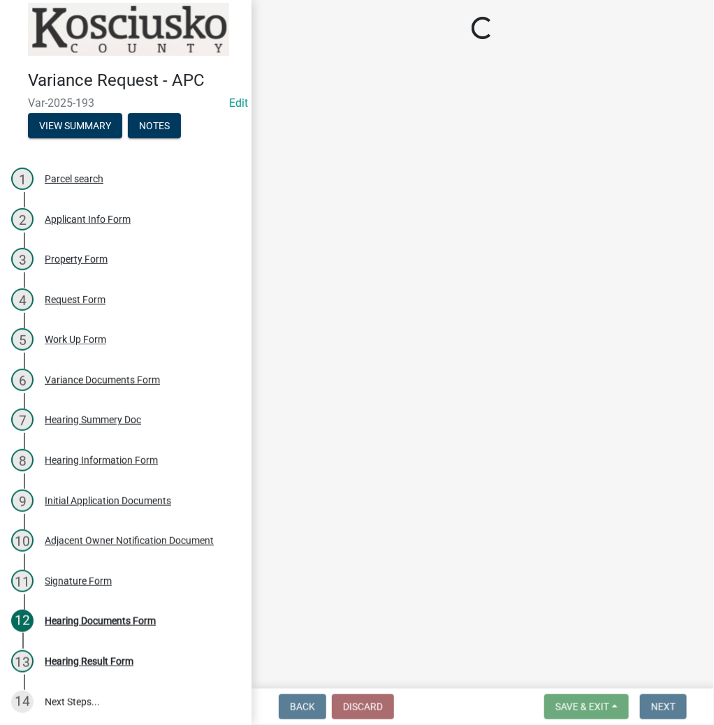
select select "77eb12f8-2a64-4a31-bfec-9b00716b2165"
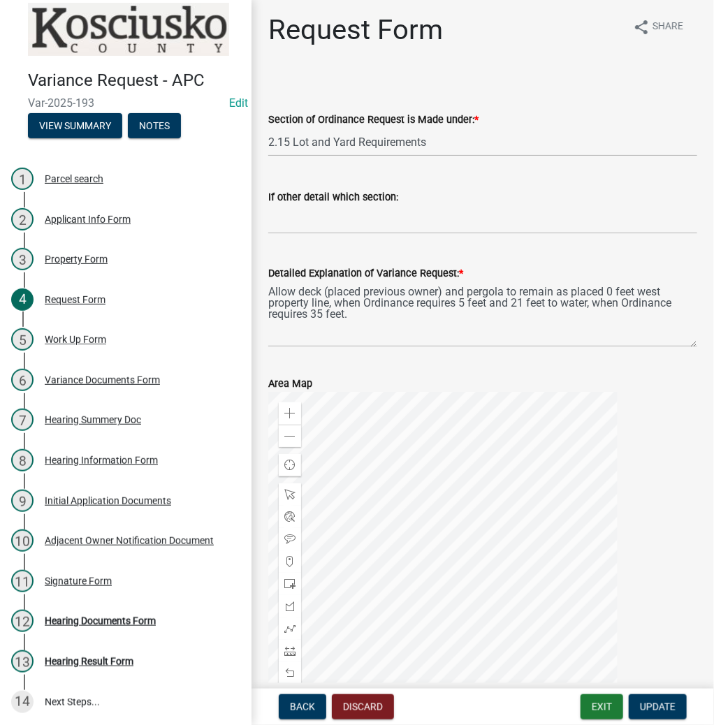
scroll to position [0, 0]
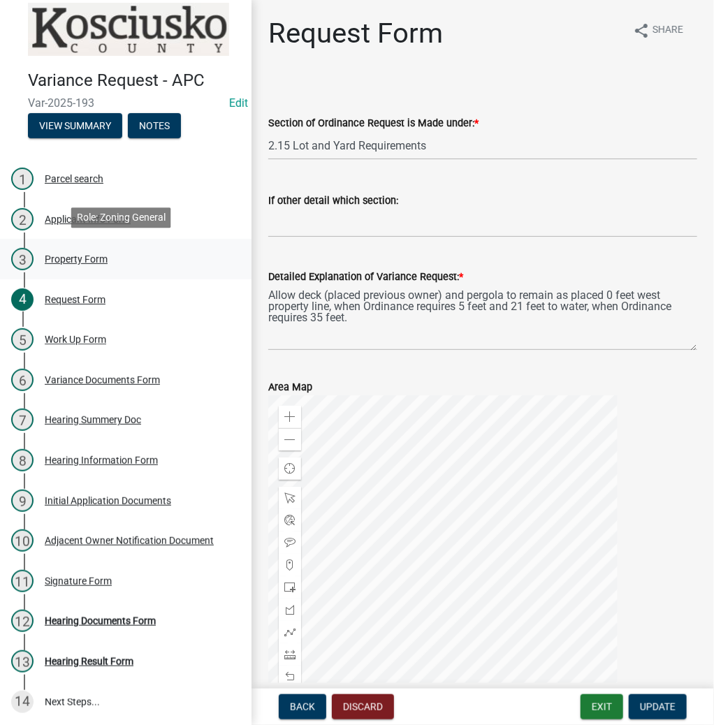
click at [85, 257] on div "Property Form" at bounding box center [76, 259] width 63 height 10
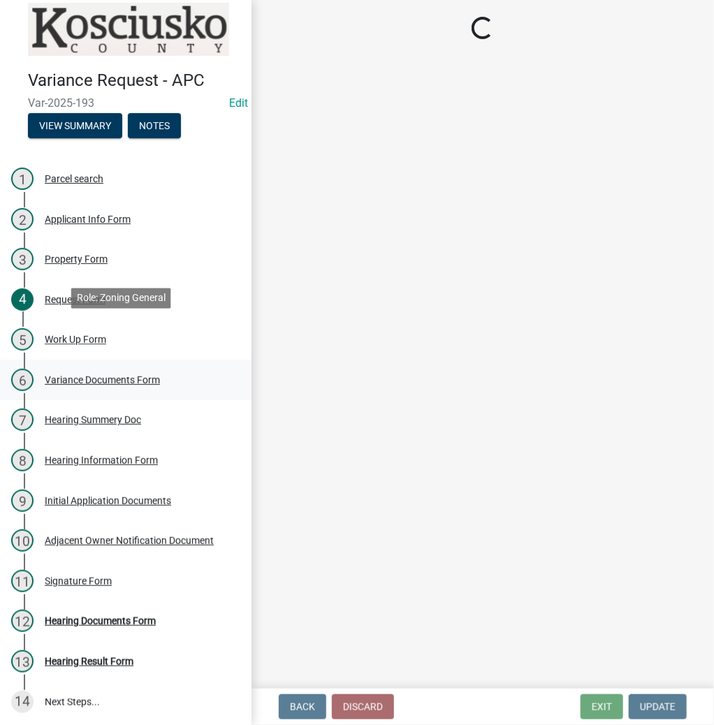
select select "1146270b-2111-4e23-bf7f-74ce85cf7041"
select select "a970d481-4b24-4397-adea-9fa616519827"
select select "dc292762-4aa9-4f01-9739-d703e8f89b47"
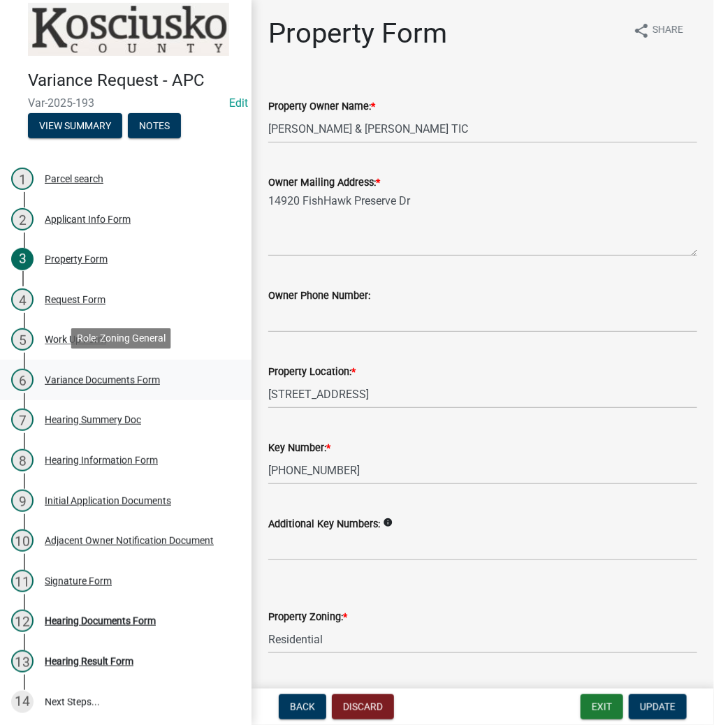
click at [73, 377] on div "Variance Documents Form" at bounding box center [102, 380] width 115 height 10
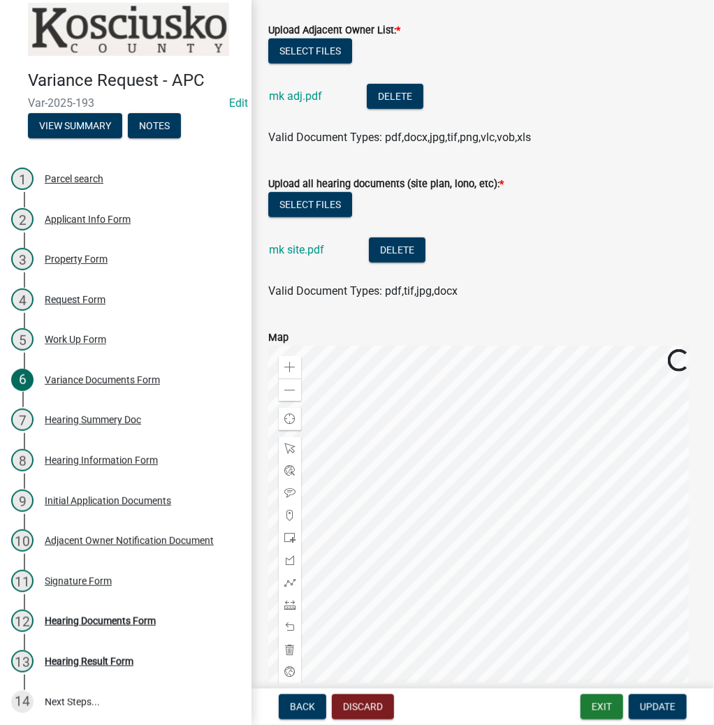
scroll to position [224, 0]
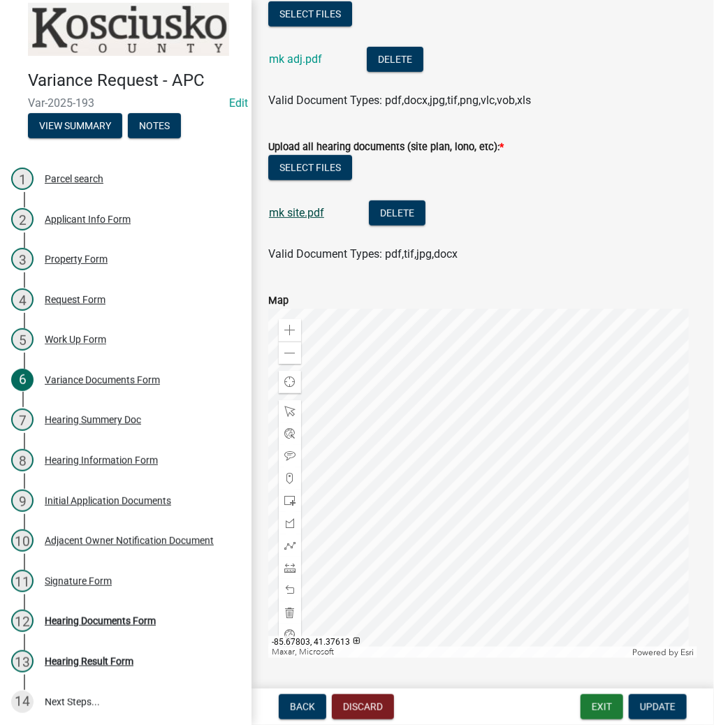
click at [302, 210] on link "mk site.pdf" at bounding box center [296, 212] width 55 height 13
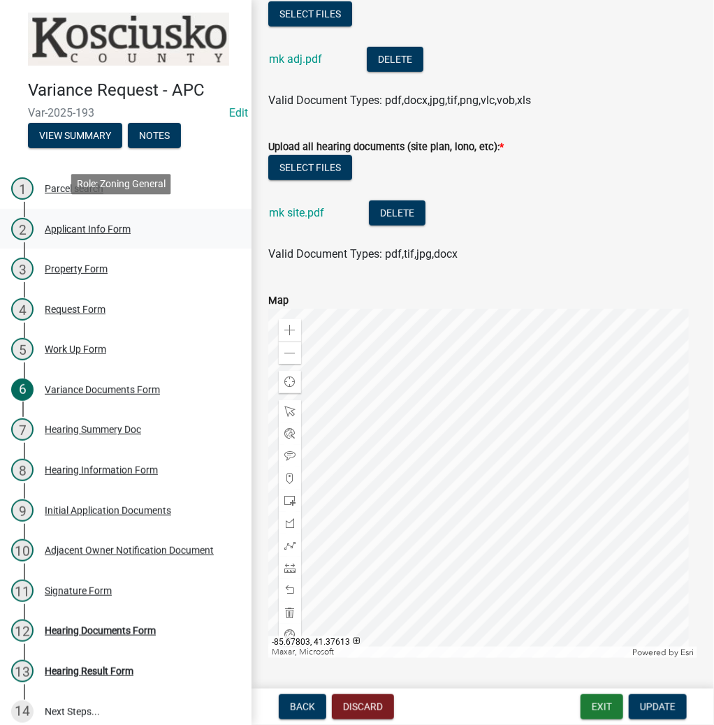
scroll to position [0, 0]
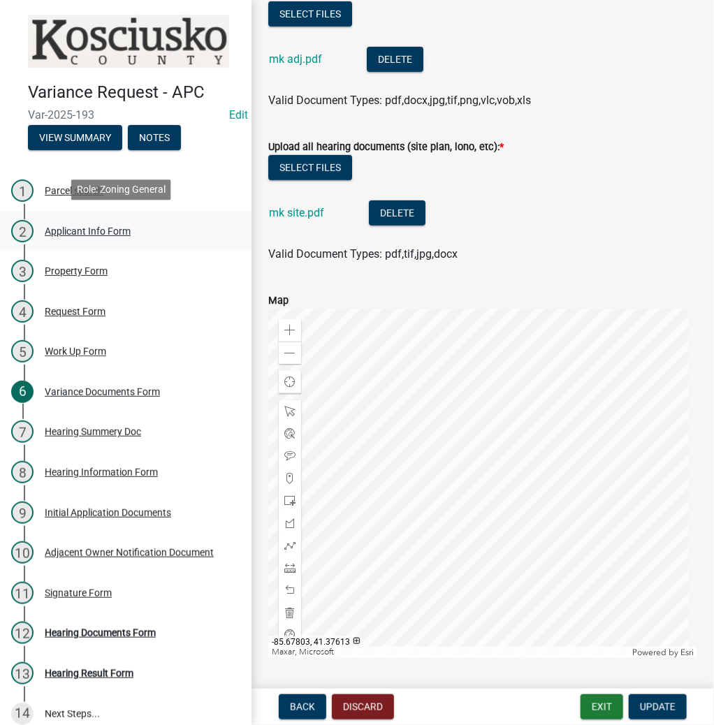
click at [61, 230] on div "Applicant Info Form" at bounding box center [88, 231] width 86 height 10
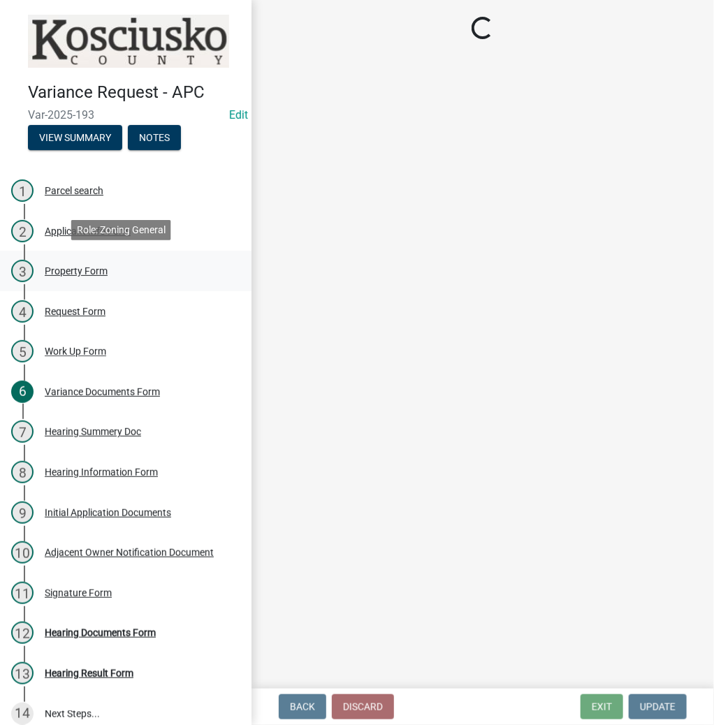
select select "fc758b50-acba-4166-9f24-5248f0f78016"
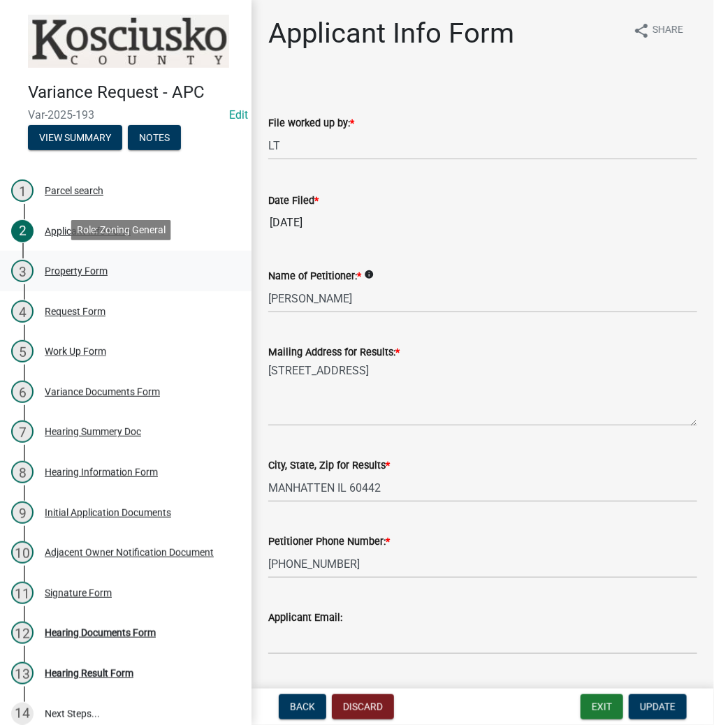
click at [66, 267] on div "Property Form" at bounding box center [76, 271] width 63 height 10
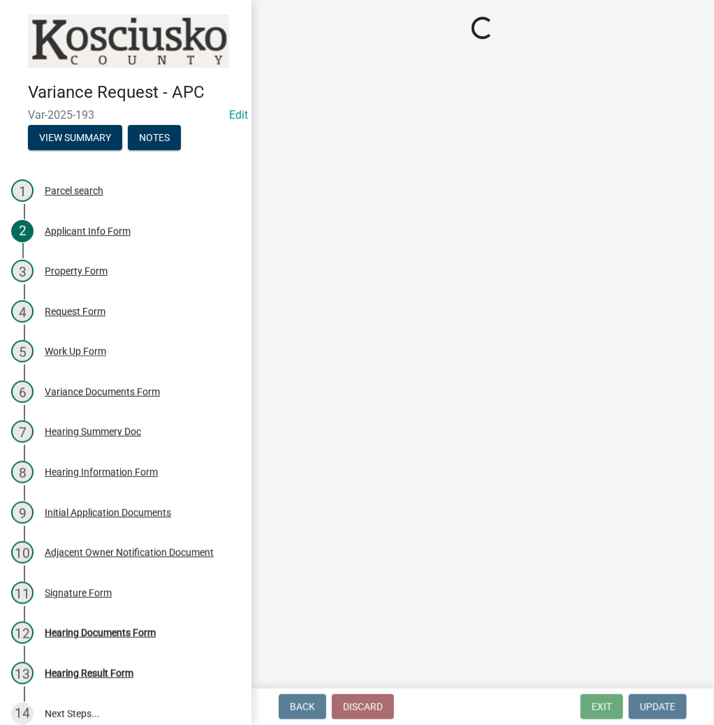
select select "1146270b-2111-4e23-bf7f-74ce85cf7041"
select select "a970d481-4b24-4397-adea-9fa616519827"
select select "dc292762-4aa9-4f01-9739-d703e8f89b47"
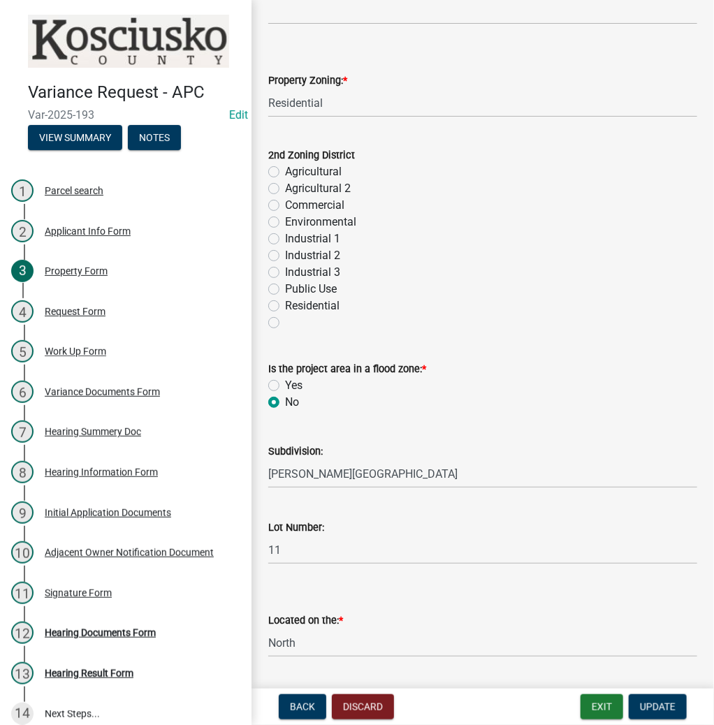
scroll to position [894, 0]
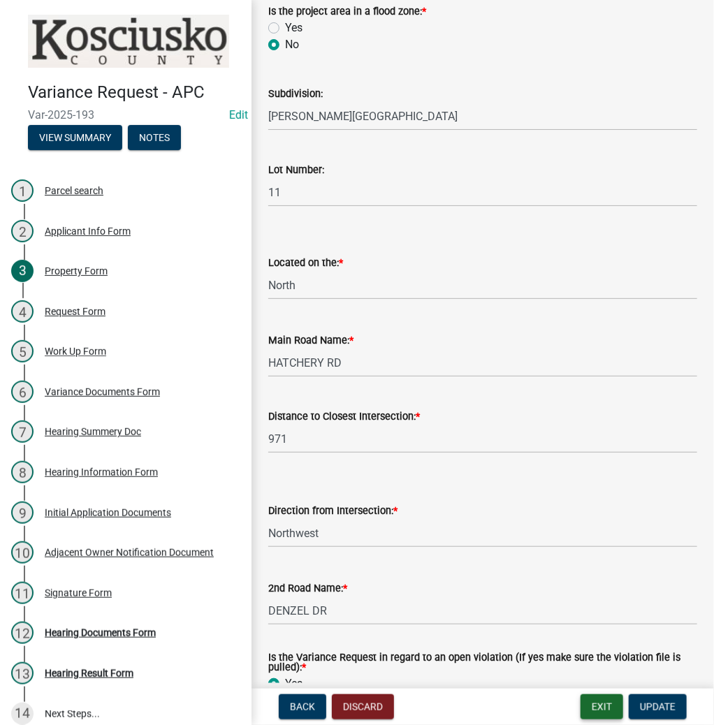
click at [598, 713] on button "Exit" at bounding box center [602, 706] width 43 height 25
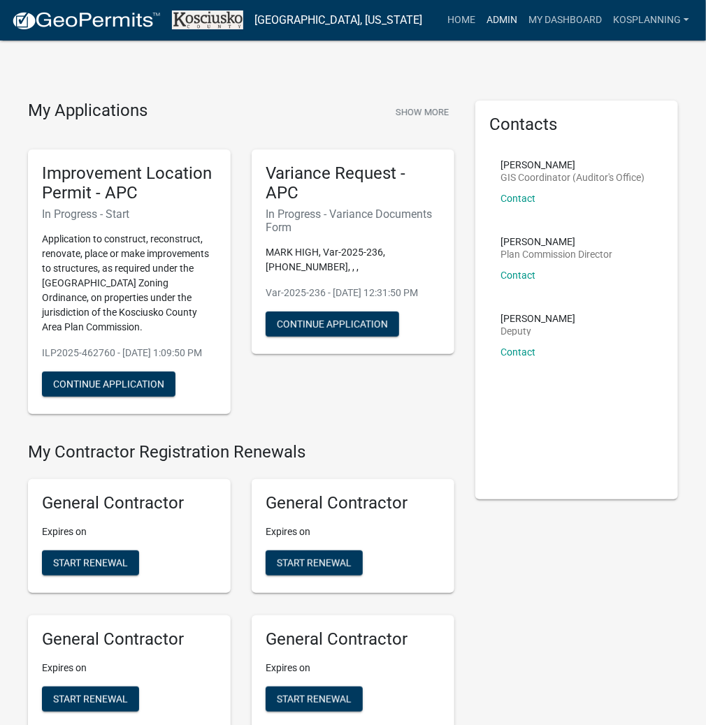
click at [498, 8] on link "Admin" at bounding box center [502, 20] width 42 height 27
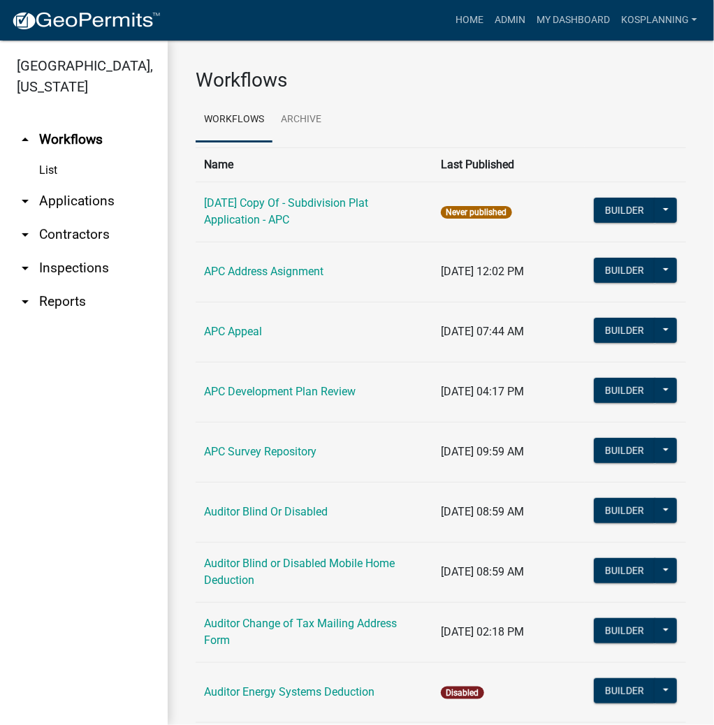
click at [97, 194] on link "arrow_drop_down Applications" at bounding box center [84, 201] width 168 height 34
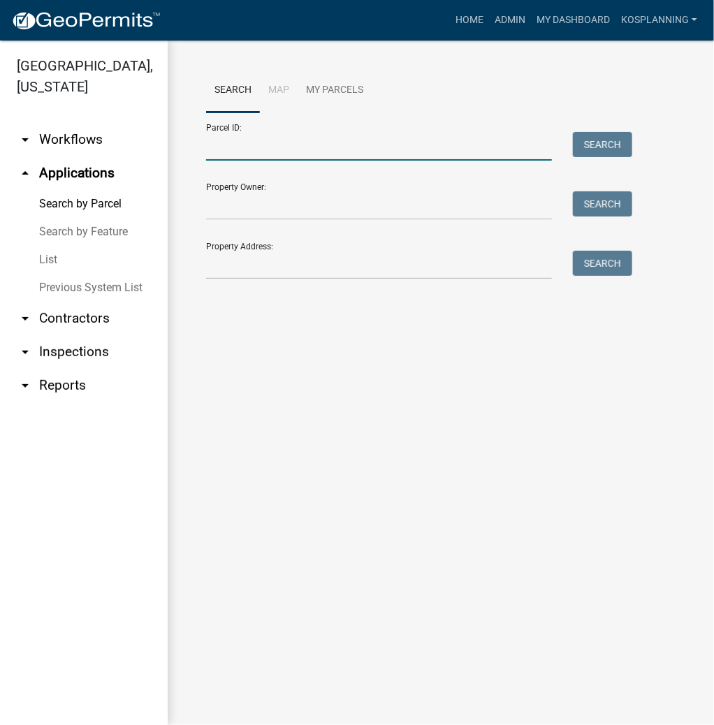
click at [225, 145] on input "Parcel ID:" at bounding box center [379, 146] width 346 height 29
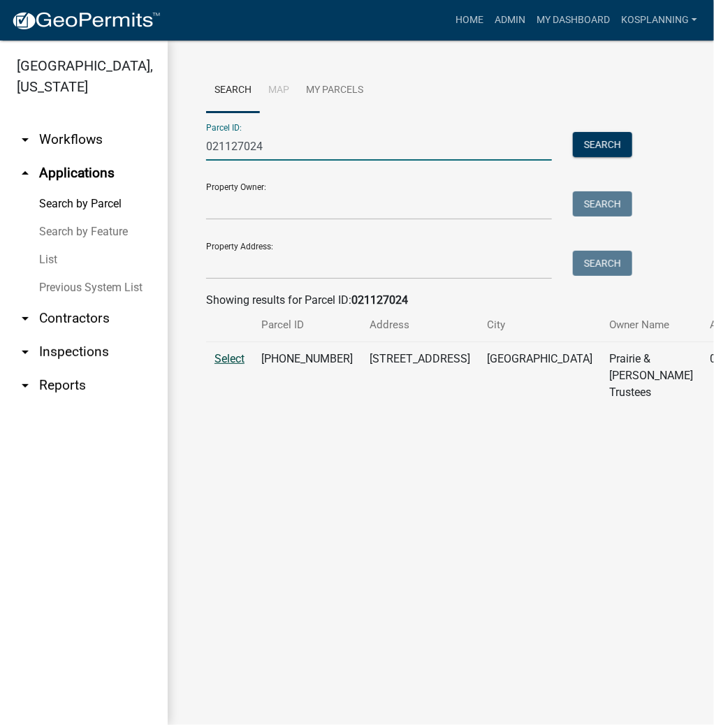
type input "021127024"
click at [239, 365] on span "Select" at bounding box center [229, 358] width 30 height 13
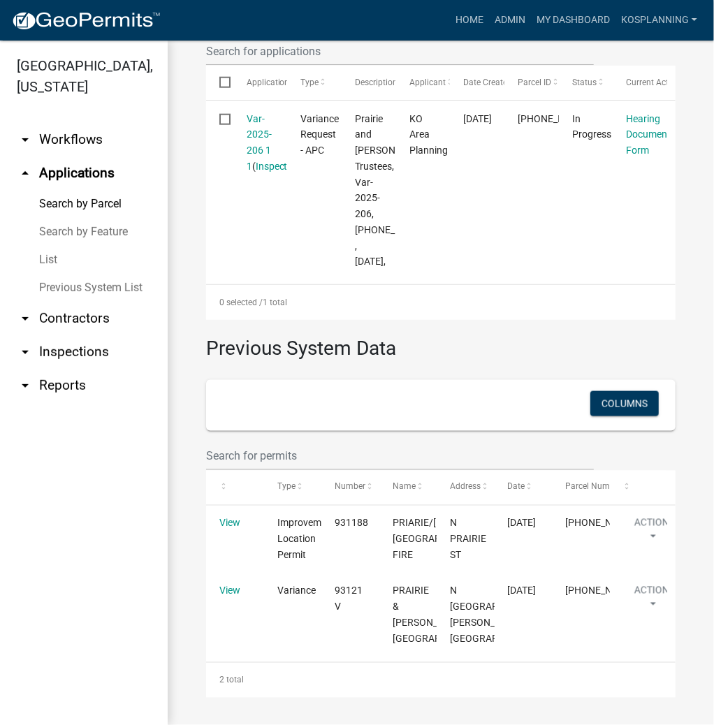
scroll to position [581, 0]
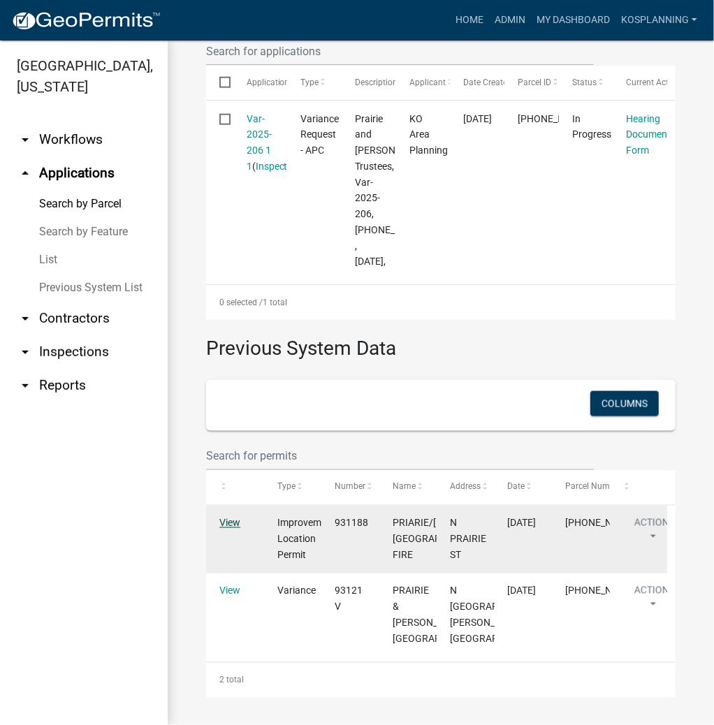
click at [224, 518] on link "View" at bounding box center [229, 523] width 21 height 11
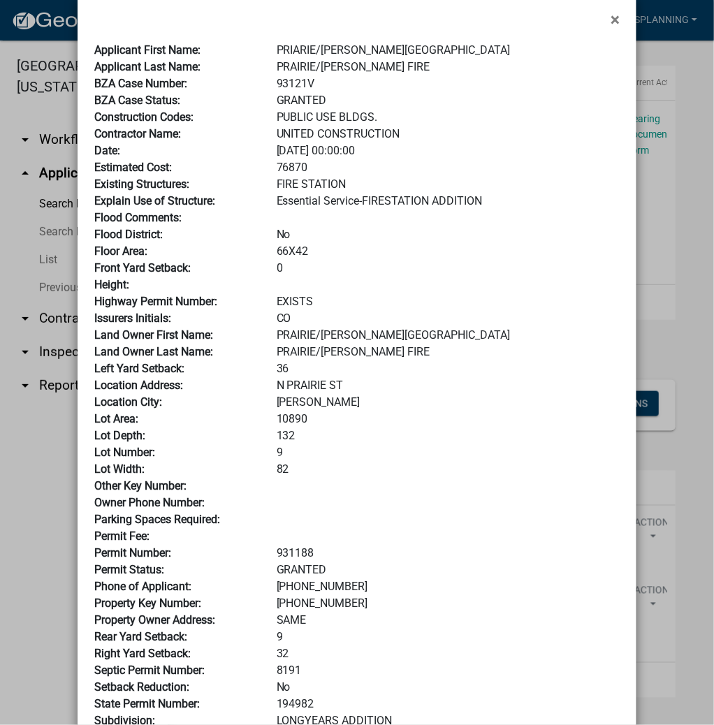
scroll to position [0, 0]
